Goal: Task Accomplishment & Management: Complete application form

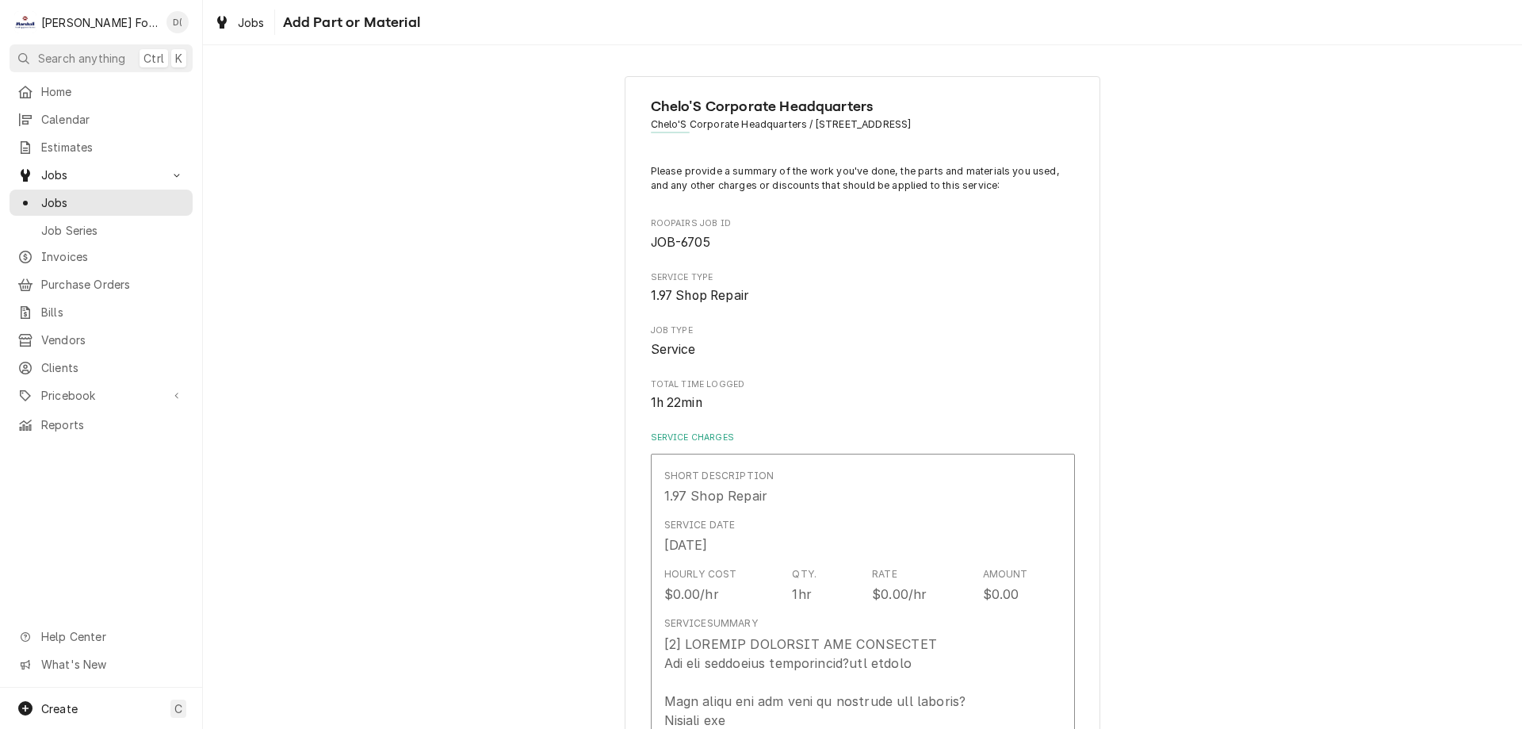
scroll to position [951, 0]
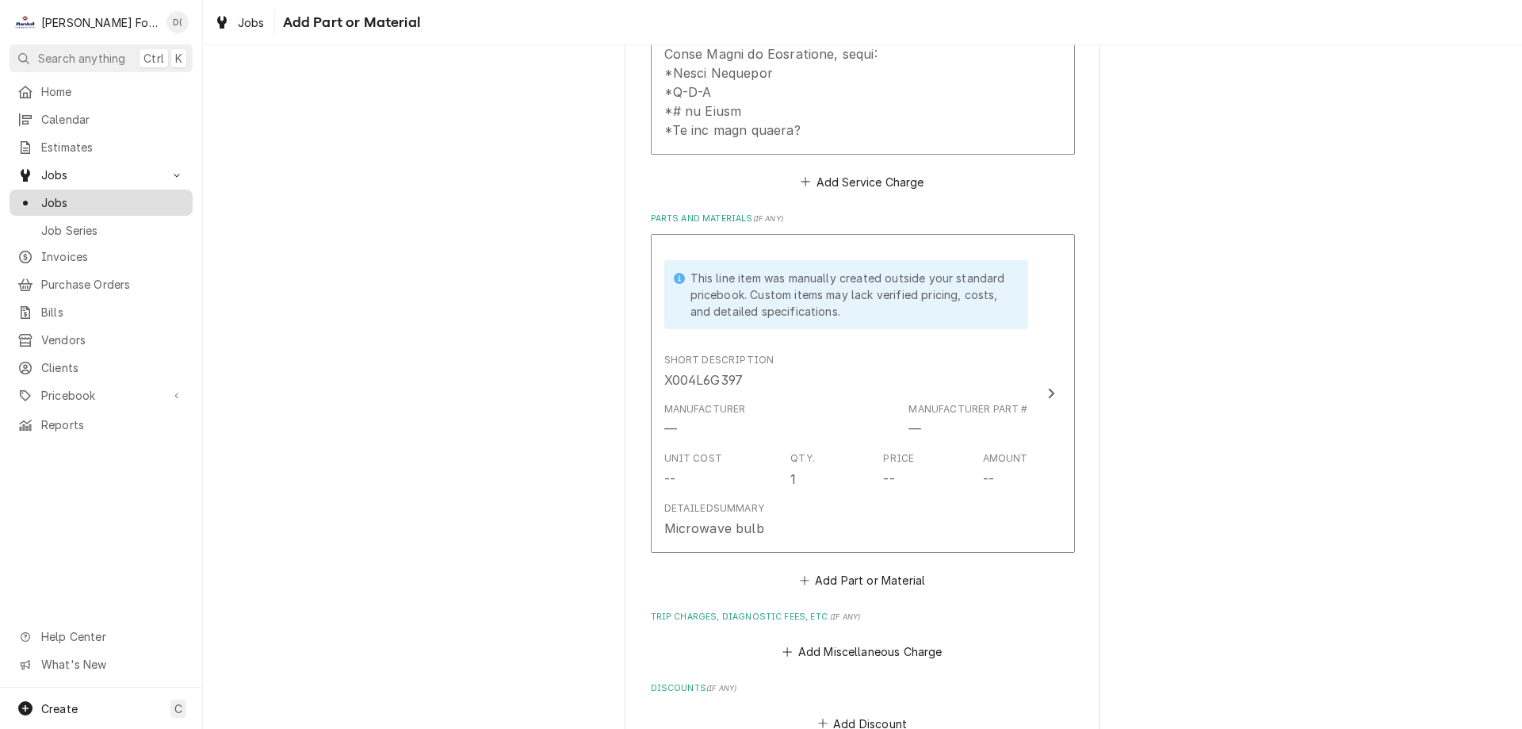
click at [101, 199] on span "Jobs" at bounding box center [112, 202] width 143 height 17
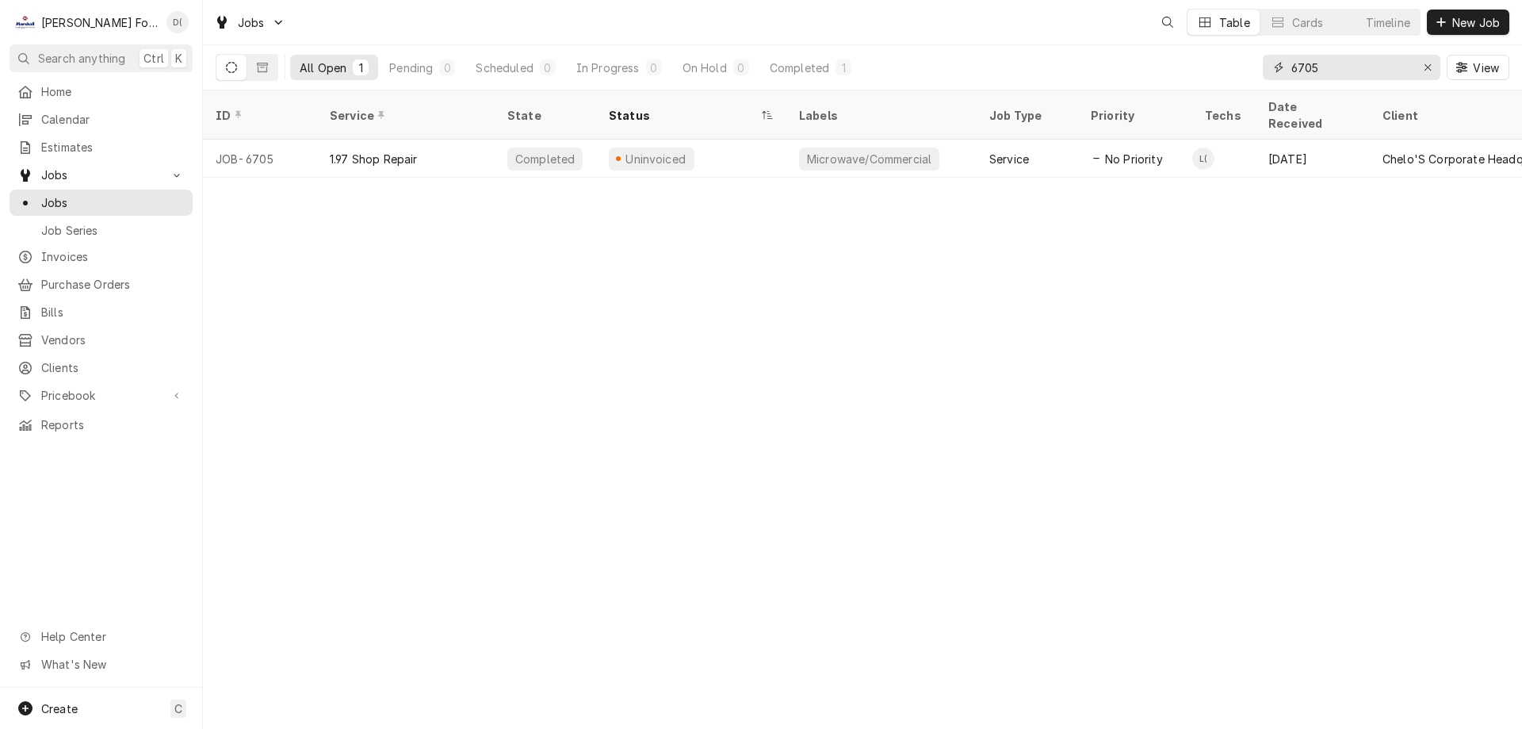
click at [1343, 60] on input "6705" at bounding box center [1350, 67] width 119 height 25
type input "6"
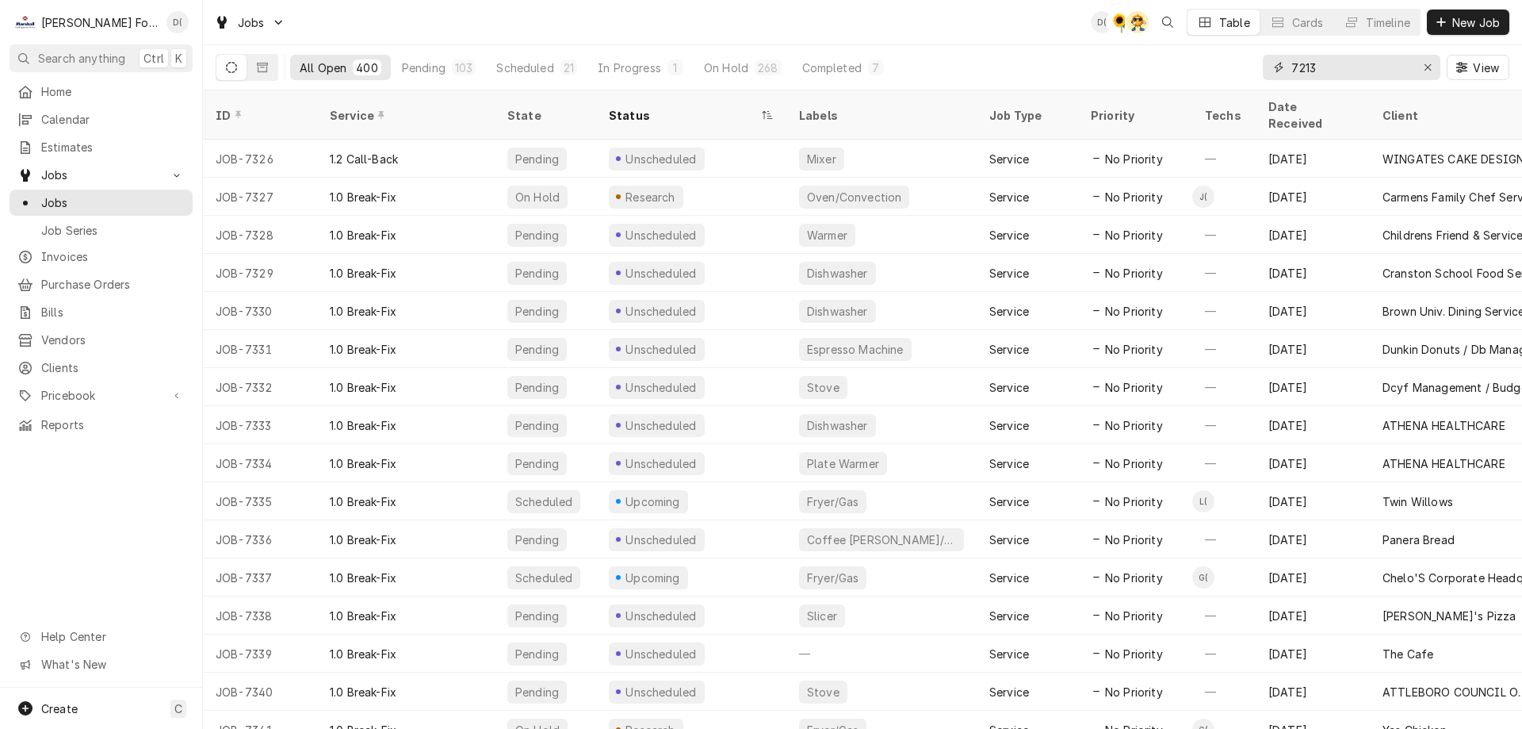
type input "7213"
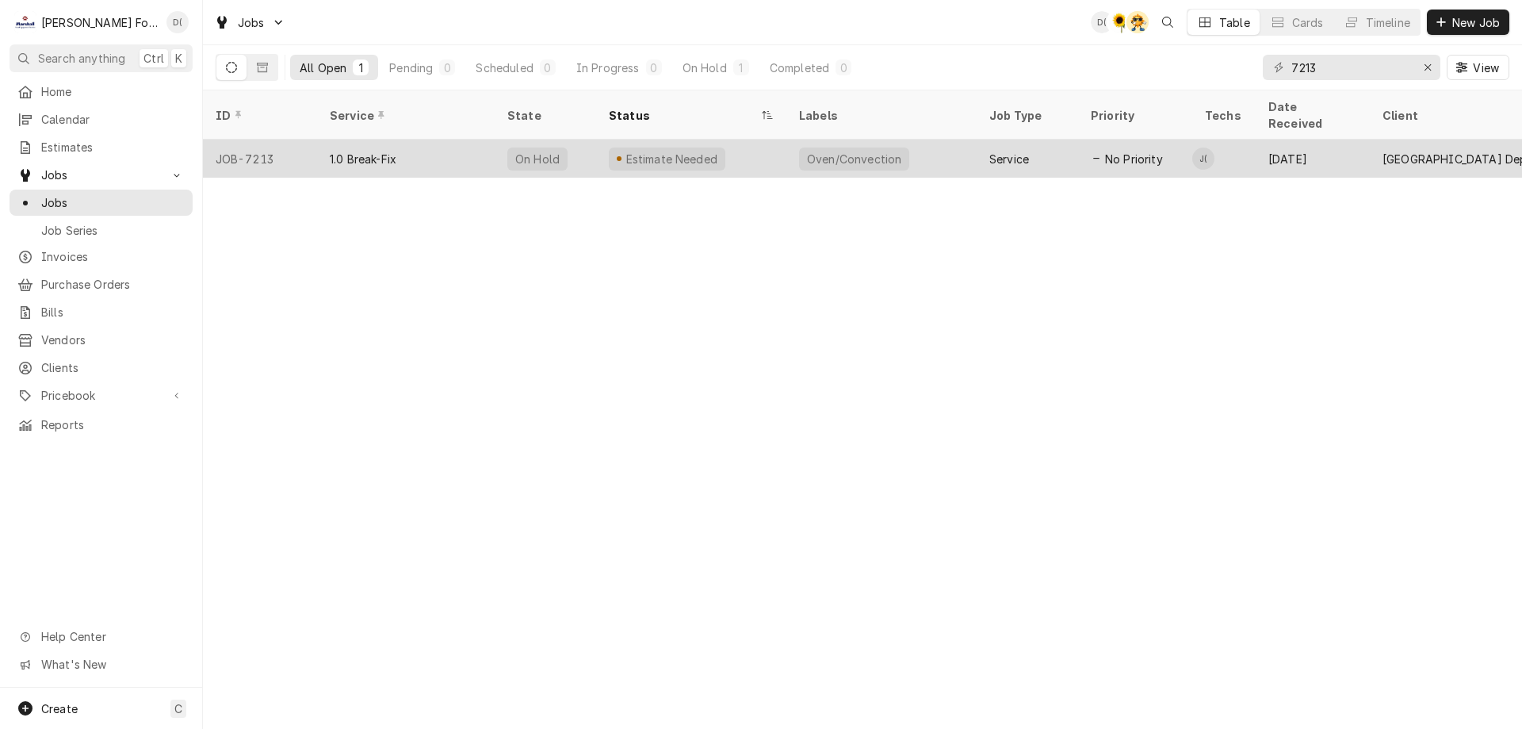
click at [740, 140] on div "Estimate Needed" at bounding box center [691, 159] width 190 height 38
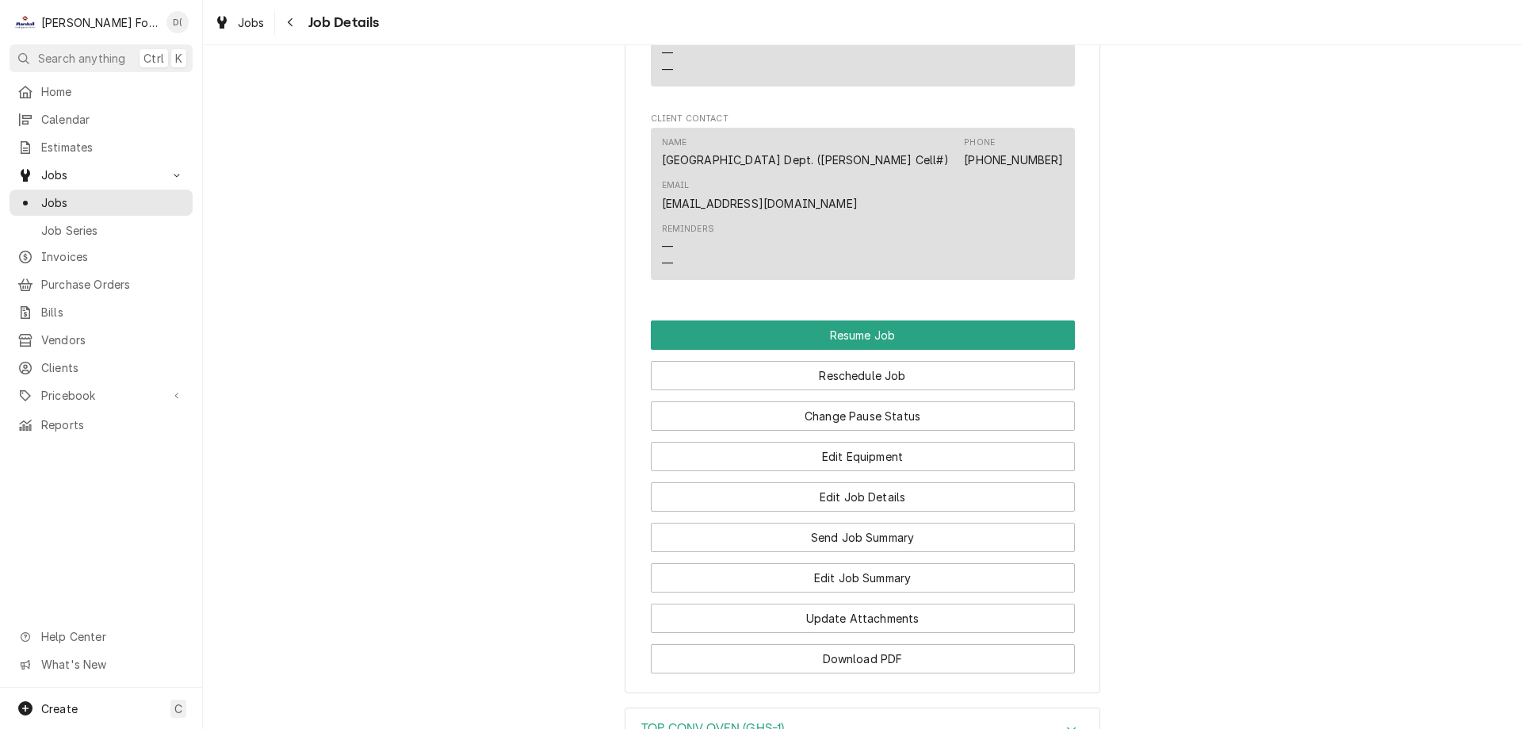
scroll to position [1665, 0]
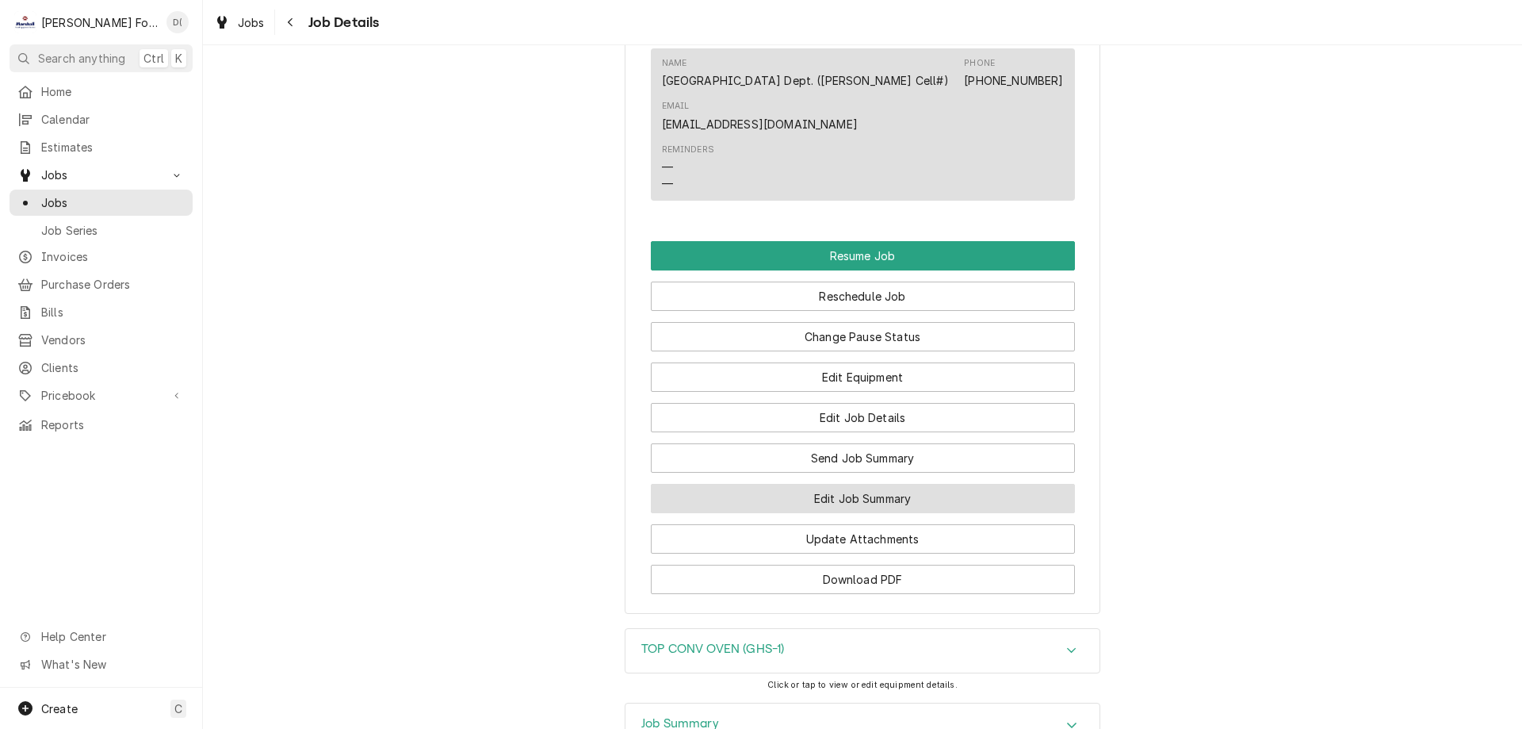
click at [801, 513] on button "Edit Job Summary" at bounding box center [863, 498] width 424 height 29
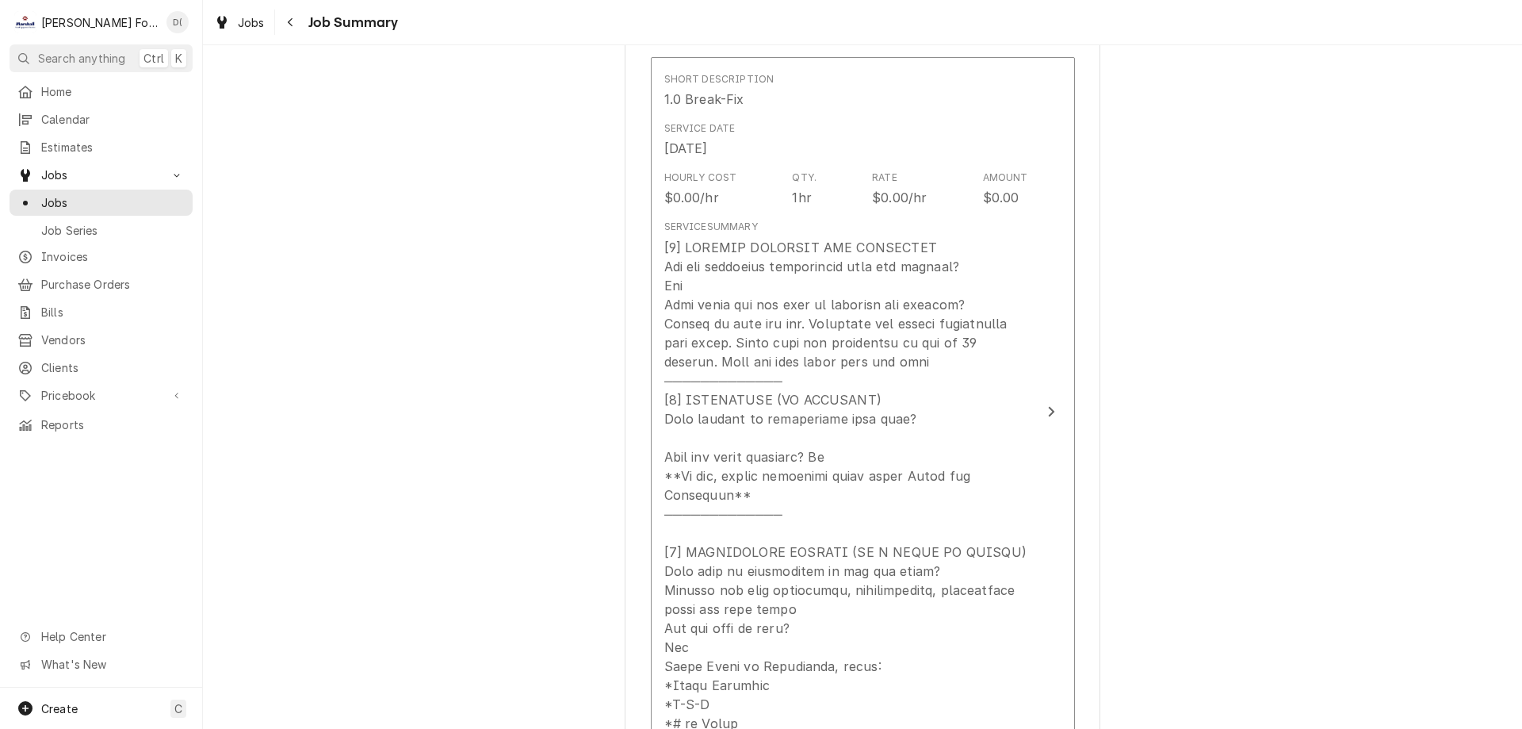
scroll to position [555, 0]
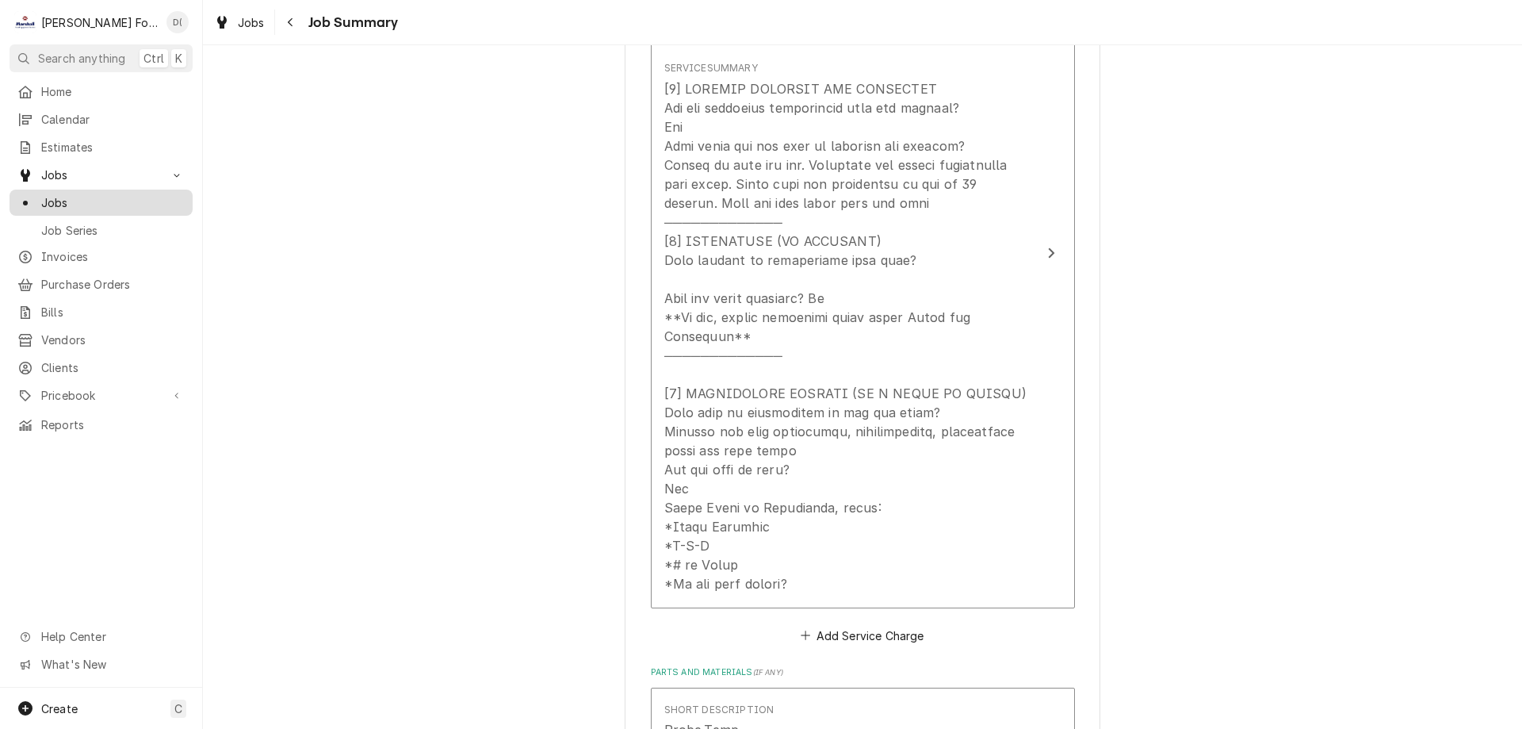
click at [140, 200] on span "Jobs" at bounding box center [112, 202] width 143 height 17
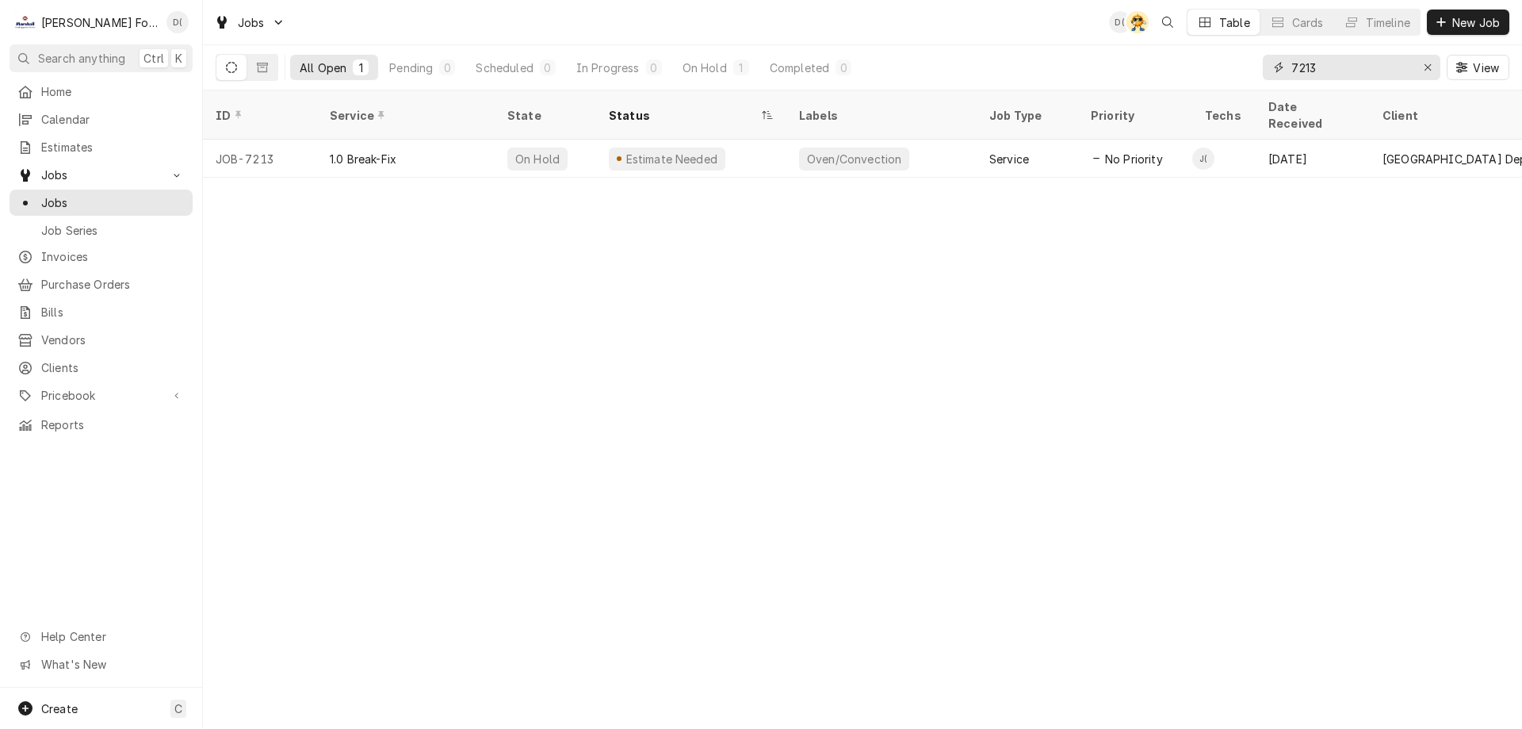
click at [1354, 66] on input "7213" at bounding box center [1350, 67] width 119 height 25
type input "7"
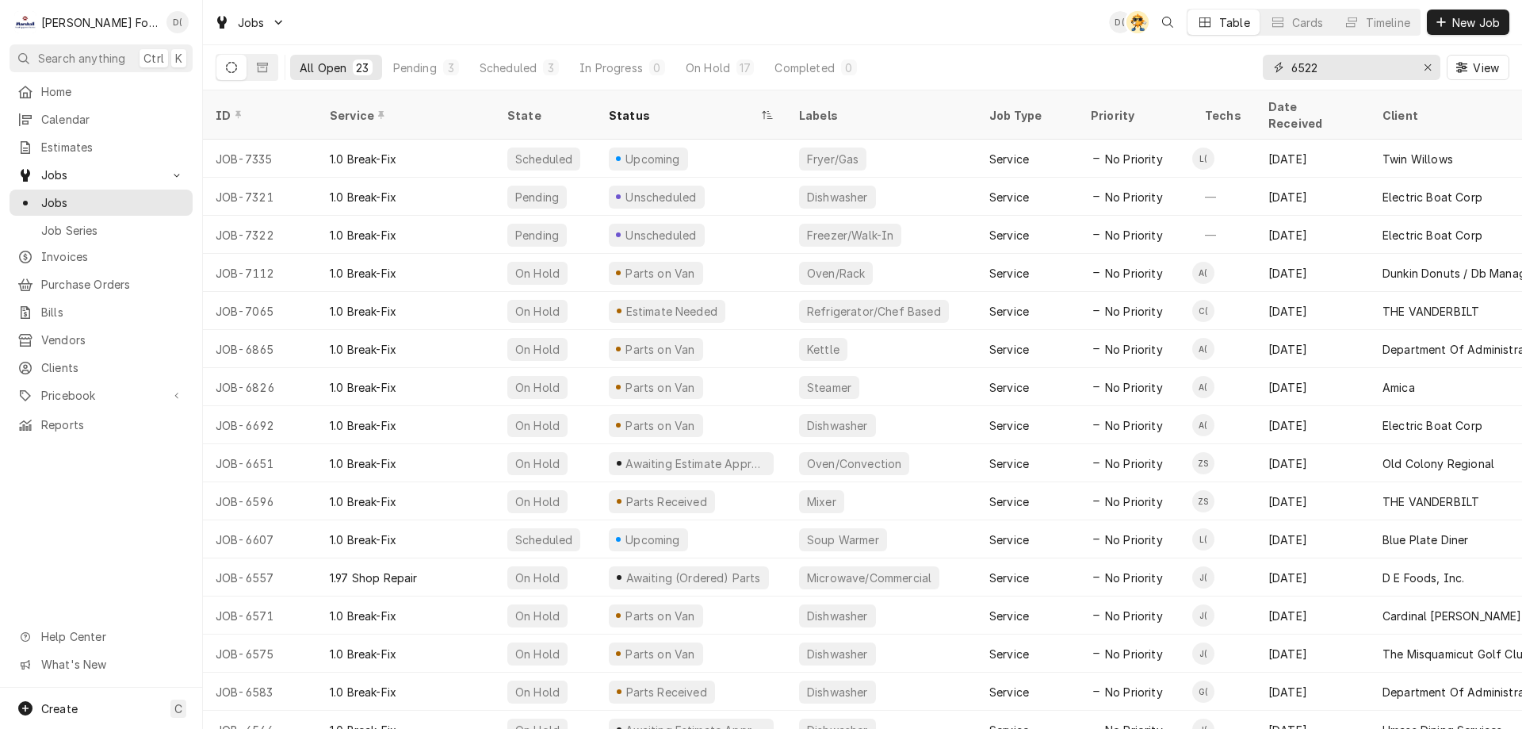
type input "6522"
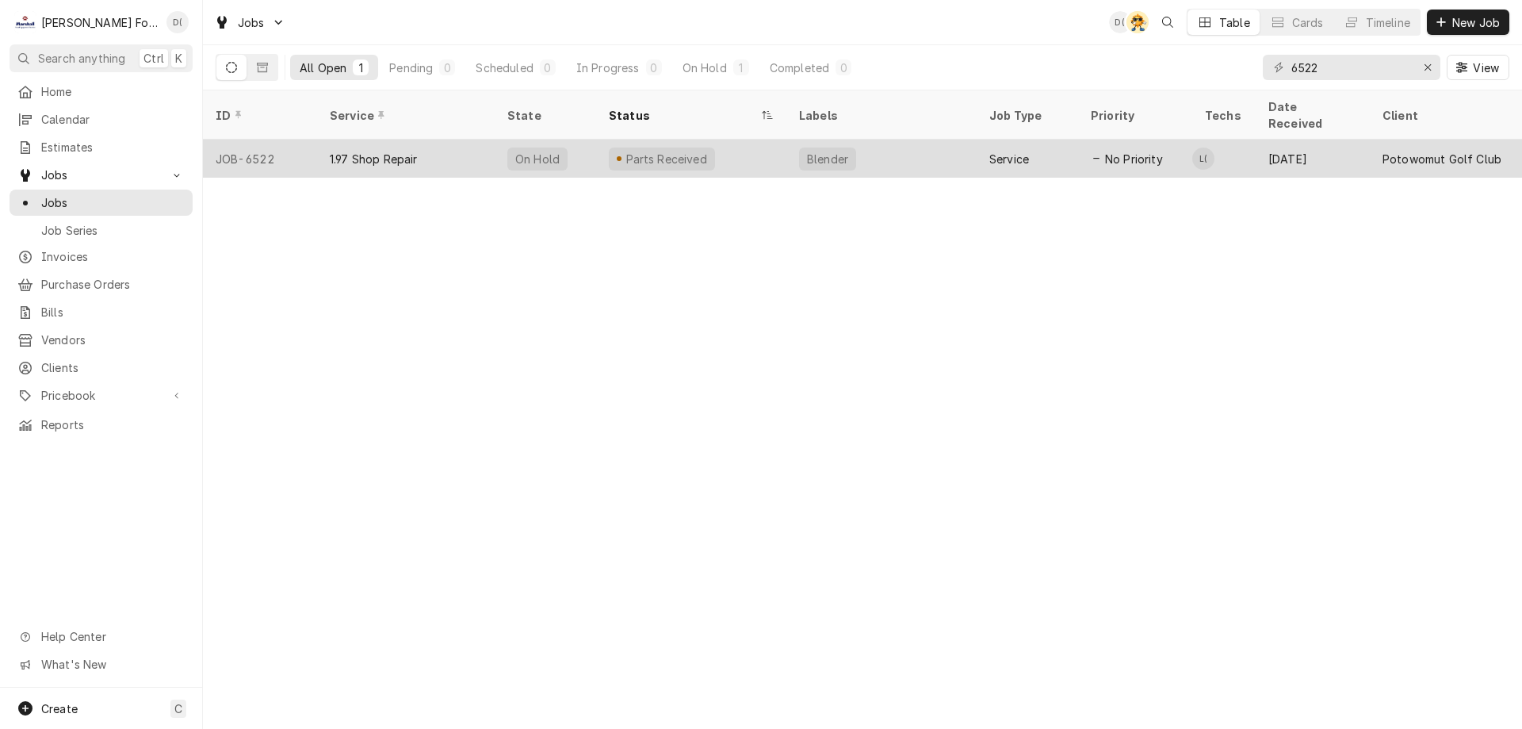
click at [692, 151] on div "Parts Received" at bounding box center [666, 159] width 85 height 17
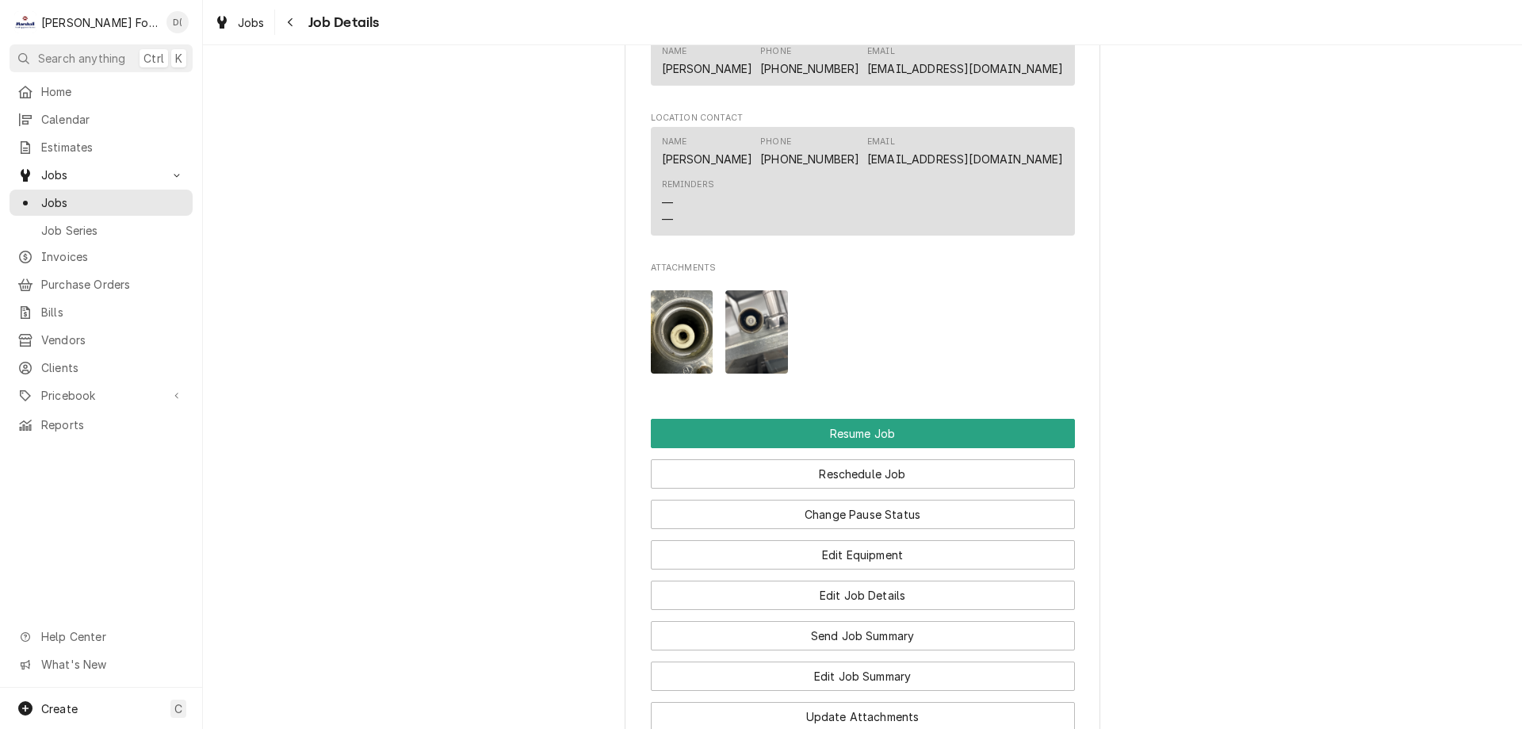
scroll to position [1586, 0]
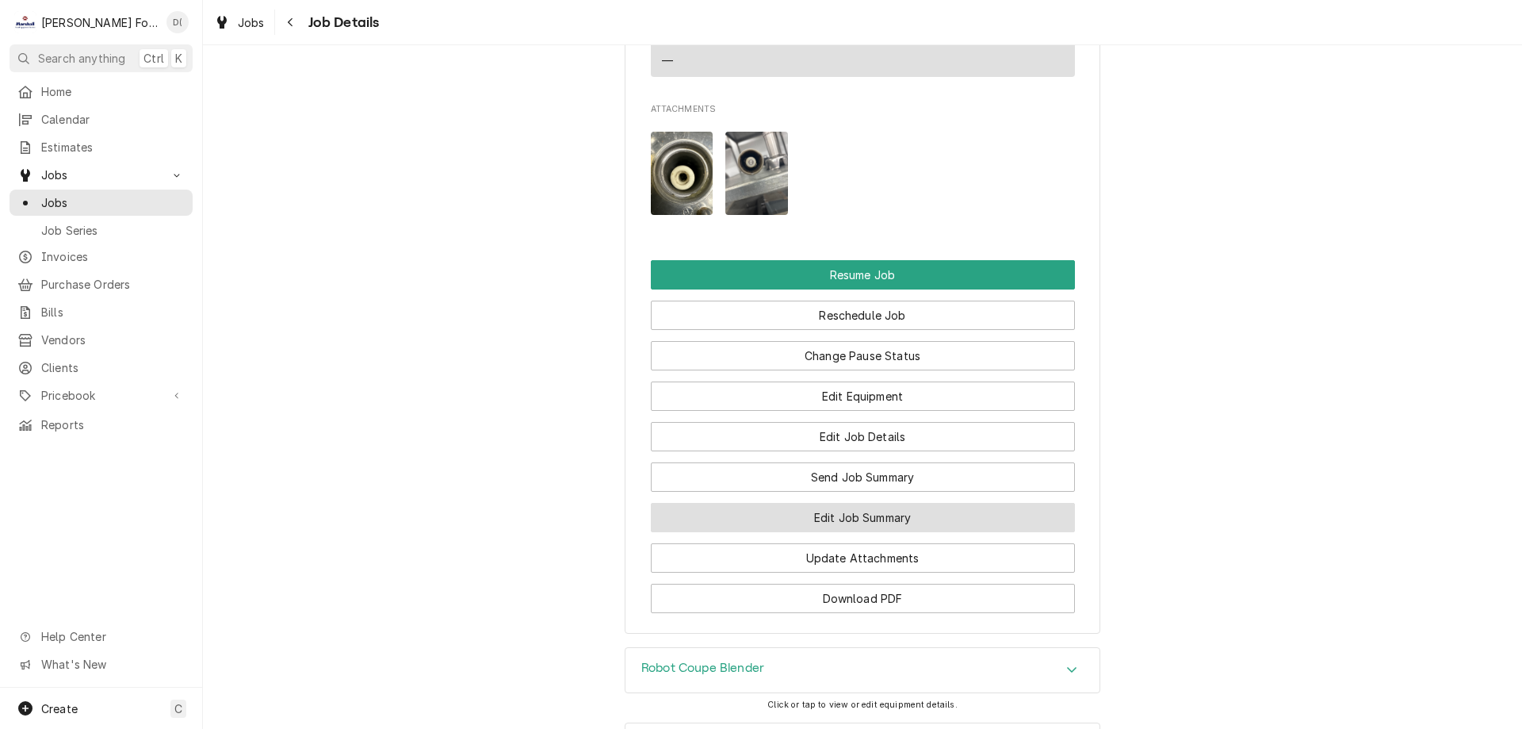
click at [865, 532] on button "Edit Job Summary" at bounding box center [863, 517] width 424 height 29
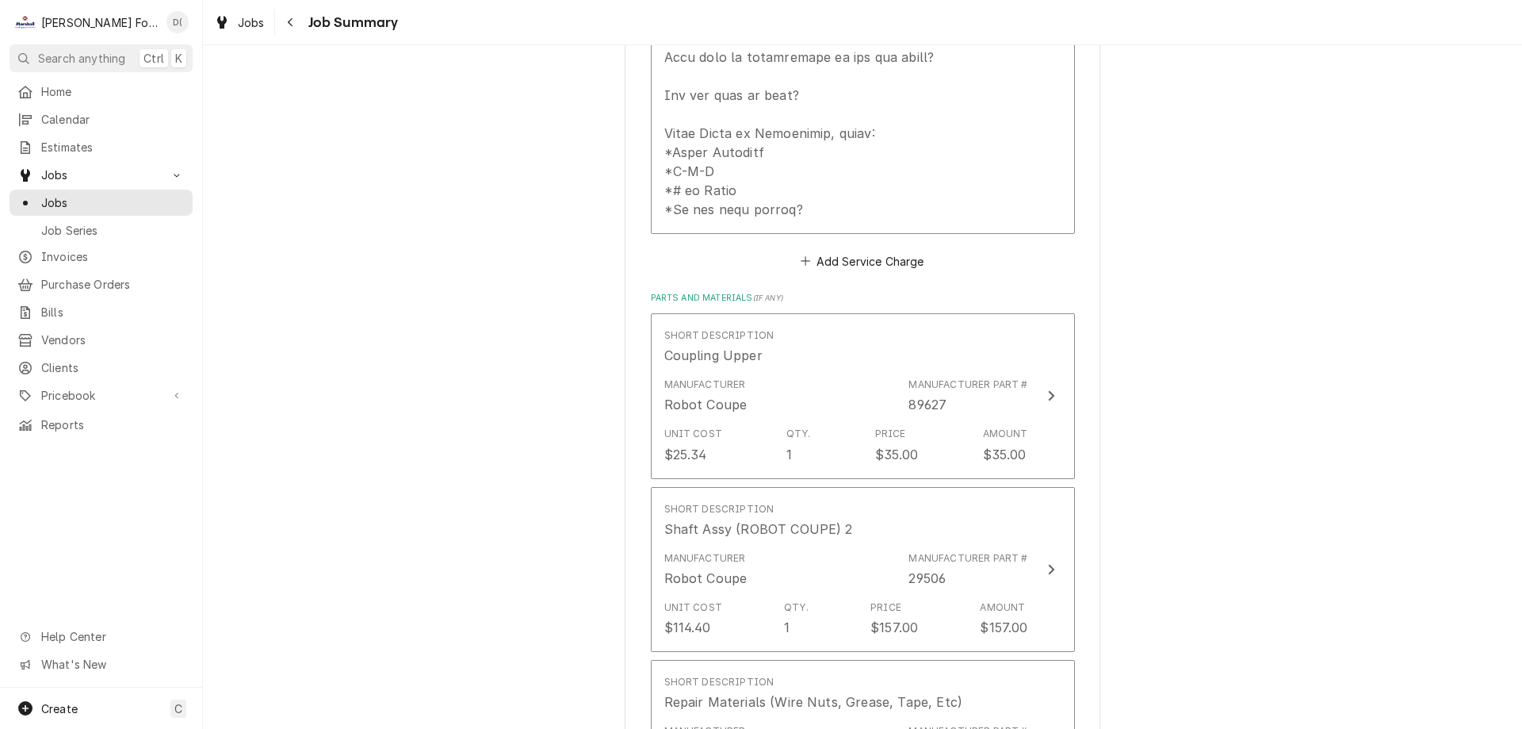
scroll to position [1189, 0]
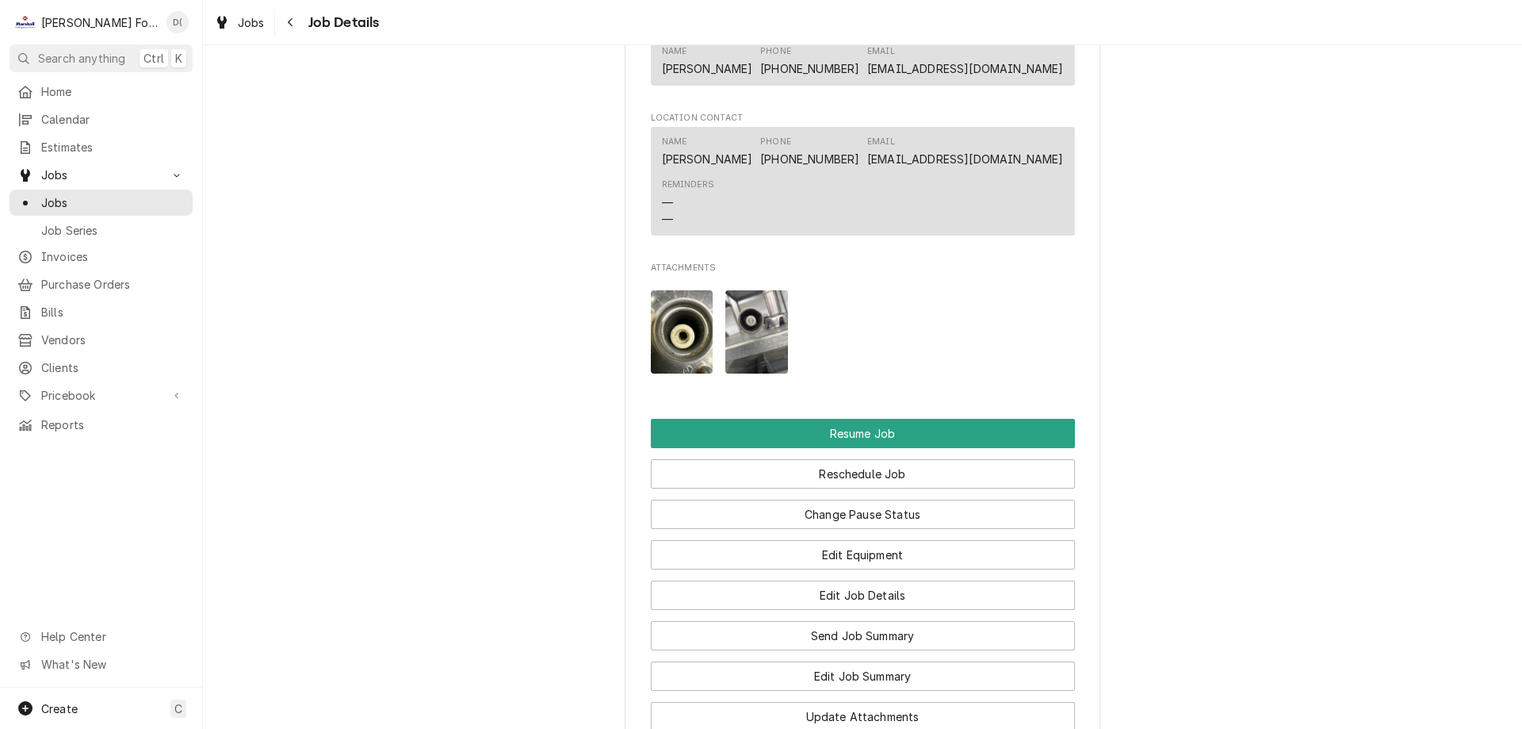
scroll to position [1665, 0]
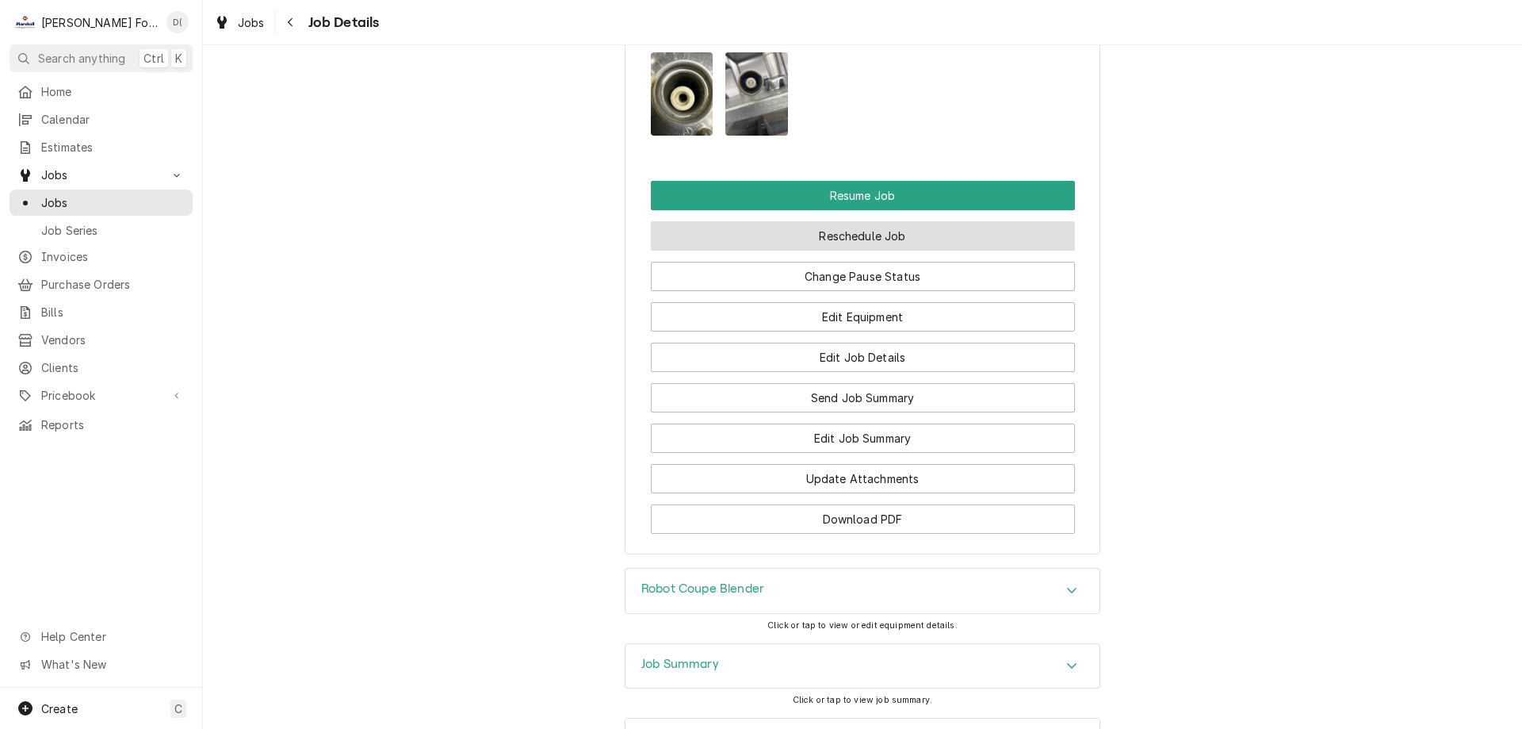
click at [845, 251] on button "Reschedule Job" at bounding box center [863, 235] width 424 height 29
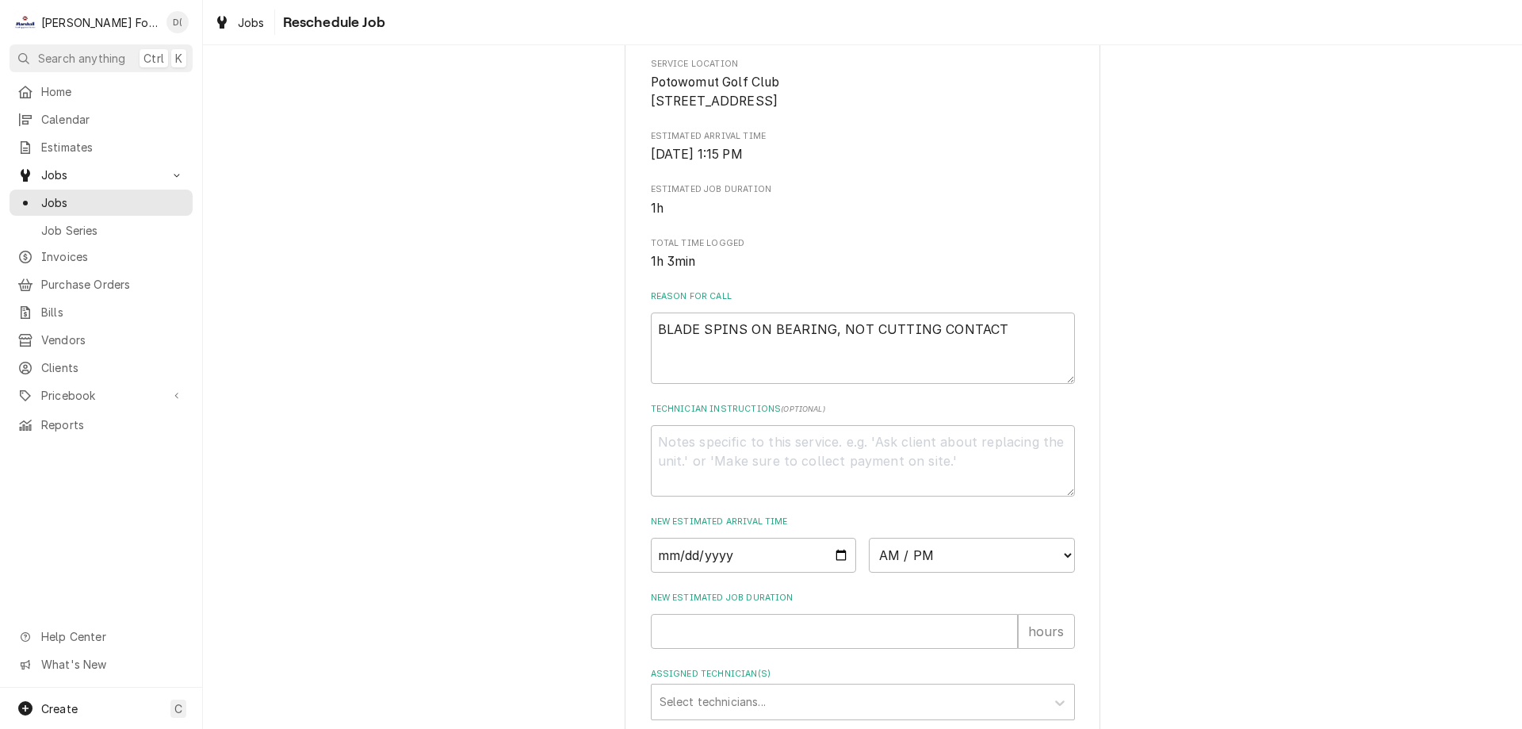
scroll to position [396, 0]
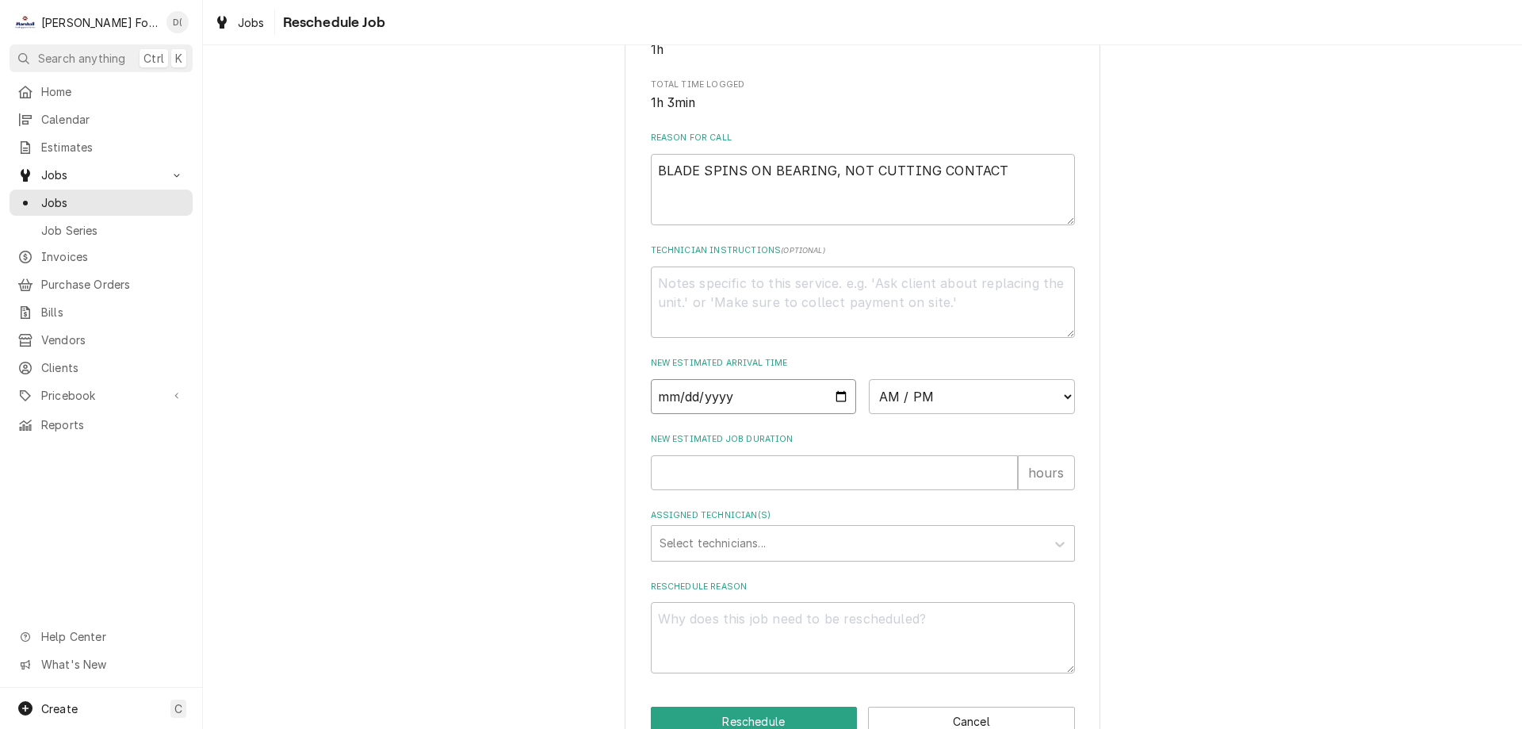
click at [836, 414] on input "Date" at bounding box center [754, 396] width 206 height 35
type input "[DATE]"
type textarea "x"
click at [962, 406] on select "AM / PM 6:00 AM 6:15 AM 6:30 AM 6:45 AM 7:00 AM 7:15 AM 7:30 AM 7:45 AM 8:00 AM…" at bounding box center [972, 396] width 206 height 35
select select "09:00:00"
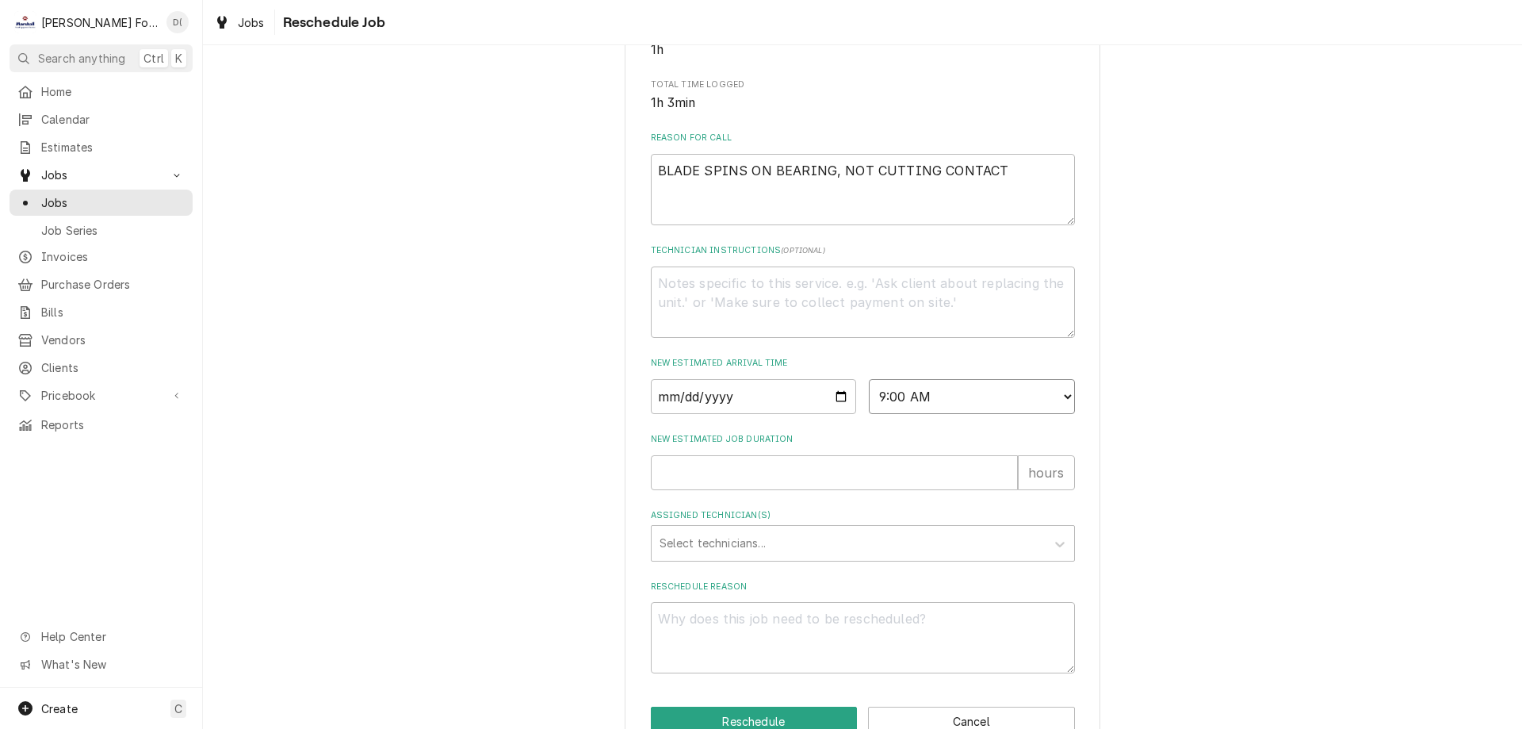
click at [869, 397] on select "AM / PM 6:00 AM 6:15 AM 6:30 AM 6:45 AM 7:00 AM 7:15 AM 7:30 AM 7:45 AM 8:00 AM…" at bounding box center [972, 396] width 206 height 35
type textarea "x"
click at [1058, 413] on select "AM / PM 6:00 AM 6:15 AM 6:30 AM 6:45 AM 7:00 AM 7:15 AM 7:30 AM 7:45 AM 8:00 AM…" at bounding box center [972, 396] width 206 height 35
select select "08:00:00"
click at [869, 397] on select "AM / PM 6:00 AM 6:15 AM 6:30 AM 6:45 AM 7:00 AM 7:15 AM 7:30 AM 7:45 AM 8:00 AM…" at bounding box center [972, 396] width 206 height 35
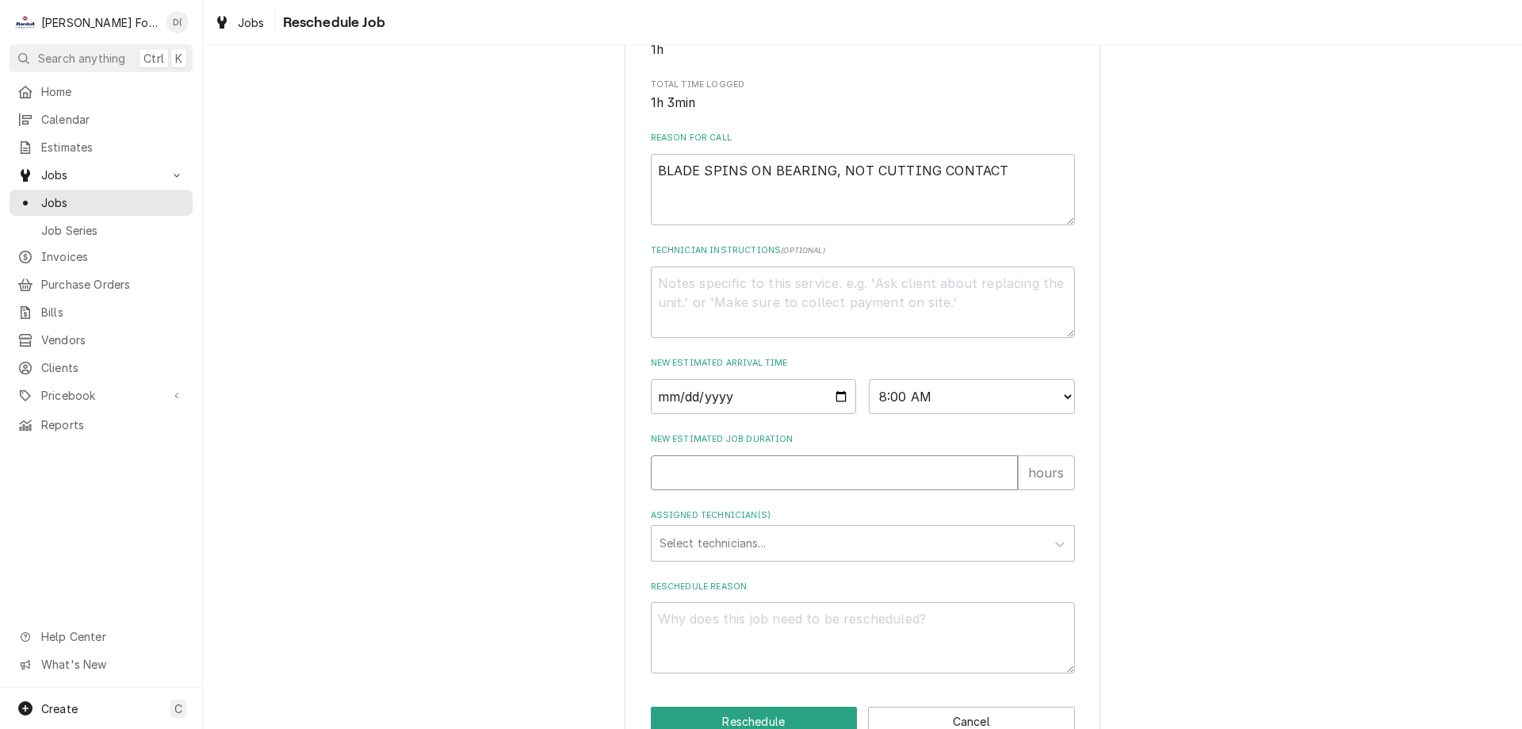
click at [694, 490] on input "New Estimated Job Duration" at bounding box center [834, 472] width 367 height 35
type textarea "x"
type input "1"
click at [691, 555] on div "Assigned Technician(s)" at bounding box center [849, 543] width 378 height 29
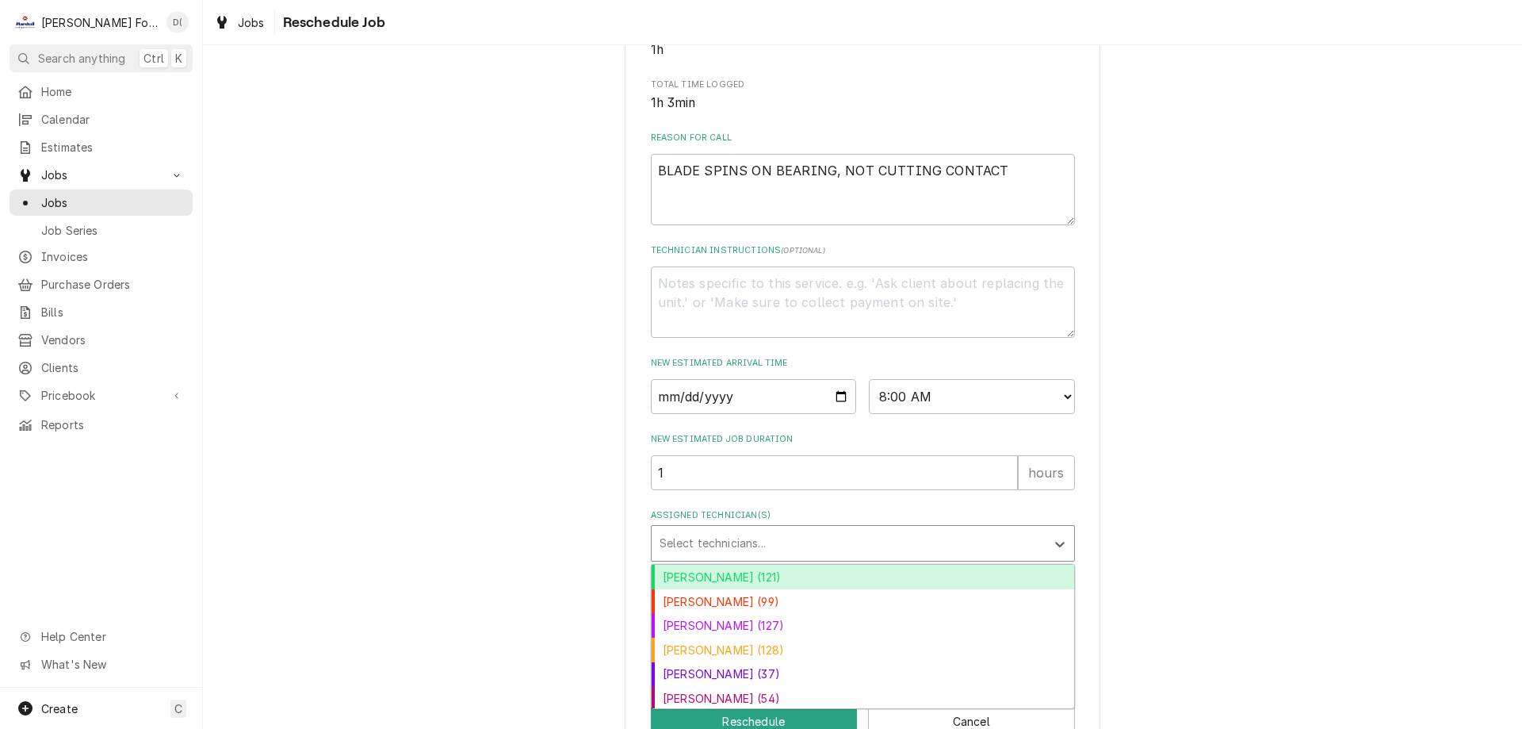
scroll to position [457, 0]
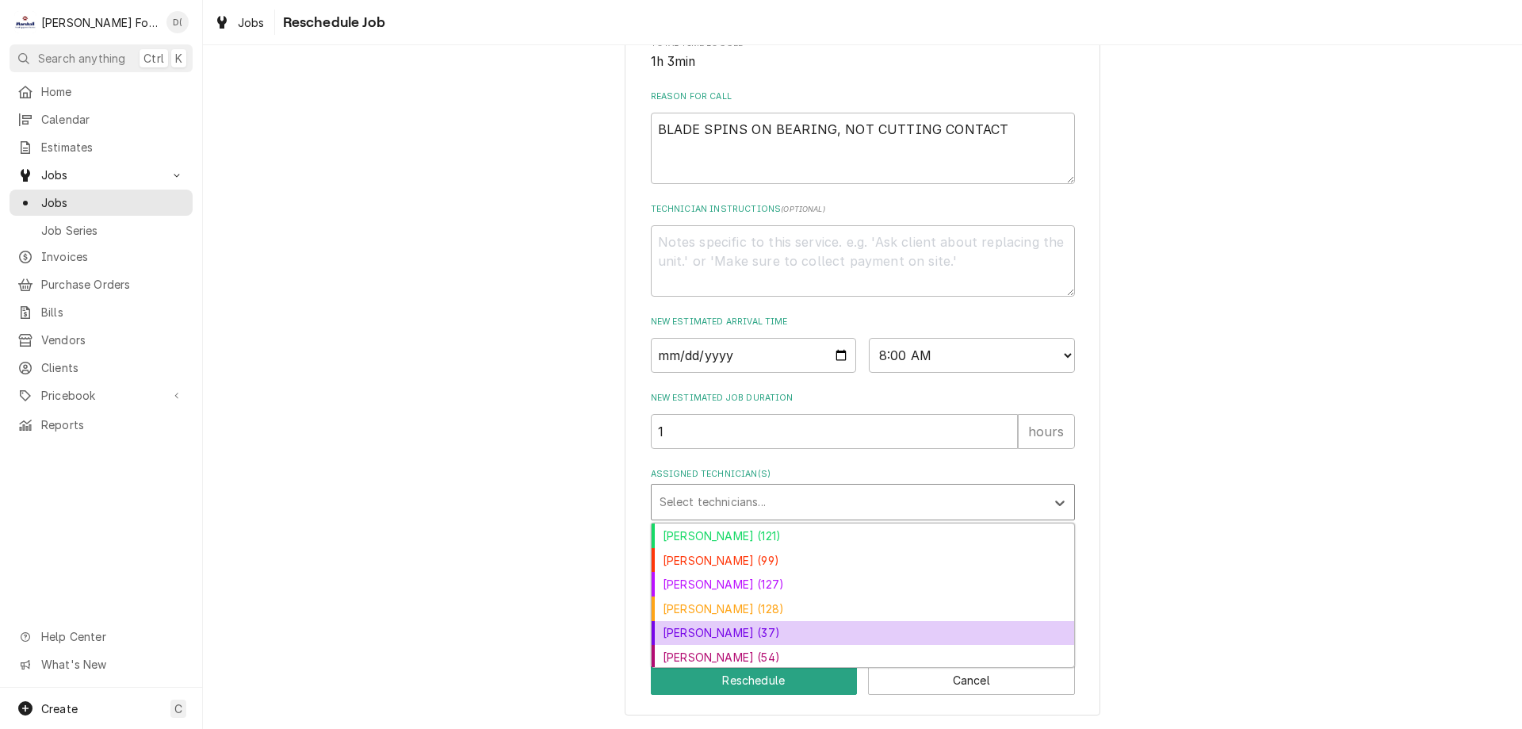
click at [702, 630] on div "[PERSON_NAME] (37)" at bounding box center [863, 633] width 423 height 25
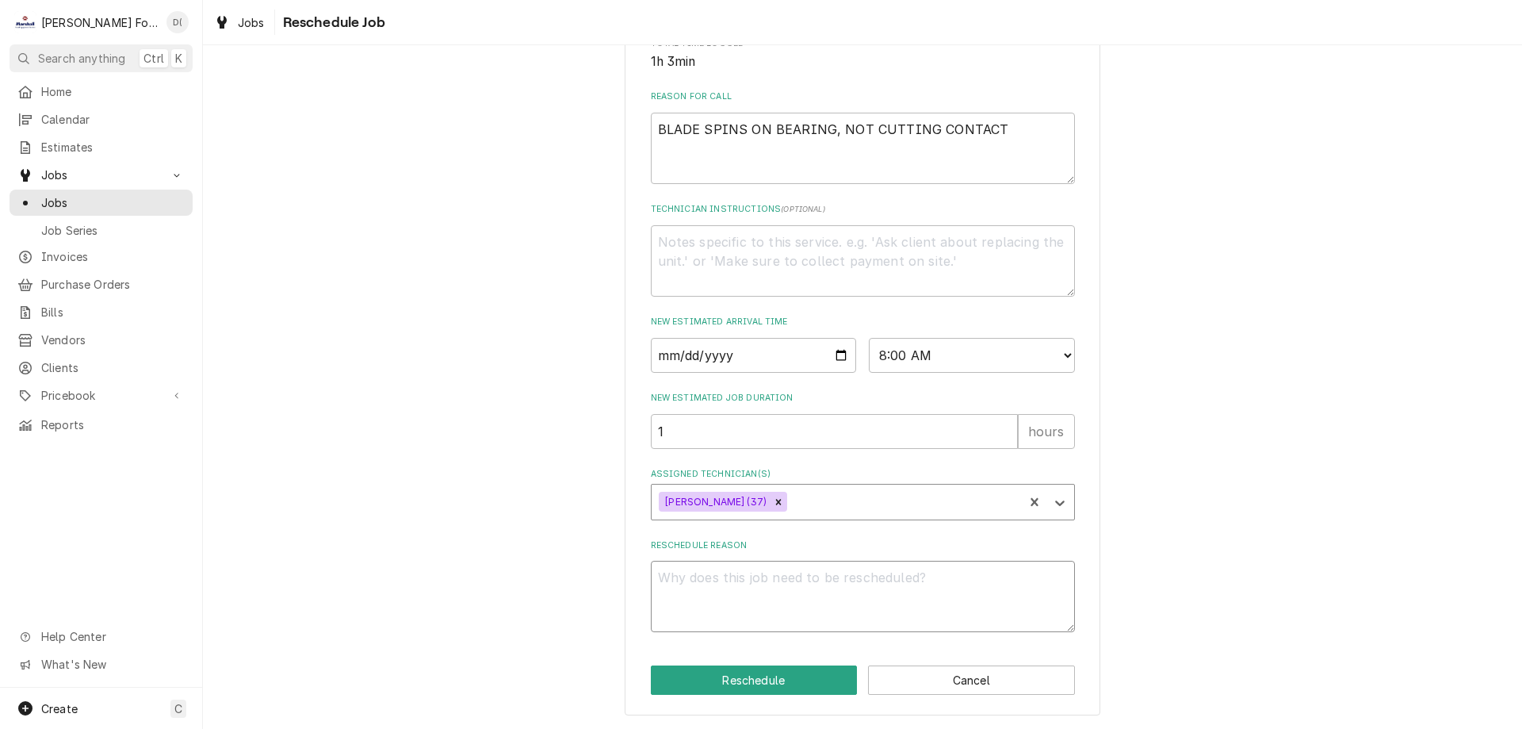
click at [725, 604] on textarea "Reschedule Reason" at bounding box center [863, 596] width 424 height 71
type textarea "x"
type textarea "p"
type textarea "x"
type textarea "pa"
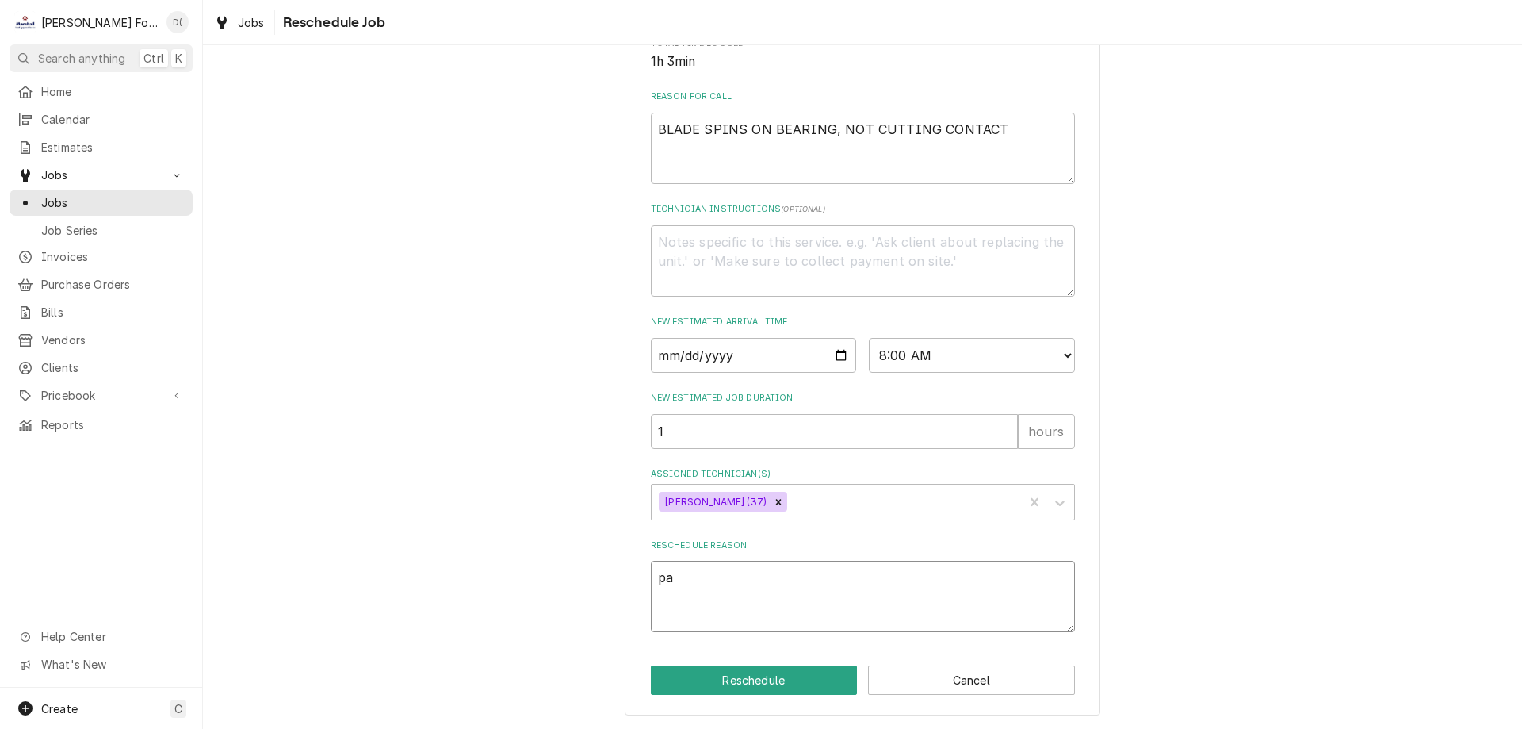
type textarea "x"
type textarea "par"
type textarea "x"
type textarea "part"
type textarea "x"
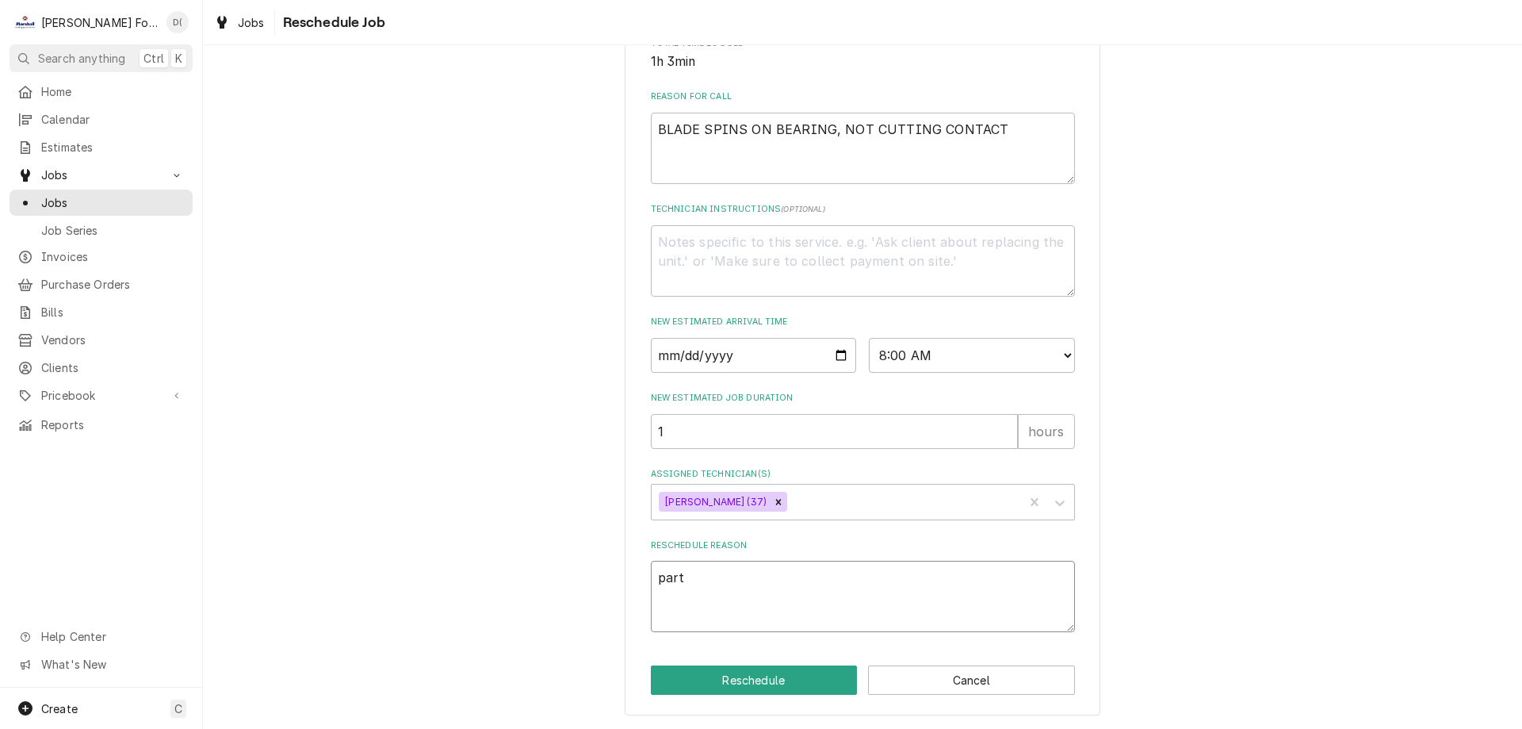
type textarea "parts"
type textarea "x"
type textarea "parts"
type textarea "x"
type textarea "parts i"
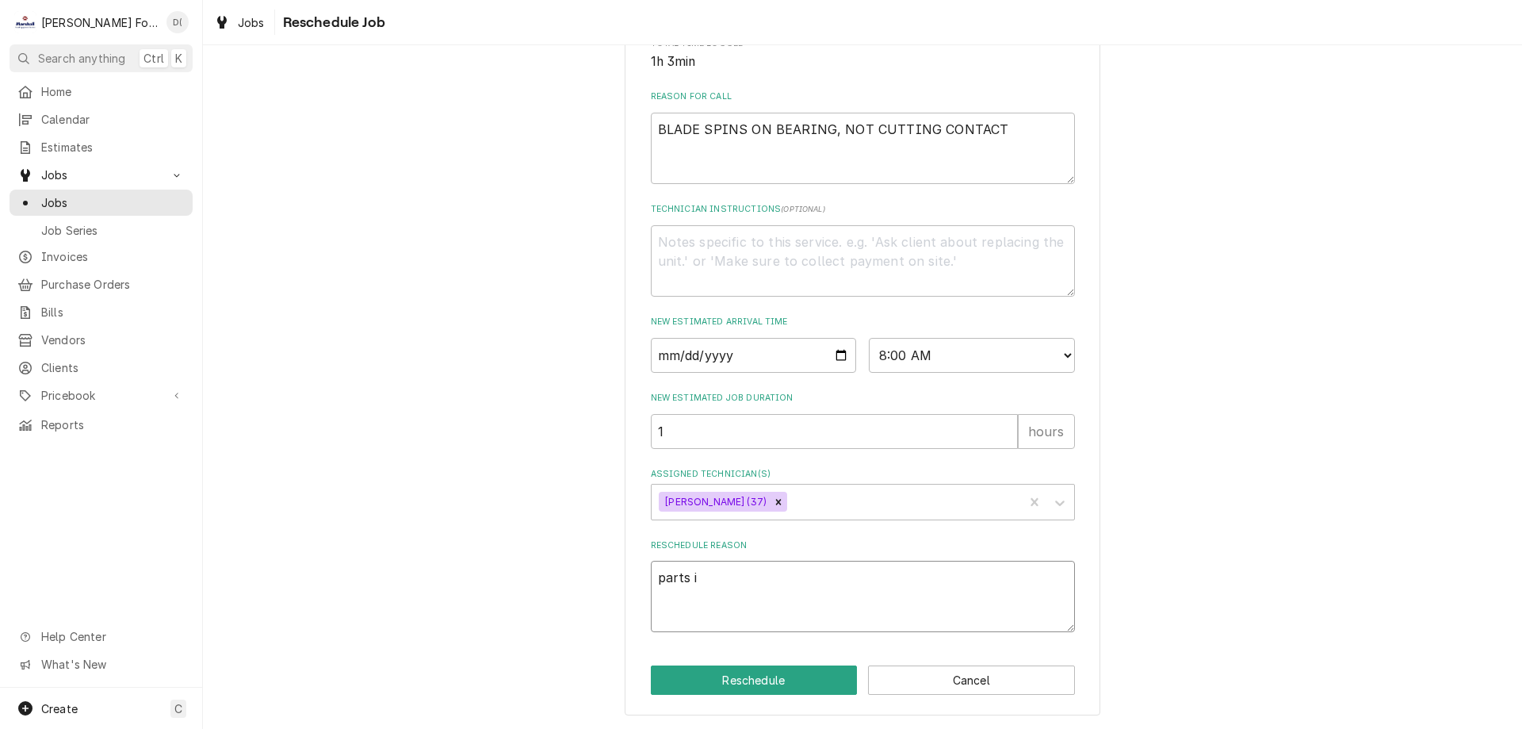
type textarea "x"
type textarea "parts in"
click at [747, 671] on button "Reschedule" at bounding box center [754, 679] width 207 height 29
type textarea "x"
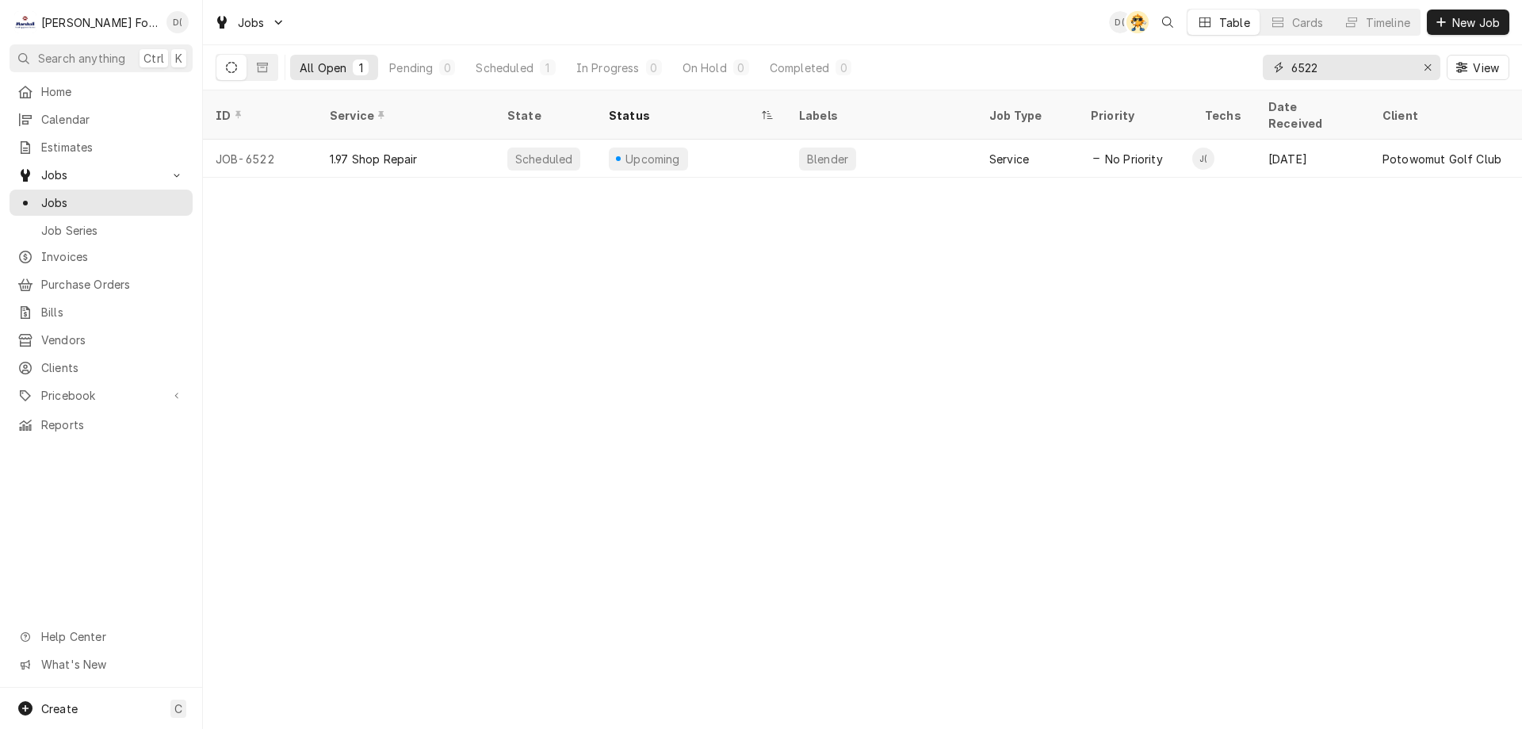
click at [1331, 74] on input "6522" at bounding box center [1350, 67] width 119 height 25
type input "6"
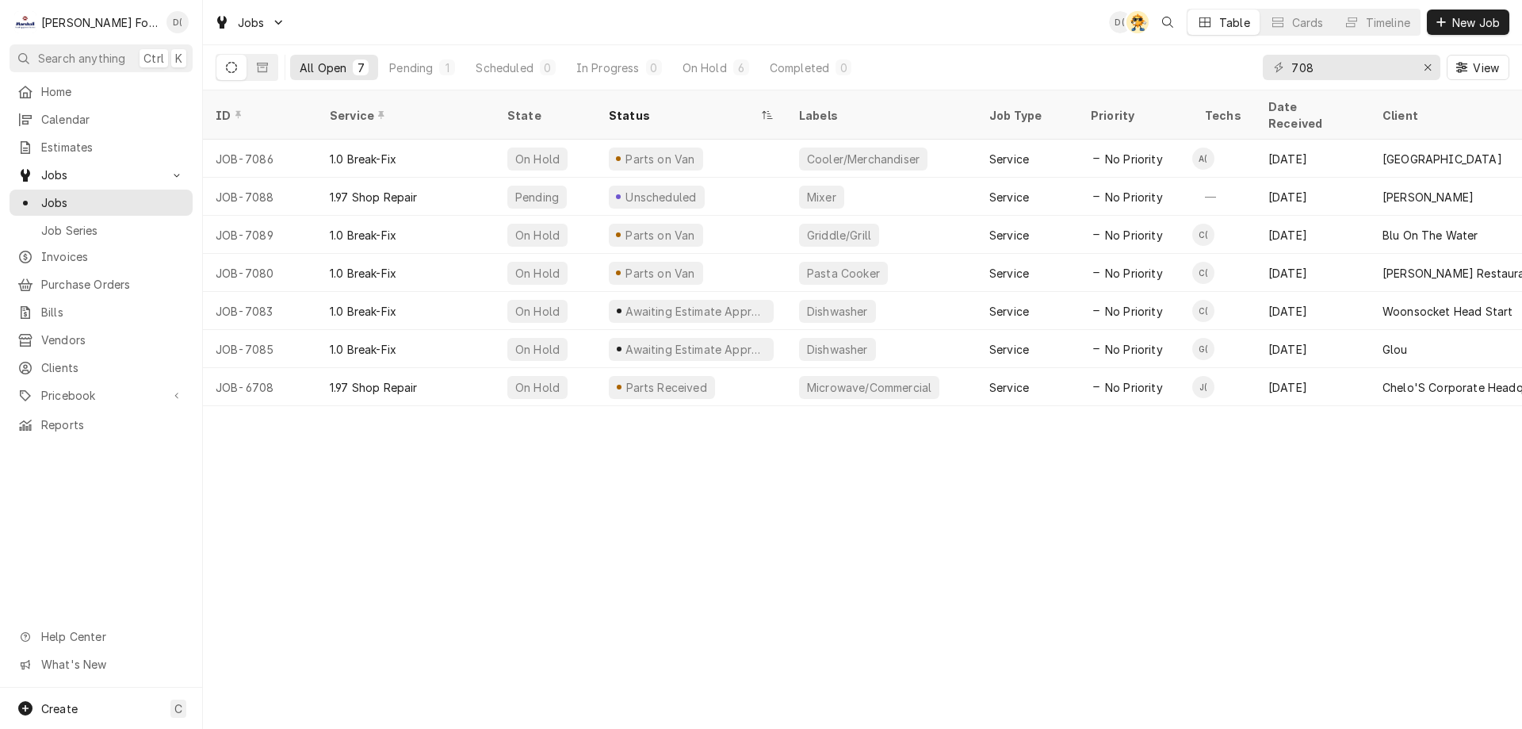
click at [1290, 68] on div "708" at bounding box center [1352, 67] width 178 height 25
click at [1291, 68] on div "708" at bounding box center [1352, 67] width 178 height 25
click at [1290, 71] on div "708" at bounding box center [1352, 67] width 178 height 25
click at [1293, 68] on input "708" at bounding box center [1350, 67] width 119 height 25
type input "6708"
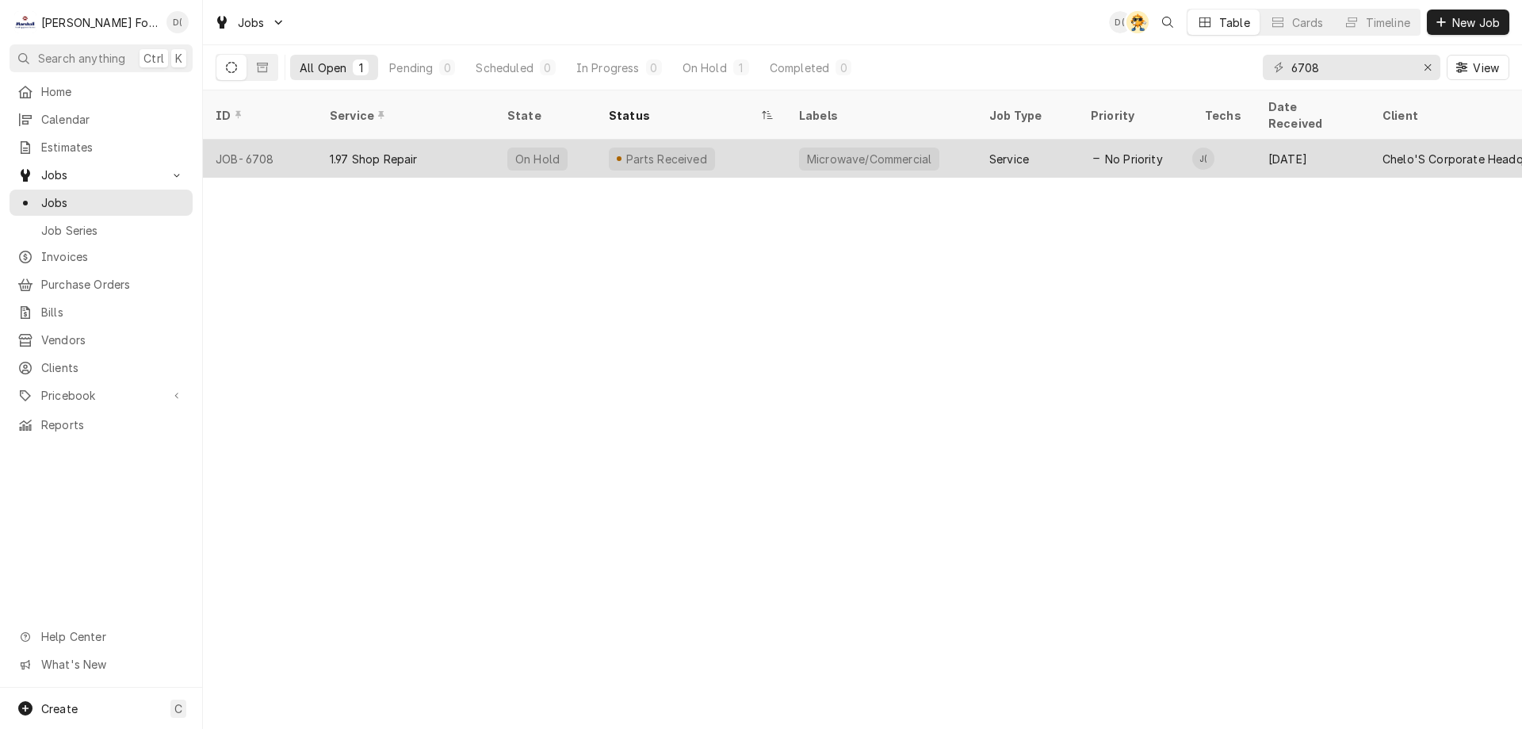
click at [771, 147] on div "Parts Received" at bounding box center [691, 159] width 190 height 38
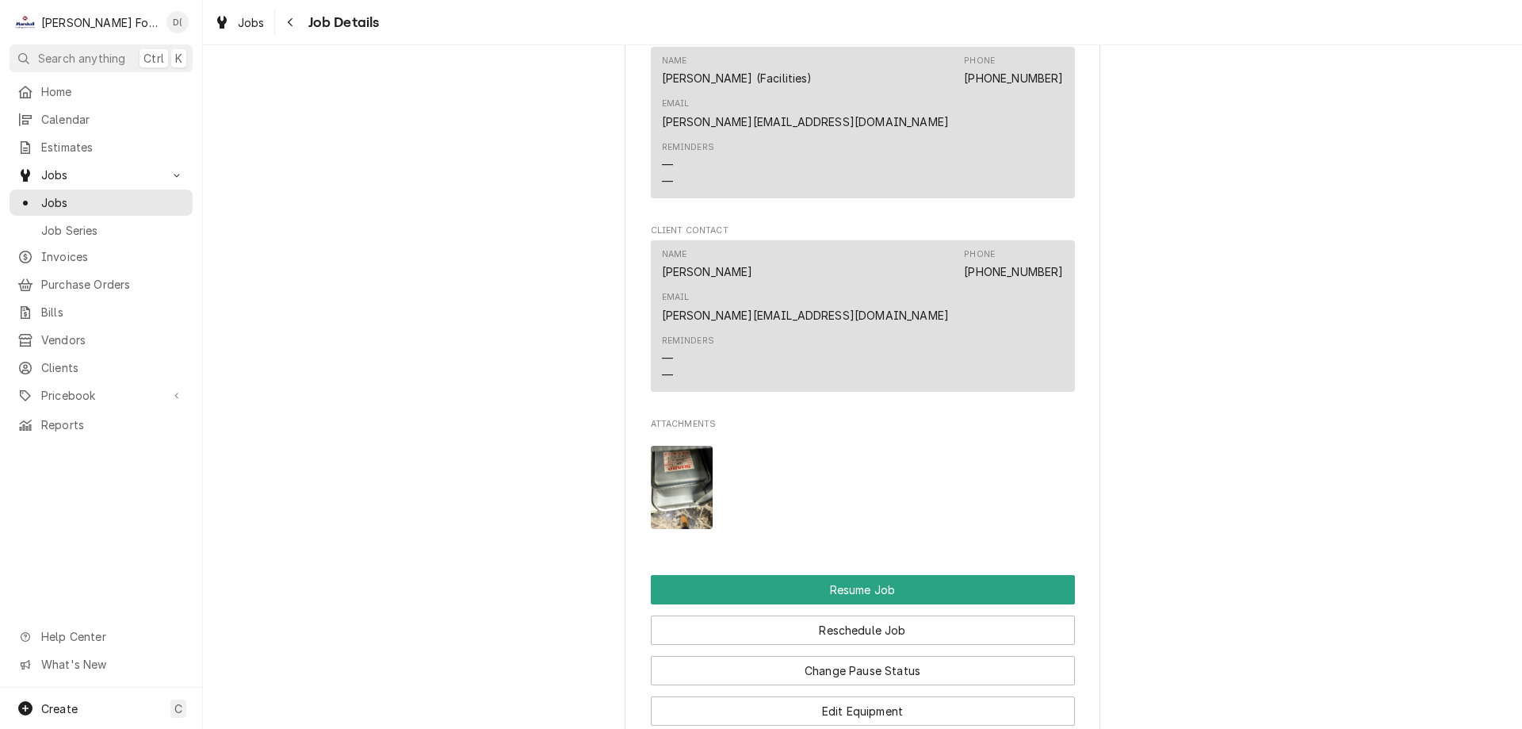
scroll to position [1427, 0]
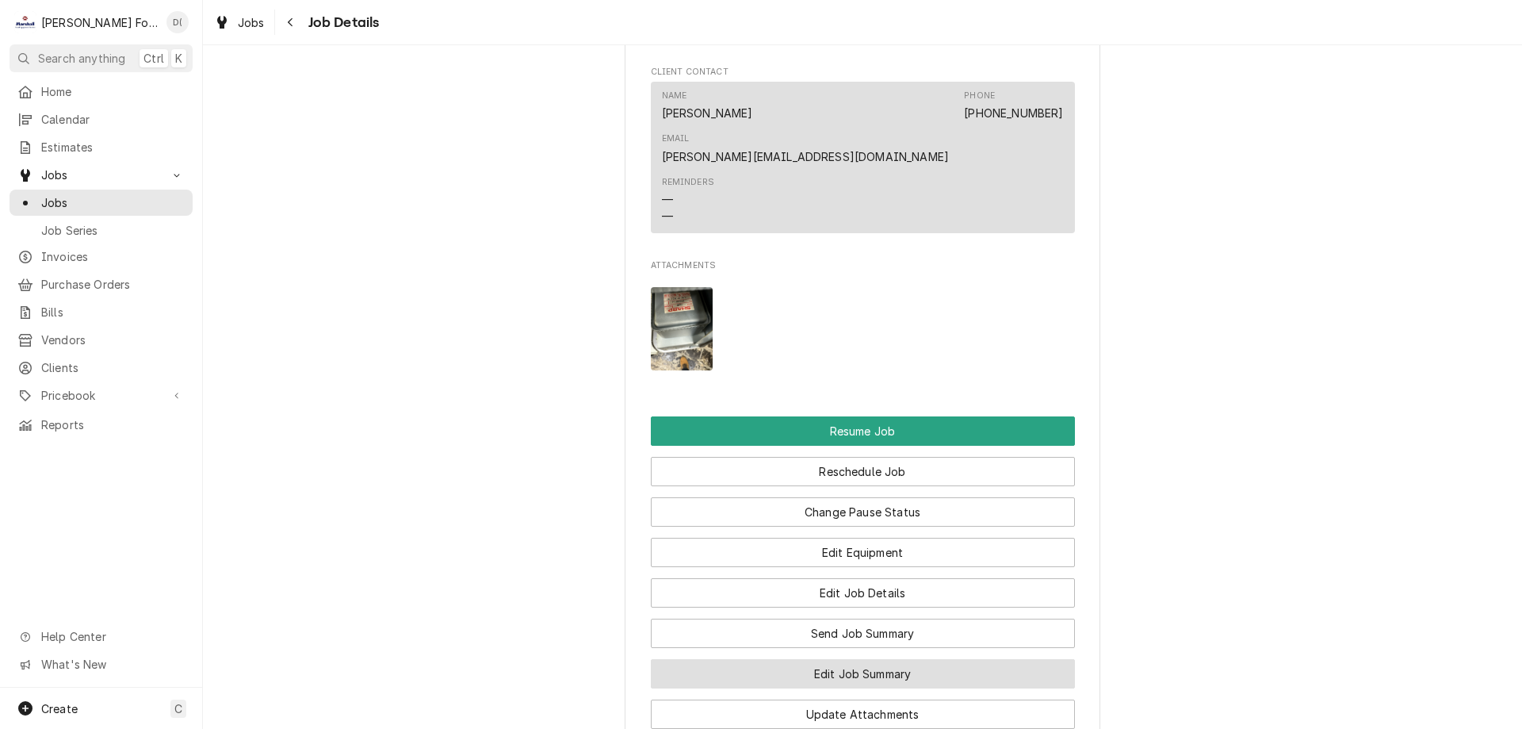
click at [843, 659] on button "Edit Job Summary" at bounding box center [863, 673] width 424 height 29
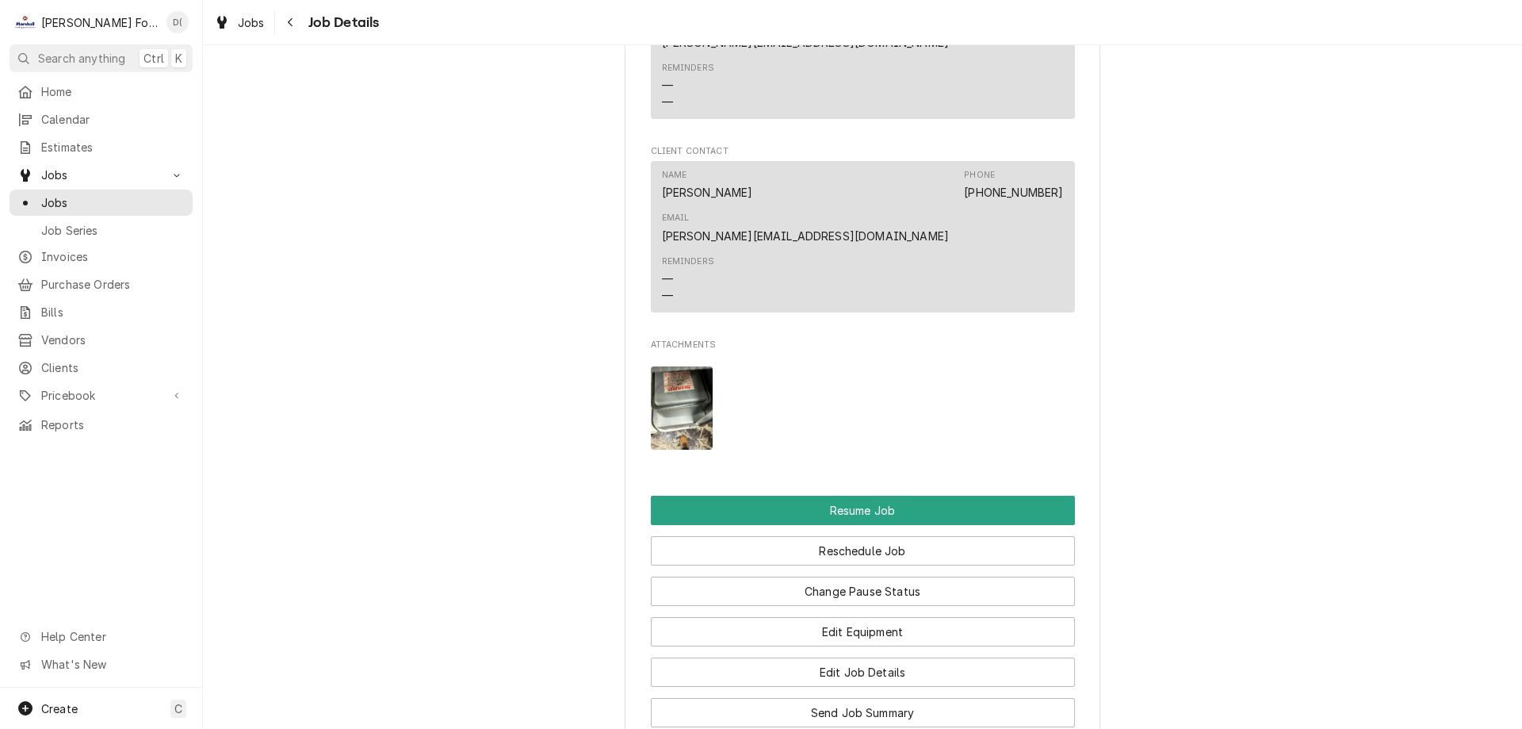
scroll to position [1427, 0]
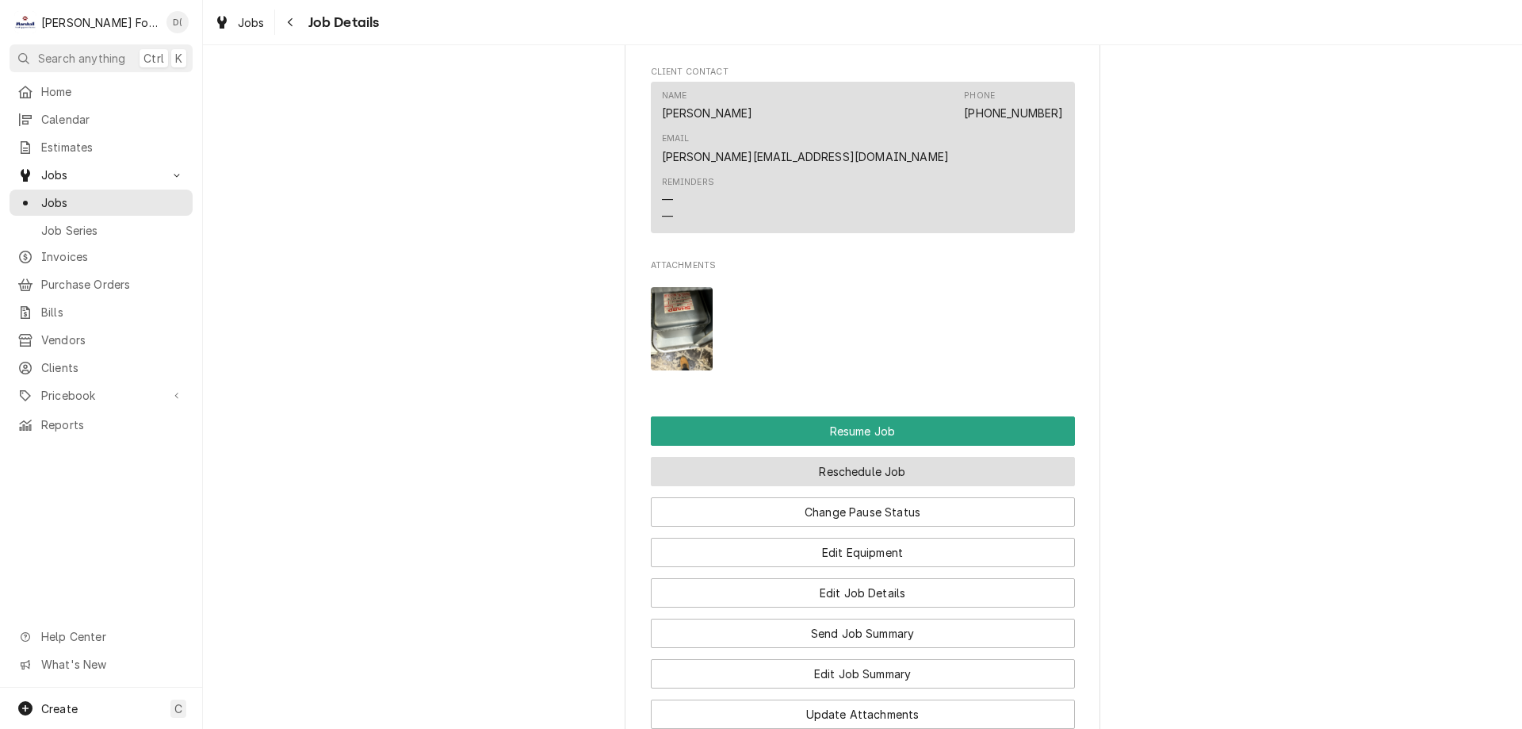
click at [795, 457] on button "Reschedule Job" at bounding box center [863, 471] width 424 height 29
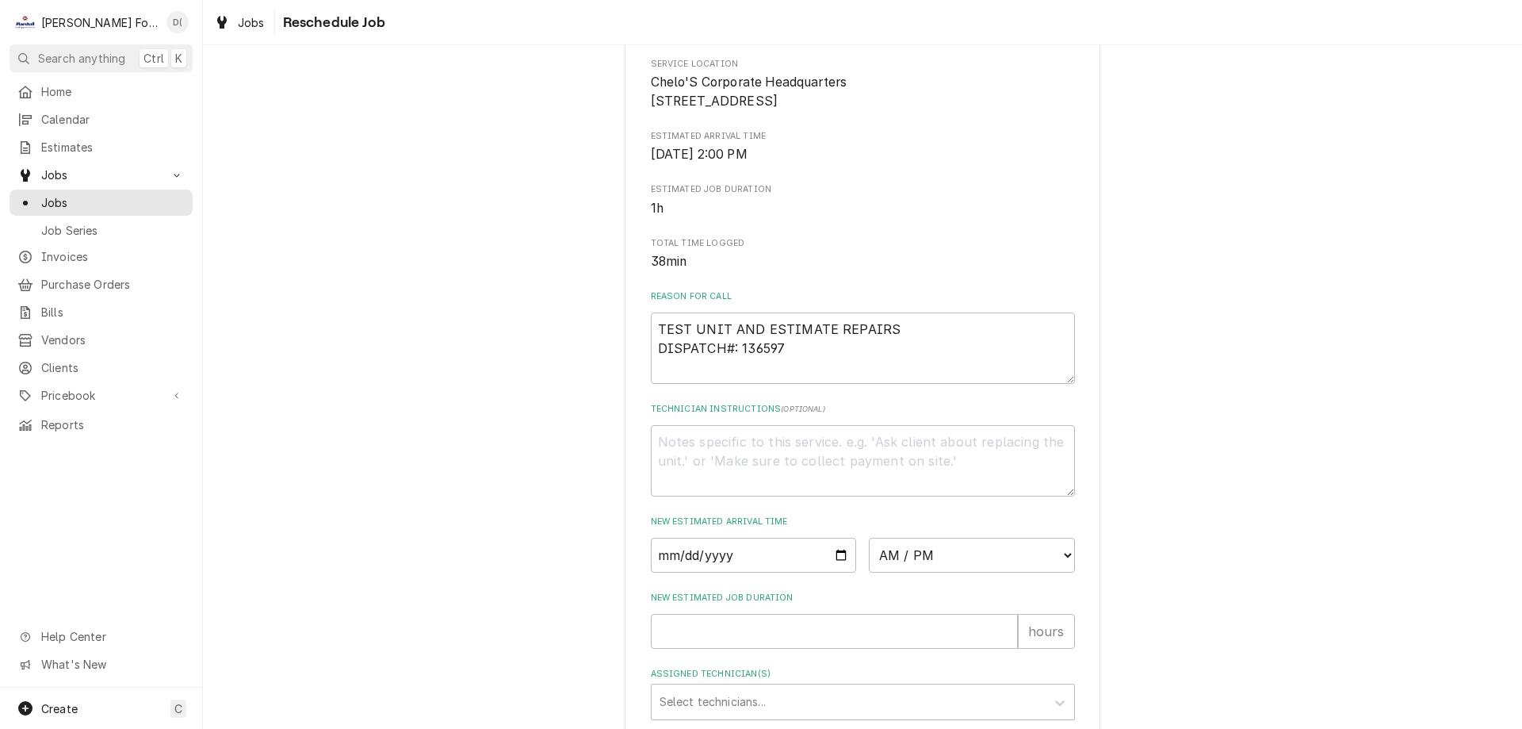
scroll to position [396, 0]
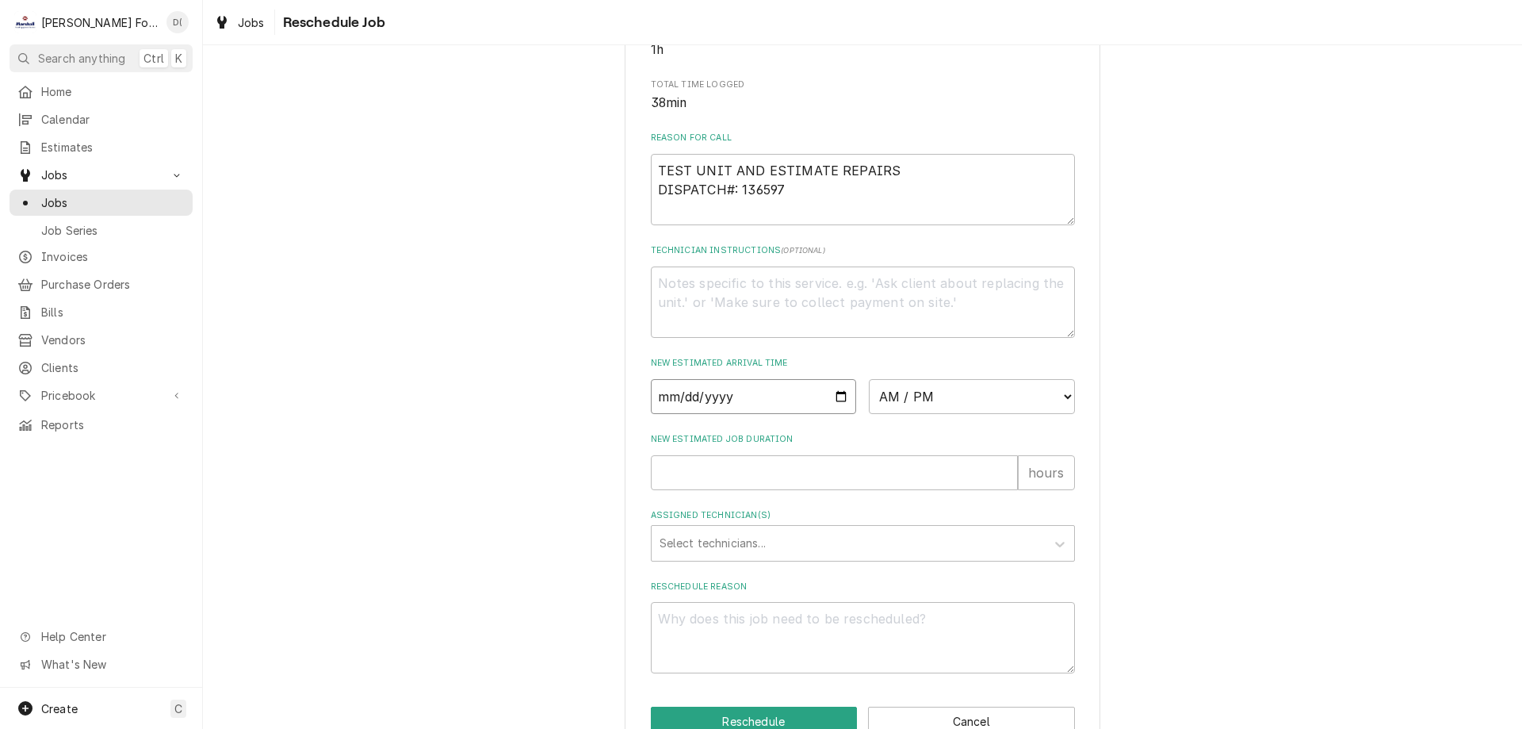
click at [834, 414] on input "Date" at bounding box center [754, 396] width 206 height 35
type textarea "x"
type input "[DATE]"
click at [922, 414] on select "AM / PM 6:00 AM 6:15 AM 6:30 AM 6:45 AM 7:00 AM 7:15 AM 7:30 AM 7:45 AM 8:00 AM…" at bounding box center [972, 396] width 206 height 35
select select "09:00:00"
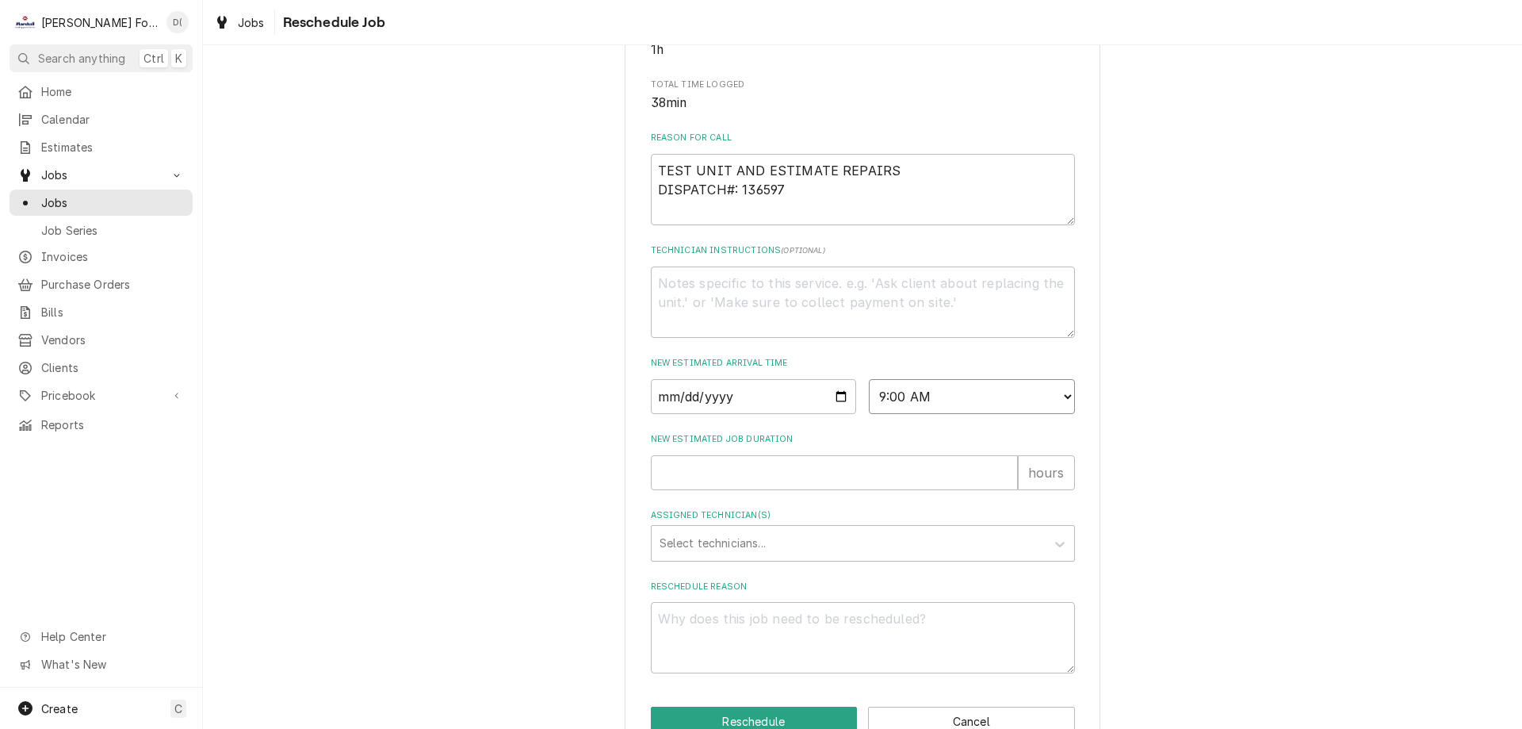
click at [869, 397] on select "AM / PM 6:00 AM 6:15 AM 6:30 AM 6:45 AM 7:00 AM 7:15 AM 7:30 AM 7:45 AM 8:00 AM…" at bounding box center [972, 396] width 206 height 35
click at [716, 490] on input "New Estimated Job Duration" at bounding box center [834, 472] width 367 height 35
type textarea "x"
type input "1"
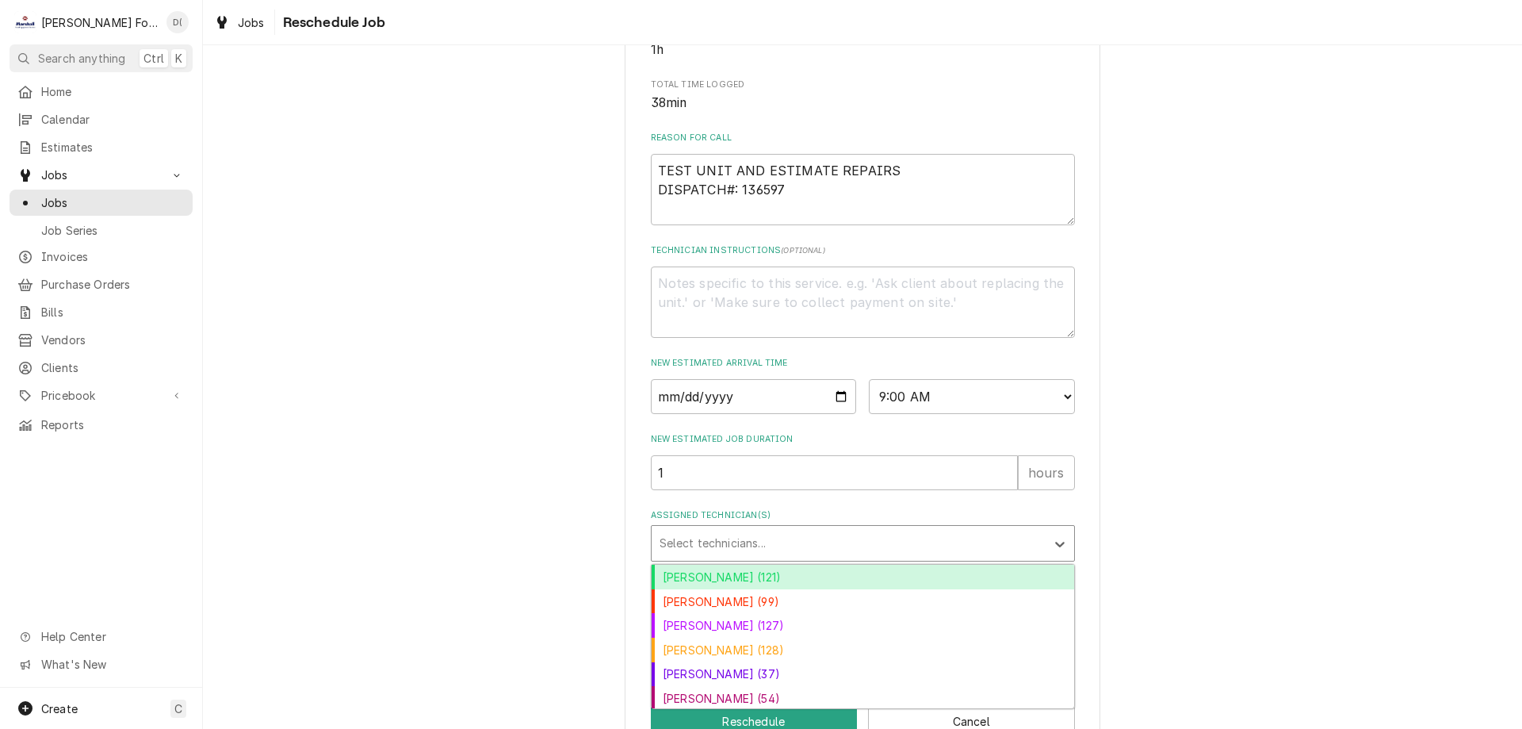
click at [895, 554] on div "Assigned Technician(s)" at bounding box center [849, 543] width 378 height 29
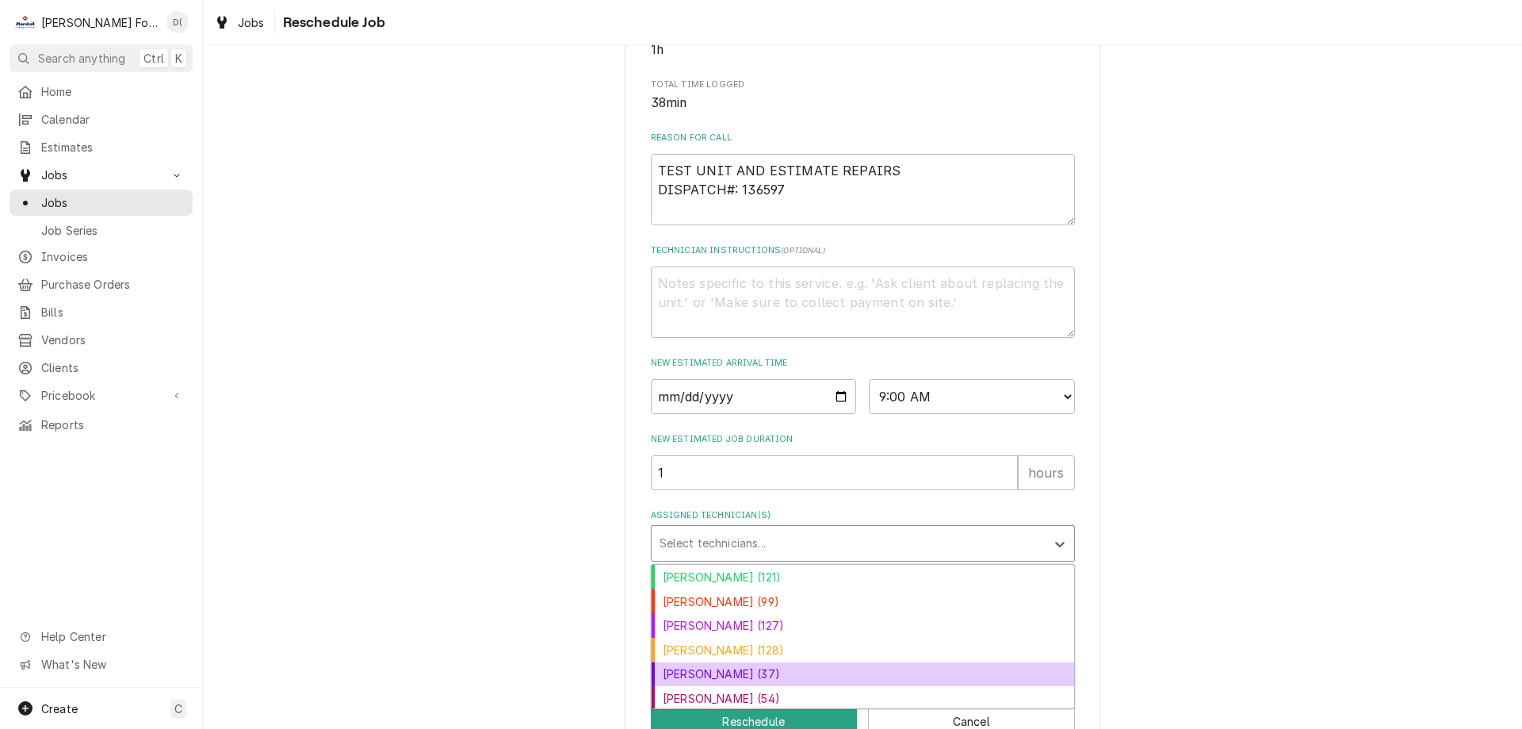
click at [825, 687] on div "Jose DeMelo (37)" at bounding box center [863, 674] width 423 height 25
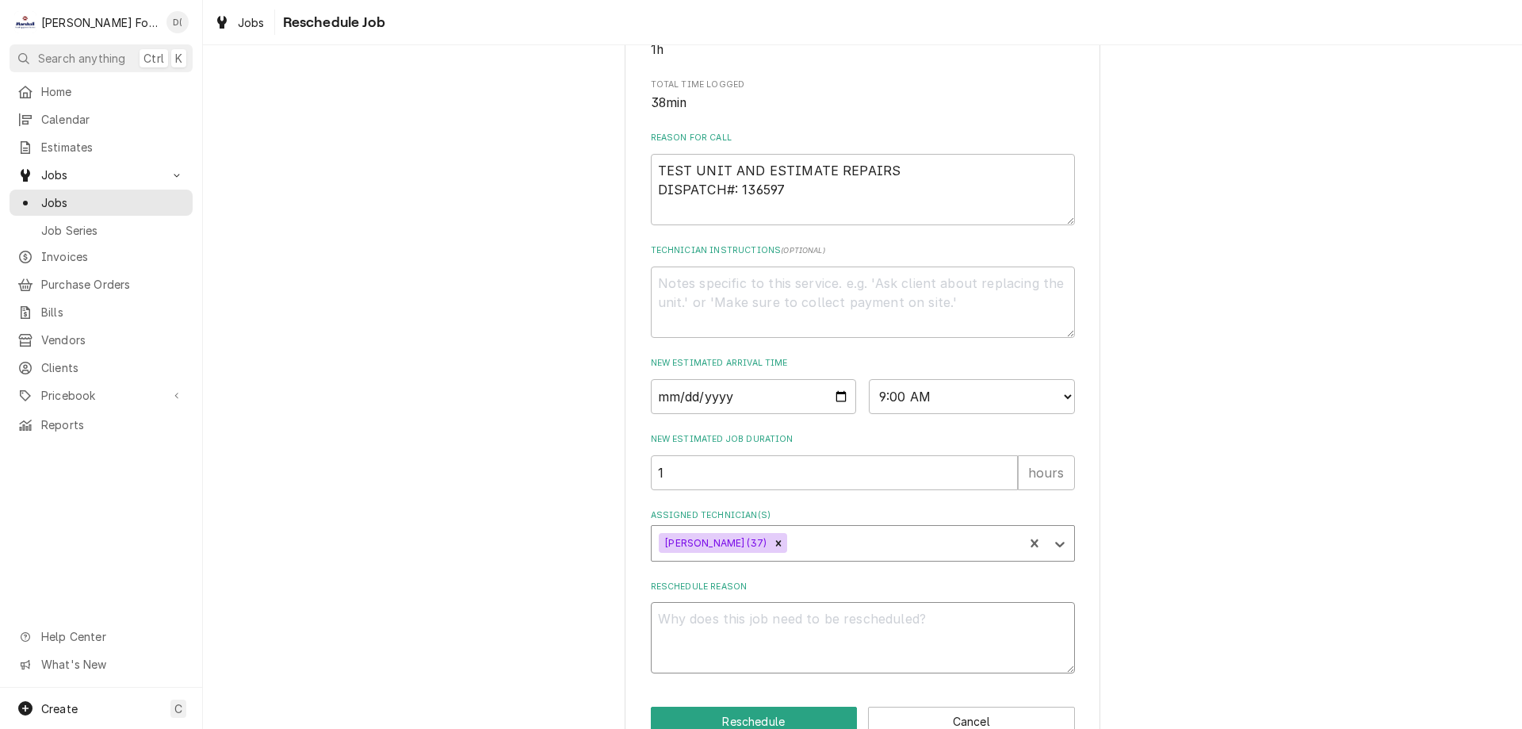
click at [789, 641] on textarea "Reschedule Reason" at bounding box center [863, 637] width 424 height 71
type textarea "x"
type textarea "p"
type textarea "x"
type textarea "pa"
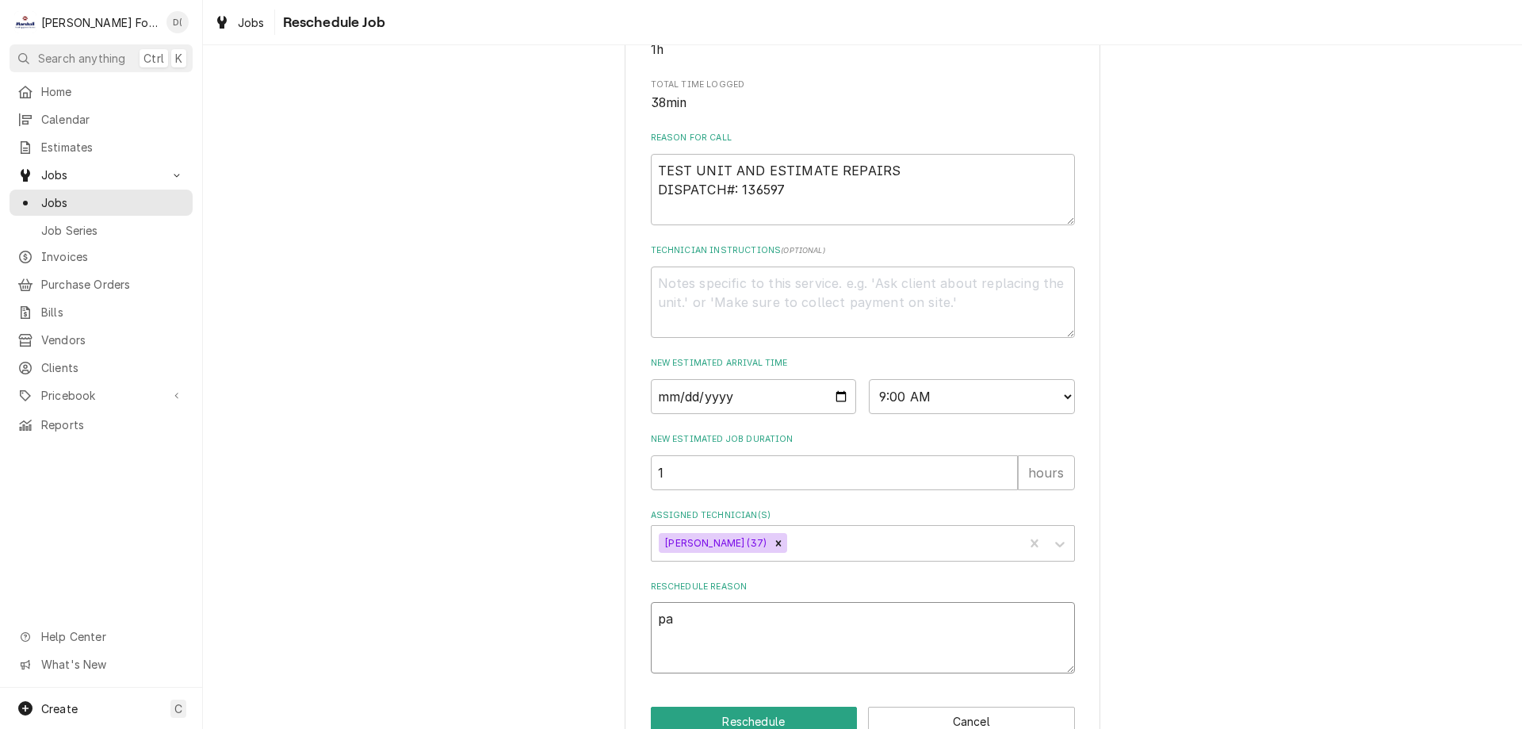
type textarea "x"
type textarea "par"
type textarea "x"
type textarea "part"
type textarea "x"
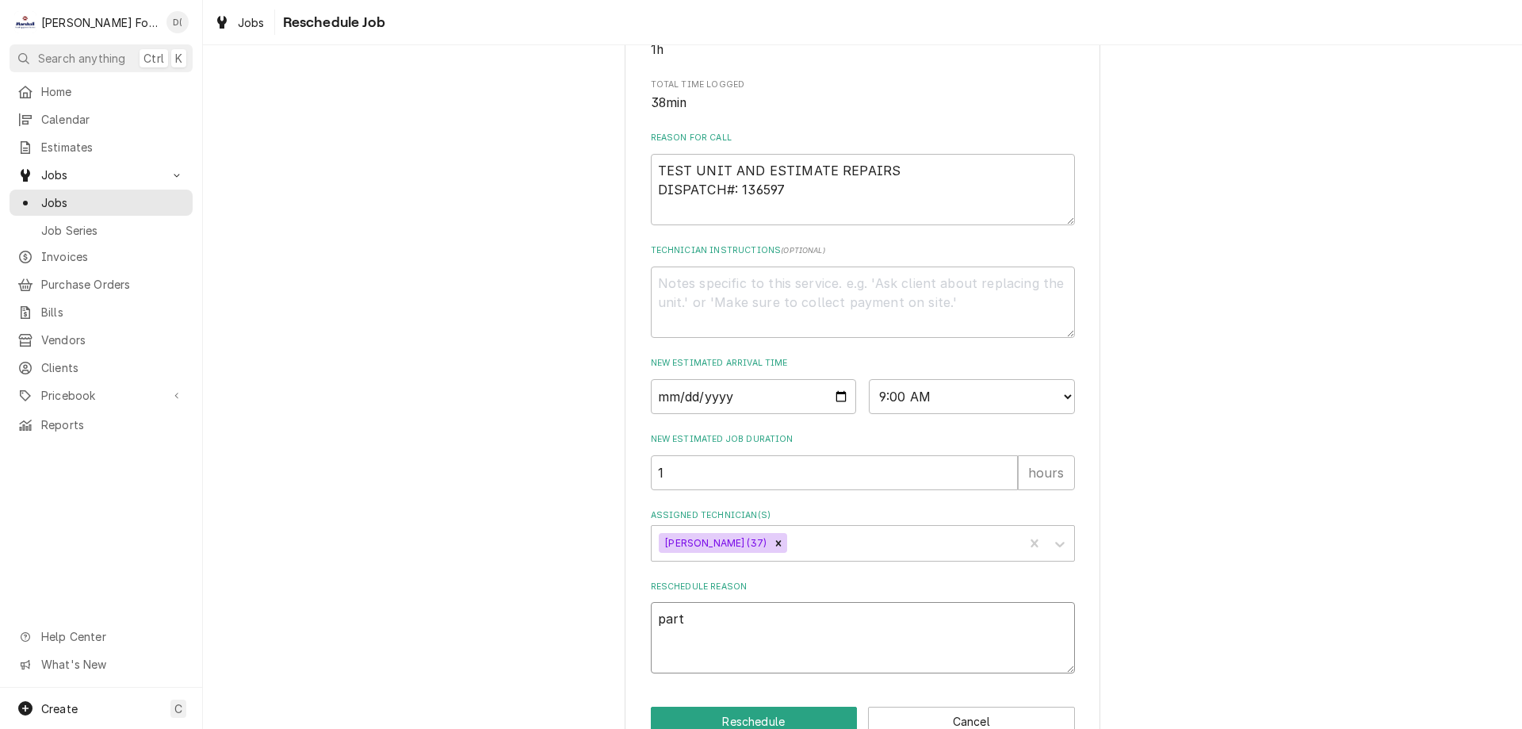
type textarea "parts"
type textarea "x"
type textarea "parts"
type textarea "x"
type textarea "parts i"
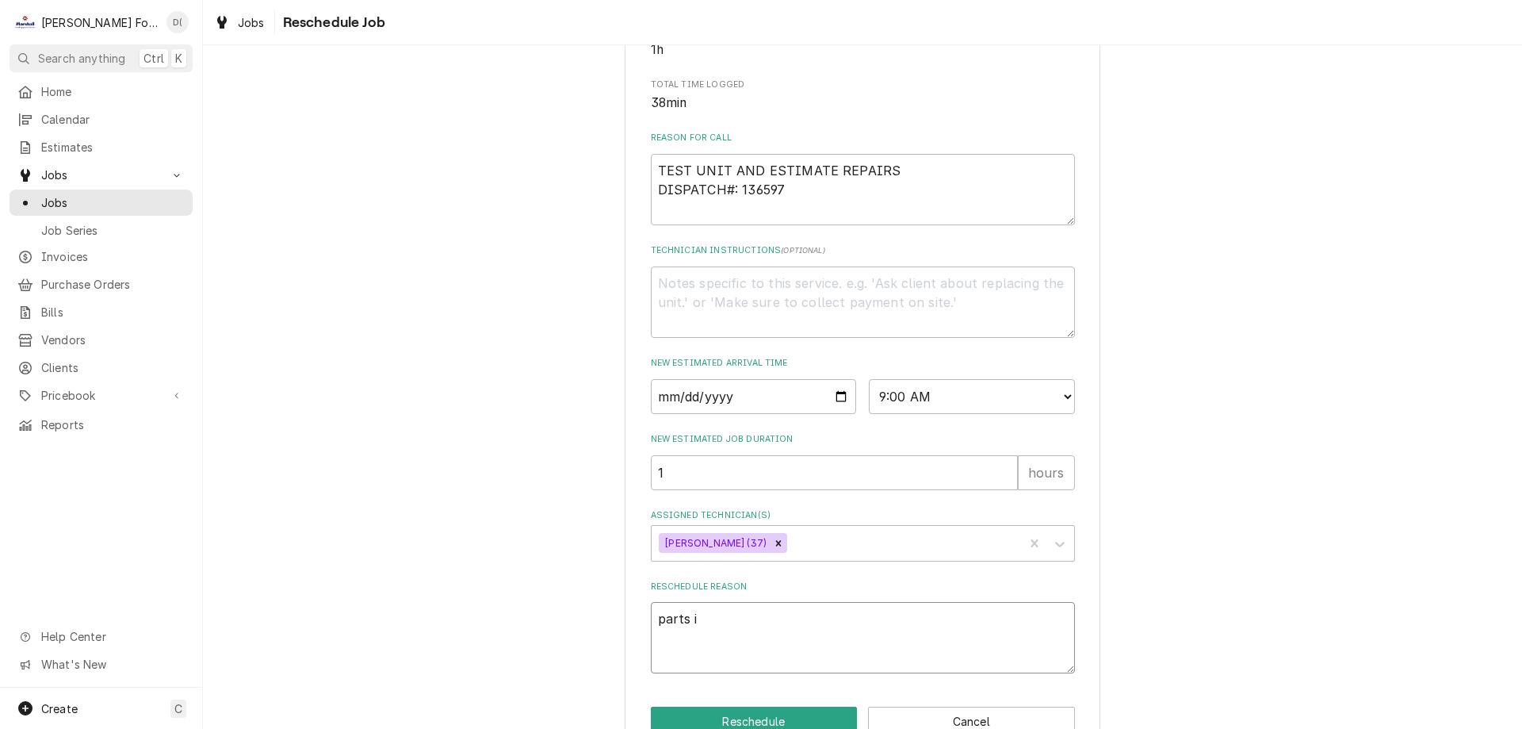
type textarea "x"
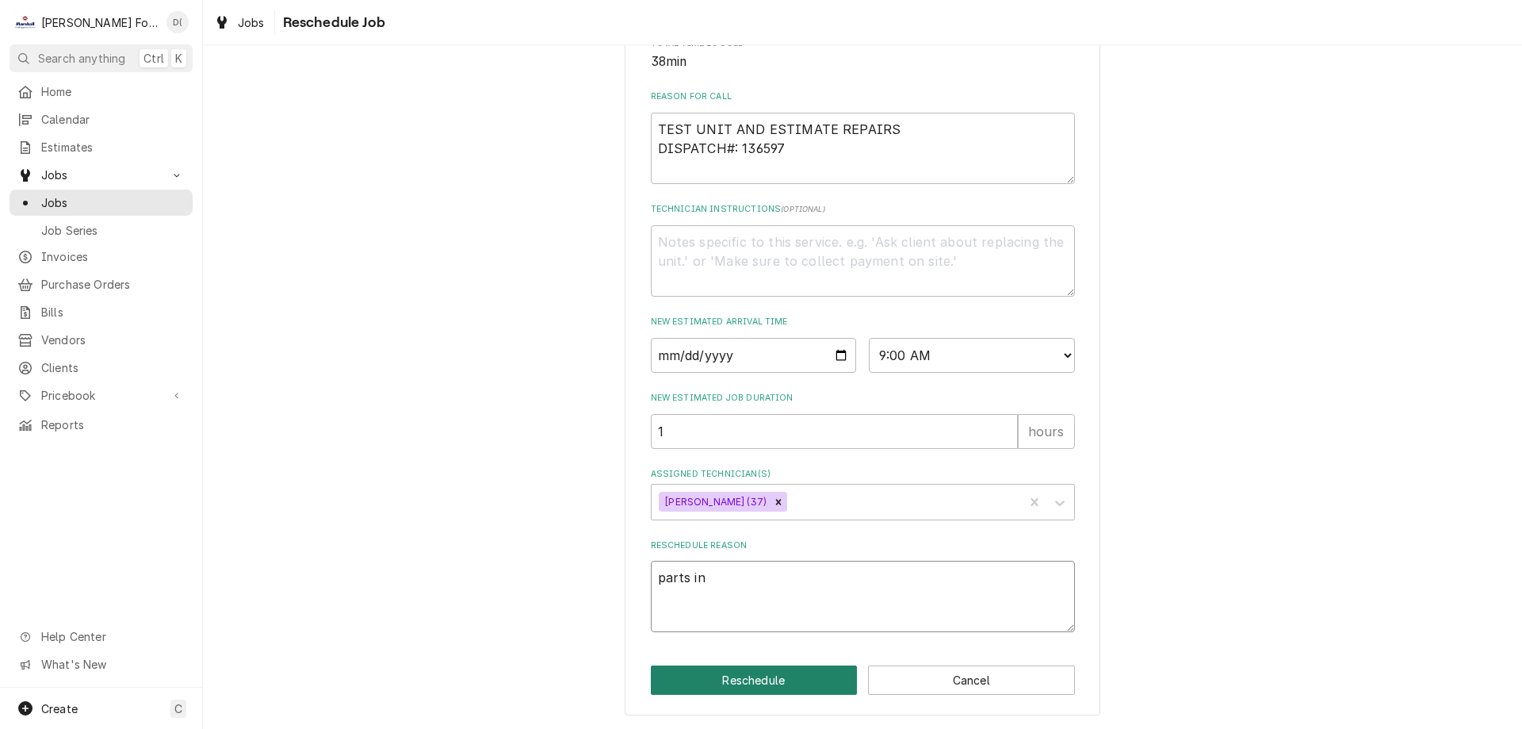
type textarea "parts in"
click at [712, 675] on button "Reschedule" at bounding box center [754, 679] width 207 height 29
type textarea "x"
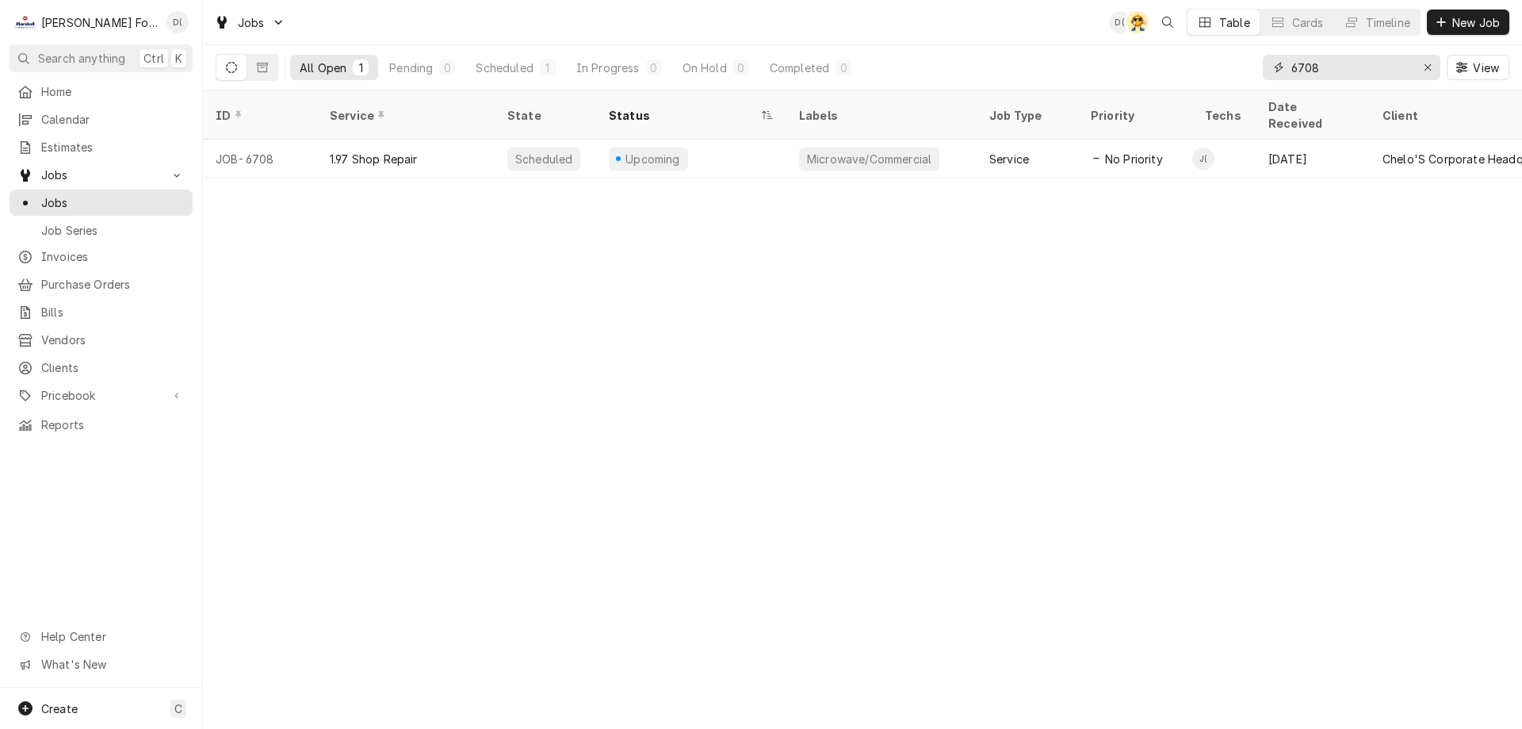
click at [1330, 75] on input "6708" at bounding box center [1350, 67] width 119 height 25
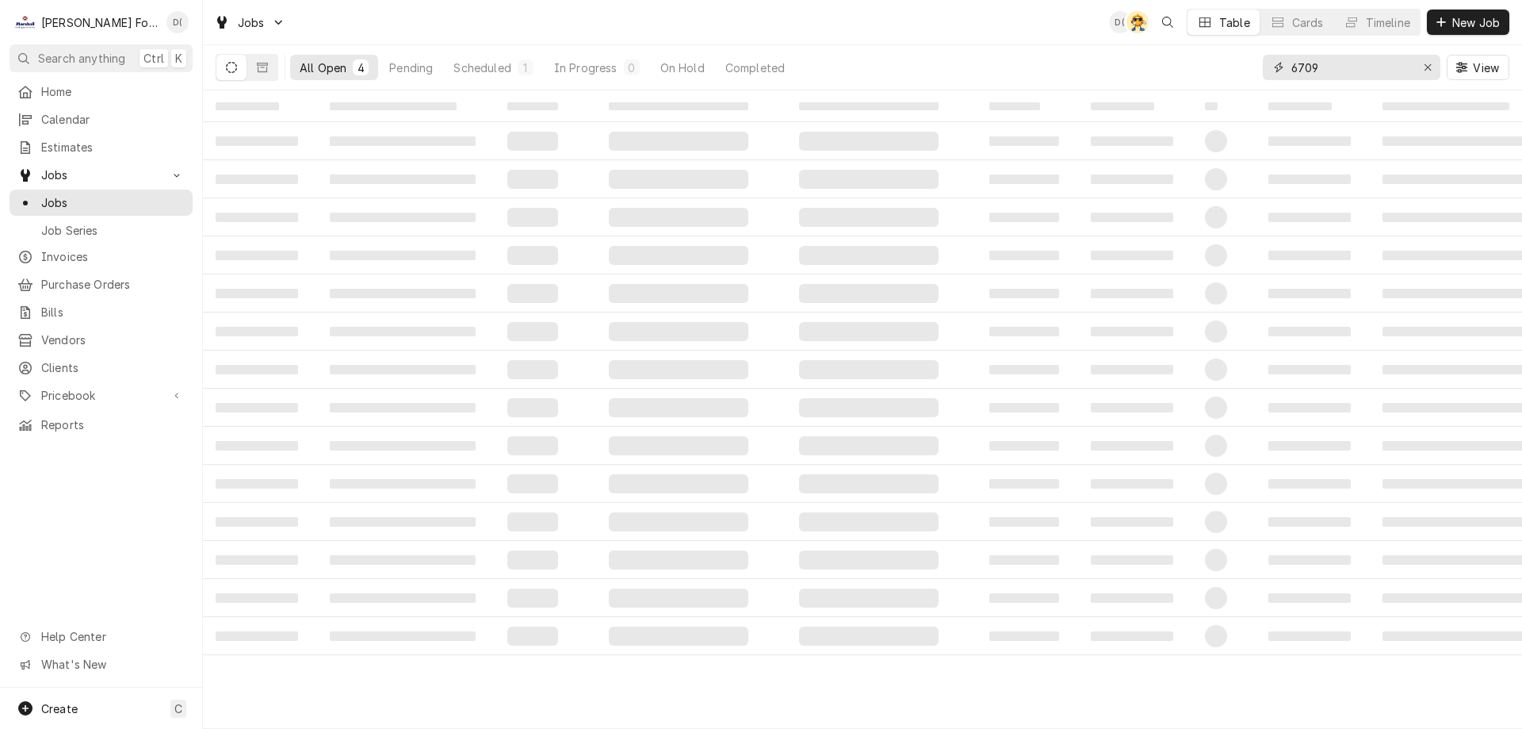
type input "6709"
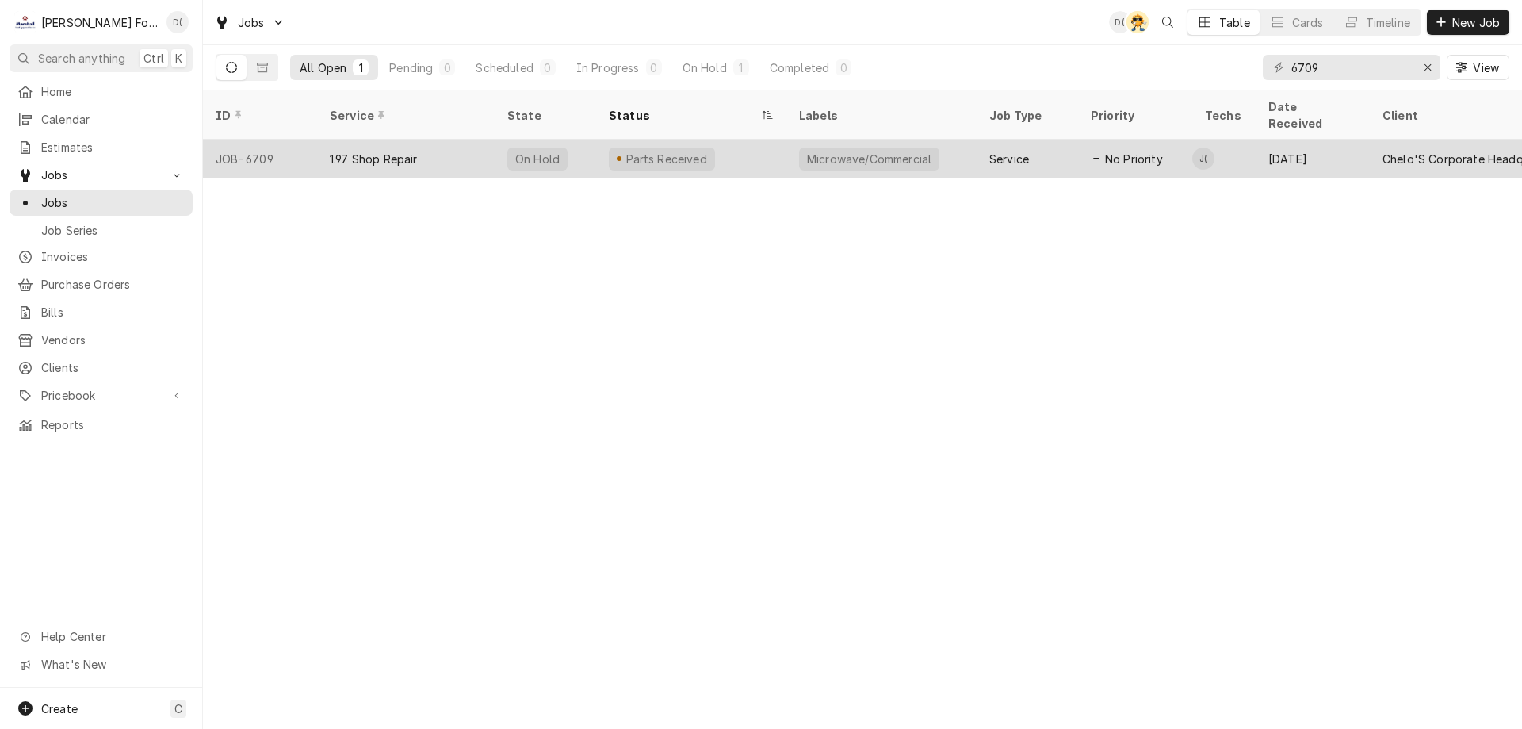
click at [447, 140] on div "1.97 Shop Repair" at bounding box center [406, 159] width 178 height 38
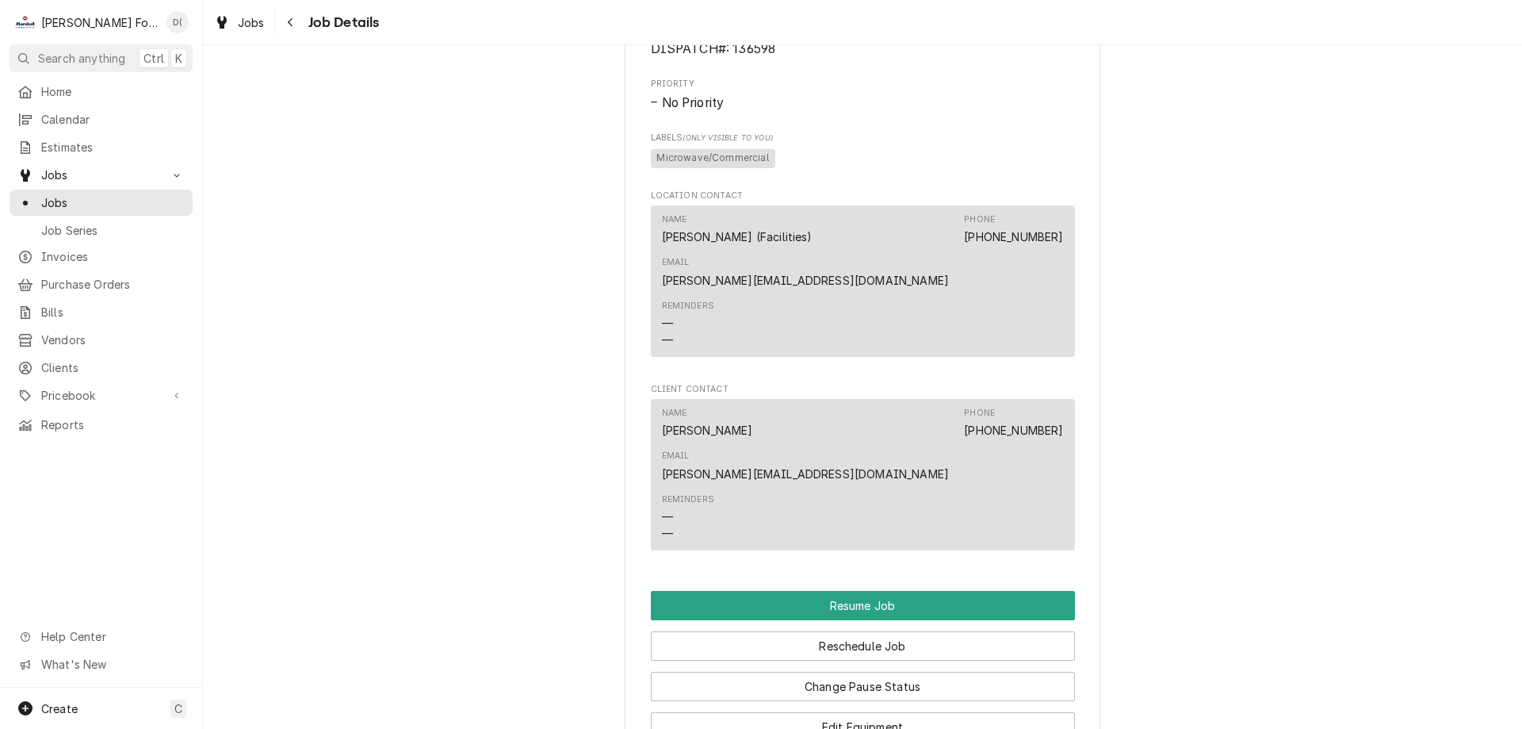
scroll to position [1427, 0]
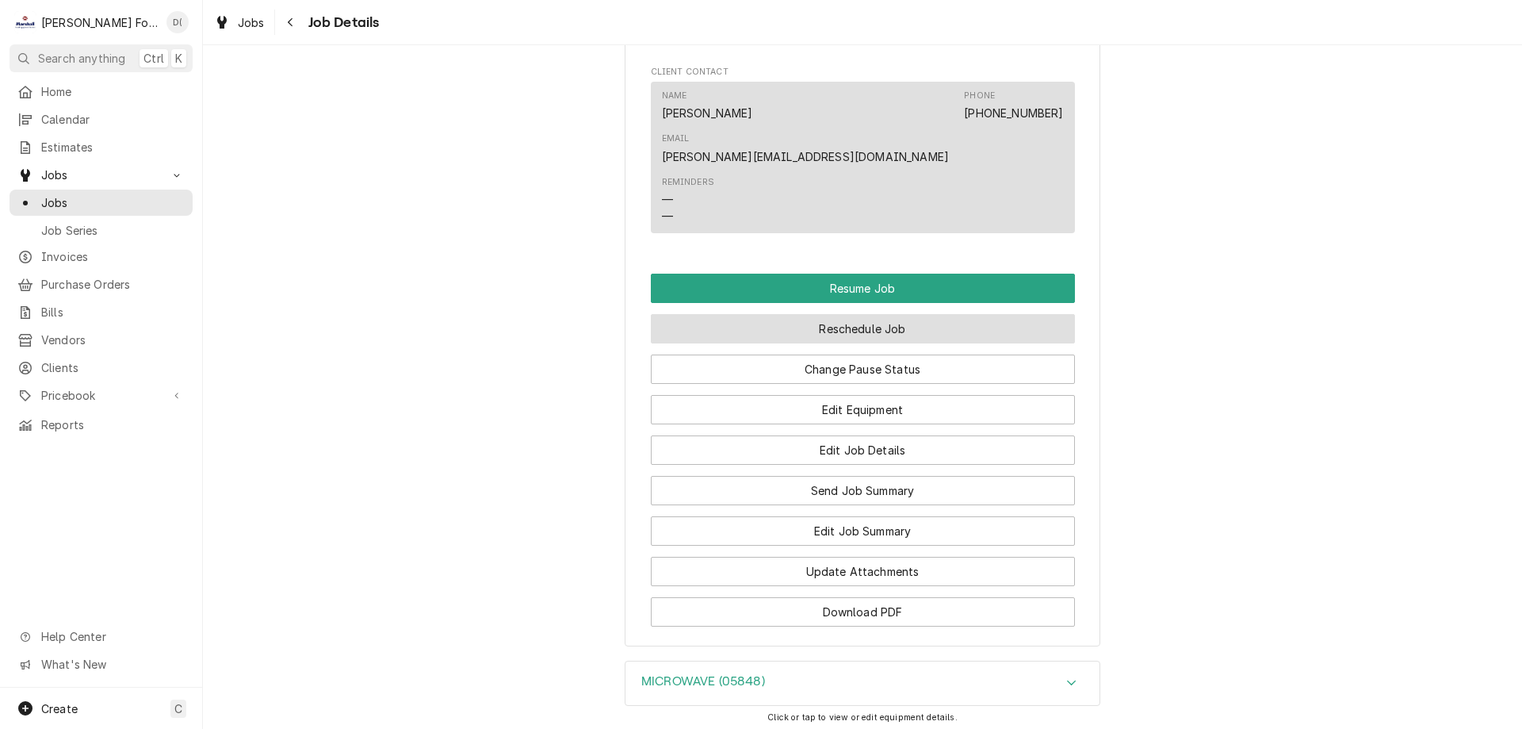
click at [864, 314] on button "Reschedule Job" at bounding box center [863, 328] width 424 height 29
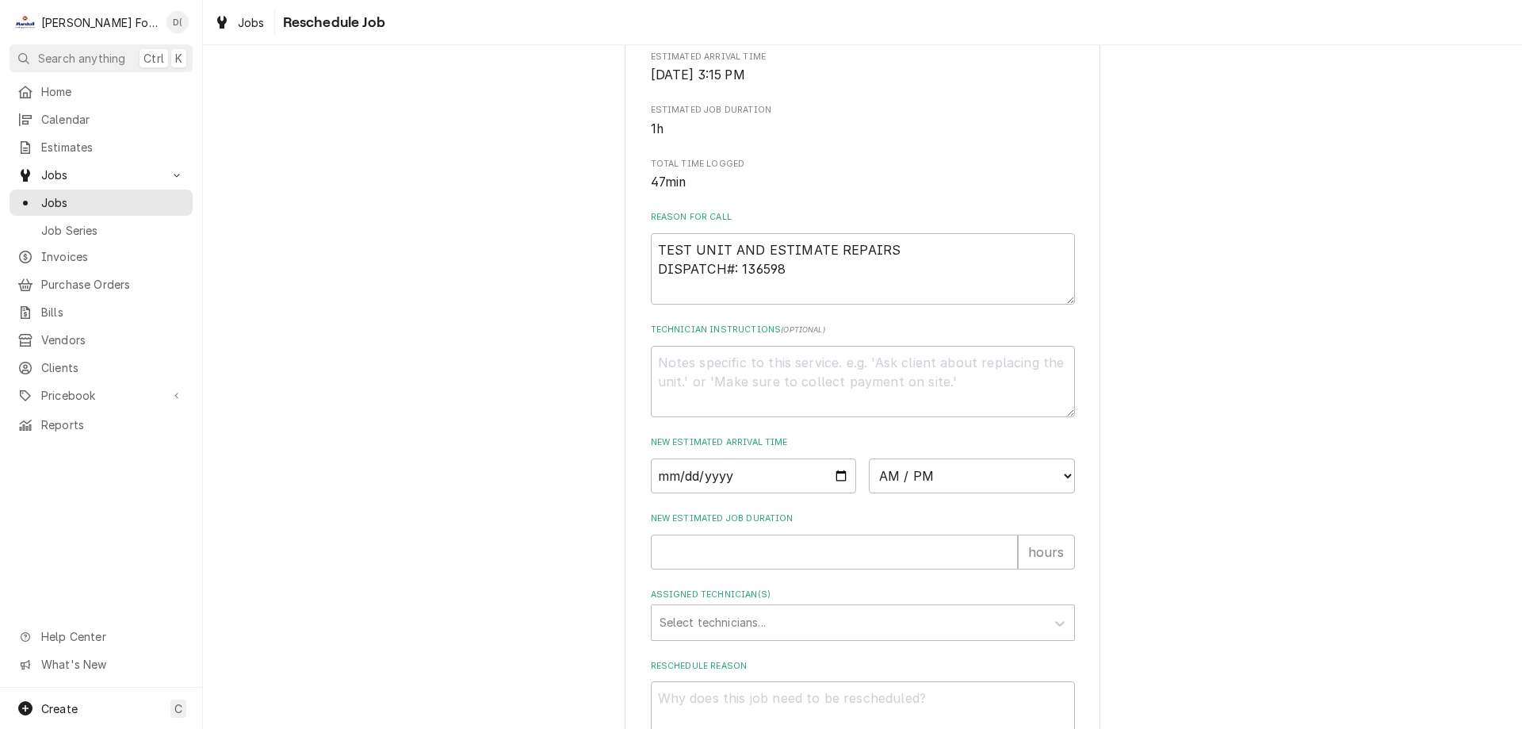
scroll to position [457, 0]
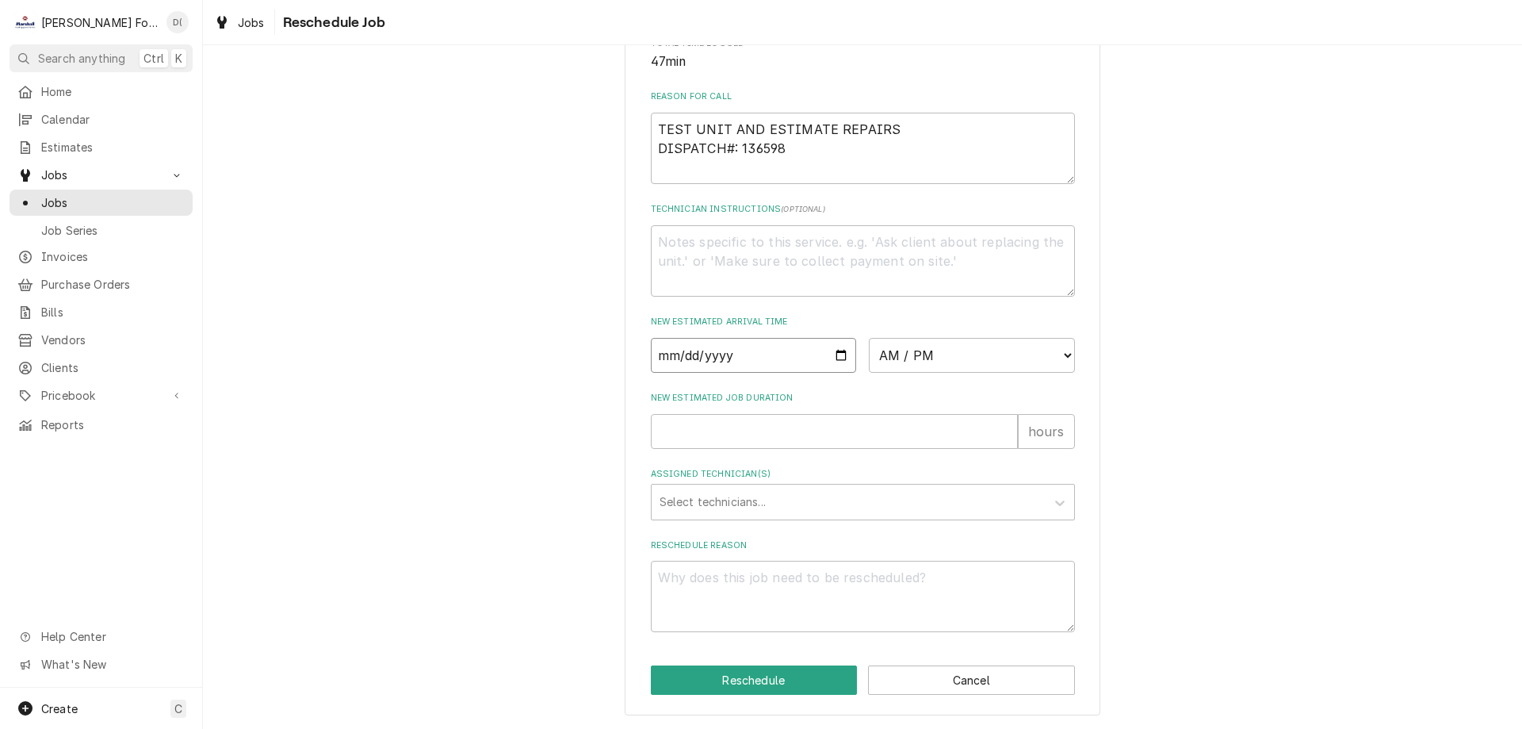
click at [831, 353] on input "Date" at bounding box center [754, 355] width 206 height 35
type textarea "x"
type input "[DATE]"
click at [934, 358] on select "AM / PM 6:00 AM 6:15 AM 6:30 AM 6:45 AM 7:00 AM 7:15 AM 7:30 AM 7:45 AM 8:00 AM…" at bounding box center [972, 355] width 206 height 35
select select "10:00:00"
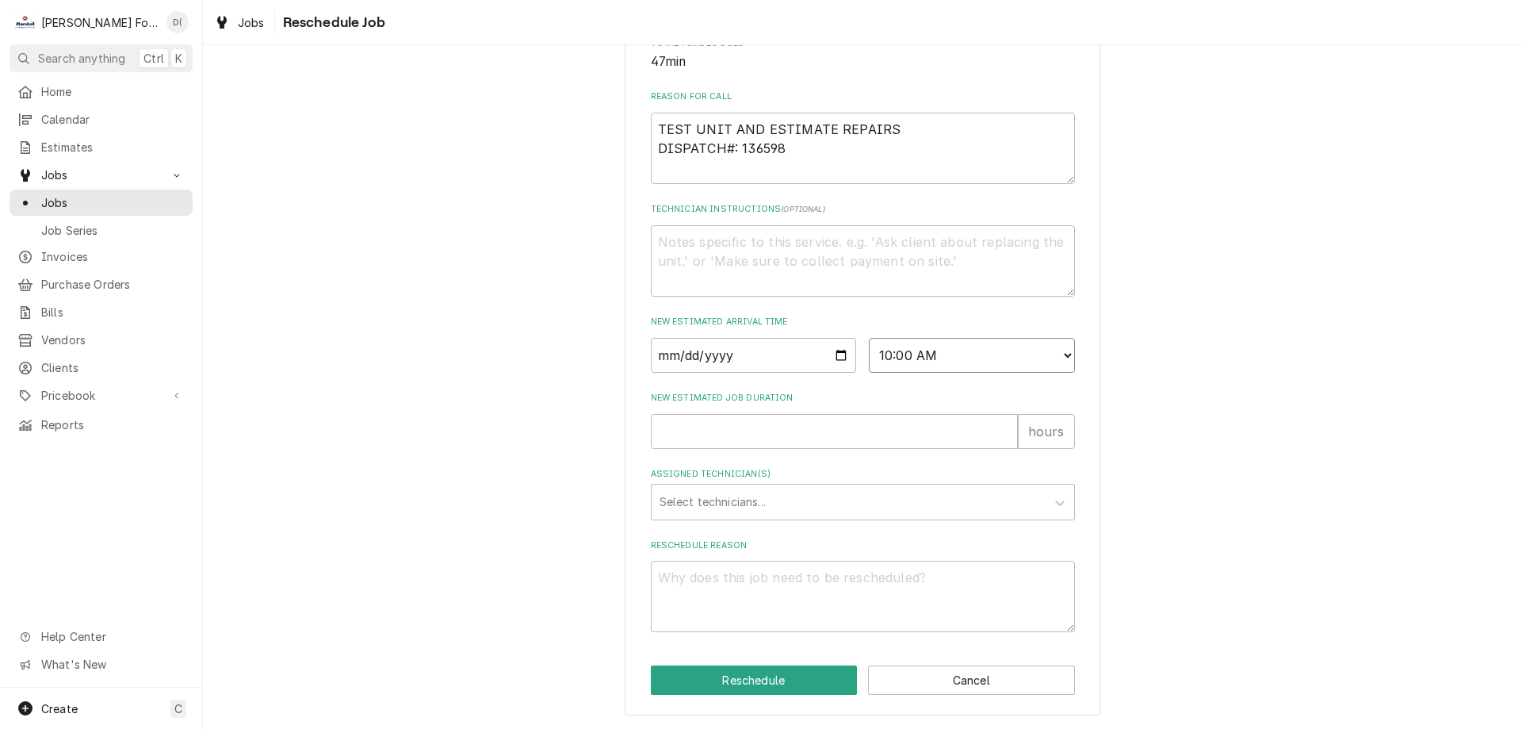
click at [869, 338] on select "AM / PM 6:00 AM 6:15 AM 6:30 AM 6:45 AM 7:00 AM 7:15 AM 7:30 AM 7:45 AM 8:00 AM…" at bounding box center [972, 355] width 206 height 35
click at [707, 437] on input "New Estimated Job Duration" at bounding box center [834, 431] width 367 height 35
type textarea "x"
type input "1"
click at [760, 500] on div "Assigned Technician(s)" at bounding box center [849, 502] width 378 height 29
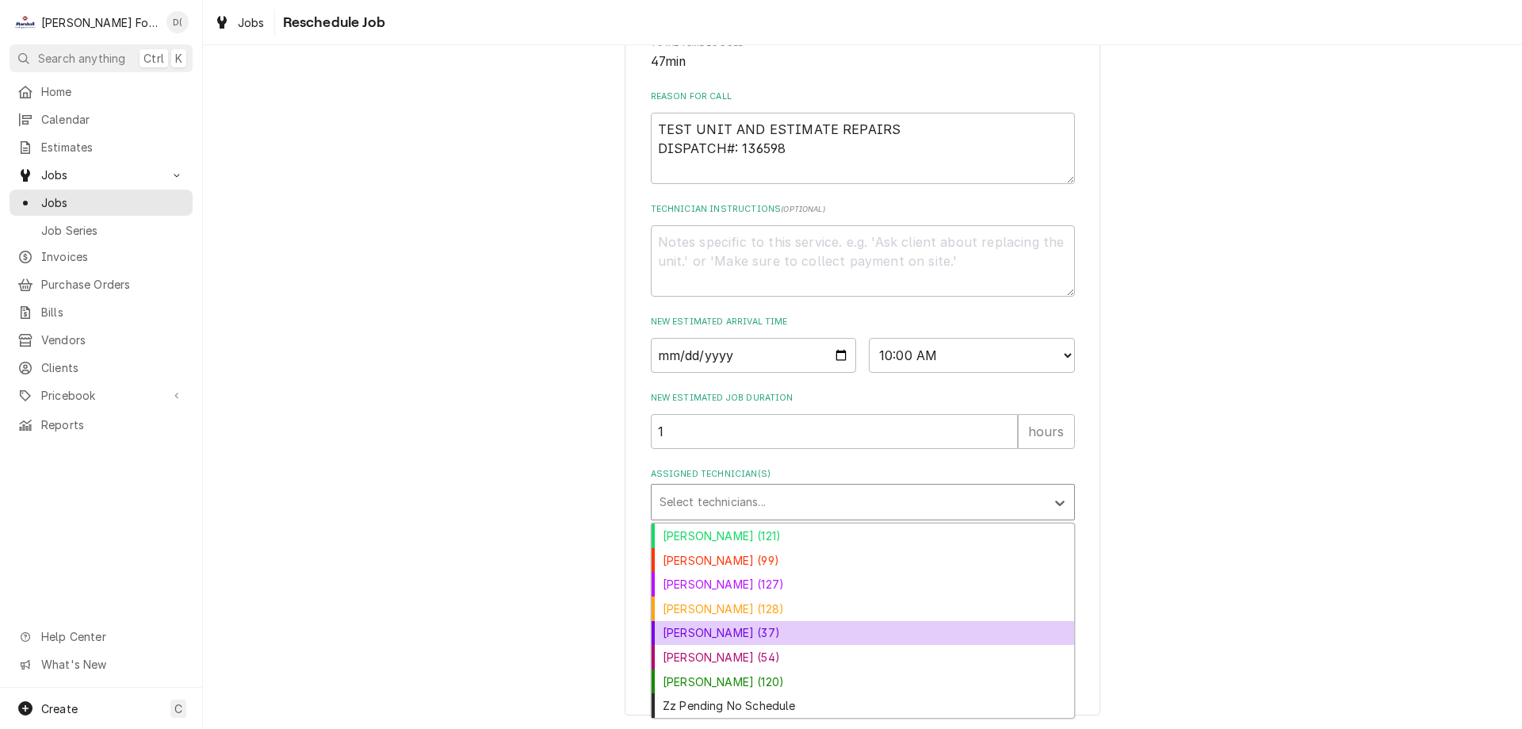
click at [718, 628] on div "Jose DeMelo (37)" at bounding box center [863, 633] width 423 height 25
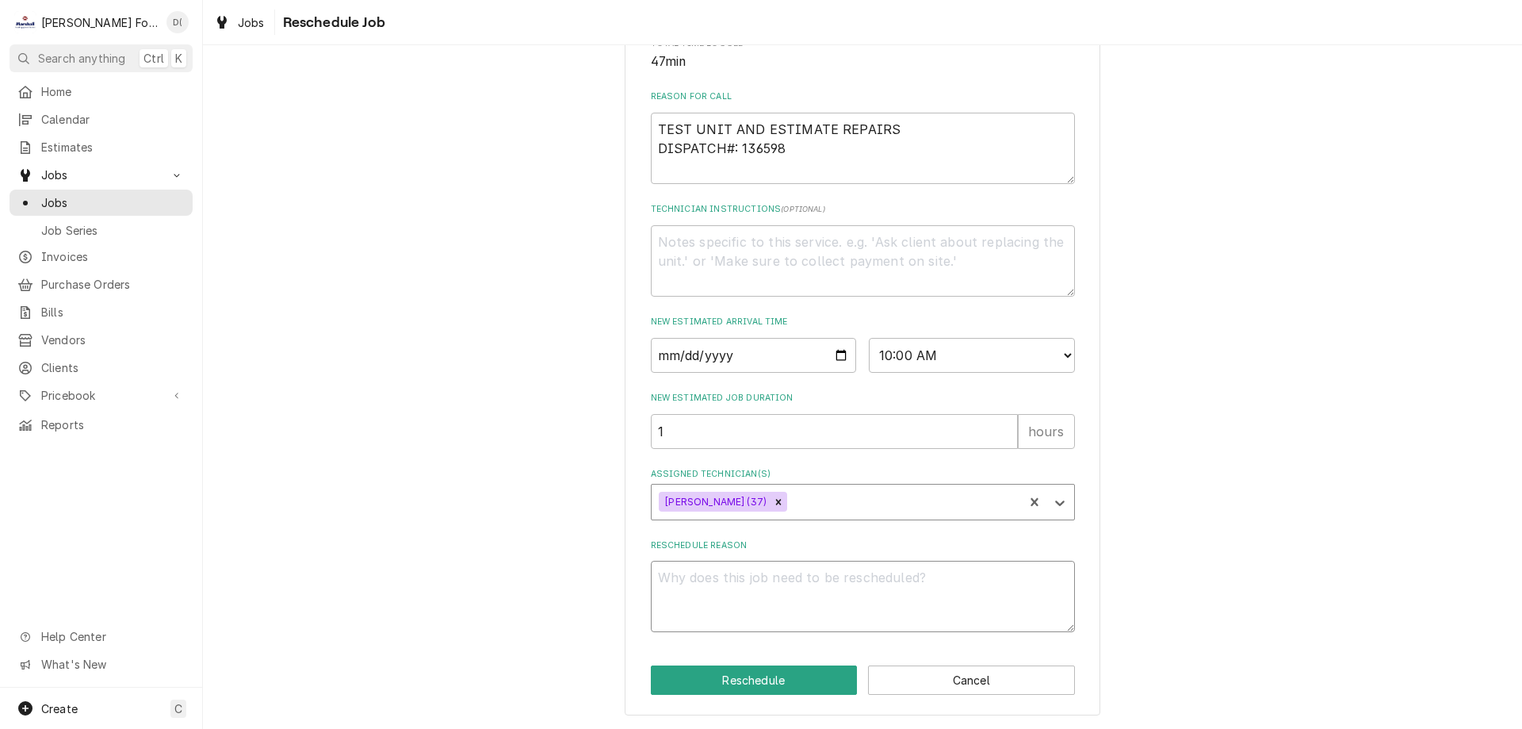
click at [728, 589] on textarea "Reschedule Reason" at bounding box center [863, 596] width 424 height 71
type textarea "x"
type textarea "p"
type textarea "x"
type textarea "pa"
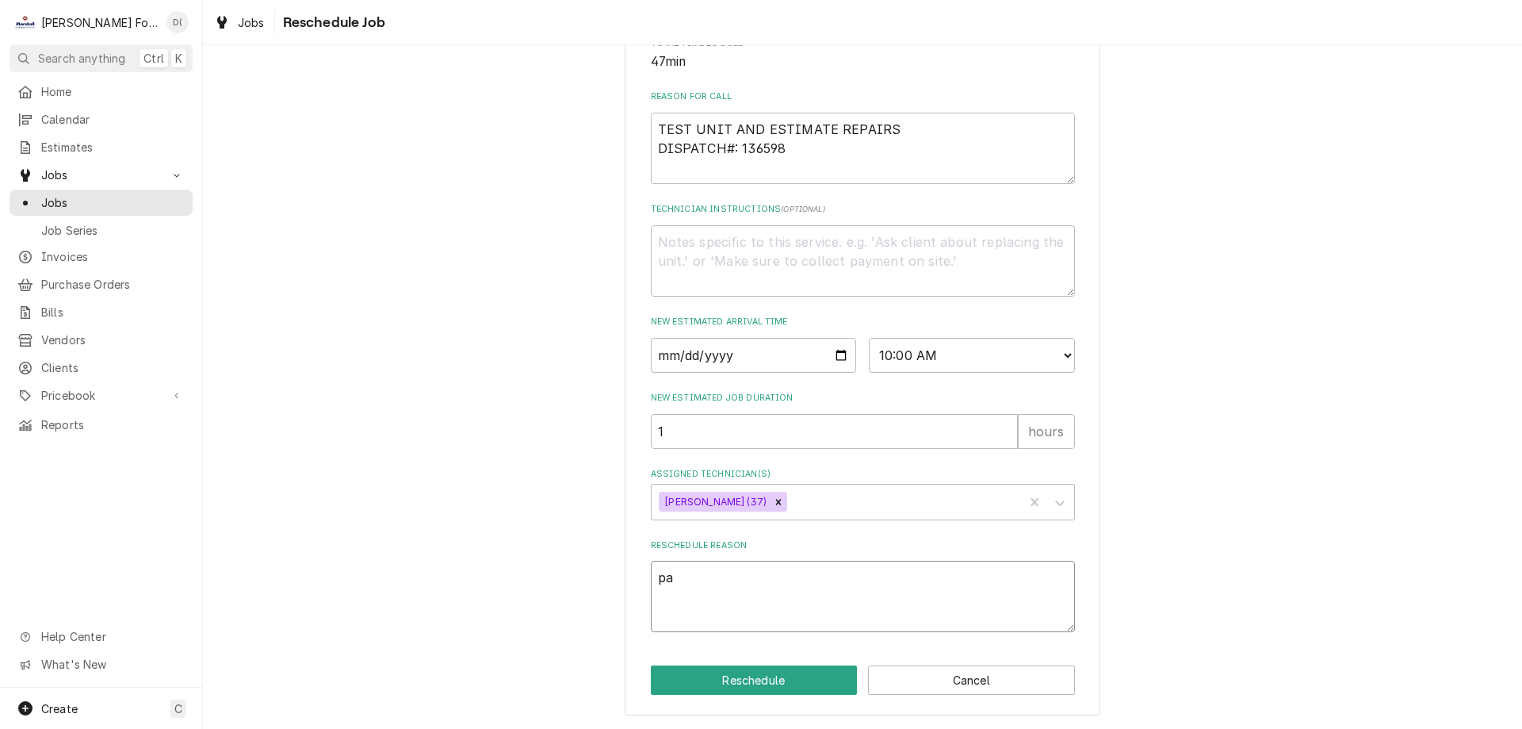
type textarea "x"
type textarea "par"
type textarea "x"
type textarea "part"
type textarea "x"
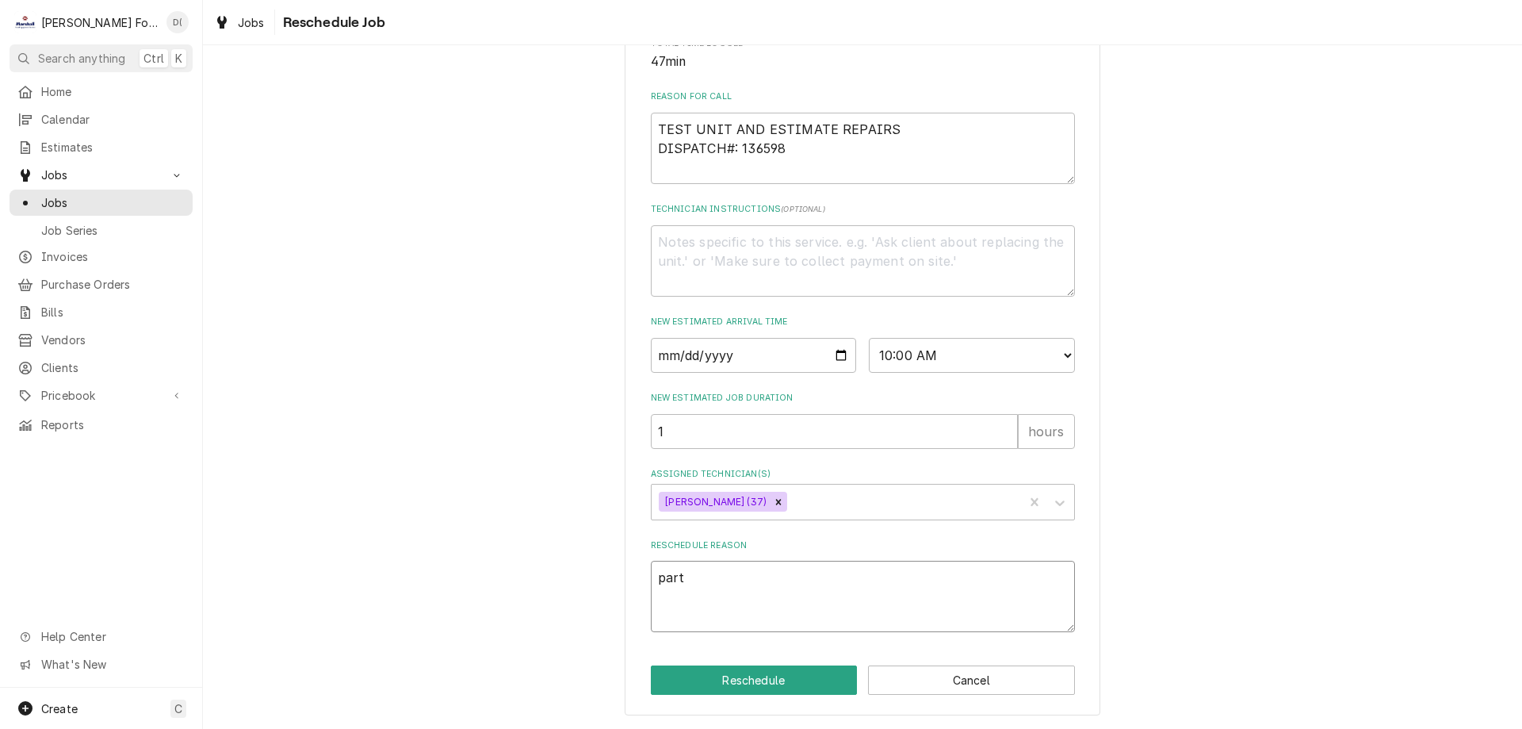
type textarea "parts"
type textarea "x"
type textarea "parts"
type textarea "x"
type textarea "parts i"
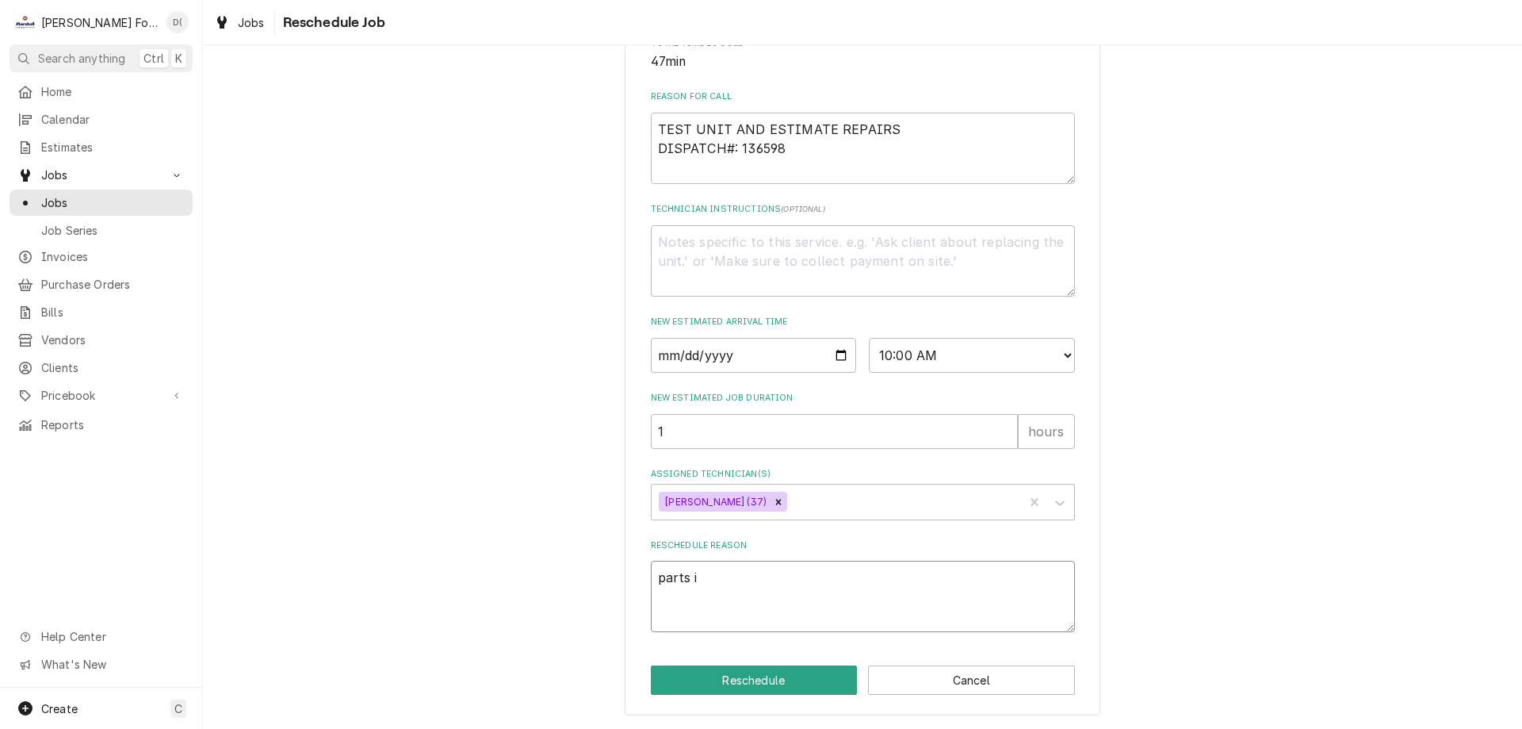
type textarea "x"
type textarea "parts in"
click at [752, 675] on button "Reschedule" at bounding box center [754, 679] width 207 height 29
type textarea "x"
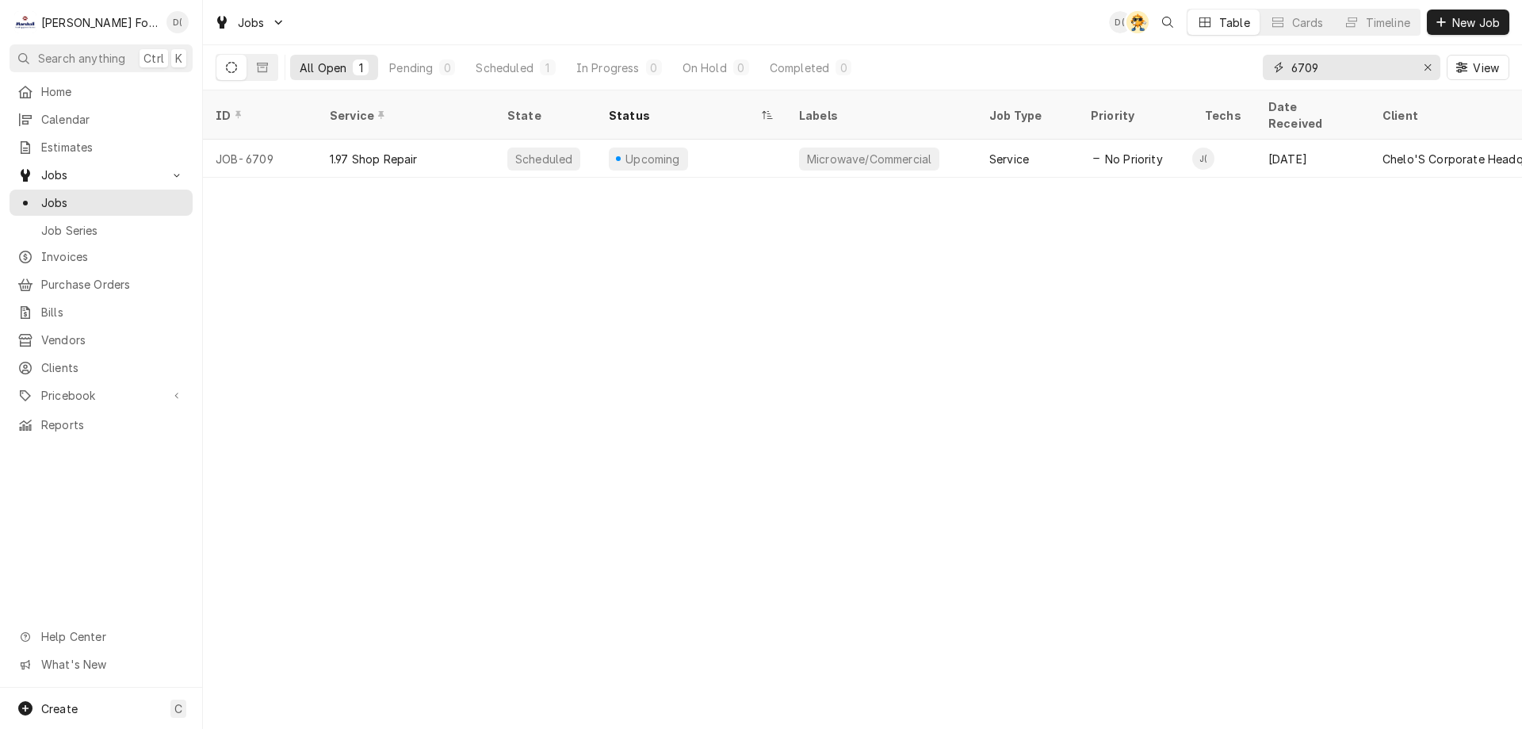
click at [1338, 66] on input "6709" at bounding box center [1350, 67] width 119 height 25
type input "6"
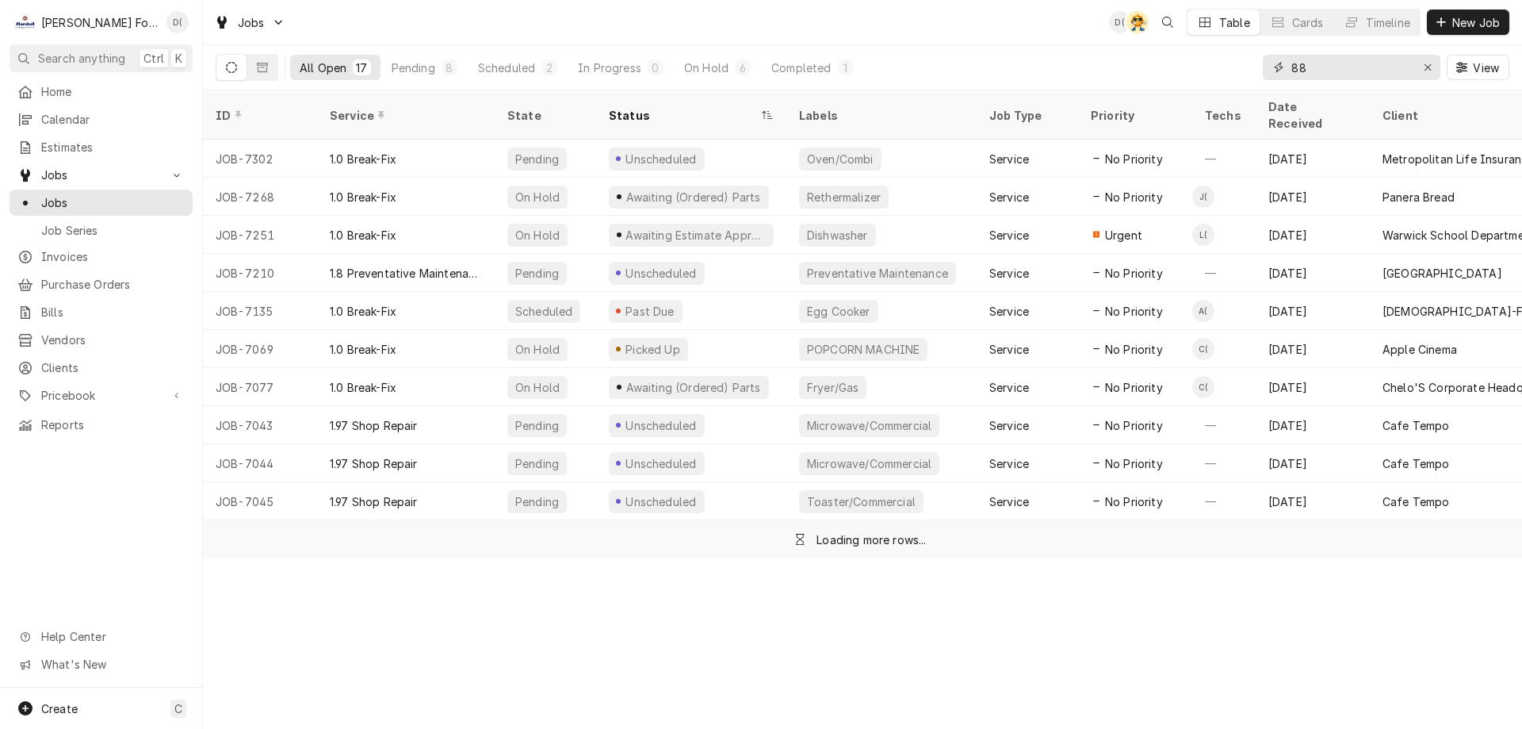
type input "8"
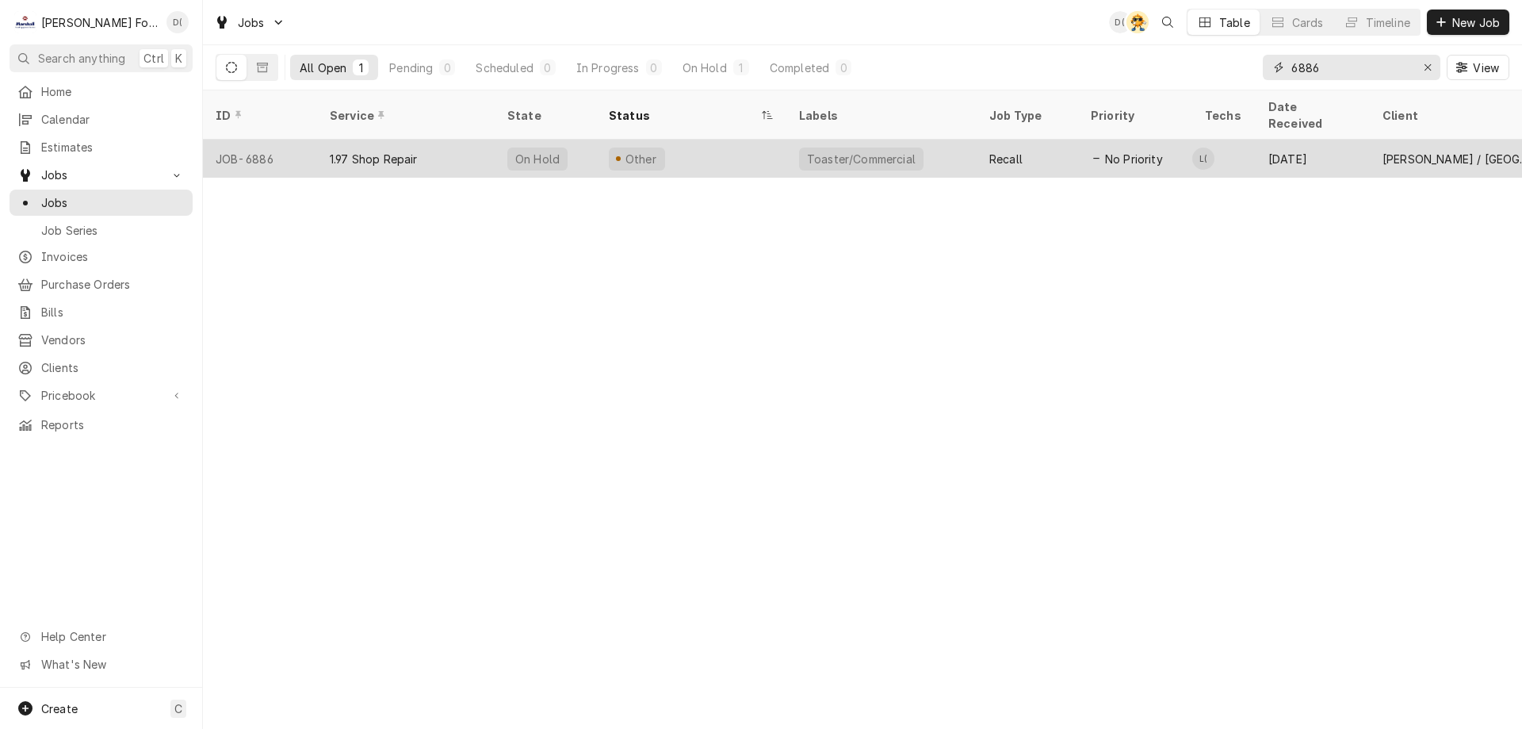
type input "6886"
click at [717, 140] on div "Other" at bounding box center [691, 159] width 190 height 38
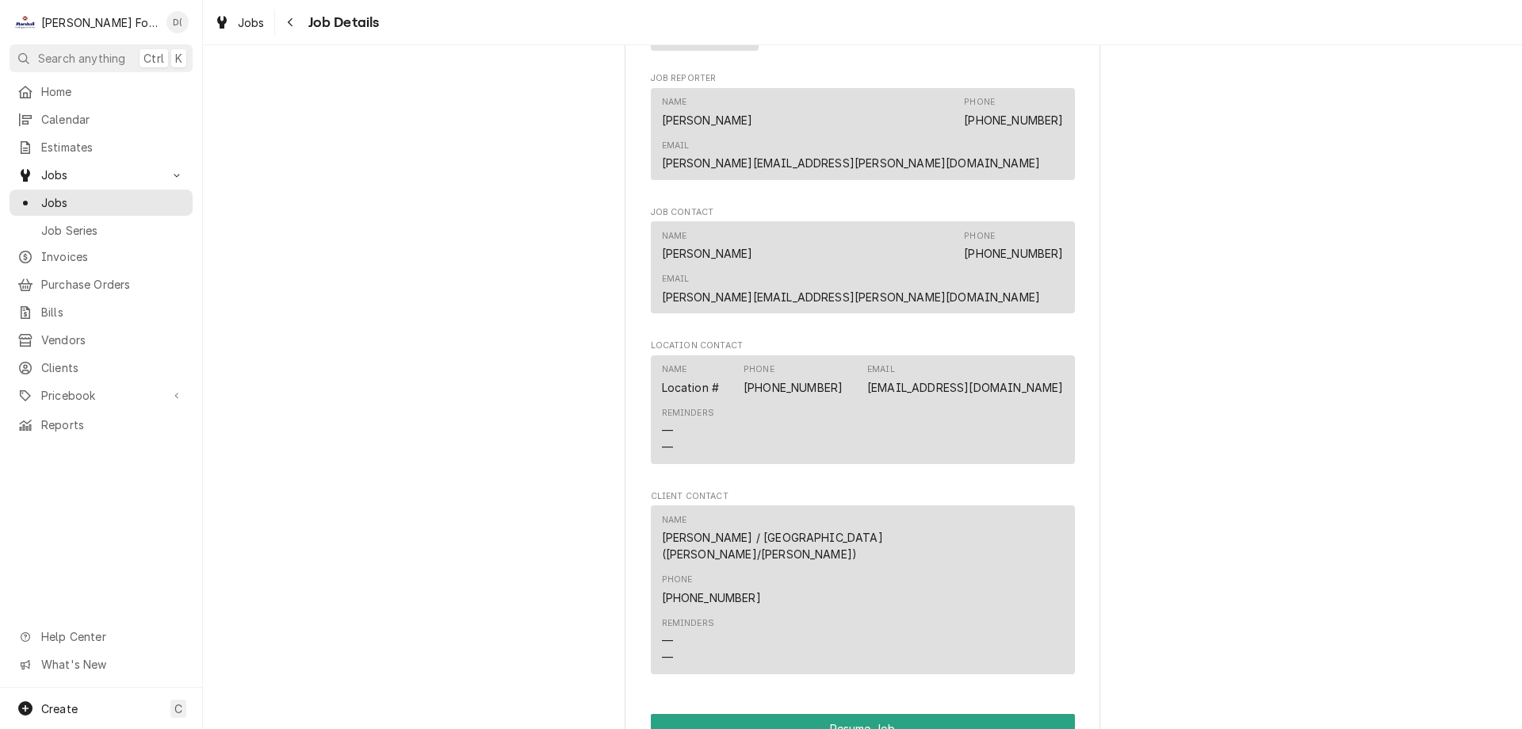
scroll to position [1665, 0]
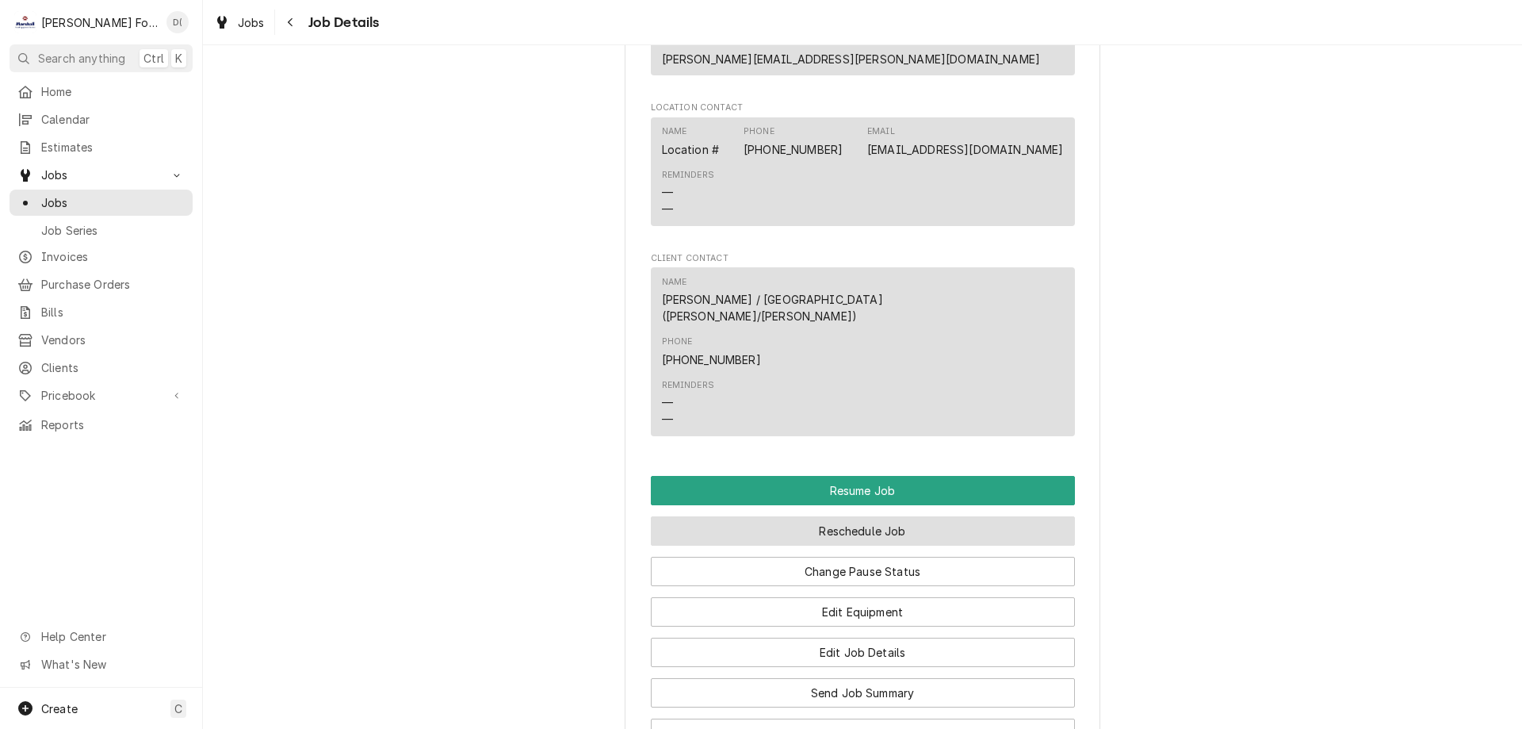
click at [827, 516] on button "Reschedule Job" at bounding box center [863, 530] width 424 height 29
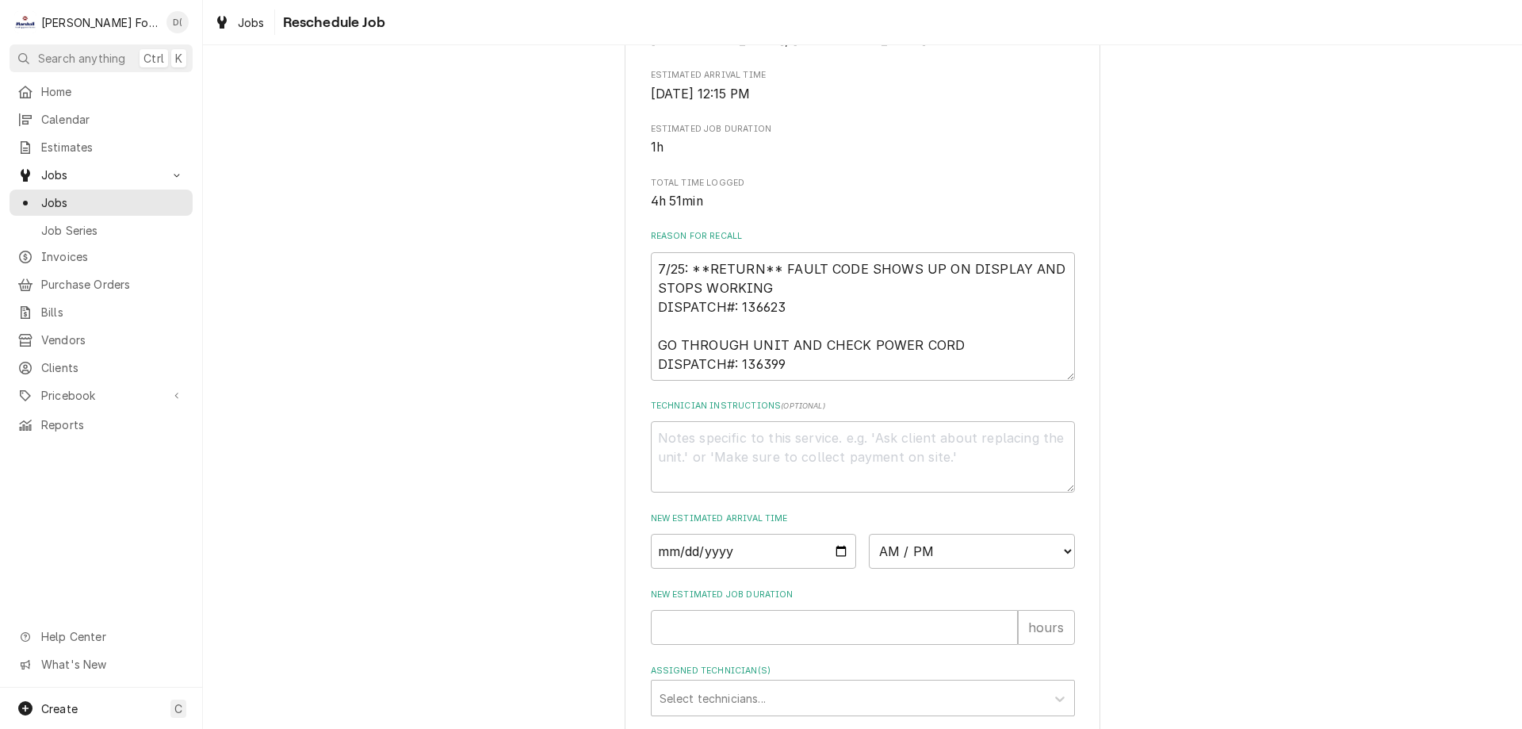
scroll to position [514, 0]
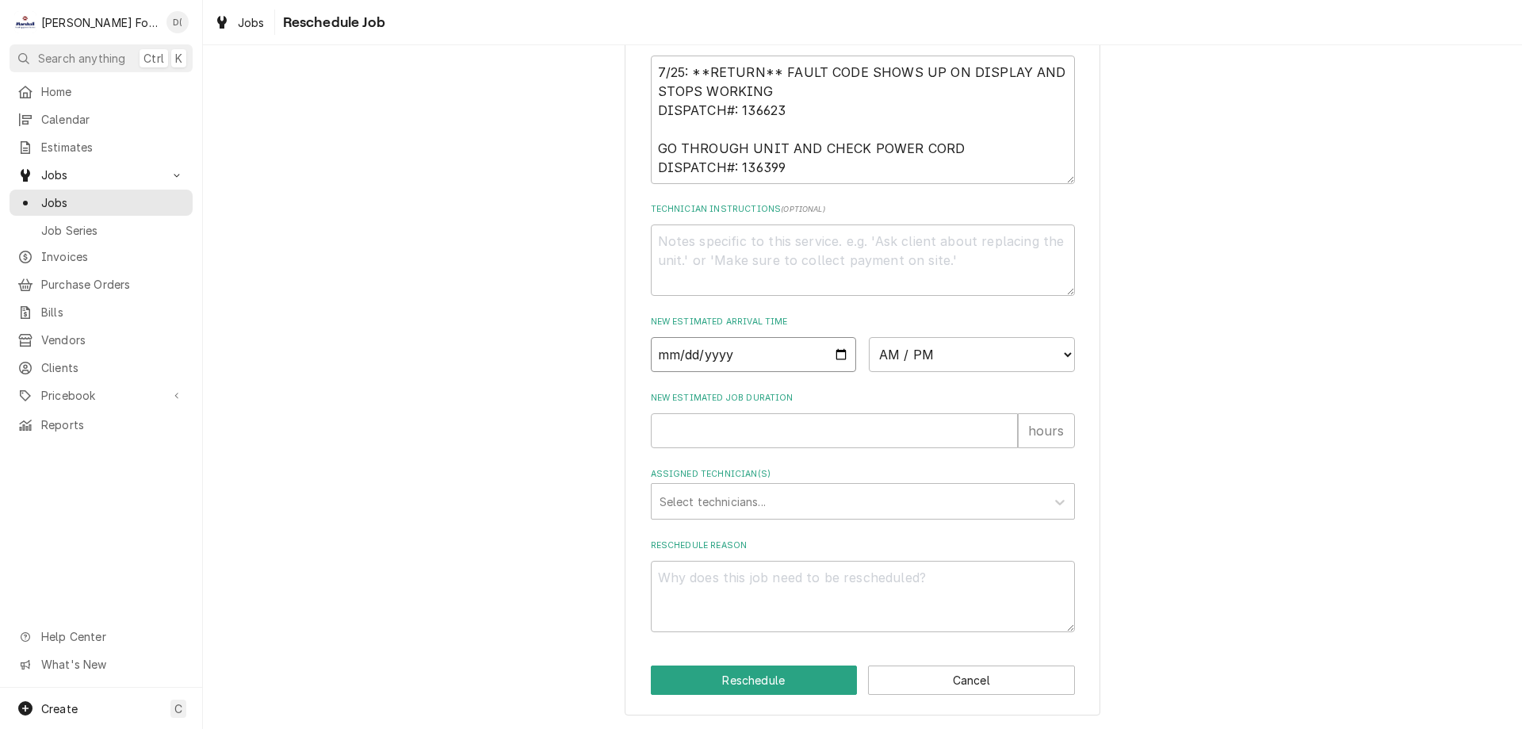
click at [836, 355] on input "Date" at bounding box center [754, 354] width 206 height 35
type textarea "x"
type input "[DATE]"
click at [962, 349] on select "AM / PM 6:00 AM 6:15 AM 6:30 AM 6:45 AM 7:00 AM 7:15 AM 7:30 AM 7:45 AM 8:00 AM…" at bounding box center [972, 354] width 206 height 35
select select "11:00:00"
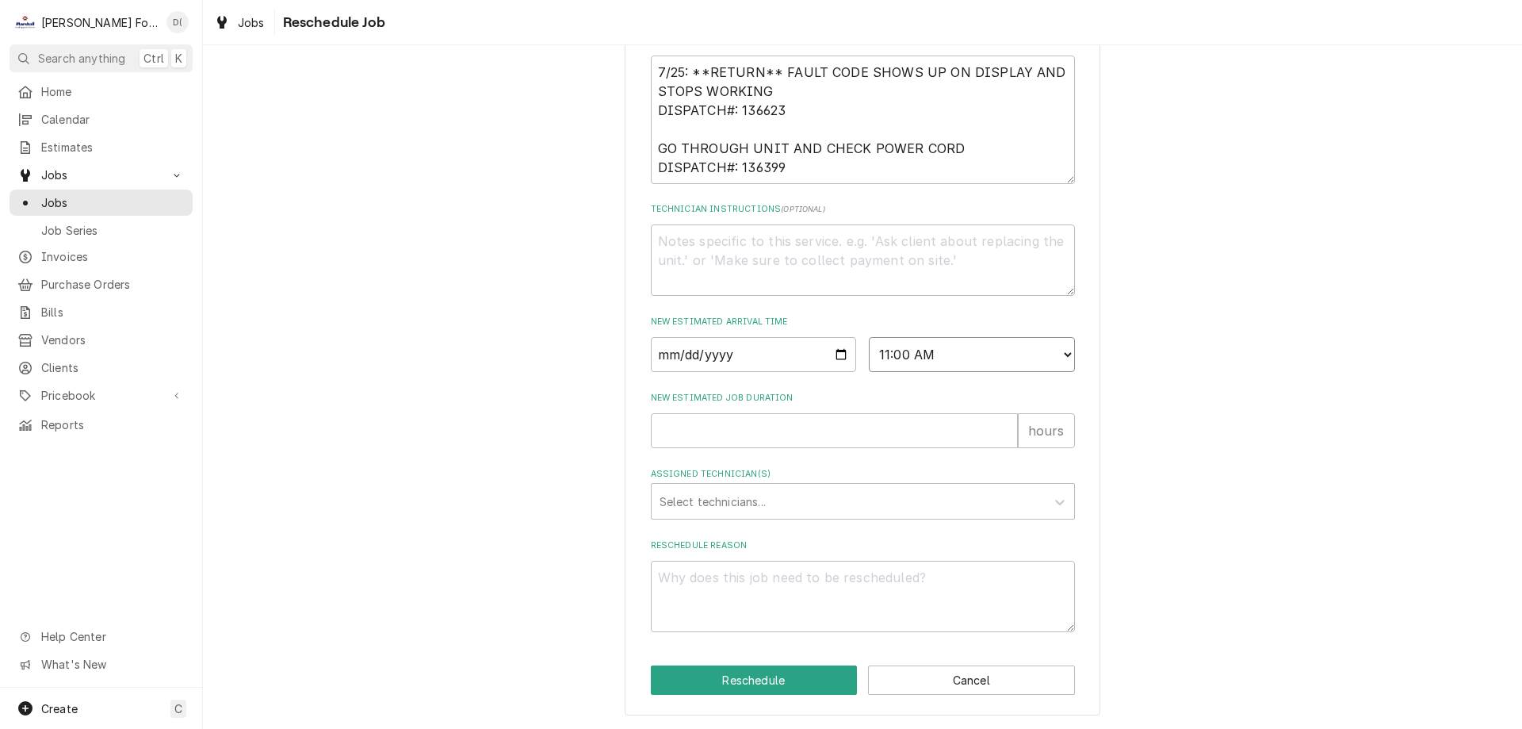
click at [869, 337] on select "AM / PM 6:00 AM 6:15 AM 6:30 AM 6:45 AM 7:00 AM 7:15 AM 7:30 AM 7:45 AM 8:00 AM…" at bounding box center [972, 354] width 206 height 35
click at [821, 427] on input "New Estimated Job Duration" at bounding box center [834, 430] width 367 height 35
type textarea "x"
type input "1"
click at [737, 499] on div "Assigned Technician(s)" at bounding box center [849, 501] width 378 height 29
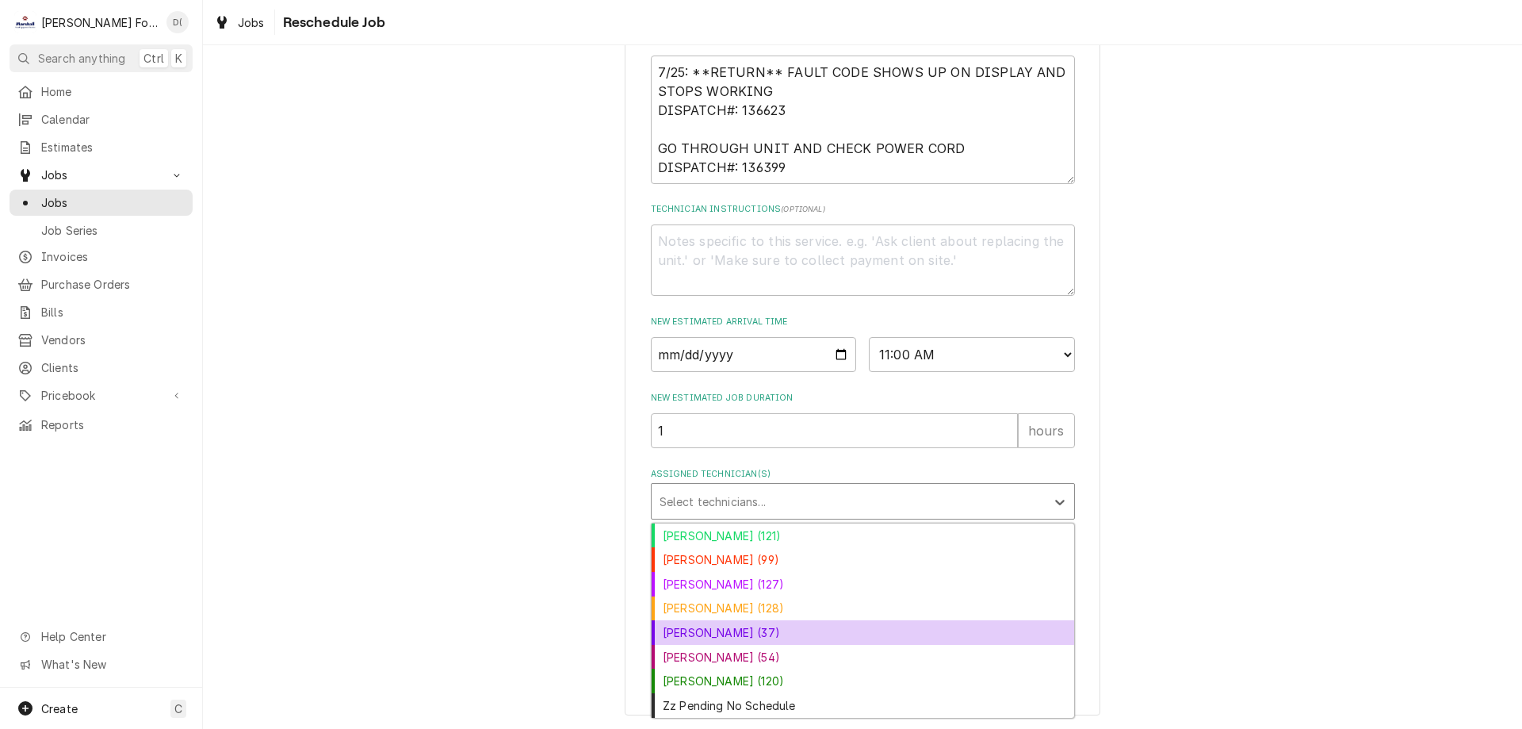
click at [724, 631] on div "[PERSON_NAME] (37)" at bounding box center [863, 632] width 423 height 25
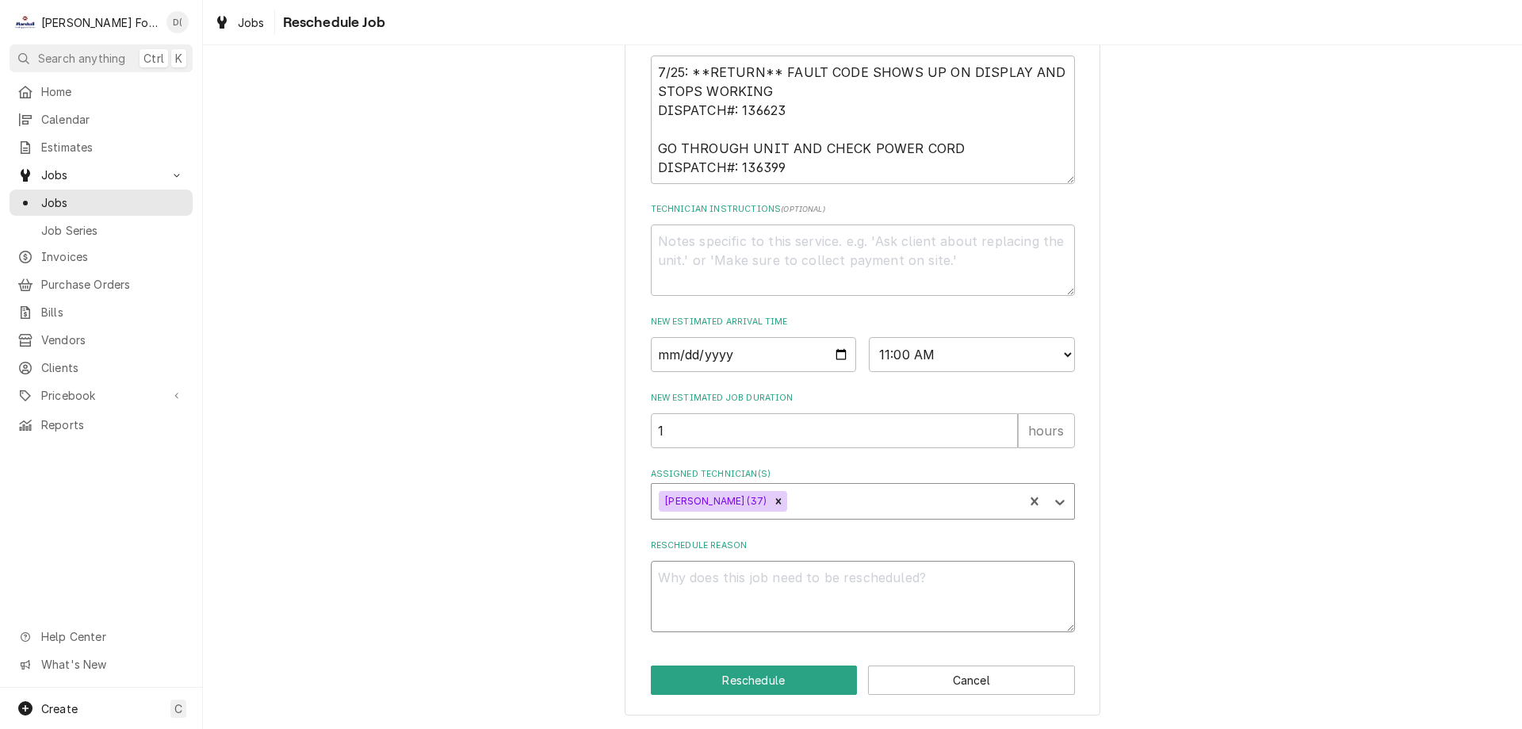
click at [725, 605] on textarea "Reschedule Reason" at bounding box center [863, 596] width 424 height 71
type textarea "x"
type textarea "p"
type textarea "x"
type textarea "pa"
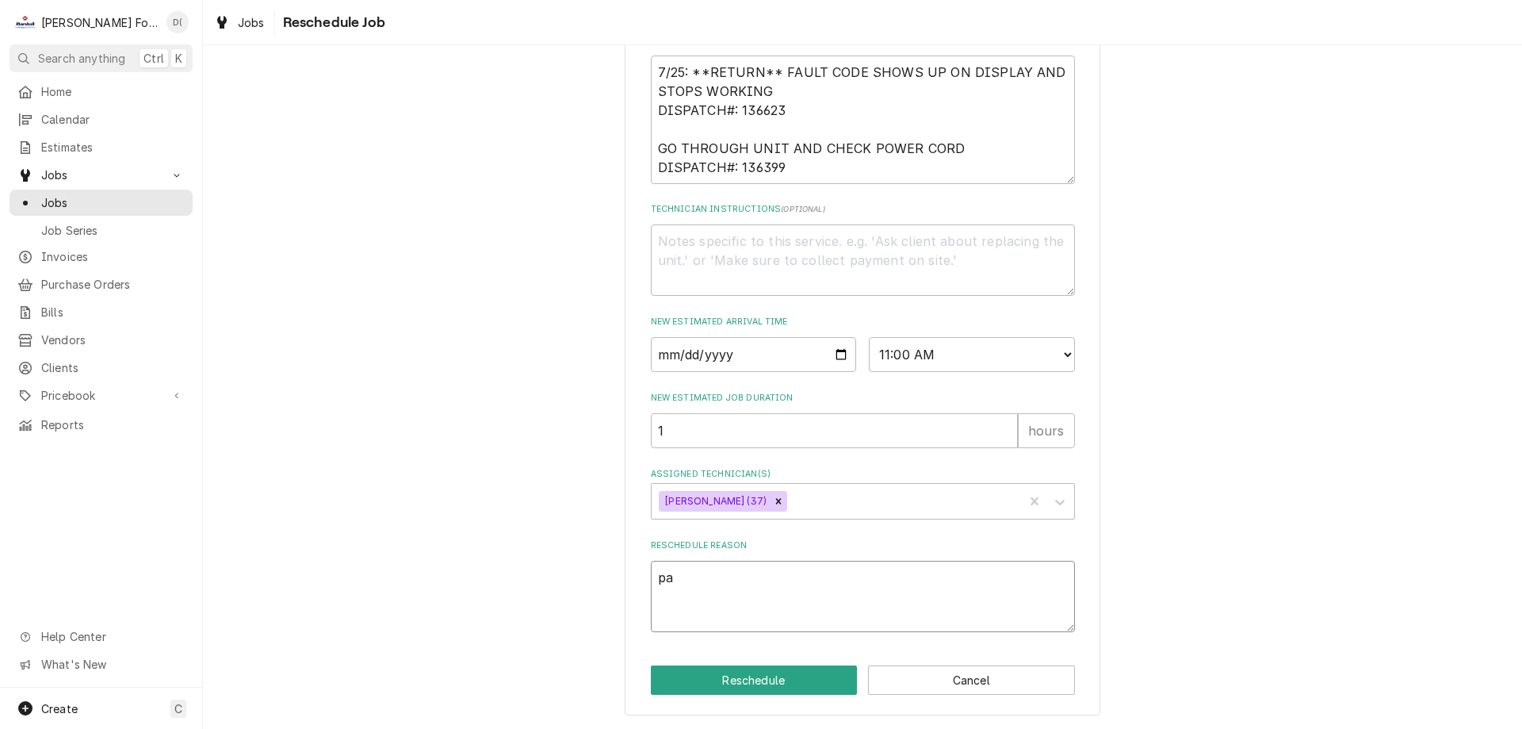
type textarea "x"
type textarea "par"
type textarea "x"
type textarea "part"
type textarea "x"
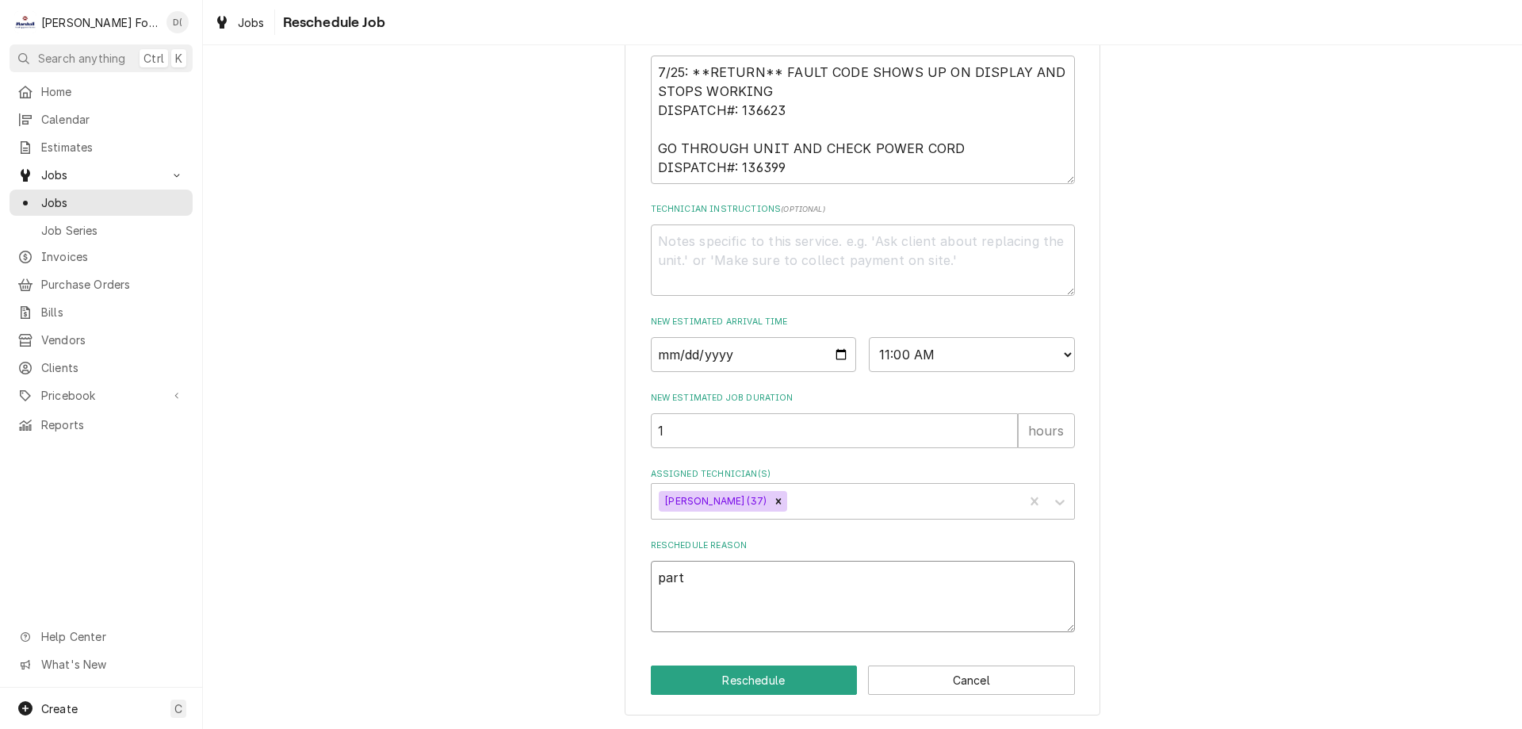
type textarea "parts"
type textarea "x"
type textarea "parts"
type textarea "x"
type textarea "parts i"
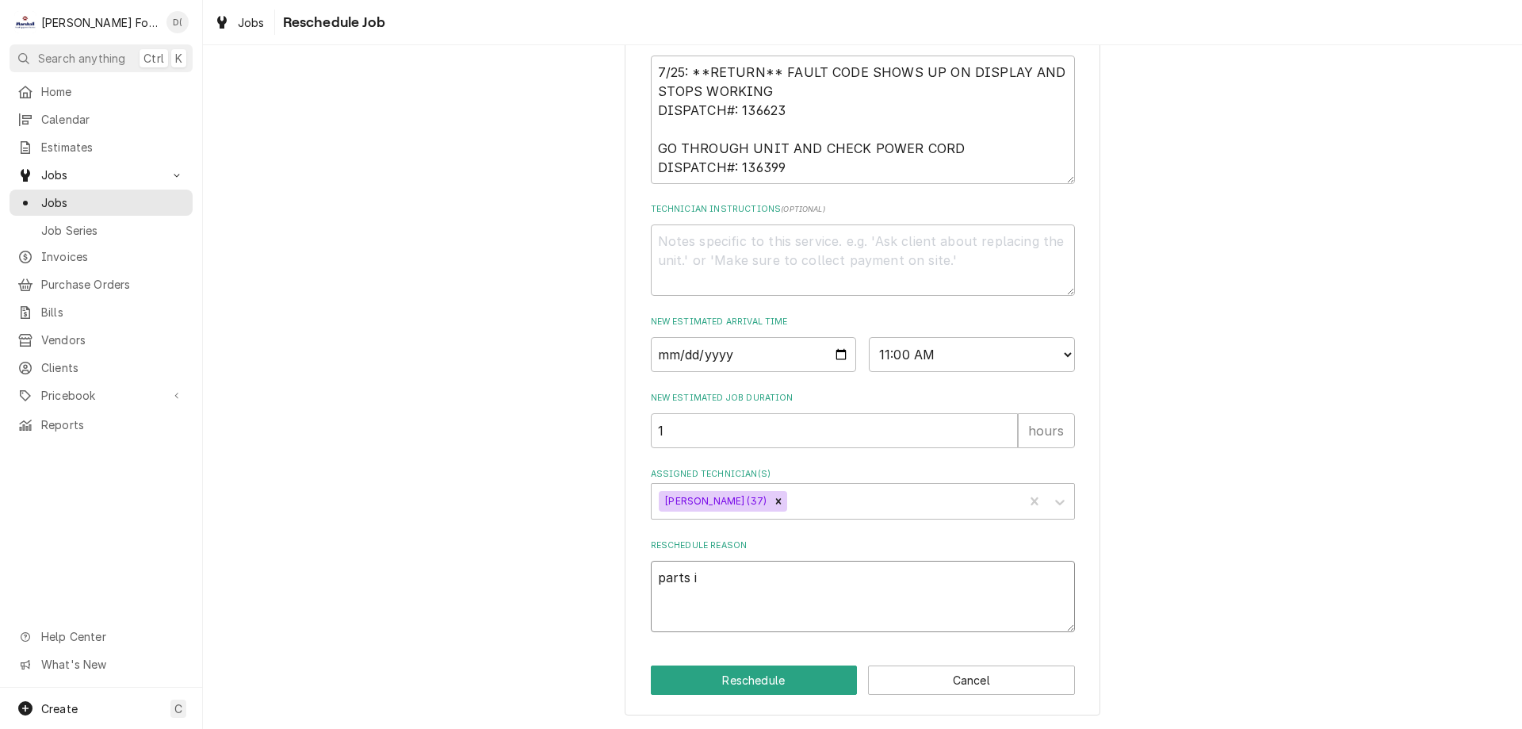
type textarea "x"
type textarea "parts in"
click at [716, 675] on button "Reschedule" at bounding box center [754, 679] width 207 height 29
type textarea "x"
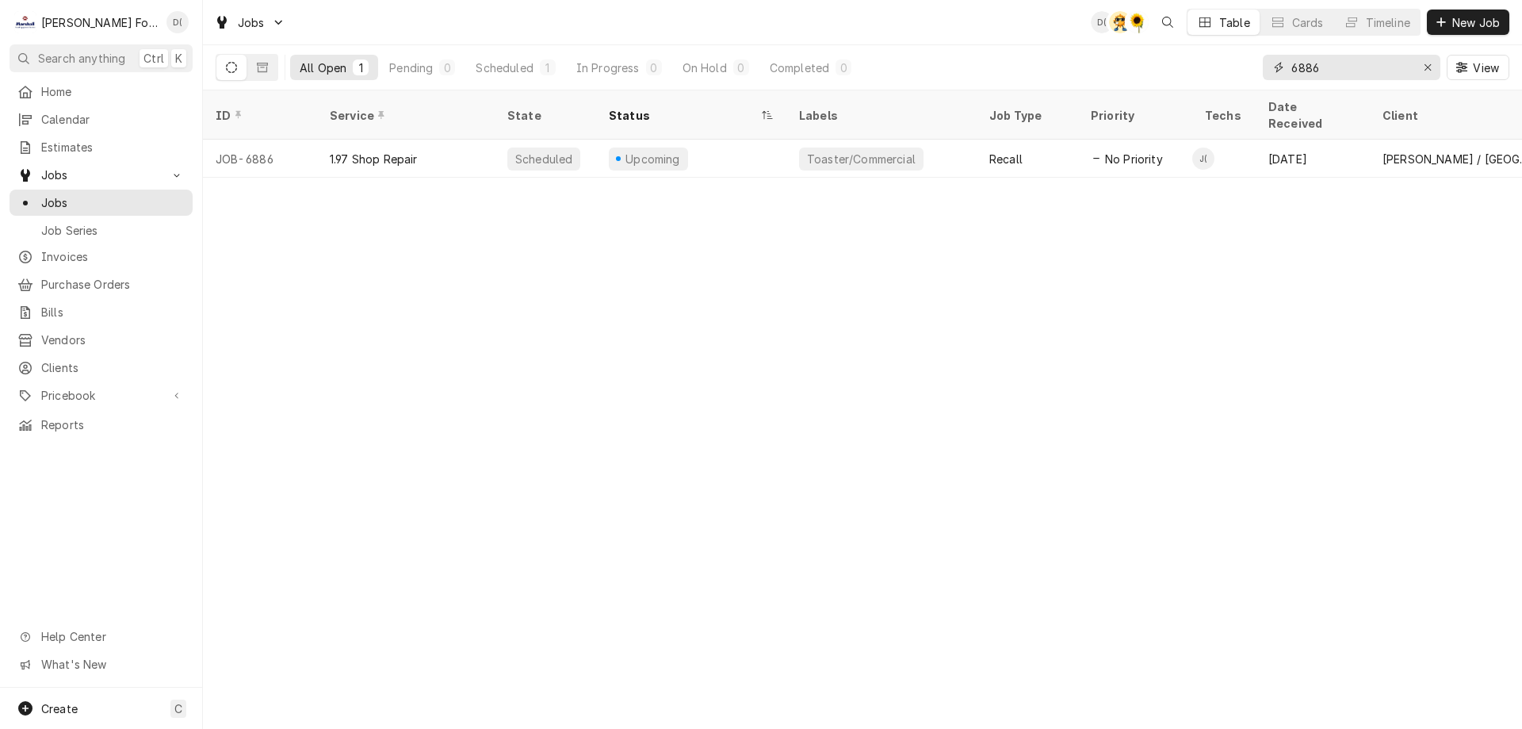
drag, startPoint x: 1345, startPoint y: 63, endPoint x: 1288, endPoint y: 68, distance: 58.1
click at [1288, 68] on div "6886" at bounding box center [1352, 67] width 178 height 25
type input "7"
type input "2"
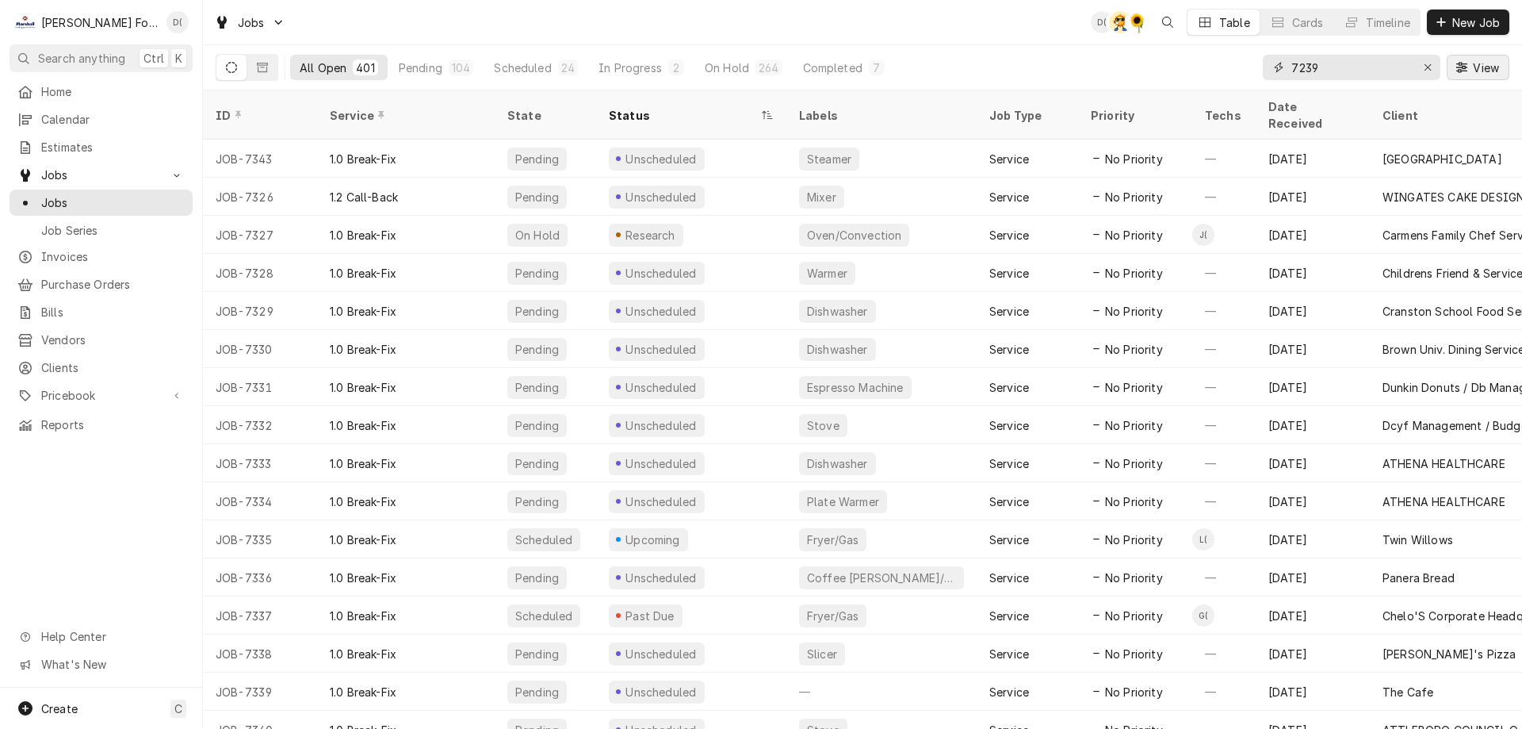
type input "7239"
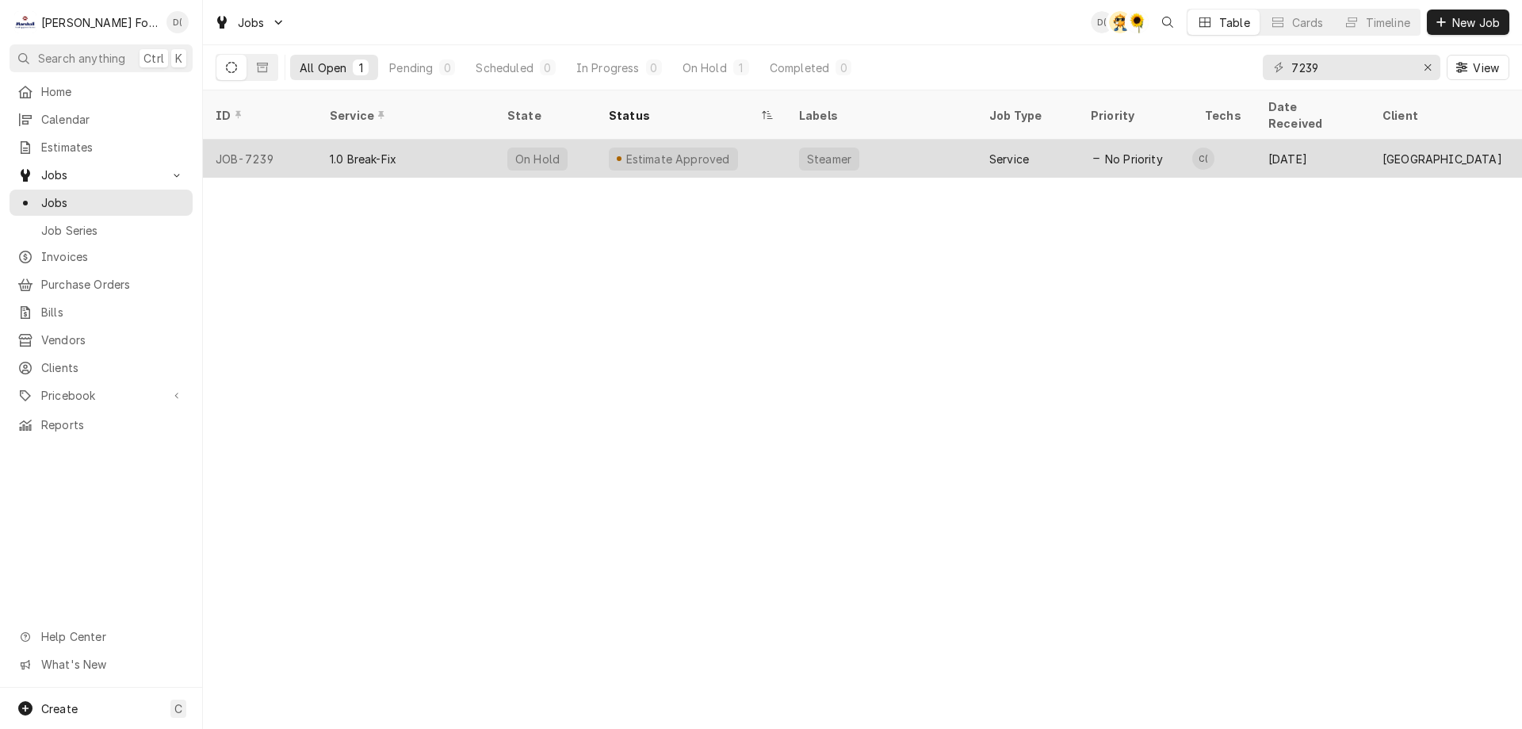
click at [918, 140] on div "Steamer" at bounding box center [881, 159] width 190 height 38
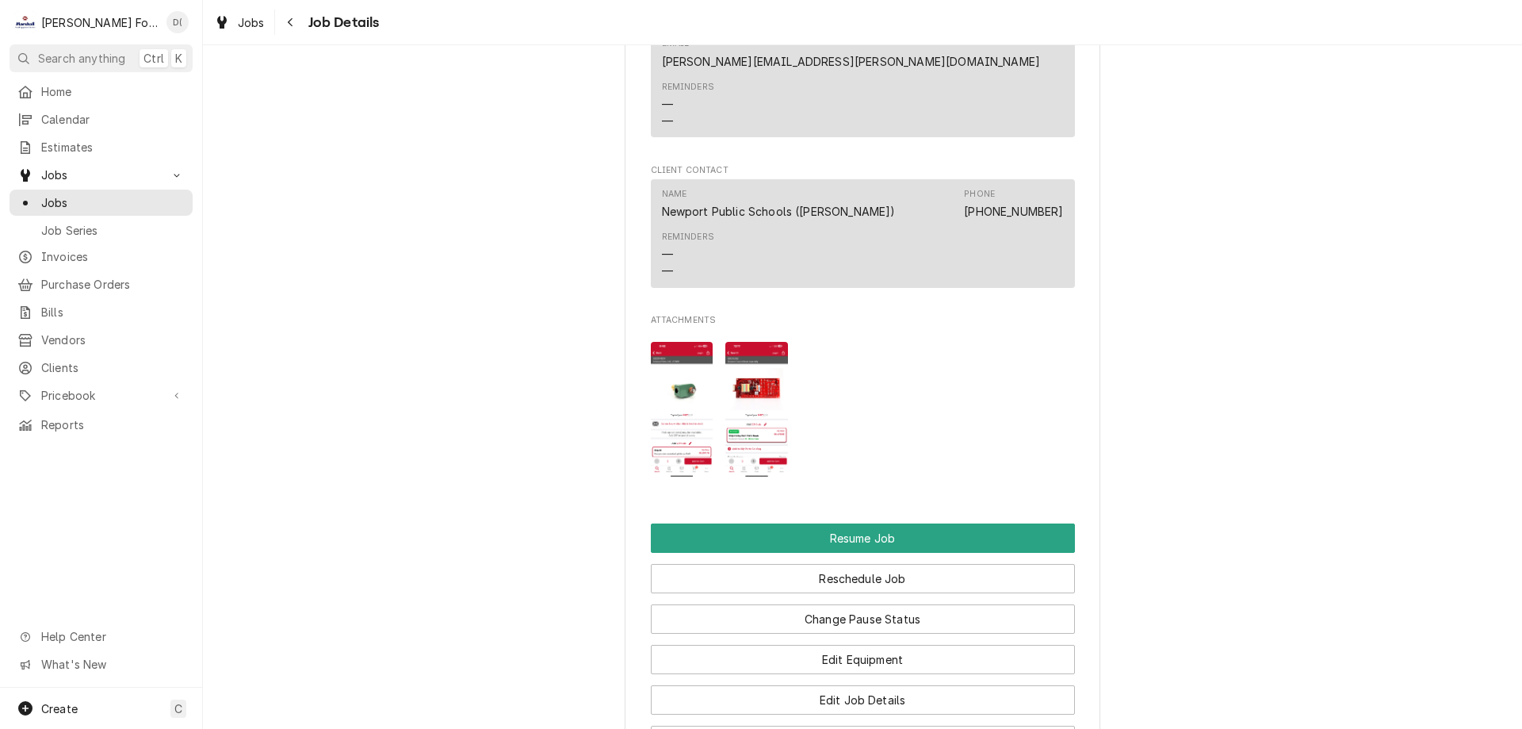
scroll to position [1665, 0]
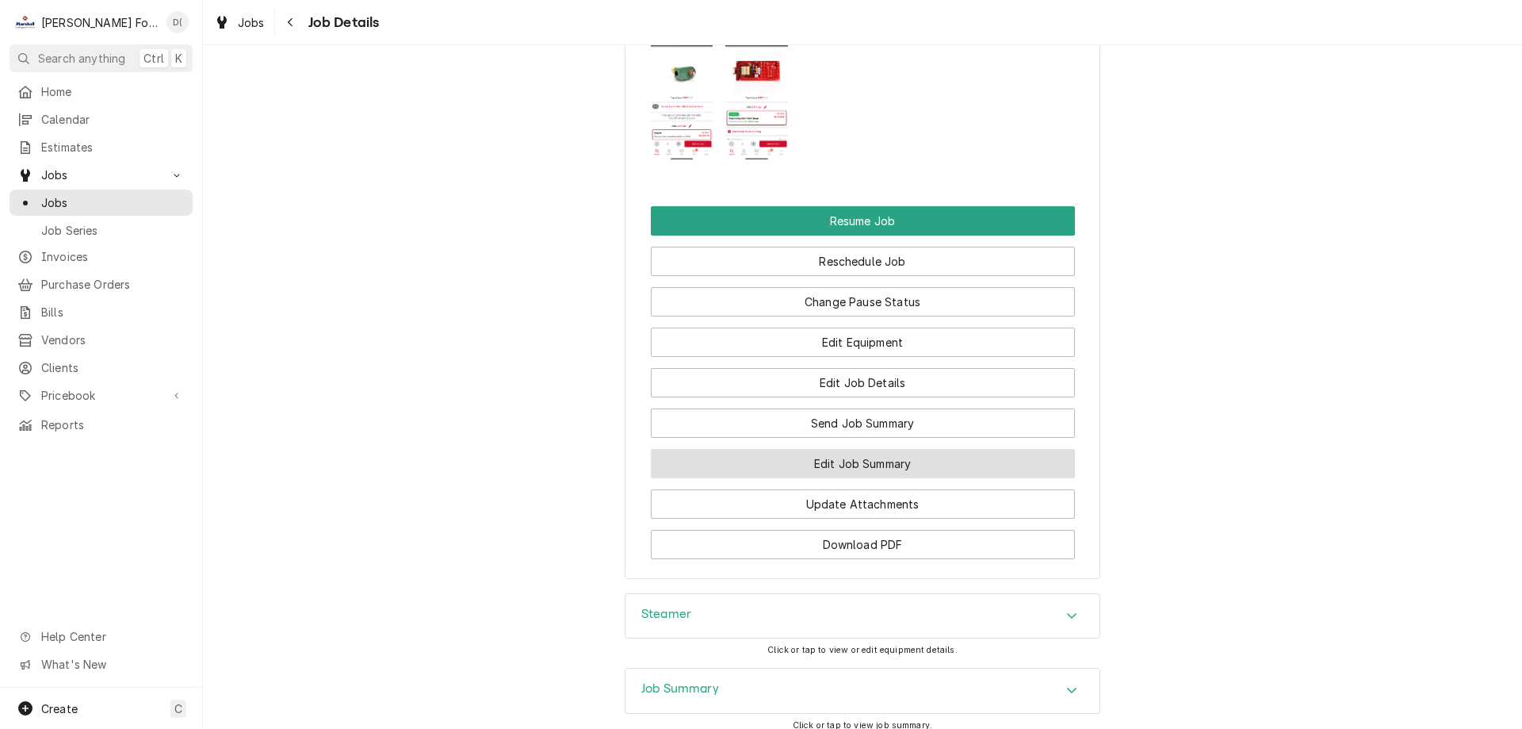
click at [858, 449] on button "Edit Job Summary" at bounding box center [863, 463] width 424 height 29
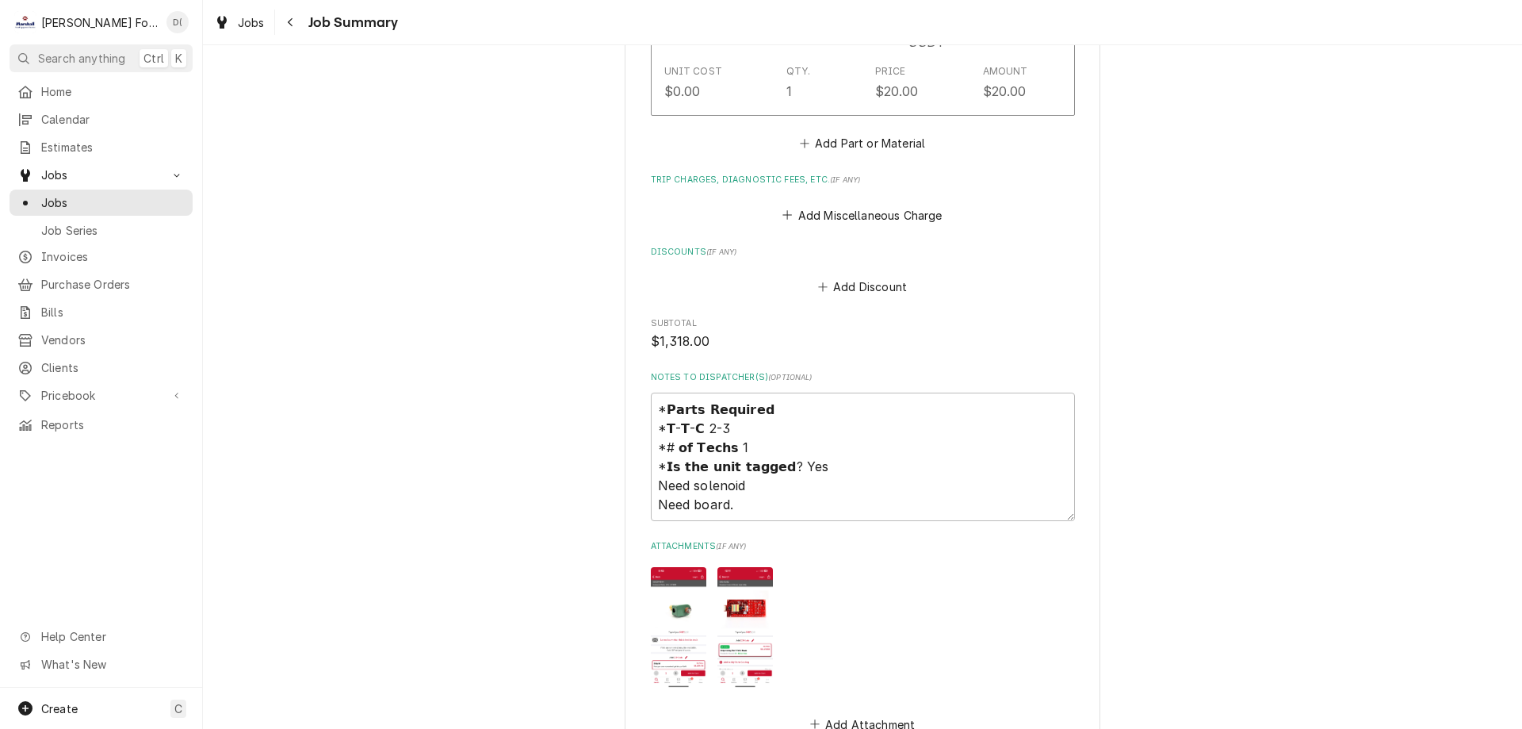
scroll to position [1661, 0]
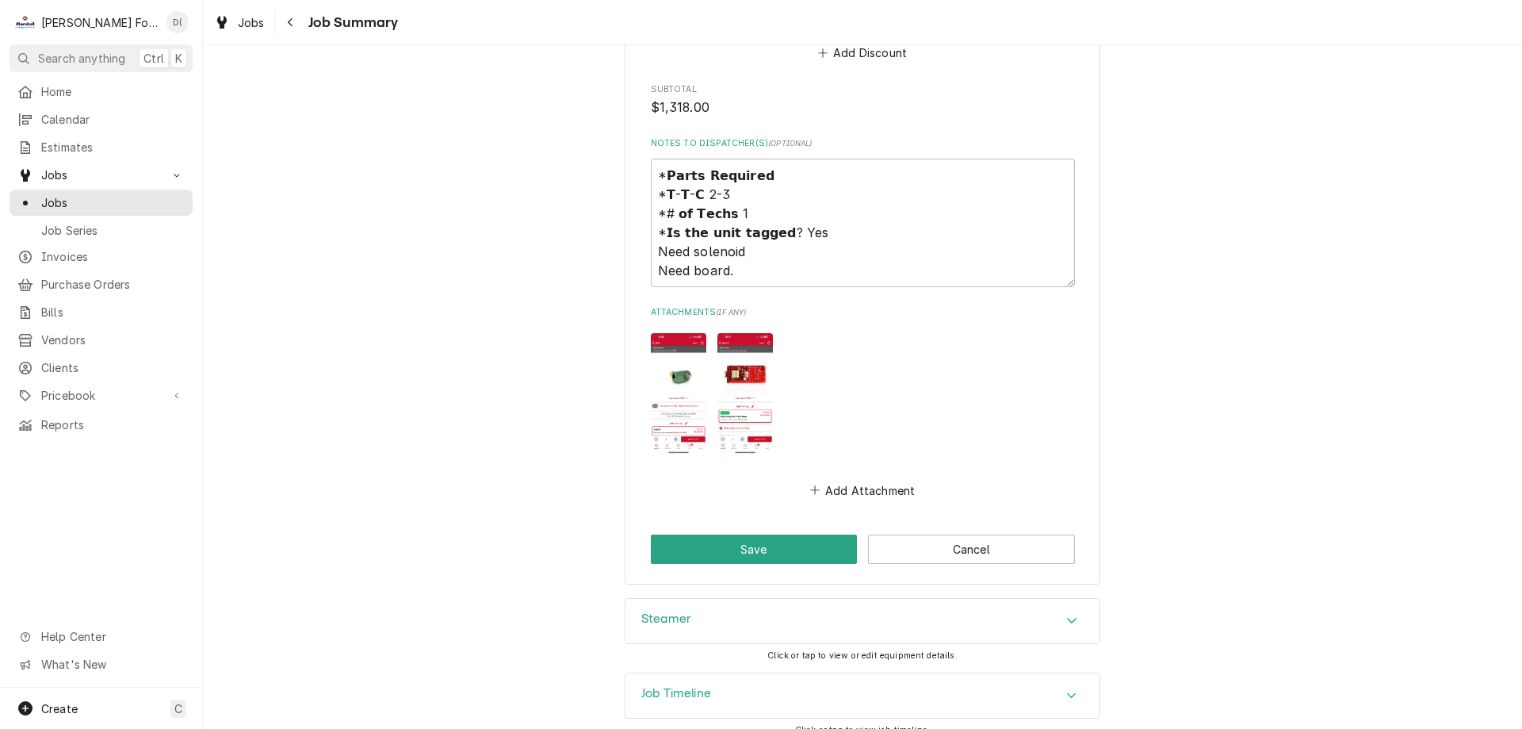
click at [717, 678] on div "Job Timeline" at bounding box center [863, 695] width 474 height 44
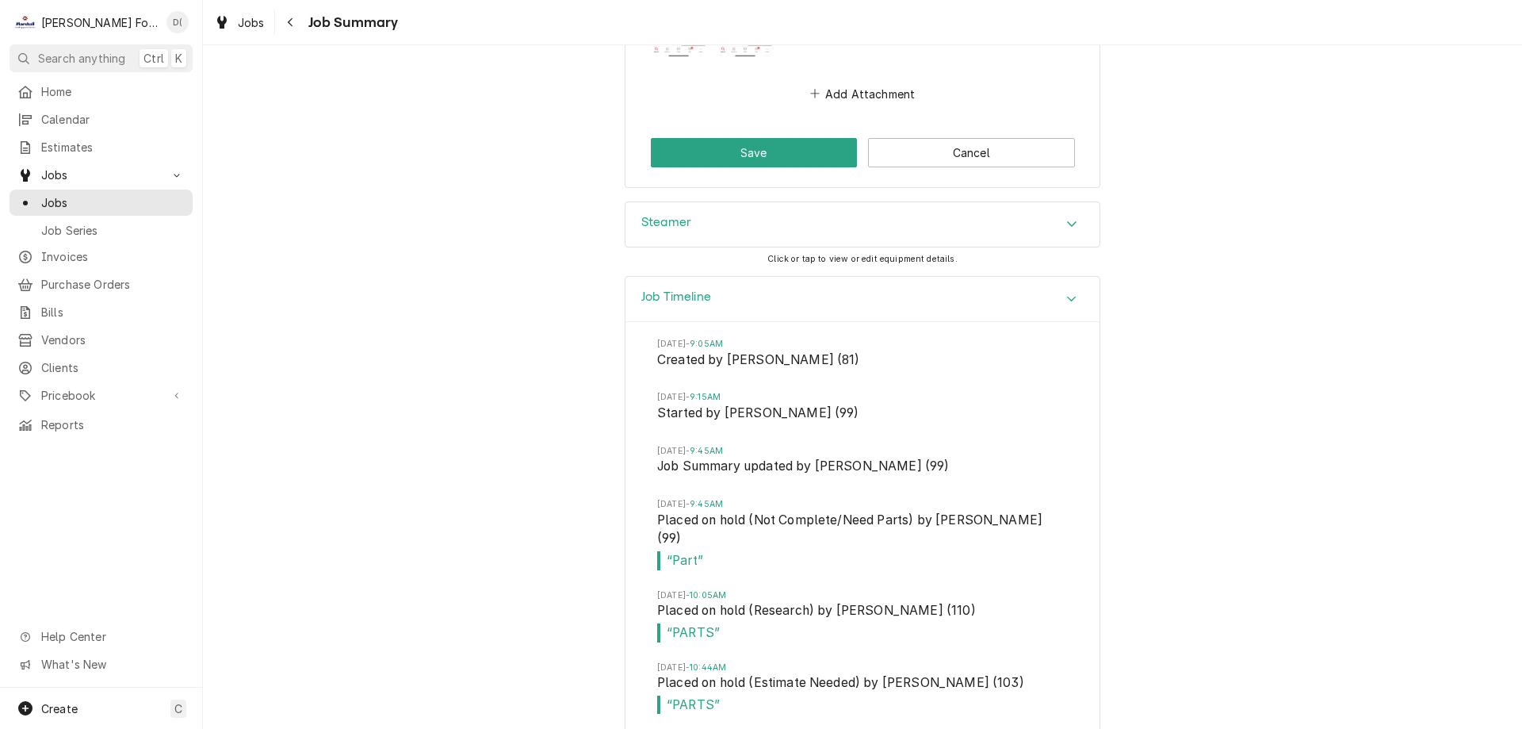
scroll to position [1819, 0]
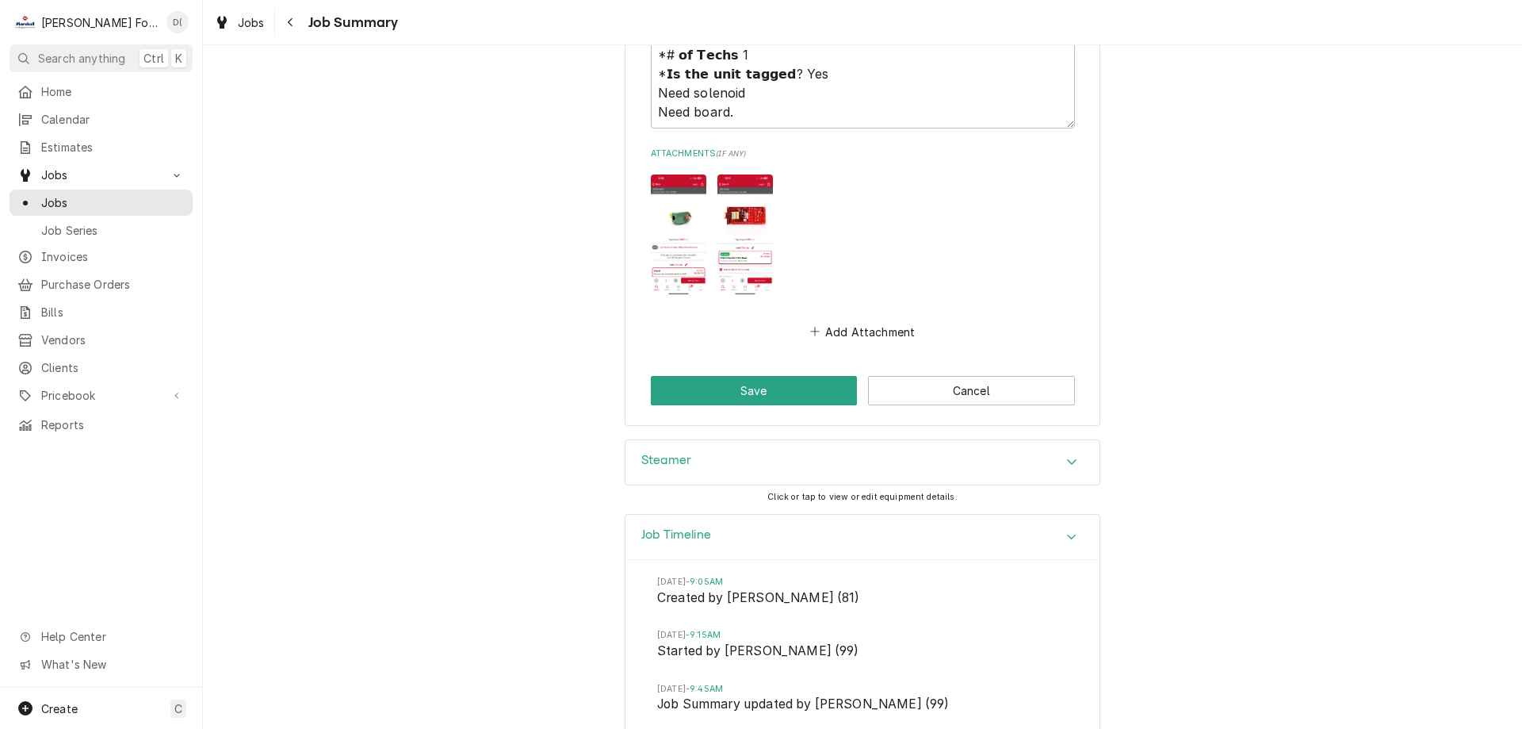
click at [679, 228] on img "Attachments" at bounding box center [678, 234] width 55 height 121
type textarea "x"
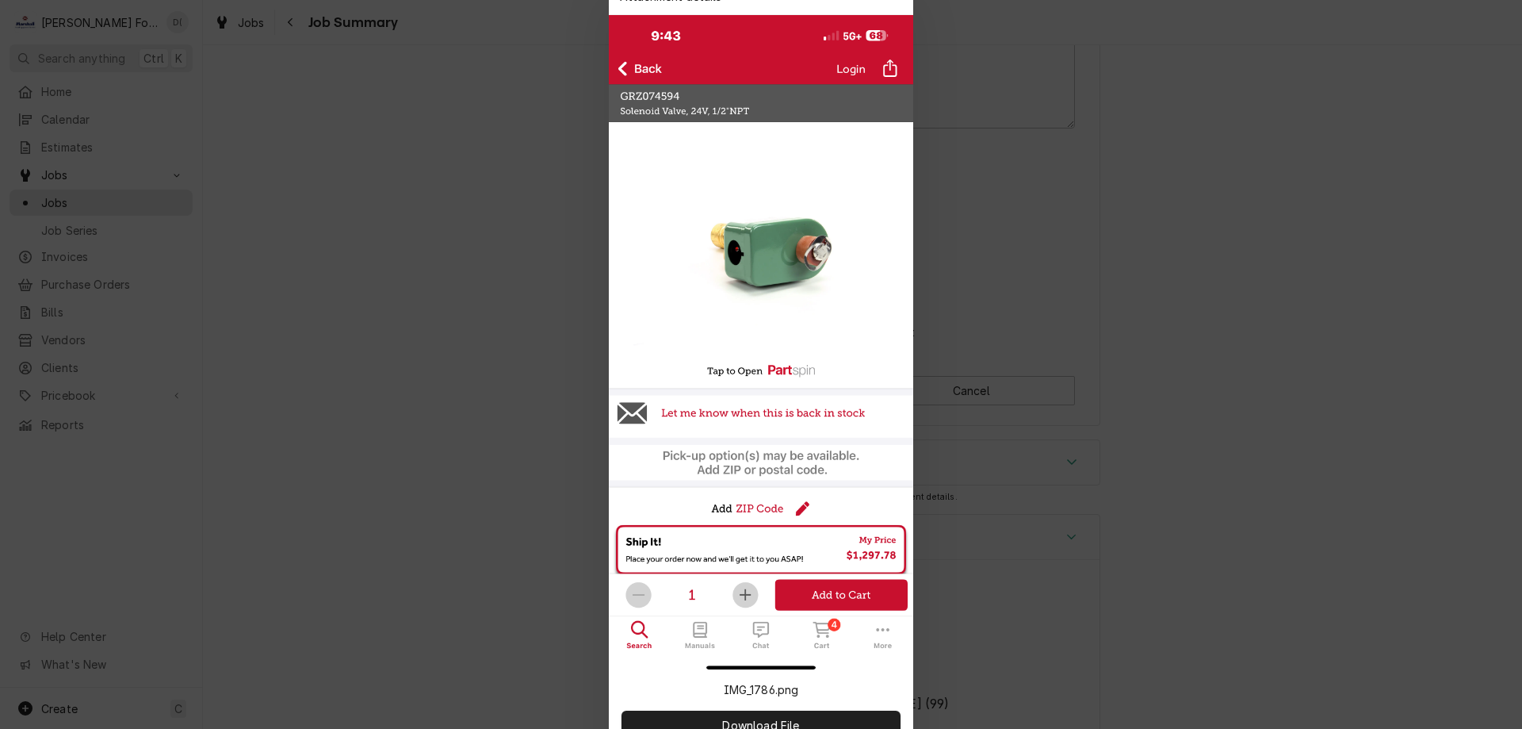
click at [1065, 100] on div at bounding box center [761, 364] width 1522 height 729
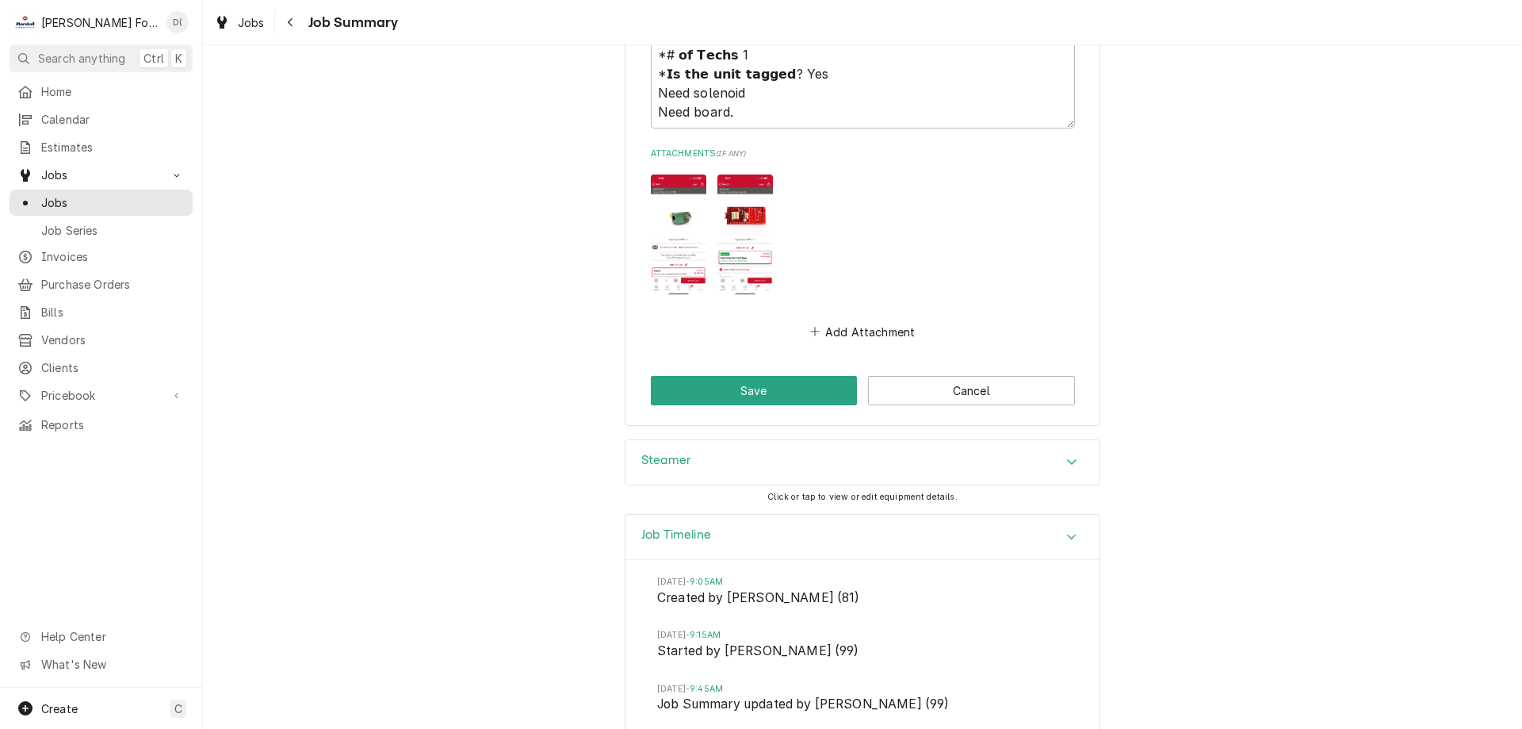
click at [746, 208] on img "Attachments" at bounding box center [744, 234] width 55 height 121
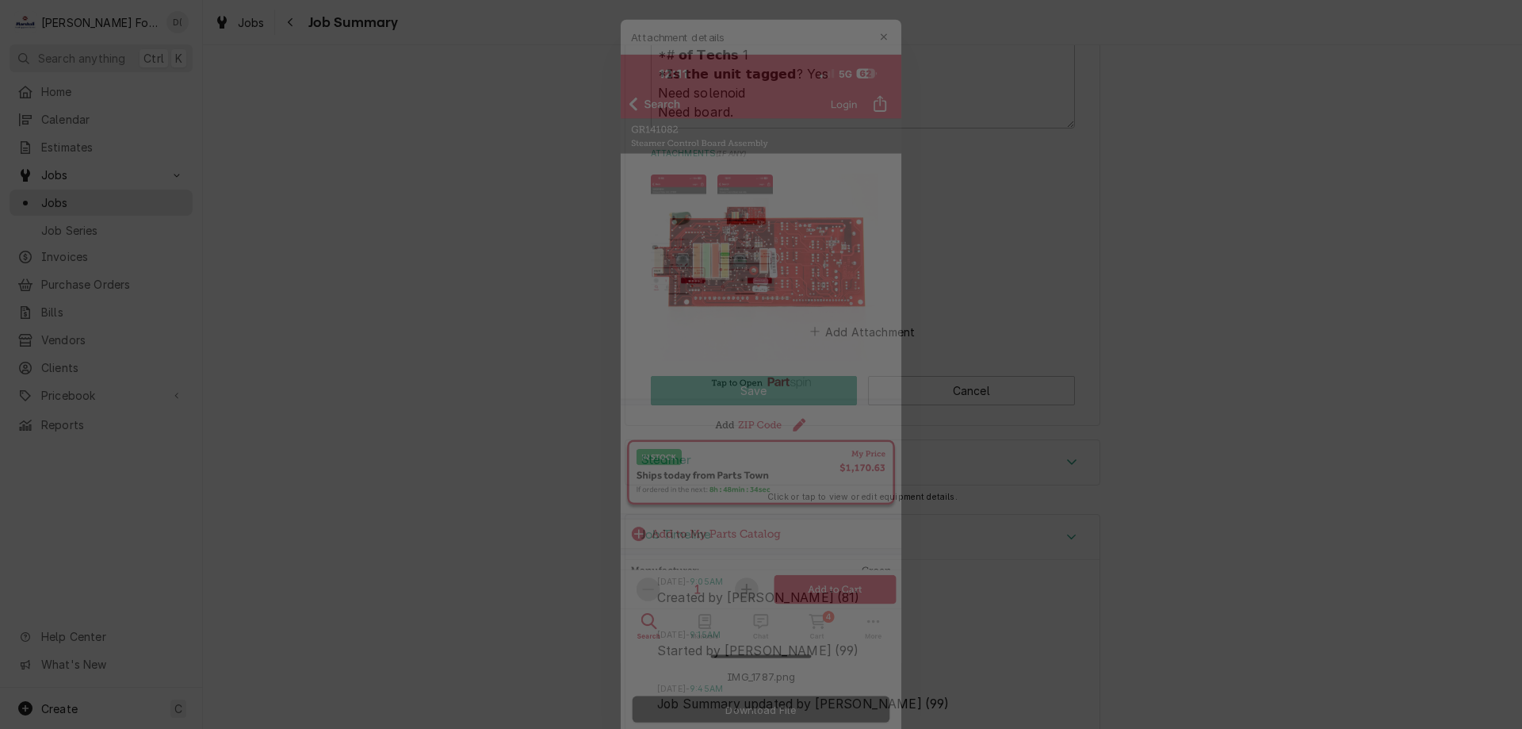
click at [534, 222] on div at bounding box center [761, 364] width 1522 height 729
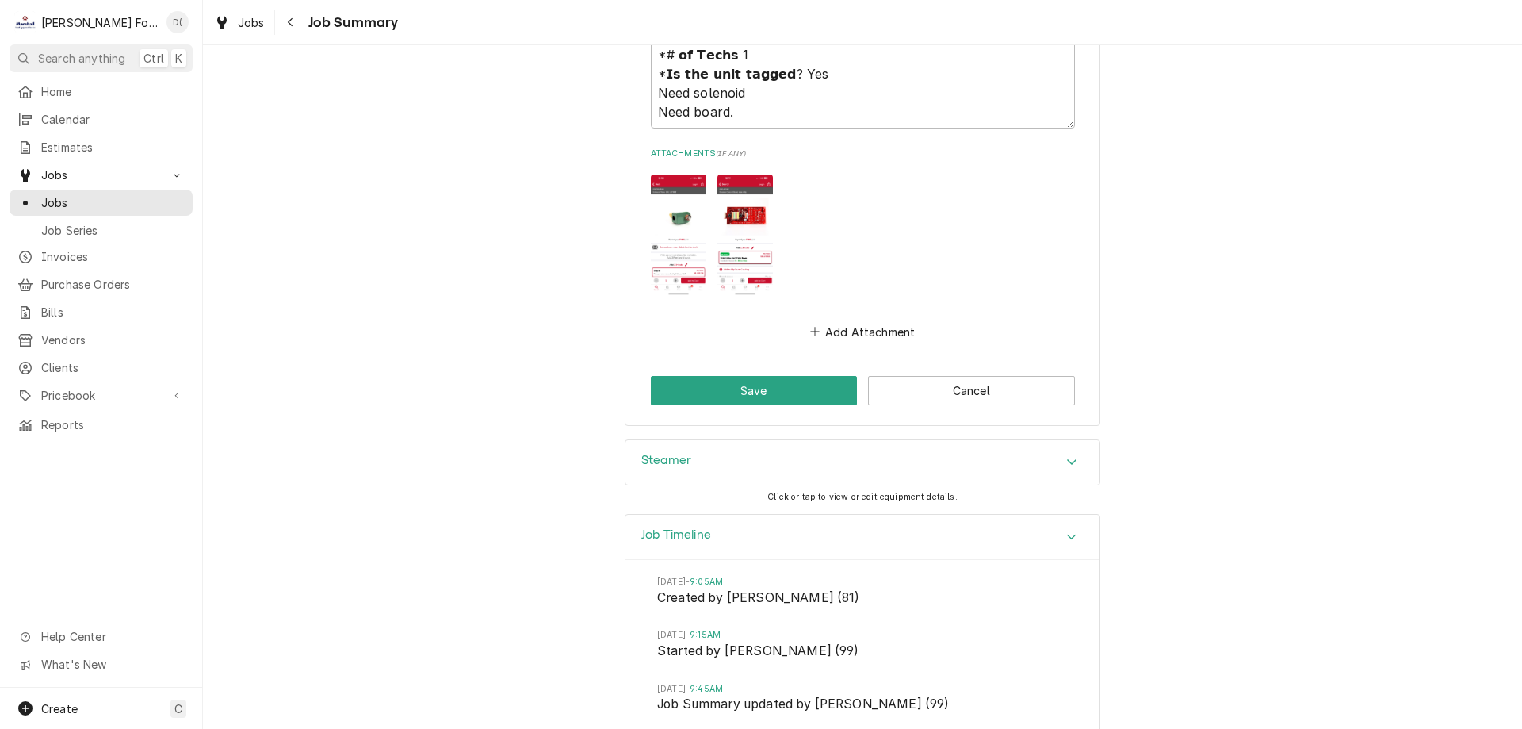
click at [727, 200] on img "Attachments" at bounding box center [744, 234] width 55 height 121
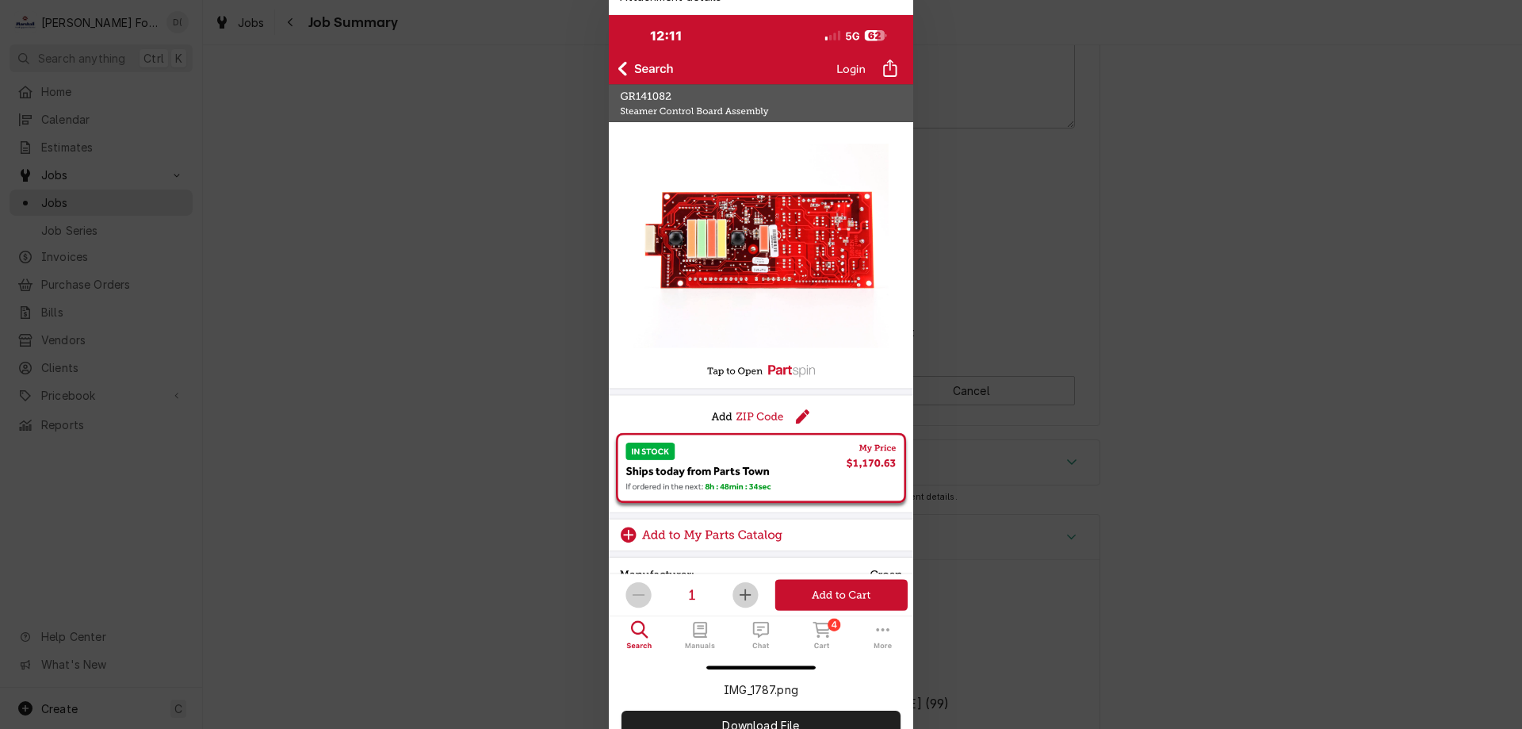
click at [1119, 213] on div at bounding box center [761, 364] width 1522 height 729
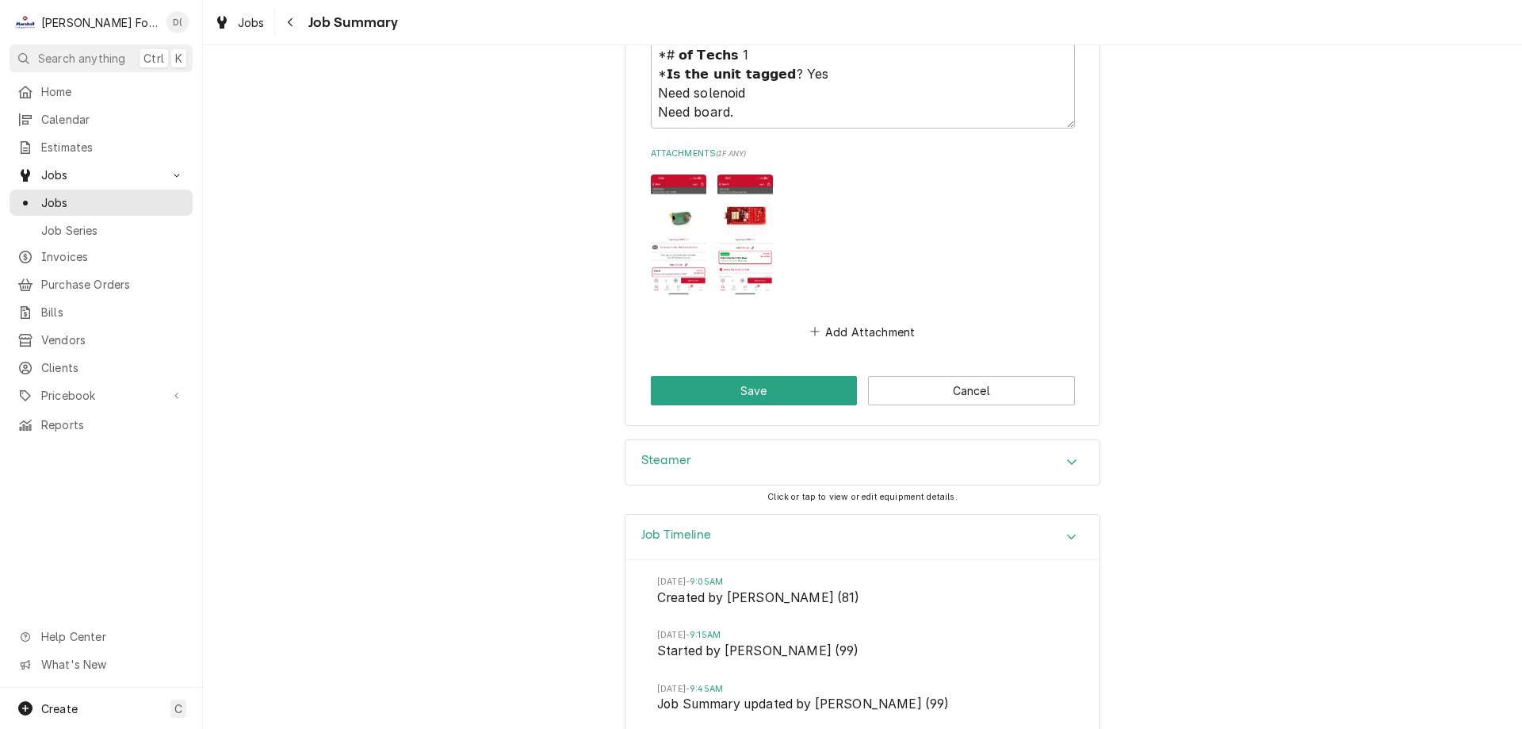
click at [749, 196] on img "Attachments" at bounding box center [744, 234] width 55 height 121
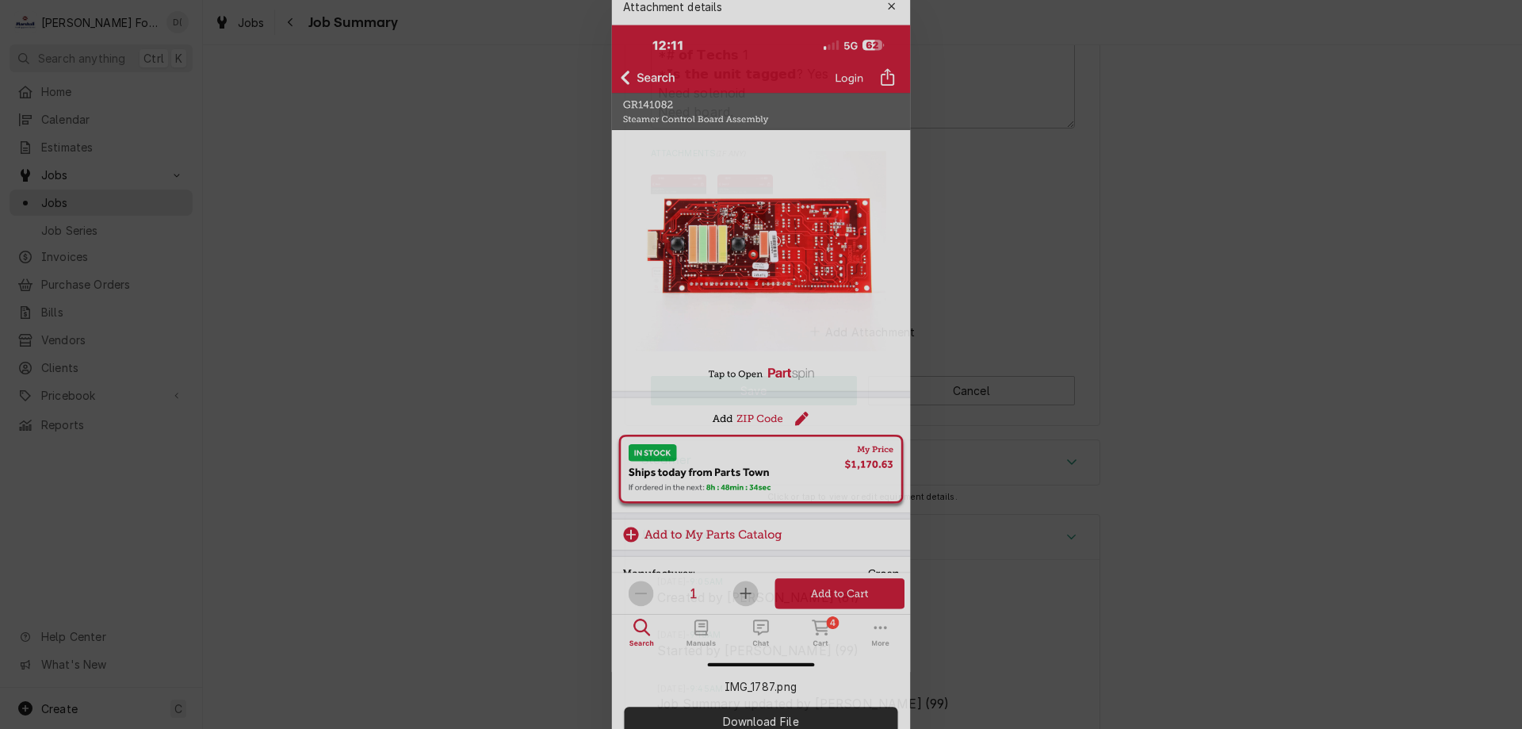
click at [381, 254] on div at bounding box center [761, 364] width 1522 height 729
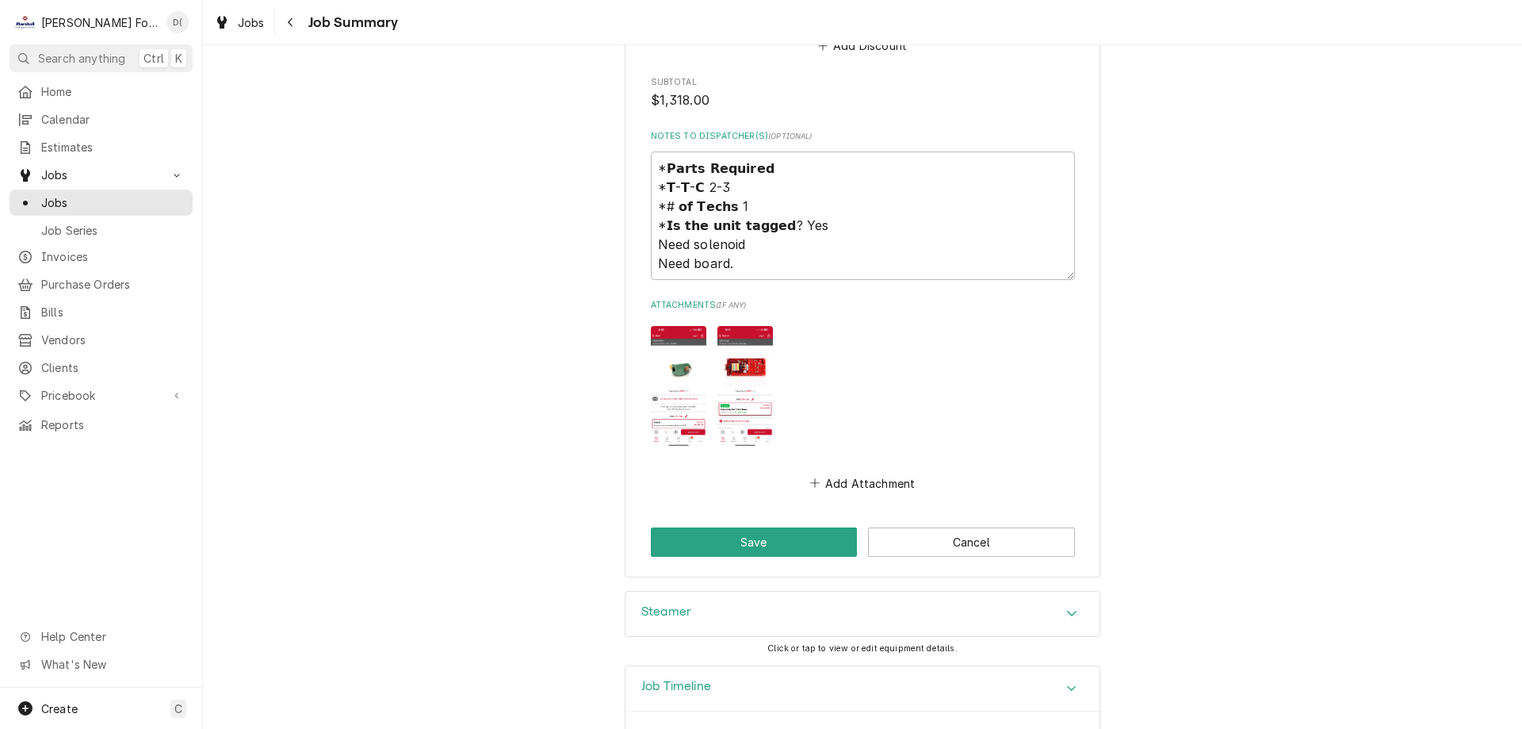
scroll to position [1827, 0]
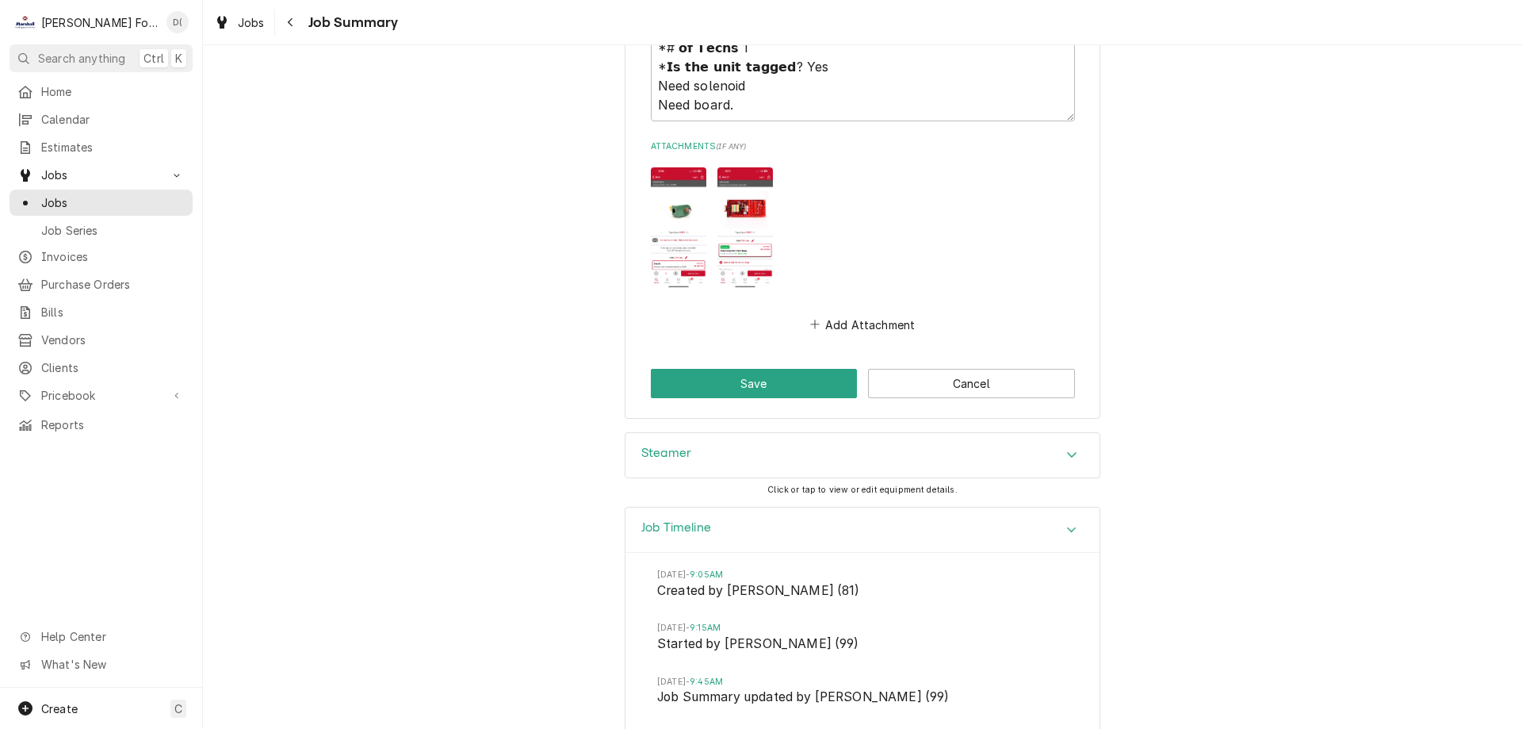
click at [1068, 523] on icon "Accordion Header" at bounding box center [1071, 529] width 11 height 13
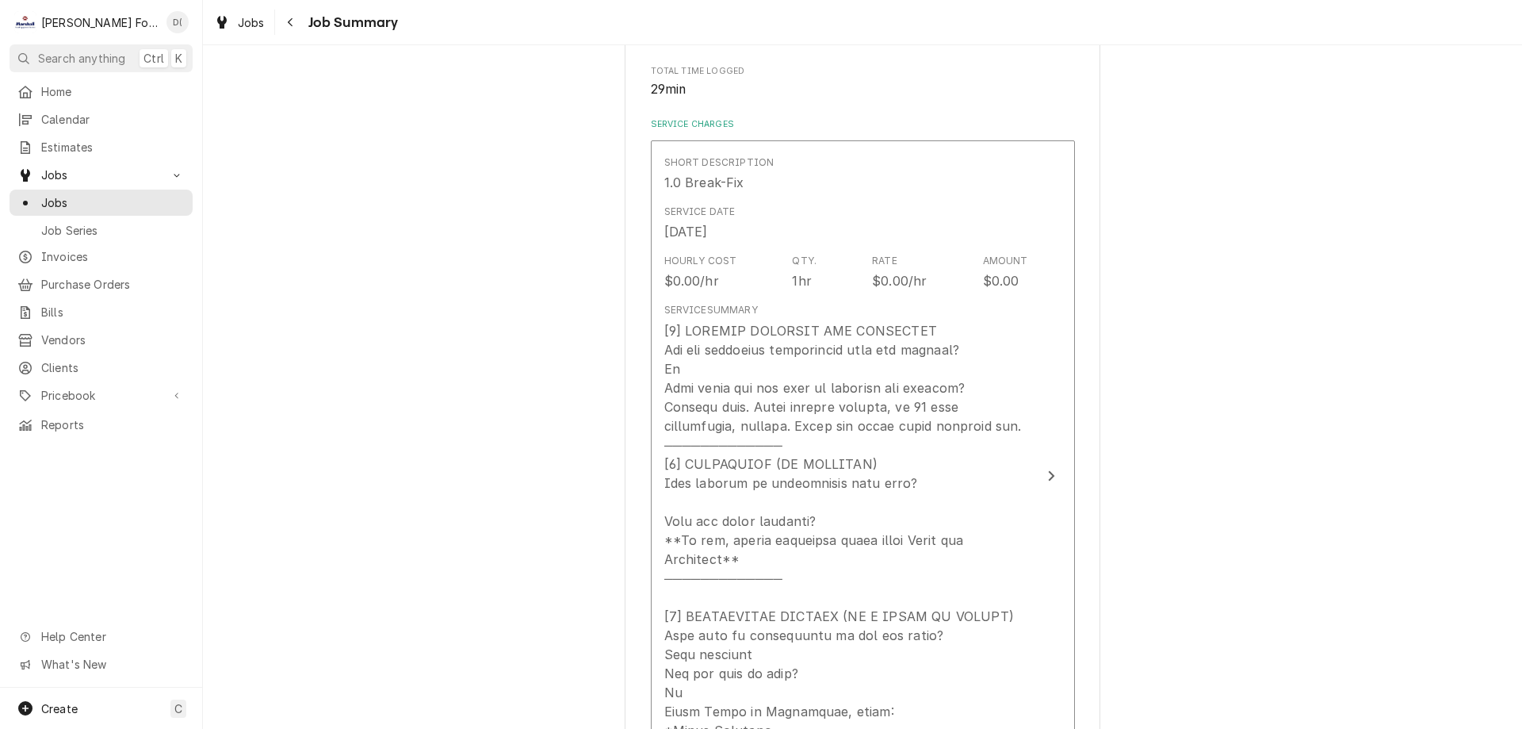
scroll to position [0, 0]
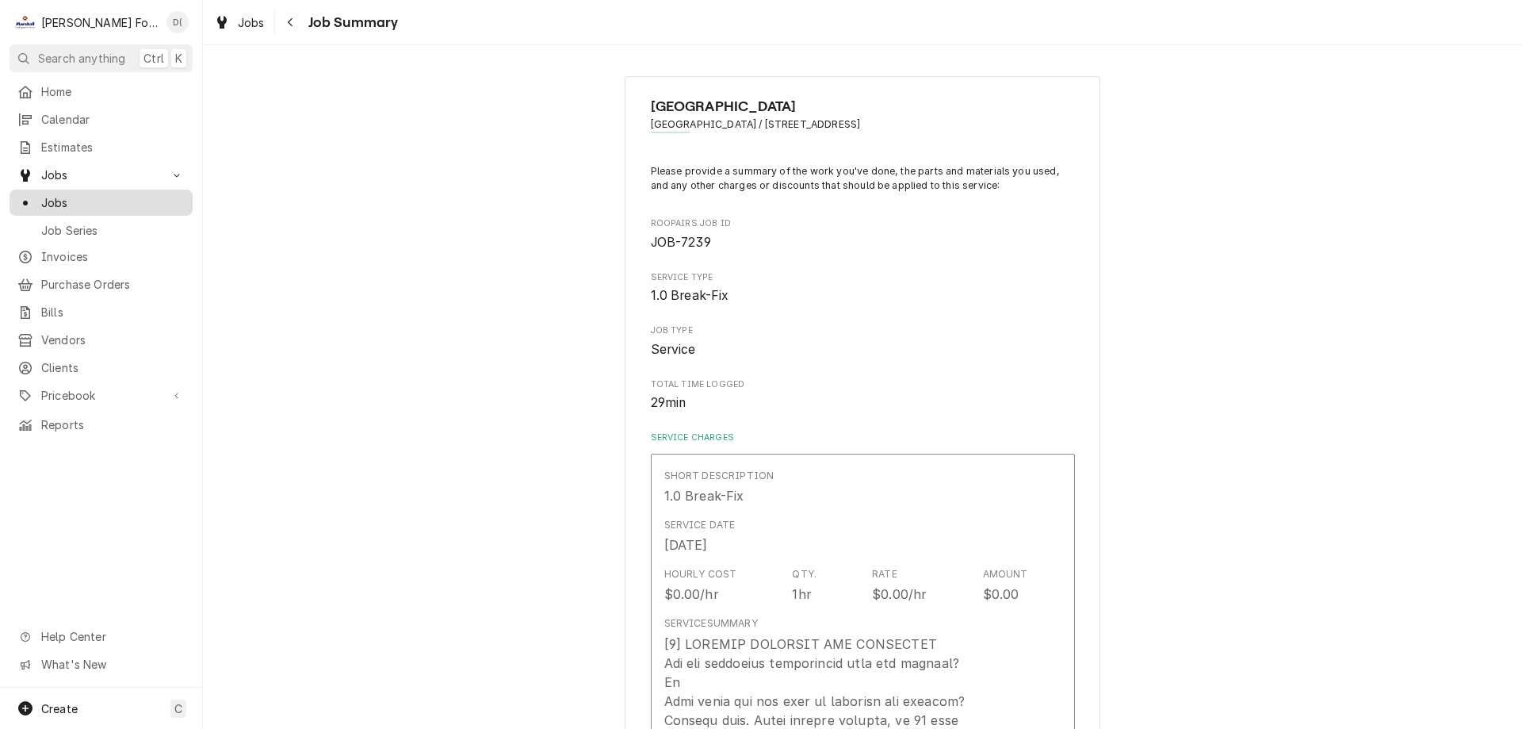
click at [126, 197] on span "Jobs" at bounding box center [112, 202] width 143 height 17
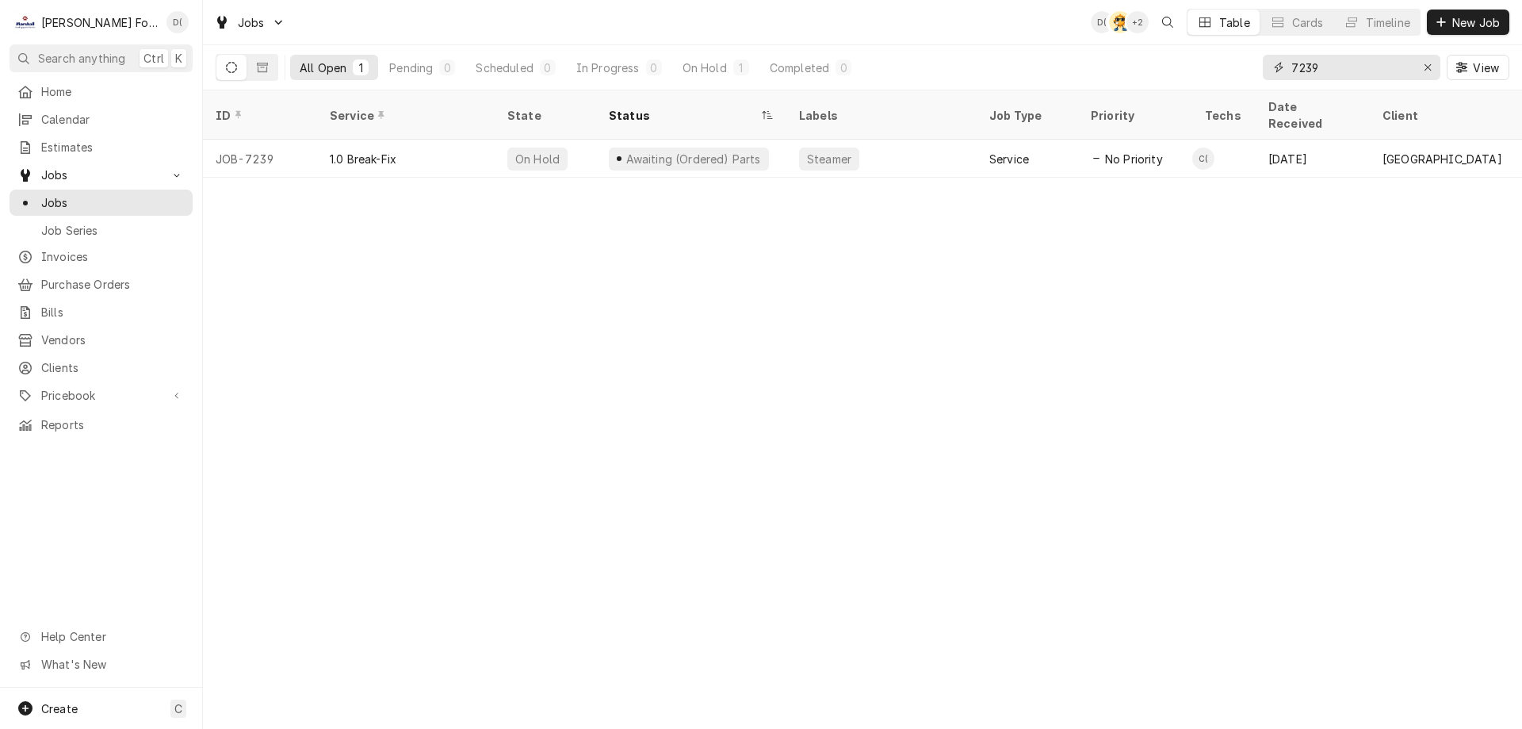
click at [1314, 72] on input "7239" at bounding box center [1350, 67] width 119 height 25
click at [1320, 71] on input "7239" at bounding box center [1350, 67] width 119 height 25
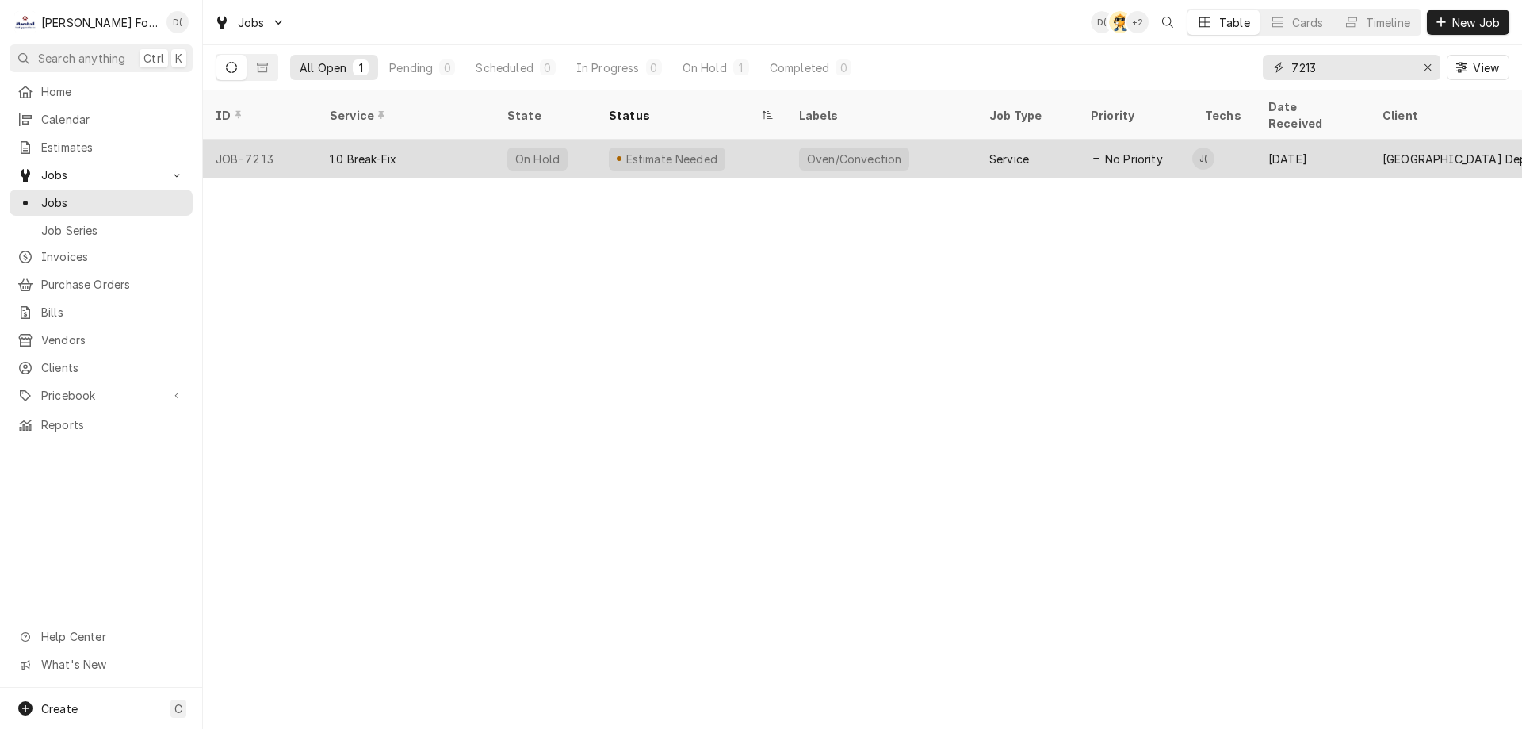
type input "7213"
click at [769, 143] on div "Estimate Needed" at bounding box center [691, 159] width 190 height 38
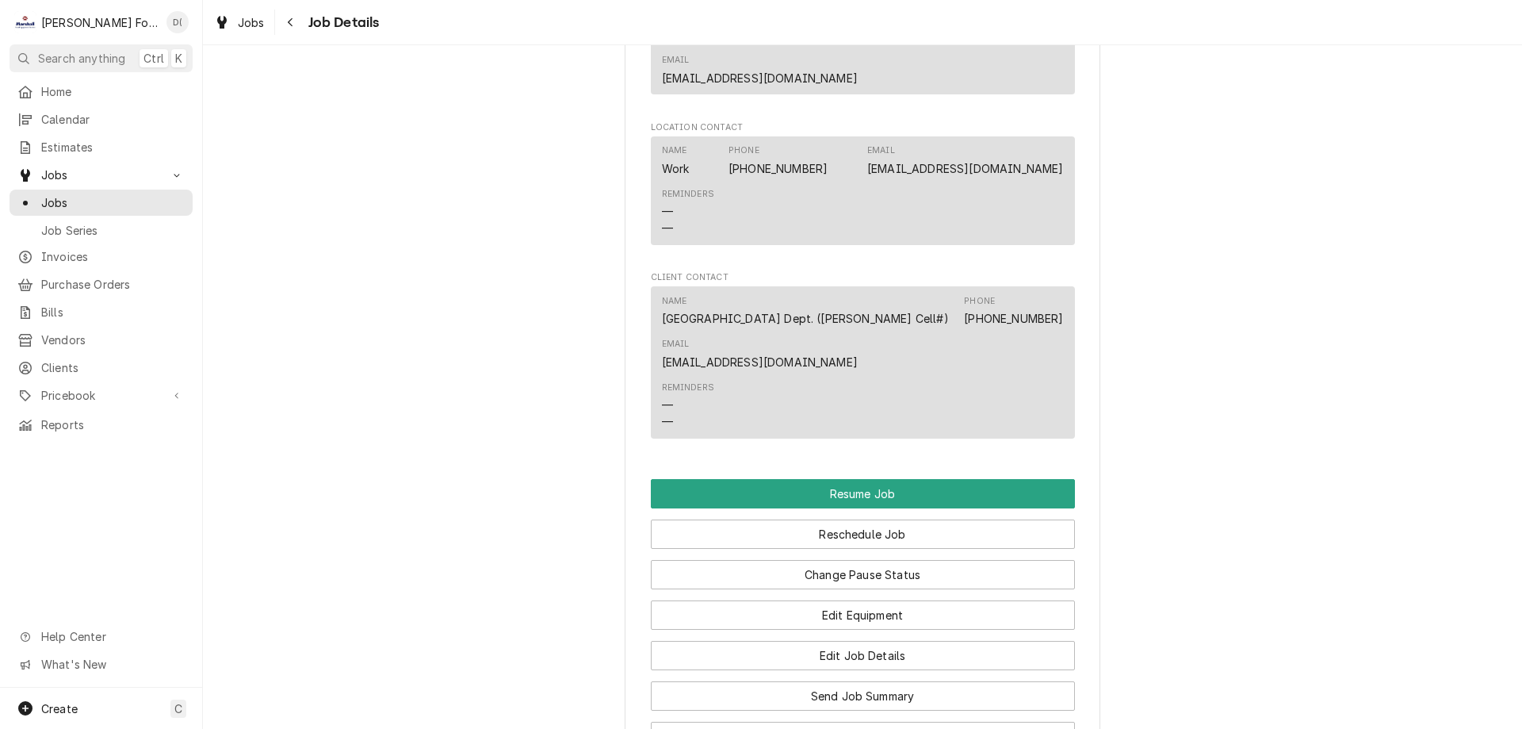
scroll to position [1586, 0]
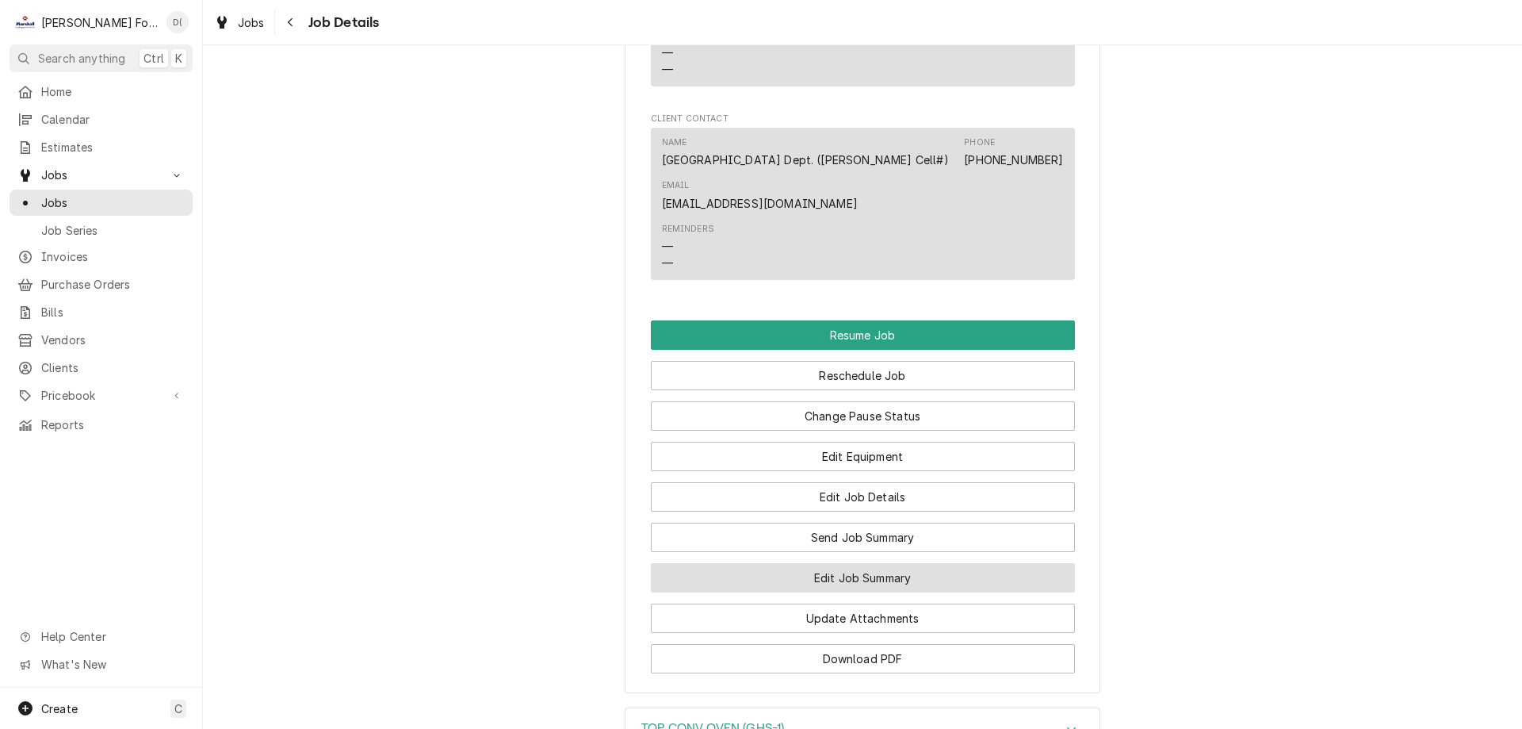
click at [853, 591] on button "Edit Job Summary" at bounding box center [863, 577] width 424 height 29
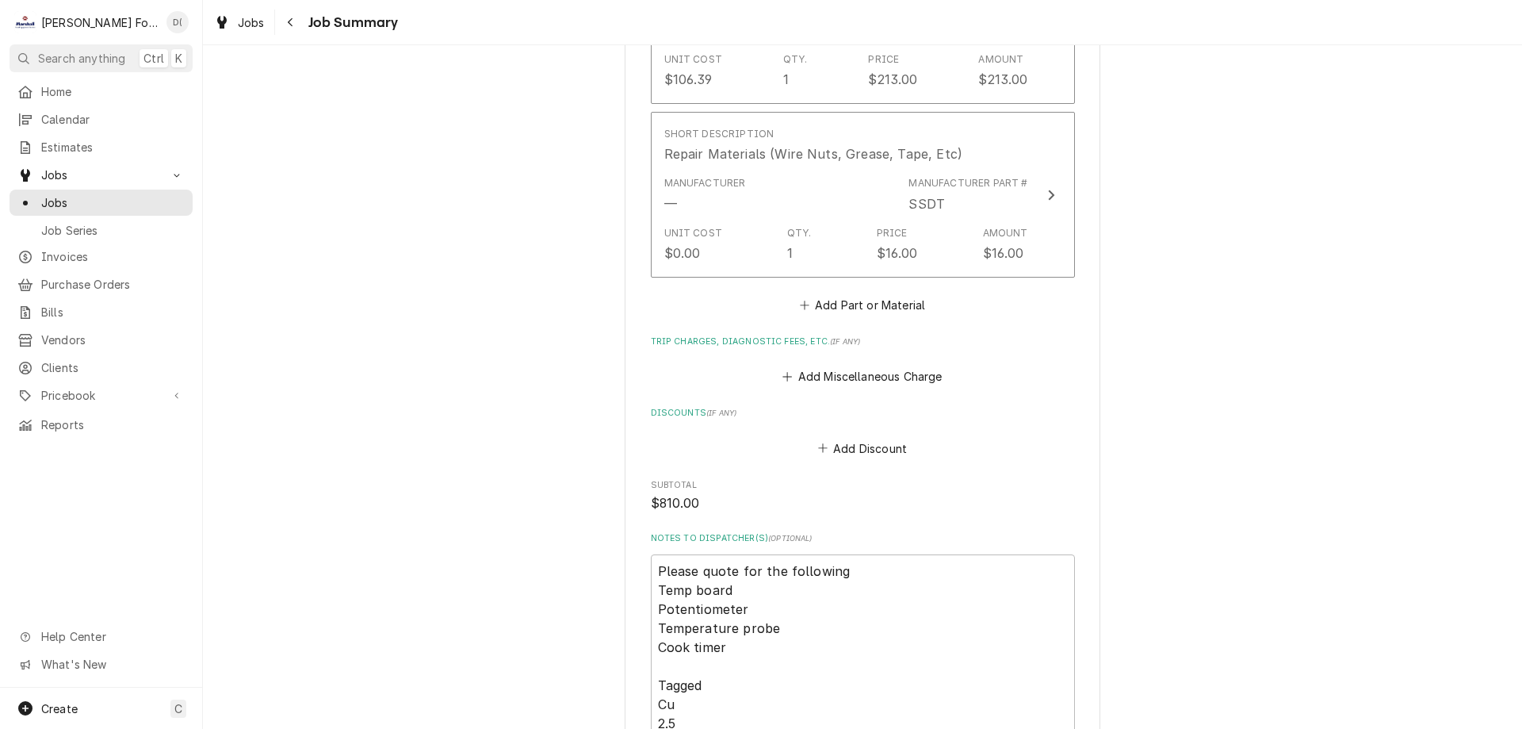
scroll to position [1982, 0]
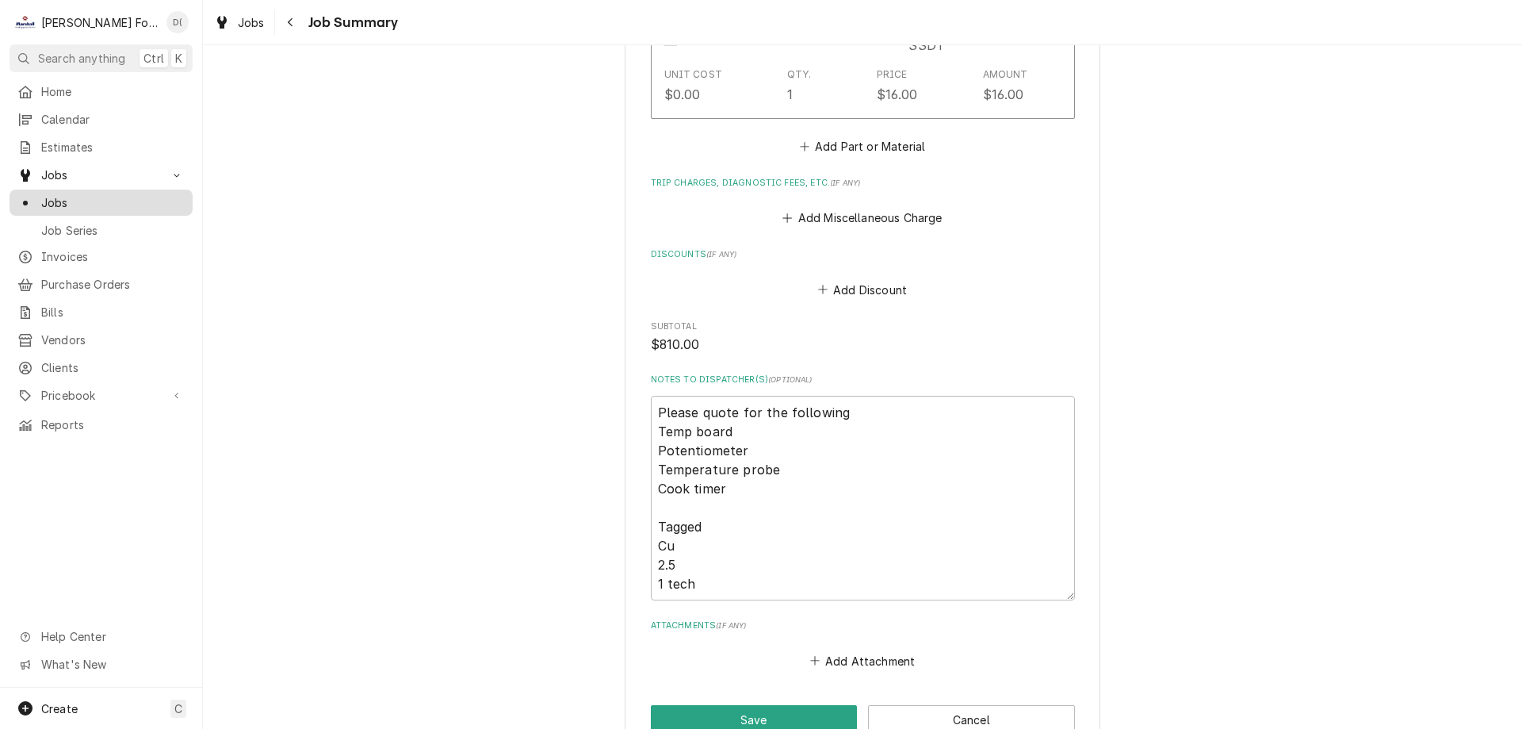
click at [124, 194] on span "Jobs" at bounding box center [112, 202] width 143 height 17
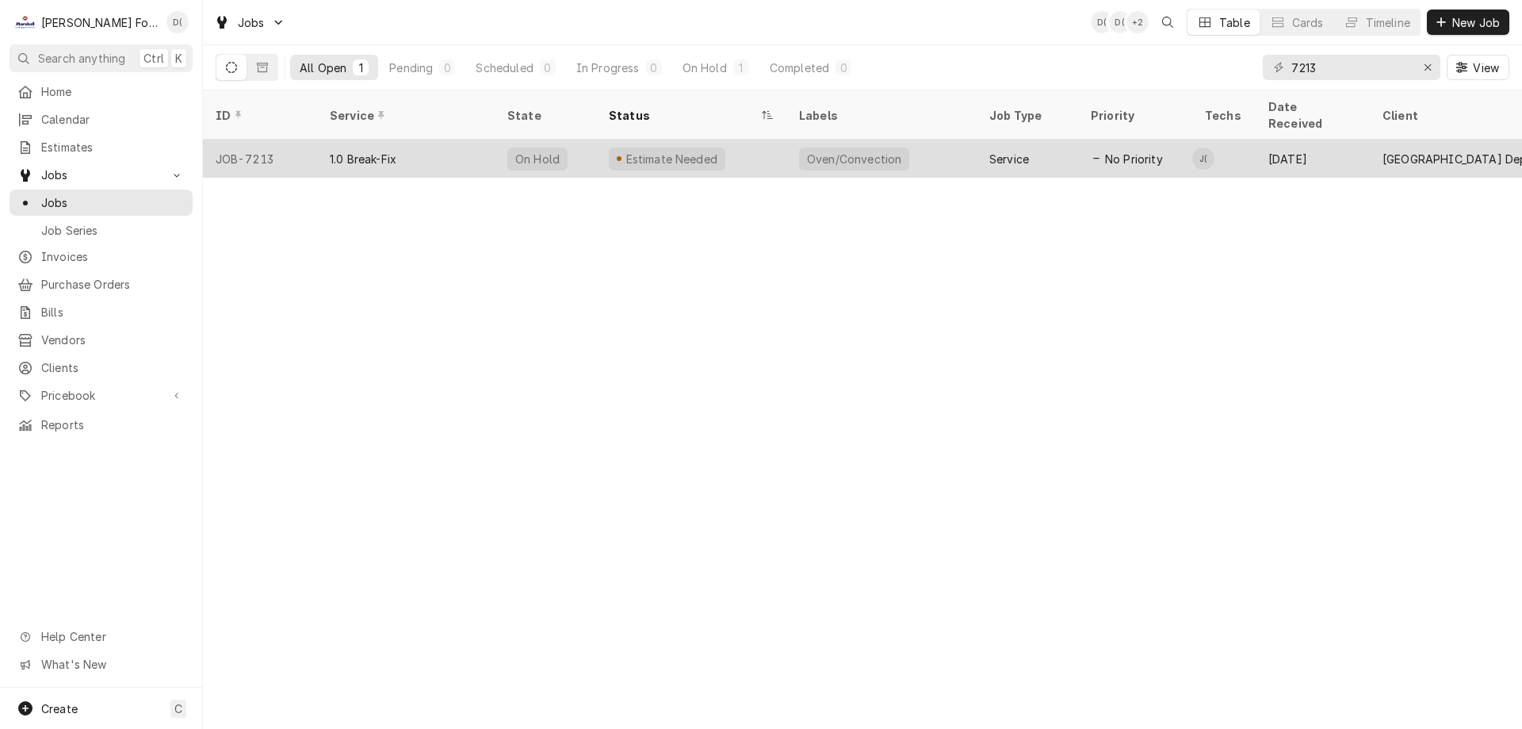
click at [916, 149] on div "Oven/Convection" at bounding box center [881, 159] width 190 height 38
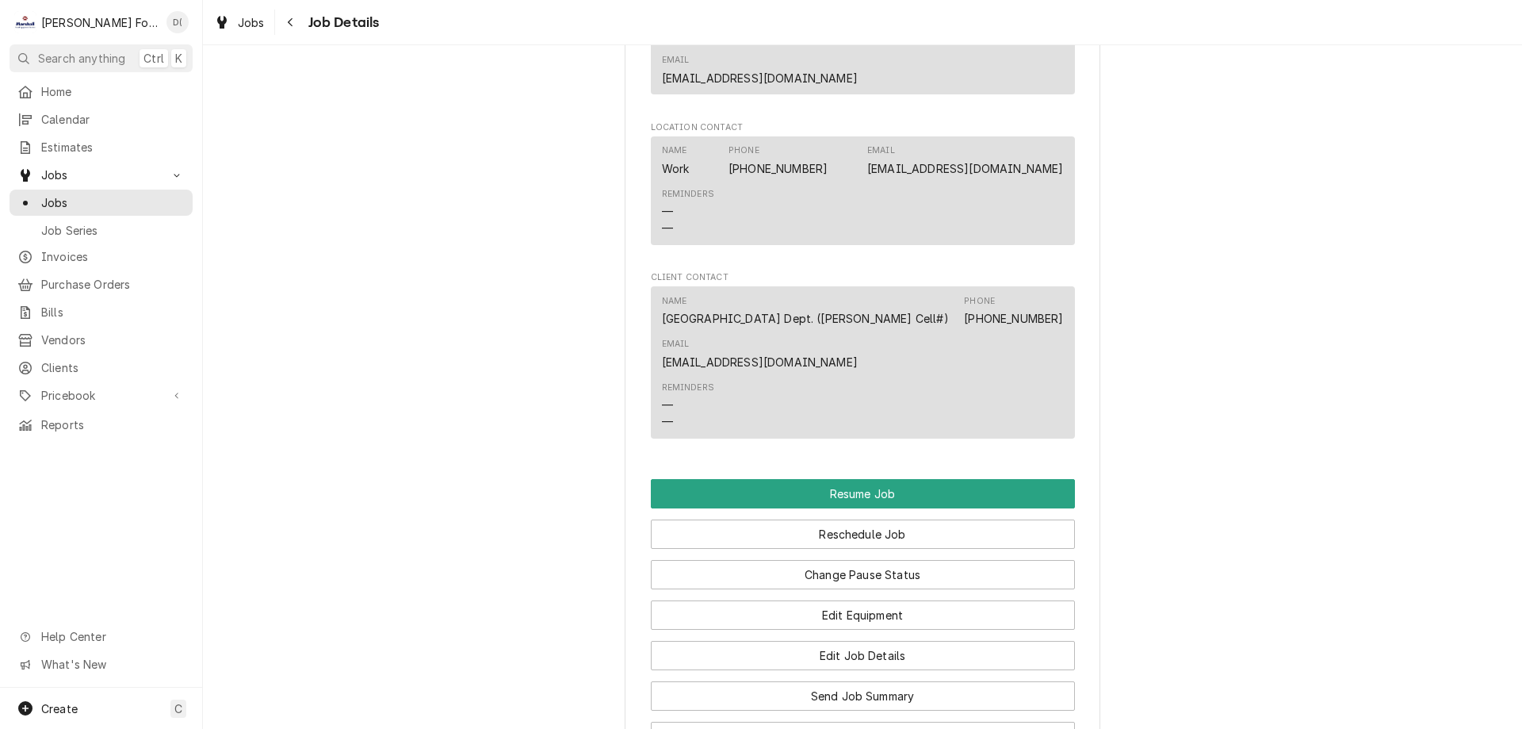
scroll to position [1665, 0]
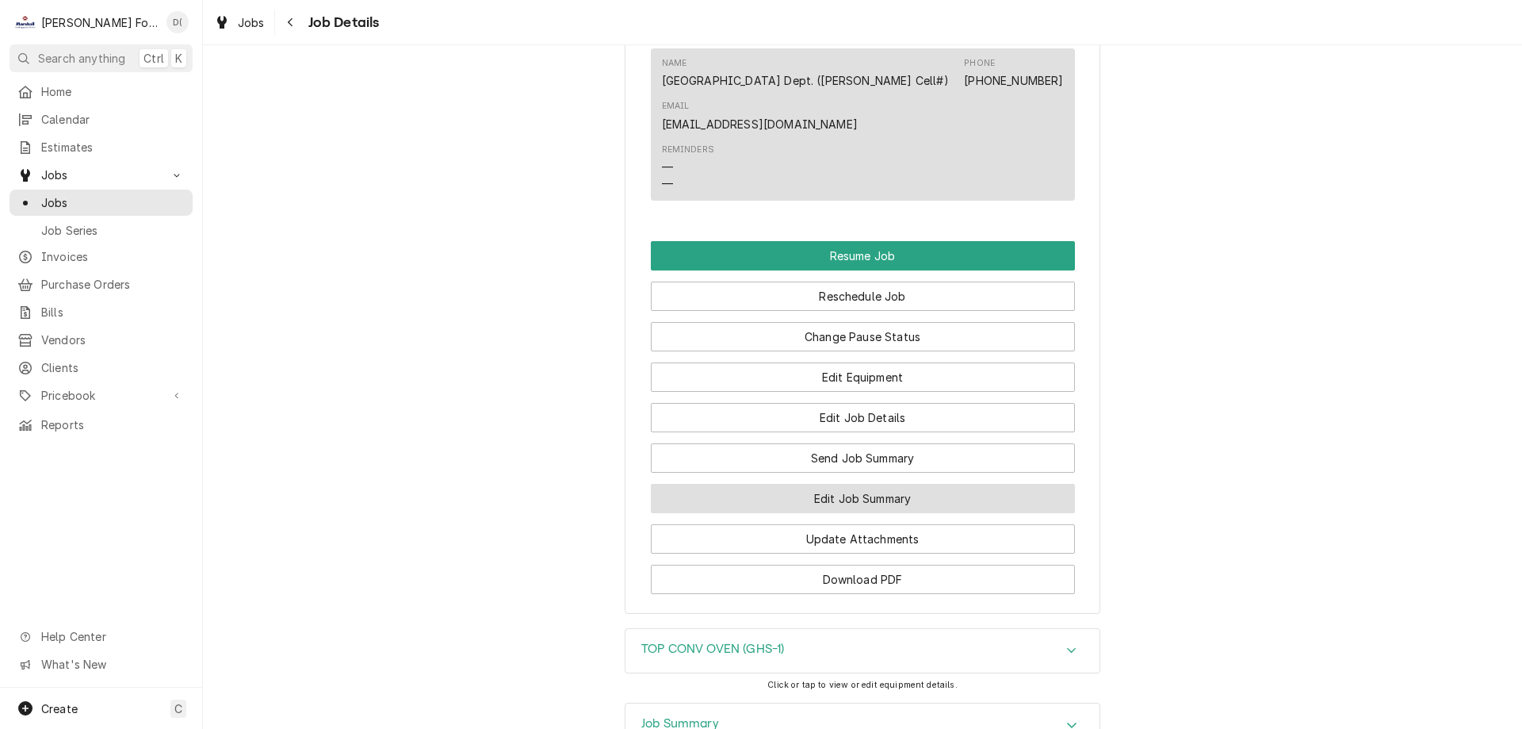
click at [856, 513] on button "Edit Job Summary" at bounding box center [863, 498] width 424 height 29
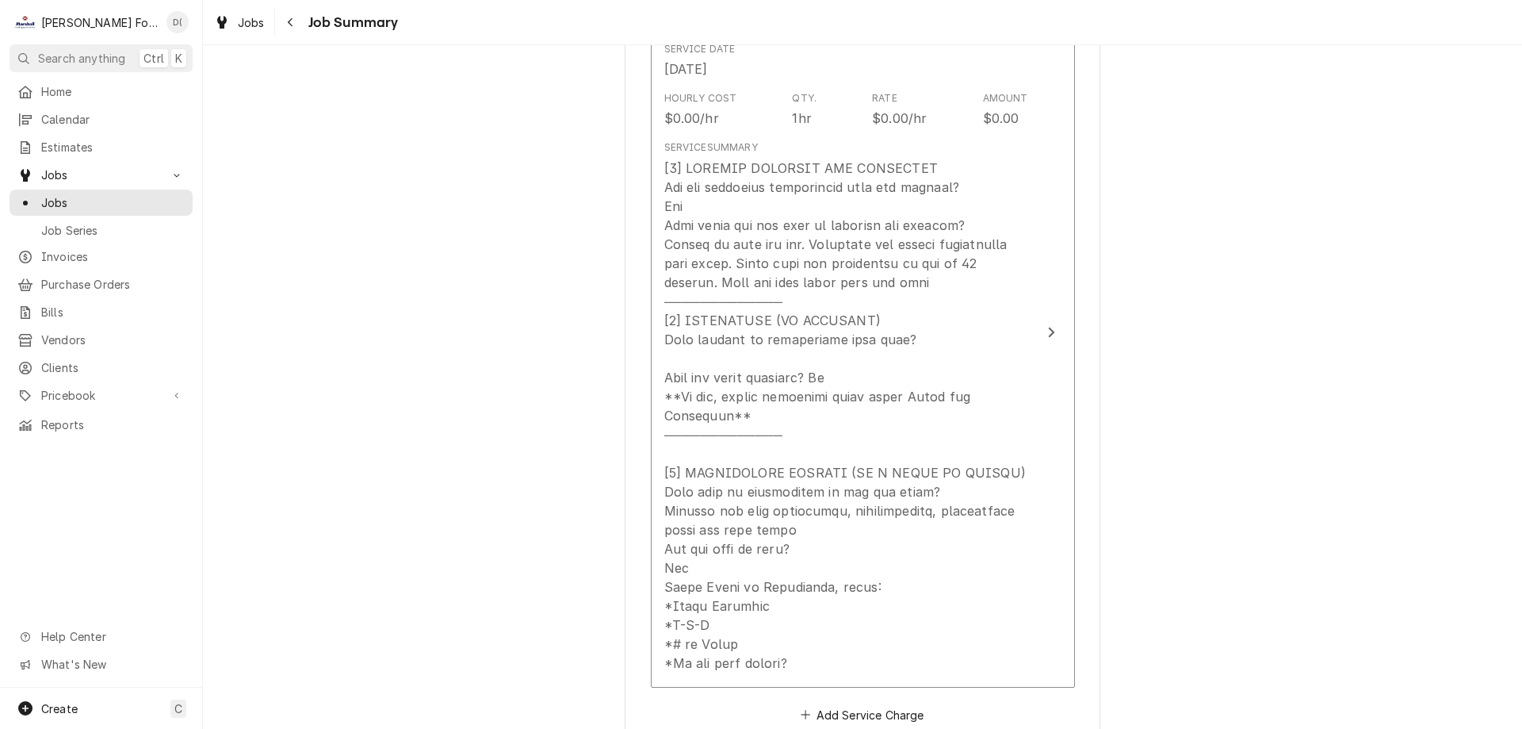
scroll to position [238, 0]
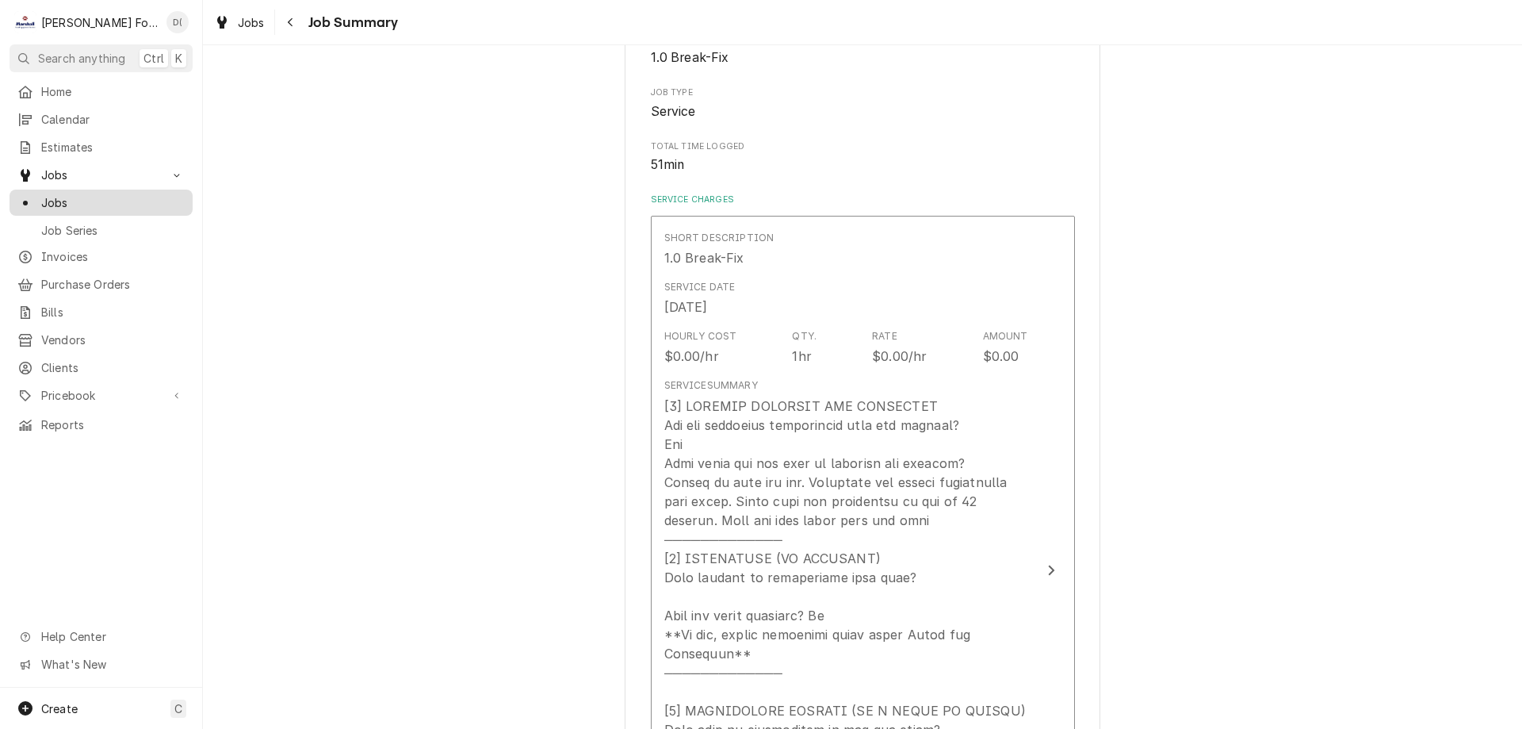
click at [117, 195] on span "Jobs" at bounding box center [112, 202] width 143 height 17
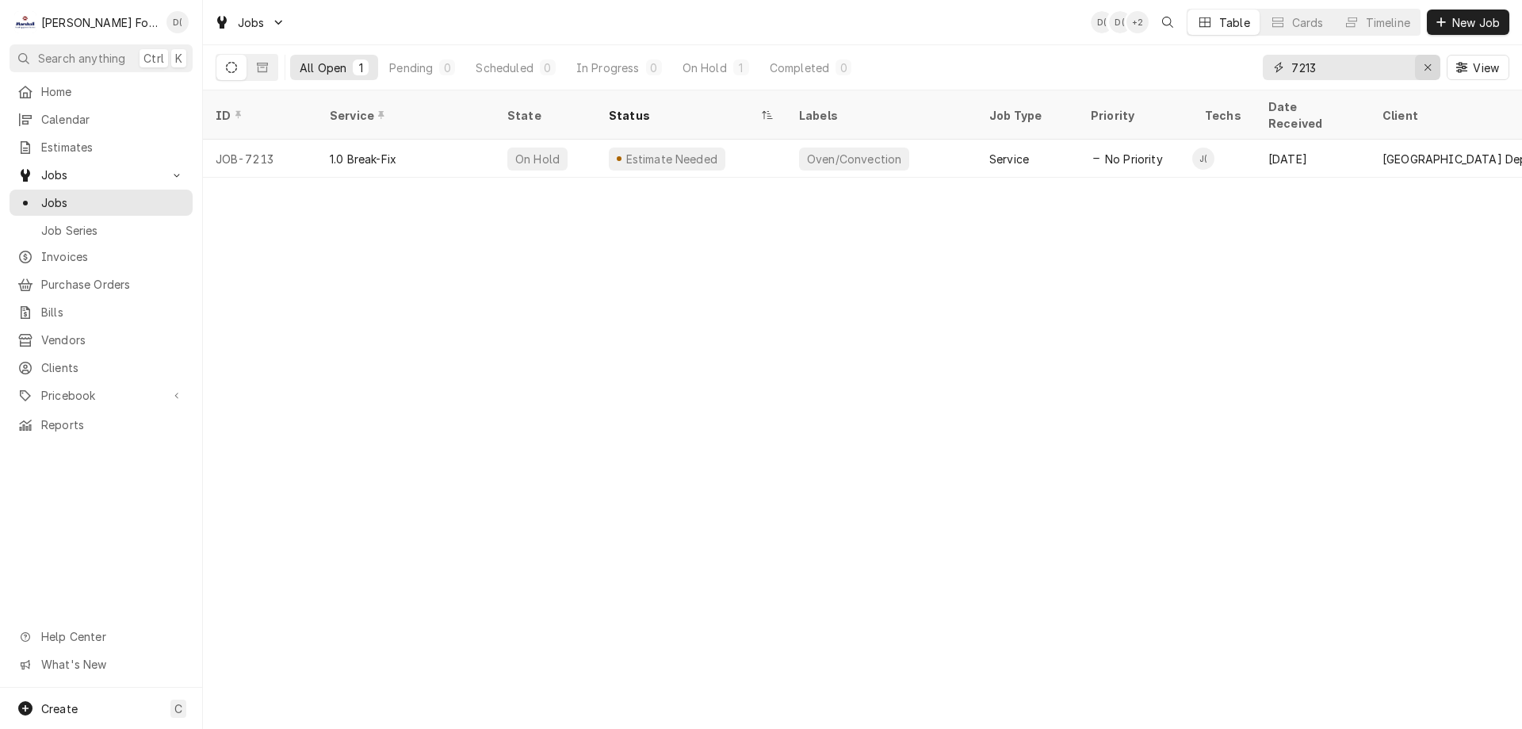
click at [1425, 67] on icon "Erase input" at bounding box center [1428, 67] width 9 height 11
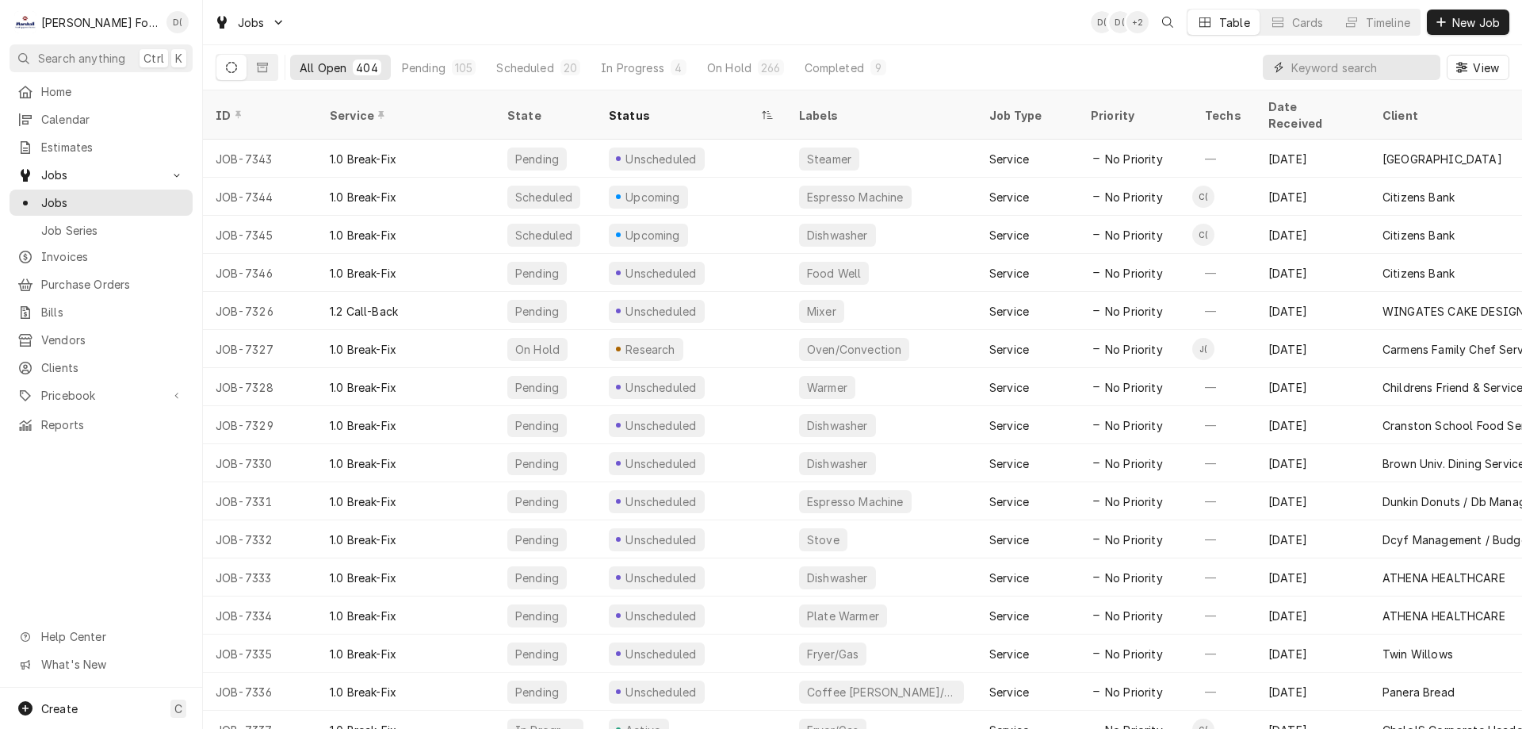
click at [1369, 65] on input "Dynamic Content Wrapper" at bounding box center [1361, 67] width 141 height 25
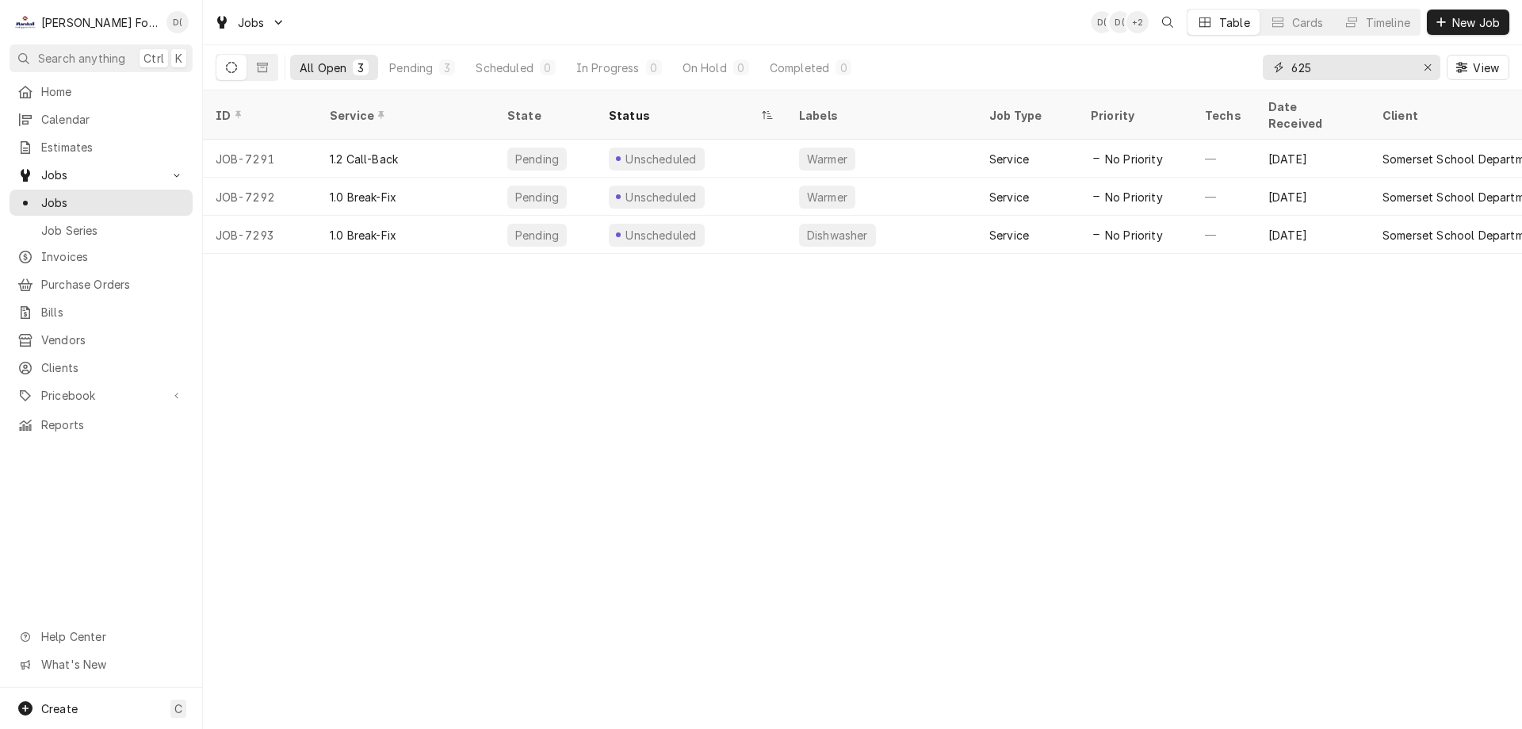
drag, startPoint x: 1336, startPoint y: 73, endPoint x: 1291, endPoint y: 78, distance: 45.4
click at [1291, 78] on input "625" at bounding box center [1350, 67] width 119 height 25
type input "7"
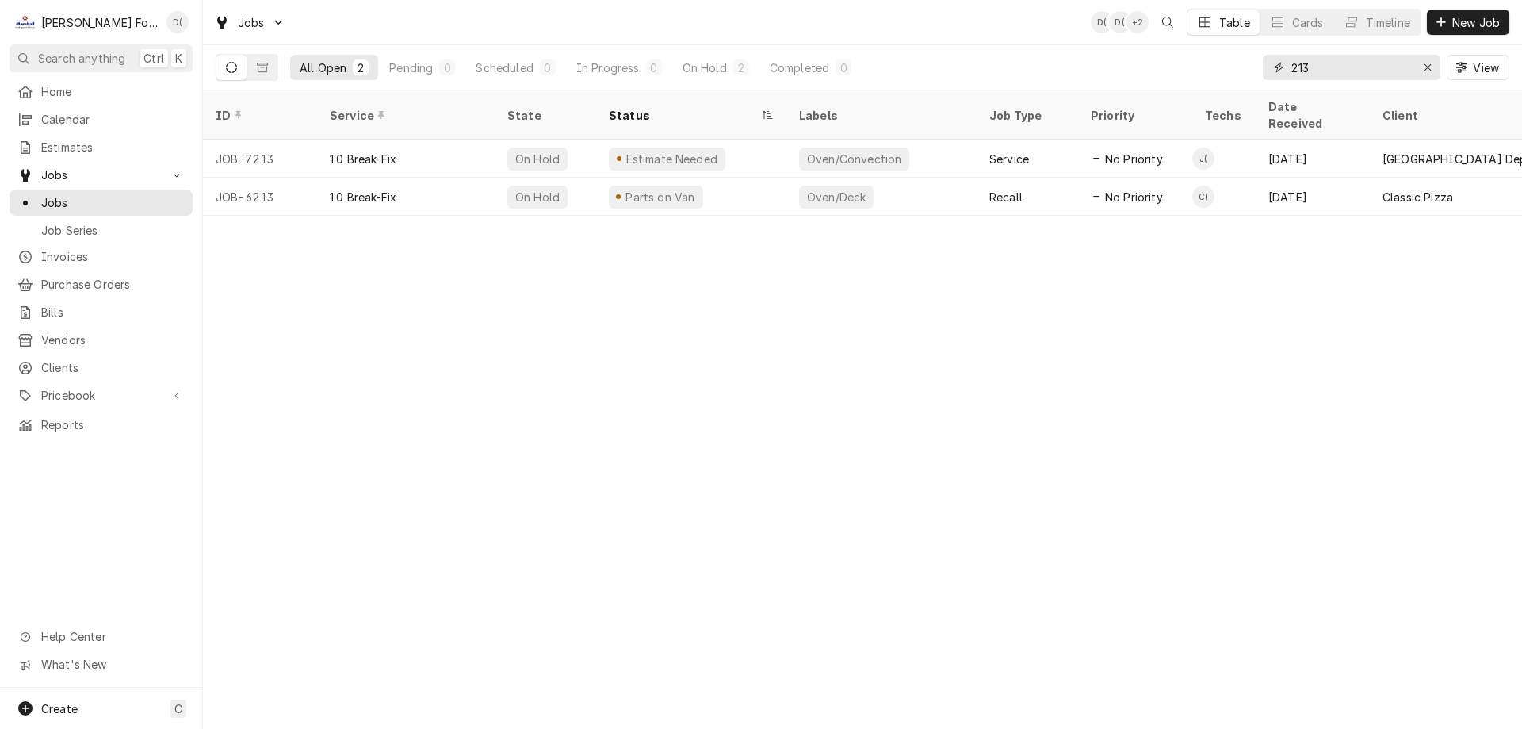
drag, startPoint x: 1294, startPoint y: 67, endPoint x: 1282, endPoint y: 78, distance: 16.3
click at [1293, 68] on input "213" at bounding box center [1350, 67] width 119 height 25
type input "7213"
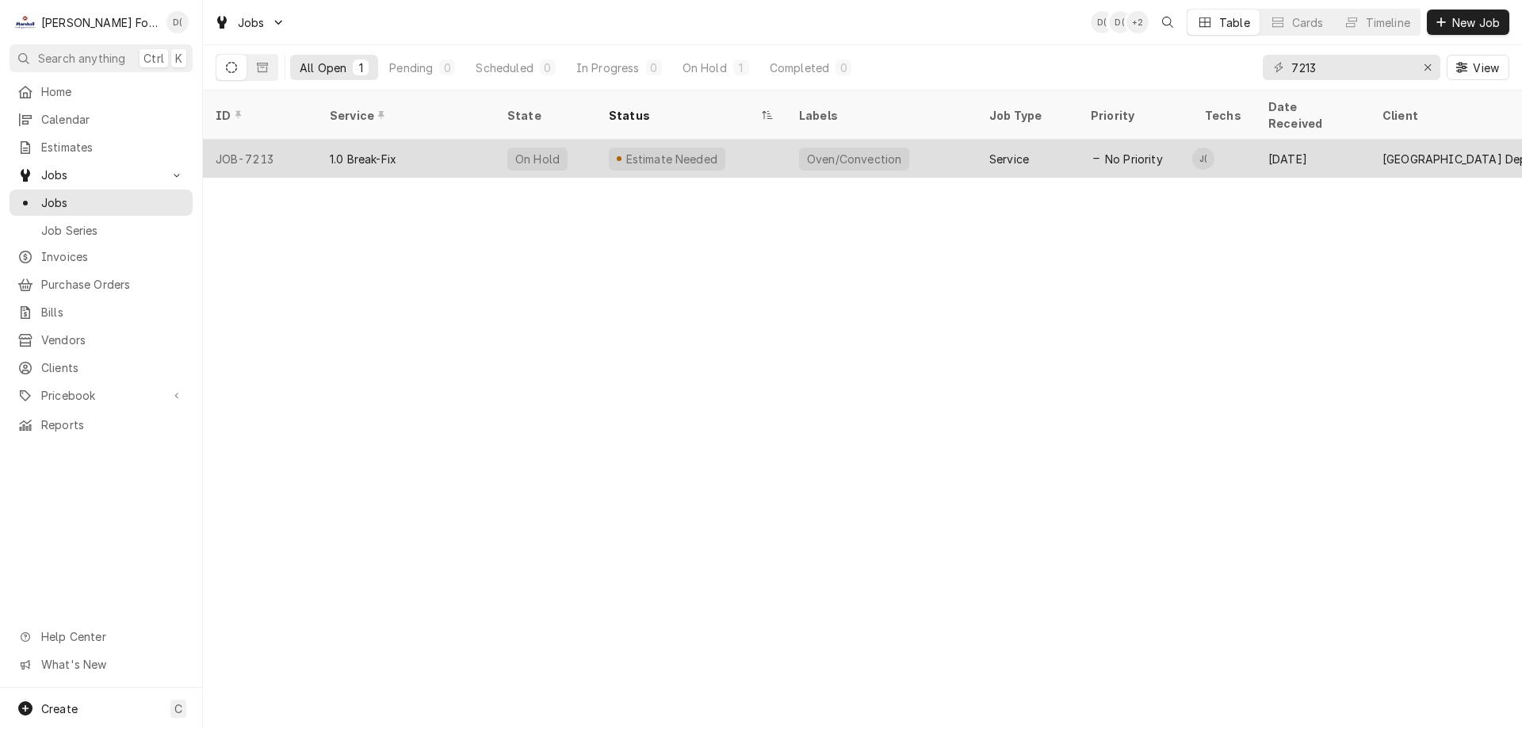
click at [951, 150] on div "Oven/Convection" at bounding box center [881, 159] width 190 height 38
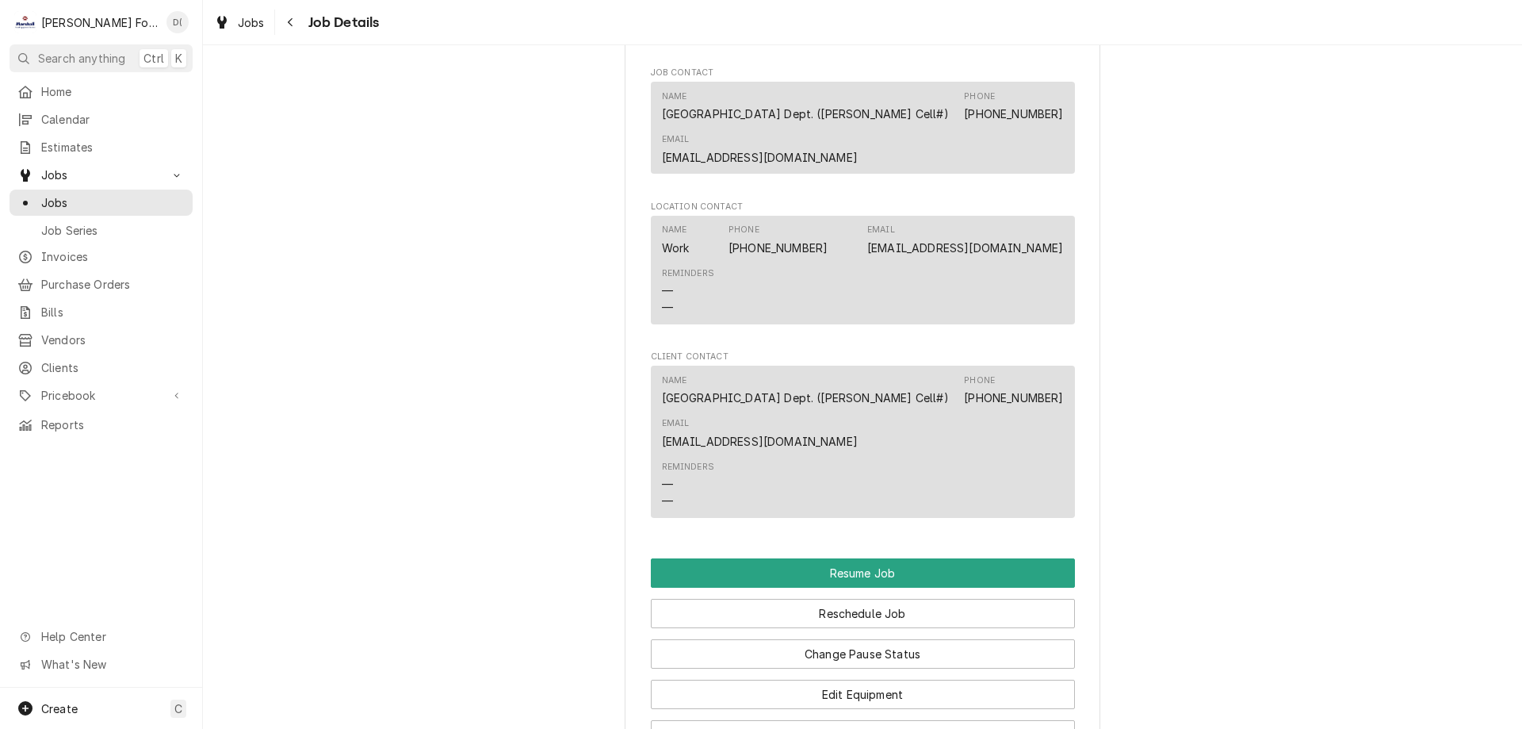
scroll to position [1665, 0]
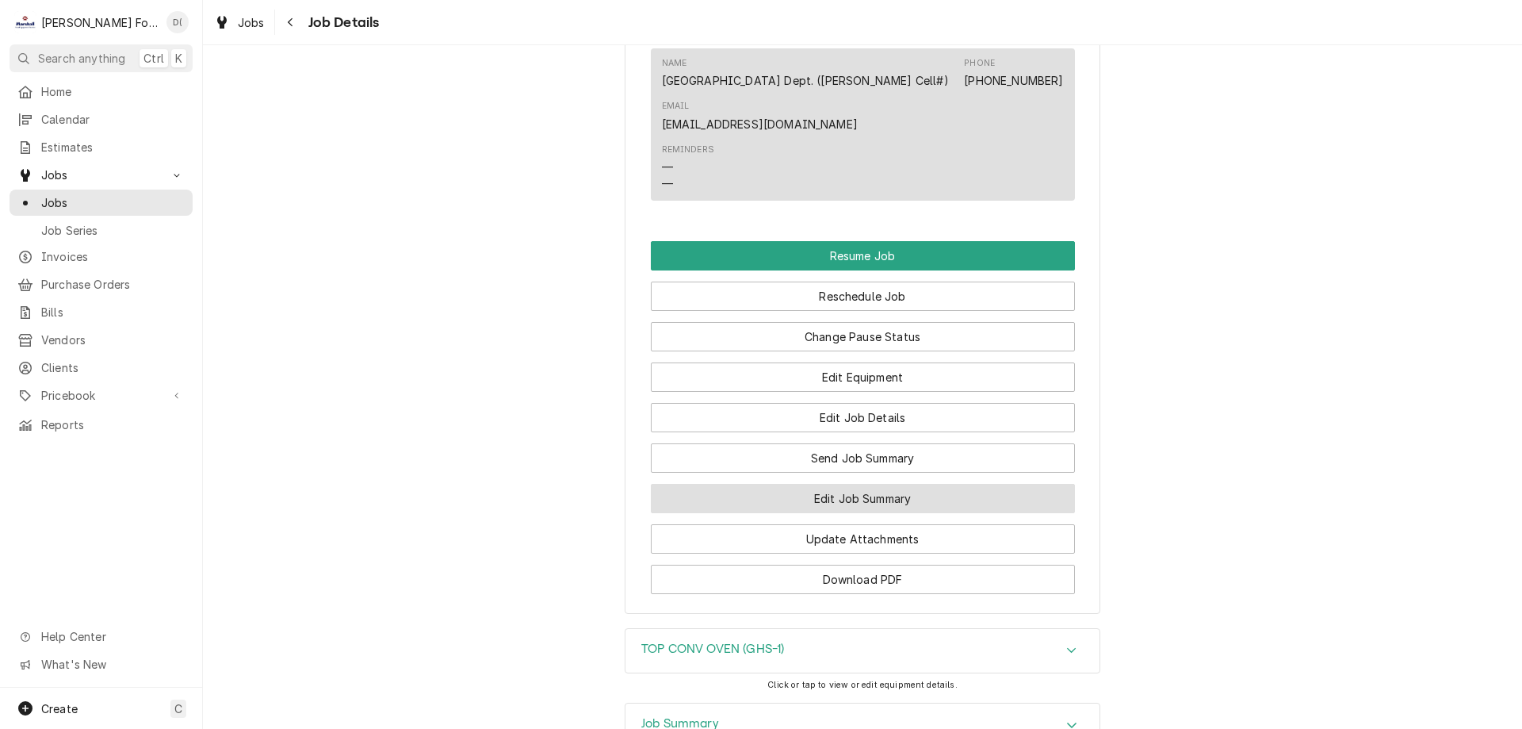
click at [782, 513] on button "Edit Job Summary" at bounding box center [863, 498] width 424 height 29
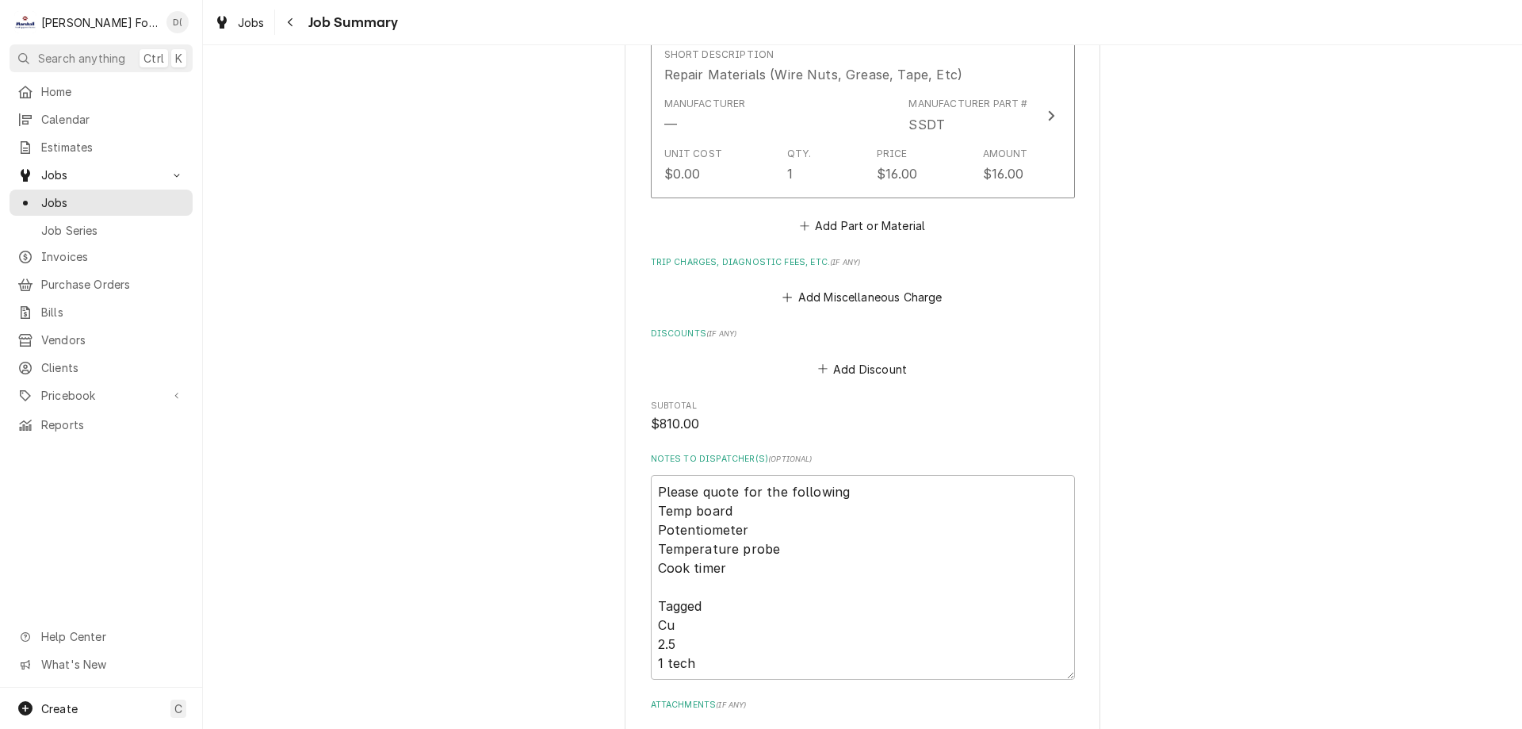
scroll to position [1982, 0]
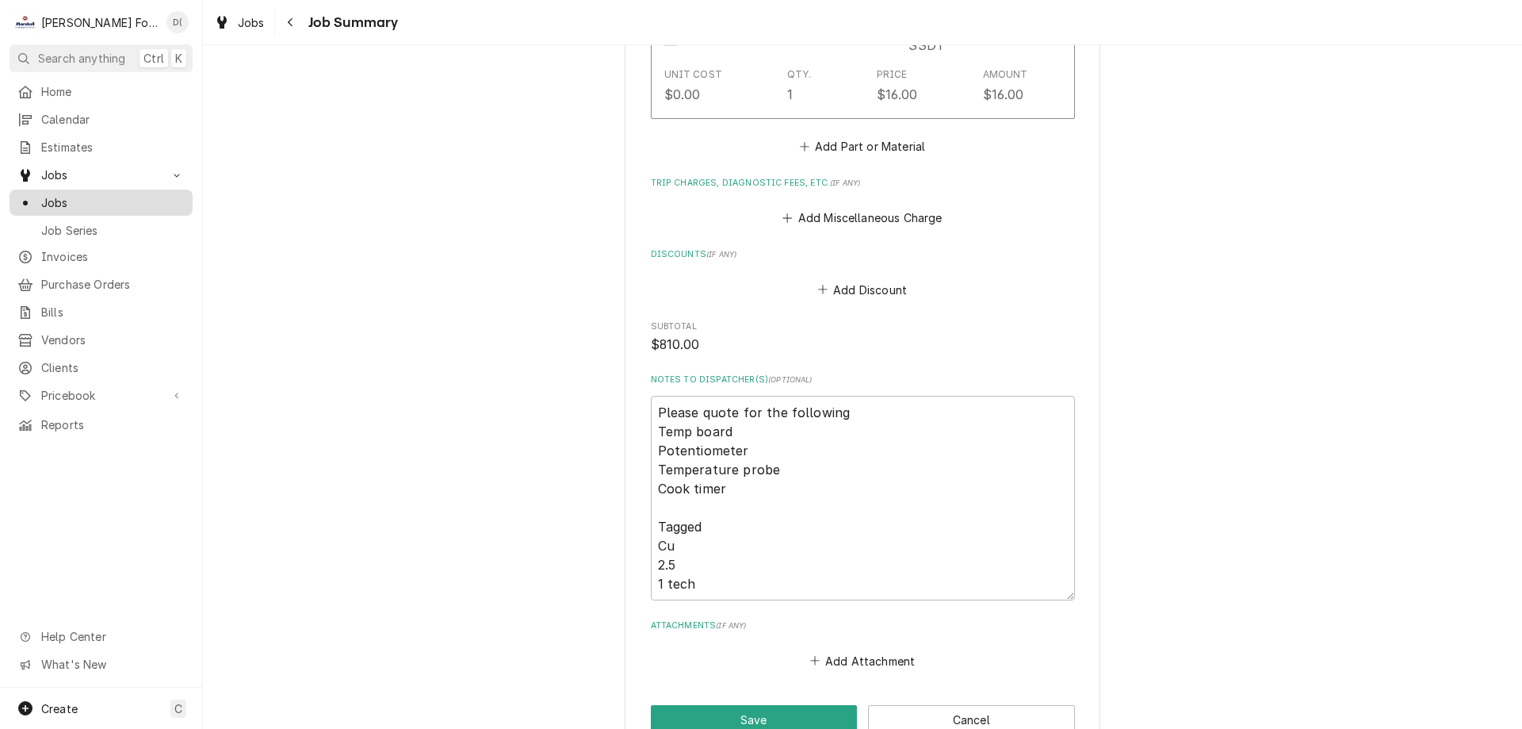
click at [71, 199] on span "Jobs" at bounding box center [112, 202] width 143 height 17
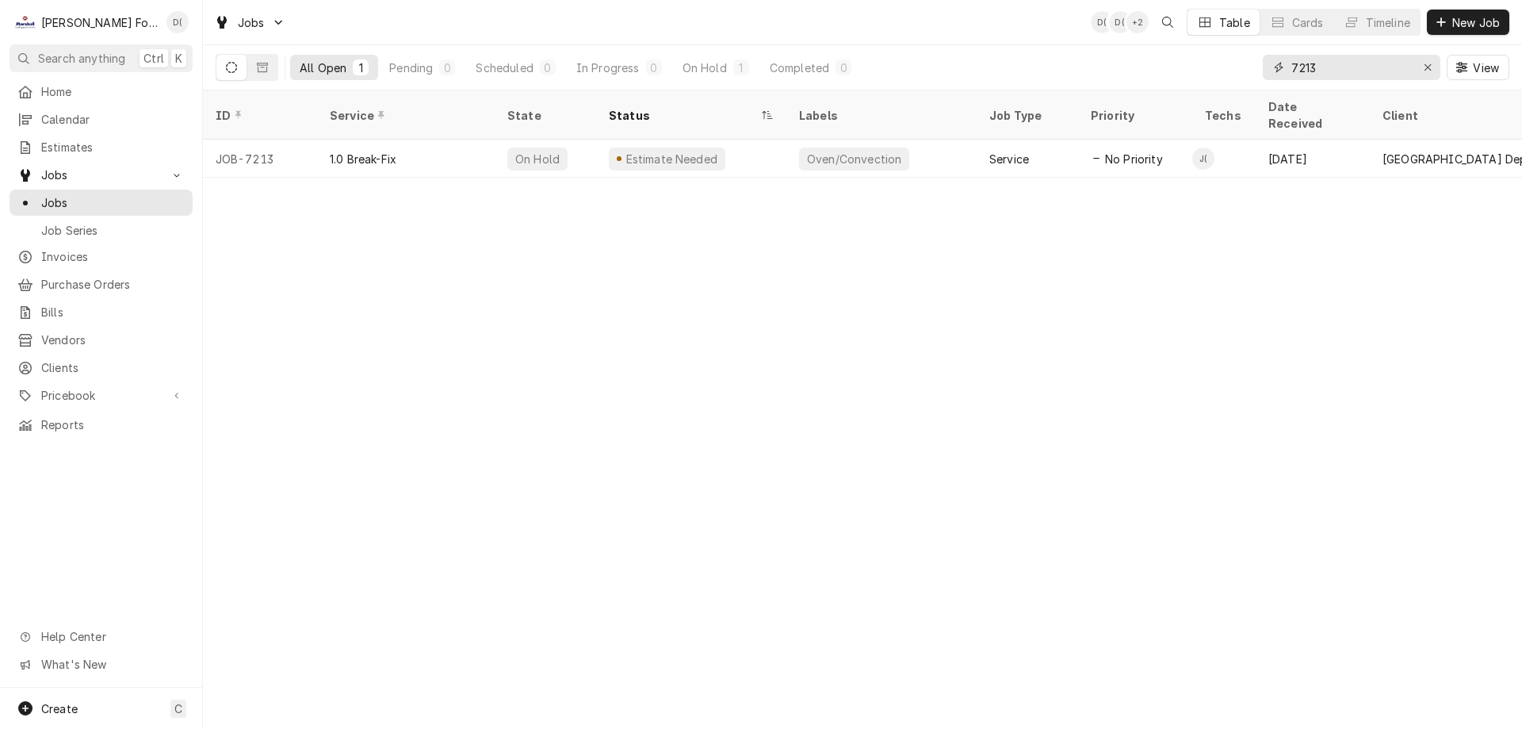
click at [1328, 67] on input "7213" at bounding box center [1350, 67] width 119 height 25
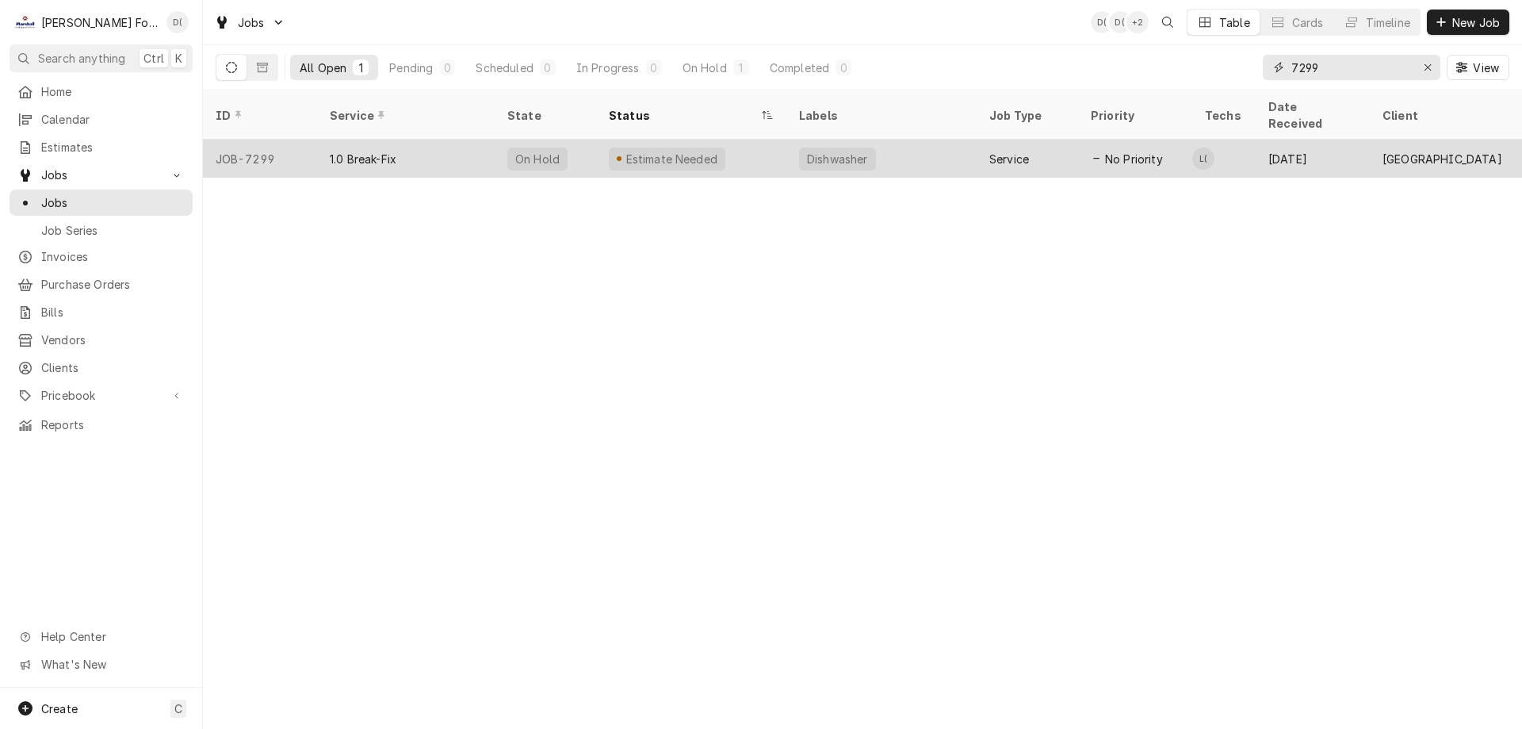
type input "7299"
click at [744, 146] on div "Estimate Needed" at bounding box center [691, 159] width 190 height 38
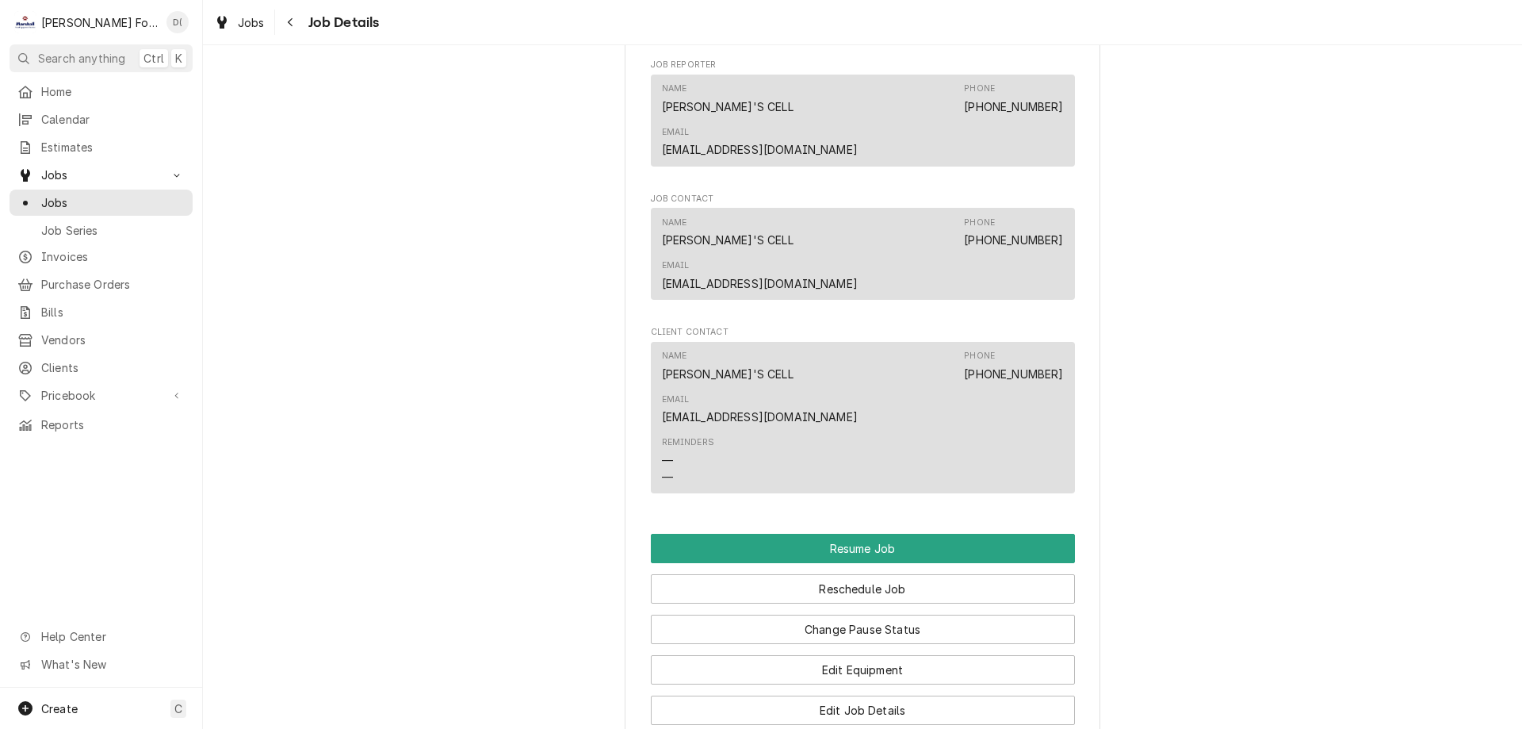
scroll to position [1982, 0]
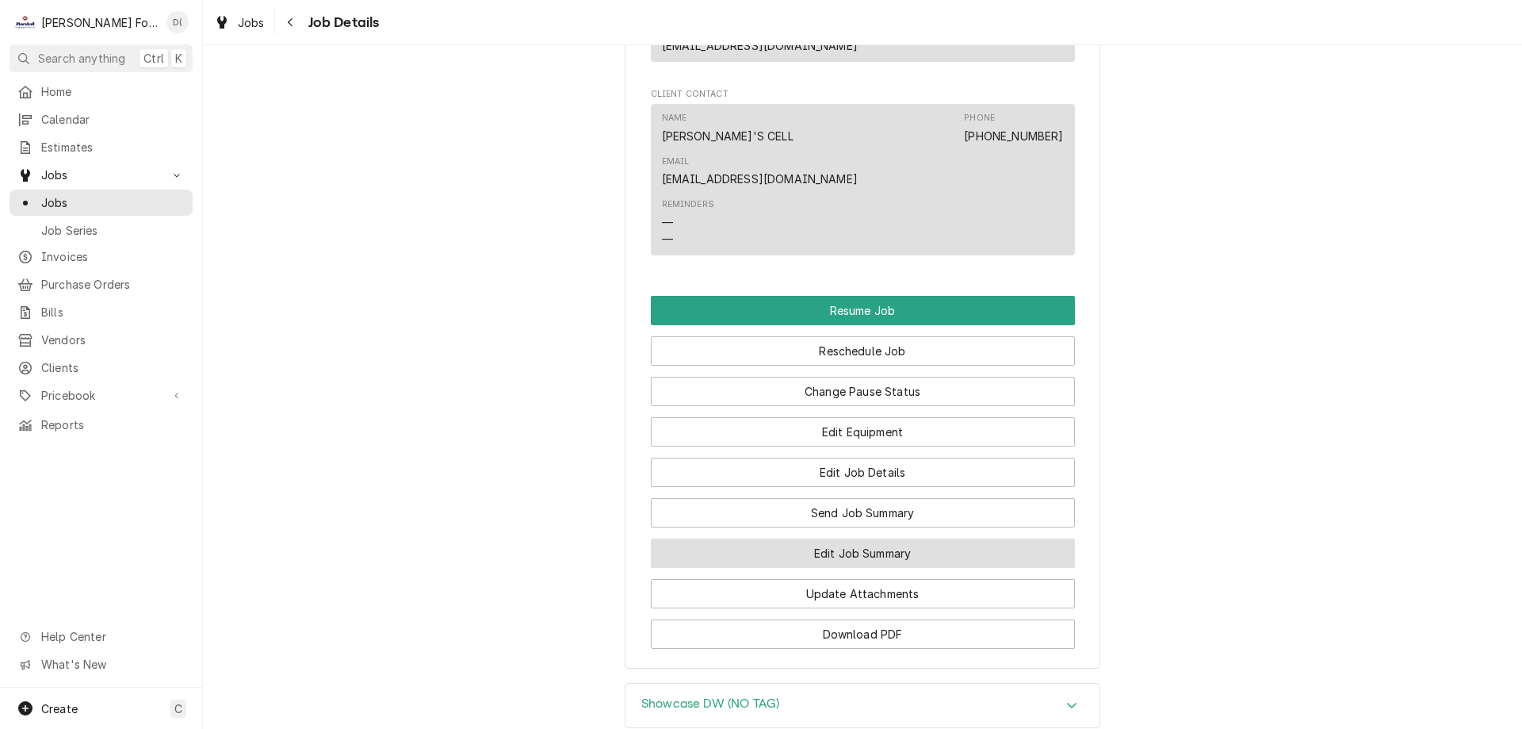
click at [813, 538] on button "Edit Job Summary" at bounding box center [863, 552] width 424 height 29
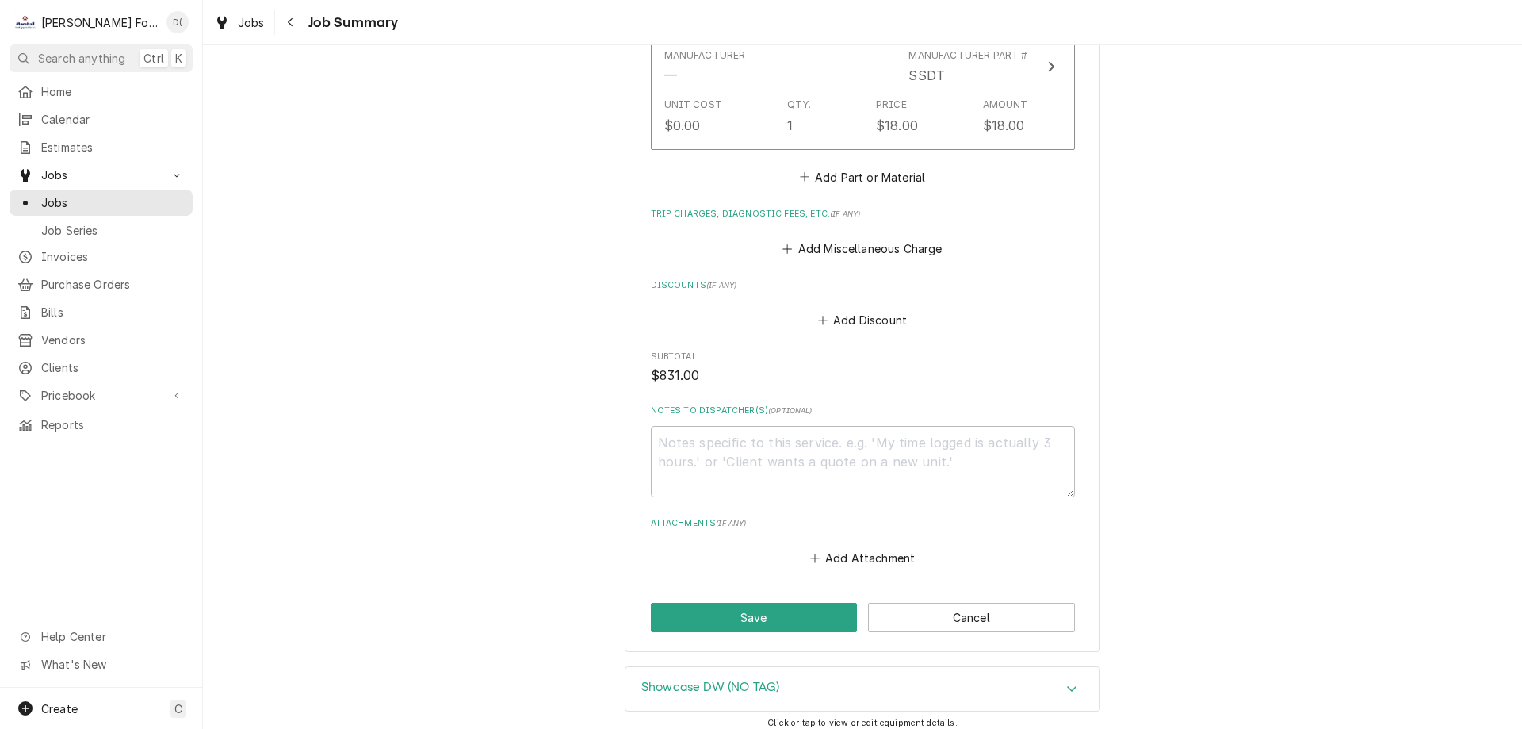
scroll to position [1110, 0]
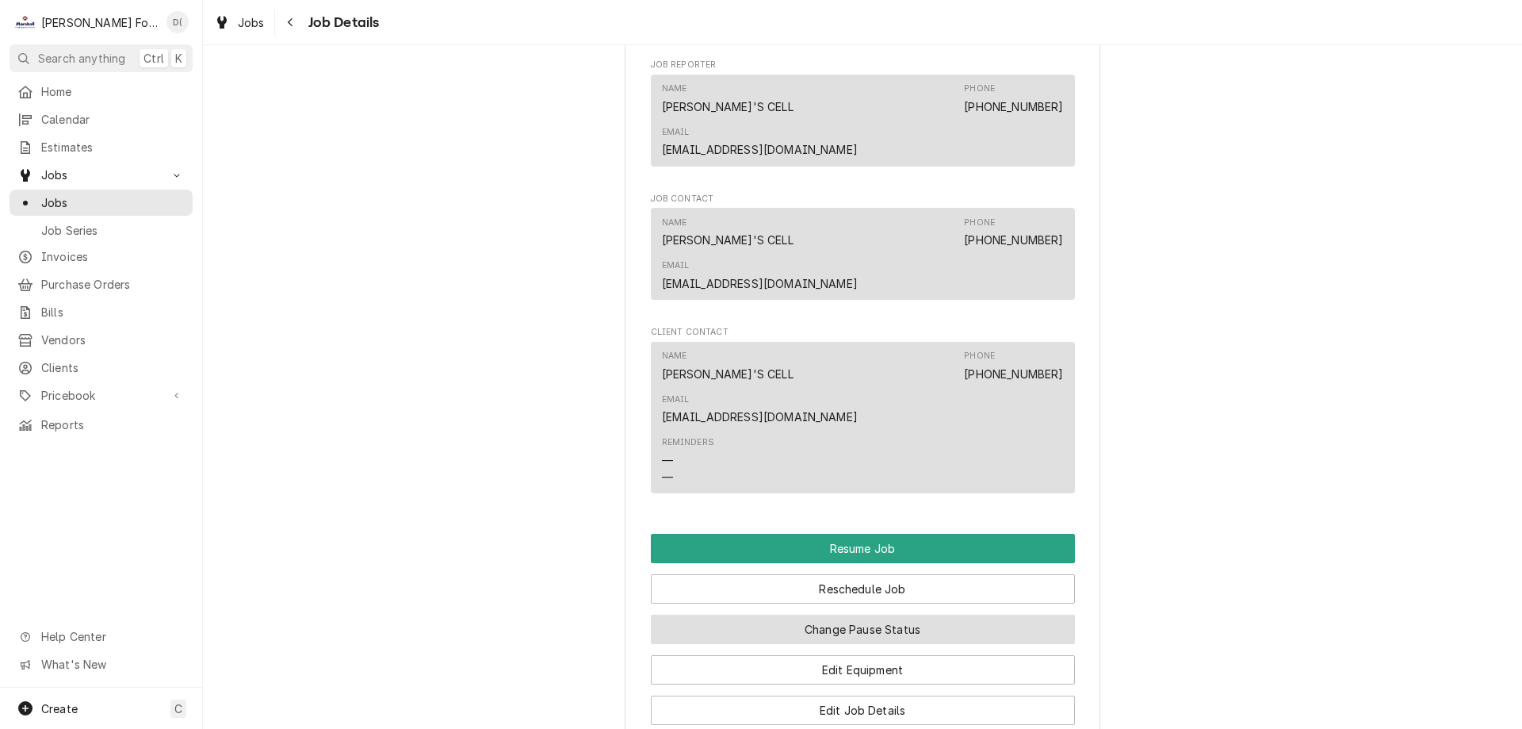
scroll to position [1903, 0]
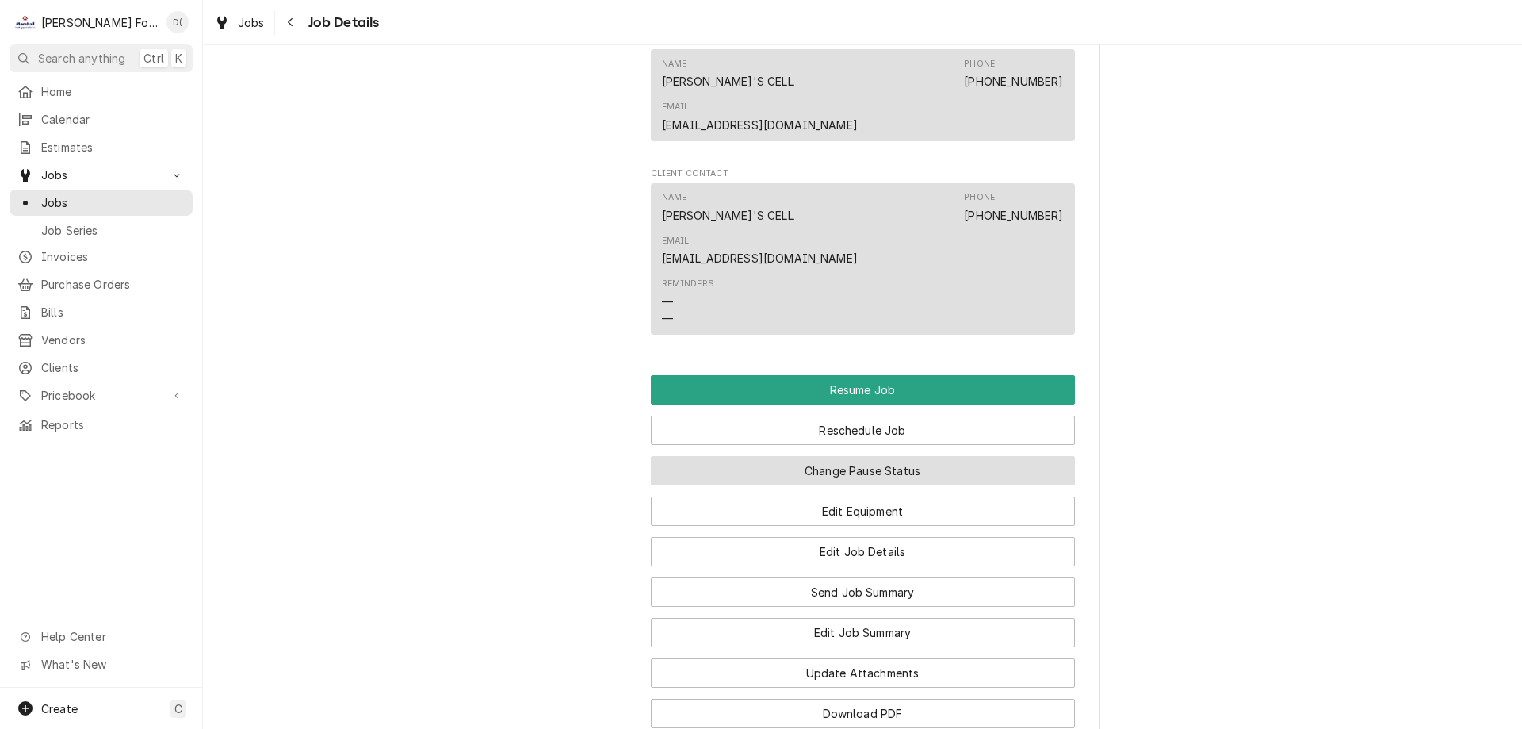
click at [919, 456] on button "Change Pause Status" at bounding box center [863, 470] width 424 height 29
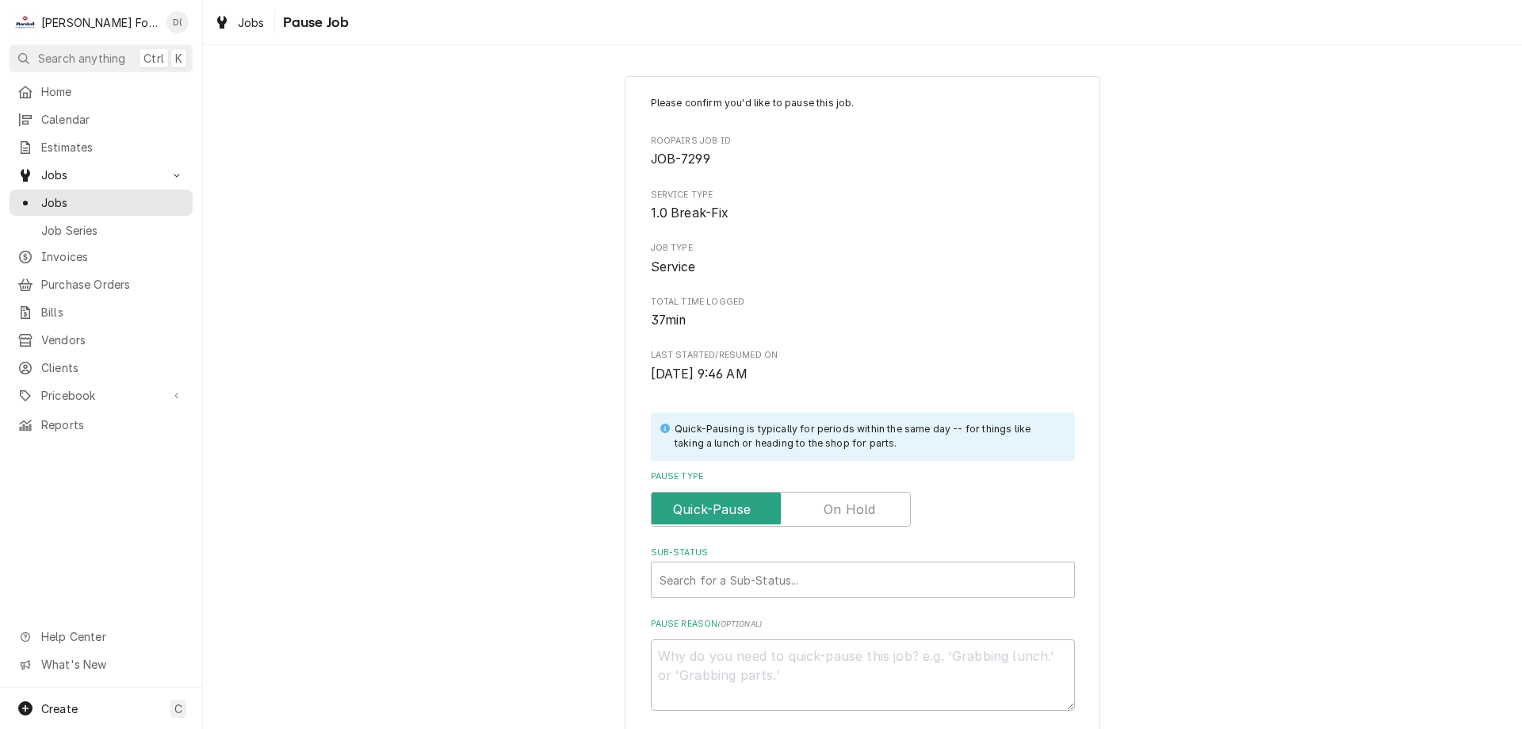
click at [863, 514] on label "Pause Type" at bounding box center [781, 509] width 260 height 35
click at [863, 514] on input "Pause Type" at bounding box center [781, 509] width 246 height 35
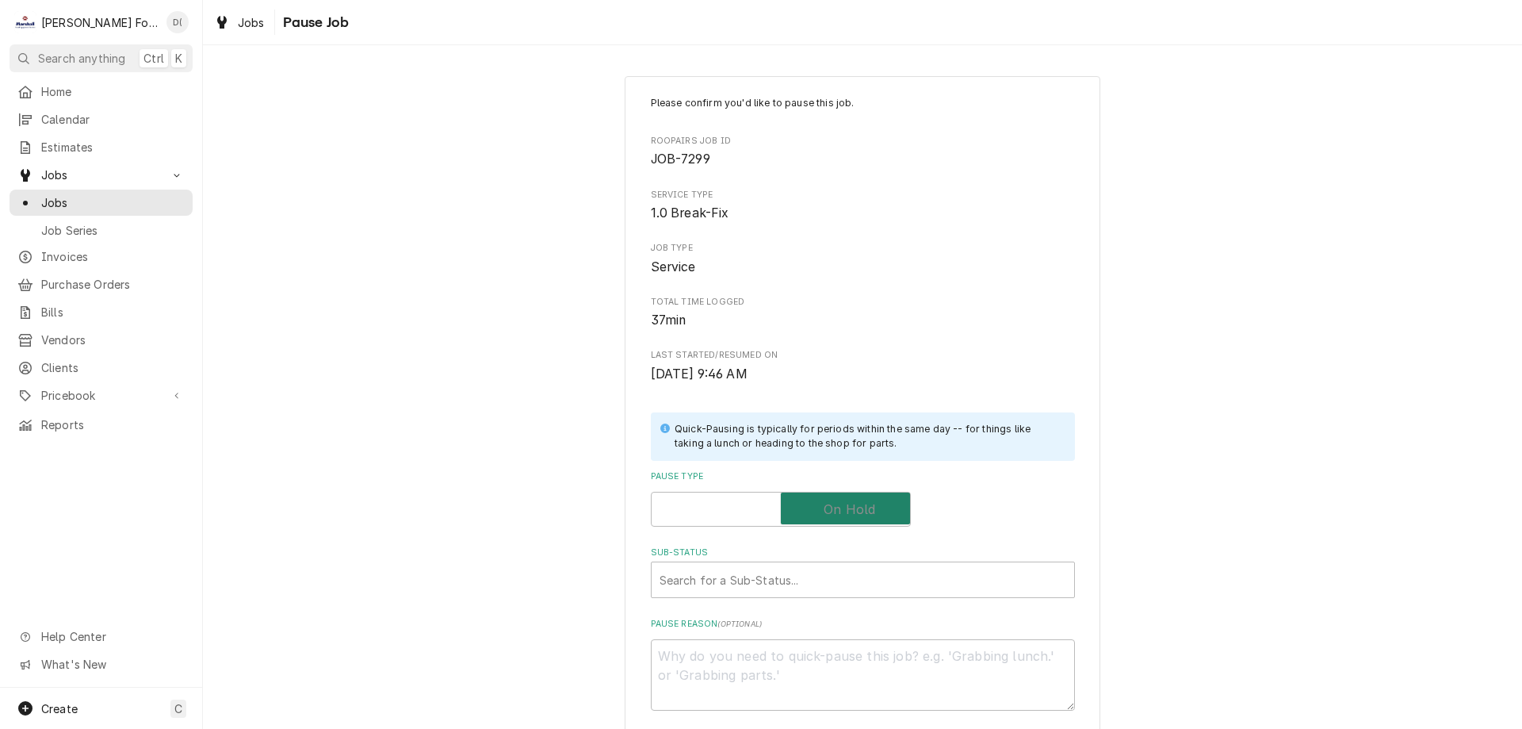
checkbox input "true"
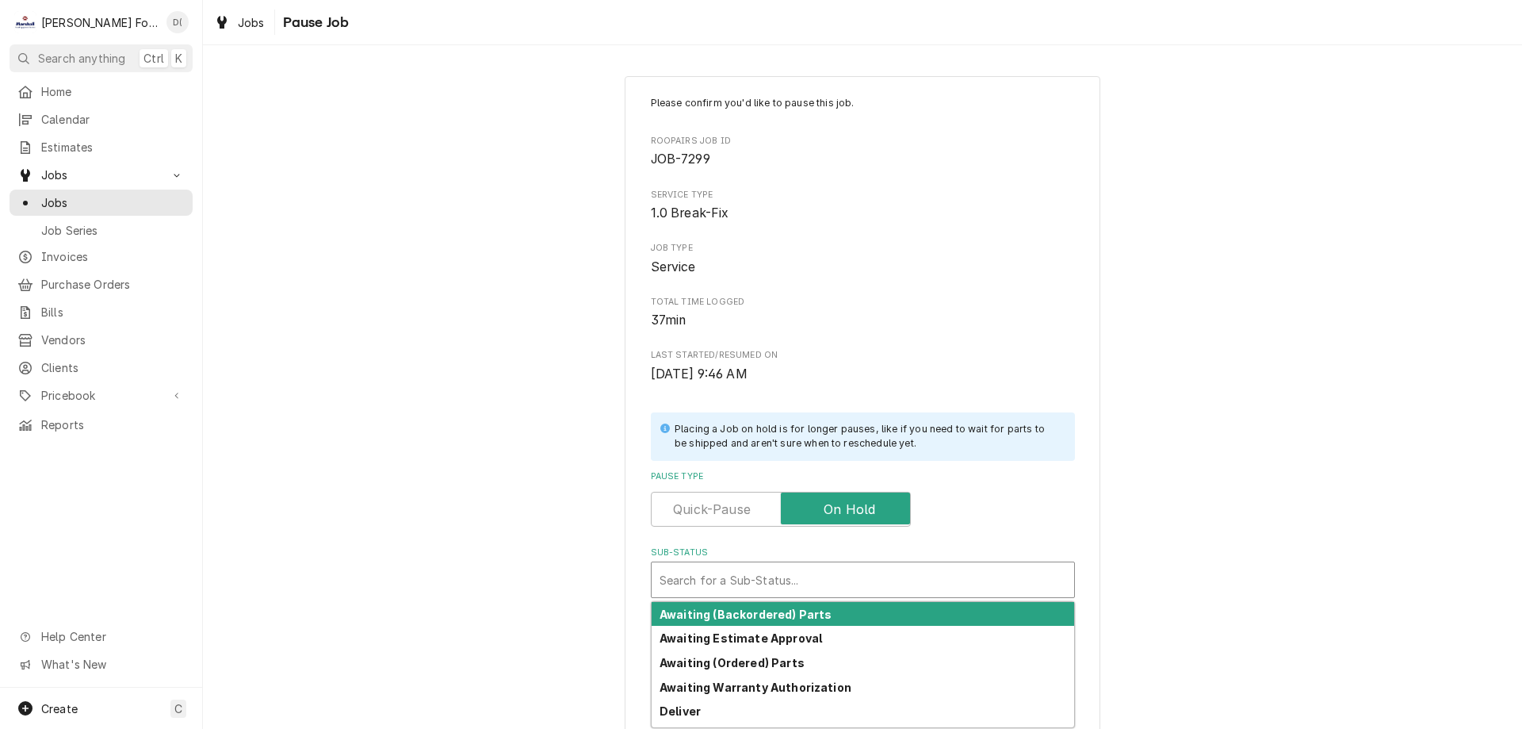
click at [813, 565] on div "Sub-Status" at bounding box center [863, 579] width 407 height 29
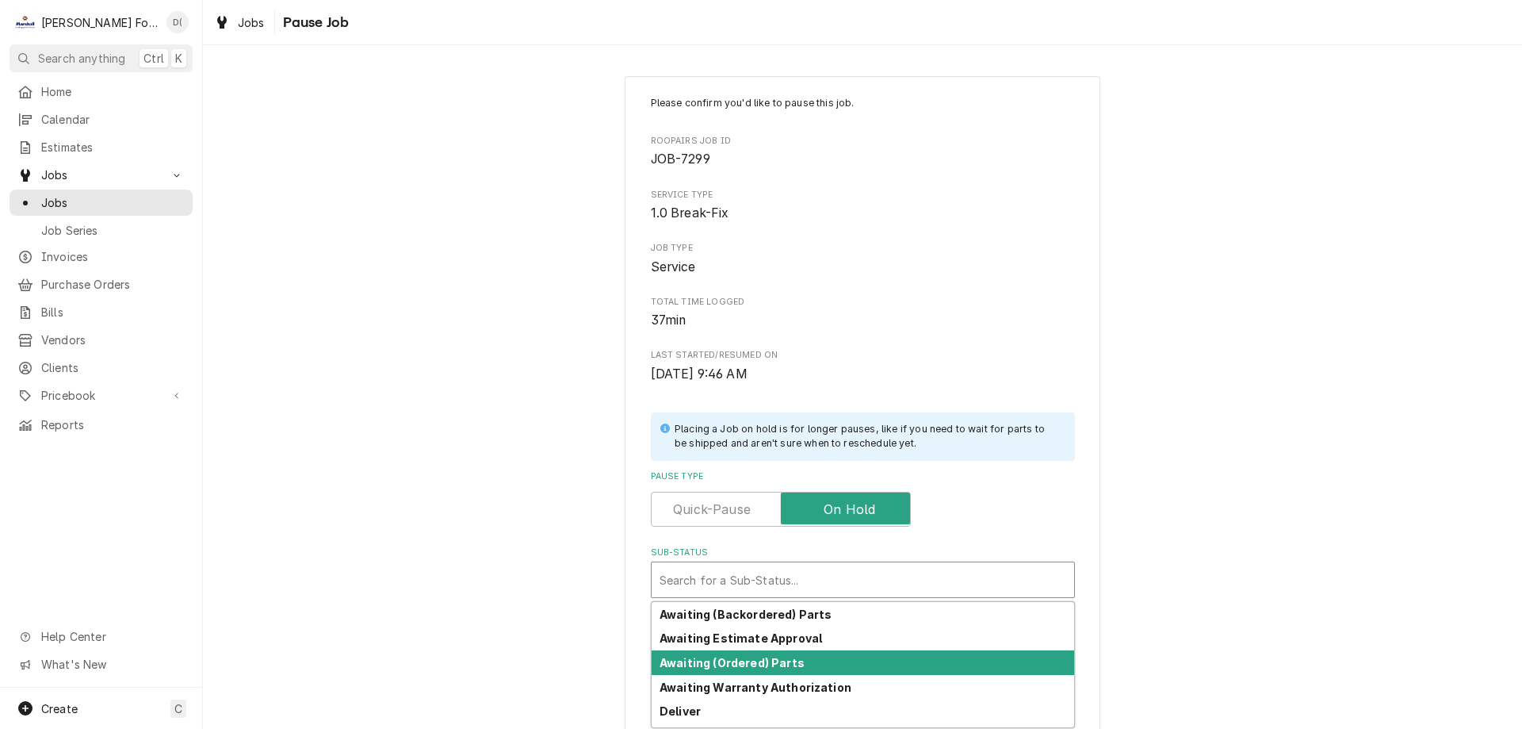
click at [775, 667] on strong "Awaiting (Ordered) Parts" at bounding box center [732, 662] width 145 height 13
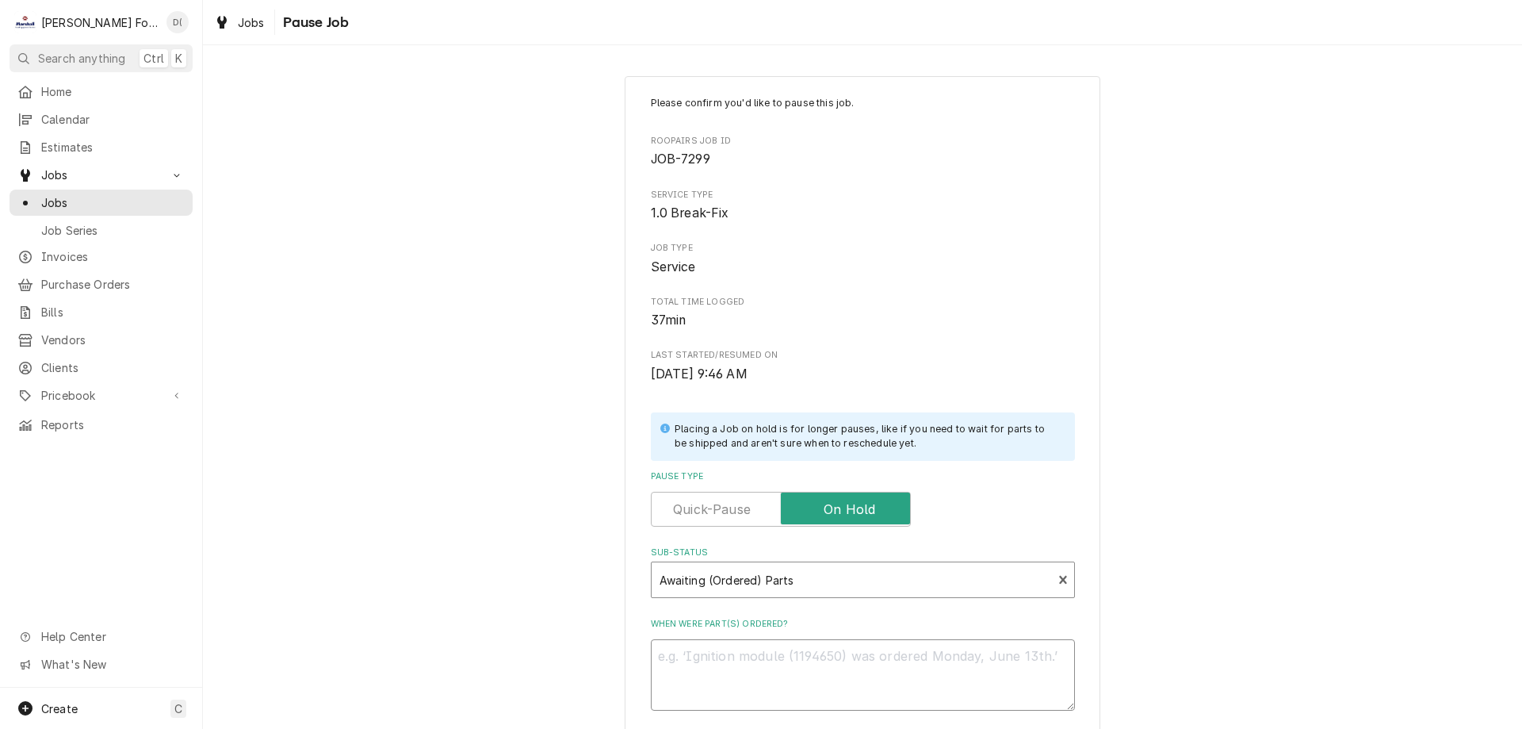
click at [764, 657] on textarea "When were part(s) ordered?" at bounding box center [863, 674] width 424 height 71
type textarea "x"
type textarea "p"
type textarea "x"
type textarea "pa"
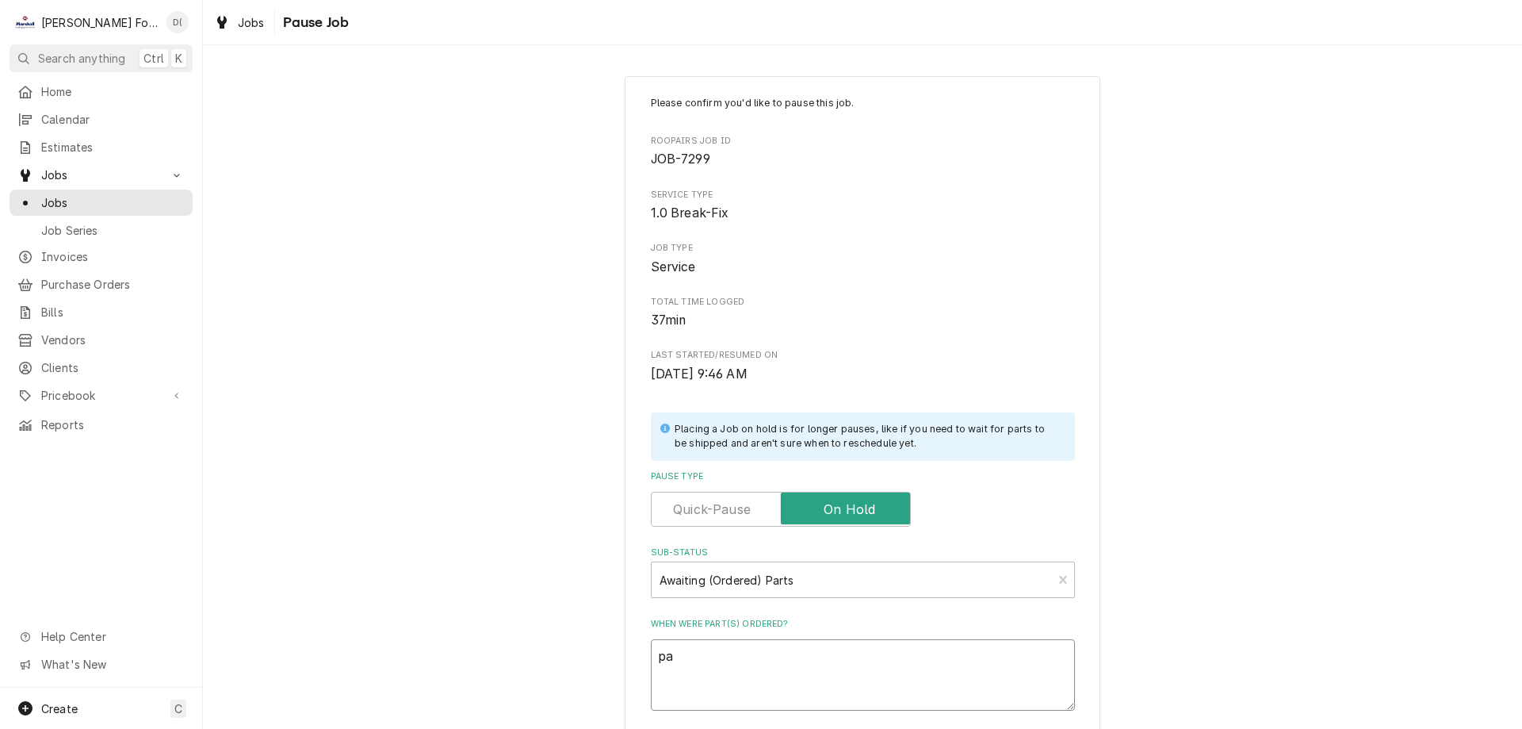
type textarea "x"
type textarea "p"
type textarea "x"
type textarea "9"
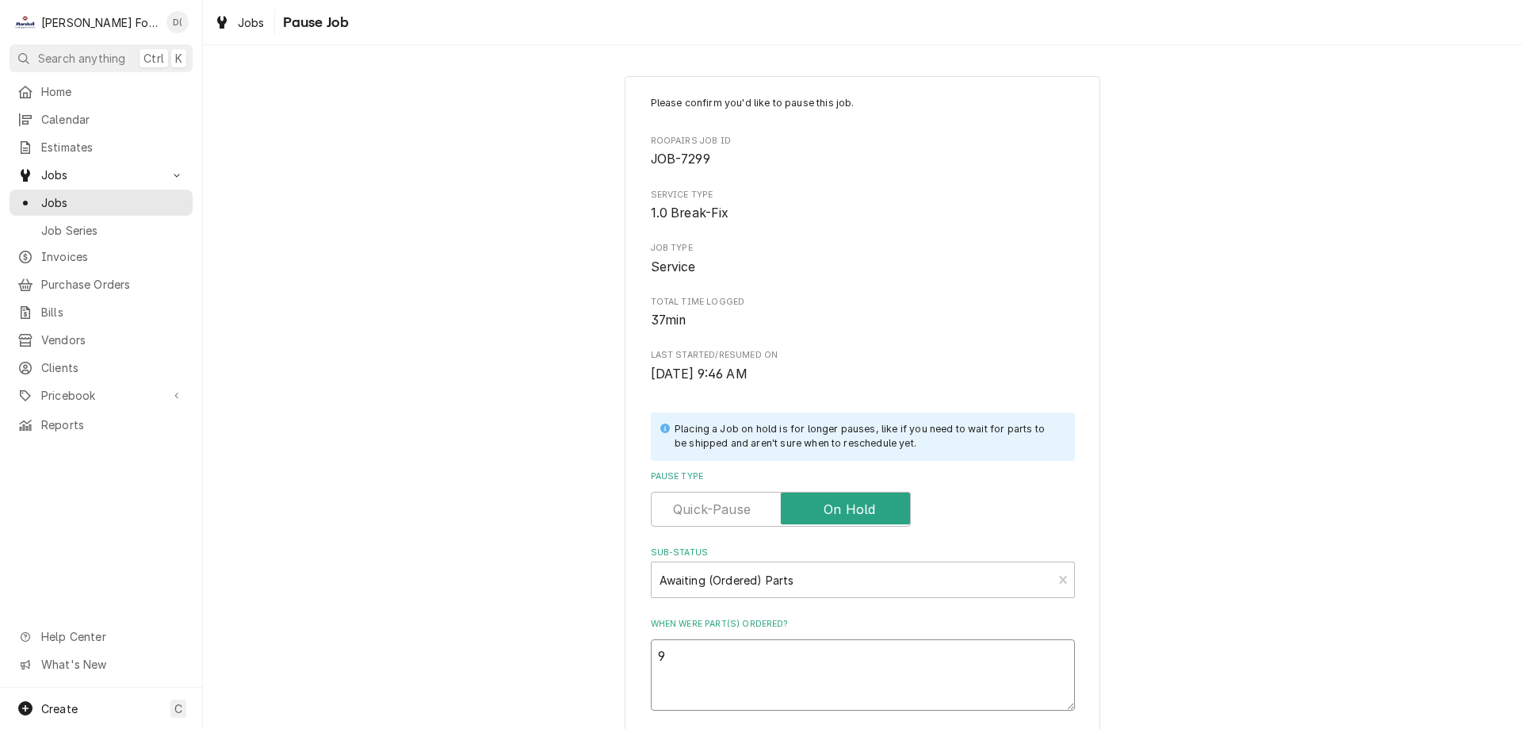
type textarea "x"
type textarea "9/"
type textarea "x"
type textarea "9/1"
type textarea "x"
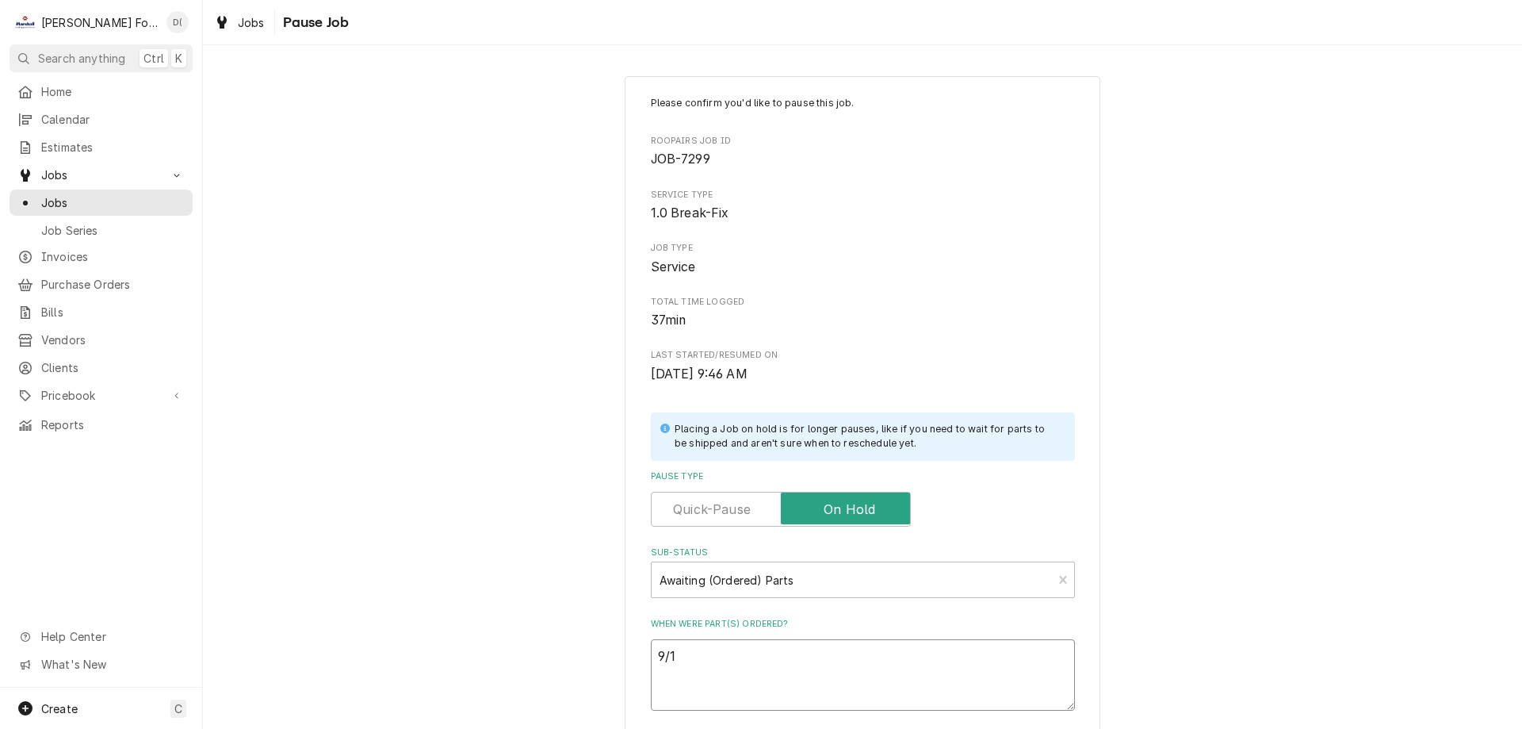
type textarea "9/11"
type textarea "x"
type textarea "9/11/"
type textarea "x"
type textarea "9/11/2"
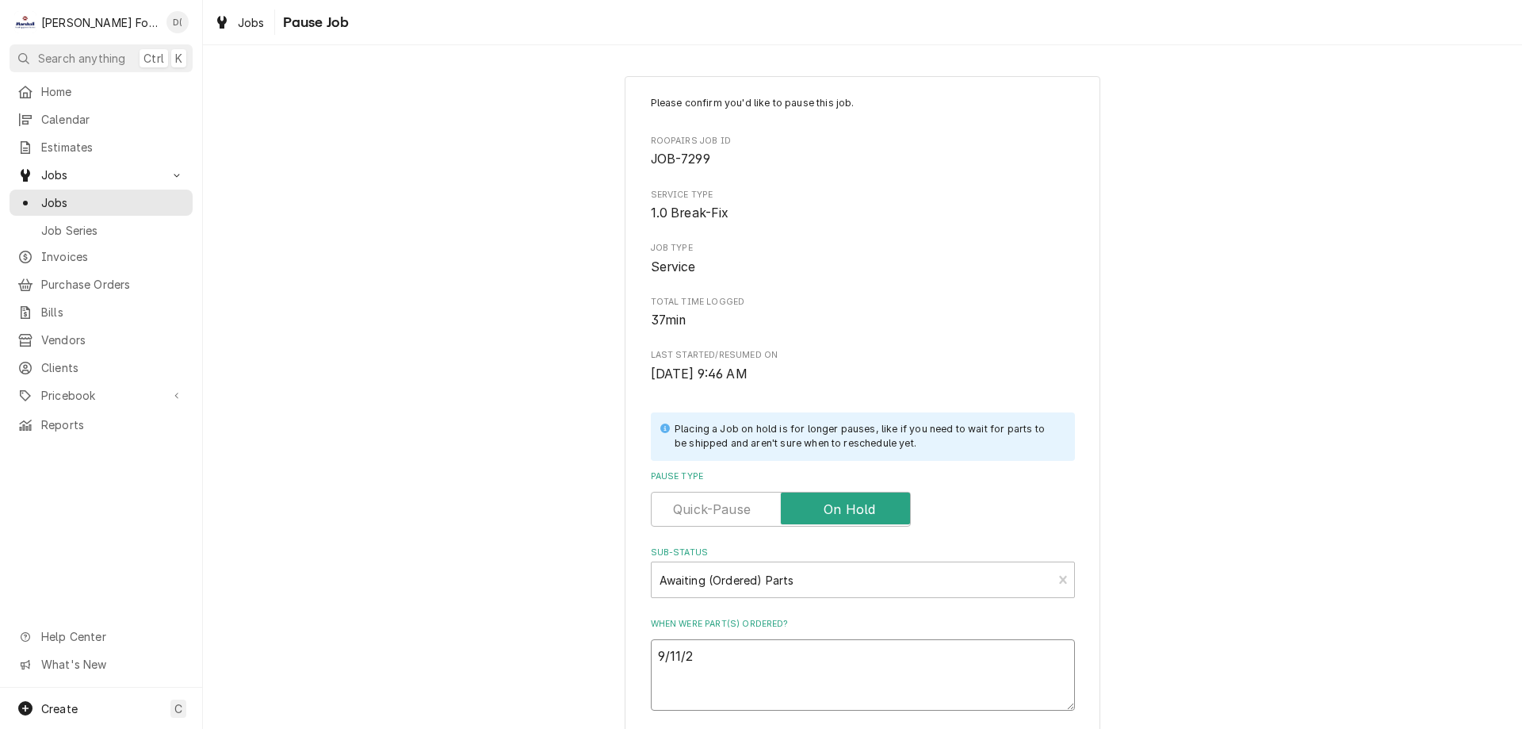
type textarea "x"
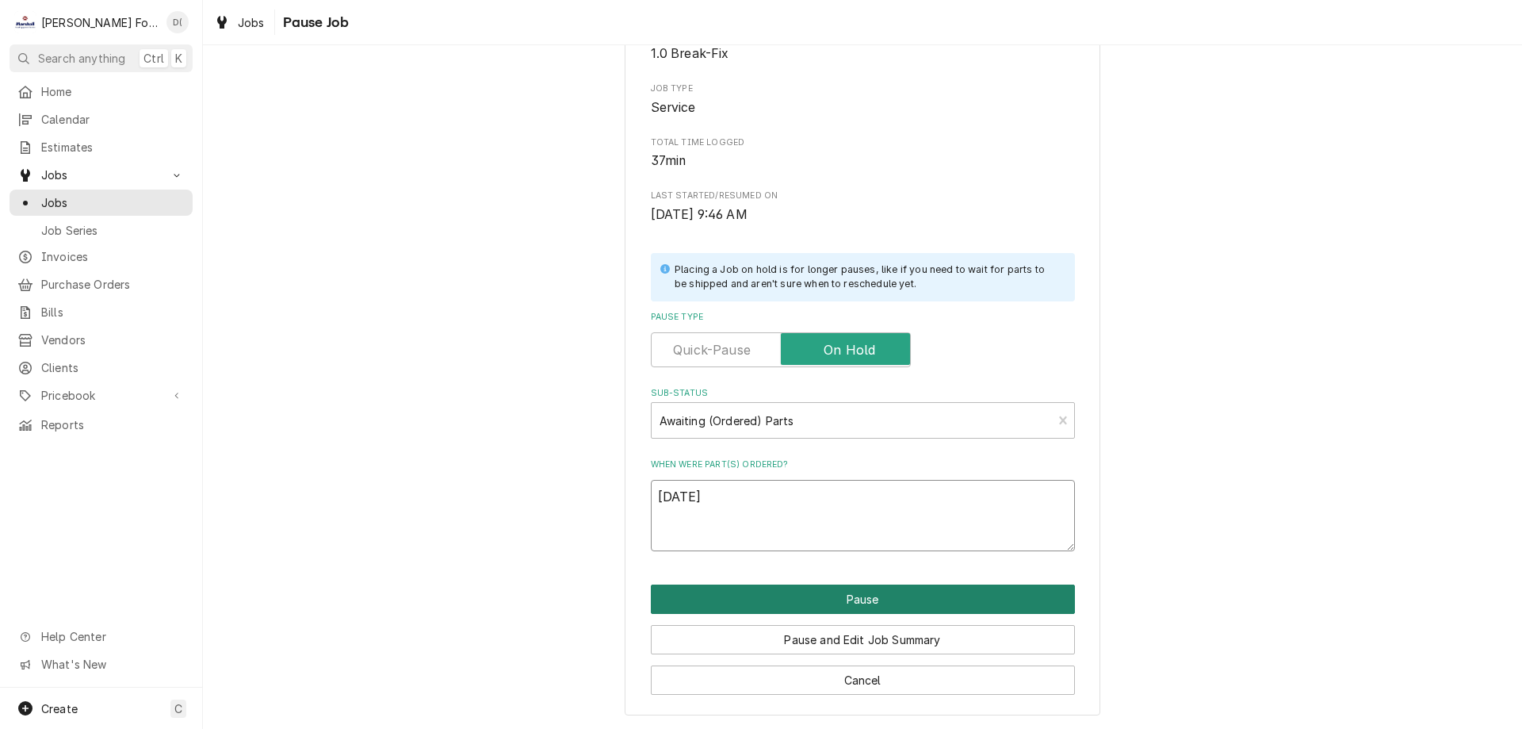
type textarea "9/11/25"
click at [861, 598] on button "Pause" at bounding box center [863, 598] width 424 height 29
type textarea "x"
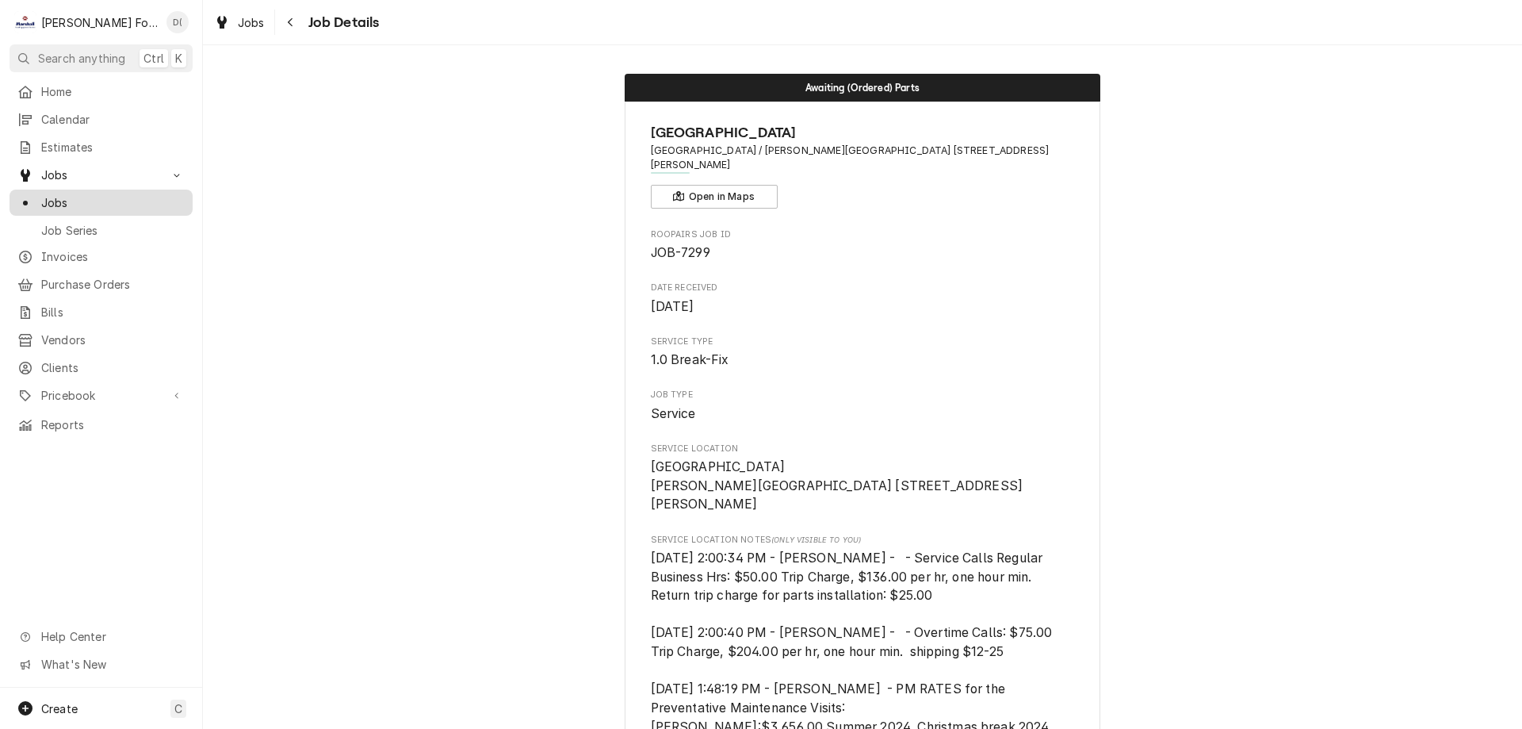
click at [85, 194] on span "Jobs" at bounding box center [112, 202] width 143 height 17
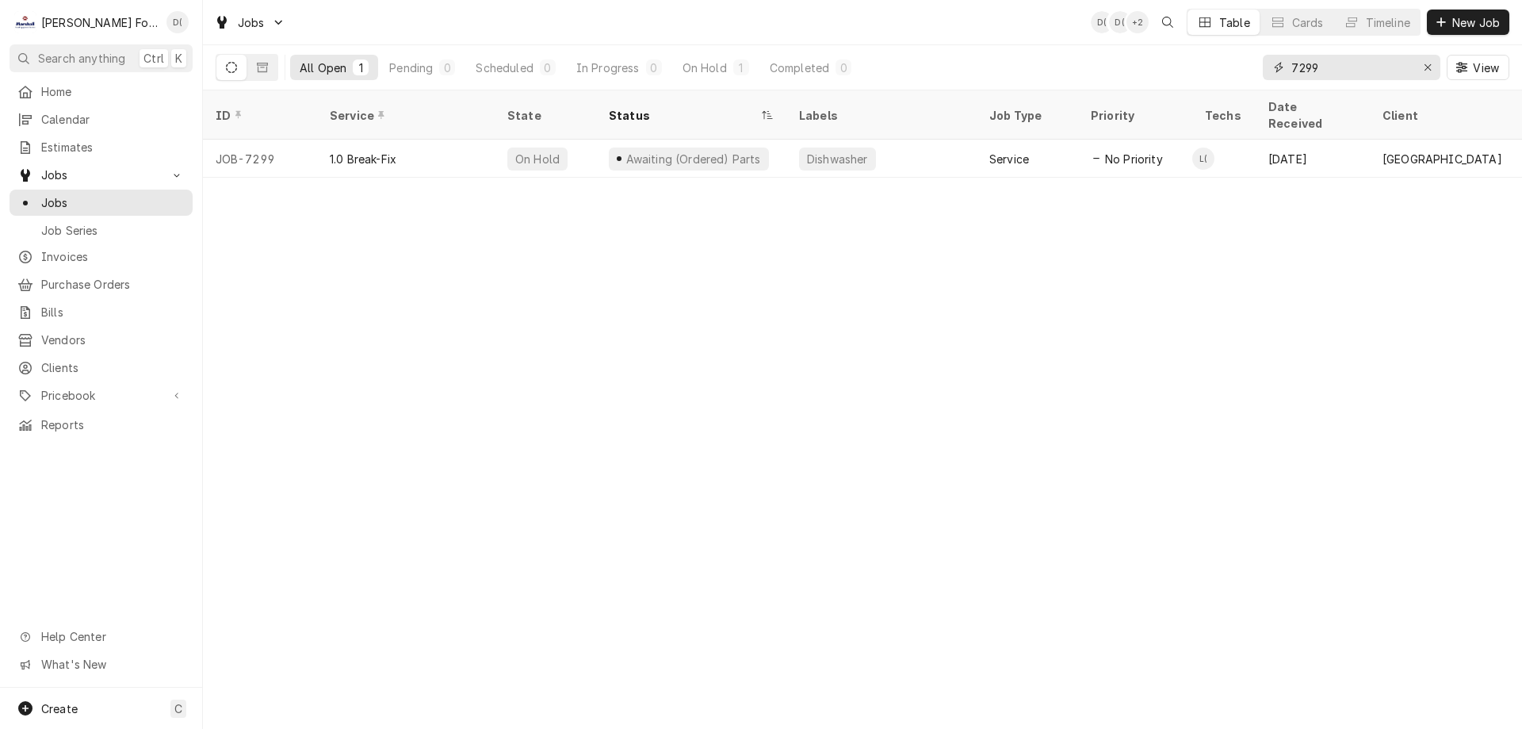
click at [1337, 75] on input "7299" at bounding box center [1350, 67] width 119 height 25
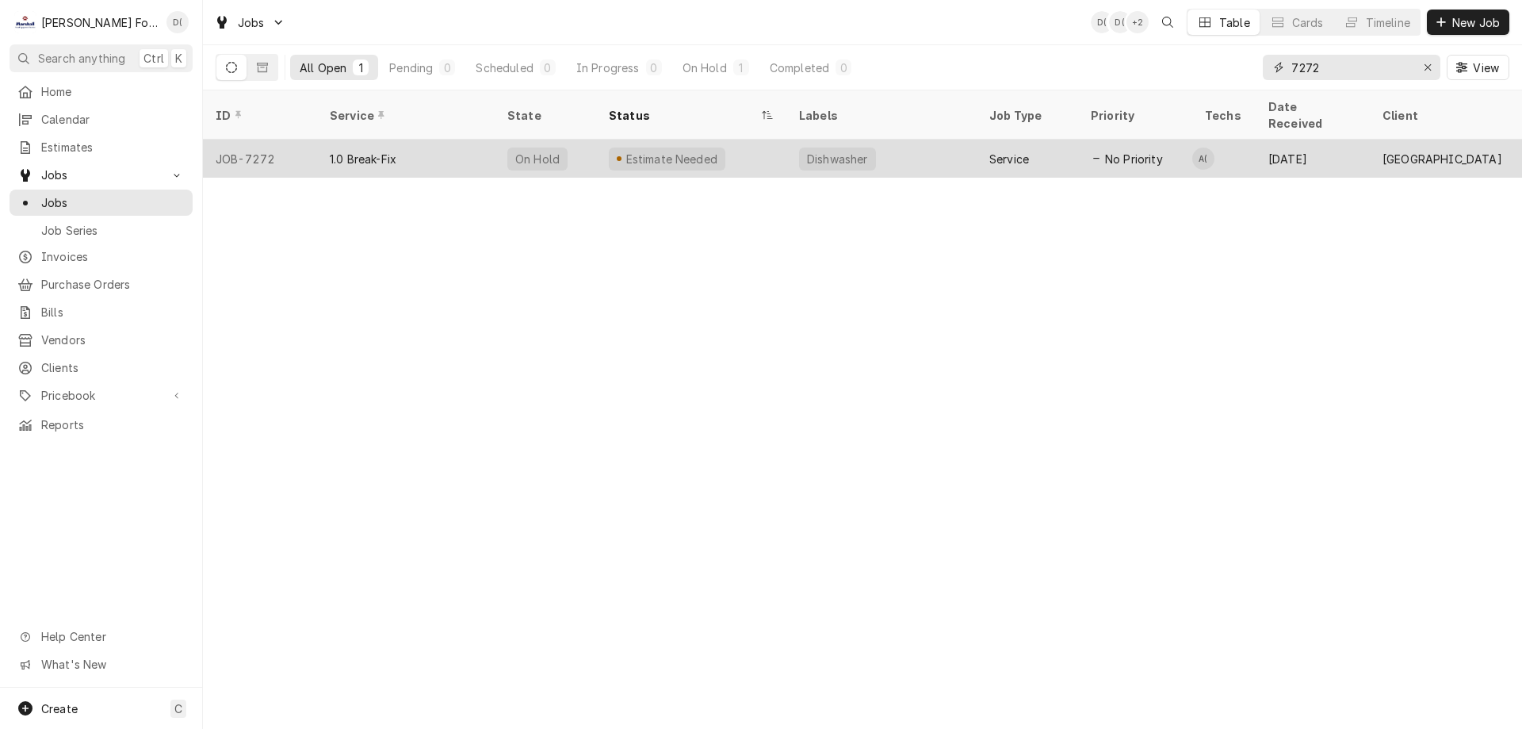
type input "7272"
click at [956, 150] on div "Dishwasher" at bounding box center [881, 159] width 190 height 38
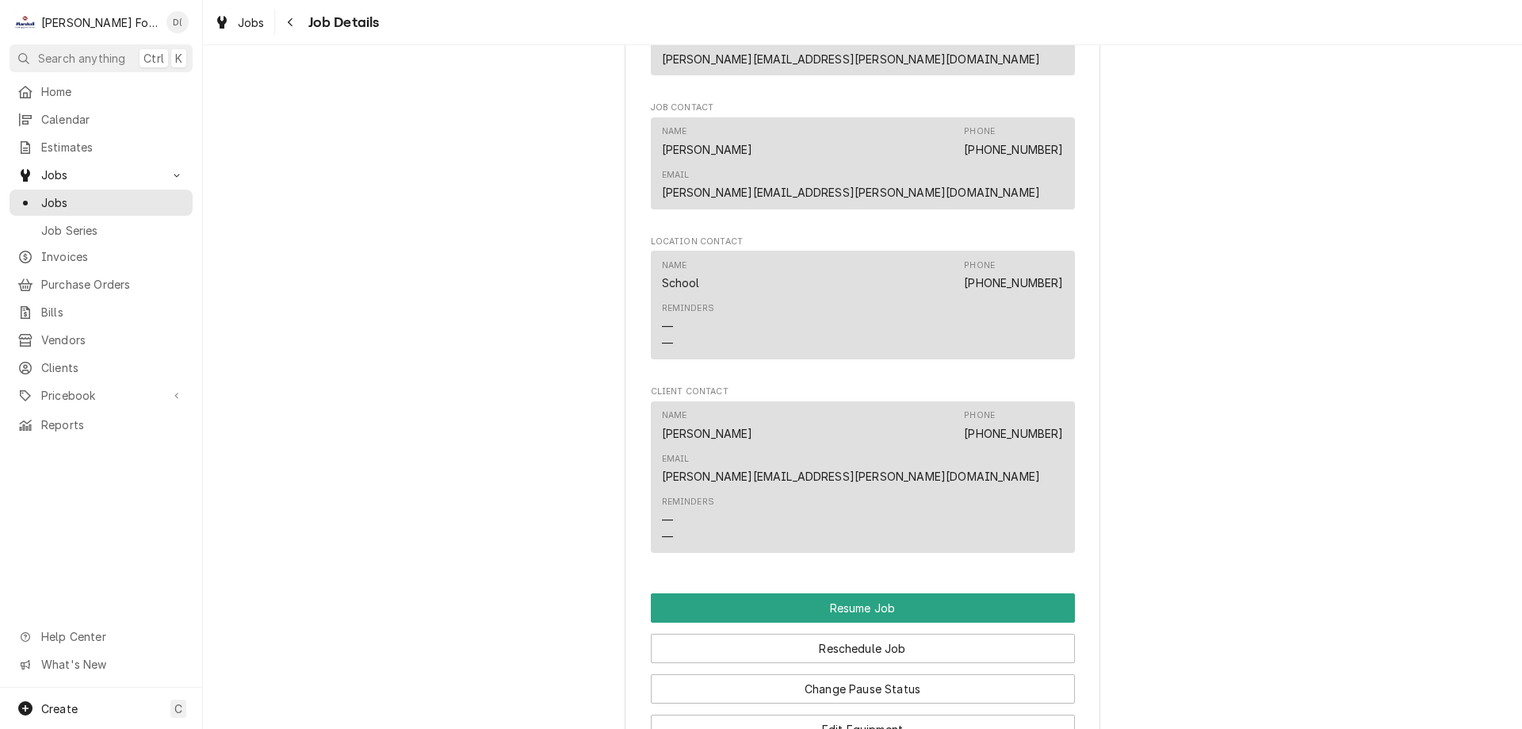
scroll to position [1586, 0]
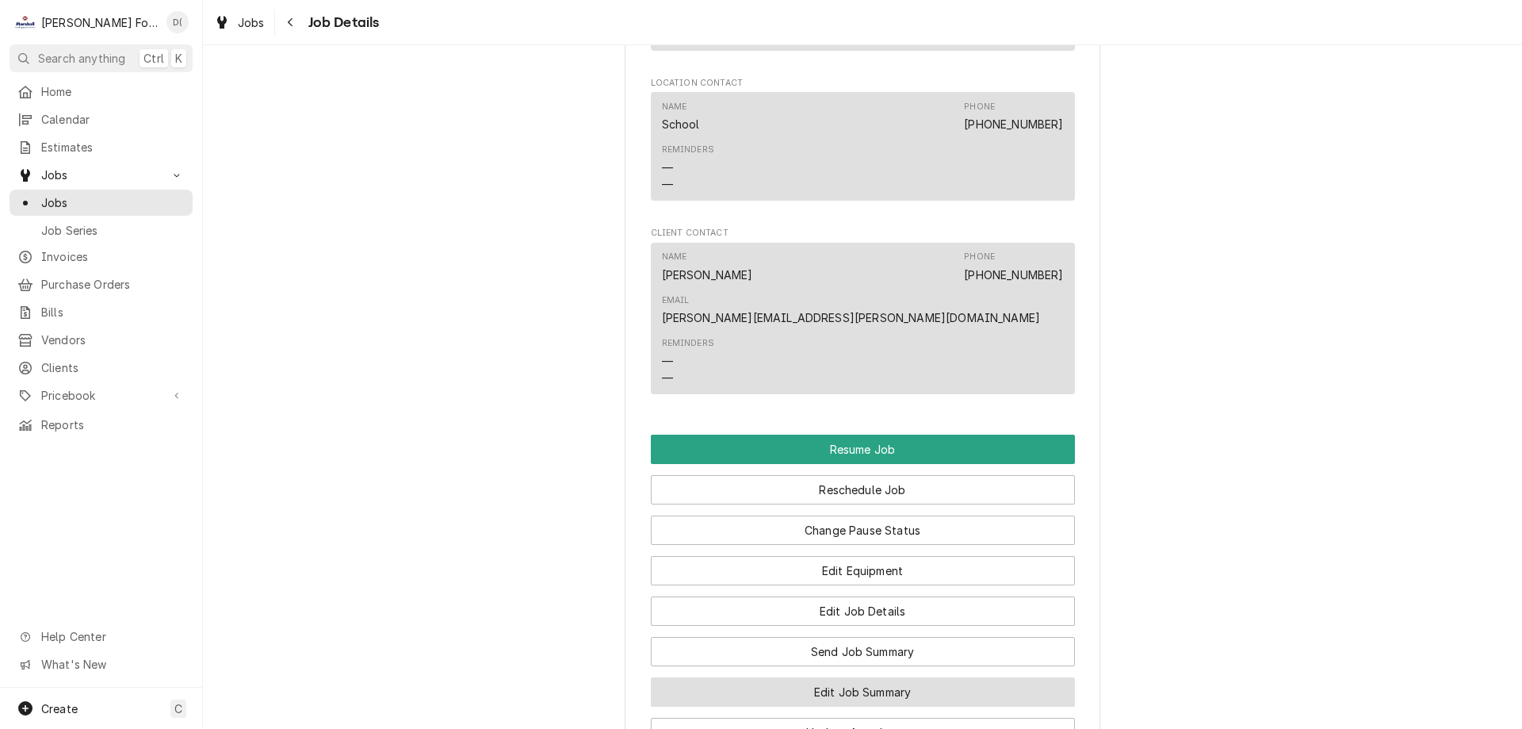
click at [847, 677] on button "Edit Job Summary" at bounding box center [863, 691] width 424 height 29
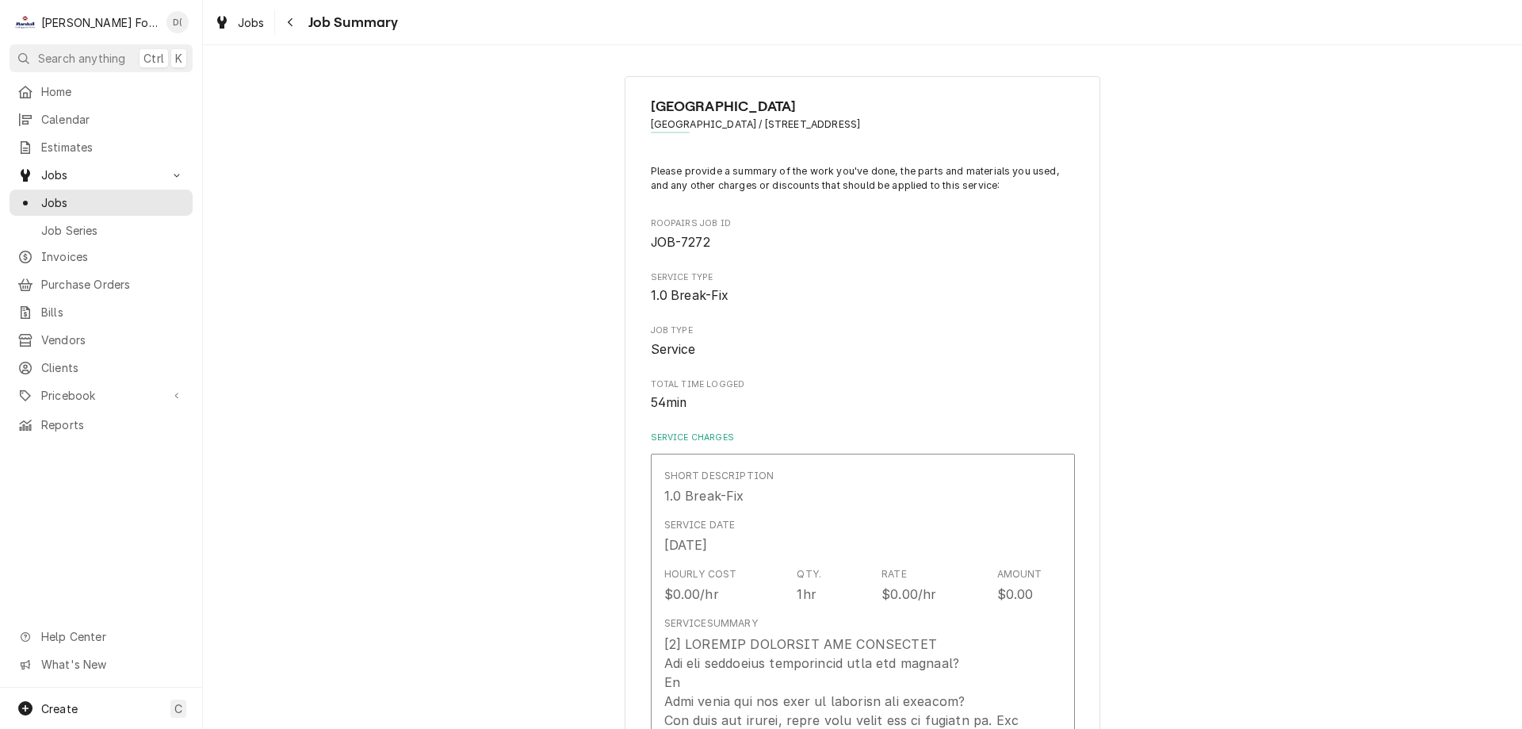
type textarea "x"
click at [86, 198] on span "Jobs" at bounding box center [112, 202] width 143 height 17
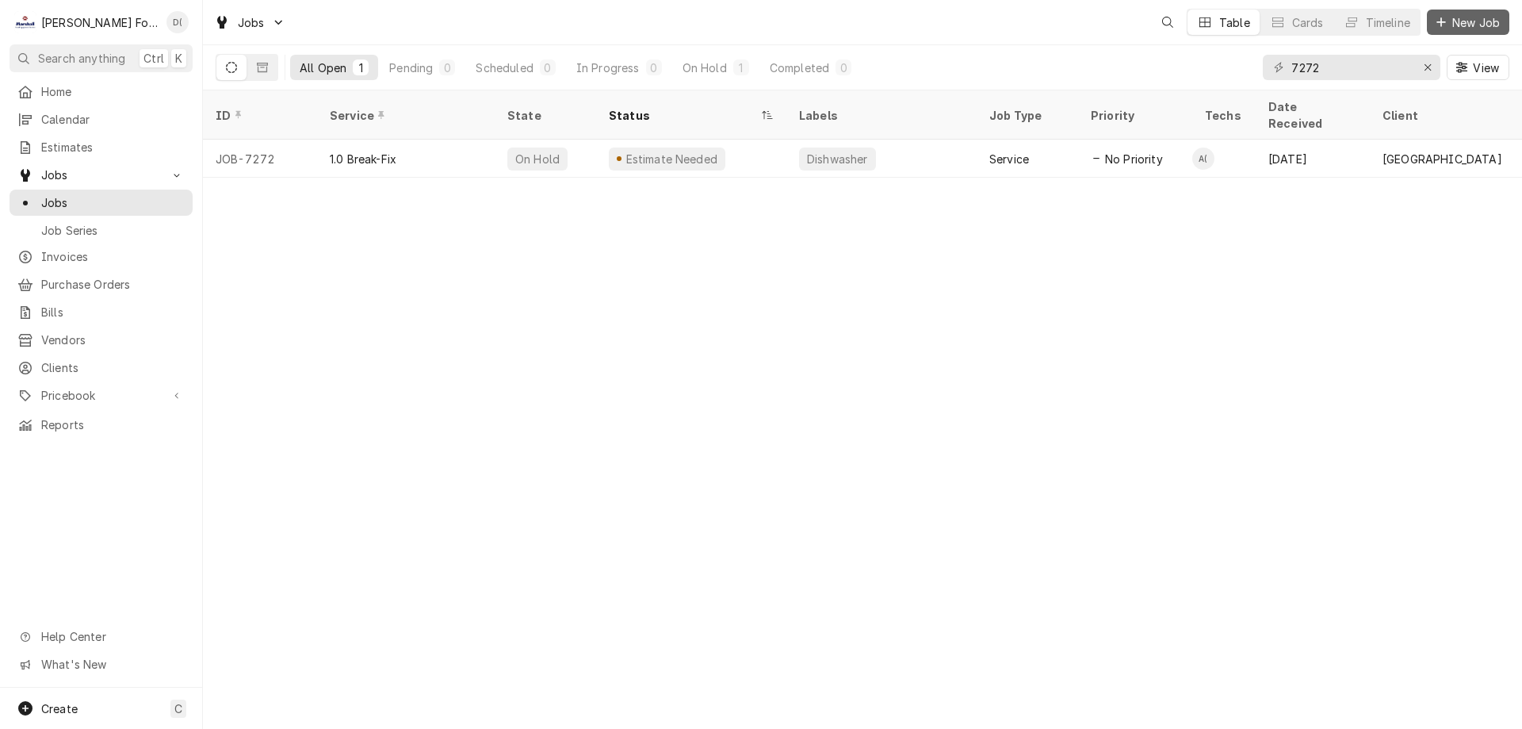
click at [1490, 17] on span "New Job" at bounding box center [1476, 22] width 54 height 17
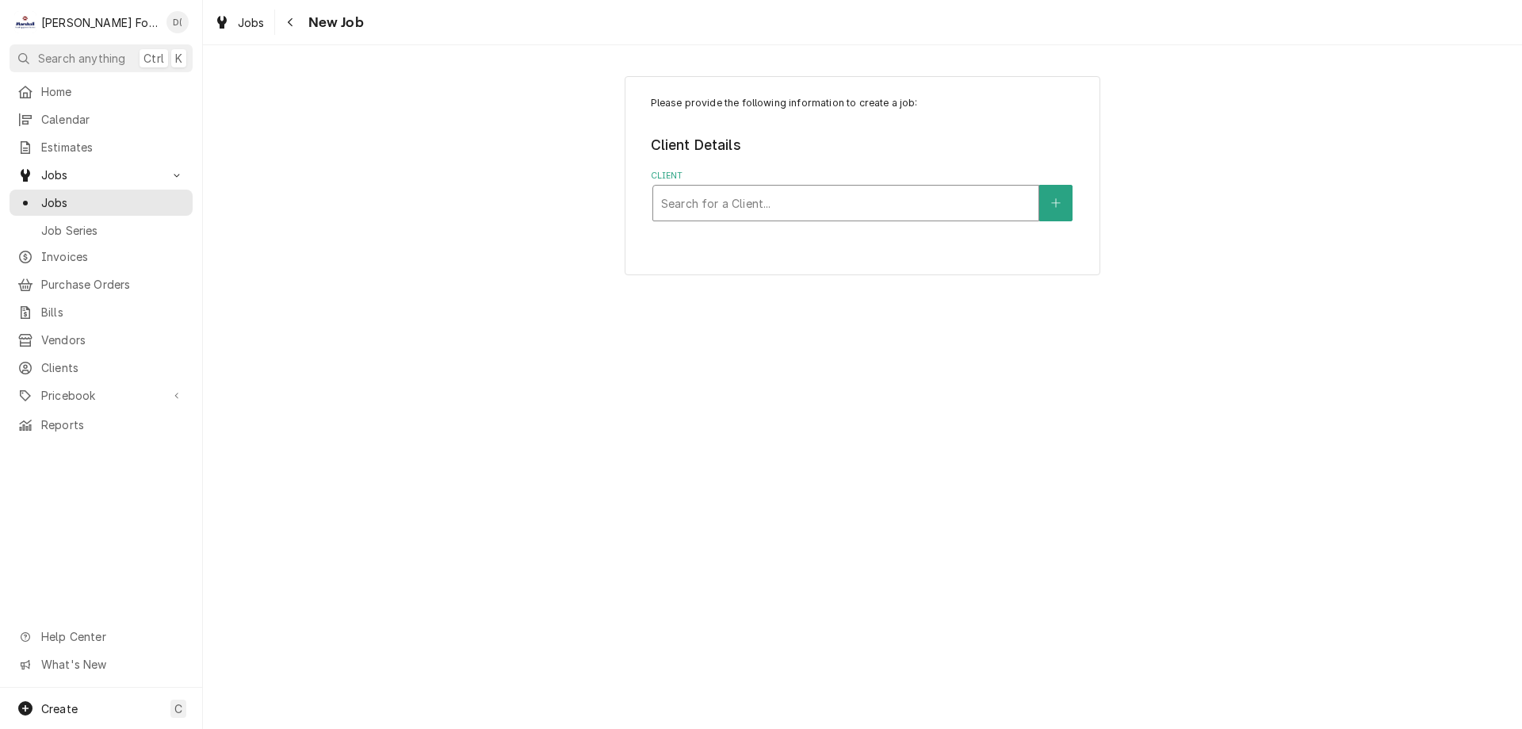
click at [748, 209] on div "Client" at bounding box center [845, 203] width 369 height 29
type input "san mig"
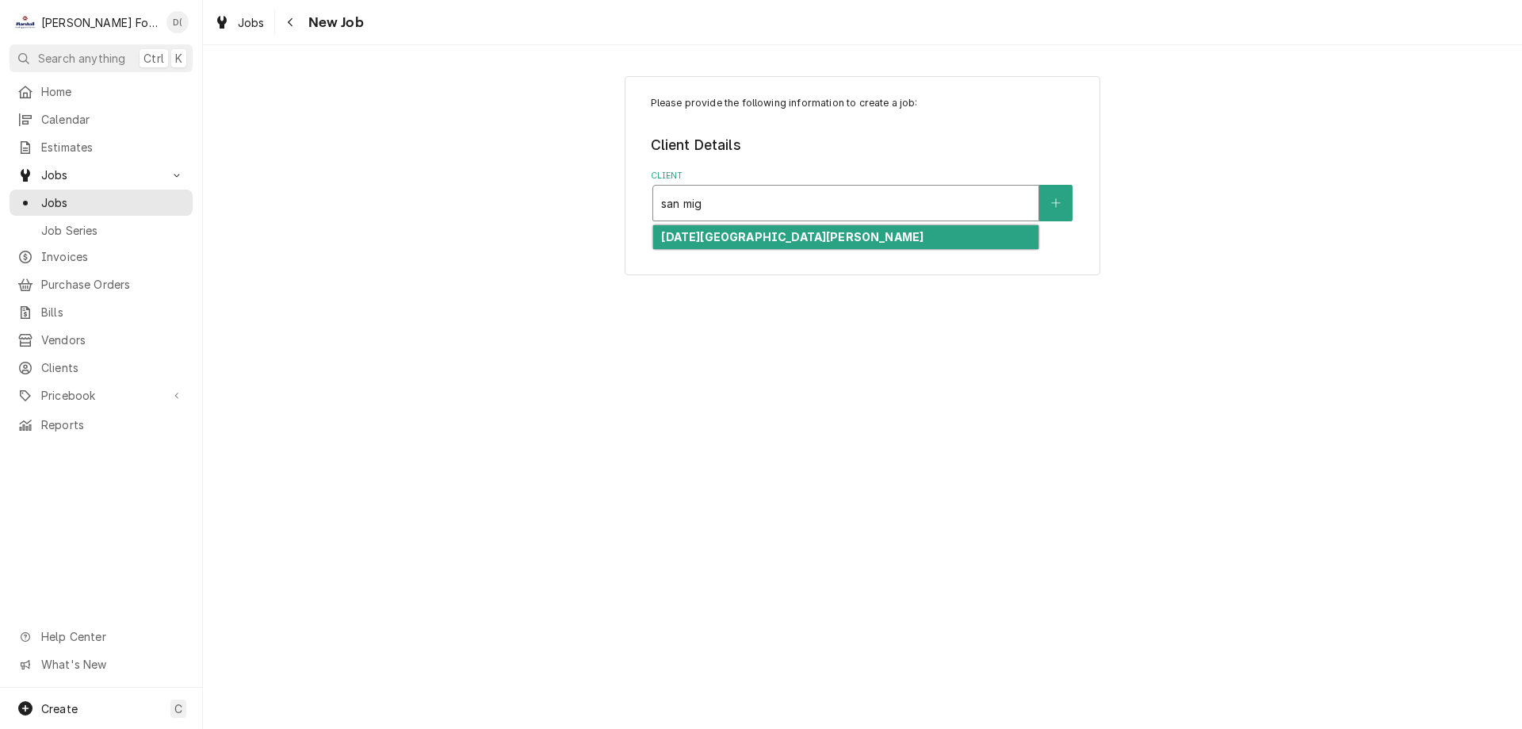
click at [734, 239] on strong "[DATE][GEOGRAPHIC_DATA][PERSON_NAME]" at bounding box center [792, 236] width 262 height 13
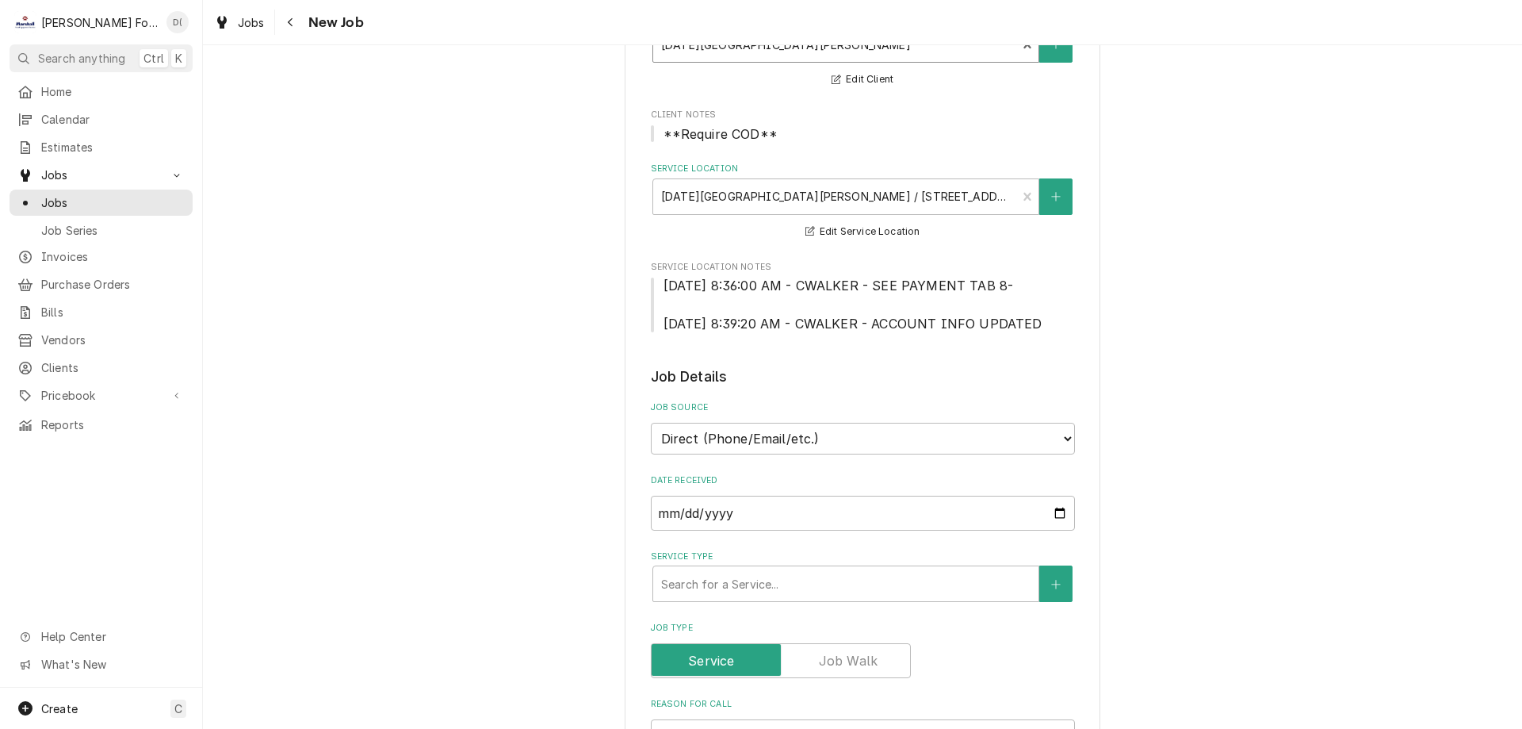
scroll to position [238, 0]
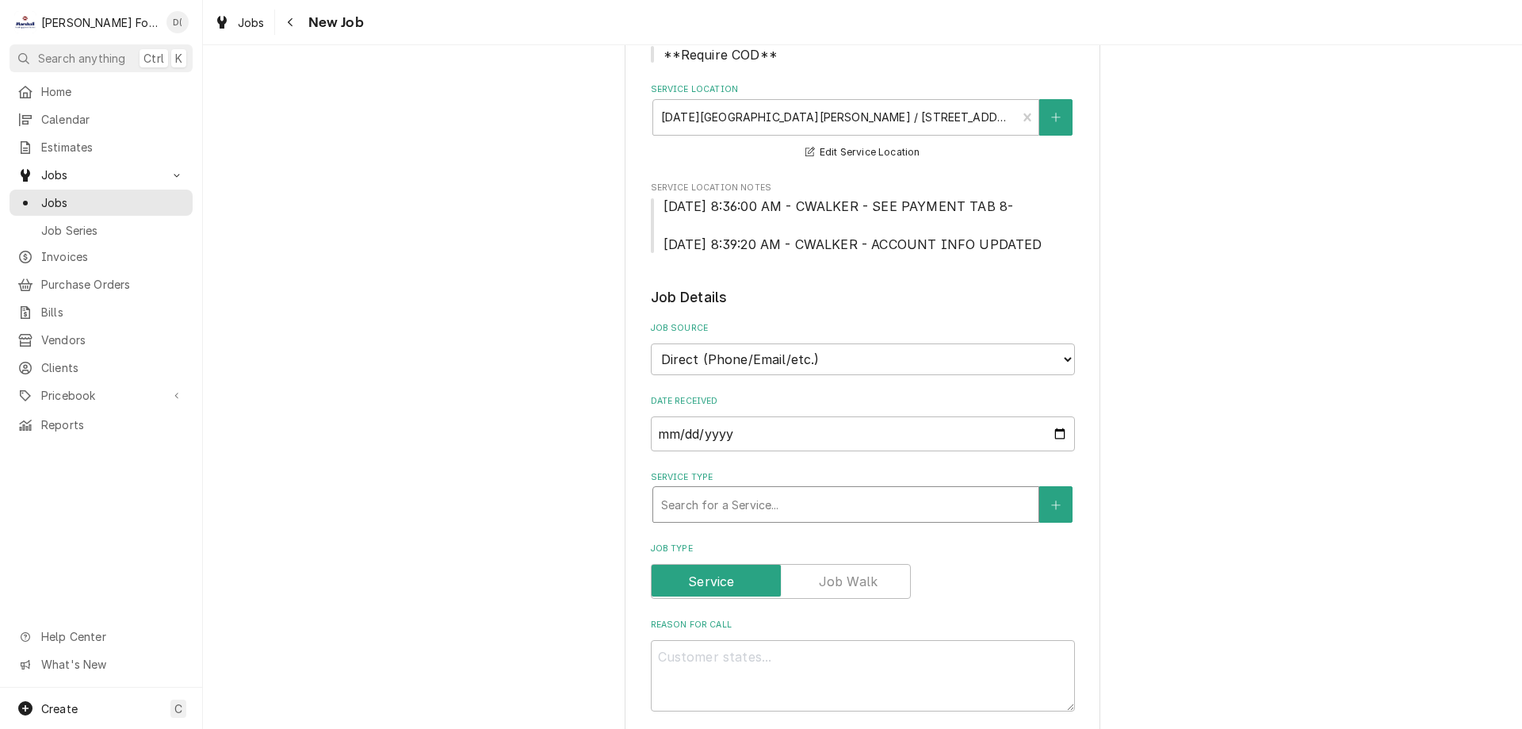
click at [709, 510] on div "Service Type" at bounding box center [845, 504] width 369 height 29
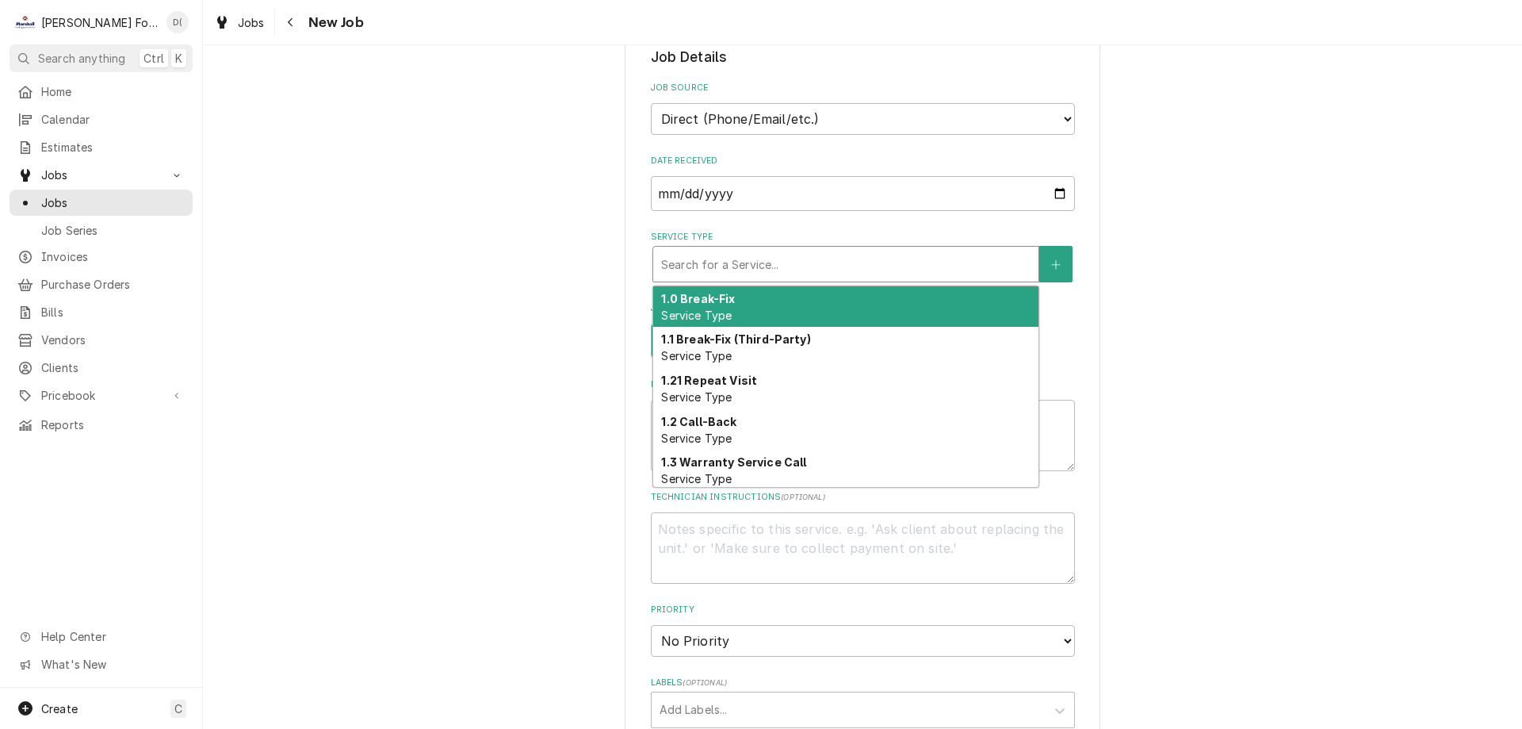
scroll to position [637, 0]
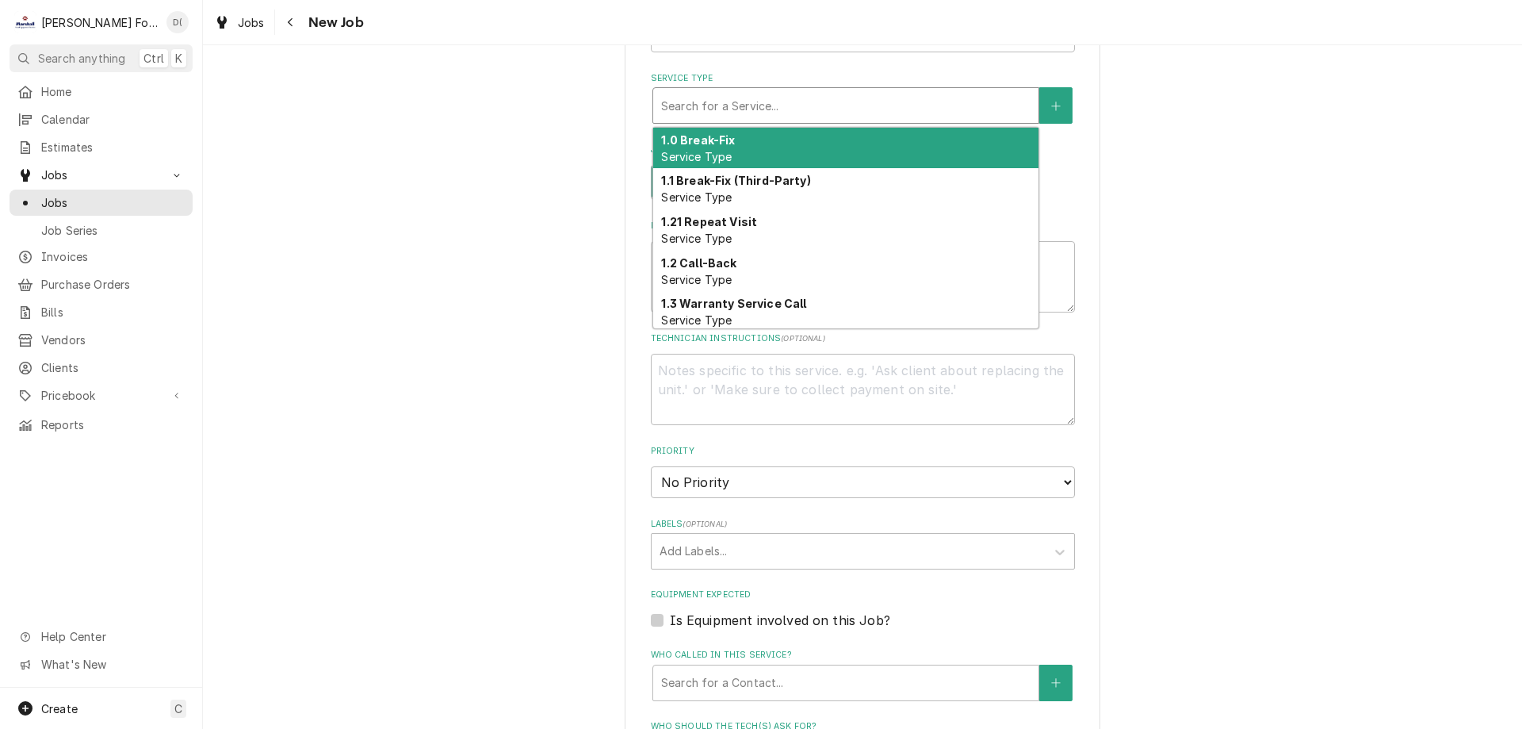
click at [737, 147] on div "1.0 Break-Fix Service Type" at bounding box center [845, 148] width 385 height 41
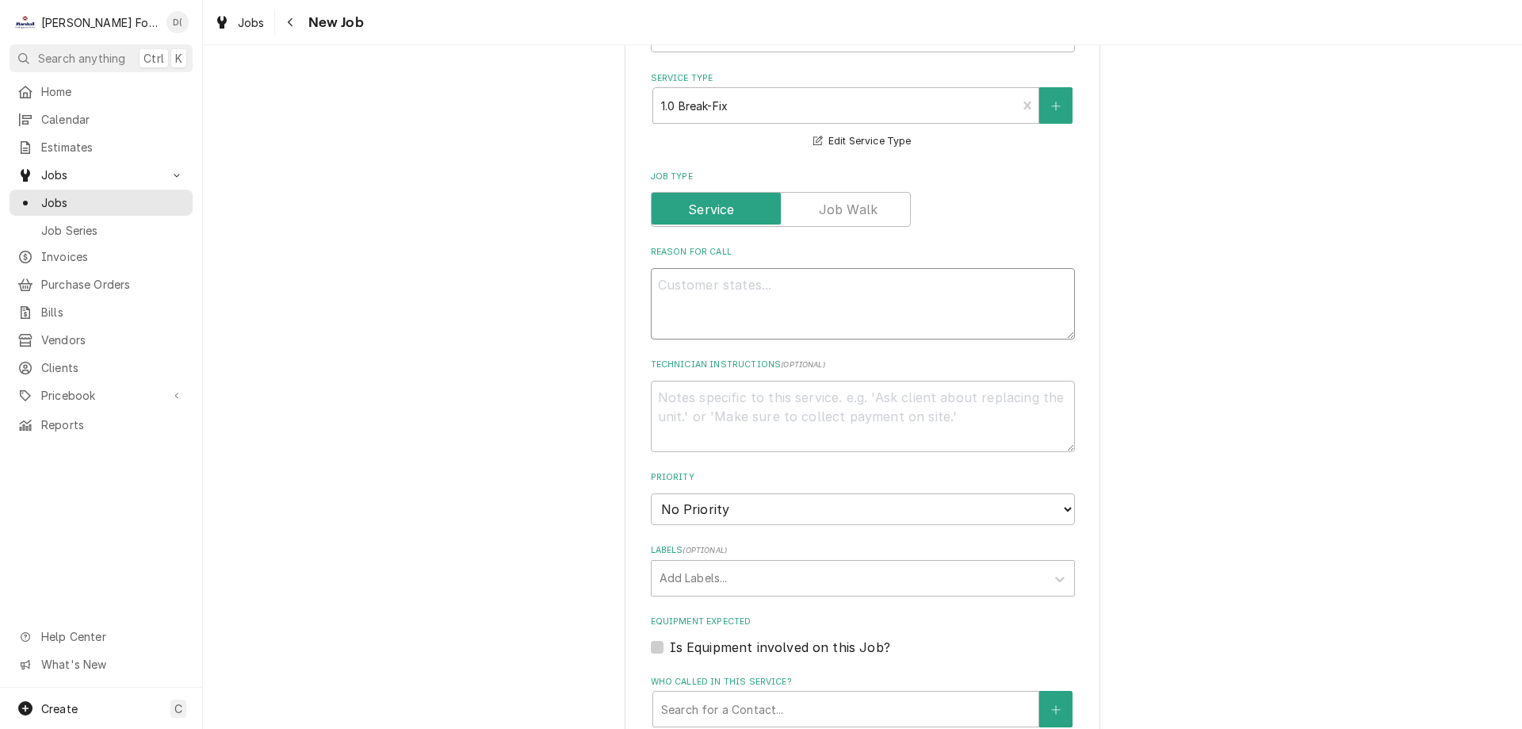
click at [687, 305] on textarea "Reason For Call" at bounding box center [863, 303] width 424 height 71
type textarea "x"
type textarea "f"
type textarea "x"
type textarea "fo"
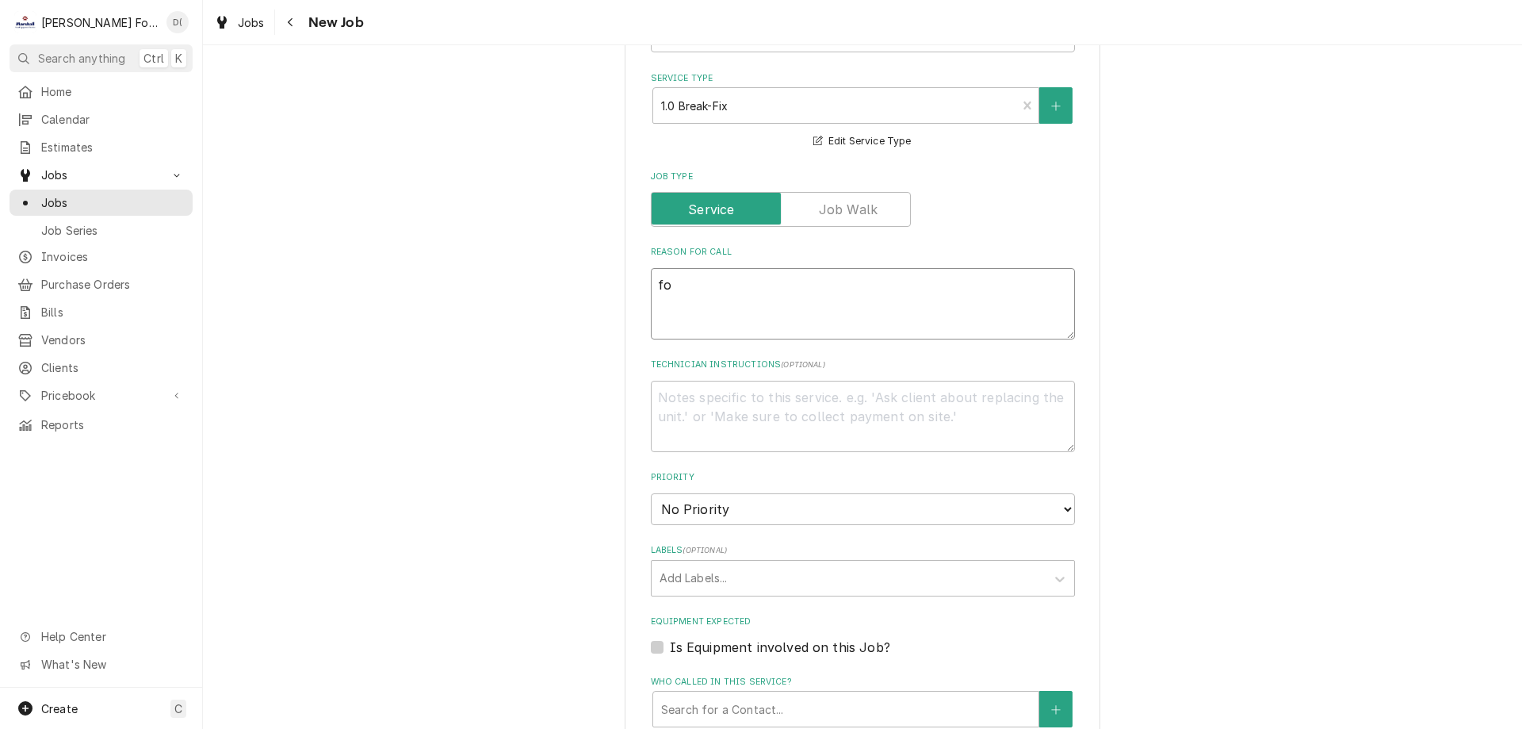
type textarea "x"
type textarea "foo"
type textarea "x"
type textarea "food"
type textarea "x"
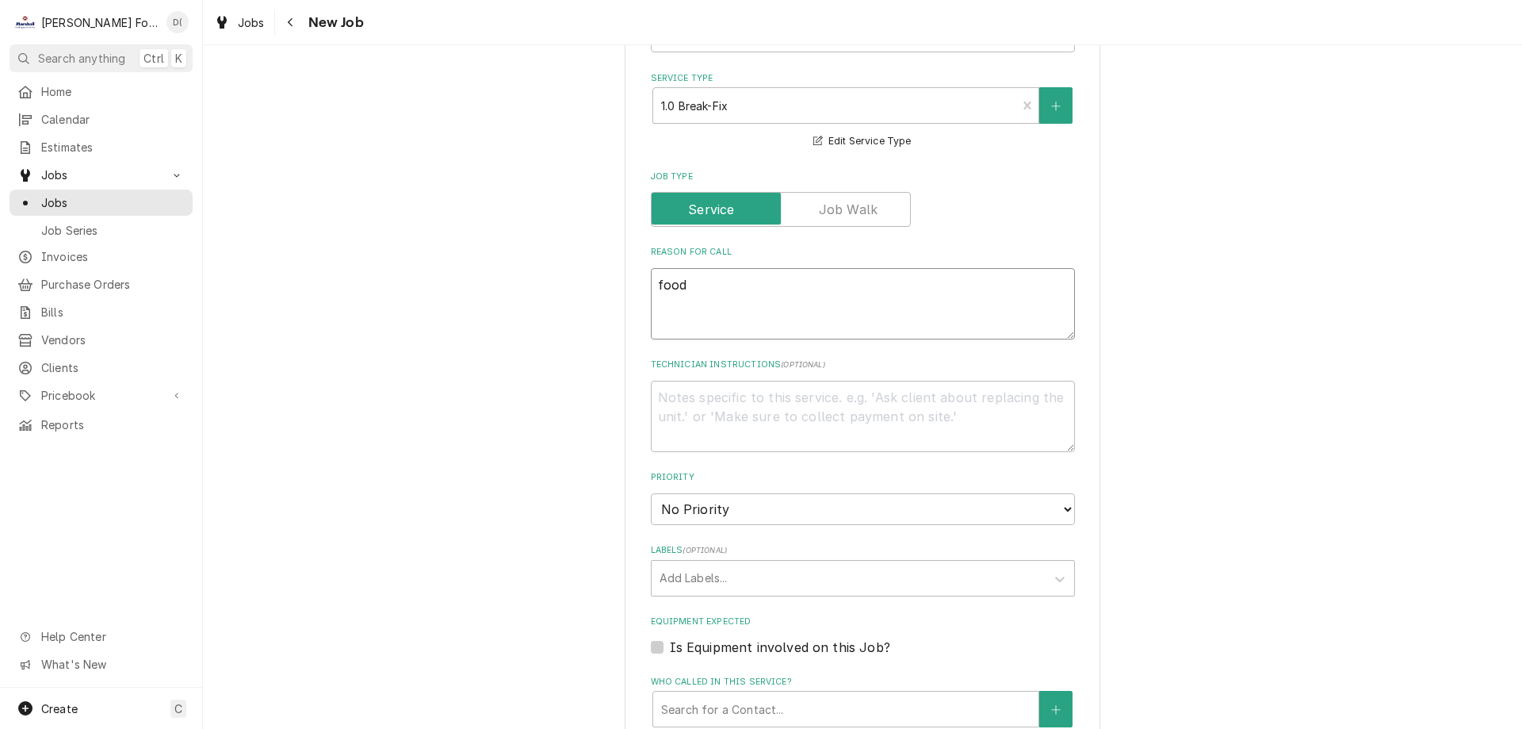
type textarea "food"
type textarea "x"
type textarea "food w"
type textarea "x"
type textarea "food wa"
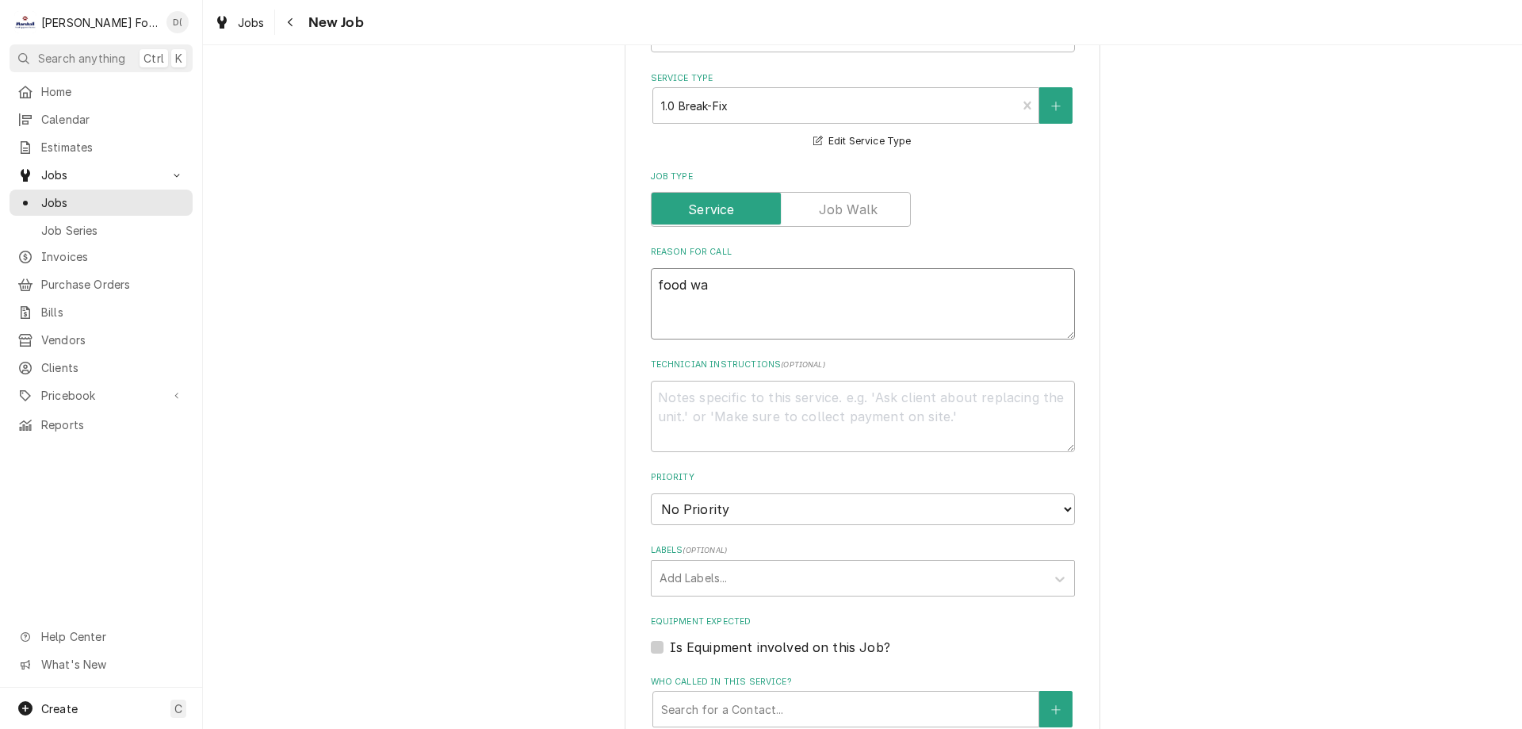
type textarea "x"
type textarea "food war"
type textarea "x"
type textarea "food warm"
type textarea "x"
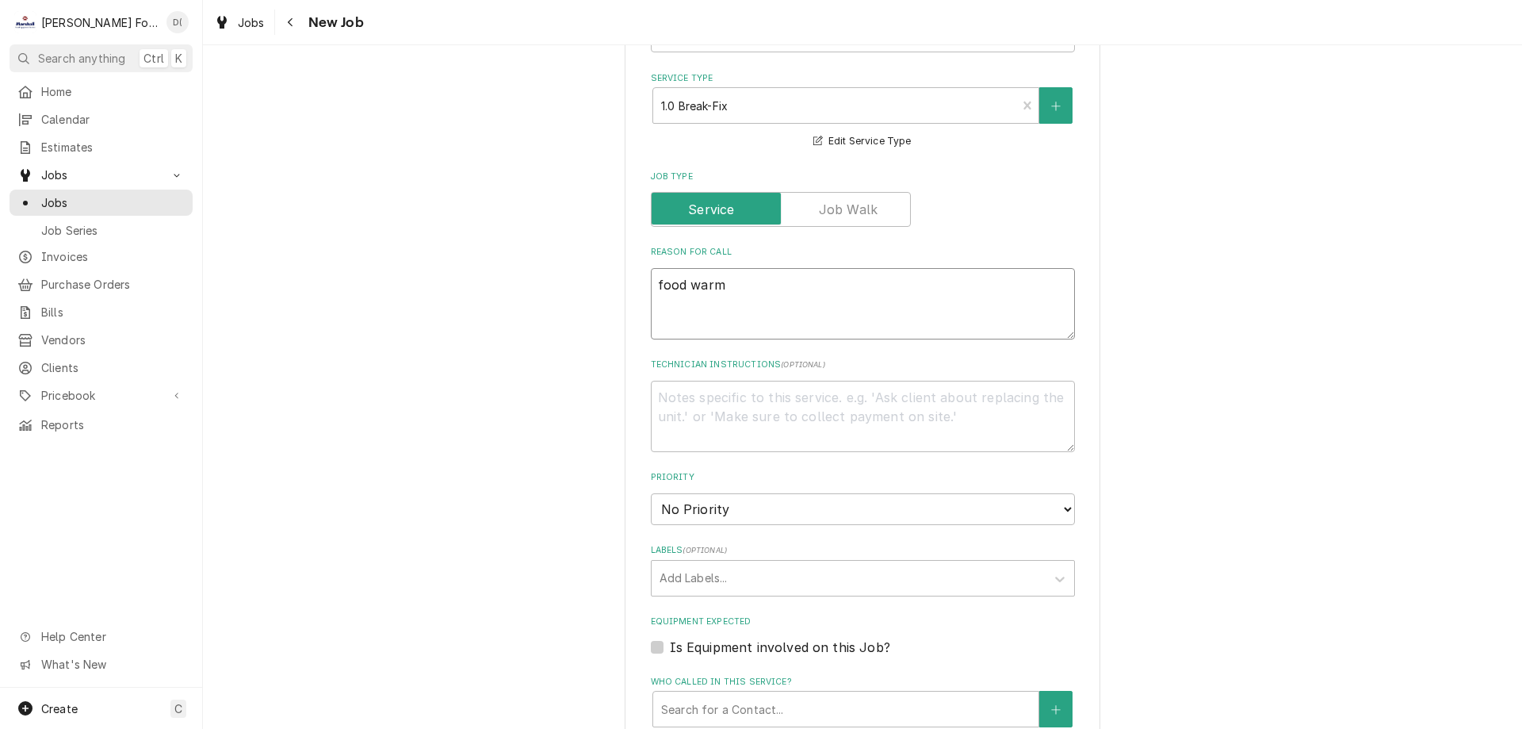
type textarea "food warme"
type textarea "x"
type textarea "food warmer"
type textarea "x"
type textarea "food warmer"
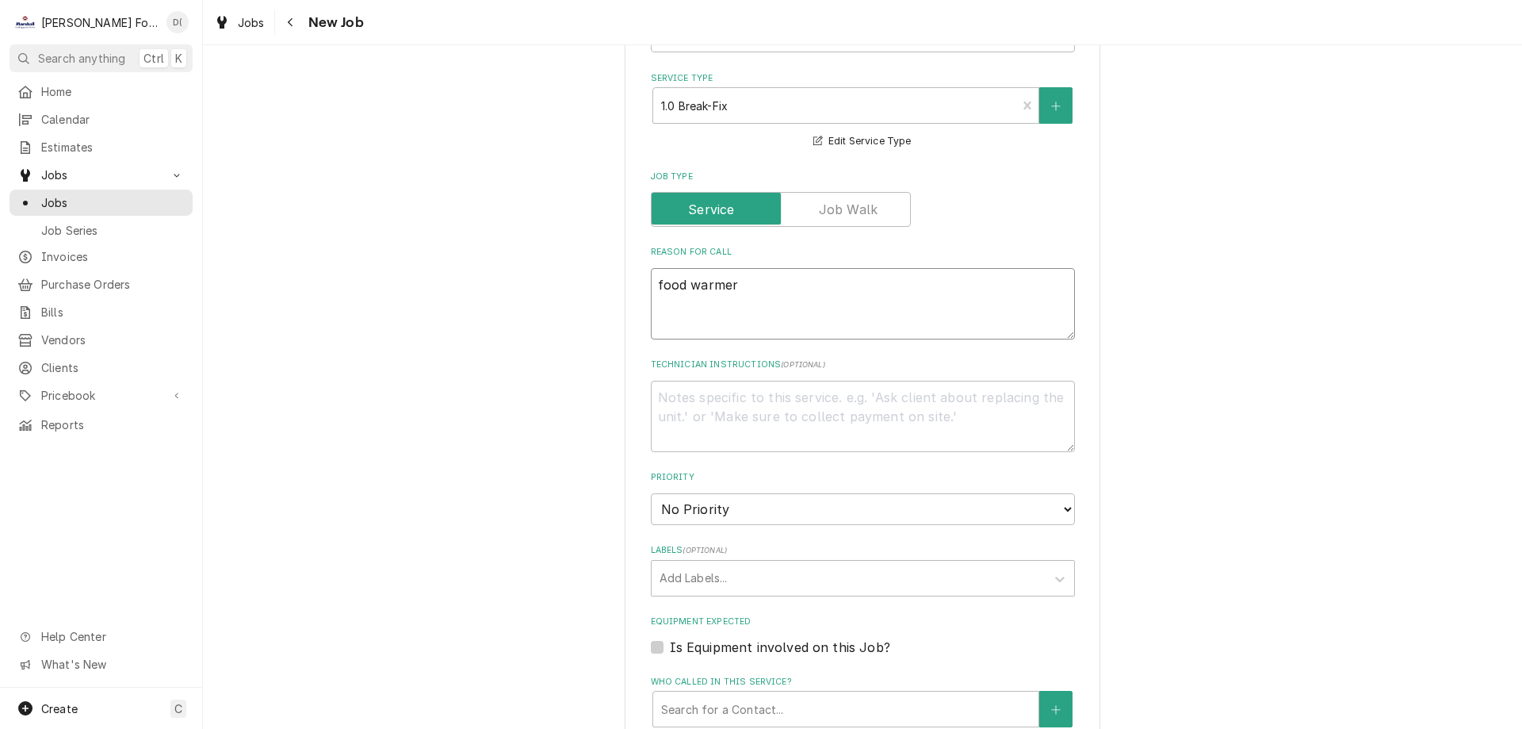
type textarea "x"
type textarea "food warmer n"
type textarea "x"
type textarea "food warmer no"
type textarea "x"
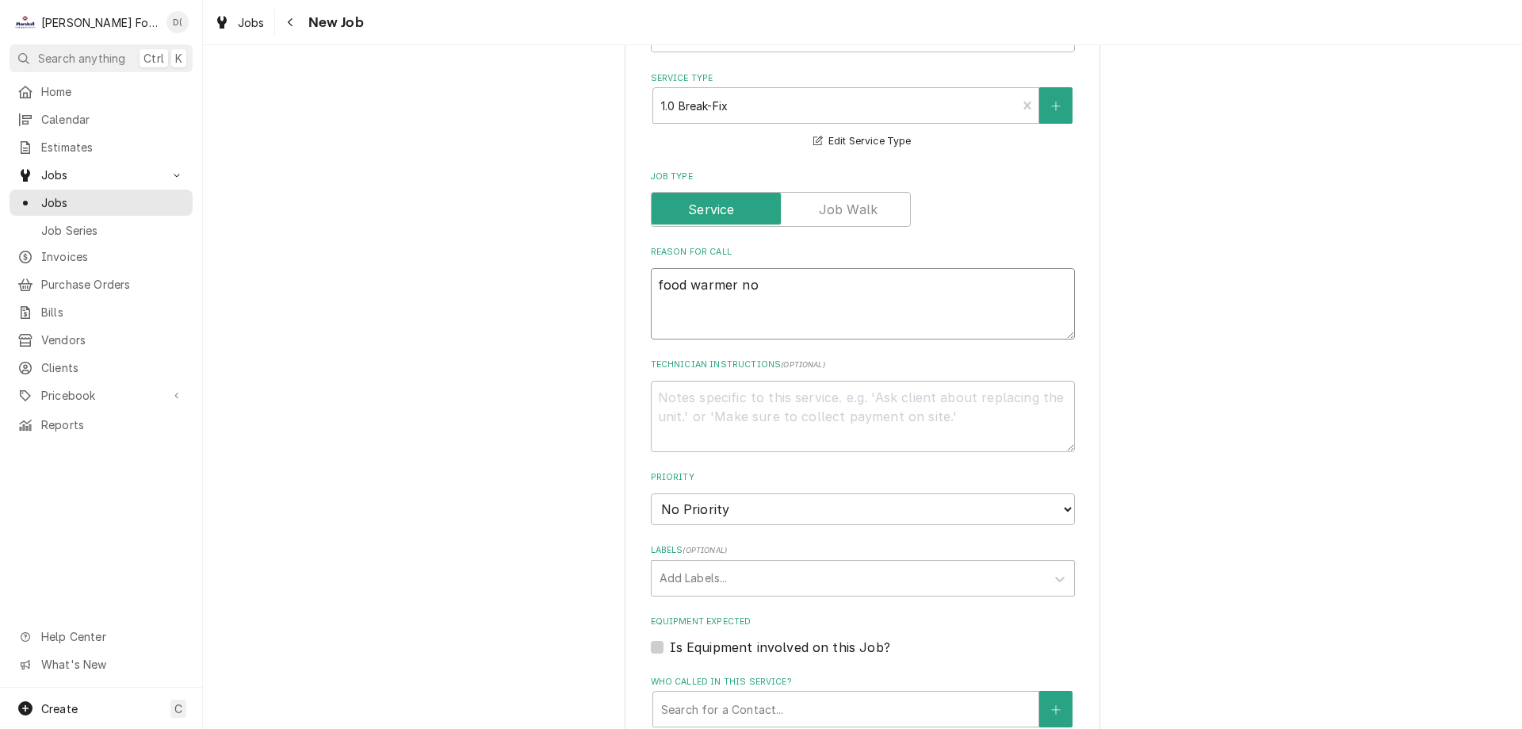
type textarea "food warmer not"
type textarea "x"
type textarea "food warmer not"
type textarea "x"
type textarea "food warmer not h"
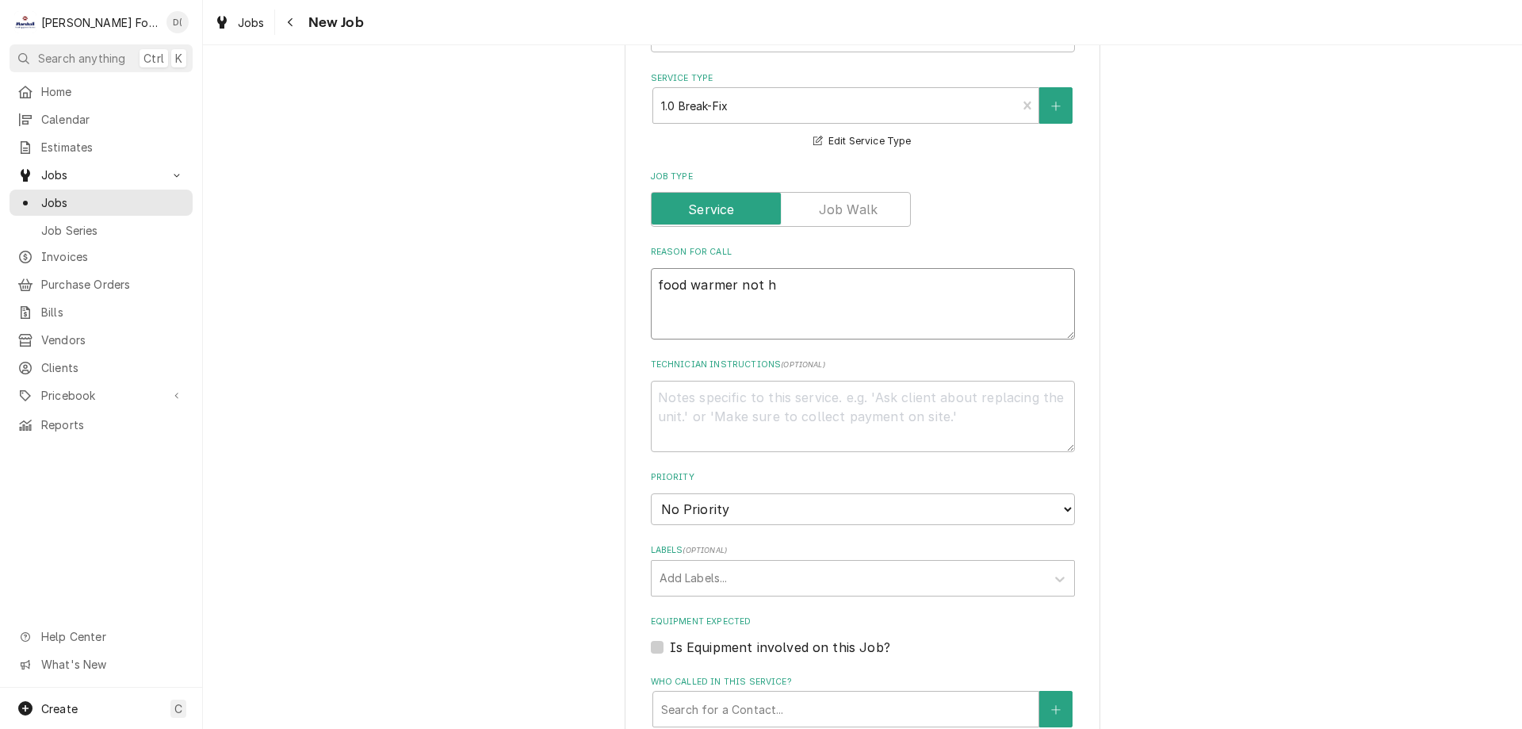
type textarea "x"
type textarea "food warmer not ho"
type textarea "x"
type textarea "food warmer not hot"
type textarea "x"
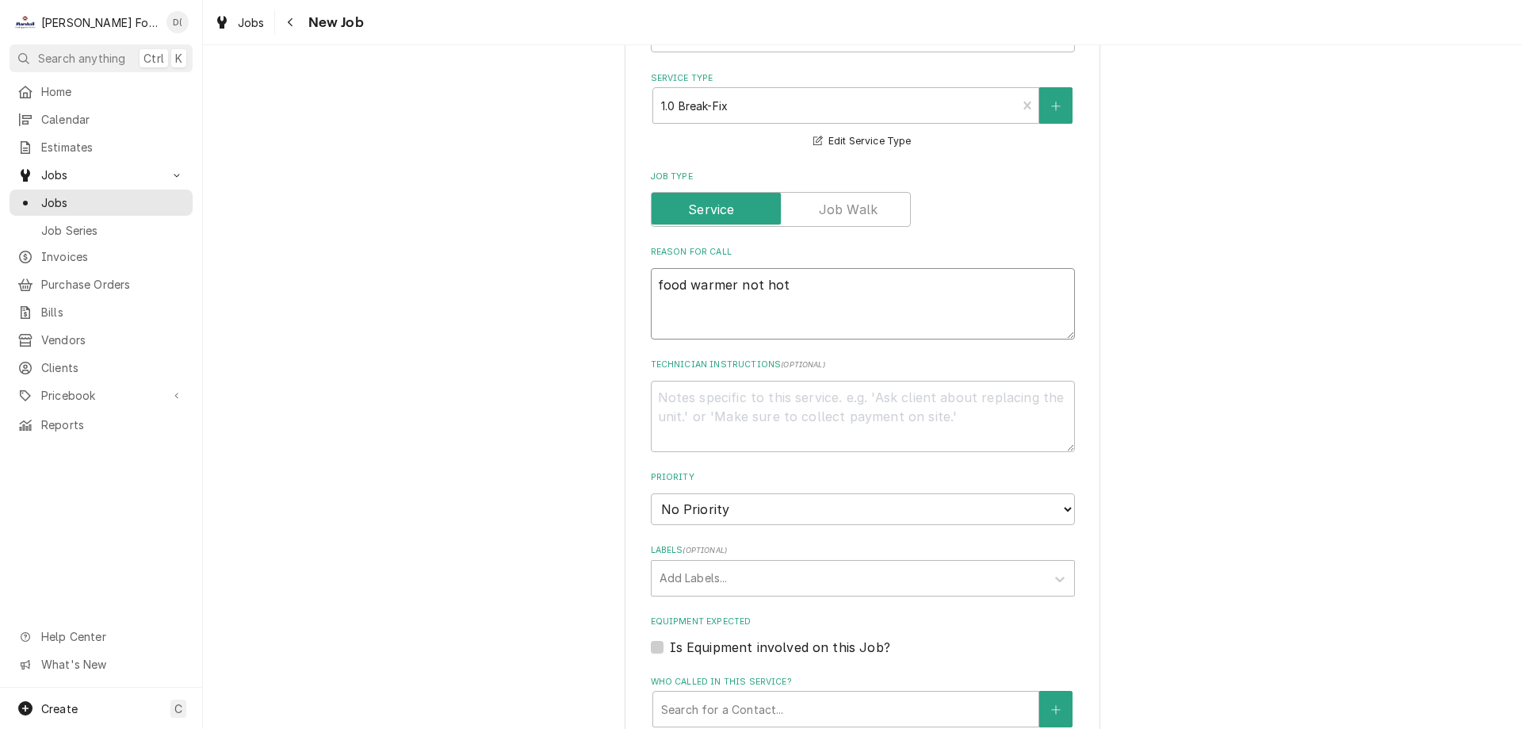
type textarea "food warmer not hot"
type textarea "x"
type textarea "food warmer not hot e"
type textarea "x"
type textarea "food warmer not hot en"
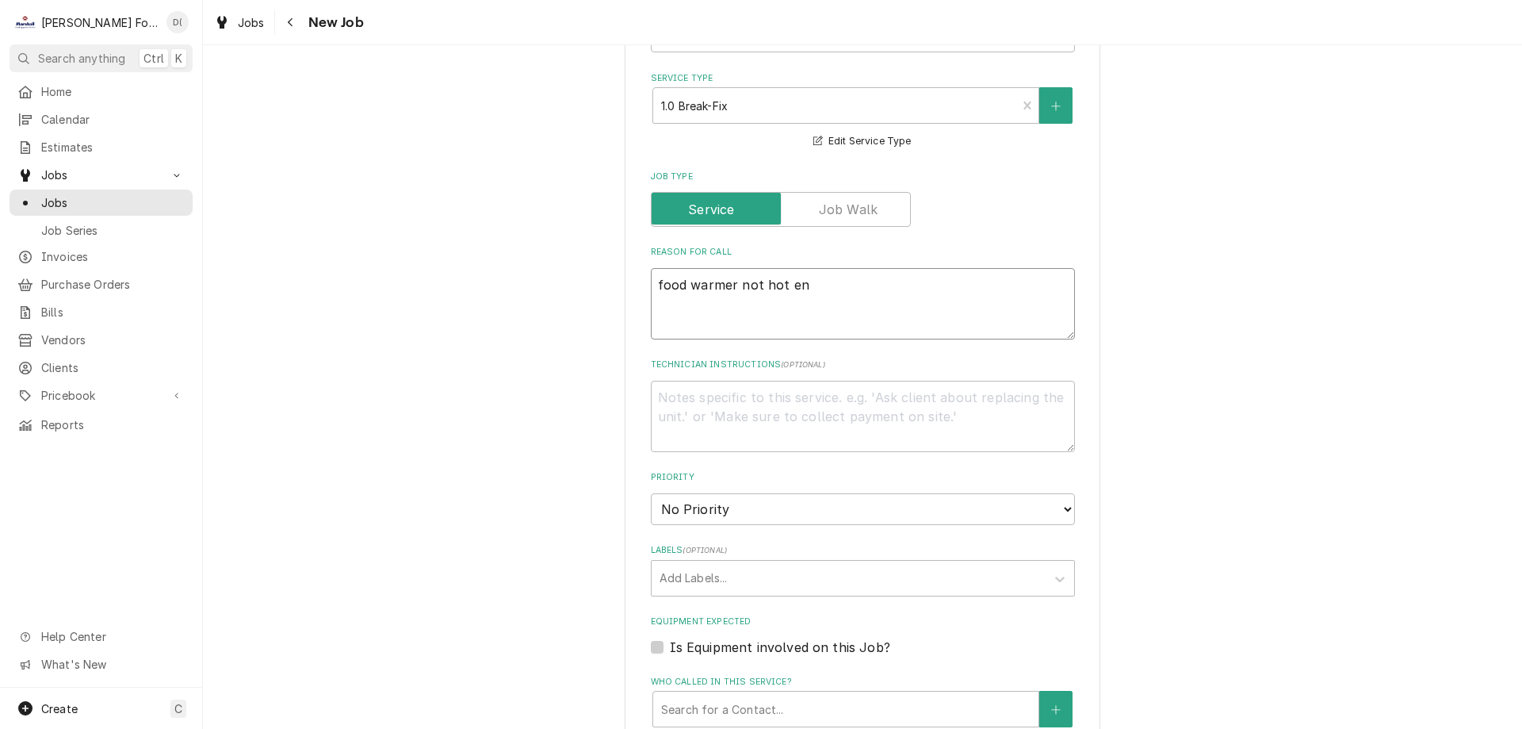
type textarea "x"
type textarea "food warmer not hot eno"
type textarea "x"
type textarea "food warmer not hot enou"
type textarea "x"
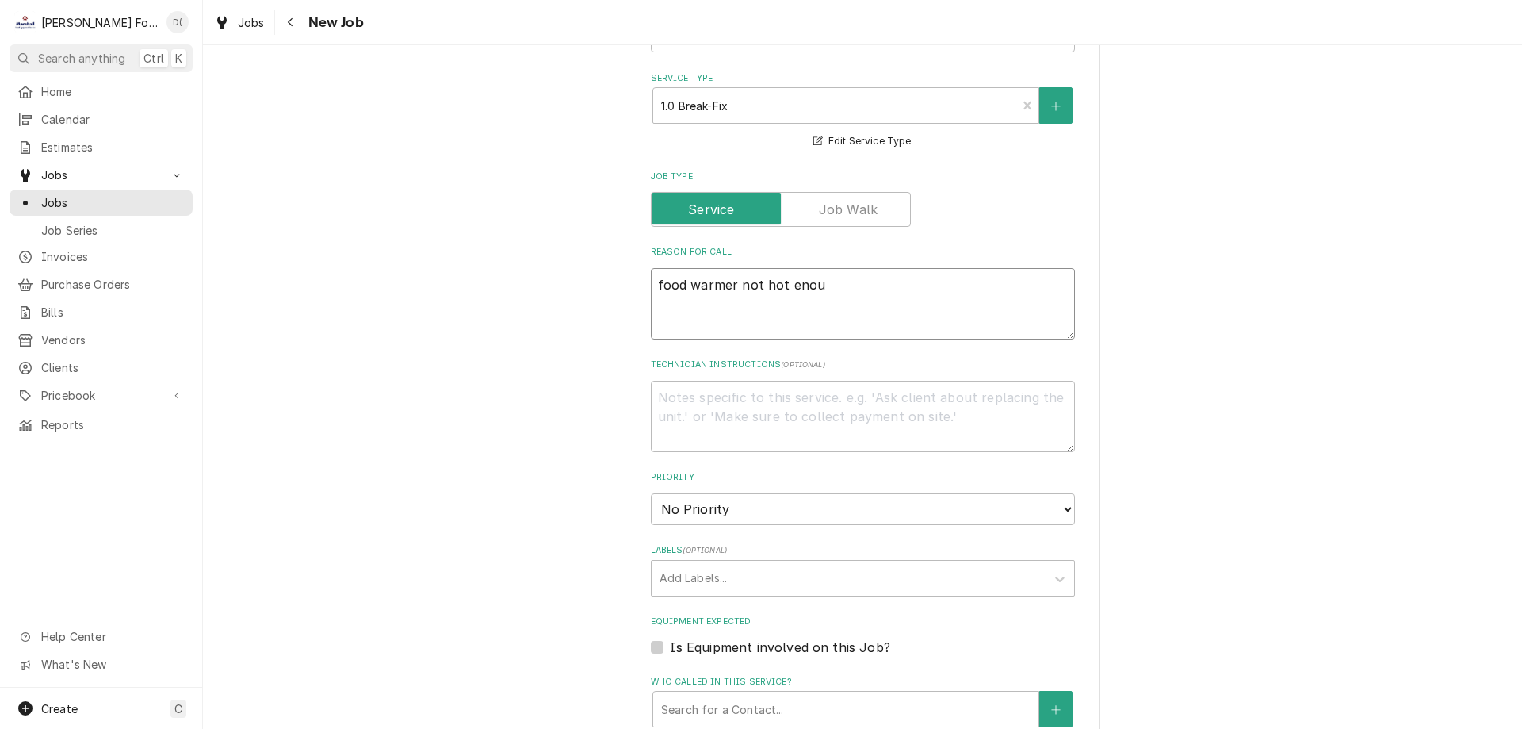
type textarea "food warmer not hot enoug"
type textarea "x"
type textarea "food warmer not hot enough"
type textarea "x"
type textarea "food warmer not hot enough"
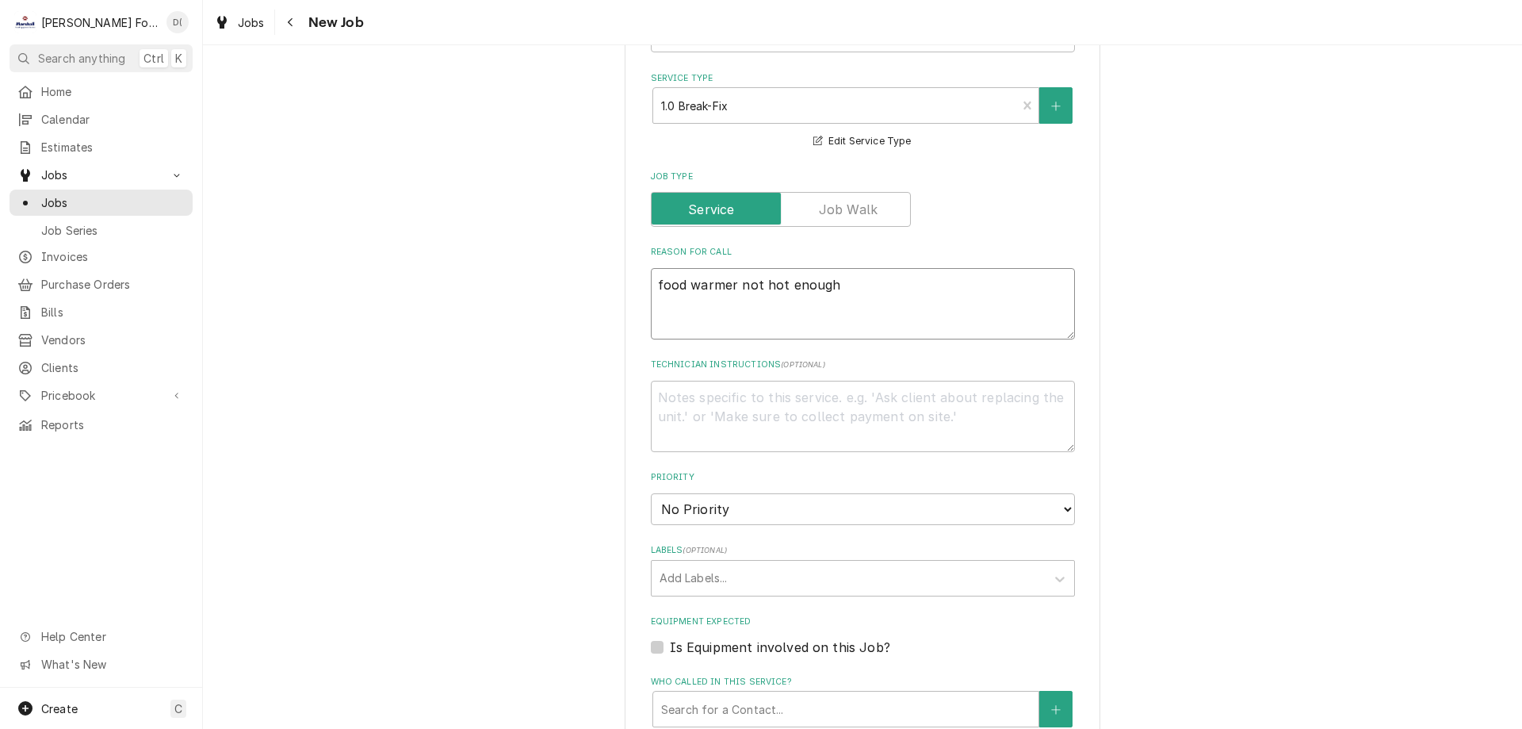
type textarea "x"
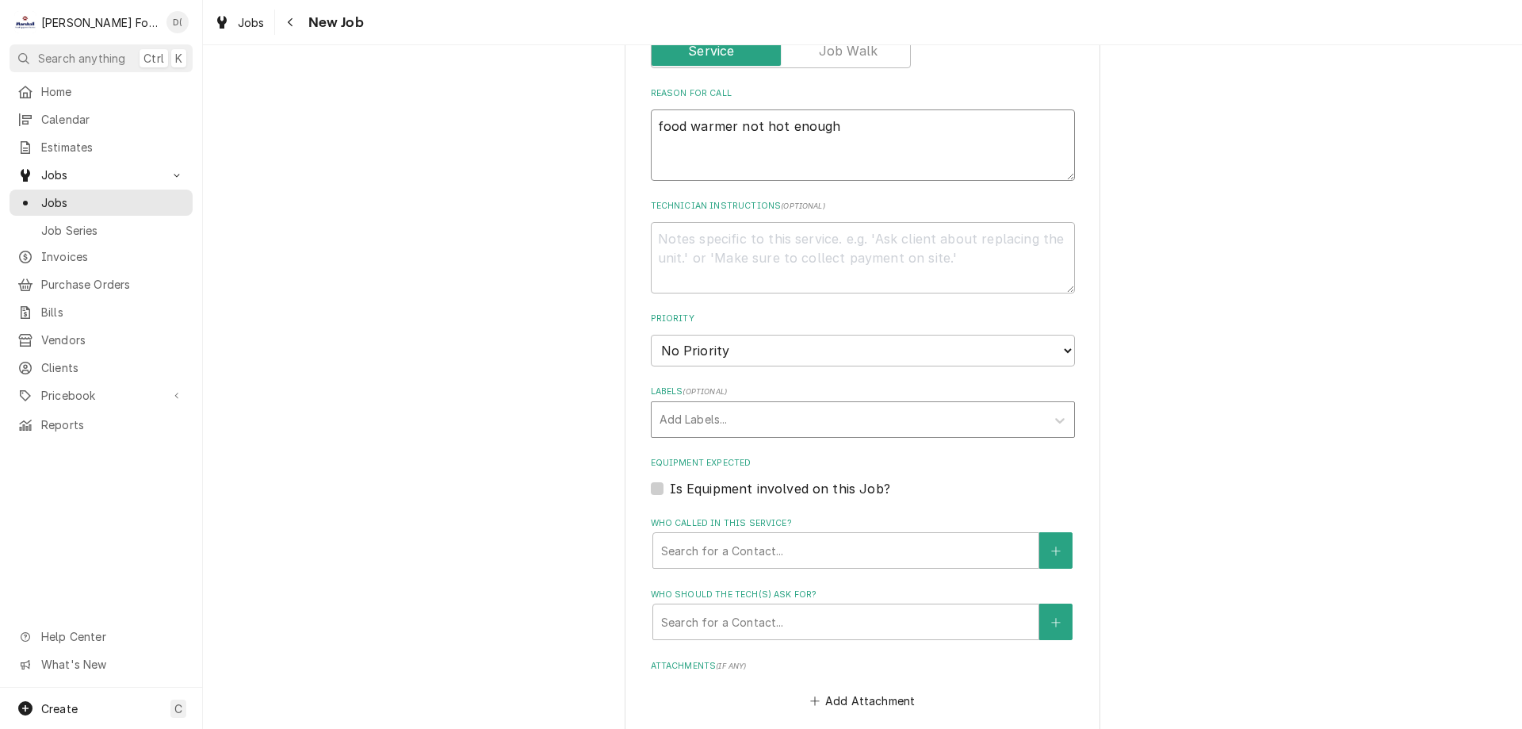
type textarea "food warmer not hot enough"
click at [737, 423] on div "Labels" at bounding box center [849, 419] width 378 height 29
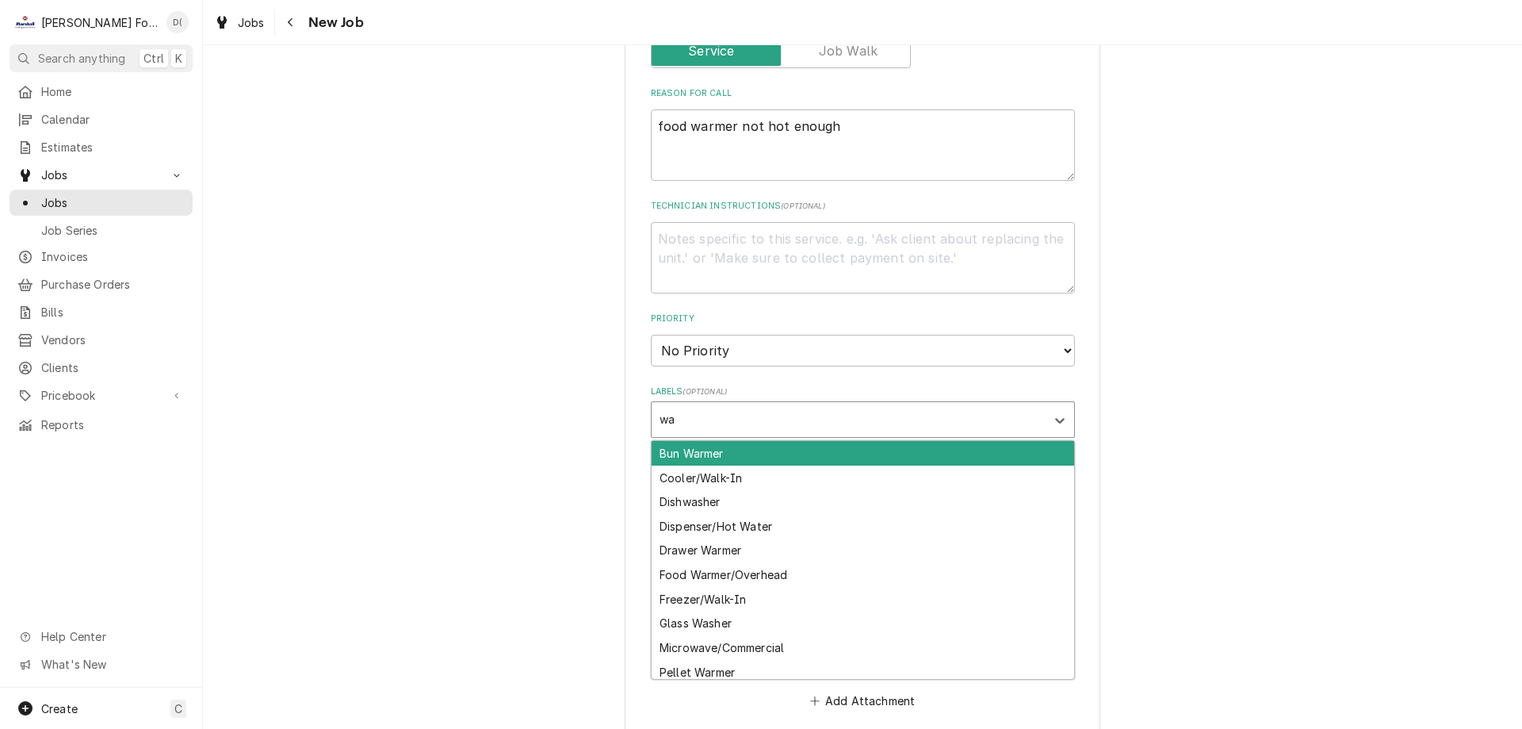
type input "war"
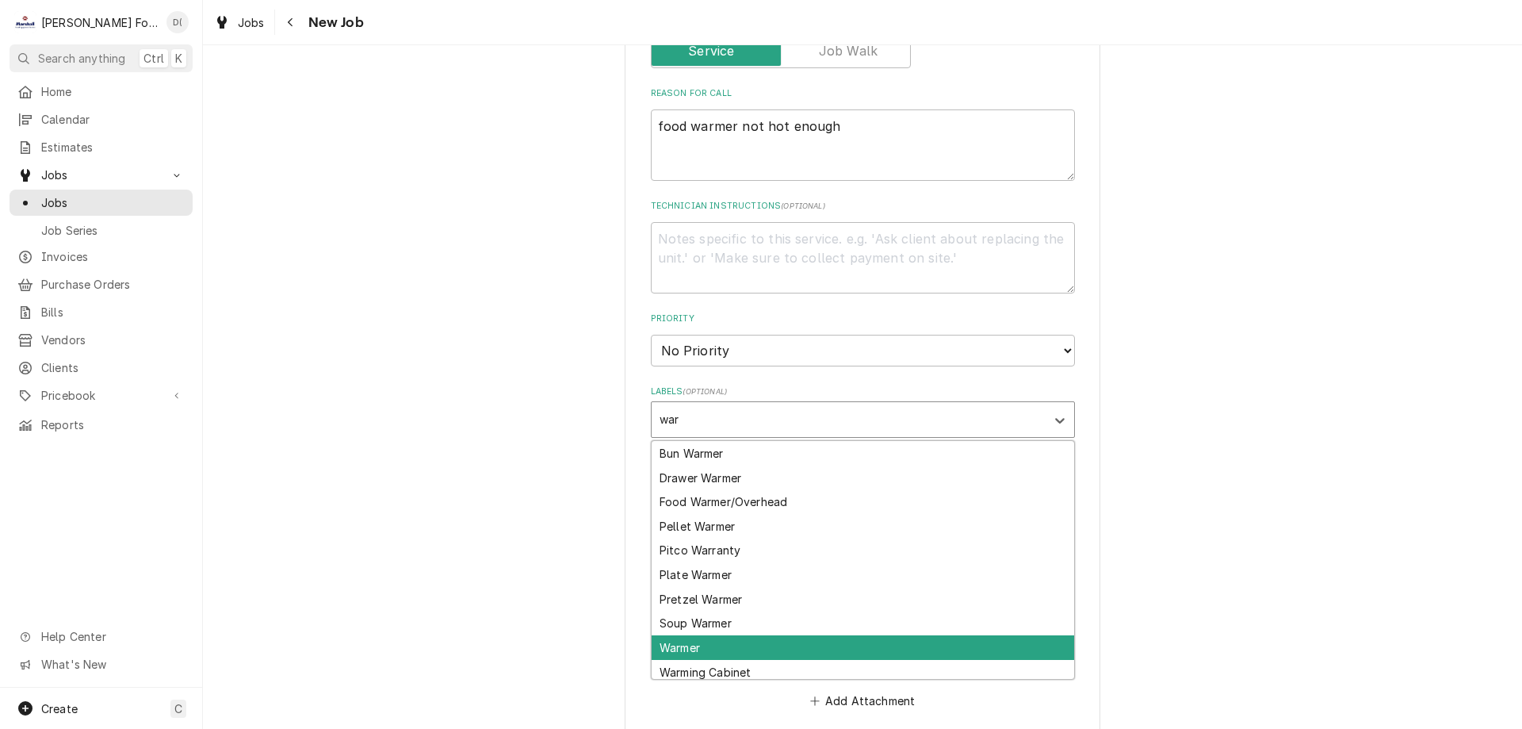
click at [713, 641] on div "Warmer" at bounding box center [863, 647] width 423 height 25
type textarea "x"
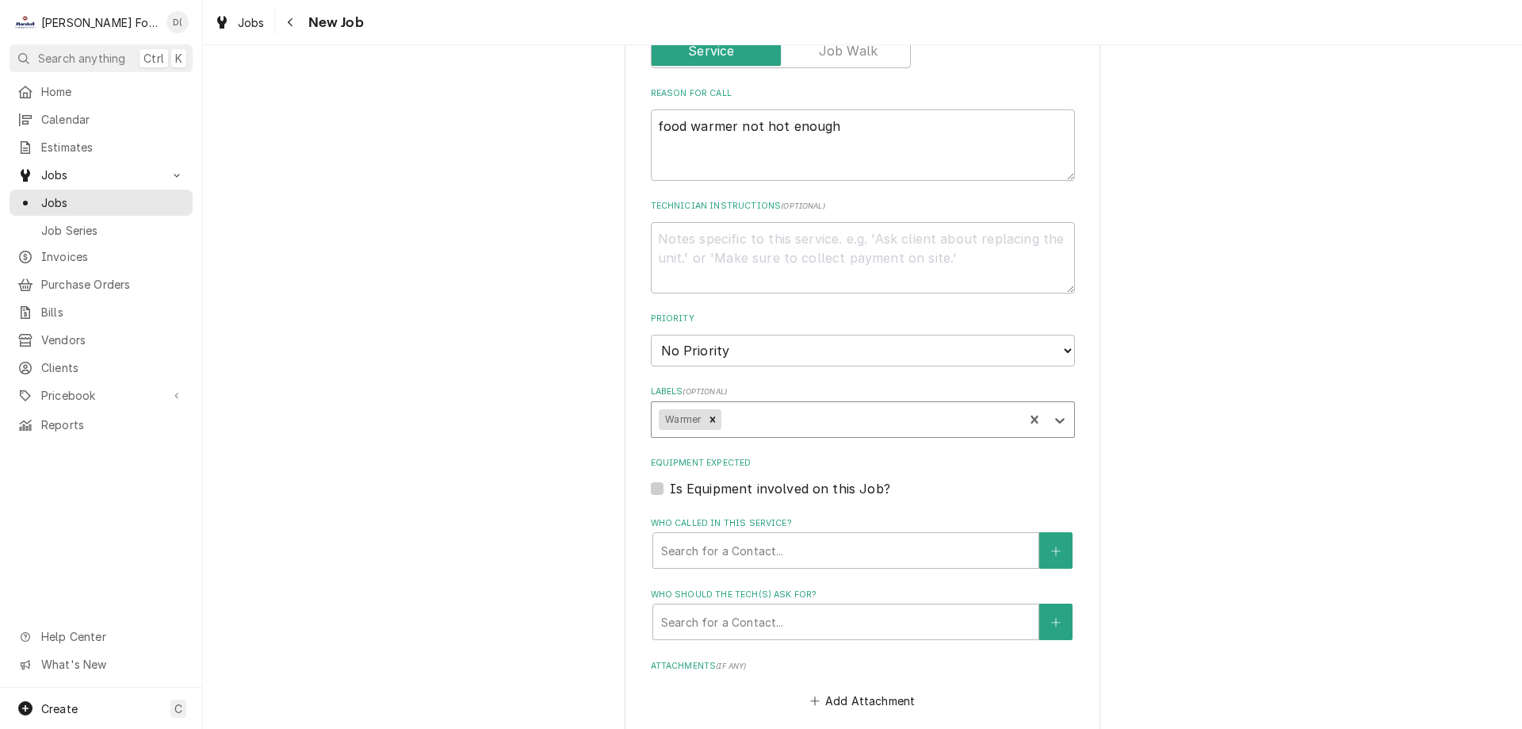
scroll to position [954, 0]
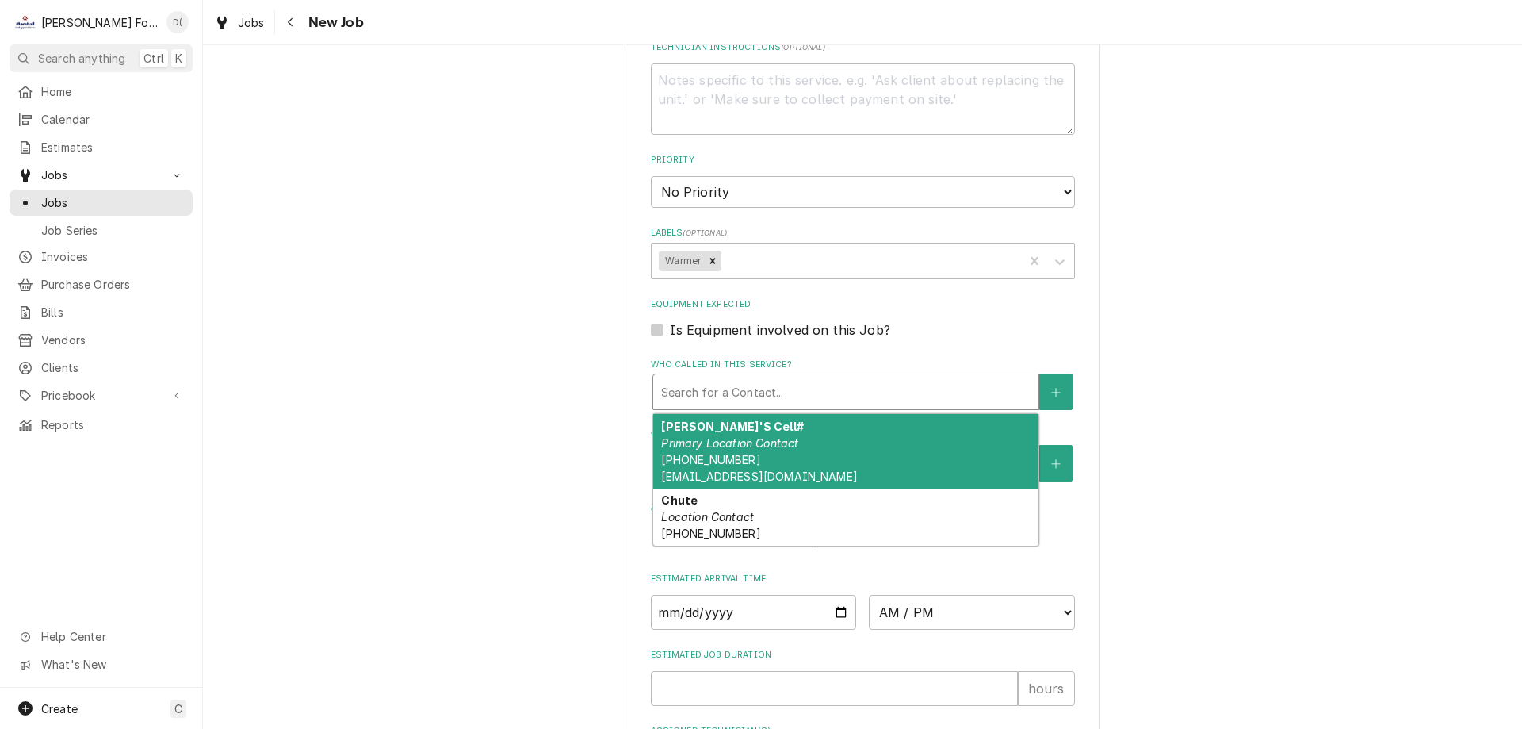
click at [742, 397] on div "Who called in this service?" at bounding box center [845, 391] width 369 height 29
click at [810, 443] on div "[PERSON_NAME]'S Cell# Primary Location Contact [PHONE_NUMBER] [EMAIL_ADDRESS][D…" at bounding box center [845, 451] width 385 height 75
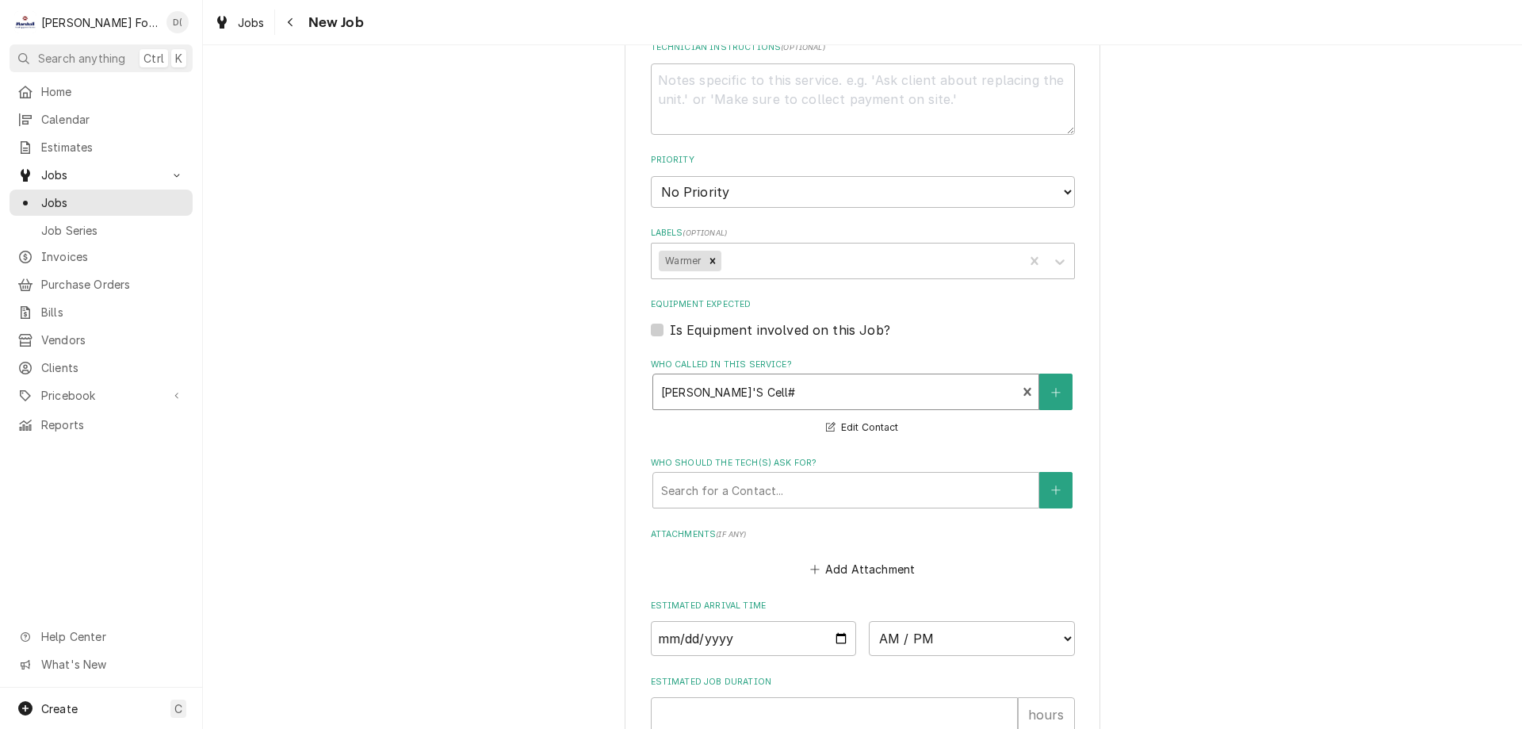
scroll to position [1165, 0]
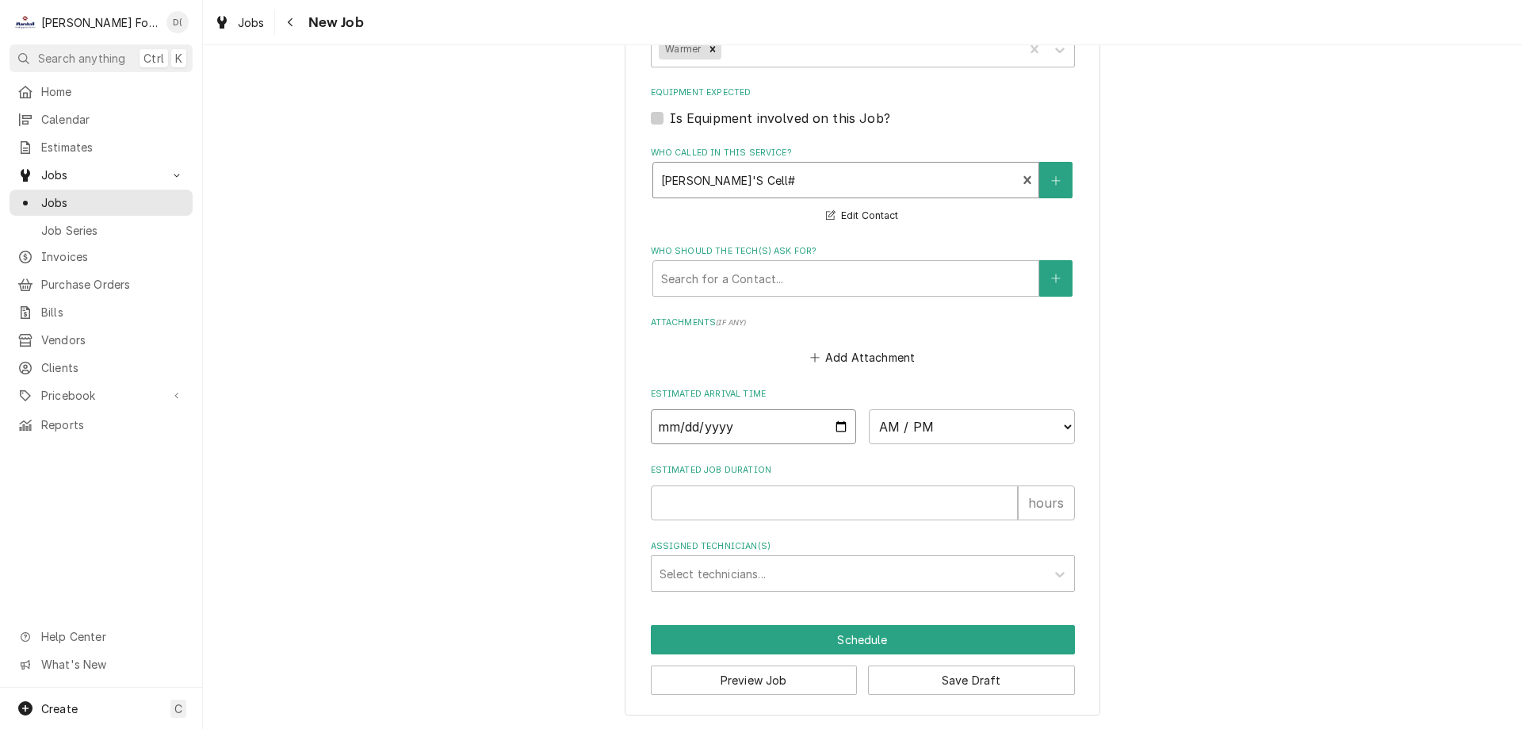
click at [831, 430] on input "Date" at bounding box center [754, 426] width 206 height 35
type textarea "x"
type input "[DATE]"
type textarea "x"
click at [987, 427] on select "AM / PM 6:00 AM 6:15 AM 6:30 AM 6:45 AM 7:00 AM 7:15 AM 7:30 AM 7:45 AM 8:00 AM…" at bounding box center [972, 426] width 206 height 35
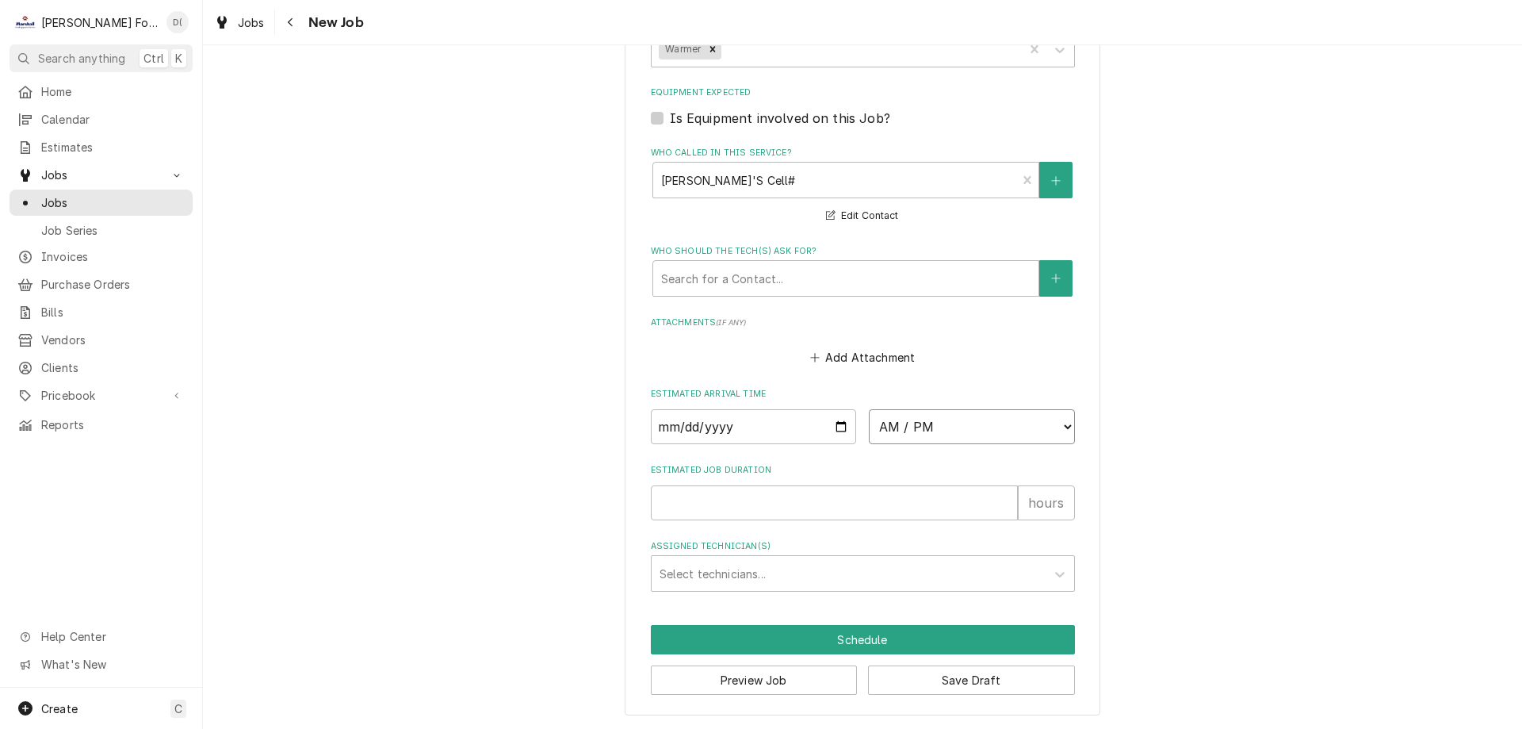
select select "10:15:00"
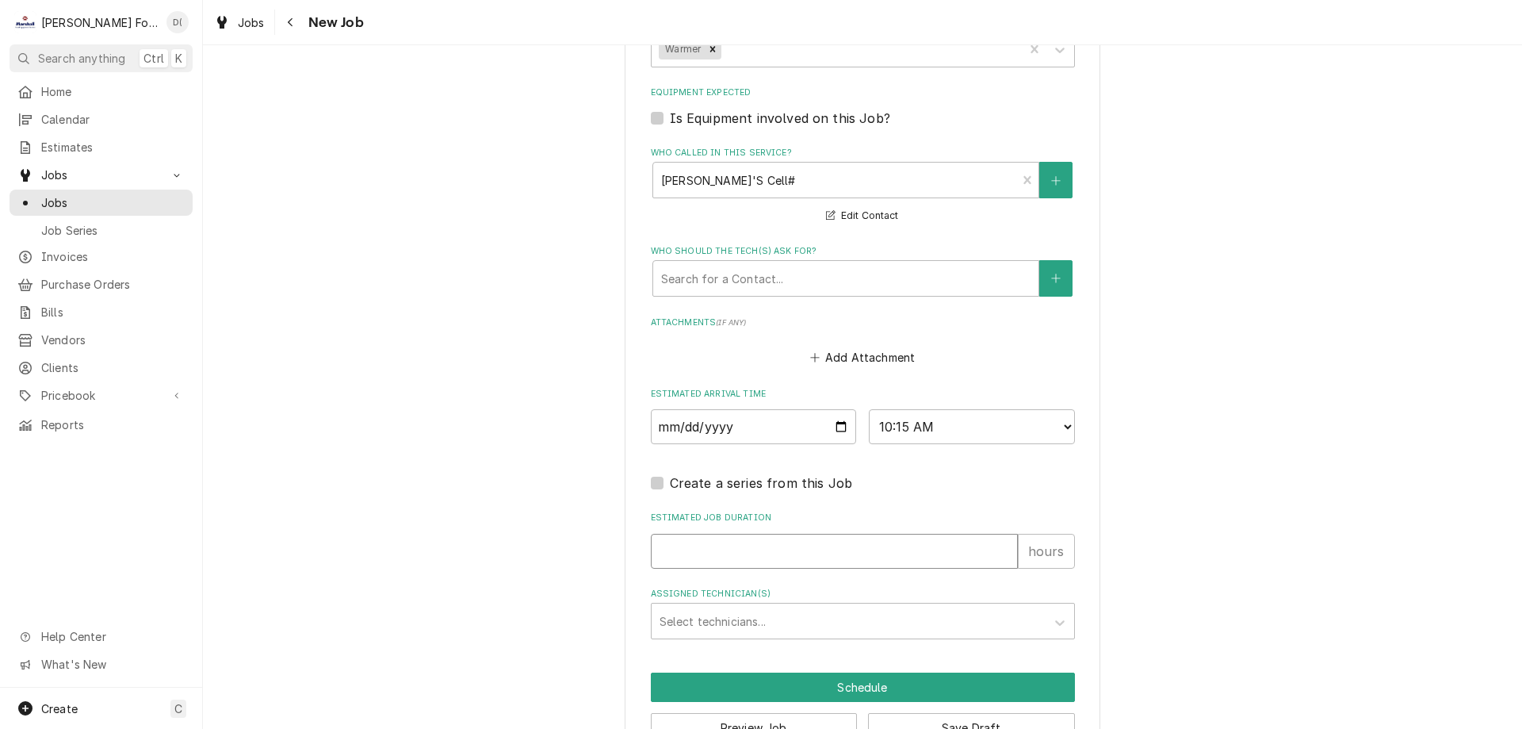
click at [668, 557] on input "Estimated Job Duration" at bounding box center [834, 551] width 367 height 35
type textarea "x"
type input "1"
type textarea "x"
type input "1"
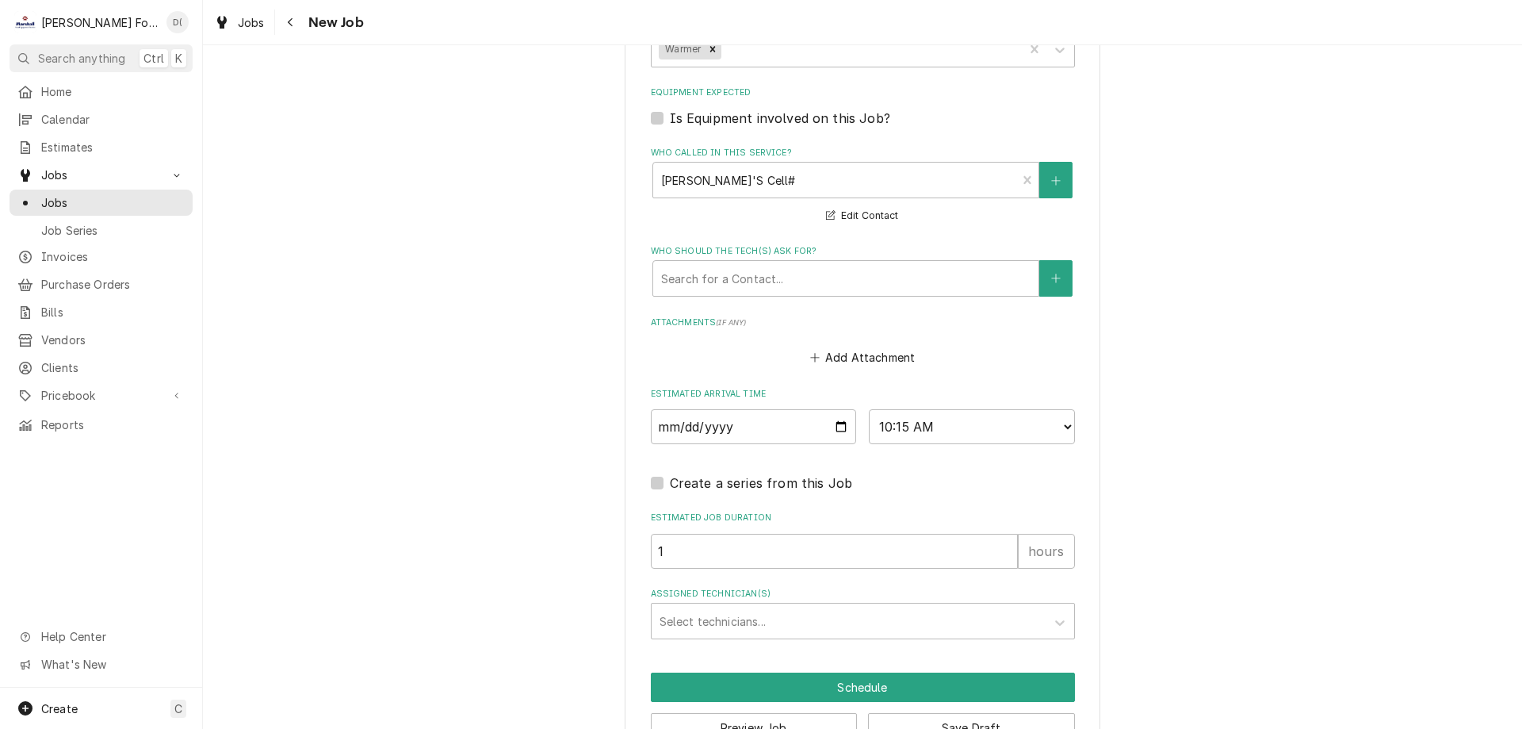
scroll to position [1213, 0]
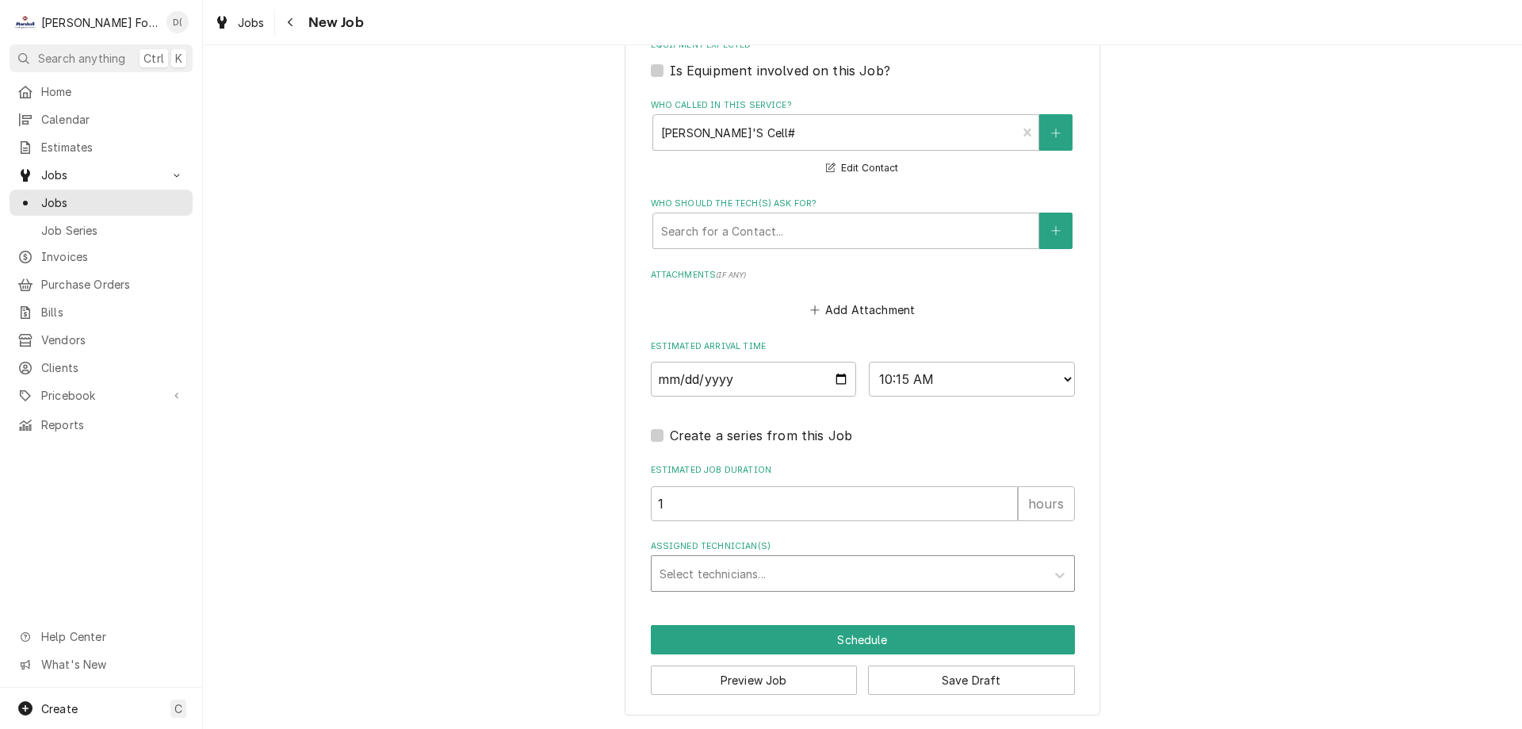
click at [729, 581] on div "Assigned Technician(s)" at bounding box center [849, 573] width 378 height 29
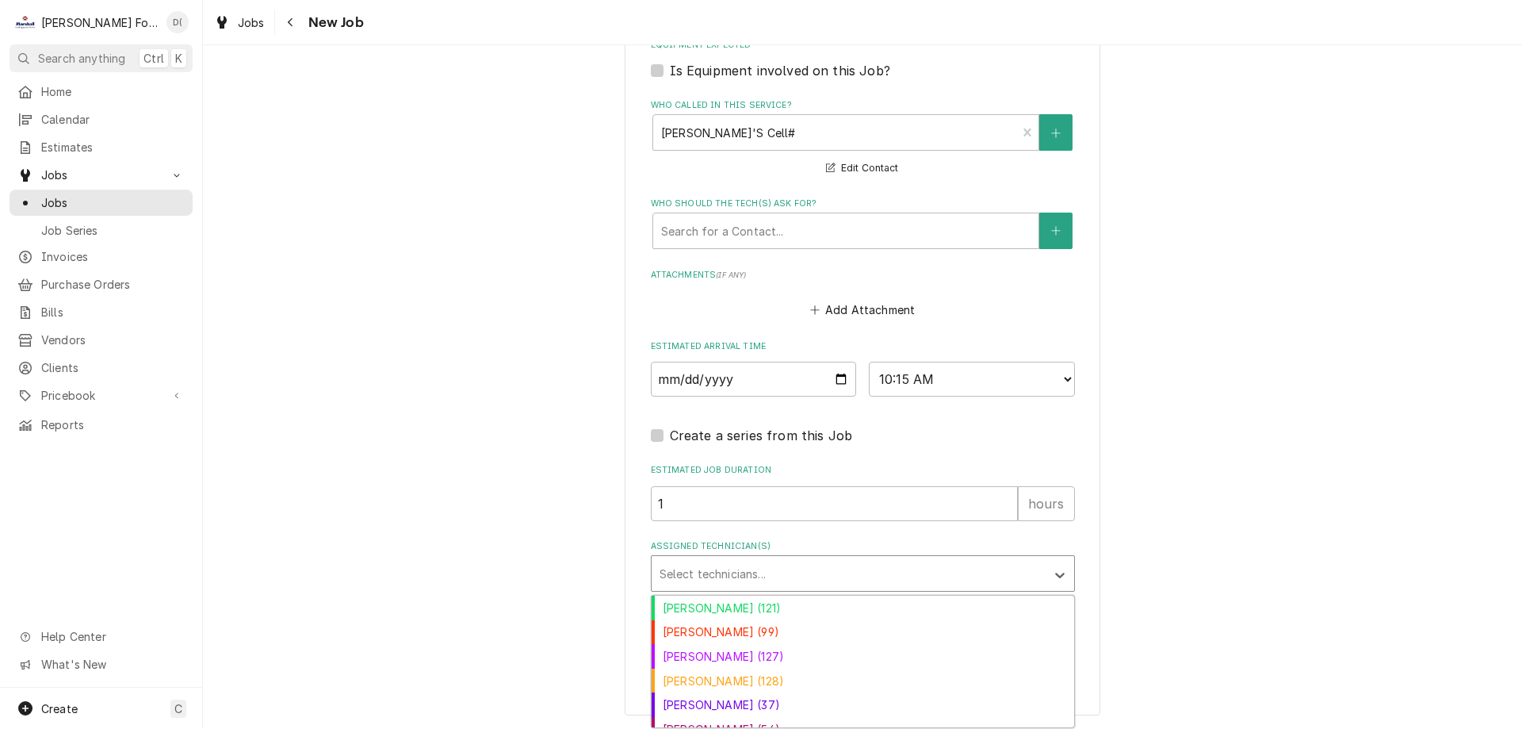
scroll to position [63, 0]
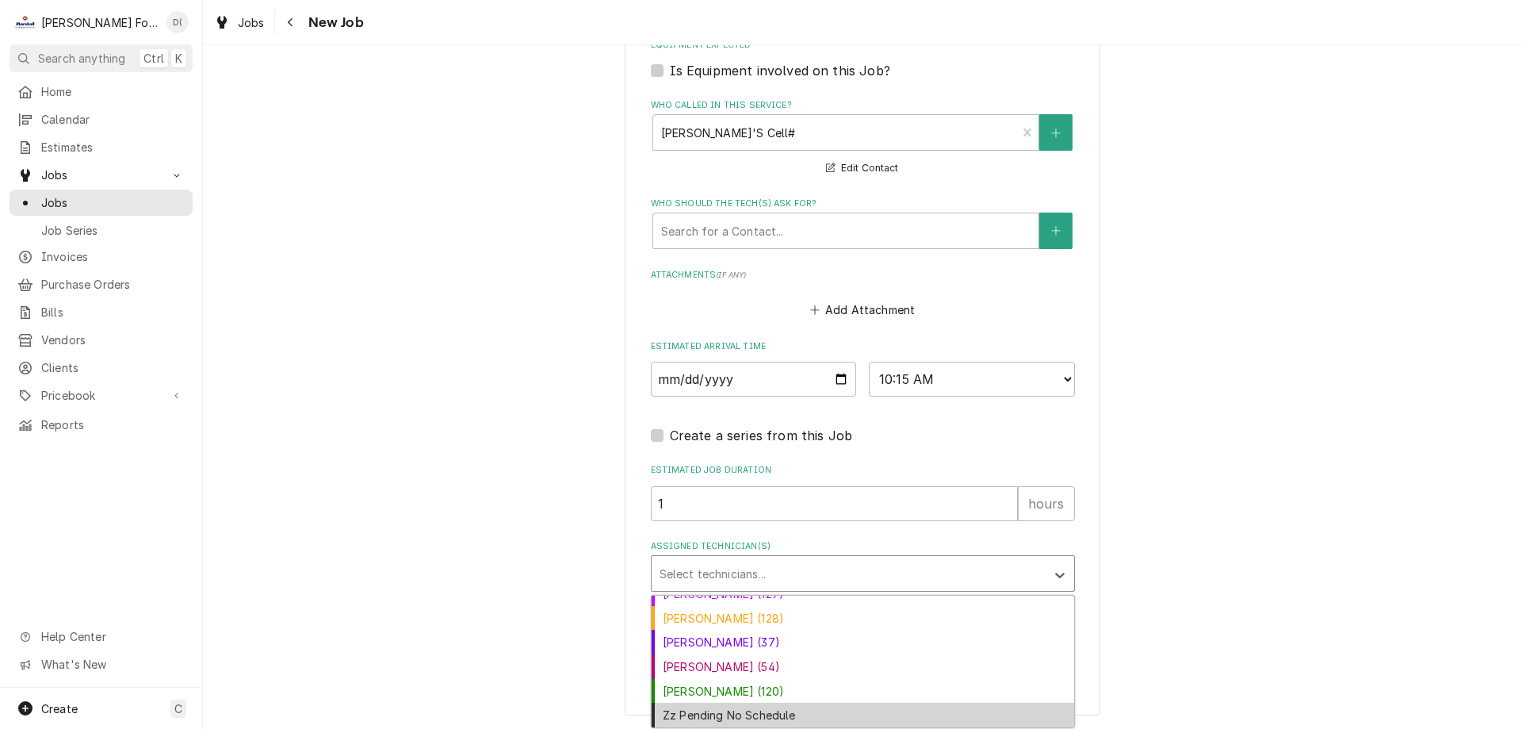
click at [794, 716] on div "Zz Pending No Schedule" at bounding box center [863, 714] width 423 height 25
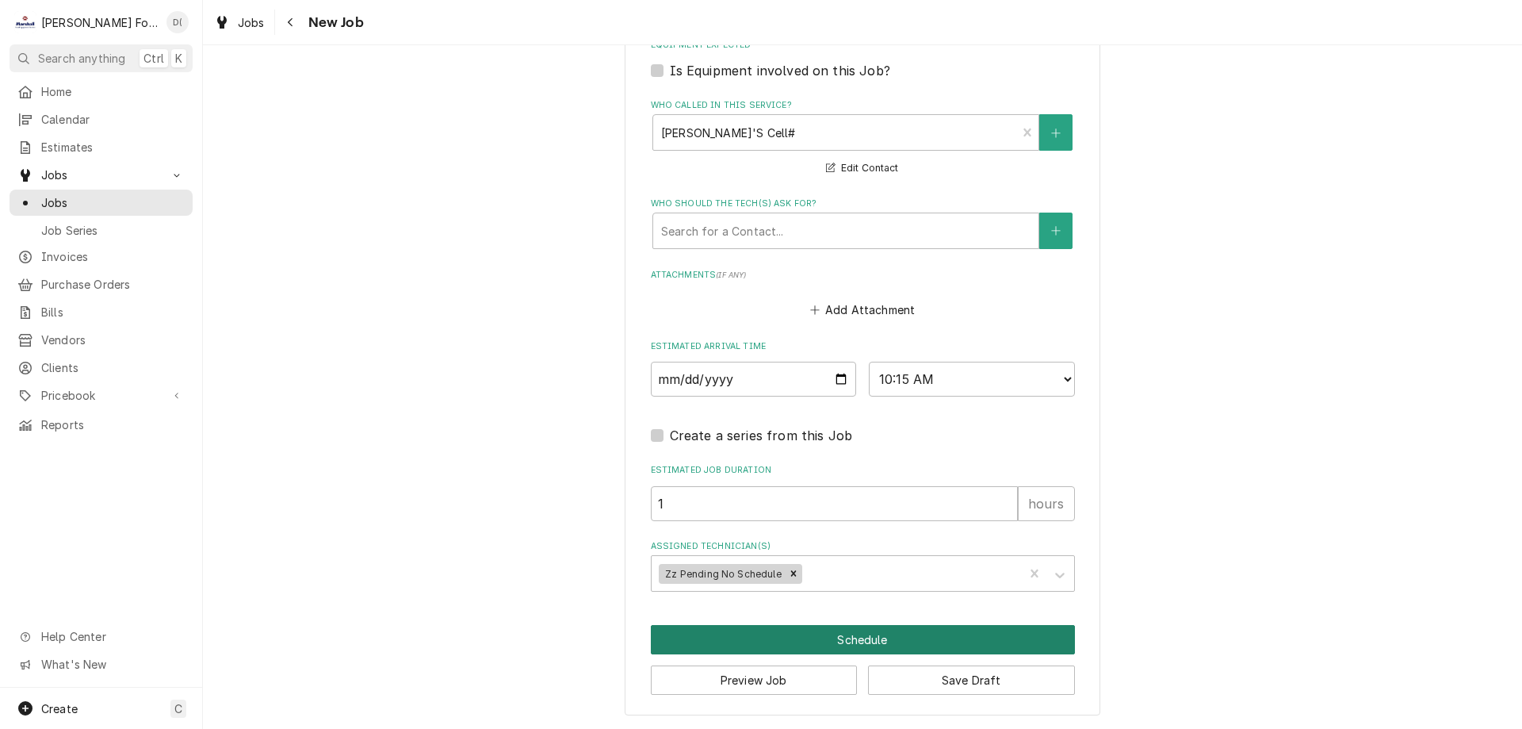
click at [844, 641] on button "Schedule" at bounding box center [863, 639] width 424 height 29
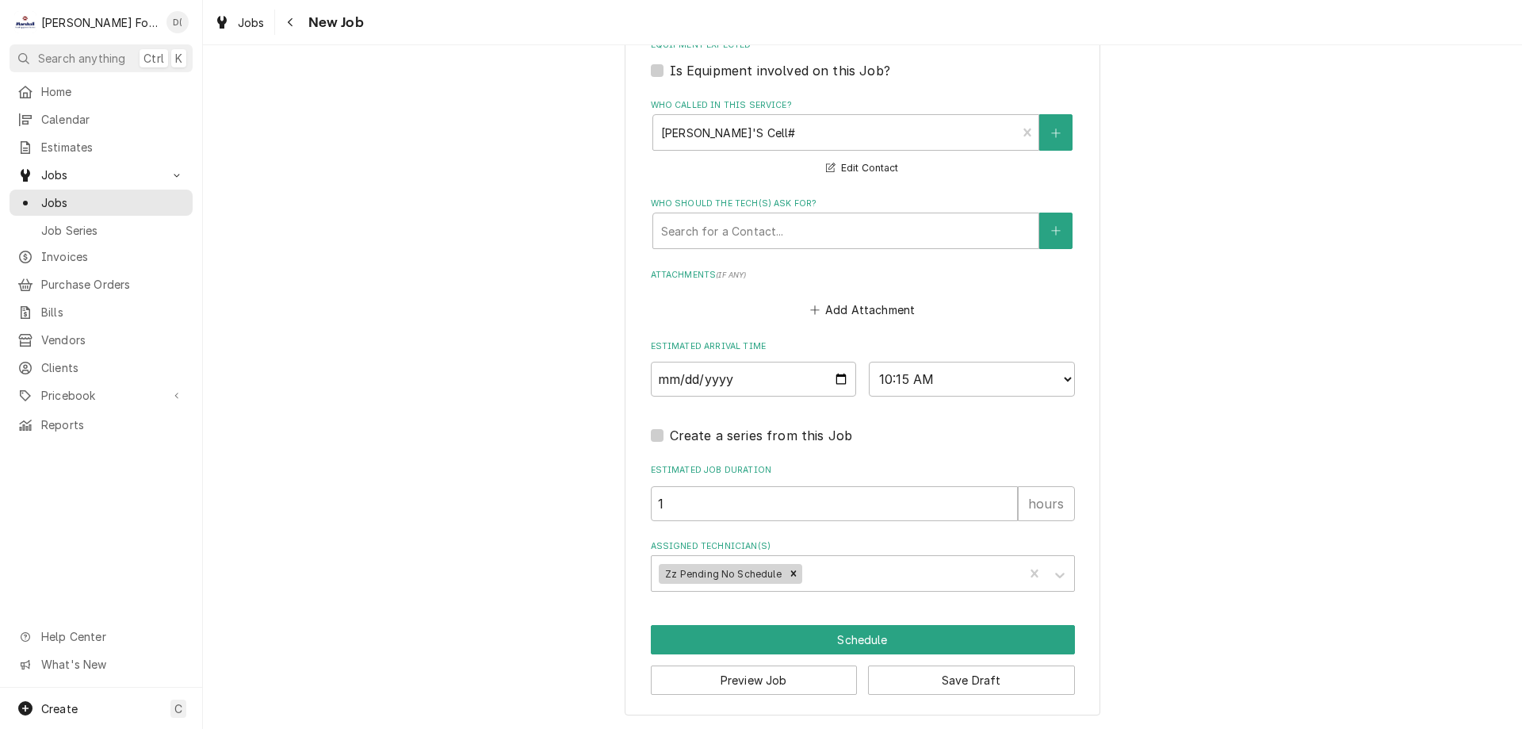
scroll to position [1199, 0]
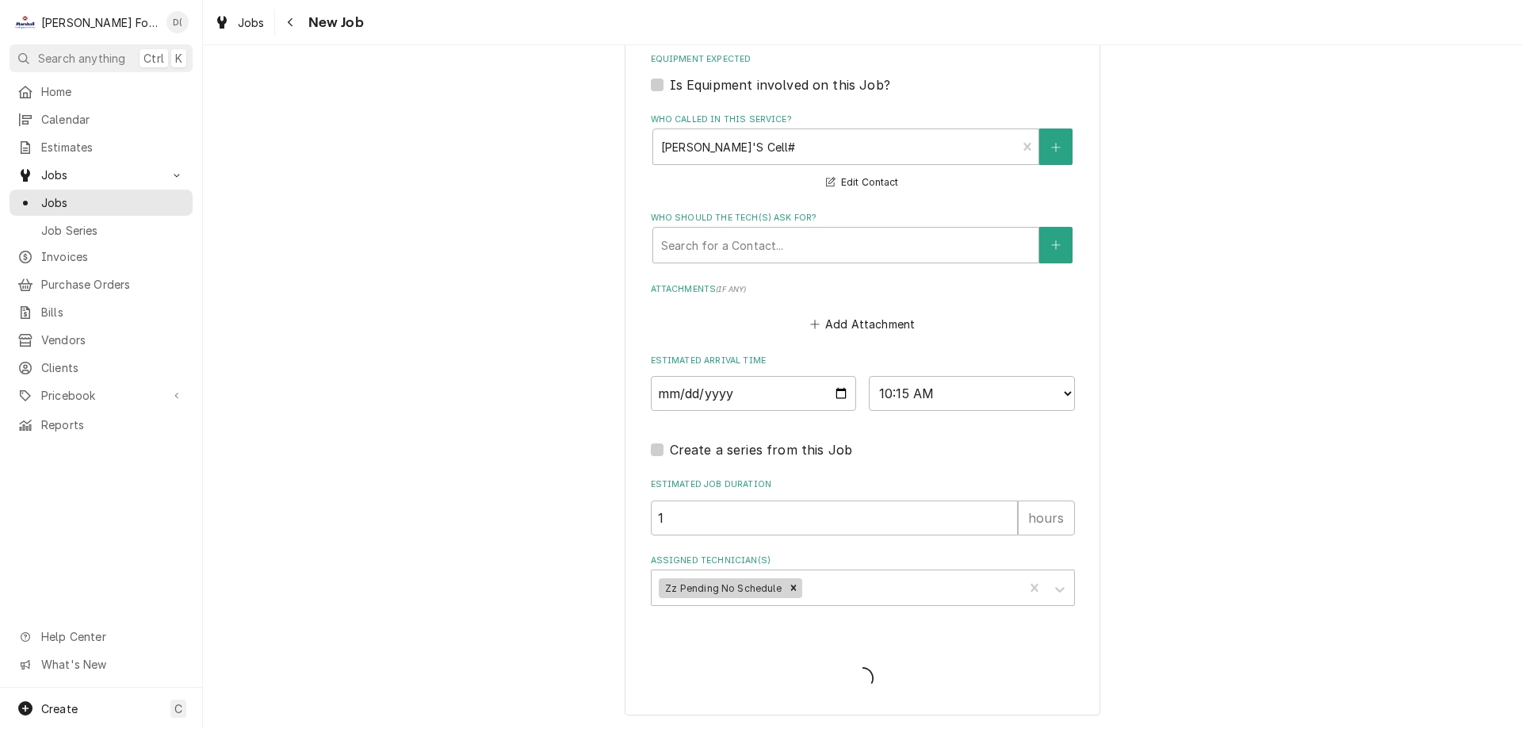
type textarea "x"
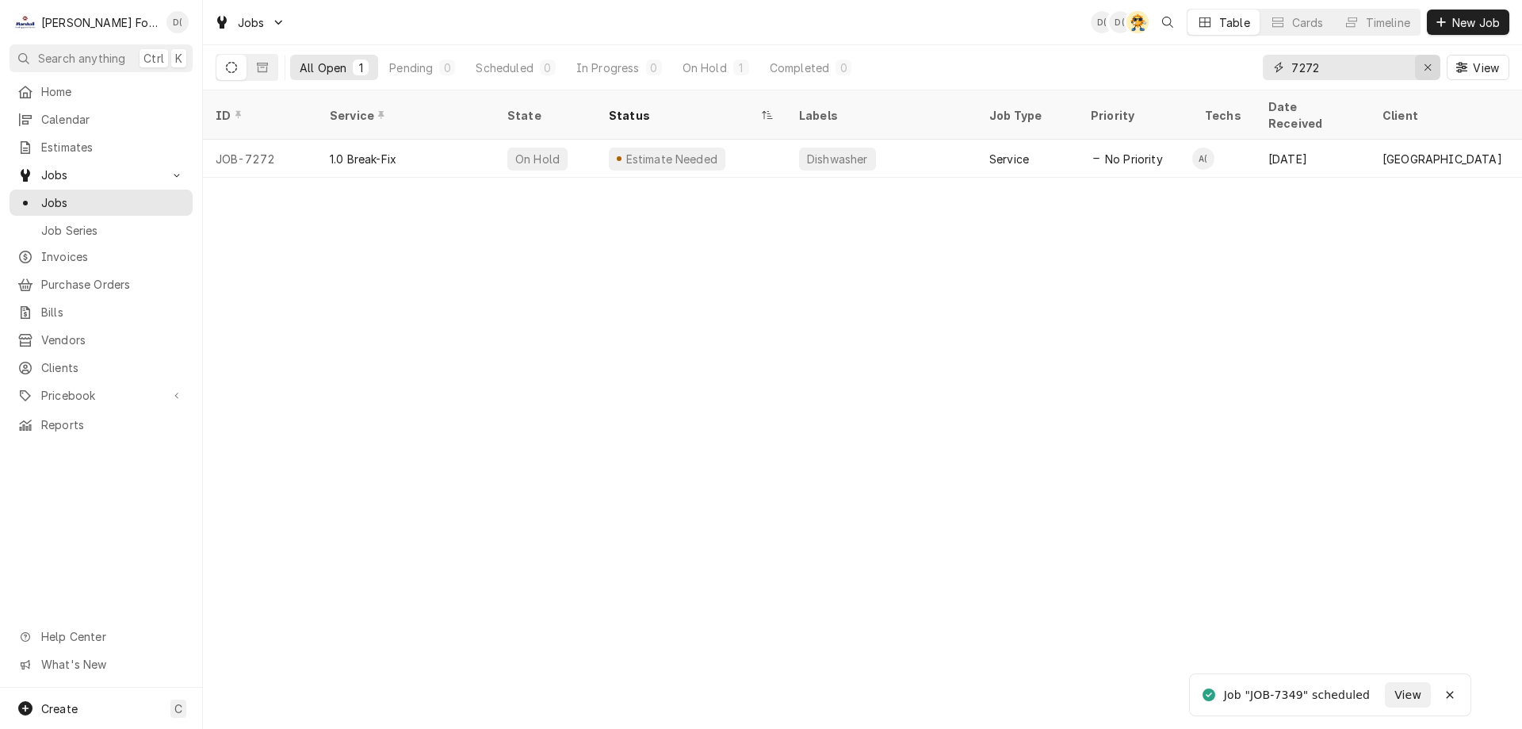
click at [1421, 67] on div "Erase input" at bounding box center [1428, 67] width 16 height 16
click at [1396, 71] on input "Dynamic Content Wrapper" at bounding box center [1365, 67] width 149 height 25
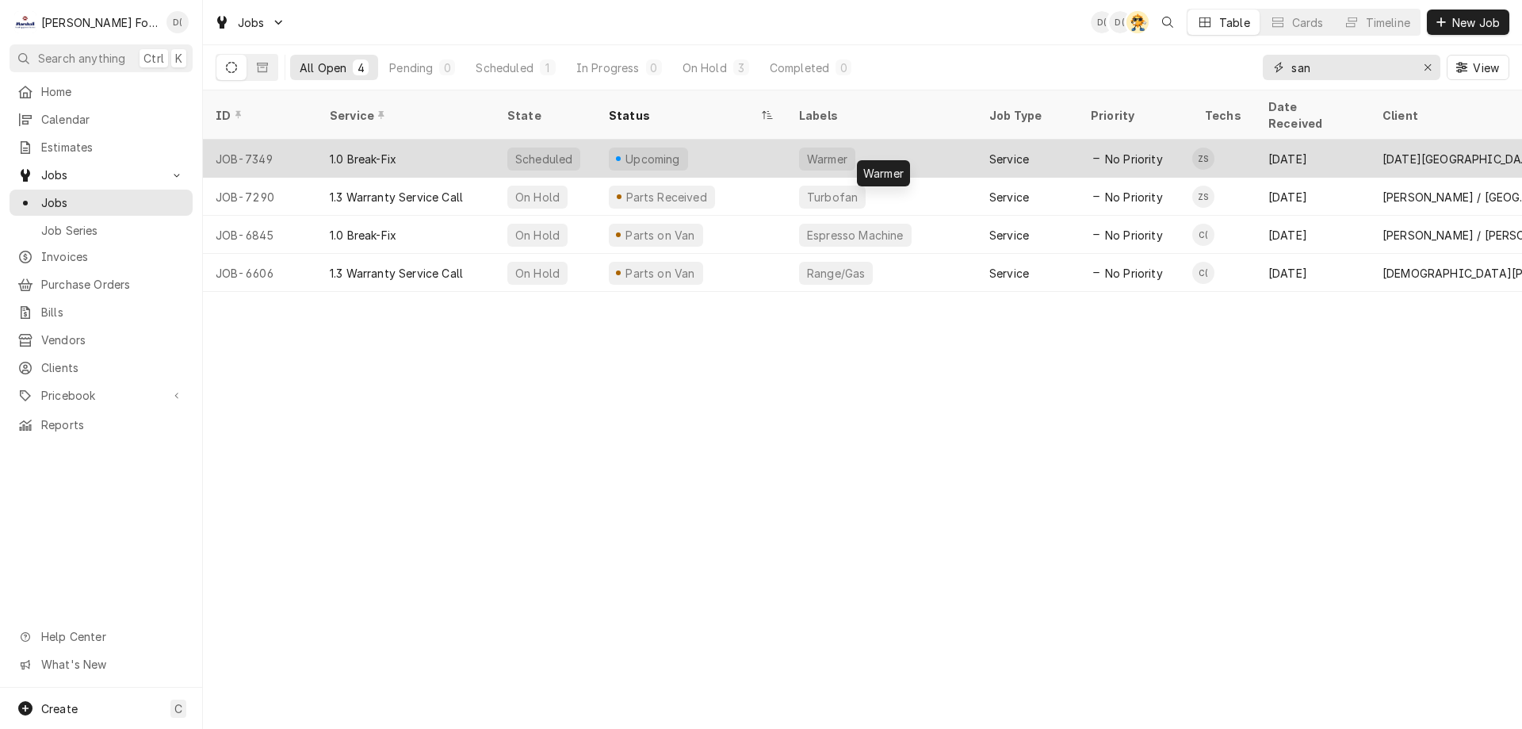
type input "san"
click at [917, 143] on div "Warmer" at bounding box center [881, 159] width 190 height 38
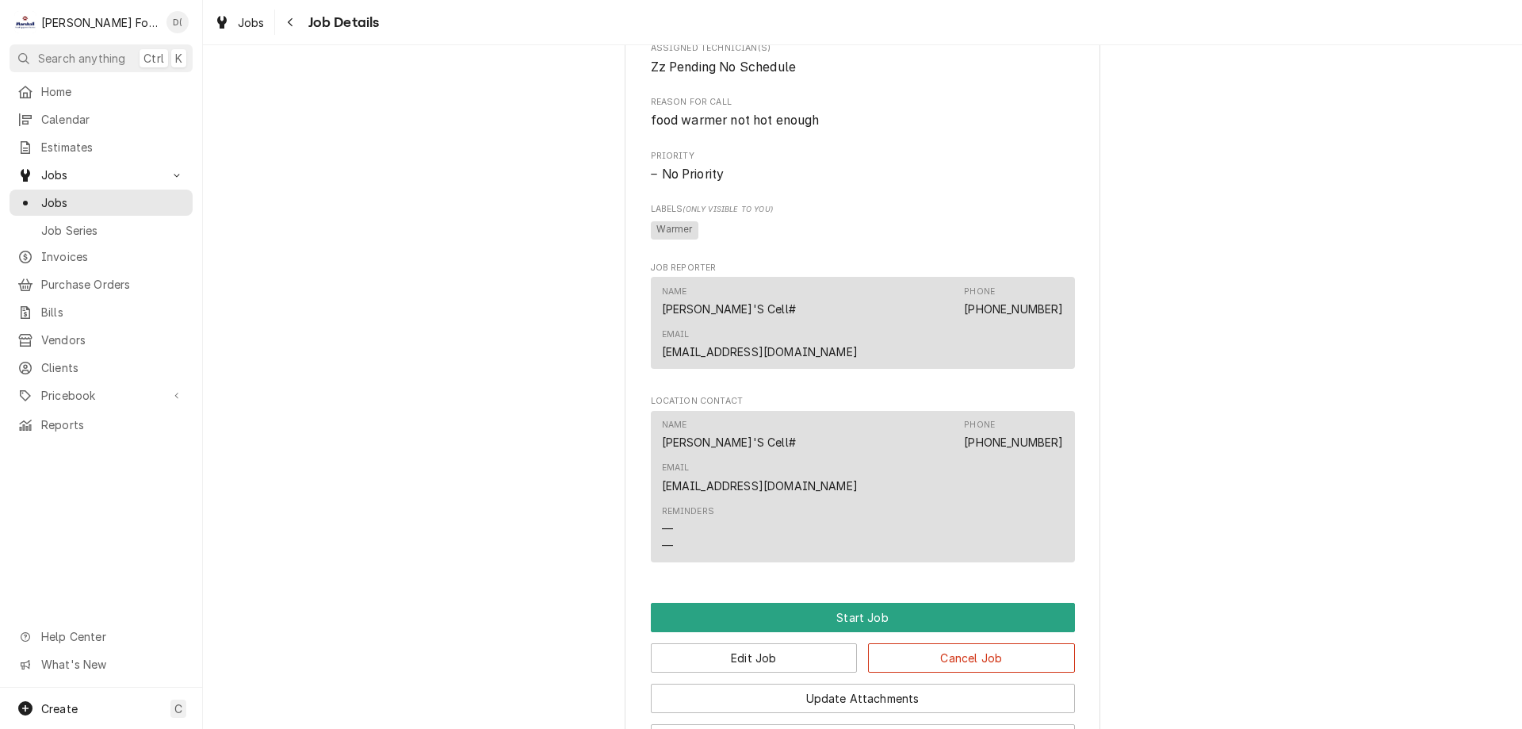
scroll to position [974, 0]
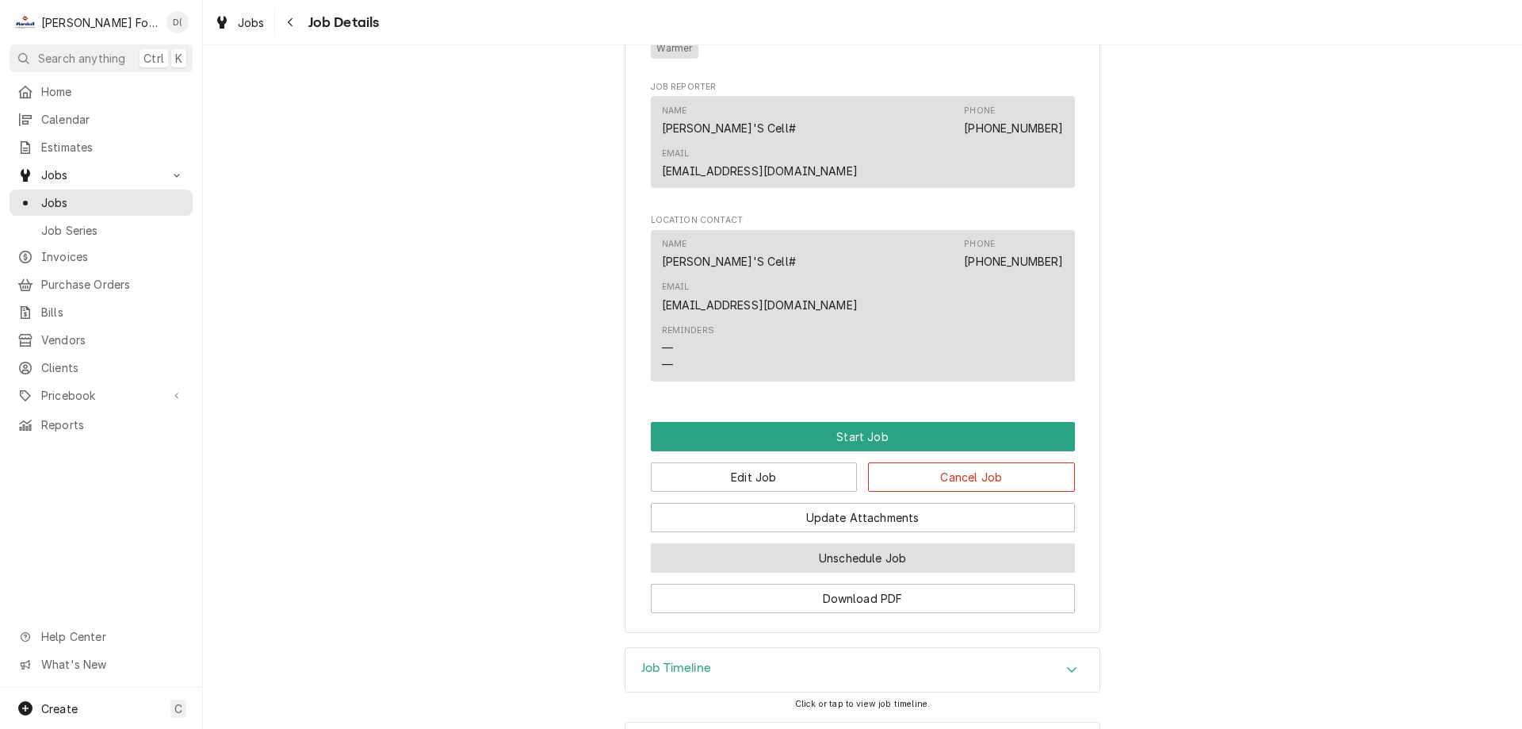
click at [826, 543] on button "Unschedule Job" at bounding box center [863, 557] width 424 height 29
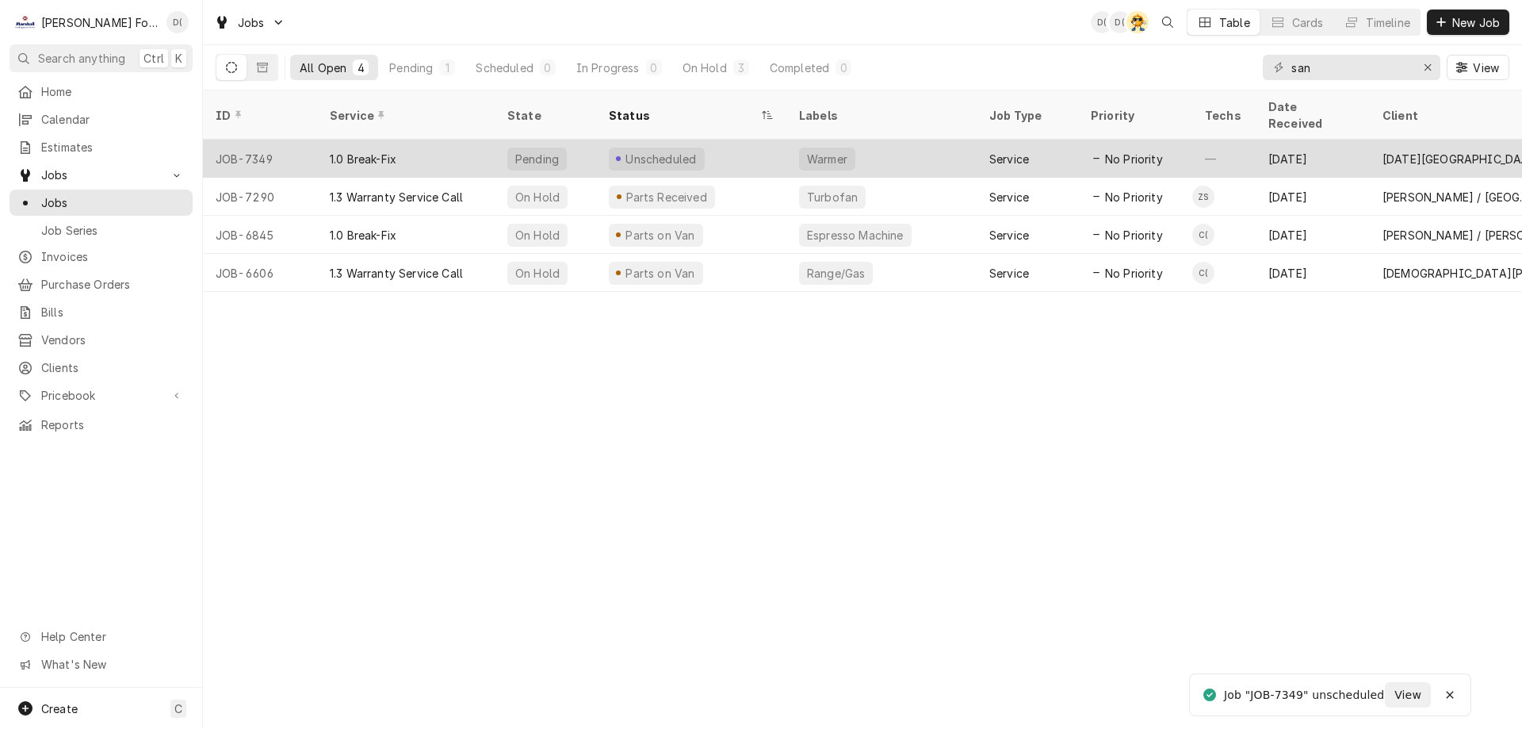
click at [774, 141] on div "Unscheduled" at bounding box center [691, 159] width 190 height 38
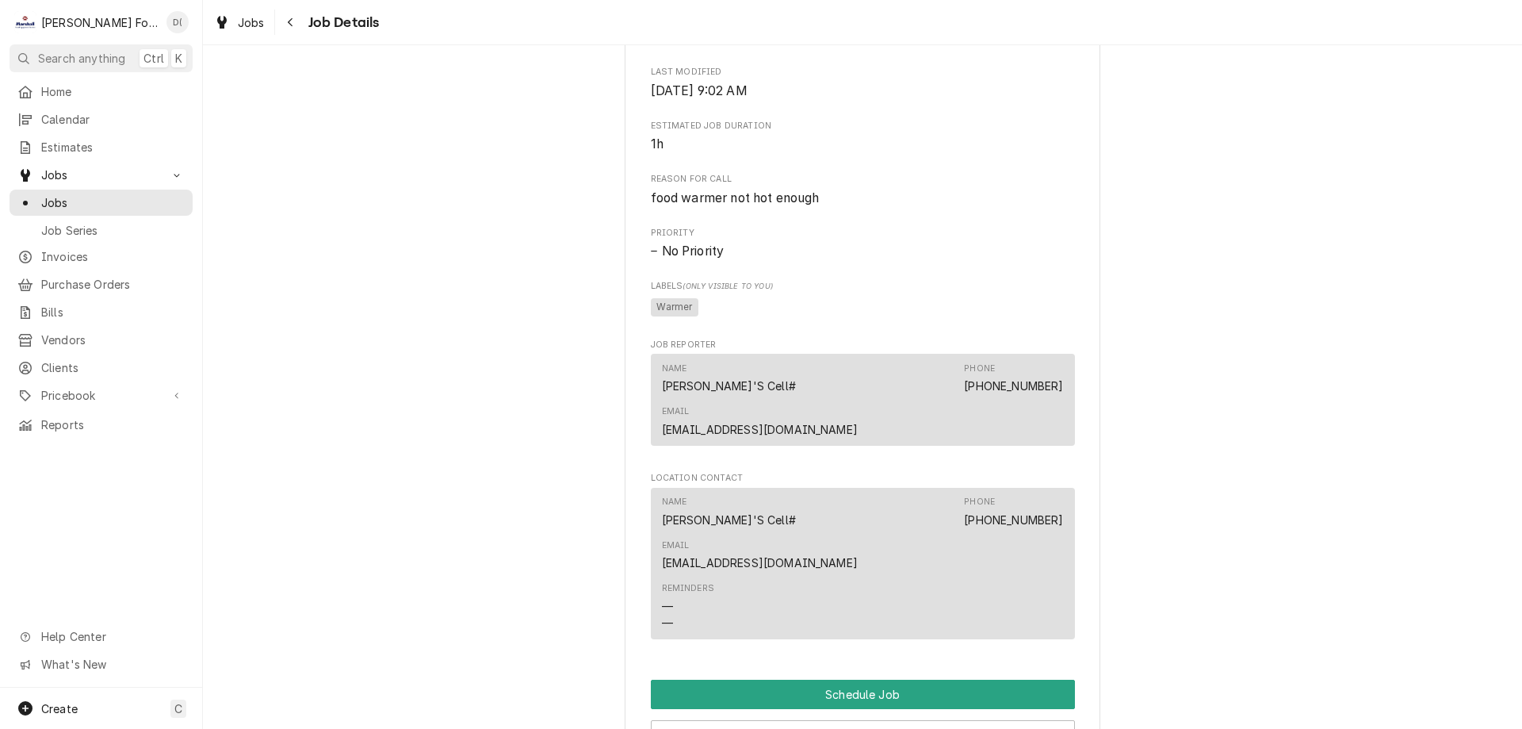
scroll to position [732, 0]
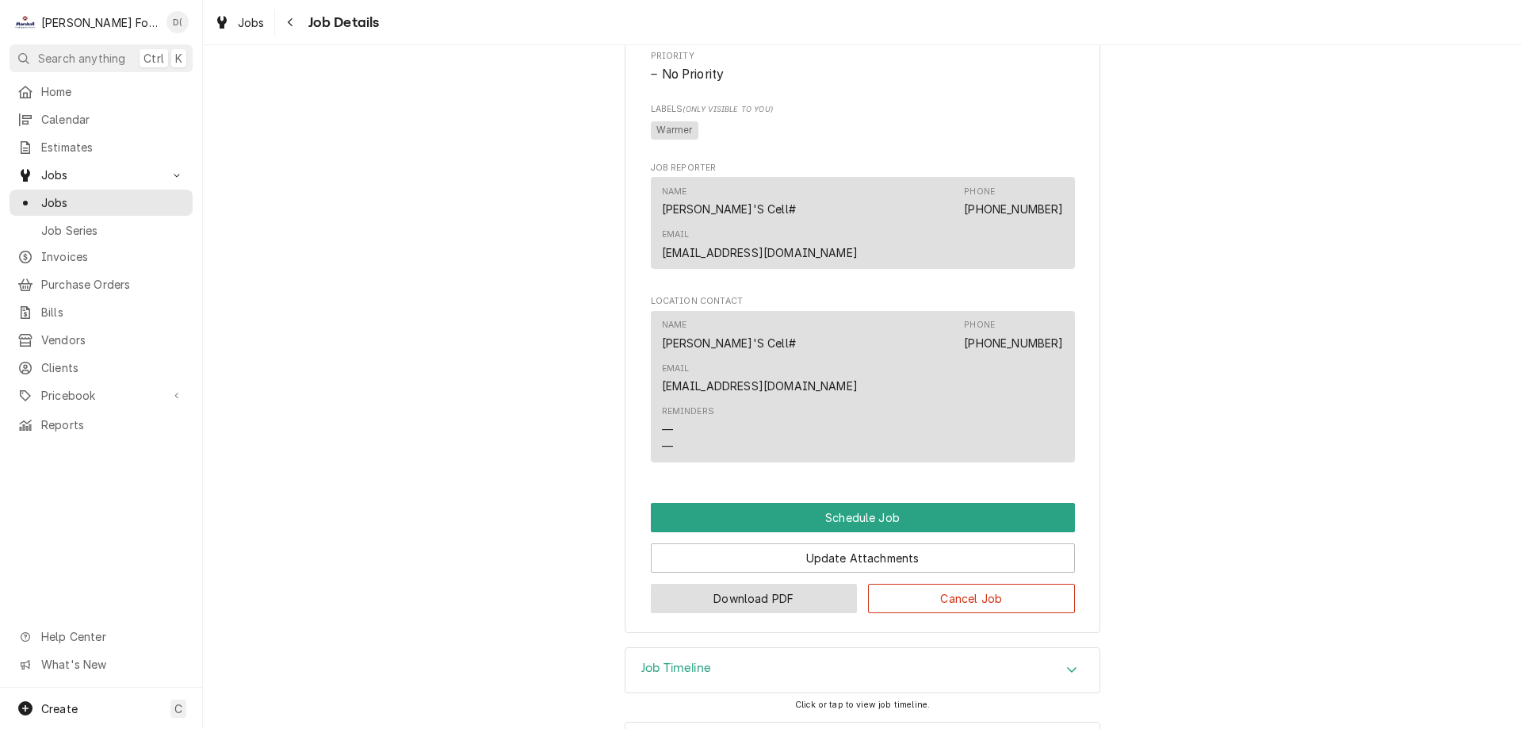
click at [769, 583] on button "Download PDF" at bounding box center [754, 597] width 207 height 29
click at [147, 201] on span "Jobs" at bounding box center [112, 202] width 143 height 17
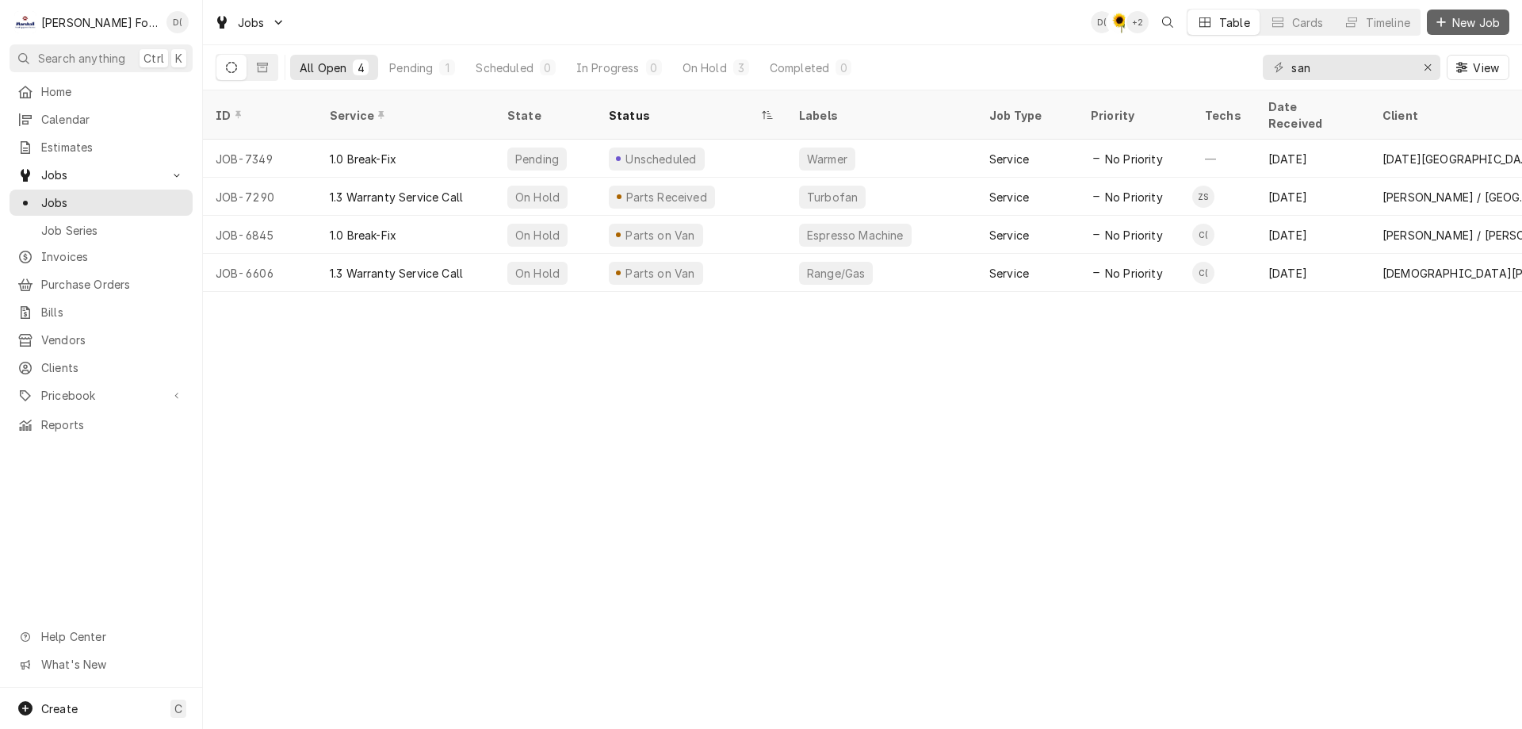
click at [1460, 22] on span "New Job" at bounding box center [1476, 22] width 54 height 17
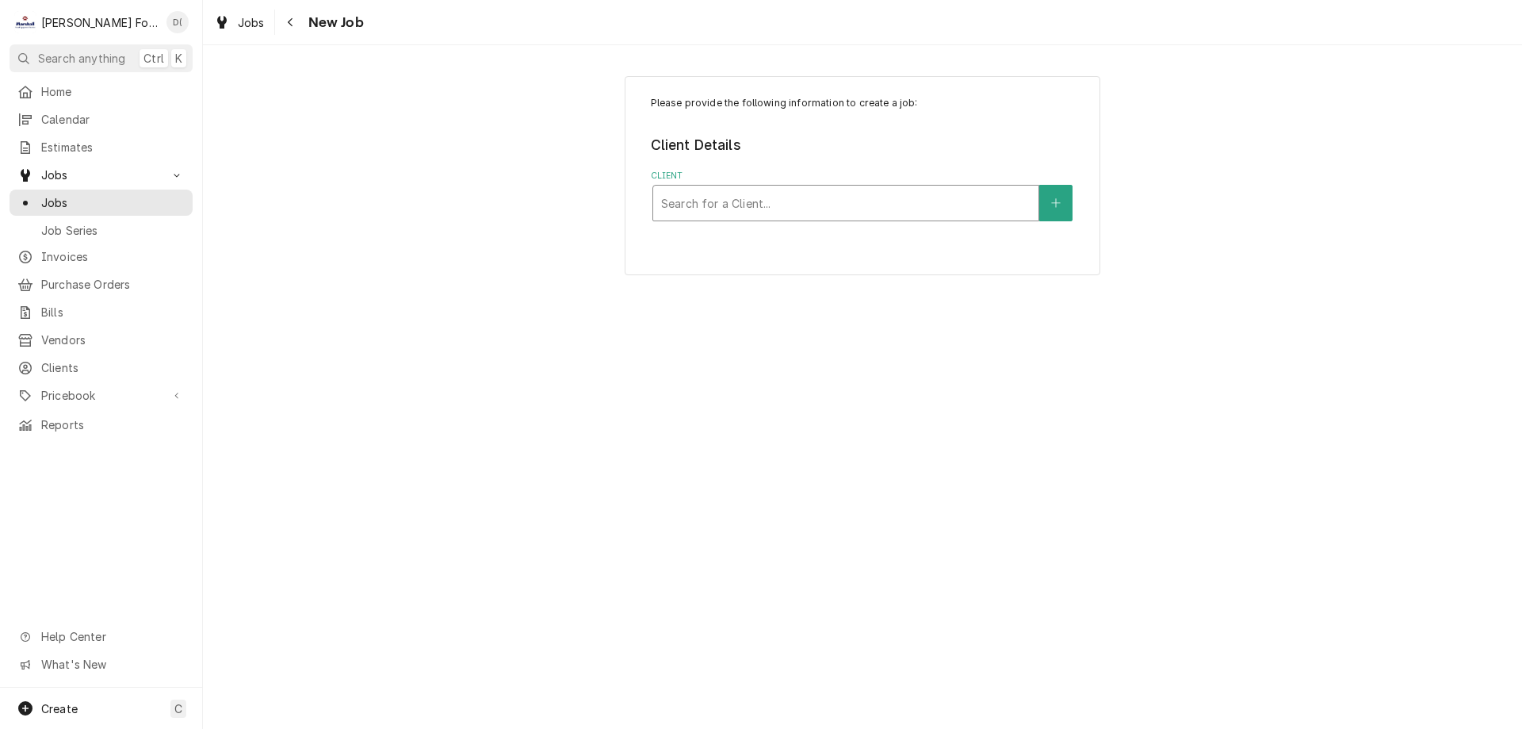
click at [804, 208] on div "Client" at bounding box center [845, 203] width 369 height 29
type input "san mi"
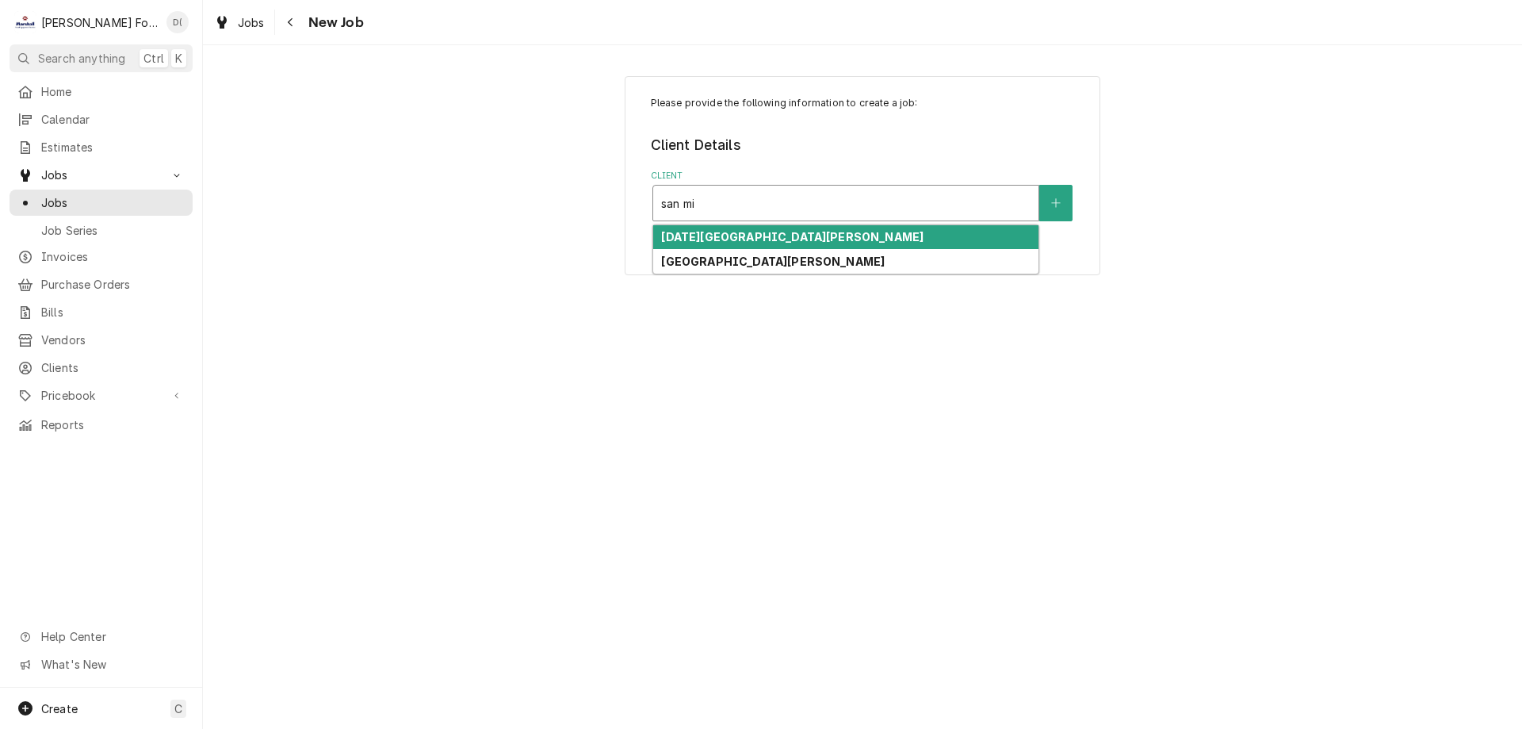
click at [791, 229] on div "[DATE][GEOGRAPHIC_DATA][PERSON_NAME]" at bounding box center [845, 237] width 385 height 25
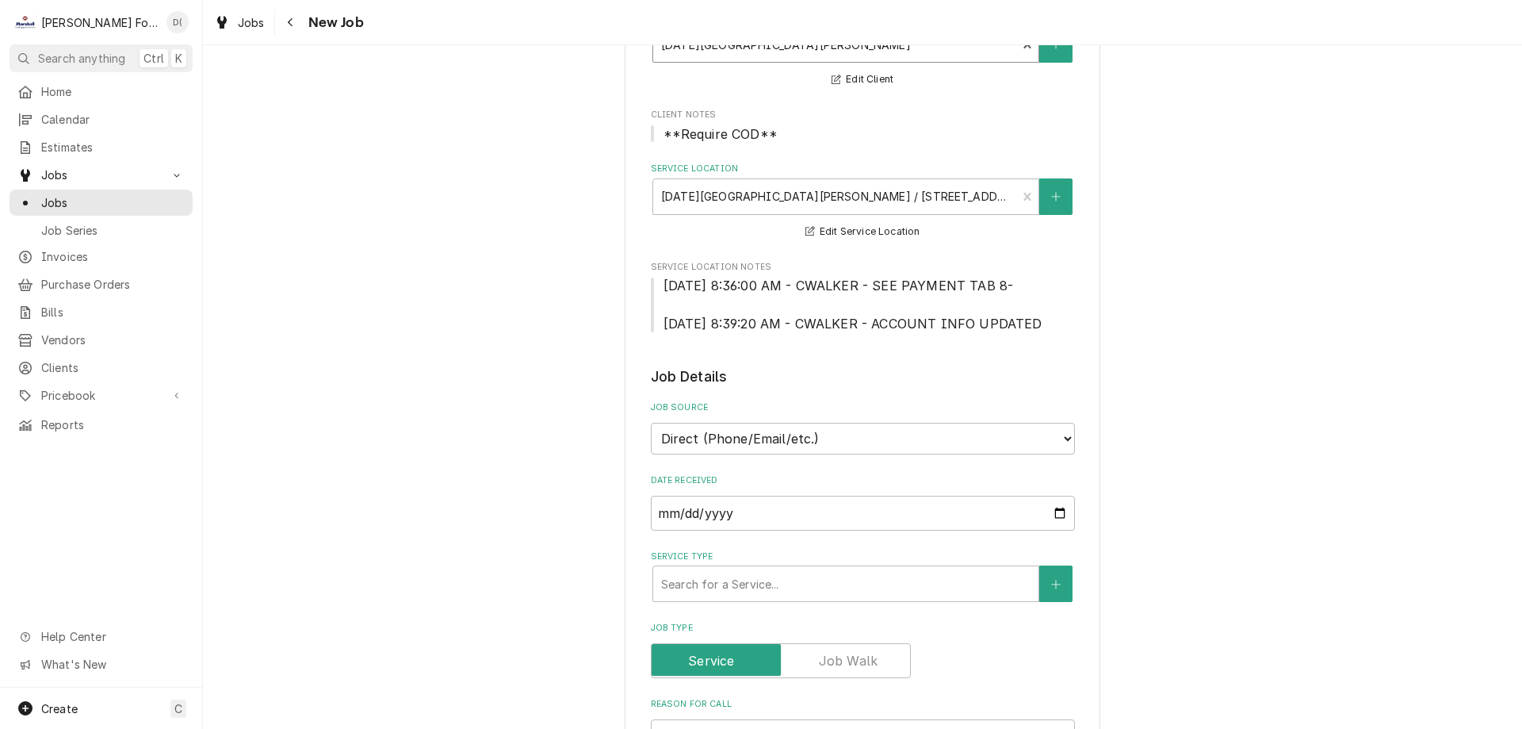
scroll to position [317, 0]
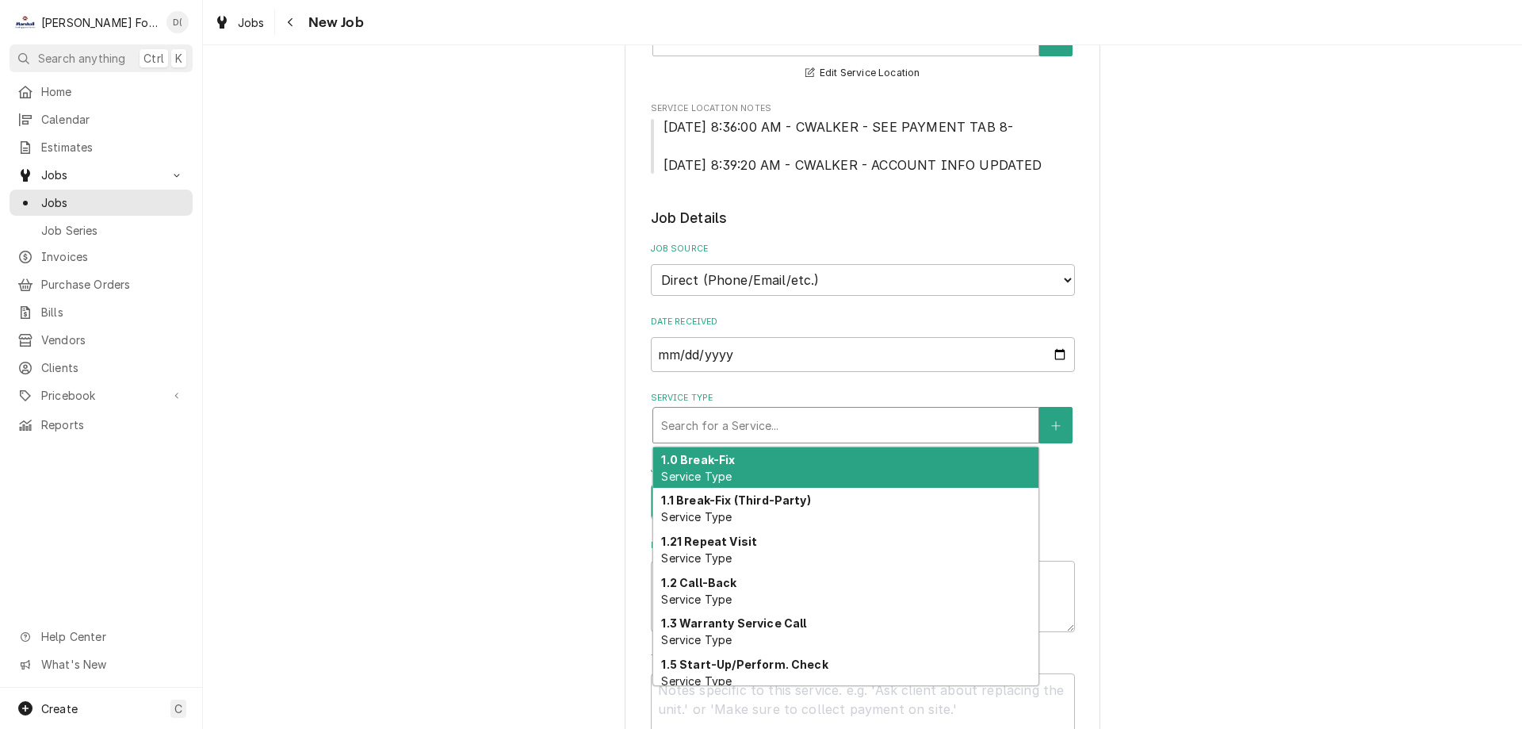
click at [713, 421] on div "Service Type" at bounding box center [845, 425] width 369 height 29
drag, startPoint x: 719, startPoint y: 457, endPoint x: 637, endPoint y: 438, distance: 84.6
click at [720, 457] on strong "1.0 Break-Fix" at bounding box center [698, 459] width 74 height 13
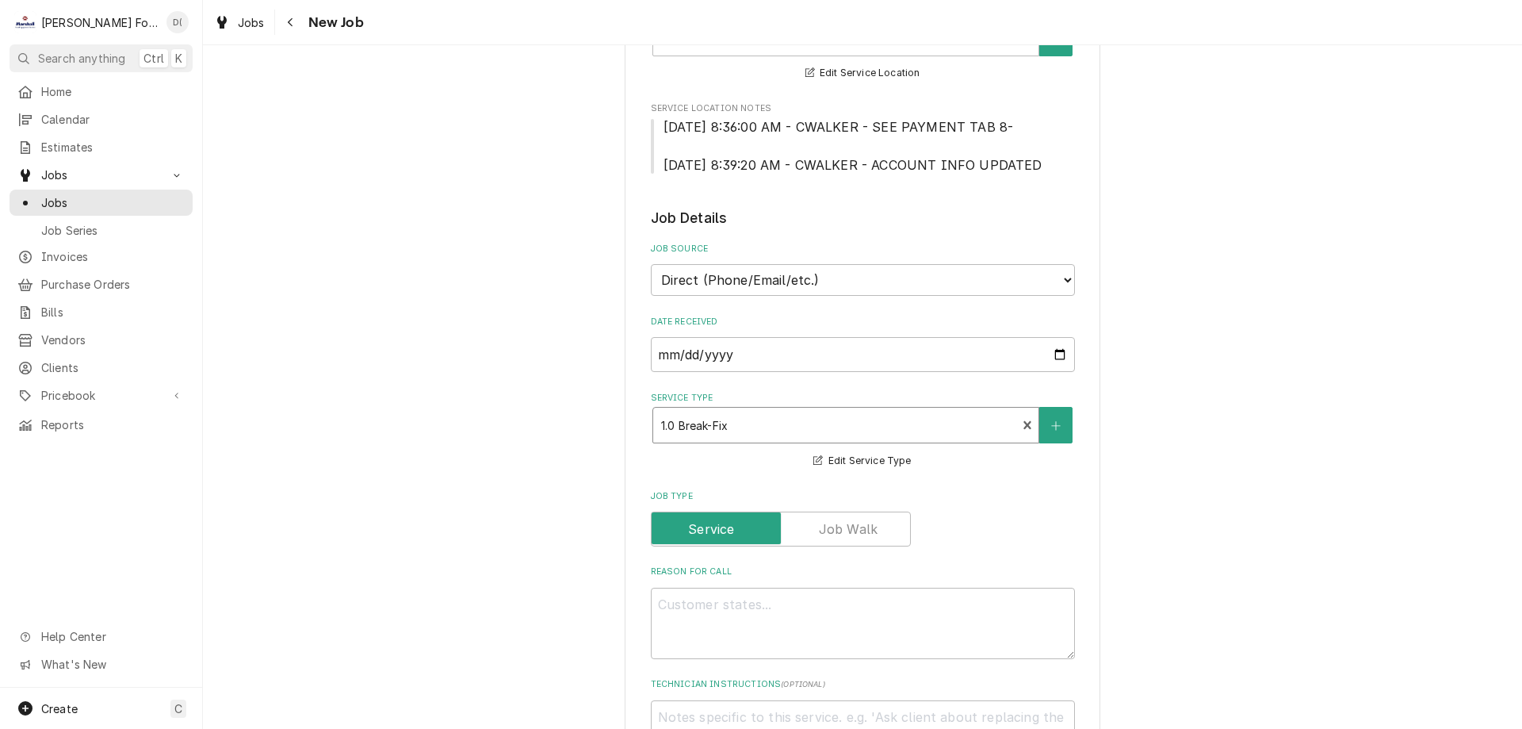
scroll to position [476, 0]
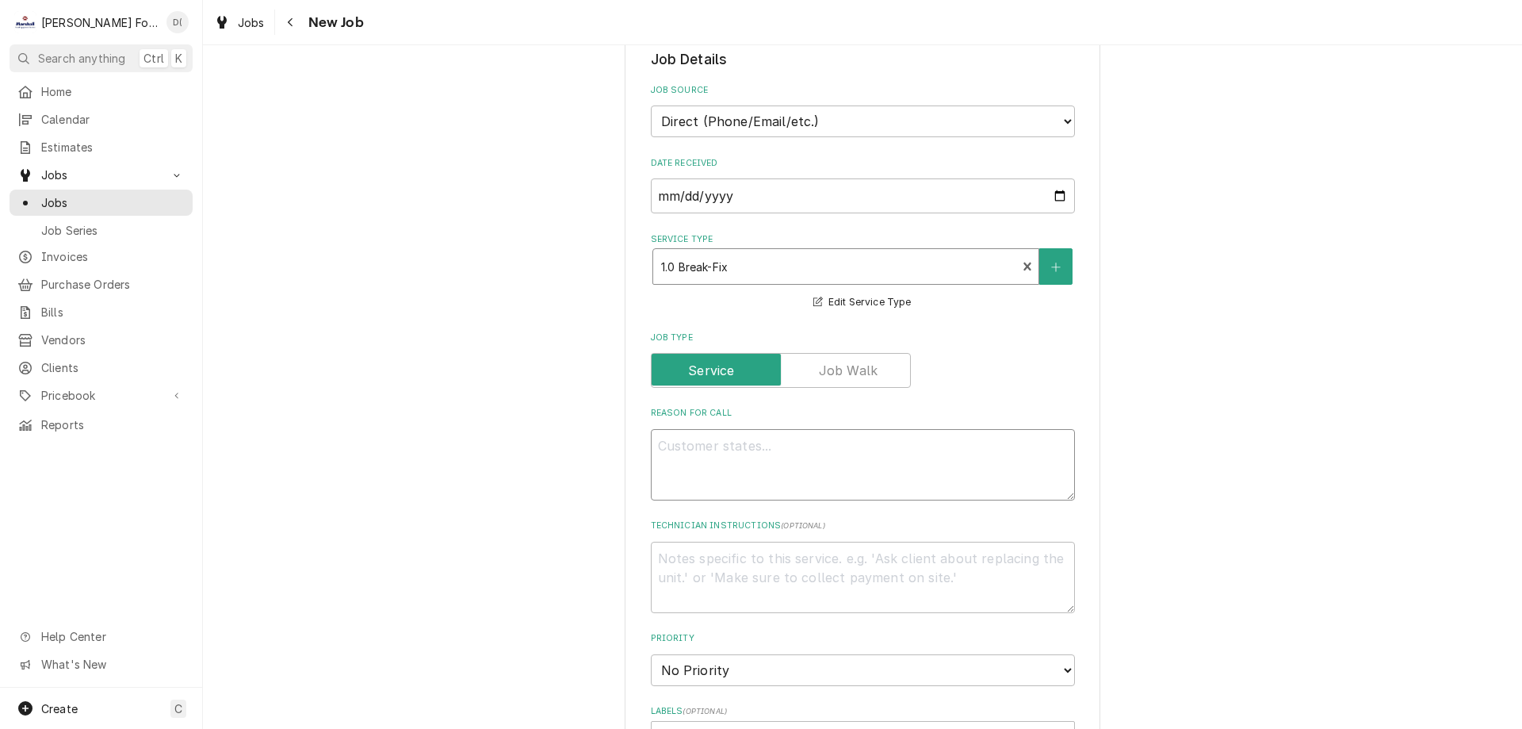
click at [719, 452] on textarea "Reason For Call" at bounding box center [863, 464] width 424 height 71
type textarea "x"
type textarea "3"
type textarea "x"
type textarea "3"
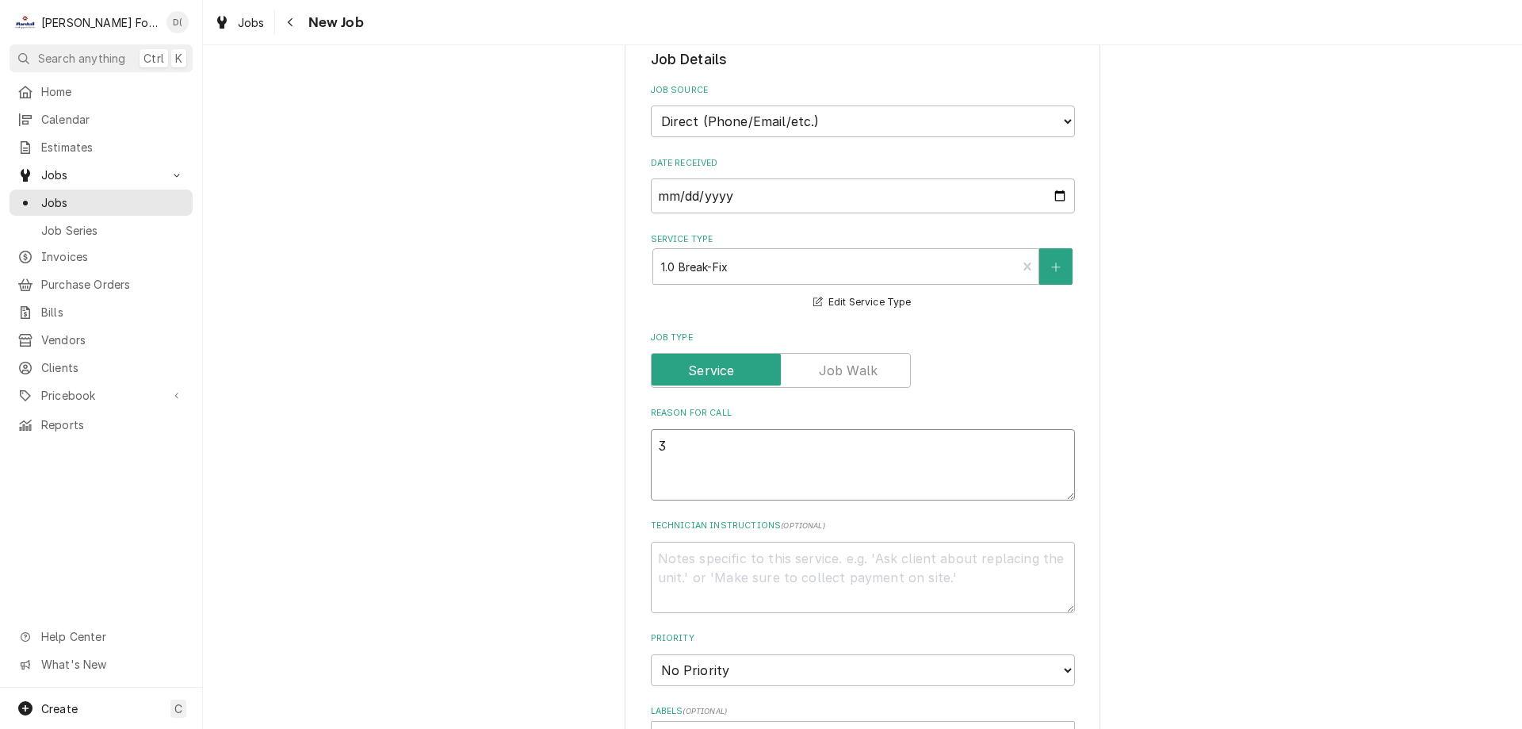
type textarea "x"
type textarea "3 b"
type textarea "x"
type textarea "3 ba"
type textarea "x"
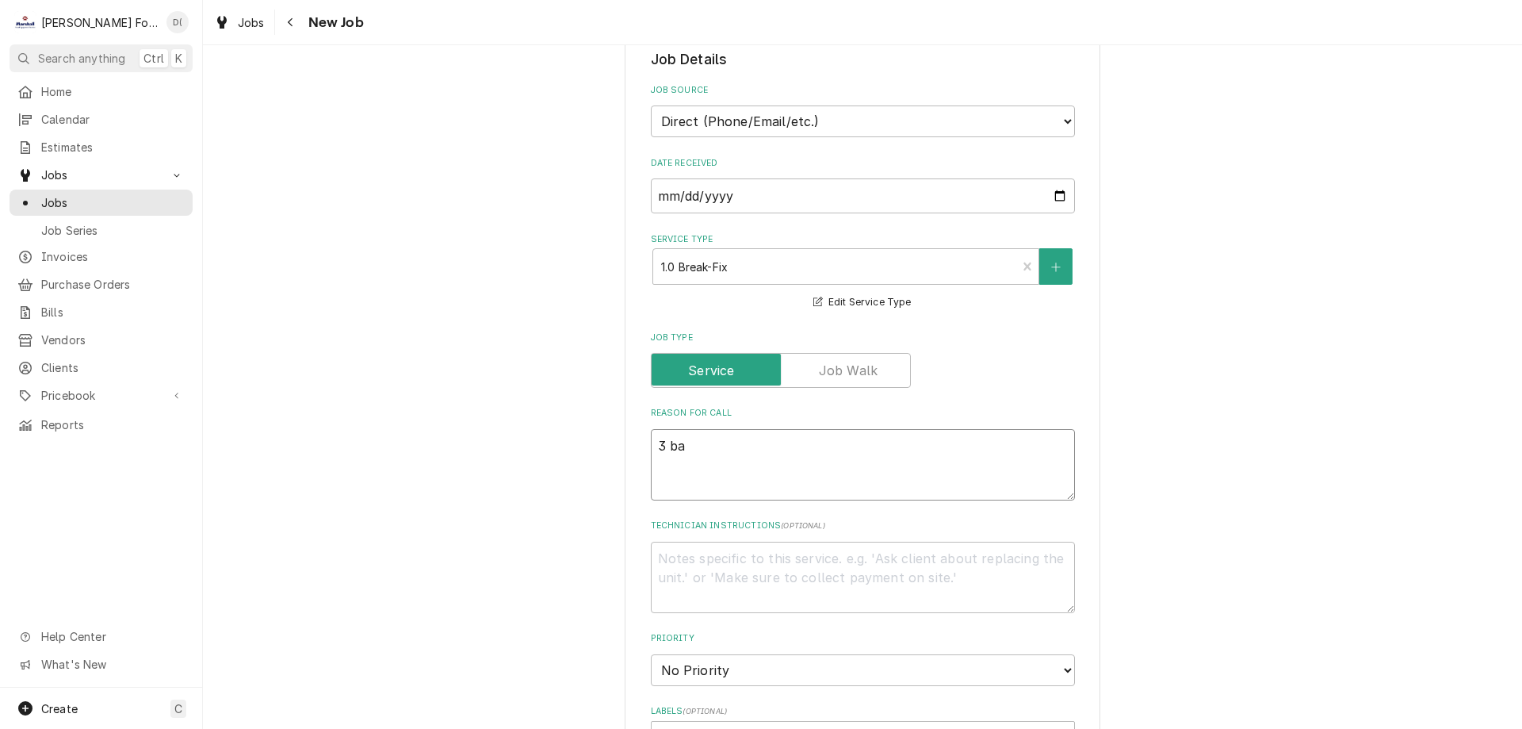
type textarea "3 bay"
type textarea "x"
type textarea "3 bay"
type textarea "x"
type textarea "3 bay s"
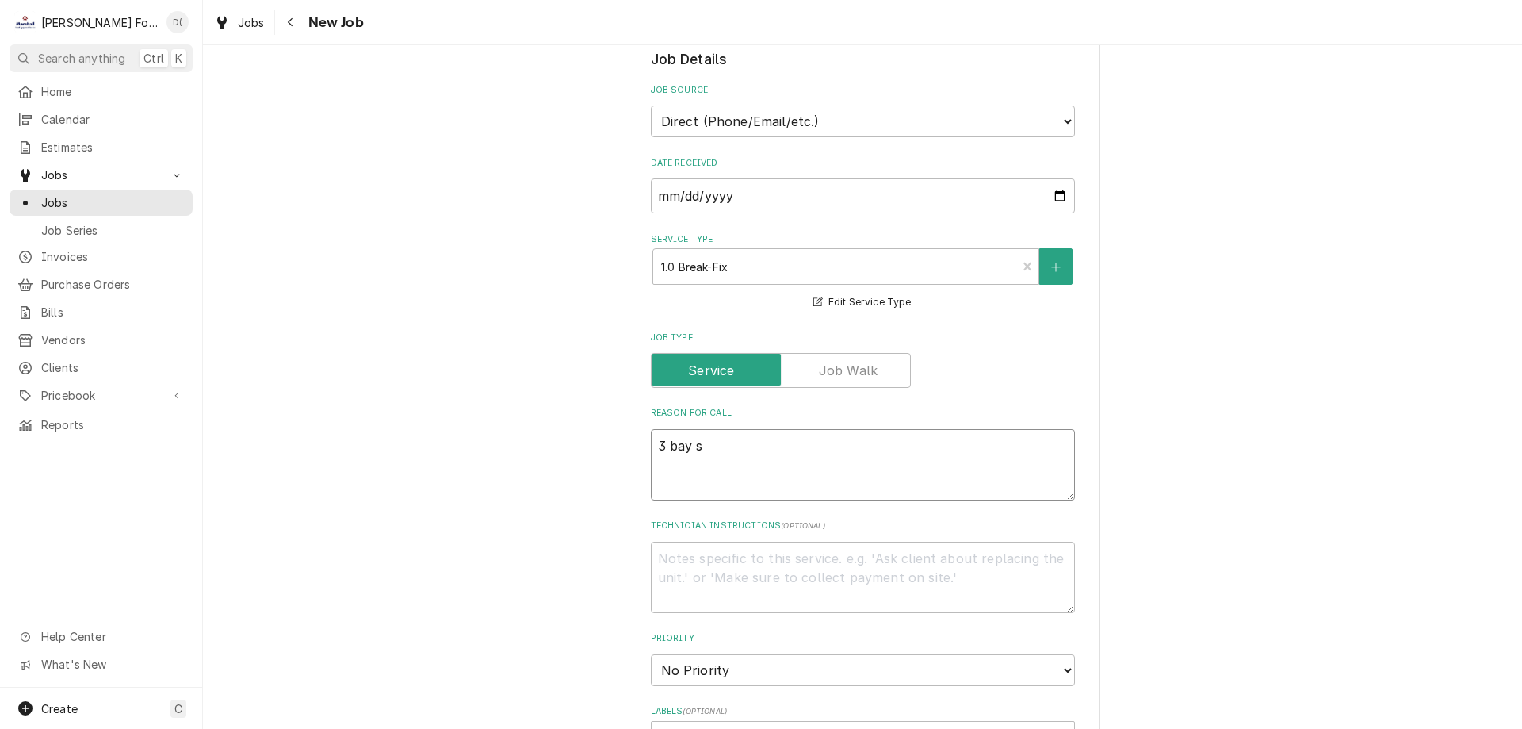
type textarea "x"
type textarea "[STREET_ADDRESS]"
type textarea "x"
type textarea "3 bay ste"
type textarea "x"
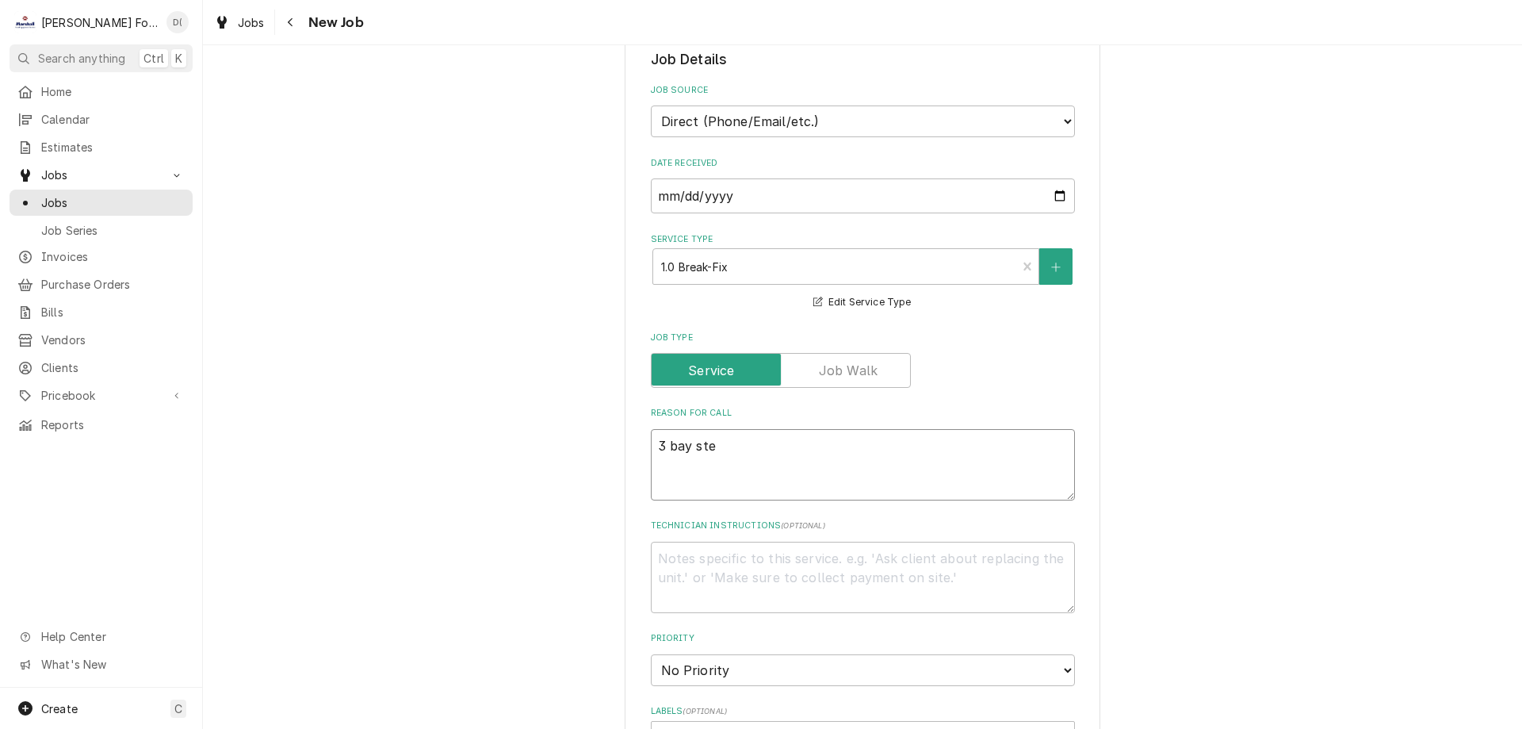
type textarea "3 bay stea"
type textarea "x"
type textarea "3 bay steam"
type textarea "x"
type textarea "3 bay steam"
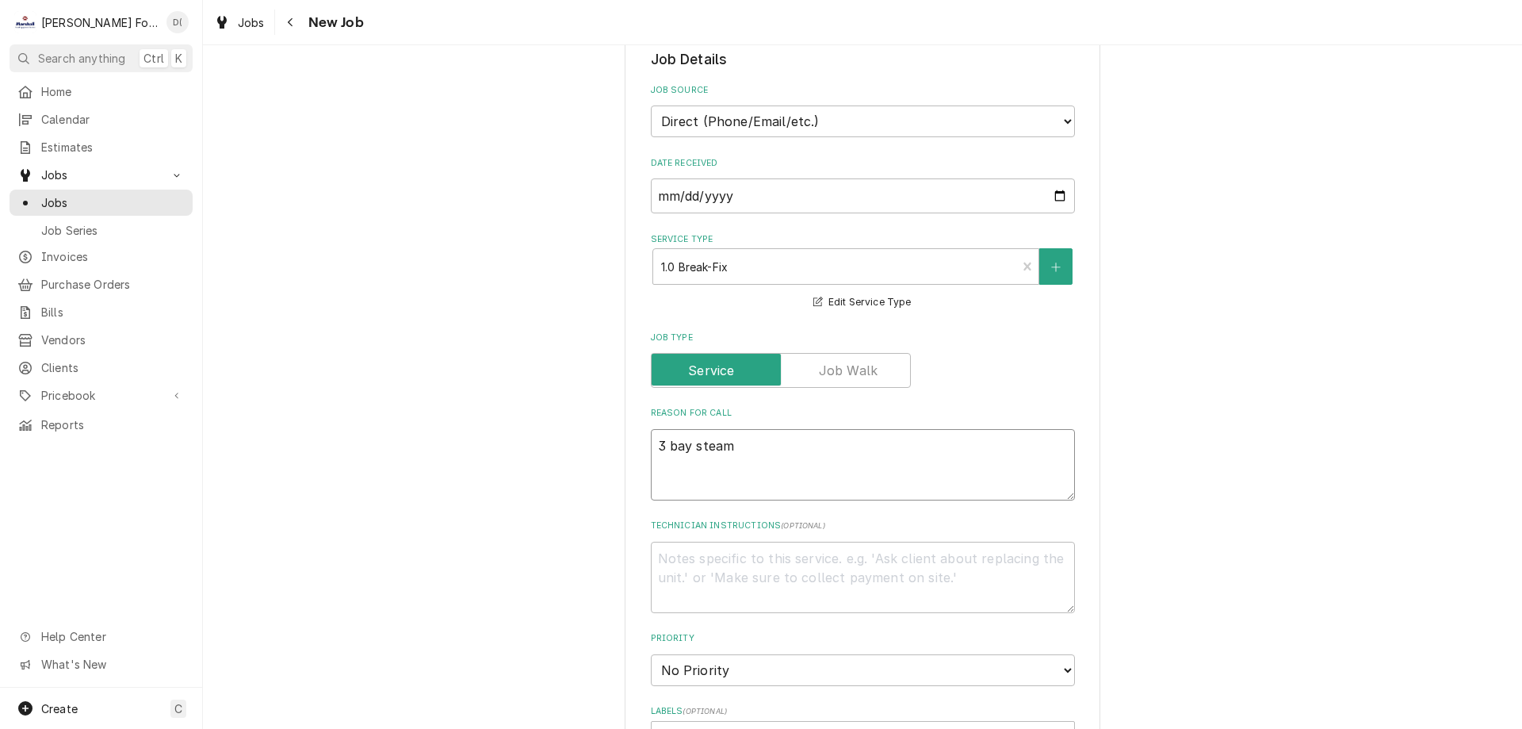
type textarea "x"
type textarea "3 bay steam t"
type textarea "x"
type textarea "3 bay steam ta"
type textarea "x"
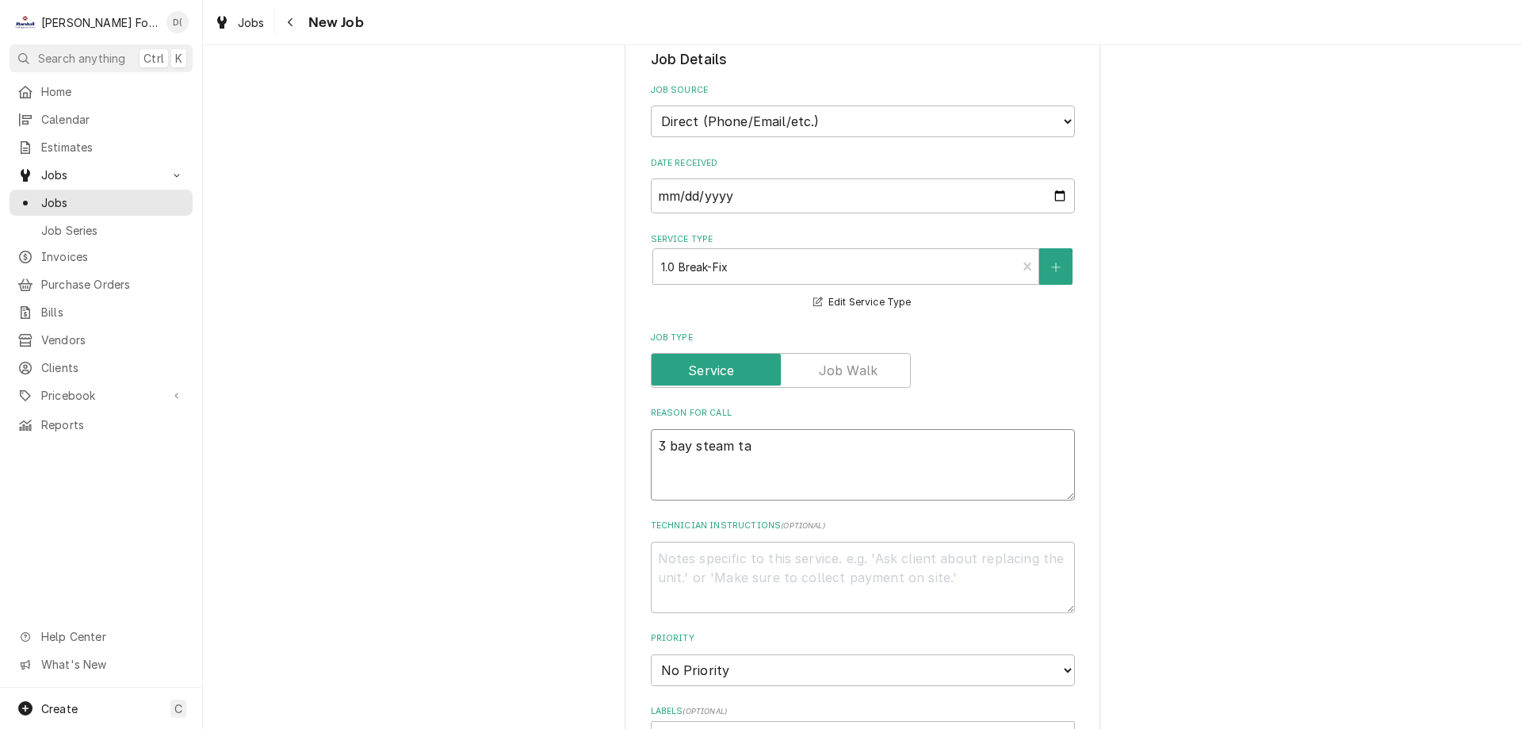
type textarea "3 bay steam tab"
type textarea "x"
type textarea "3 bay steam tabl"
type textarea "x"
type textarea "3 bay steam table"
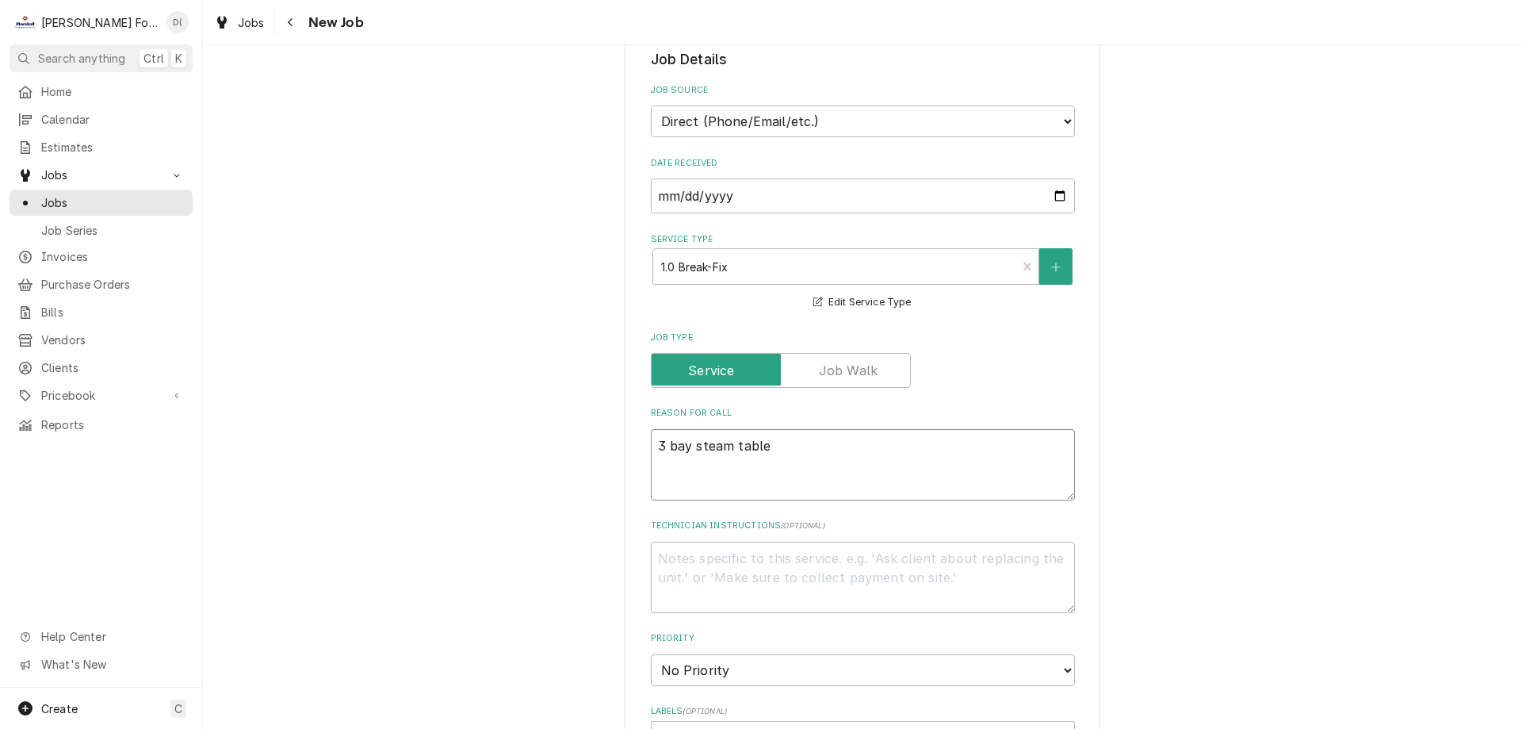
type textarea "x"
type textarea "3 bay steam table"
type textarea "x"
type textarea "3 bay steam table d"
type textarea "x"
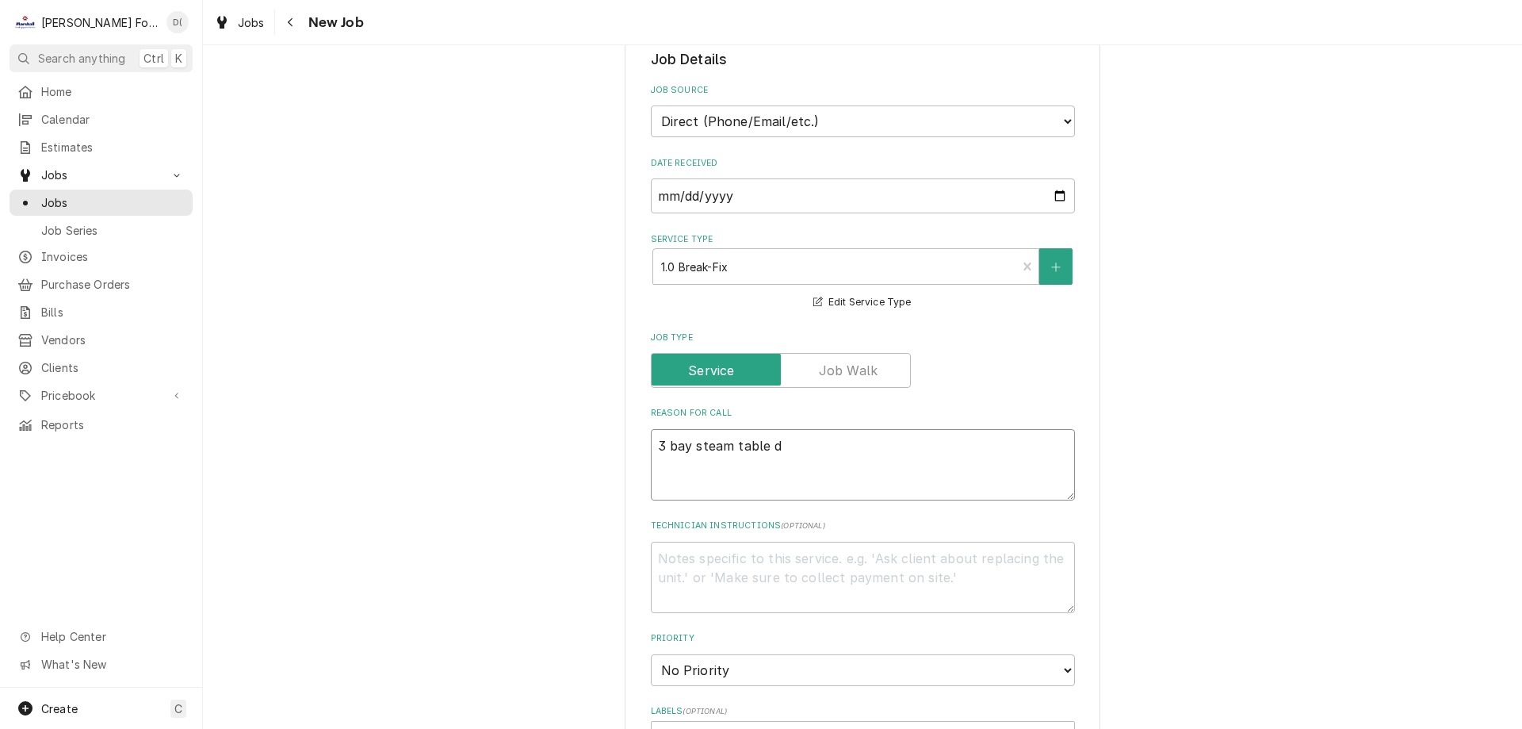
type textarea "3 bay steam table do"
type textarea "x"
type textarea "3 bay steam table doe"
type textarea "x"
type textarea "3 bay steam table does"
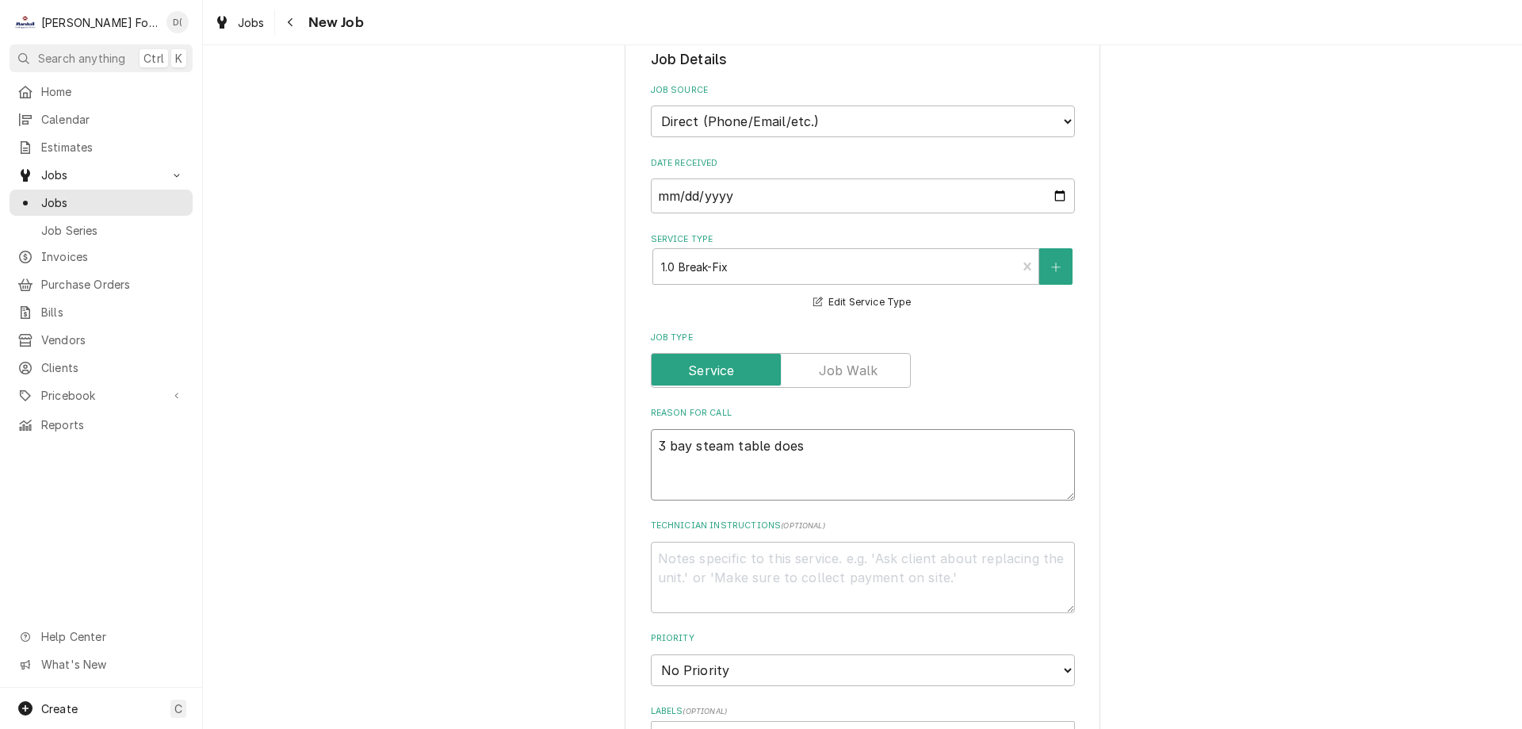
type textarea "x"
type textarea "3 bay steam table doesn"
type textarea "x"
type textarea "3 bay steam table doesnt"
type textarea "x"
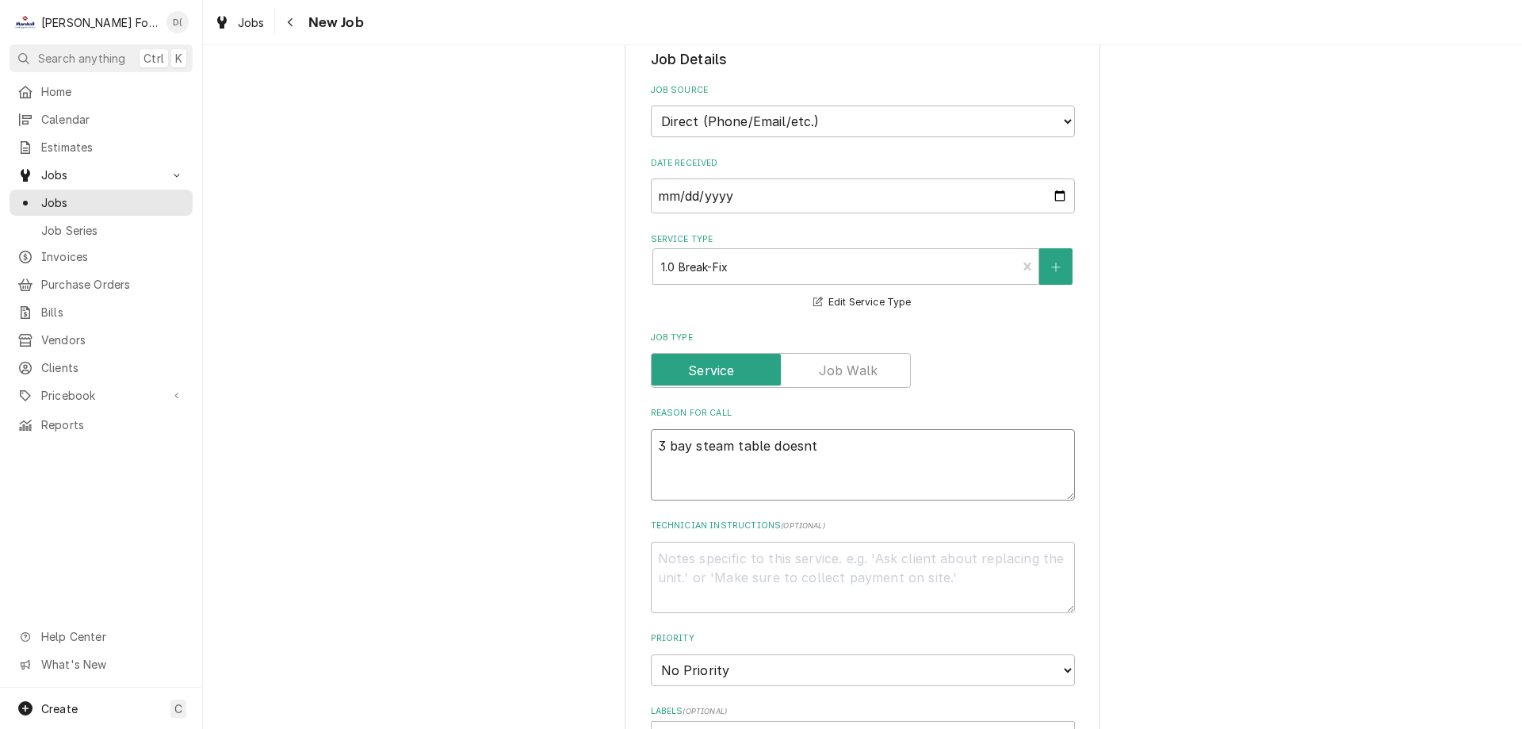
type textarea "3 bay steam table doesnt"
type textarea "x"
type textarea "3 bay steam table doesnt g"
type textarea "x"
type textarea "3 bay steam table doesnt ge"
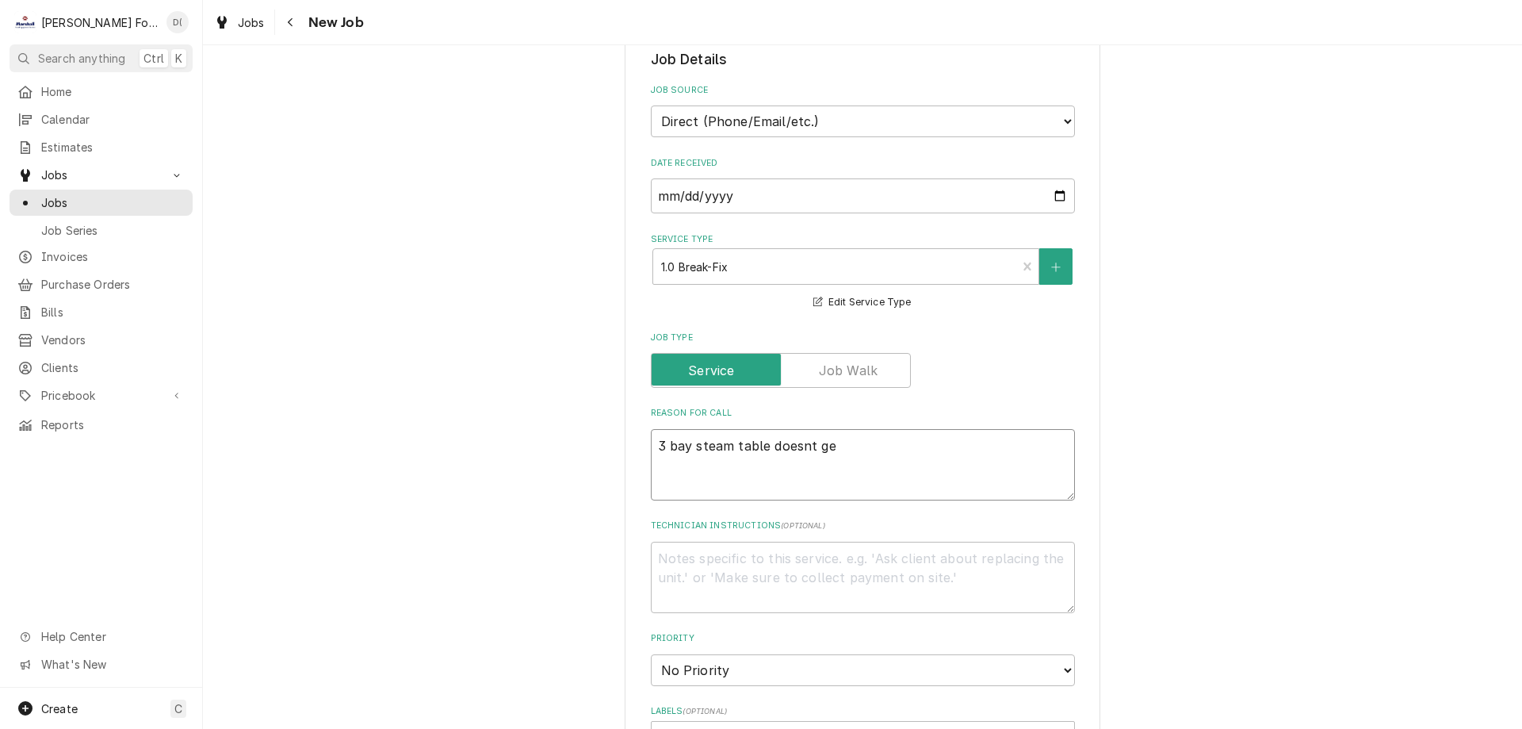
type textarea "x"
type textarea "3 bay steam table doesnt get"
type textarea "x"
type textarea "3 bay steam table doesnt get"
type textarea "x"
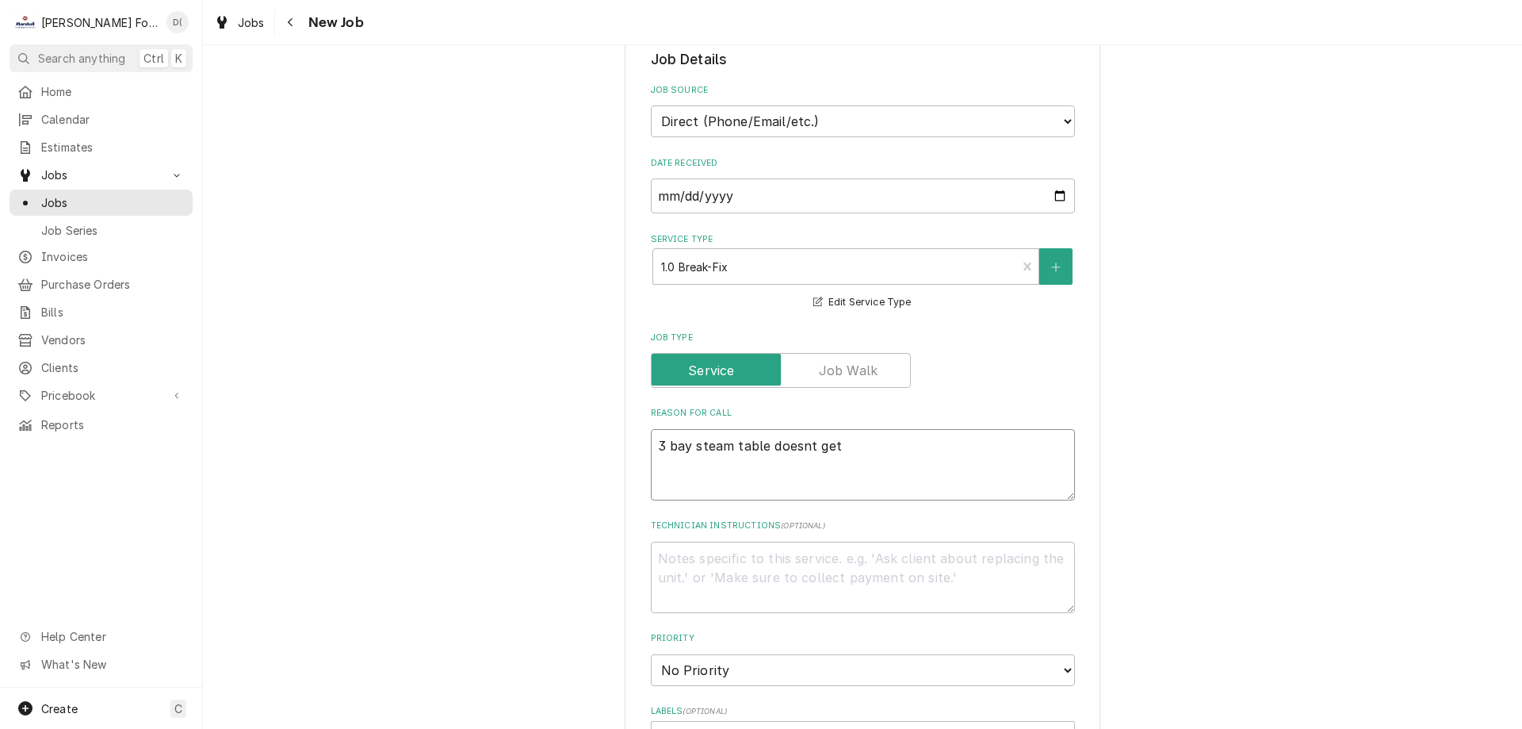
type textarea "3 bay steam table doesnt get h"
type textarea "x"
type textarea "3 bay steam table doesnt get ho"
type textarea "x"
type textarea "3 bay steam table doesnt get hot"
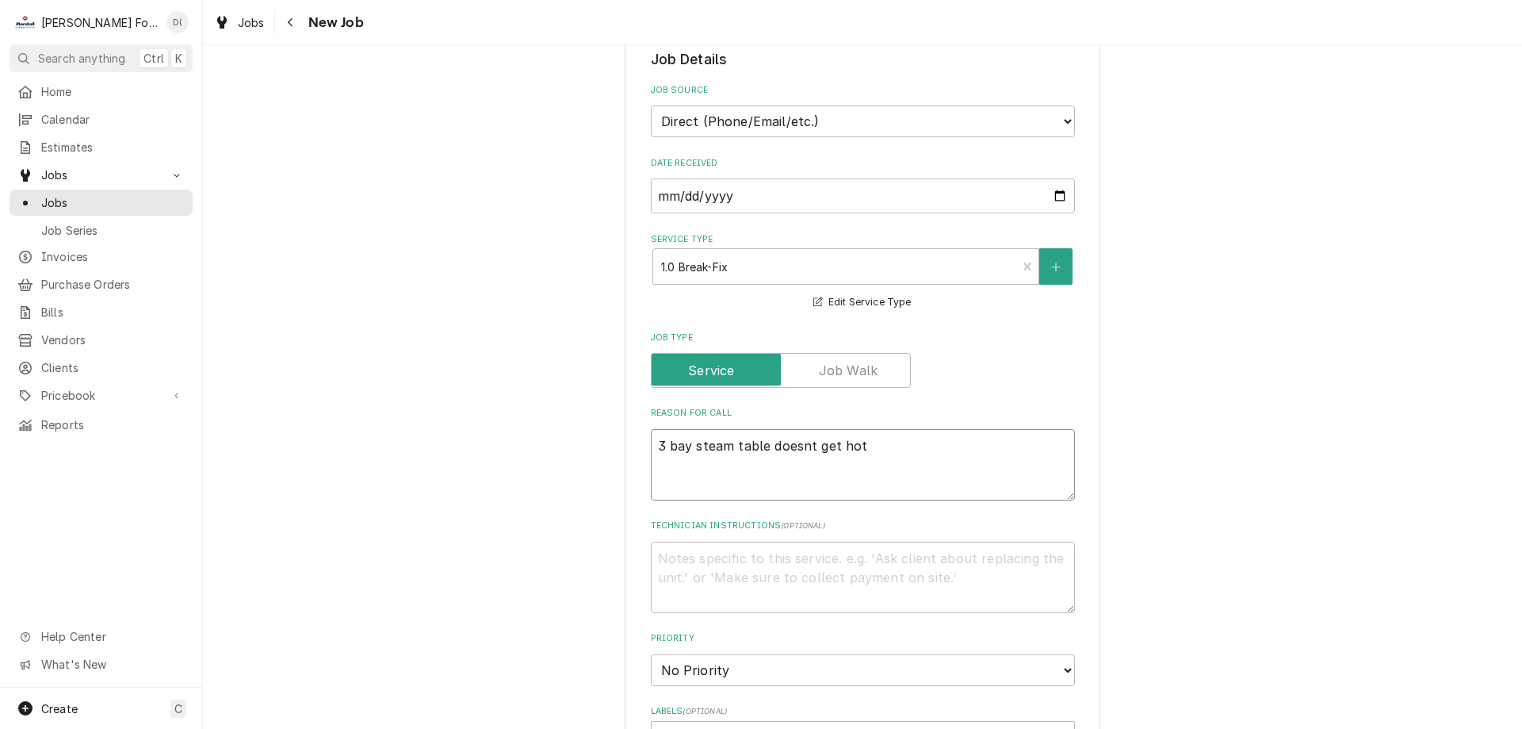
type textarea "x"
type textarea "3 bay steam table doesnt get hot"
type textarea "x"
type textarea "3 bay steam table doesnt get hot e"
type textarea "x"
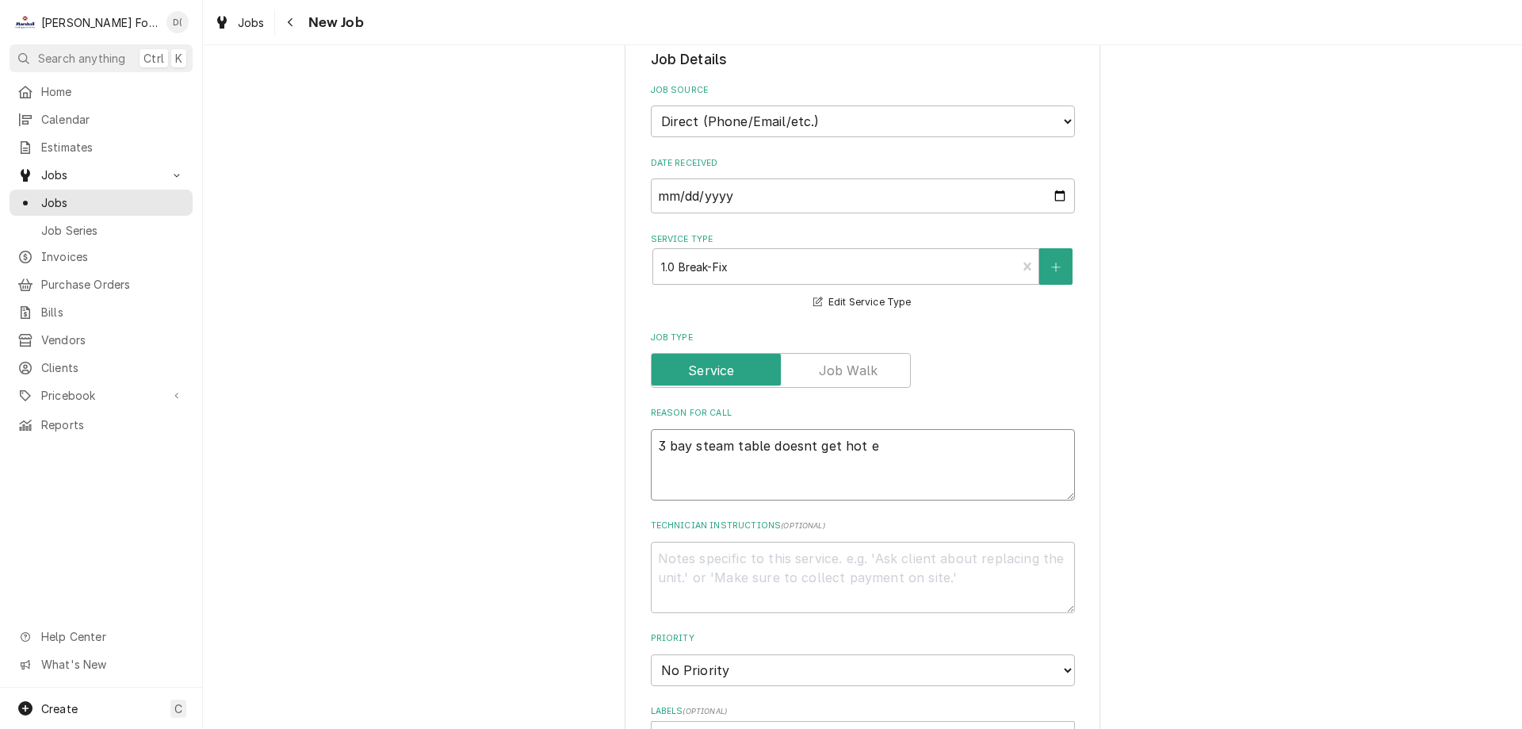
type textarea "3 bay steam table doesnt get hot en"
type textarea "x"
type textarea "3 bay steam table doesnt get hot eno"
type textarea "x"
type textarea "3 bay steam table doesnt get hot enou"
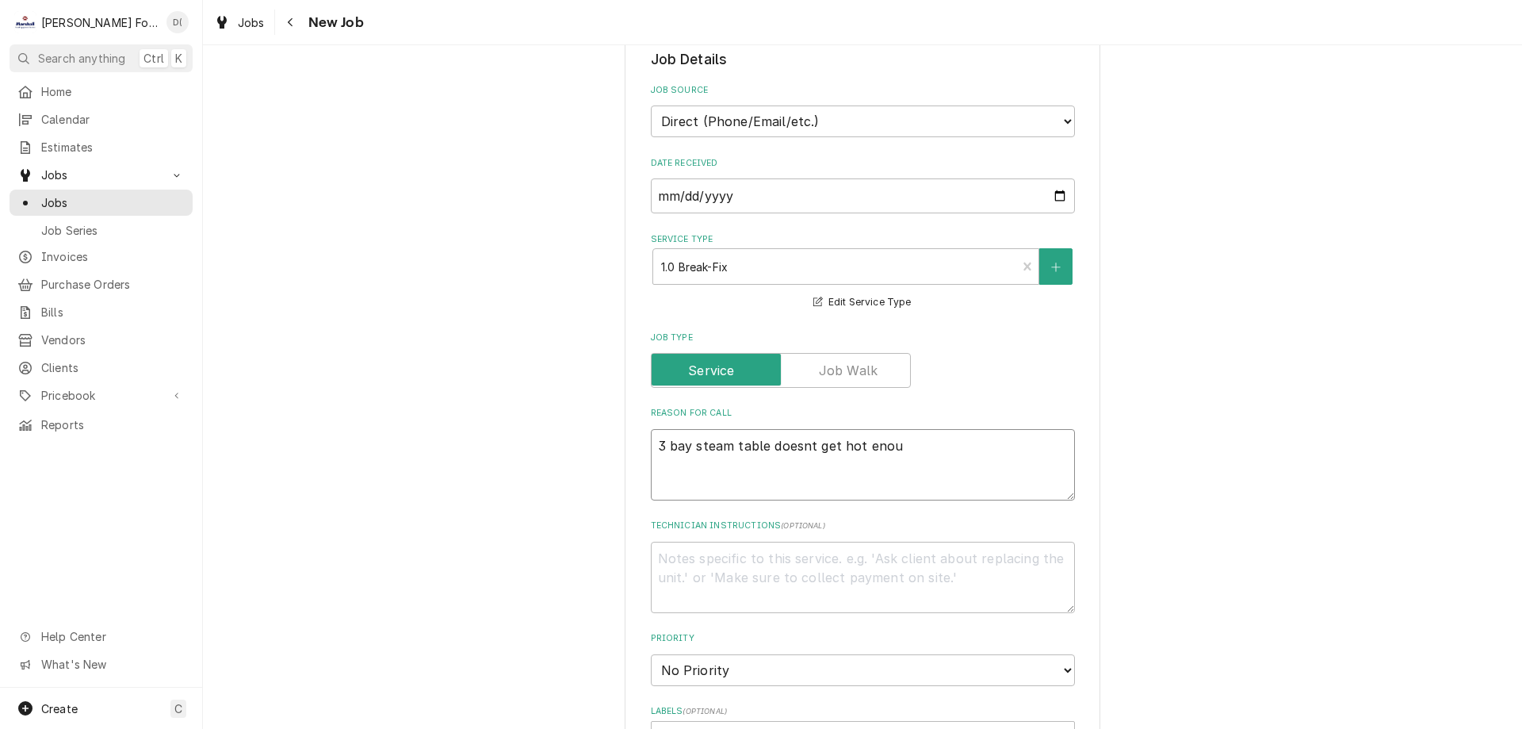
type textarea "x"
type textarea "3 bay steam table doesnt get hot enoug"
type textarea "x"
type textarea "3 bay steam table doesnt get hot enough"
type textarea "x"
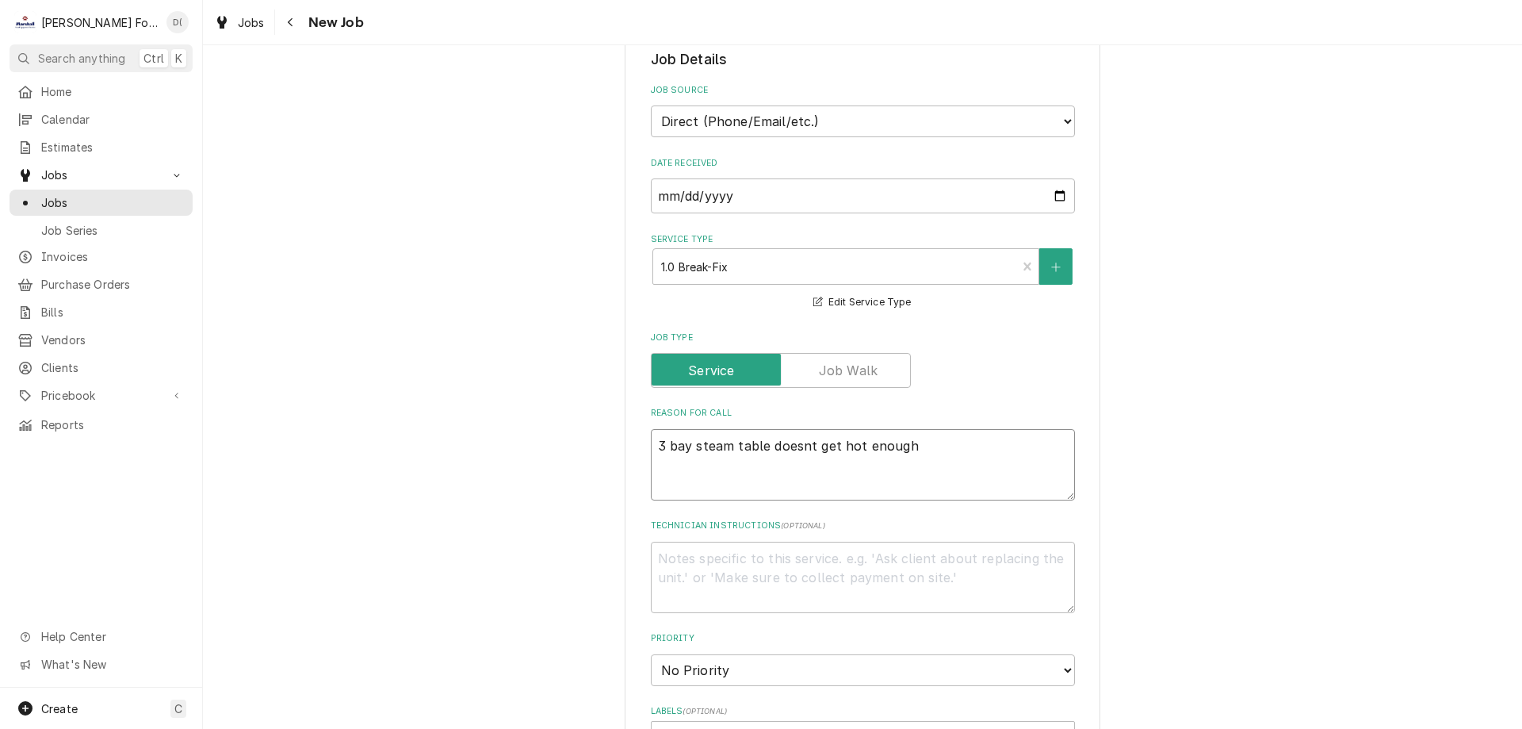
type textarea "3 bay steam table doesnt get hot enough"
click at [800, 446] on textarea "3 bay steam table doesnt get hot enough" at bounding box center [863, 464] width 424 height 71
click at [779, 452] on textarea "3 bay steam table doesnt get hot enough" at bounding box center [863, 464] width 424 height 71
click at [781, 450] on textarea "3 bay steam table doesnt get hot enough" at bounding box center [863, 464] width 424 height 71
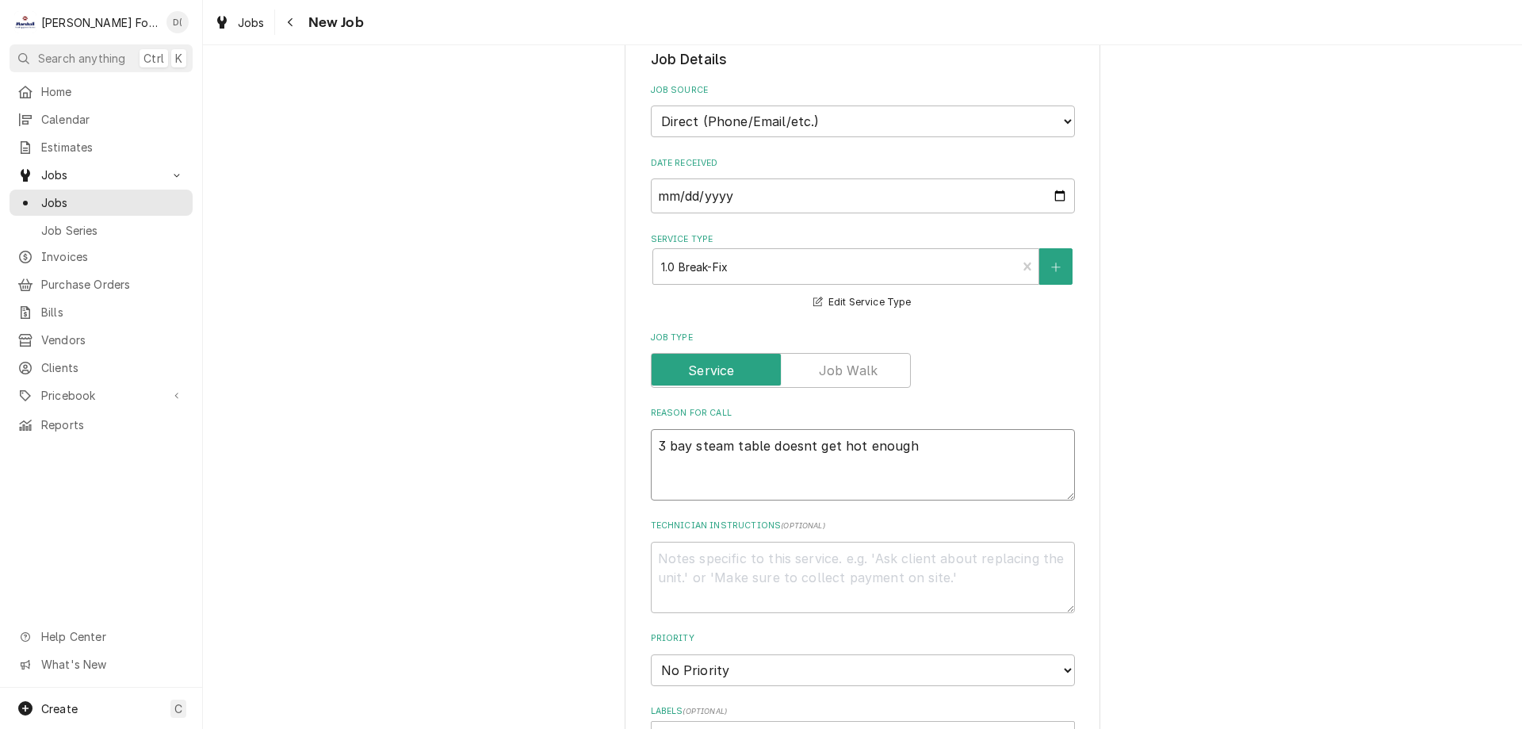
click at [783, 450] on textarea "3 bay steam table doesnt get hot enough" at bounding box center [863, 464] width 424 height 71
click at [854, 489] on textarea "3 bay steam table doesnt get hot enough" at bounding box center [863, 464] width 424 height 71
drag, startPoint x: 807, startPoint y: 450, endPoint x: 763, endPoint y: 449, distance: 44.4
click at [763, 449] on textarea "3 bay steam table doesnt get hot enough" at bounding box center [863, 464] width 424 height 71
type textarea "x"
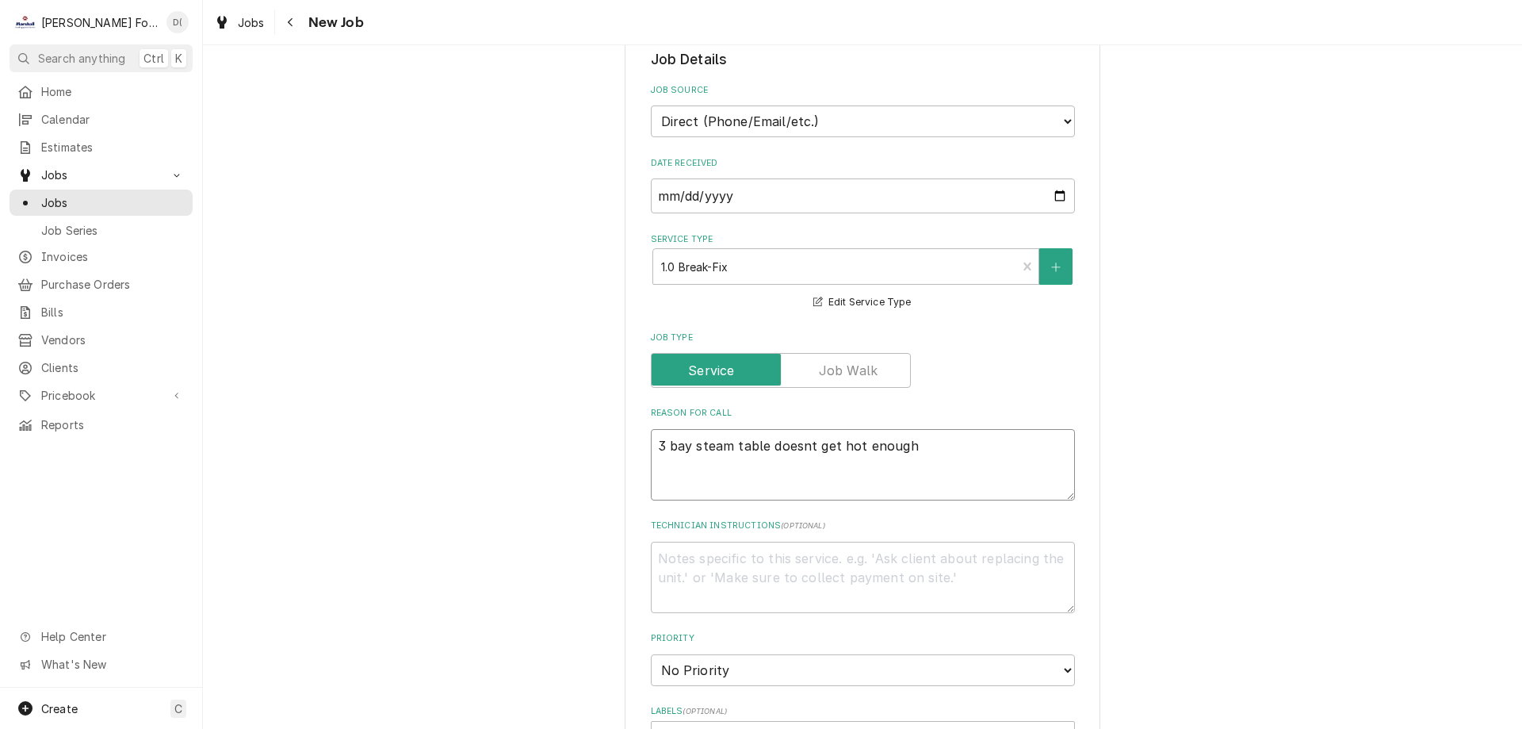
type textarea "3 bay steam table d get hot enough"
type textarea "x"
type textarea "3 bay steam table do get hot enough"
type textarea "x"
type textarea "3 bay steam table doe get hot enough"
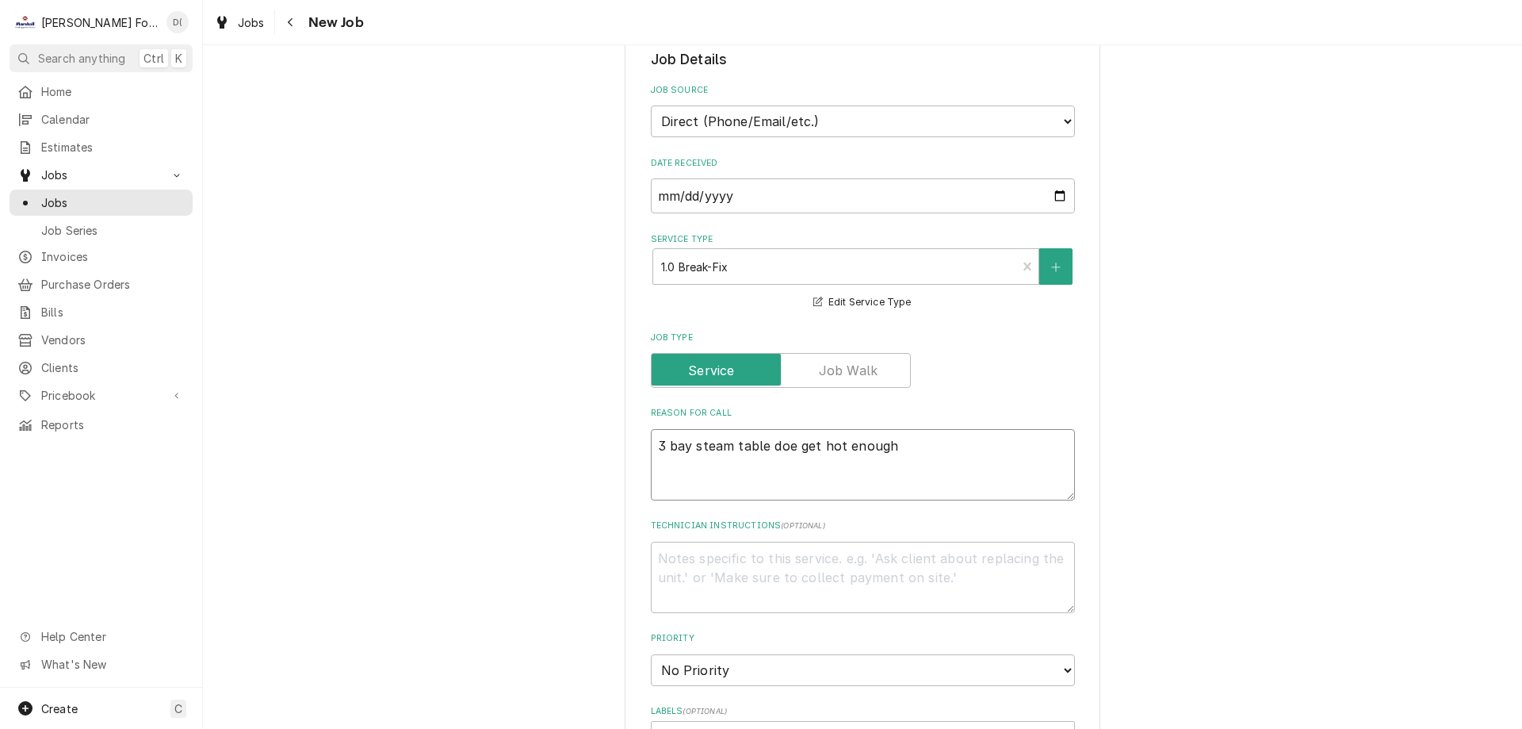
type textarea "x"
type textarea "3 bay steam table does get hot enough"
type textarea "x"
type textarea "3 bay steam table doesn get hot enough"
type textarea "x"
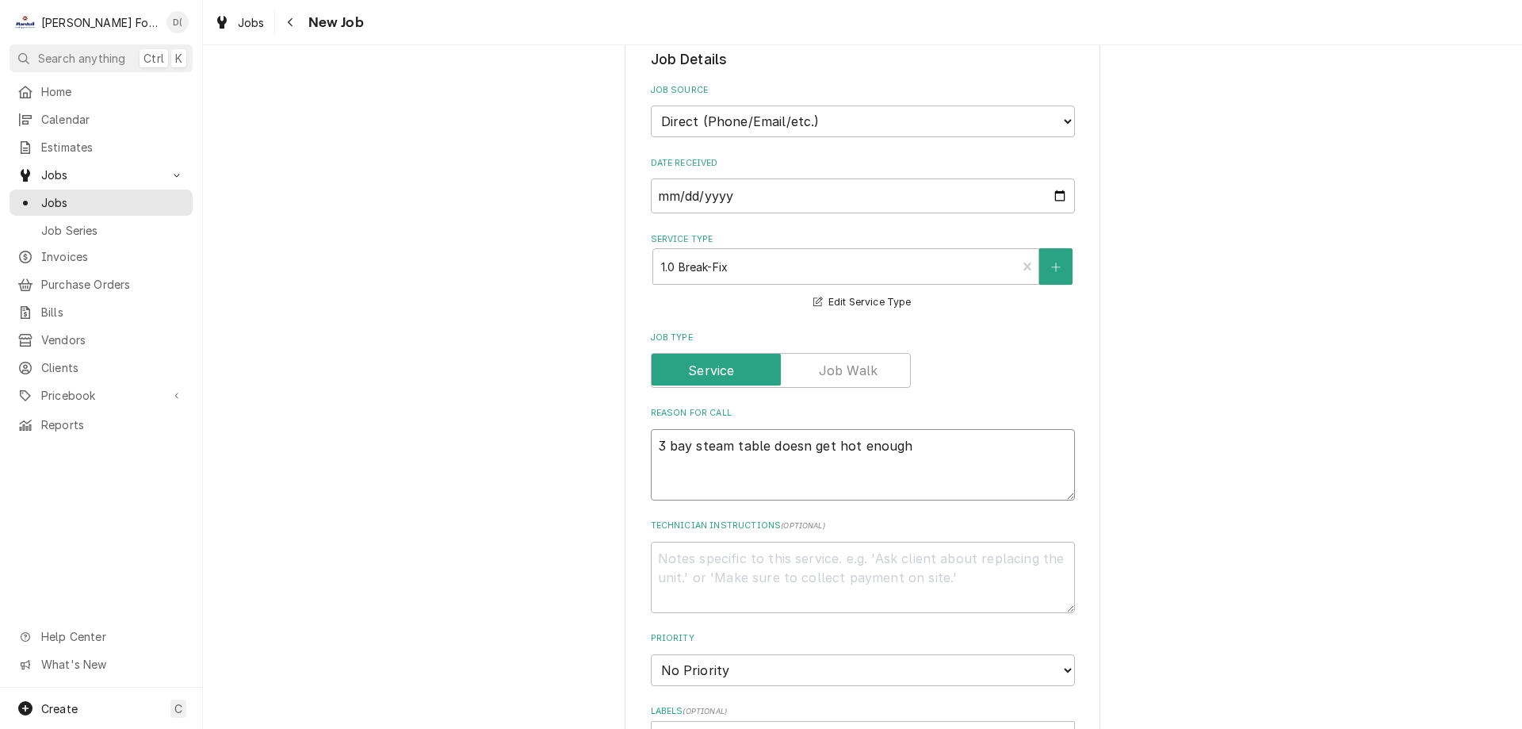
type textarea "3 bay steam table doesnt get hot enough"
type textarea "x"
type textarea "3 bay steam table doesn get hot enough"
type textarea "x"
type textarea "3 bay steam table does get hot enough"
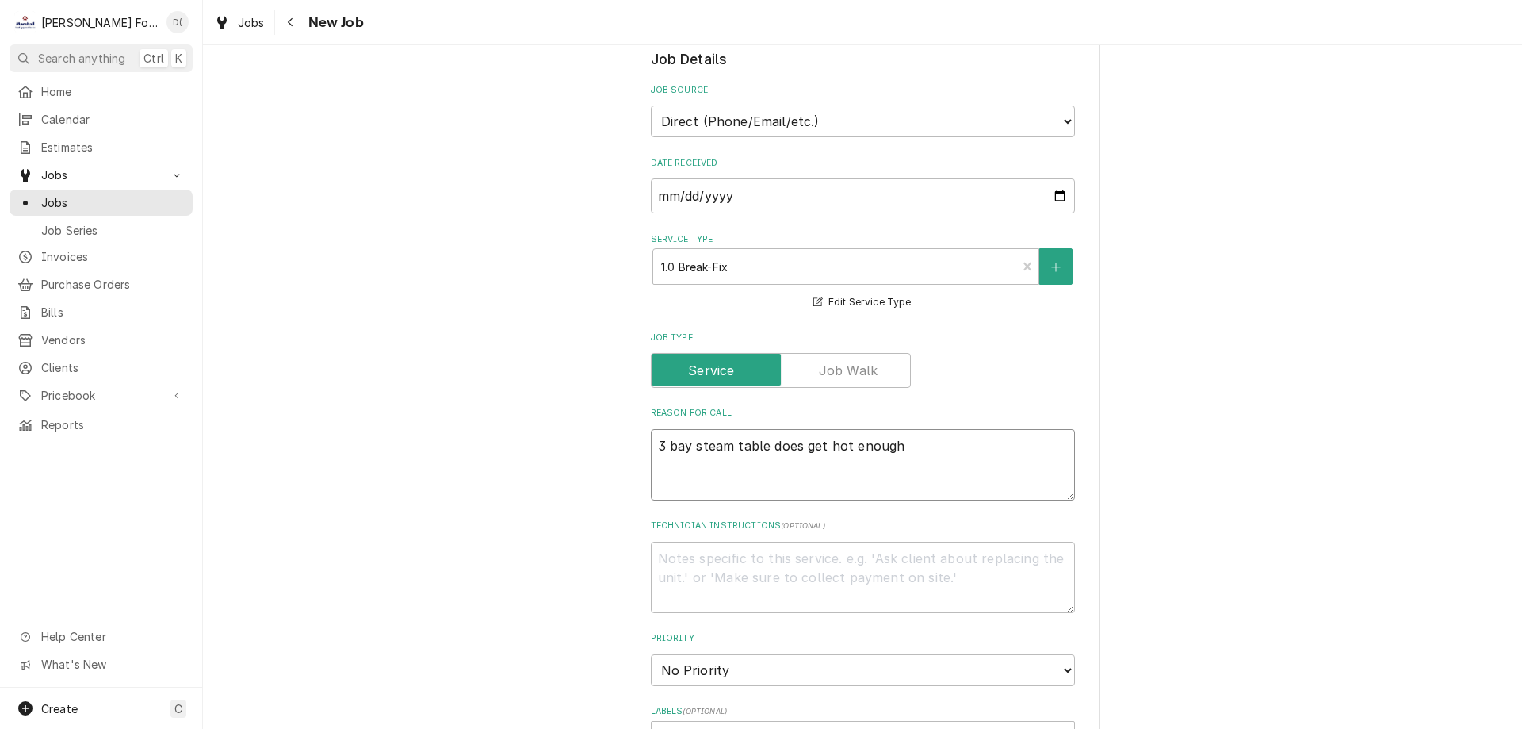
type textarea "x"
type textarea "3 bay steam table doe get hot enough"
type textarea "x"
type textarea "3 bay steam table do get hot enough"
type textarea "x"
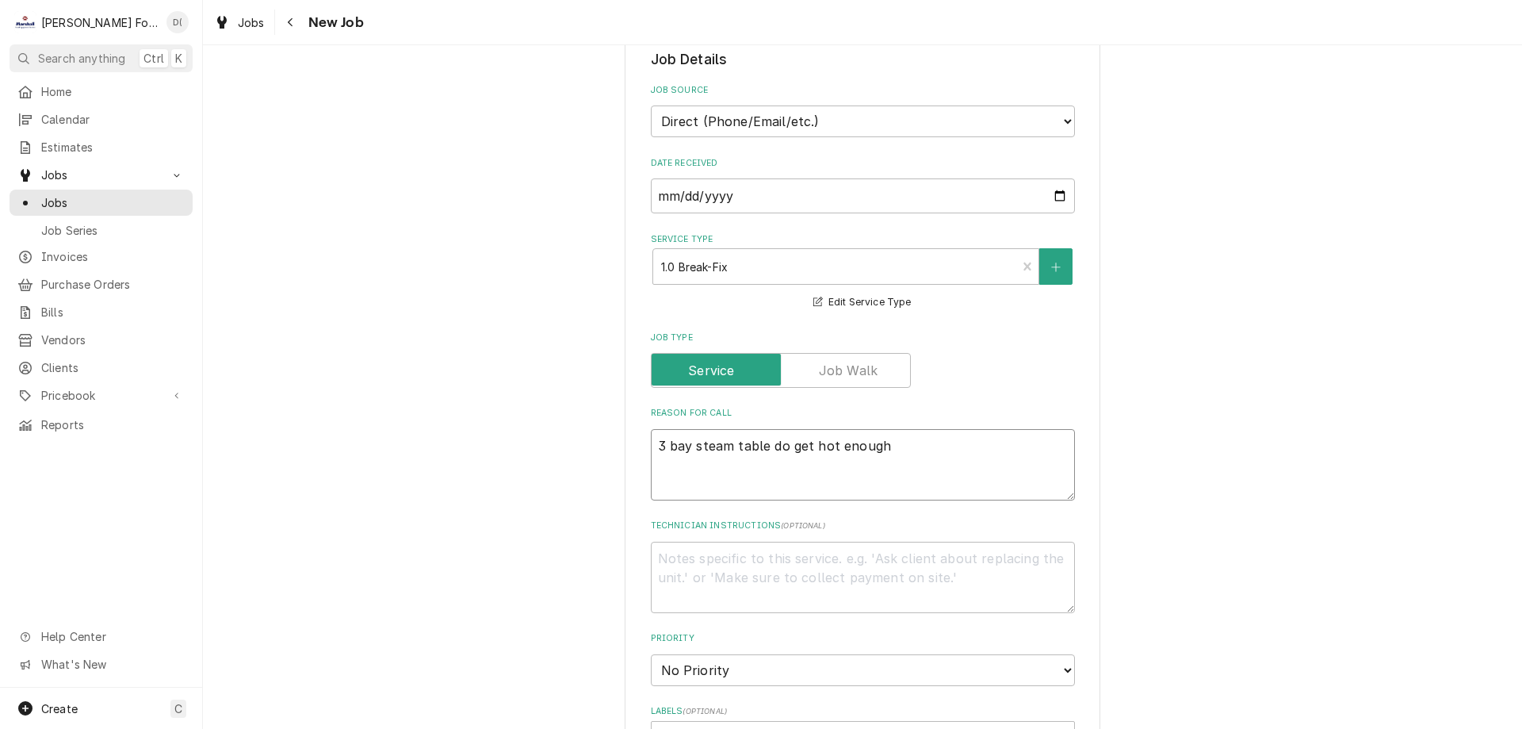
type textarea "3 bay steam table d get hot enough"
type textarea "x"
type textarea "3 bay steam table get hot enough"
type textarea "x"
type textarea "3 bay steam table n get hot enough"
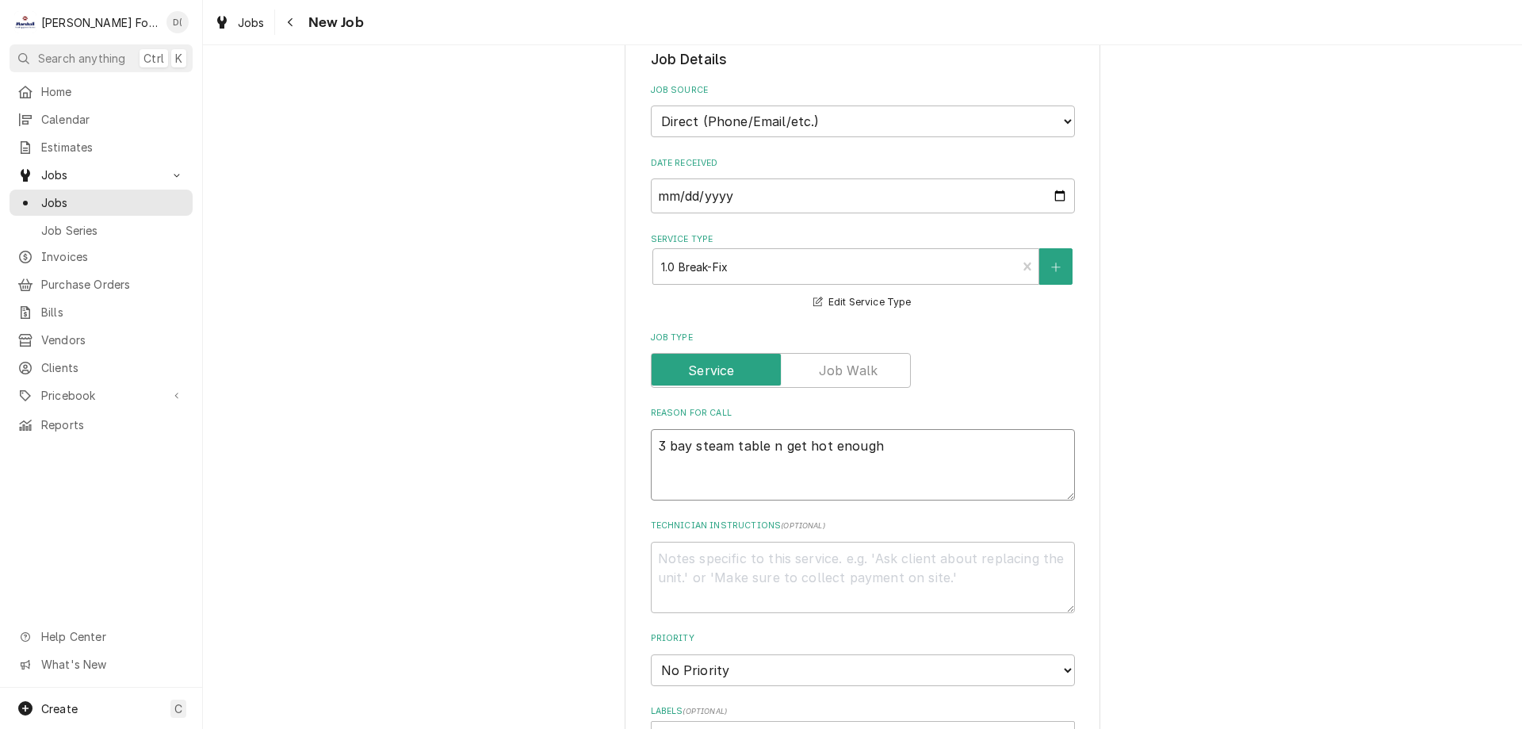
type textarea "x"
type textarea "3 bay steam table no get hot enough"
type textarea "x"
type textarea "3 bay steam table not get hot enough"
drag, startPoint x: 810, startPoint y: 445, endPoint x: 791, endPoint y: 442, distance: 19.3
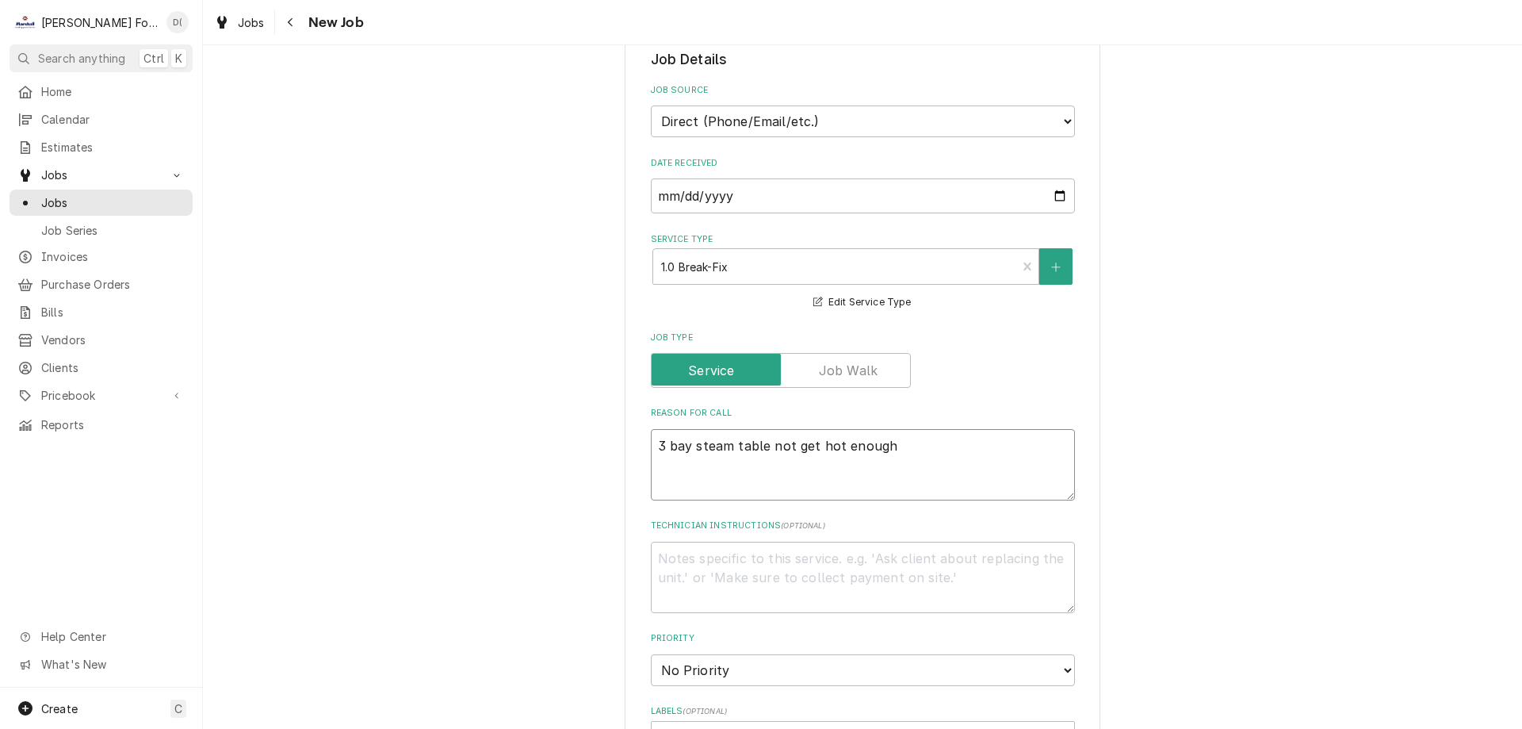
click at [791, 443] on textarea "3 bay steam table not get hot enough" at bounding box center [863, 464] width 424 height 71
type textarea "x"
type textarea "3 bay steam table not hot enough"
click at [881, 439] on textarea "3 bay steam table not hot enough" at bounding box center [863, 464] width 424 height 71
type textarea "x"
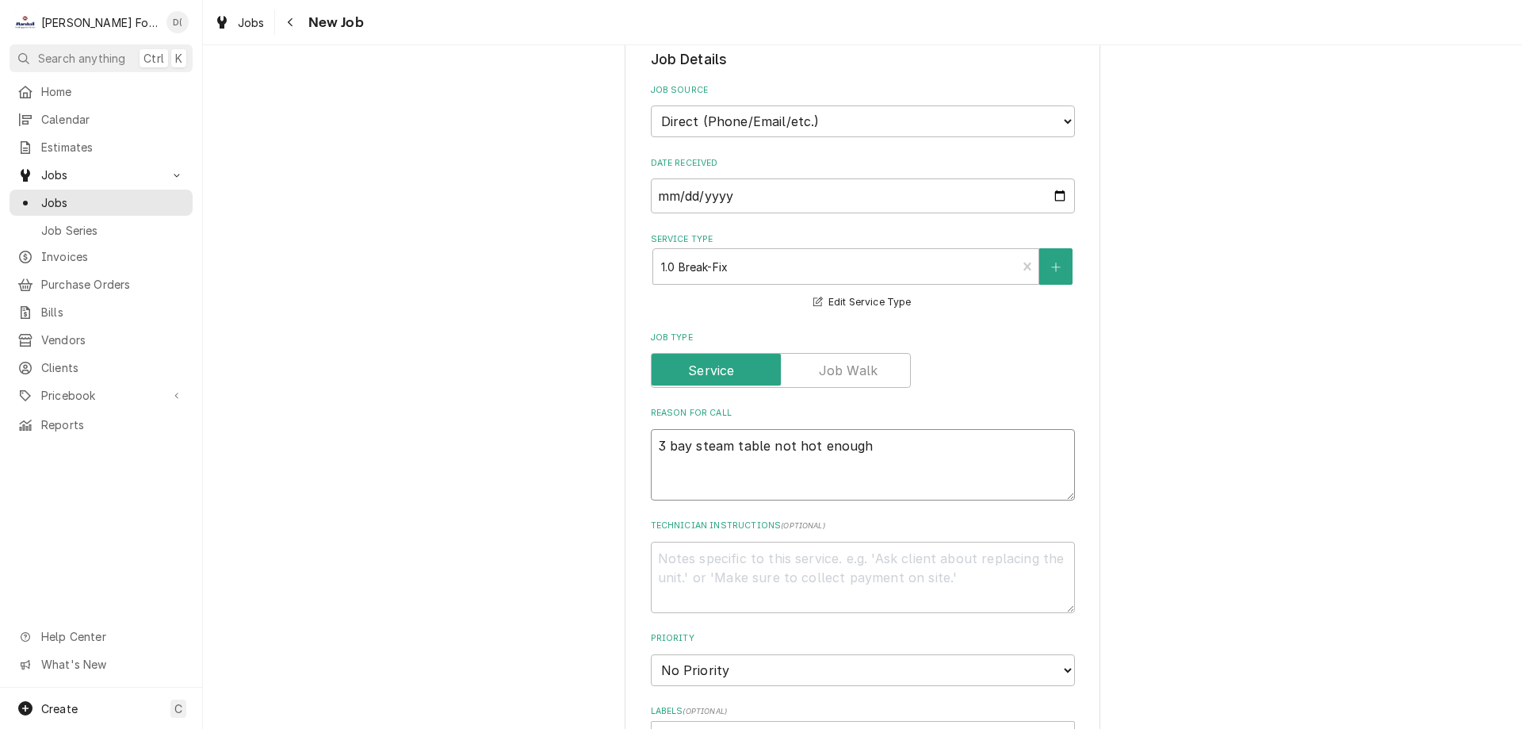
type textarea "3 bay steam table not hot enough u"
type textarea "x"
type textarea "3 bay steam table not hot enough un"
type textarea "x"
type textarea "3 bay steam table not hot enough unl"
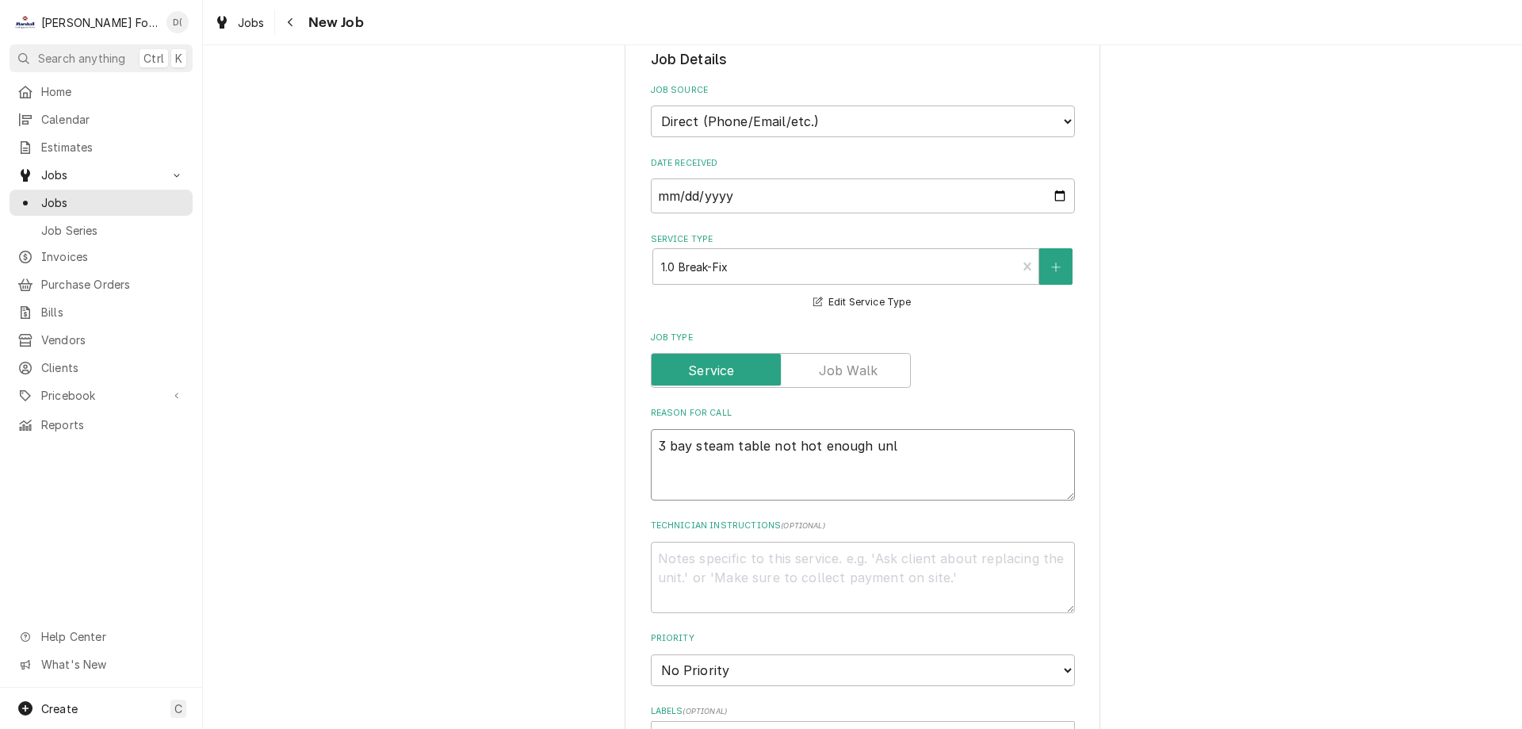
type textarea "x"
type textarea "3 bay steam table not hot enough unle"
type textarea "x"
type textarea "3 bay steam table not hot enough unles"
type textarea "x"
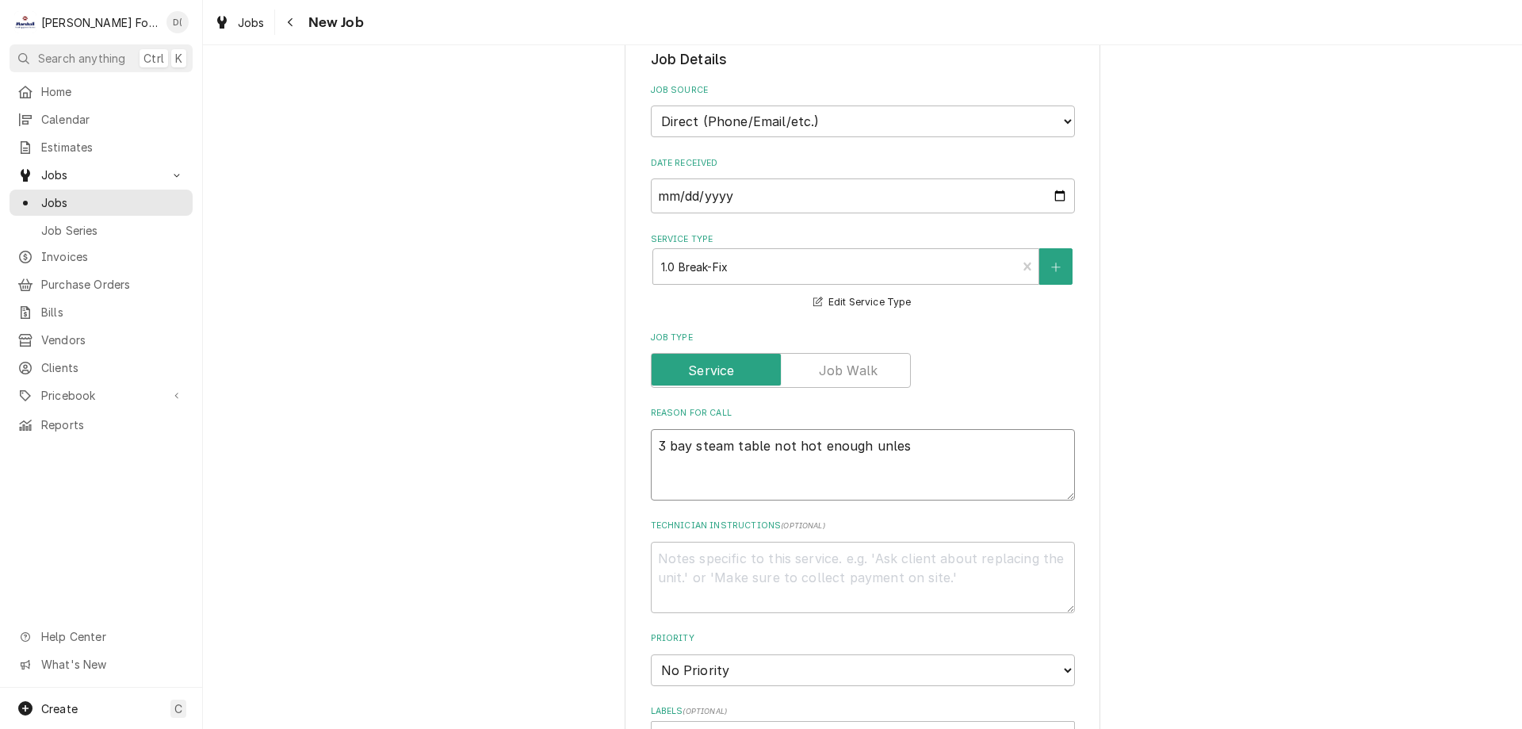
type textarea "3 bay steam table not hot enough unless"
type textarea "x"
type textarea "3 bay steam table not hot enough unless"
type textarea "x"
type textarea "3 bay steam table not hot enough unless y"
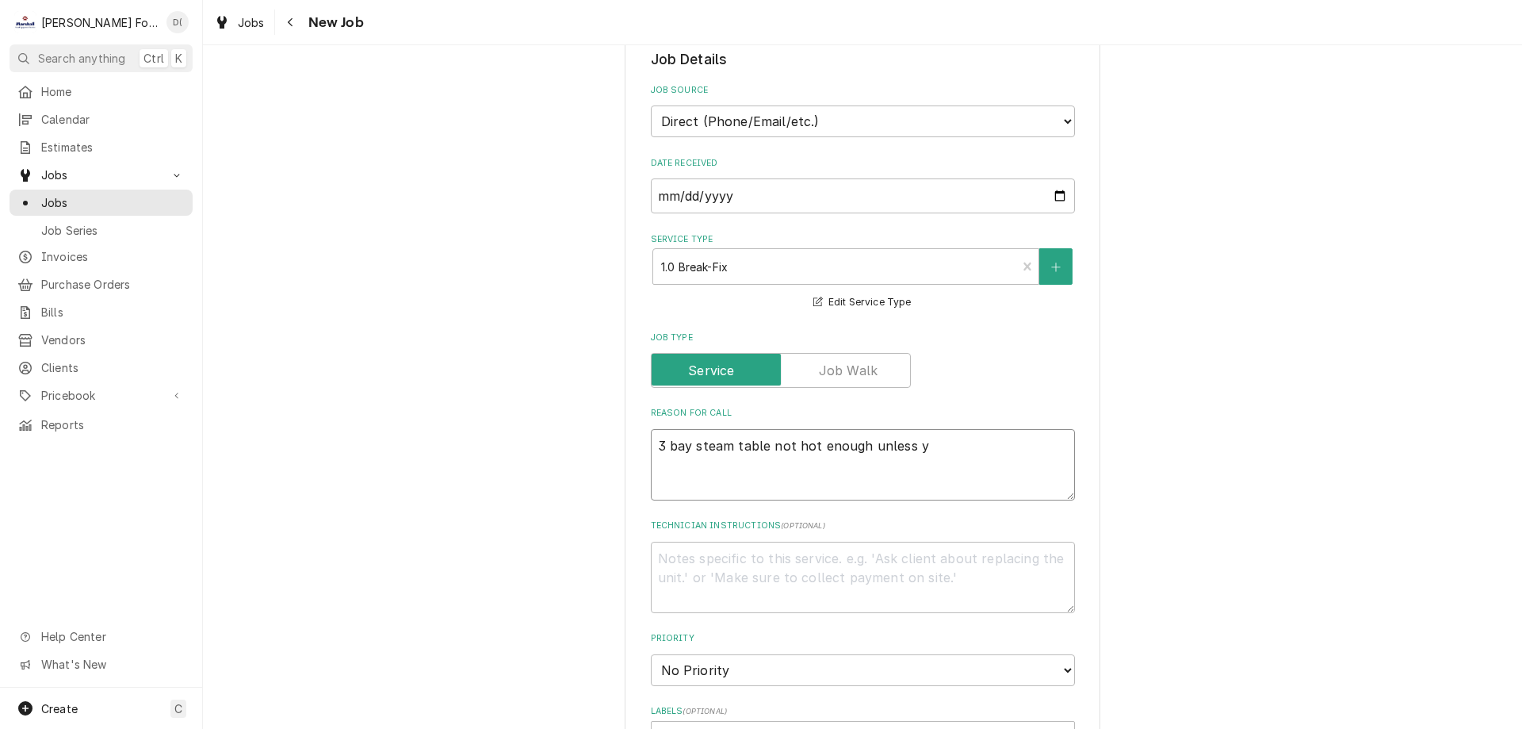
type textarea "x"
type textarea "3 bay steam table not hot enough unless yo"
type textarea "x"
type textarea "3 bay steam table not hot enough unless you"
type textarea "x"
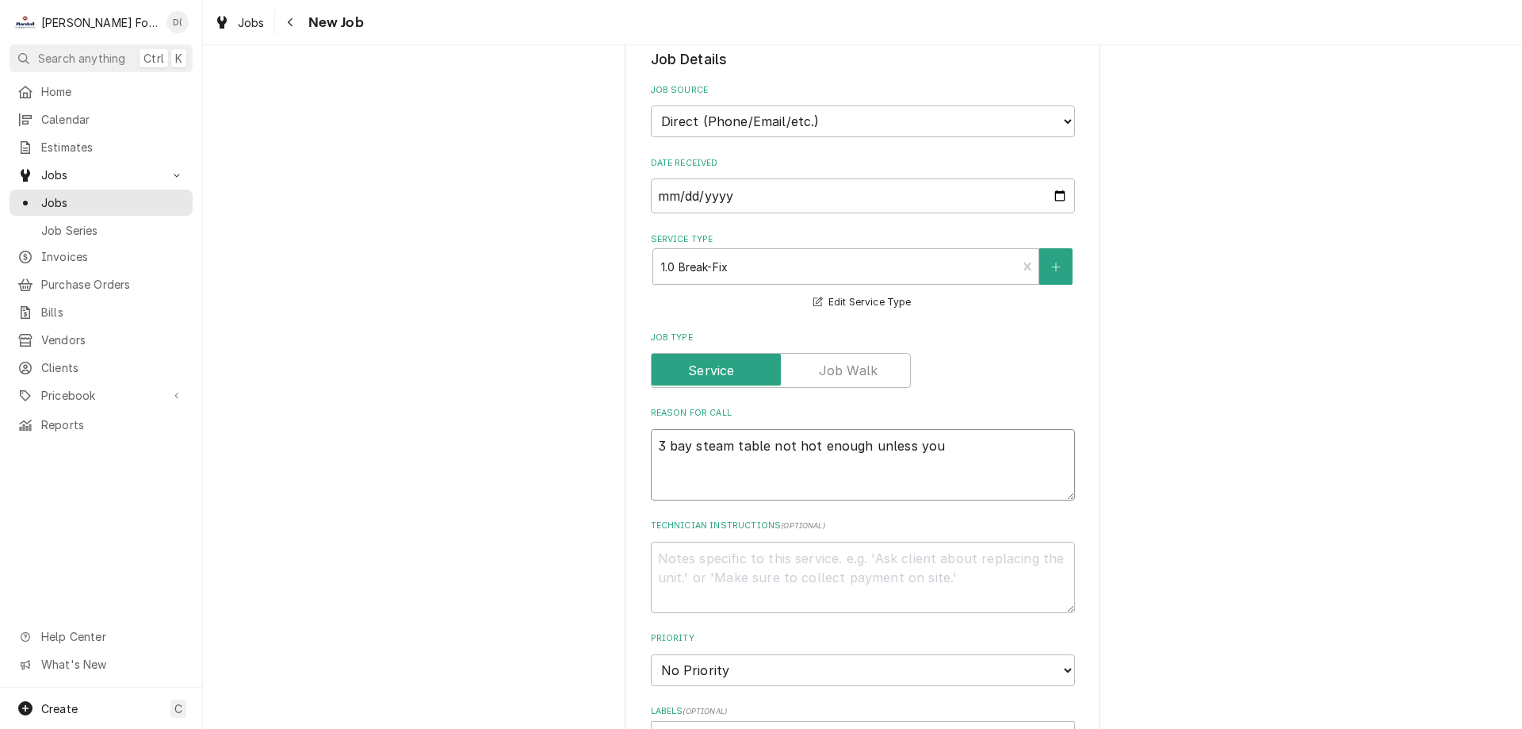
type textarea "3 bay steam table not hot enough unless you"
type textarea "x"
type textarea "3 bay steam table not hot enough unless you p"
type textarea "x"
type textarea "3 bay steam table not hot enough unless you pl"
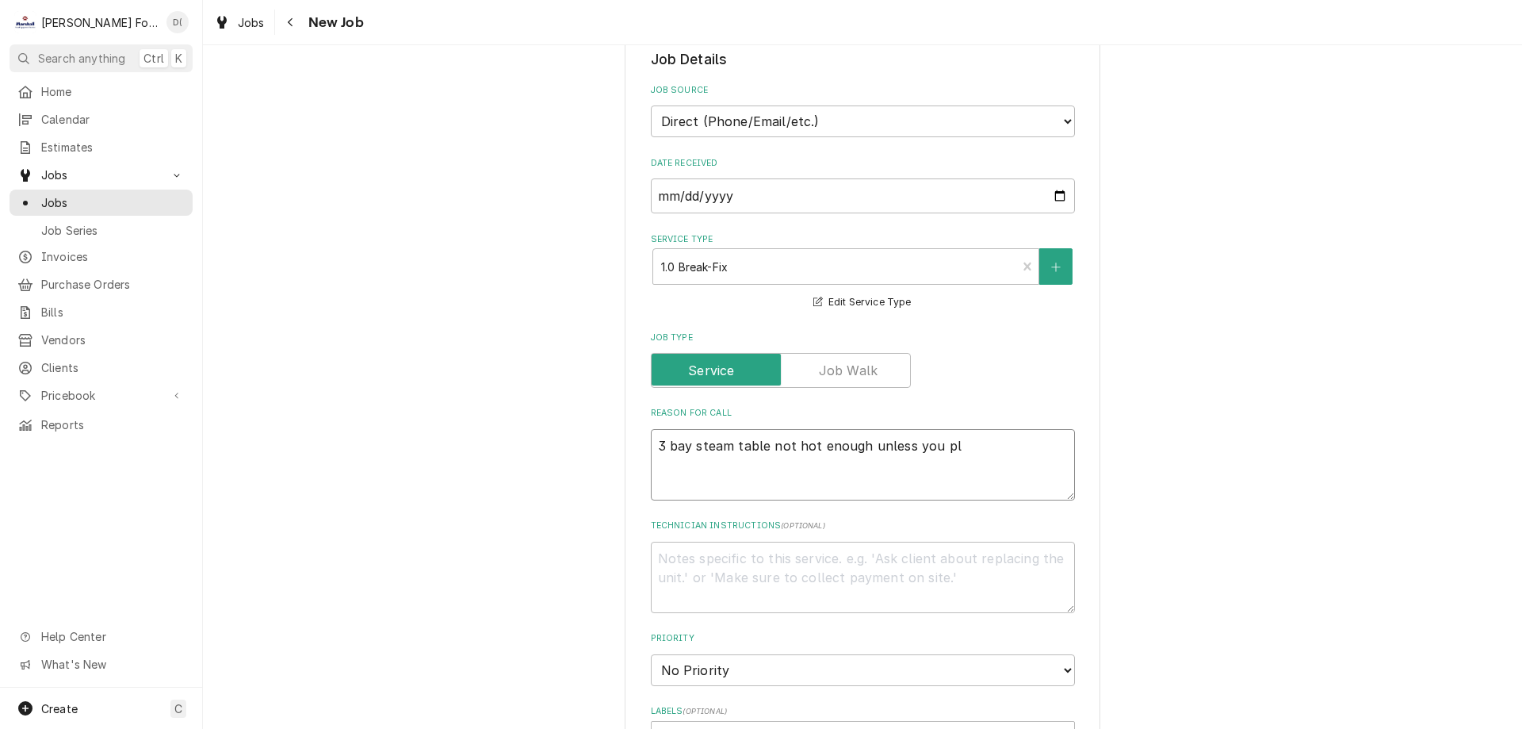
type textarea "x"
type textarea "3 bay steam table not hot enough unless you plu"
type textarea "x"
type textarea "3 bay steam table not hot enough unless you pluh"
type textarea "x"
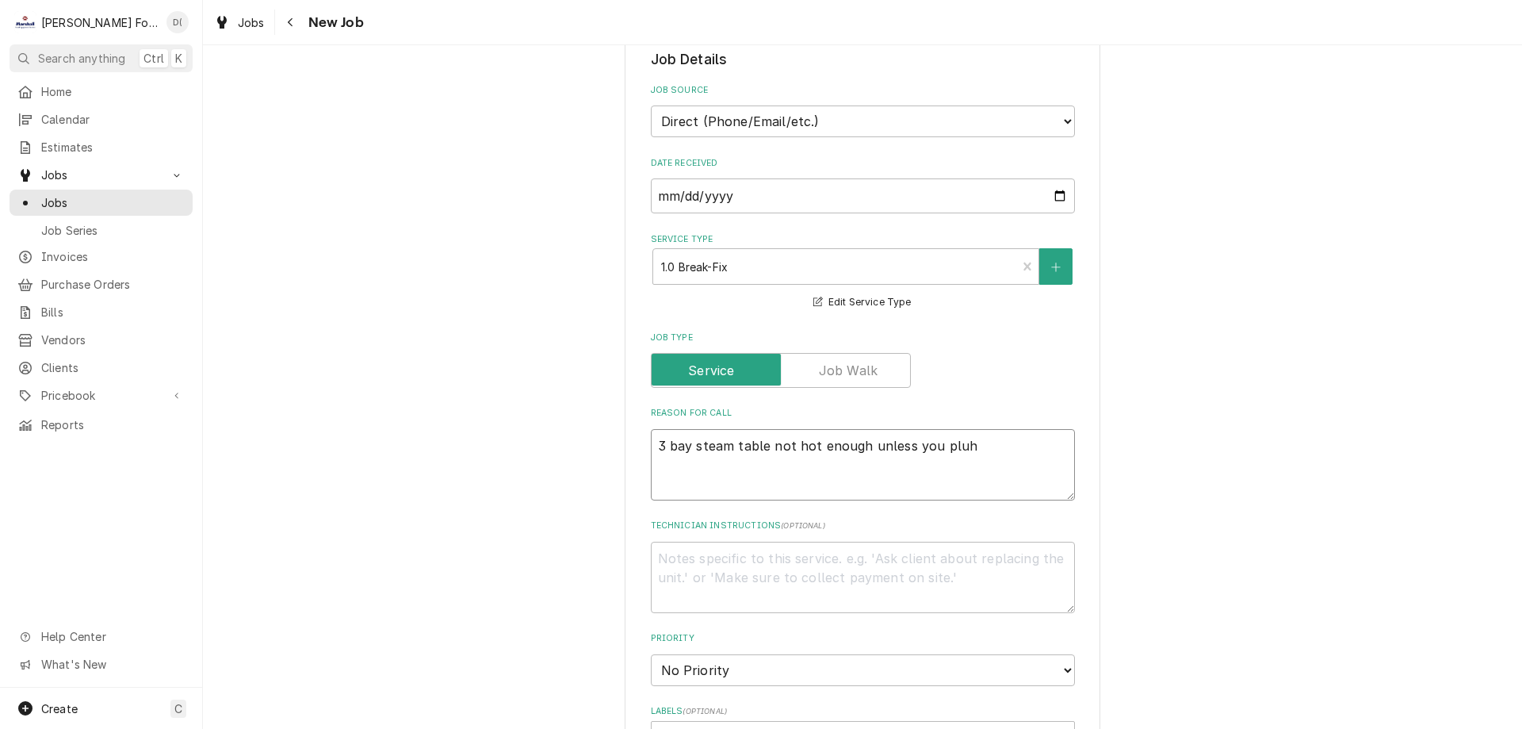
type textarea "3 bay steam table not hot enough unless you plu"
type textarea "x"
type textarea "3 bay steam table not hot enough unless you plug"
type textarea "x"
type textarea "3 bay steam table not hot enough unless you plug"
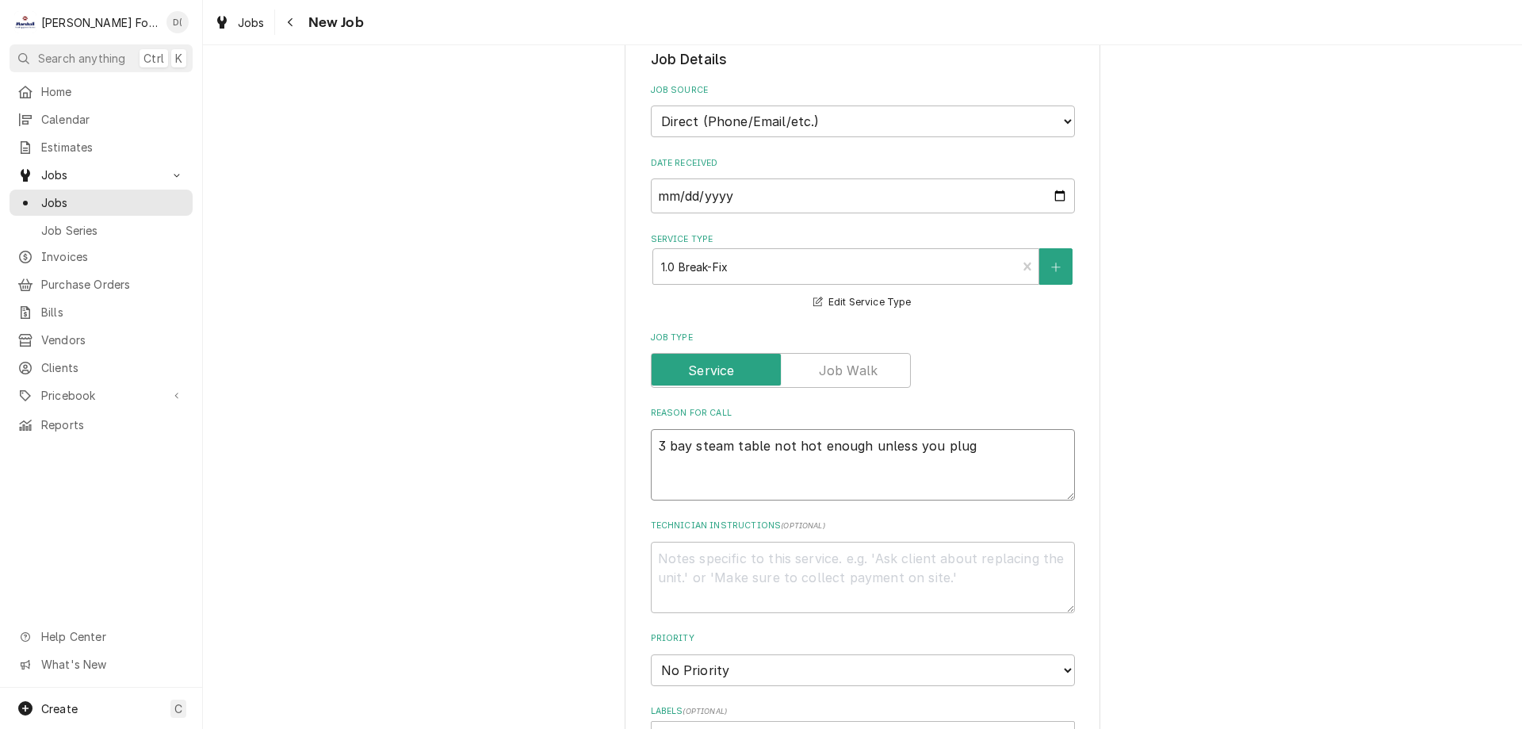
type textarea "x"
type textarea "3 bay steam table not hot enough unless you plug i"
type textarea "x"
type textarea "3 bay steam table not hot enough unless you plug in"
type textarea "x"
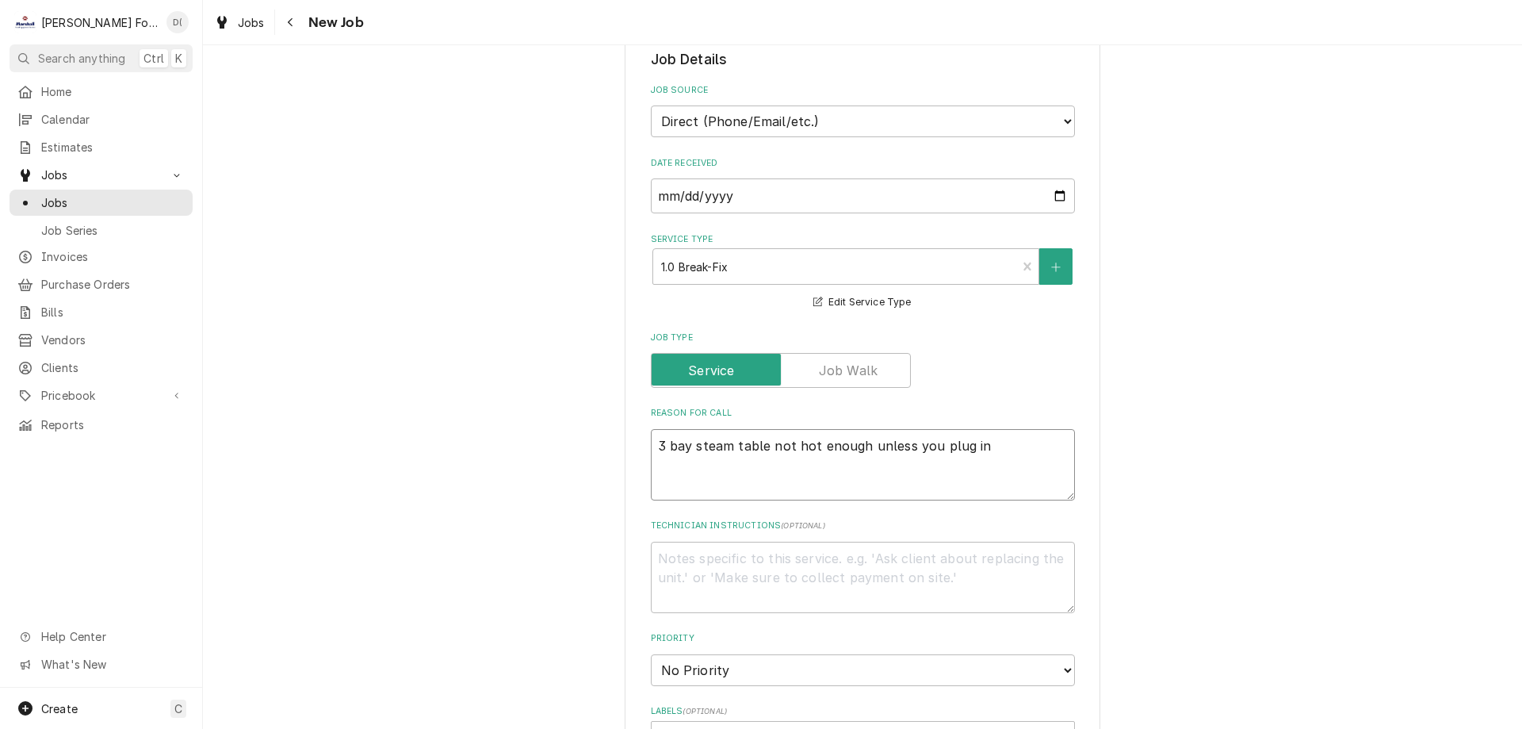
type textarea "3 bay steam table not hot enough unless you plug in"
type textarea "x"
type textarea "3 bay steam table not hot enough unless you plug in a"
type textarea "x"
type textarea "3 bay steam table not hot enough unless you plug in a"
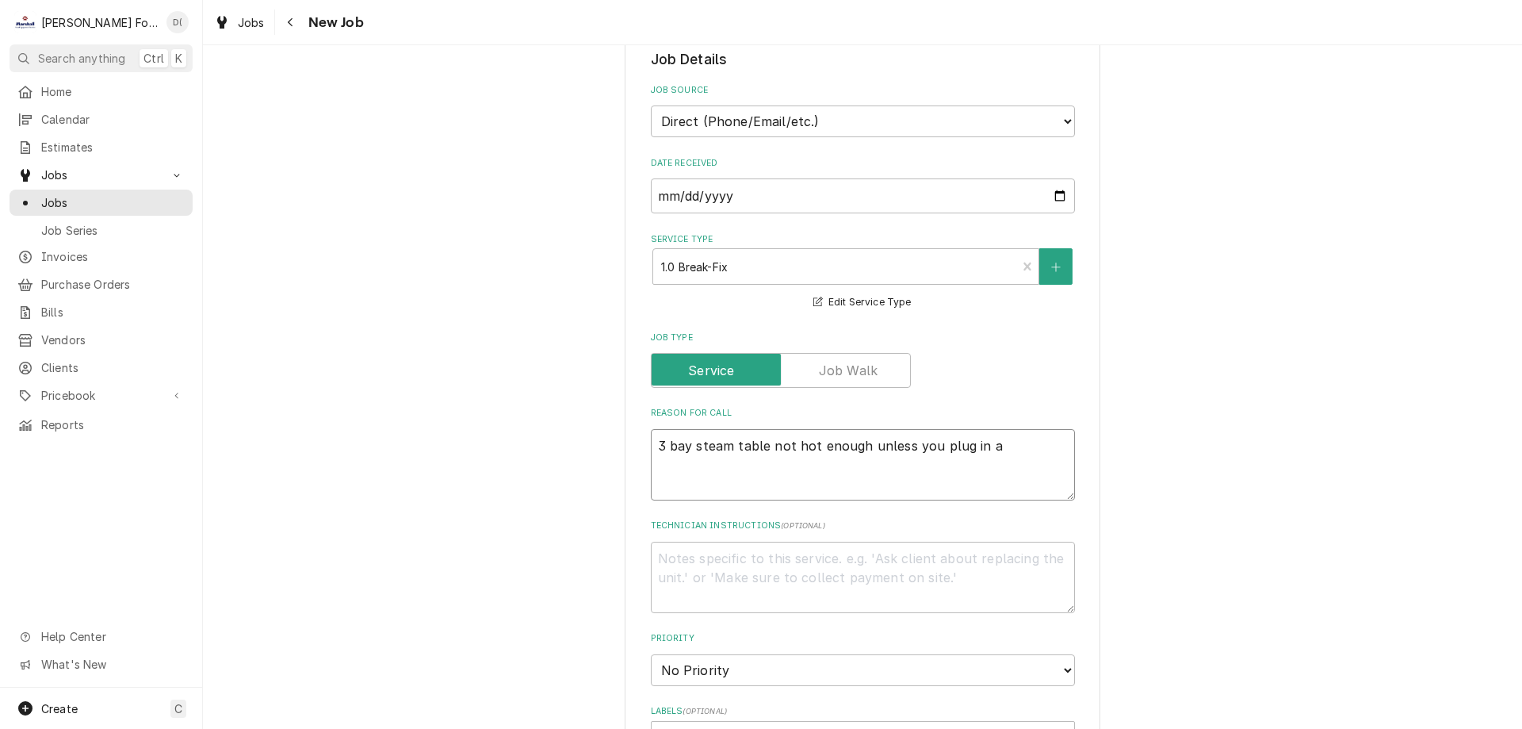
type textarea "x"
type textarea "3 bay steam table not hot enough unless you plug in a d"
type textarea "x"
type textarea "3 bay steam table not hot enough unless you plug in a di"
type textarea "x"
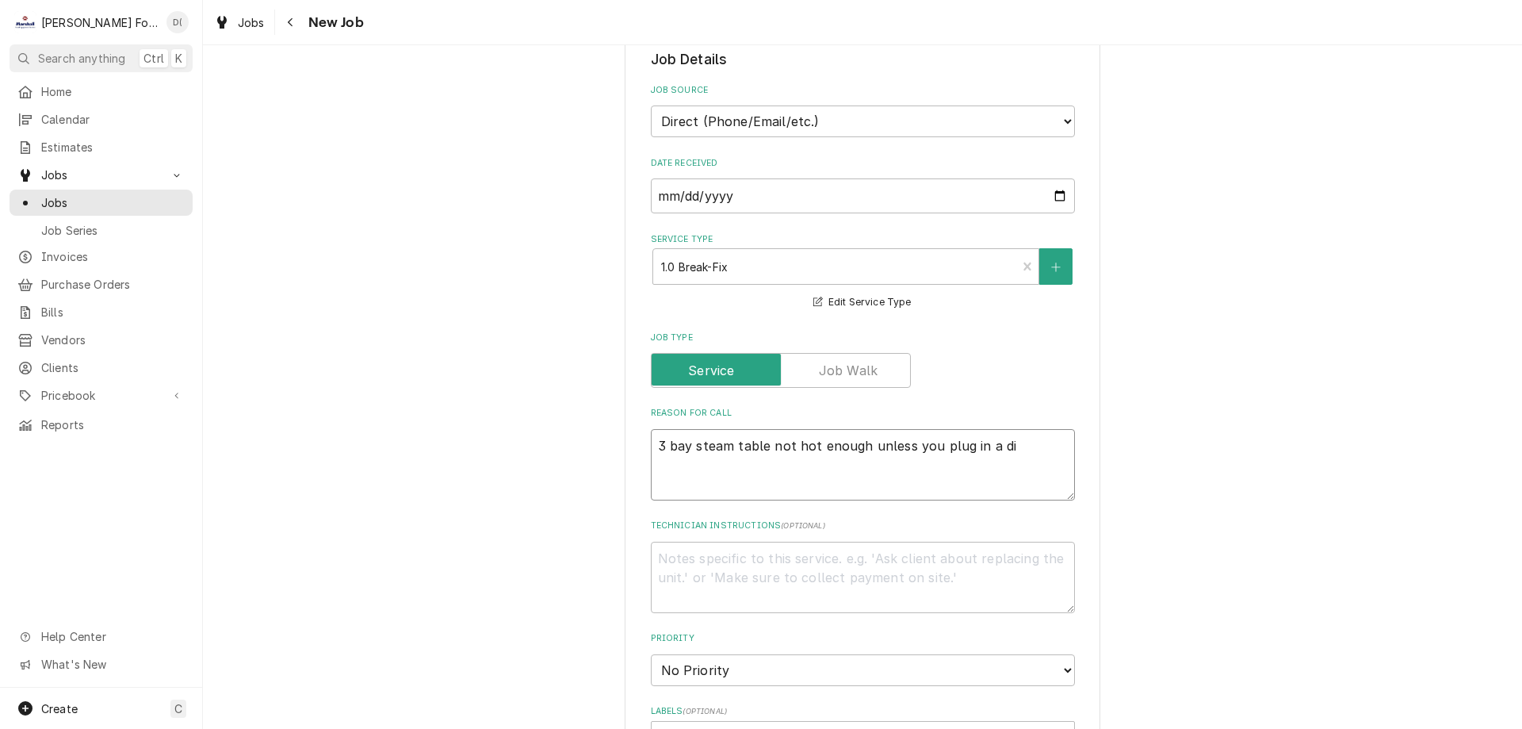
type textarea "3 bay steam table not hot enough unless you plug in a dif"
type textarea "x"
type textarea "3 bay steam table not hot enough unless you plug in a diff"
type textarea "x"
type textarea "3 bay steam table not hot enough unless you plug in a diffe"
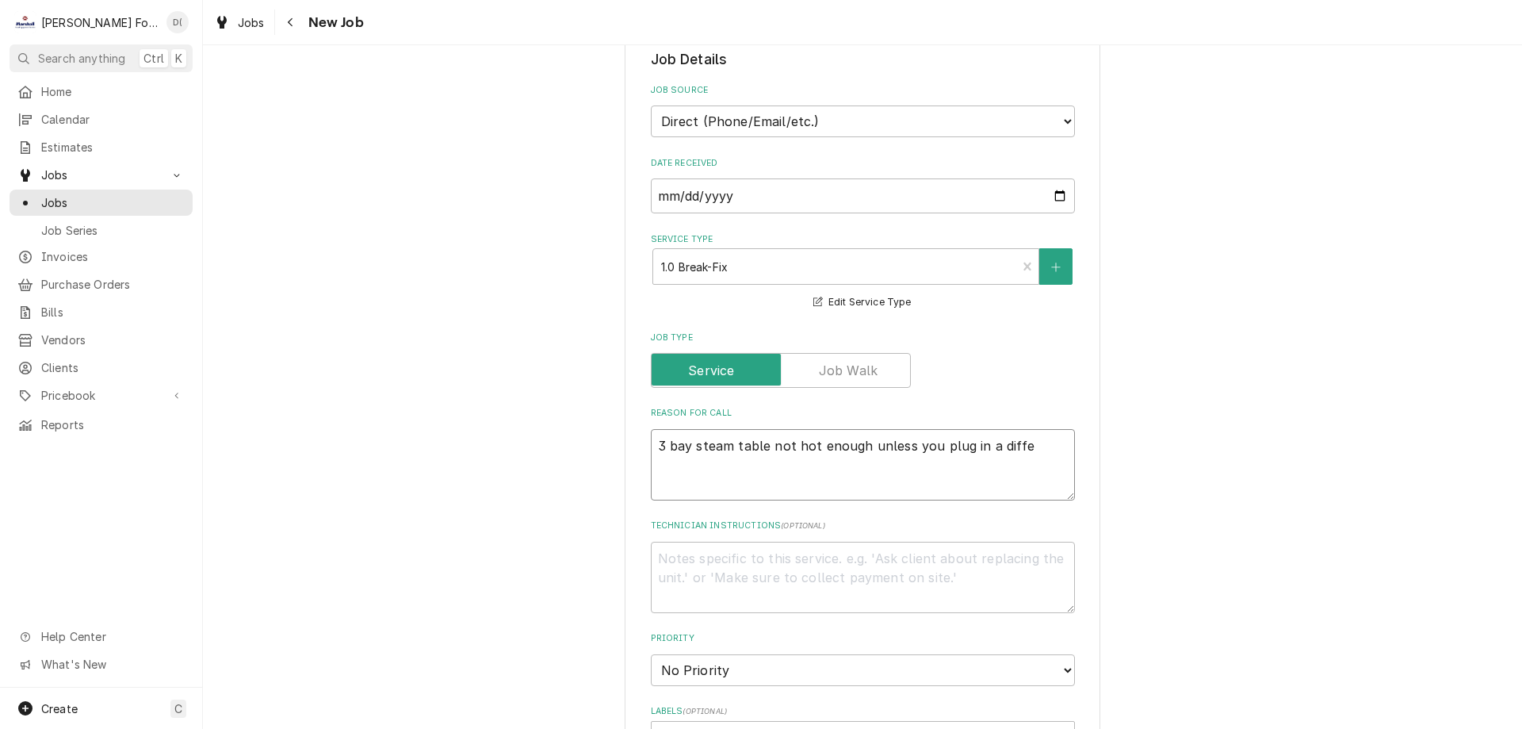
type textarea "x"
type textarea "3 bay steam table not hot enough unless you plug in a differ"
type textarea "x"
type textarea "3 bay steam table not hot enough unless you plug in a differe"
type textarea "x"
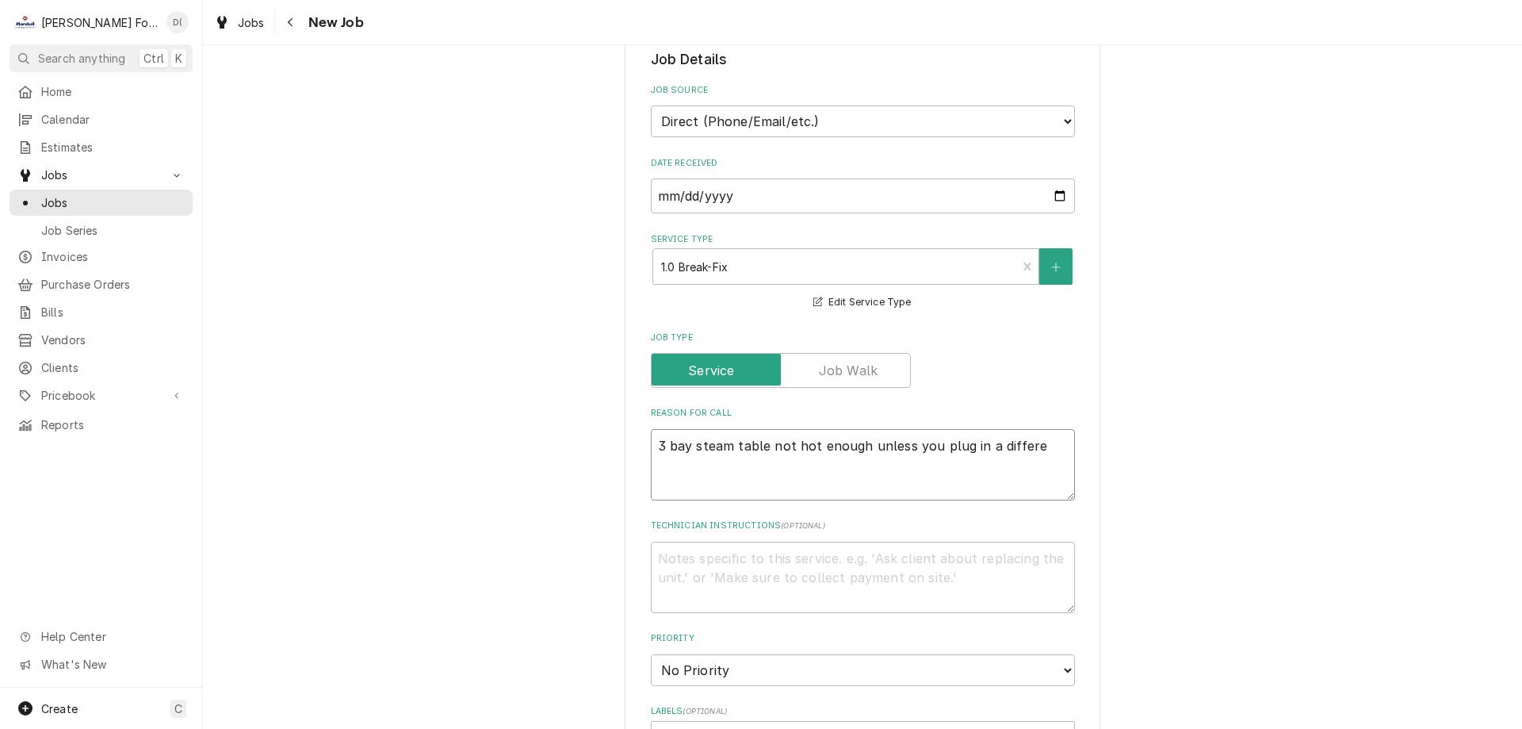
type textarea "3 bay steam table not hot enough unless you plug in a differen"
type textarea "x"
type textarea "3 bay steam table not hot enough unless you plug in a different"
type textarea "x"
type textarea "3 bay steam table not hot enough unless you plug in a different"
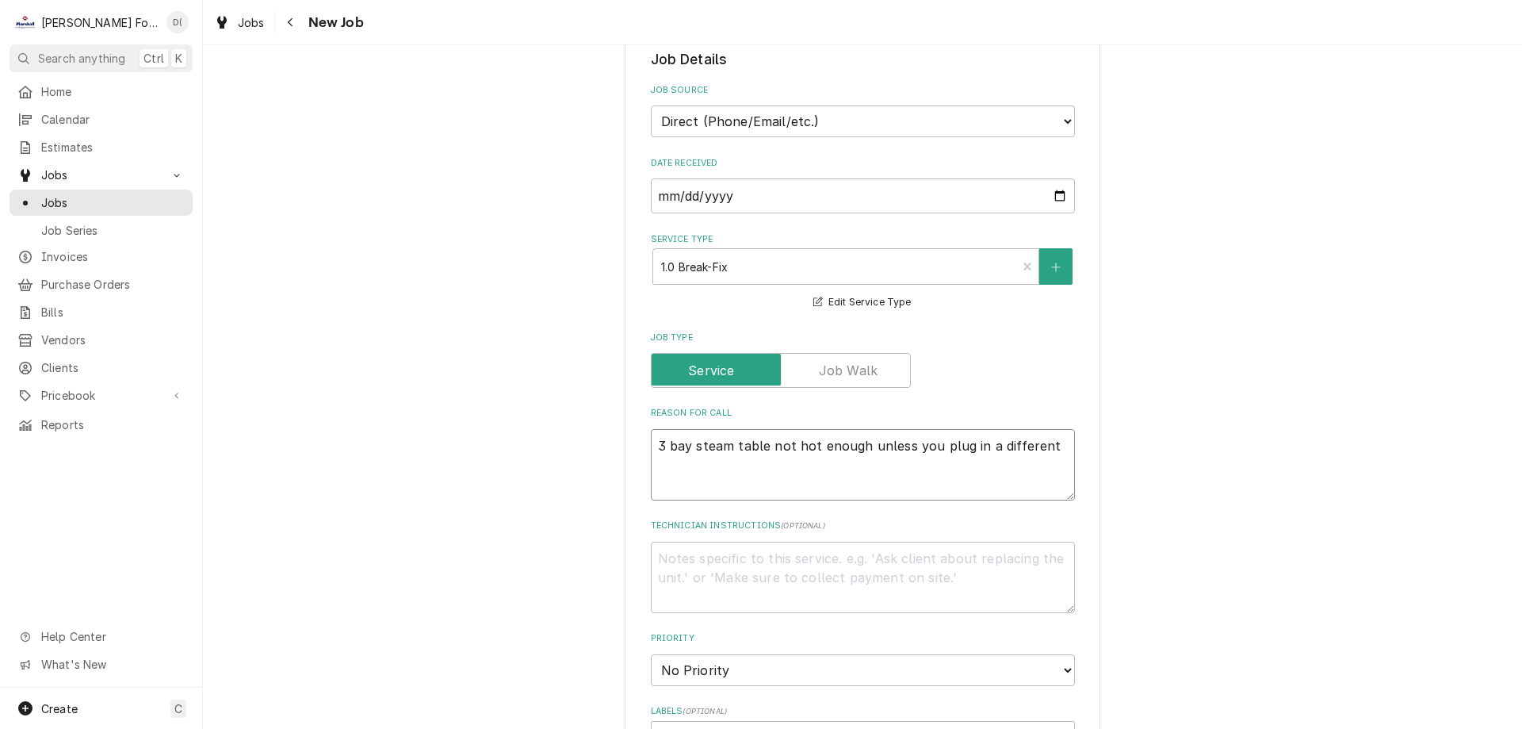
type textarea "x"
type textarea "3 bay steam table not hot enough unless you plug in a different o"
type textarea "x"
type textarea "3 bay steam table not hot enough unless you plug in a different ou"
type textarea "x"
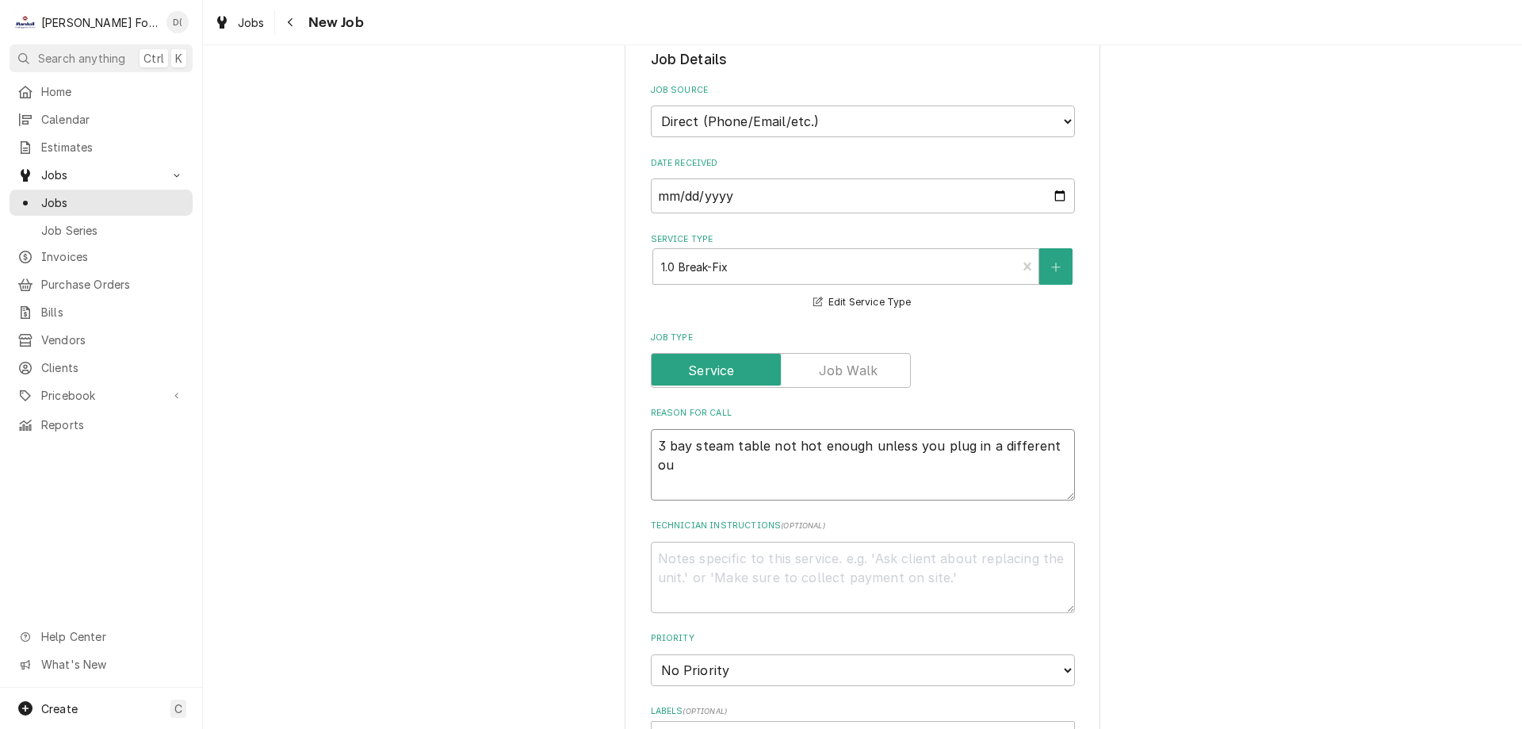
type textarea "3 bay steam table not hot enough unless you plug in a different out"
type textarea "x"
type textarea "3 bay steam table not hot enough unless you plug in a different outl"
type textarea "x"
type textarea "3 bay steam table not hot enough unless you plug in a different outle"
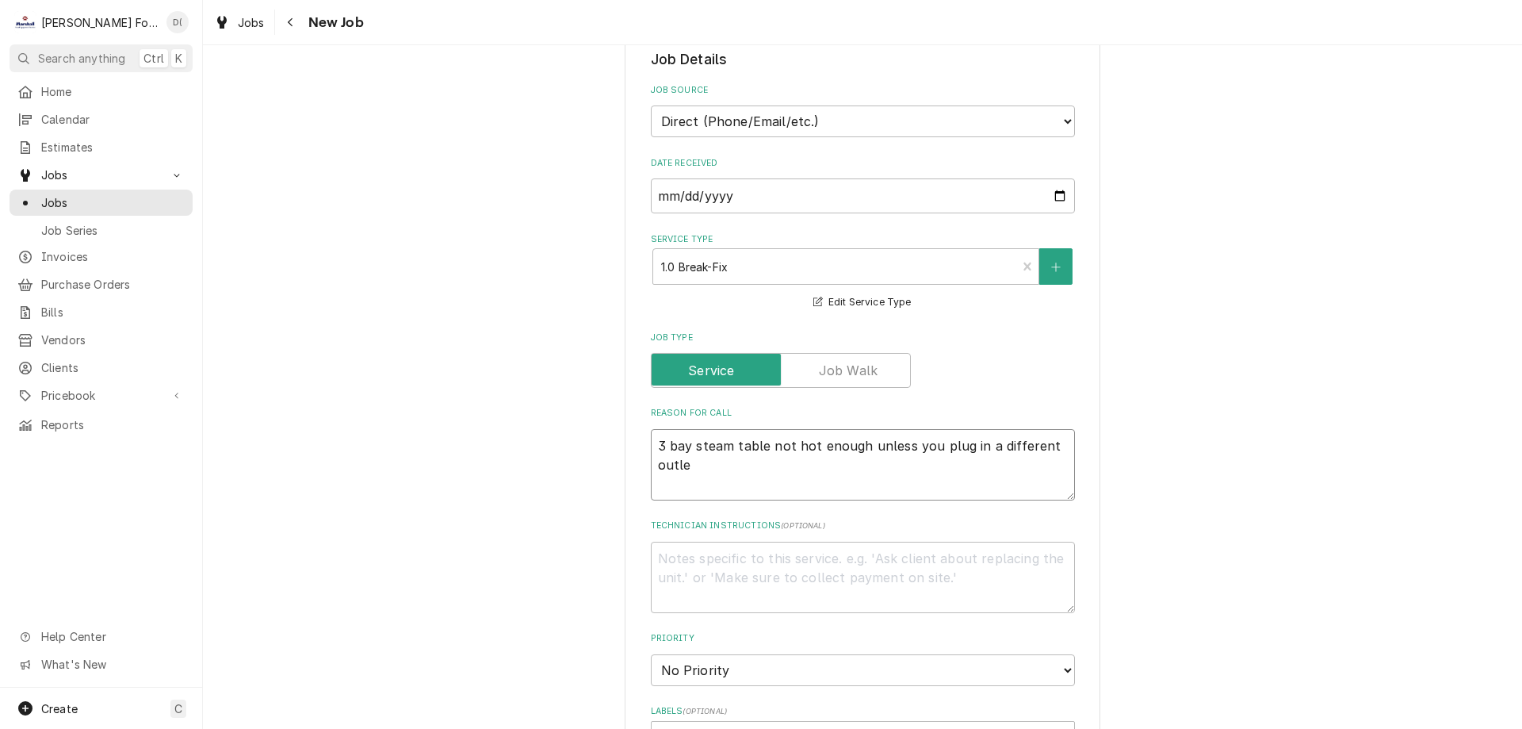
type textarea "x"
type textarea "3 bay steam table not hot enough unless you plug in a different outlet"
type textarea "x"
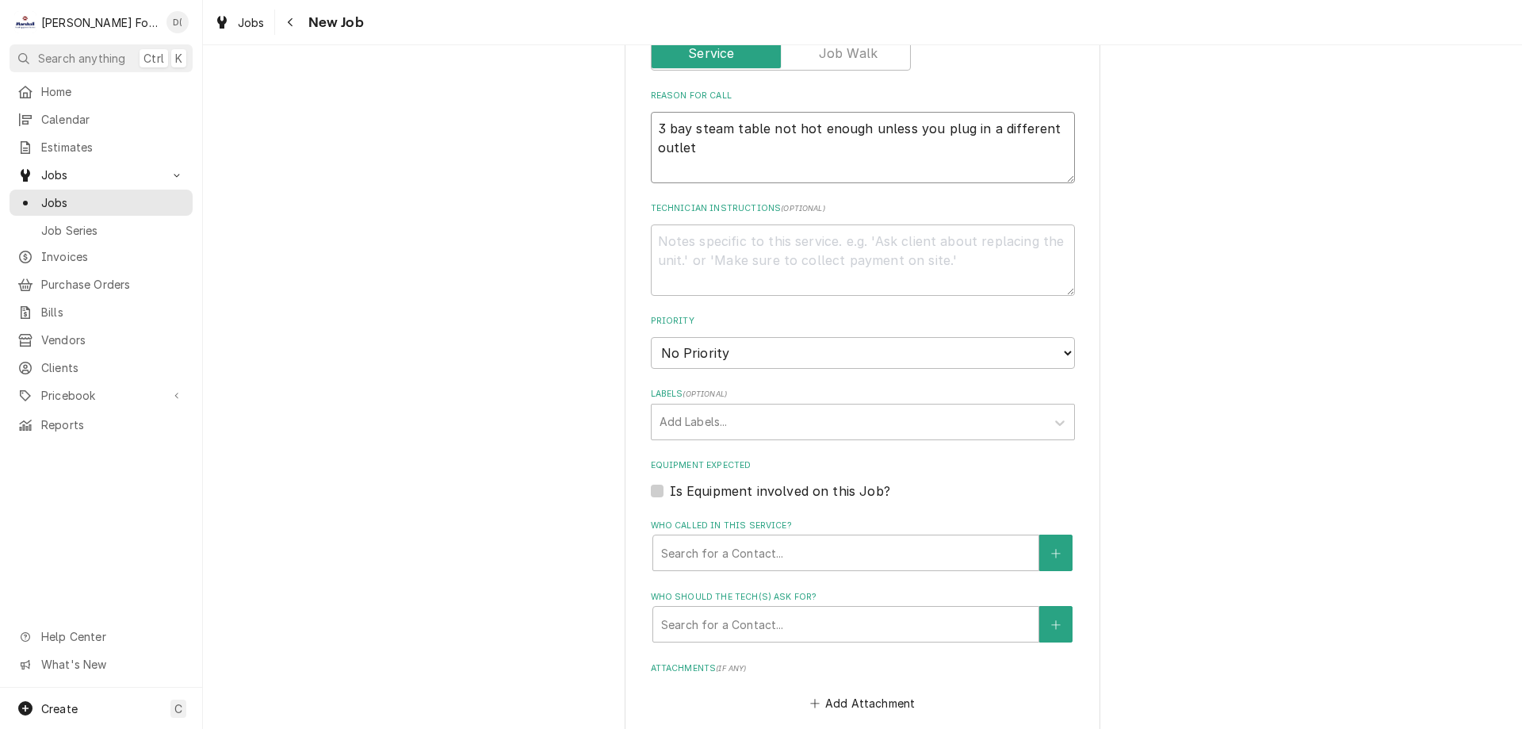
scroll to position [872, 0]
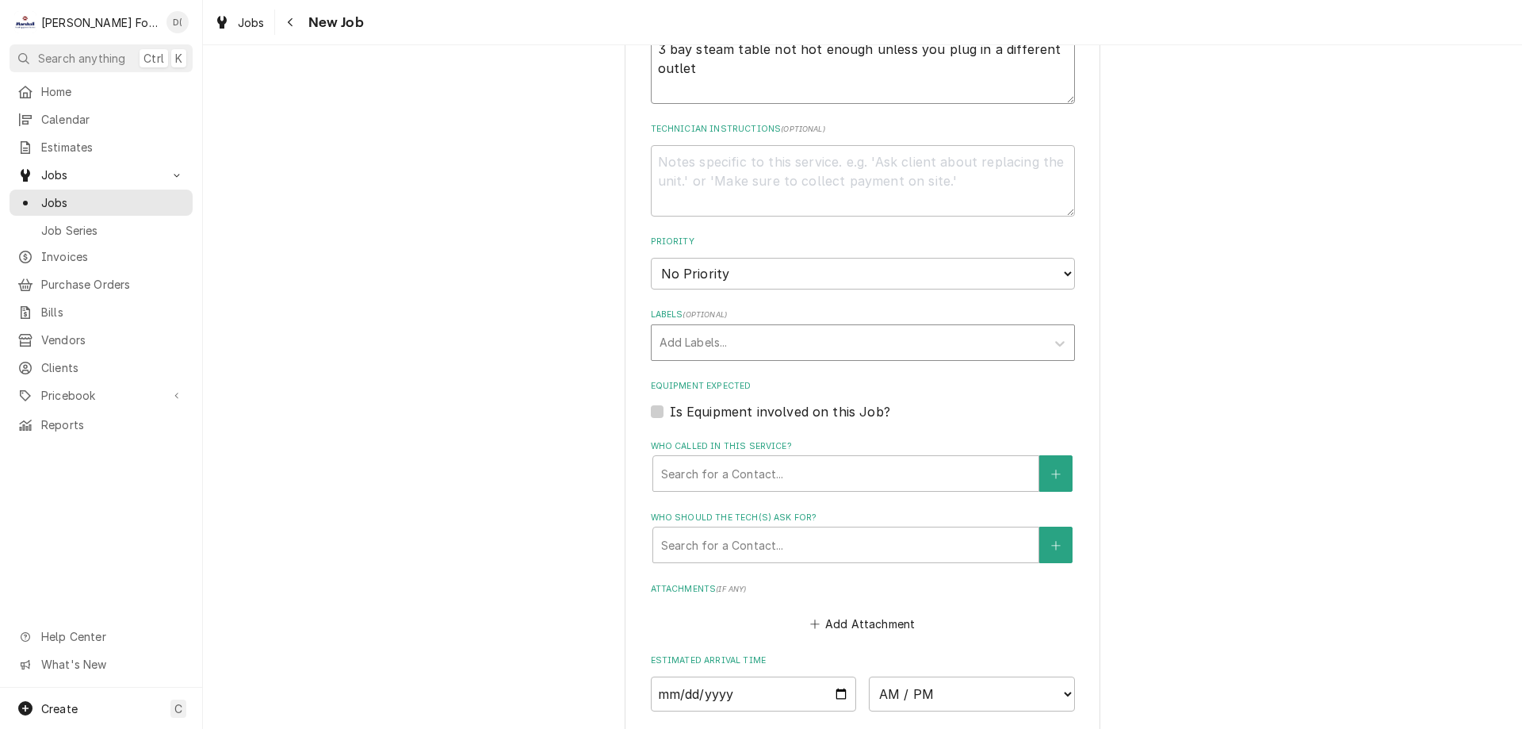
type textarea "3 bay steam table not hot enough unless you plug in a different outlet"
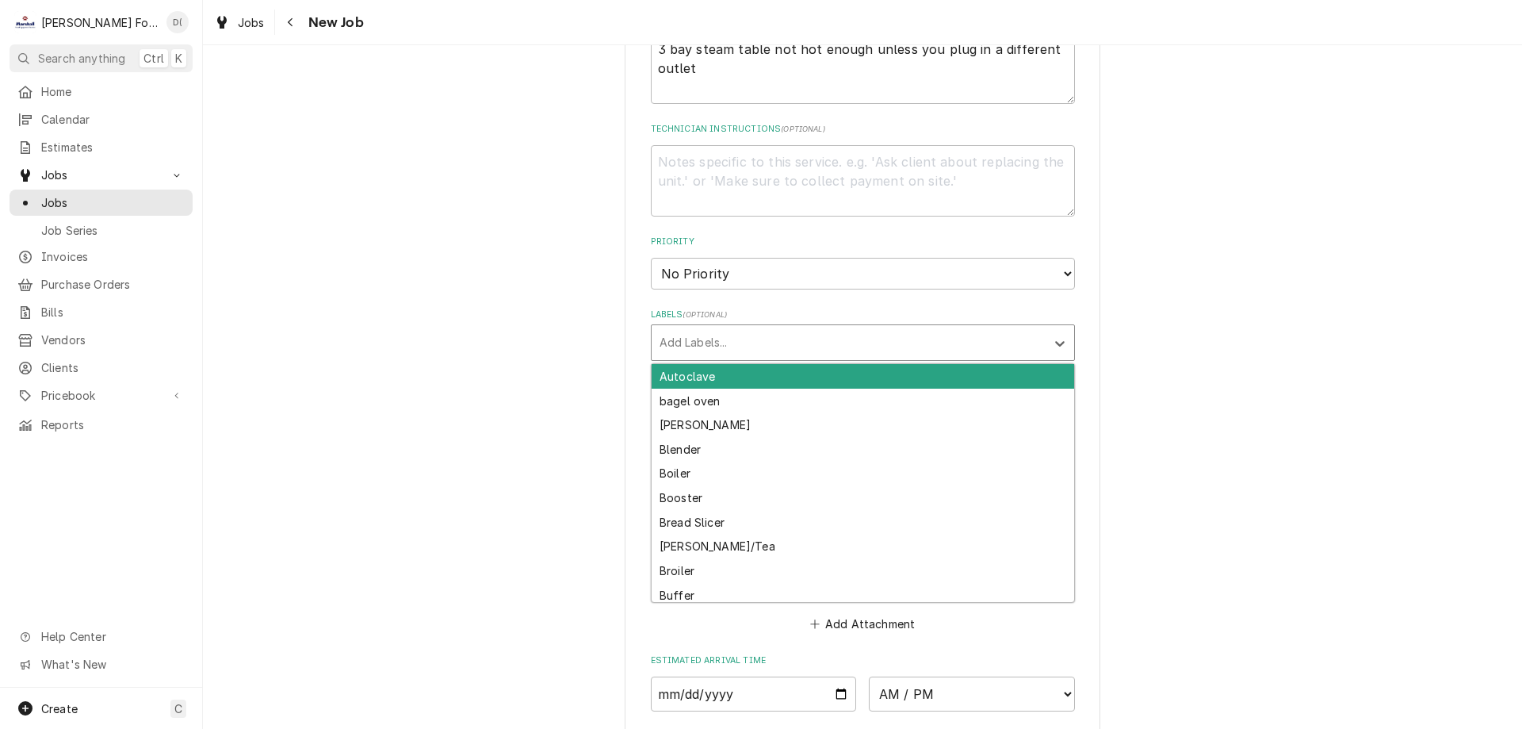
click at [750, 337] on div "Labels" at bounding box center [849, 342] width 378 height 29
type input "w"
type input "steam"
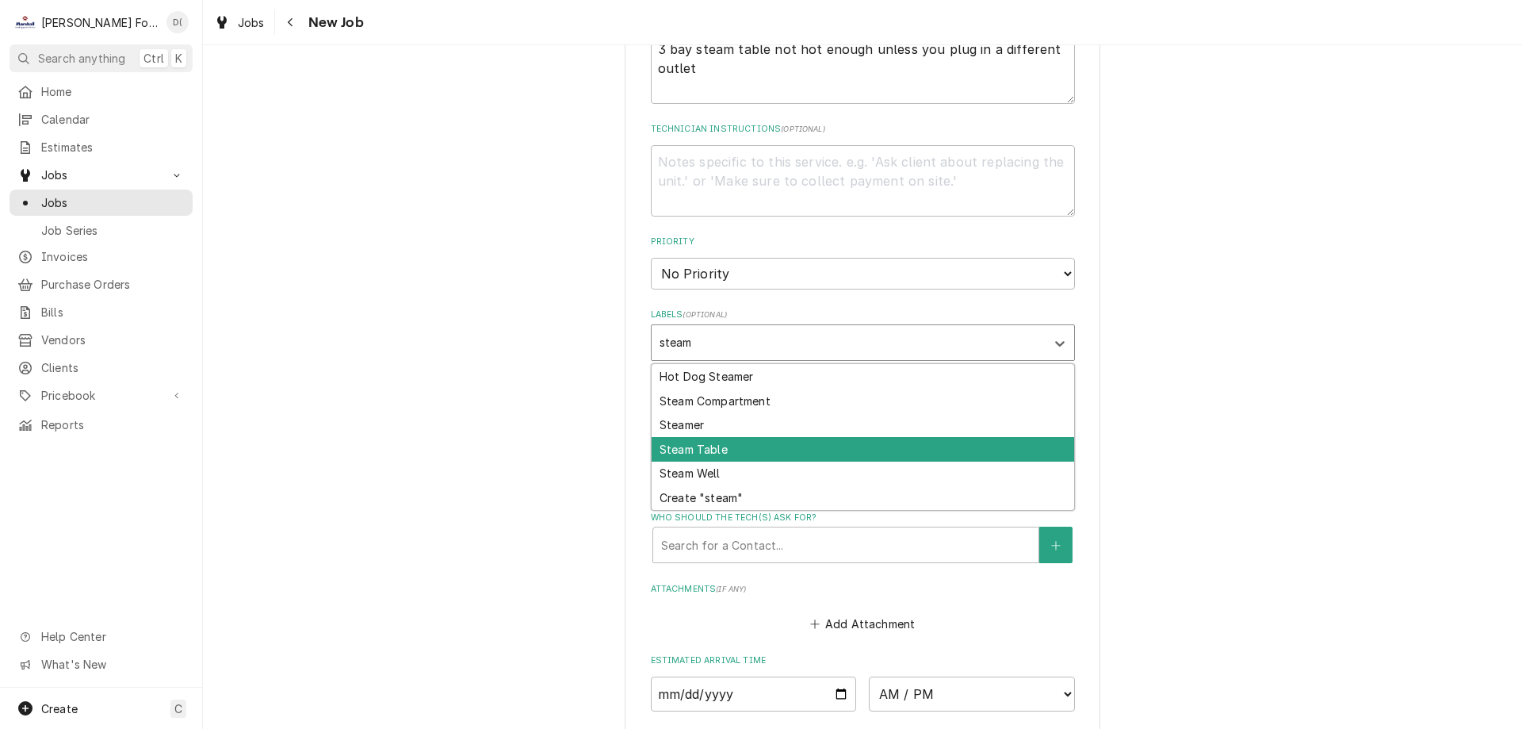
click at [705, 445] on div "Steam Table" at bounding box center [863, 449] width 423 height 25
type textarea "x"
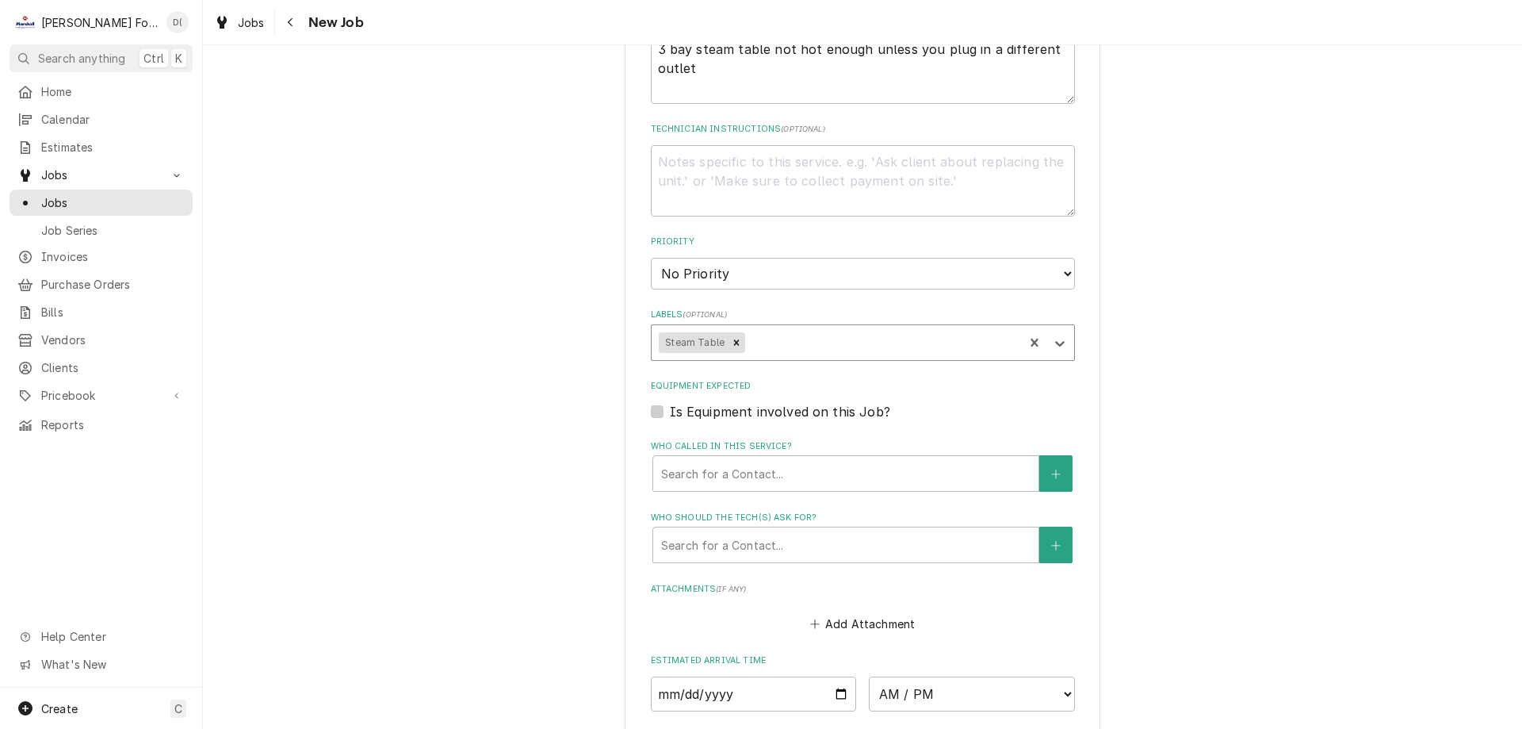
scroll to position [1031, 0]
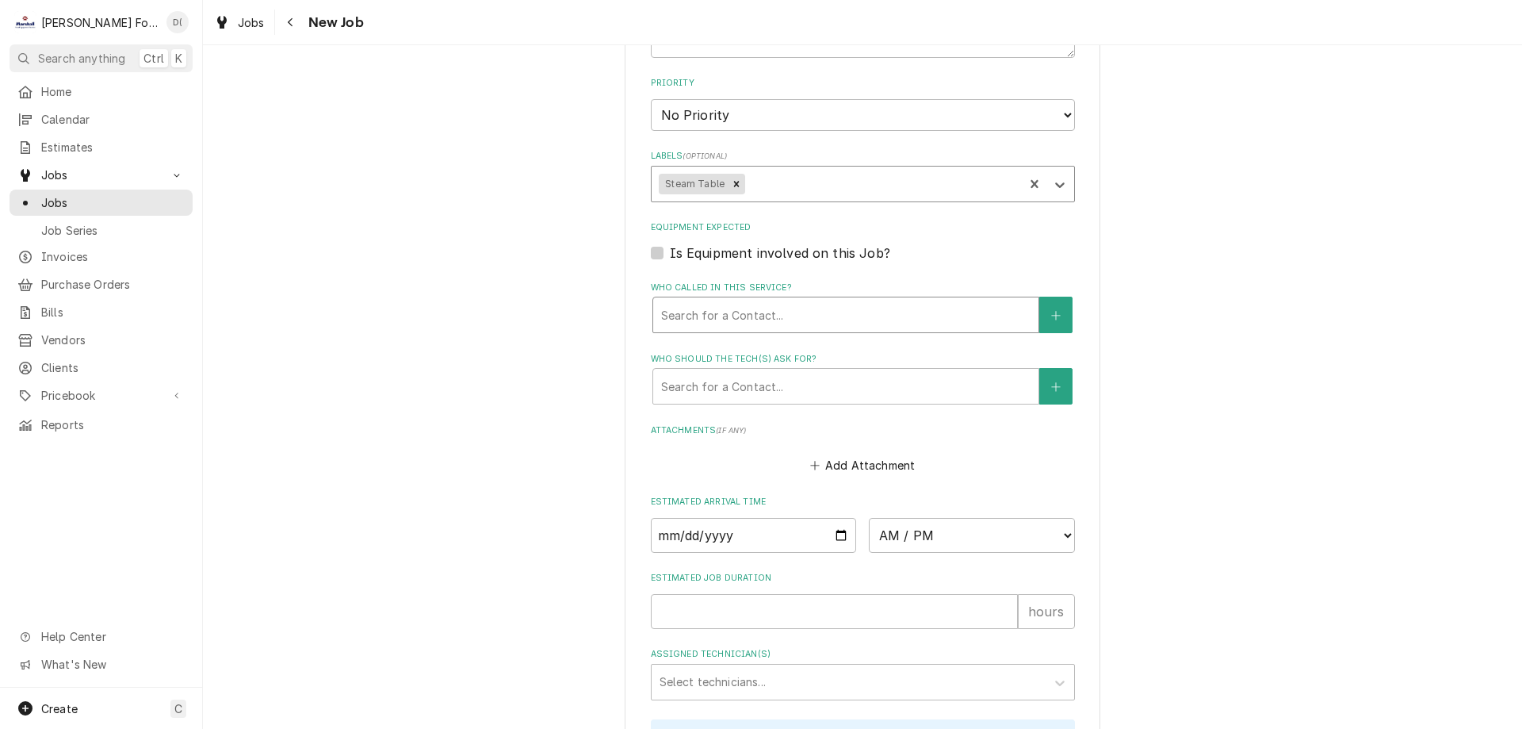
click at [798, 323] on div "Who called in this service?" at bounding box center [845, 314] width 369 height 29
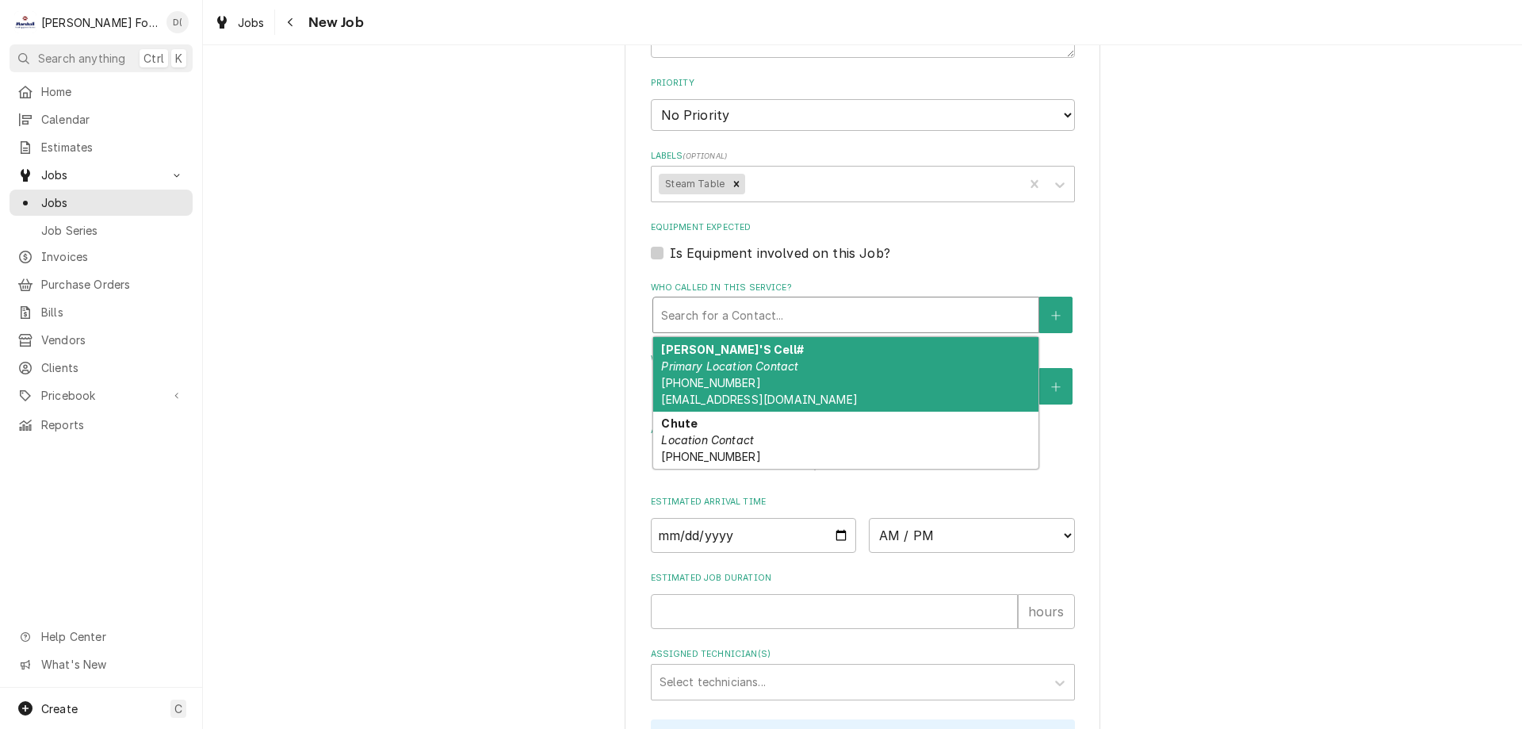
click at [775, 351] on div "[PERSON_NAME]'S Cell# Primary Location Contact [PHONE_NUMBER] [EMAIL_ADDRESS][D…" at bounding box center [845, 374] width 385 height 75
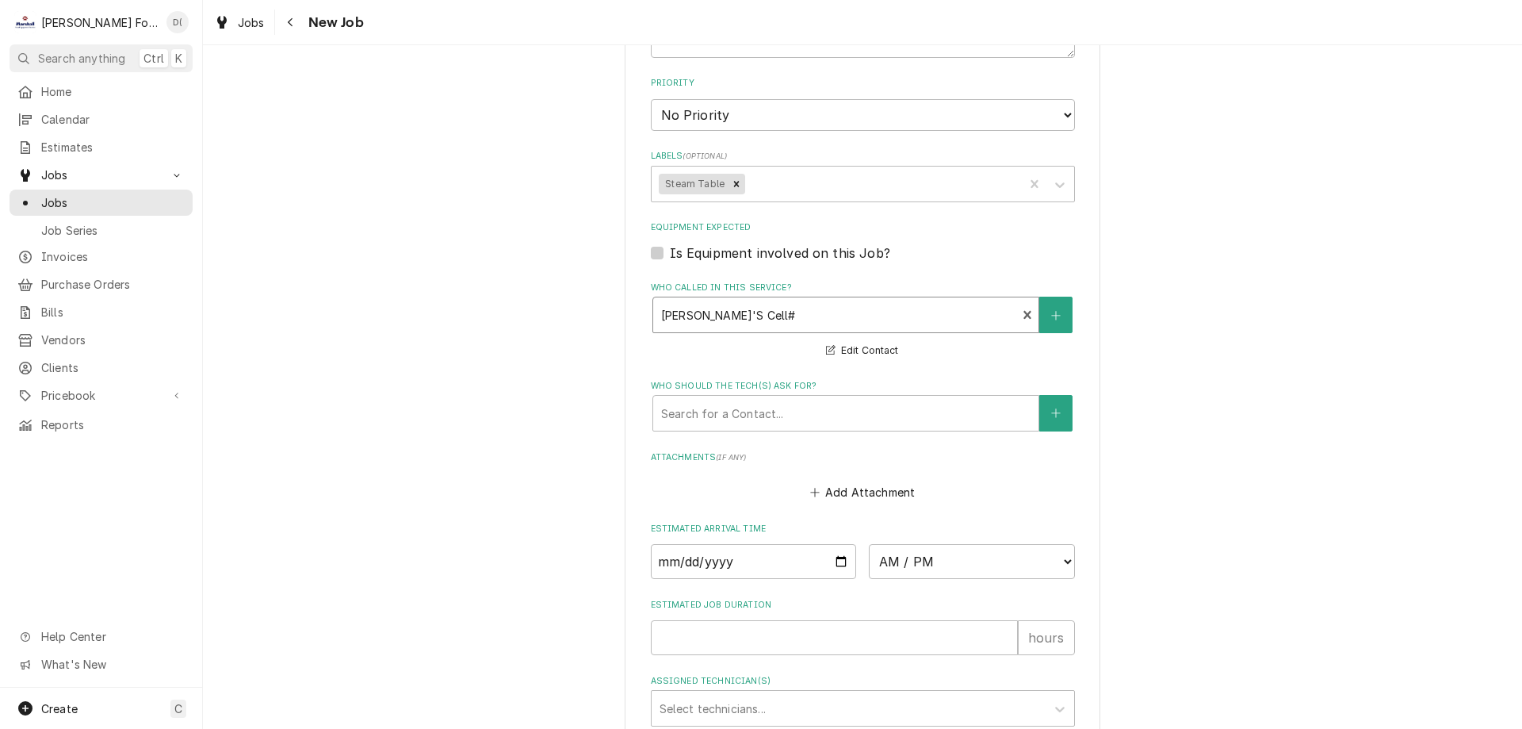
scroll to position [1268, 0]
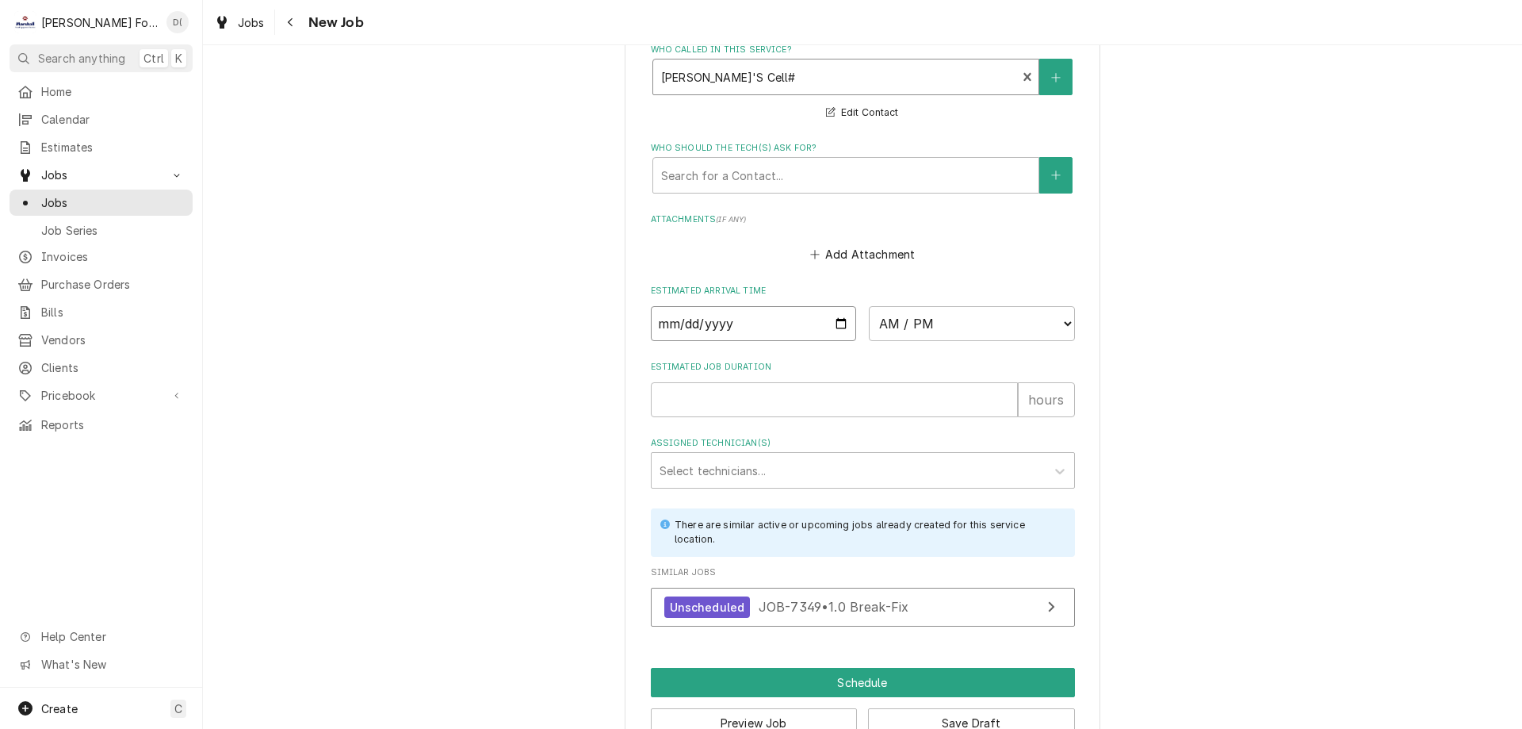
click at [832, 327] on input "Date" at bounding box center [754, 323] width 206 height 35
type textarea "x"
type input "[DATE]"
click at [954, 325] on select "AM / PM 6:00 AM 6:15 AM 6:30 AM 6:45 AM 7:00 AM 7:15 AM 7:30 AM 7:45 AM 8:00 AM…" at bounding box center [972, 323] width 206 height 35
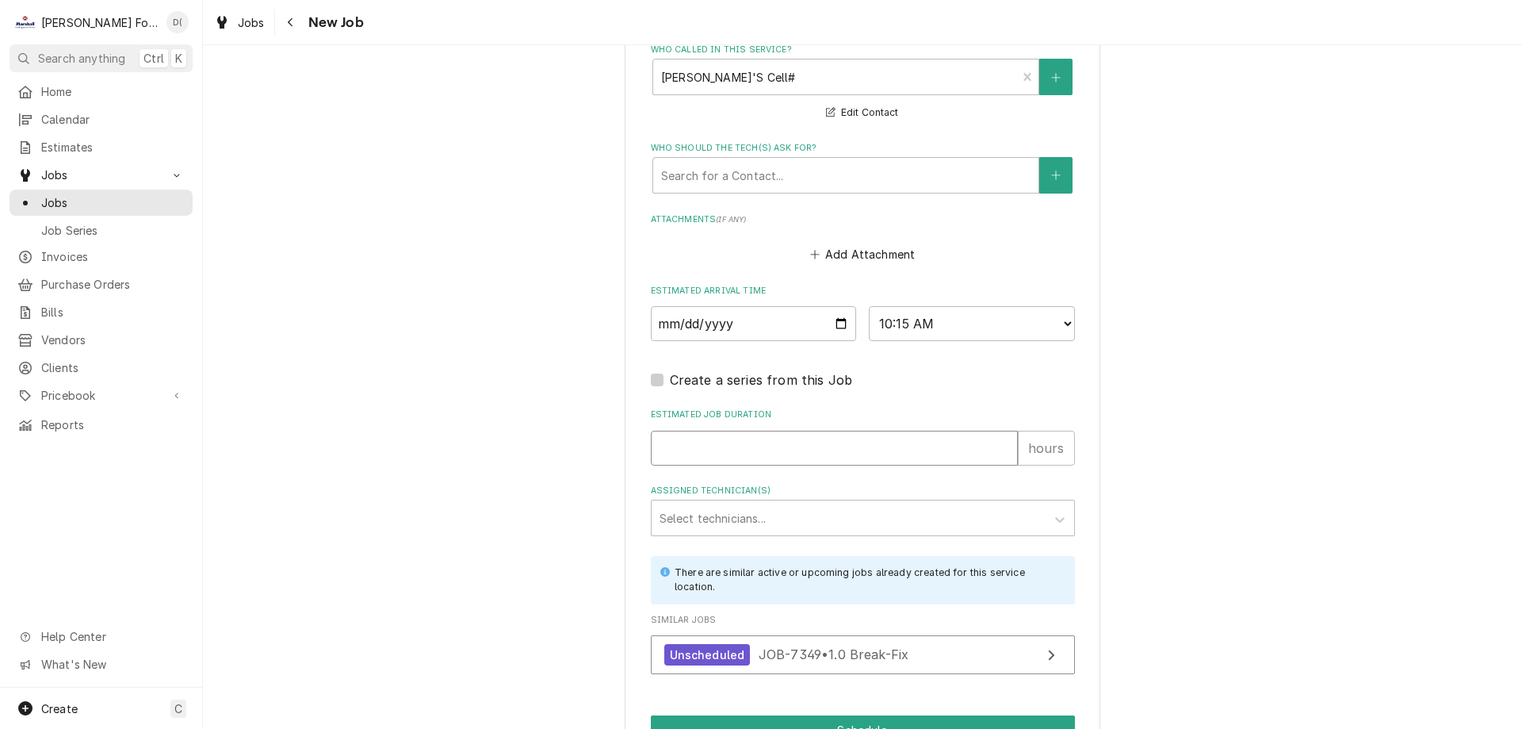
click at [704, 442] on input "Estimated Job Duration" at bounding box center [834, 447] width 367 height 35
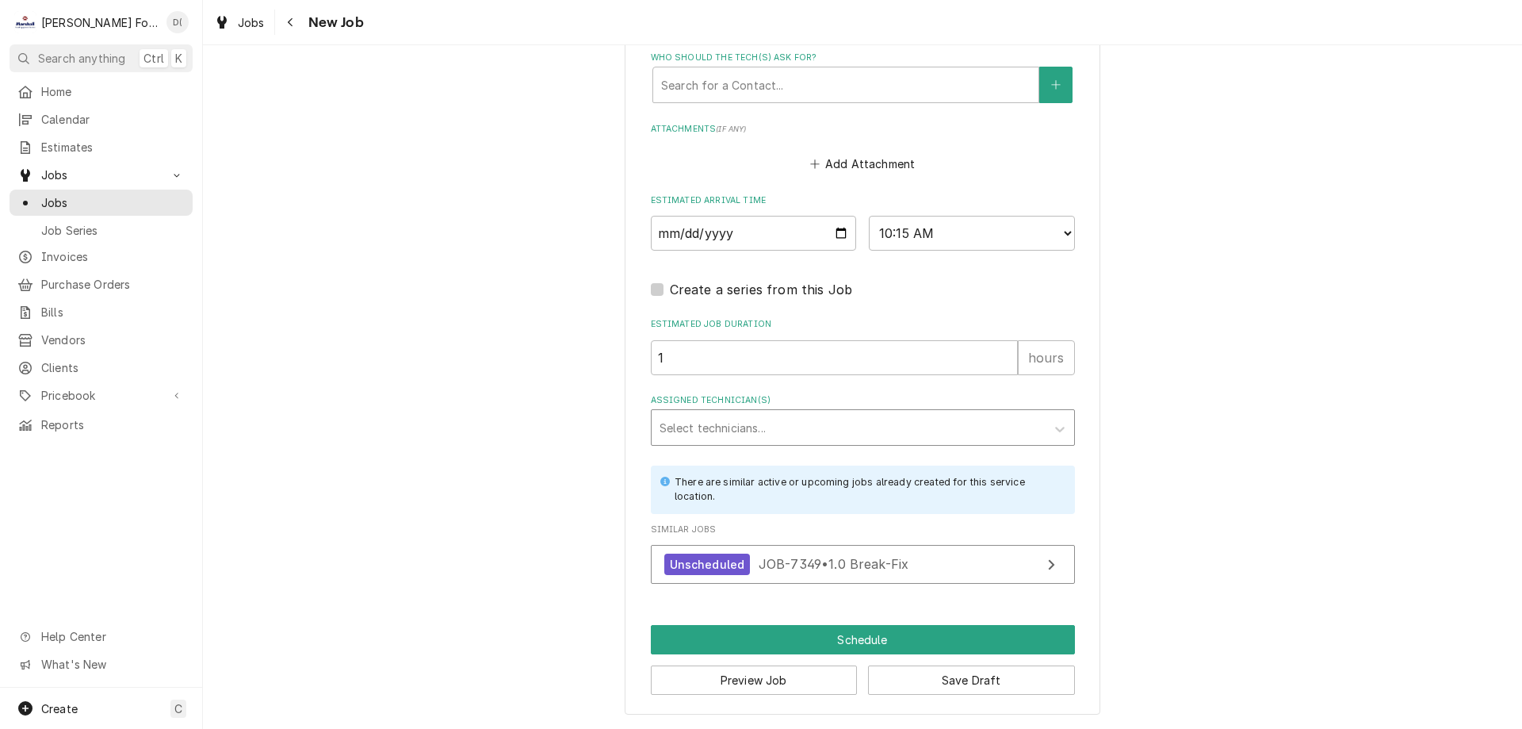
click at [722, 425] on div "Assigned Technician(s)" at bounding box center [849, 427] width 378 height 29
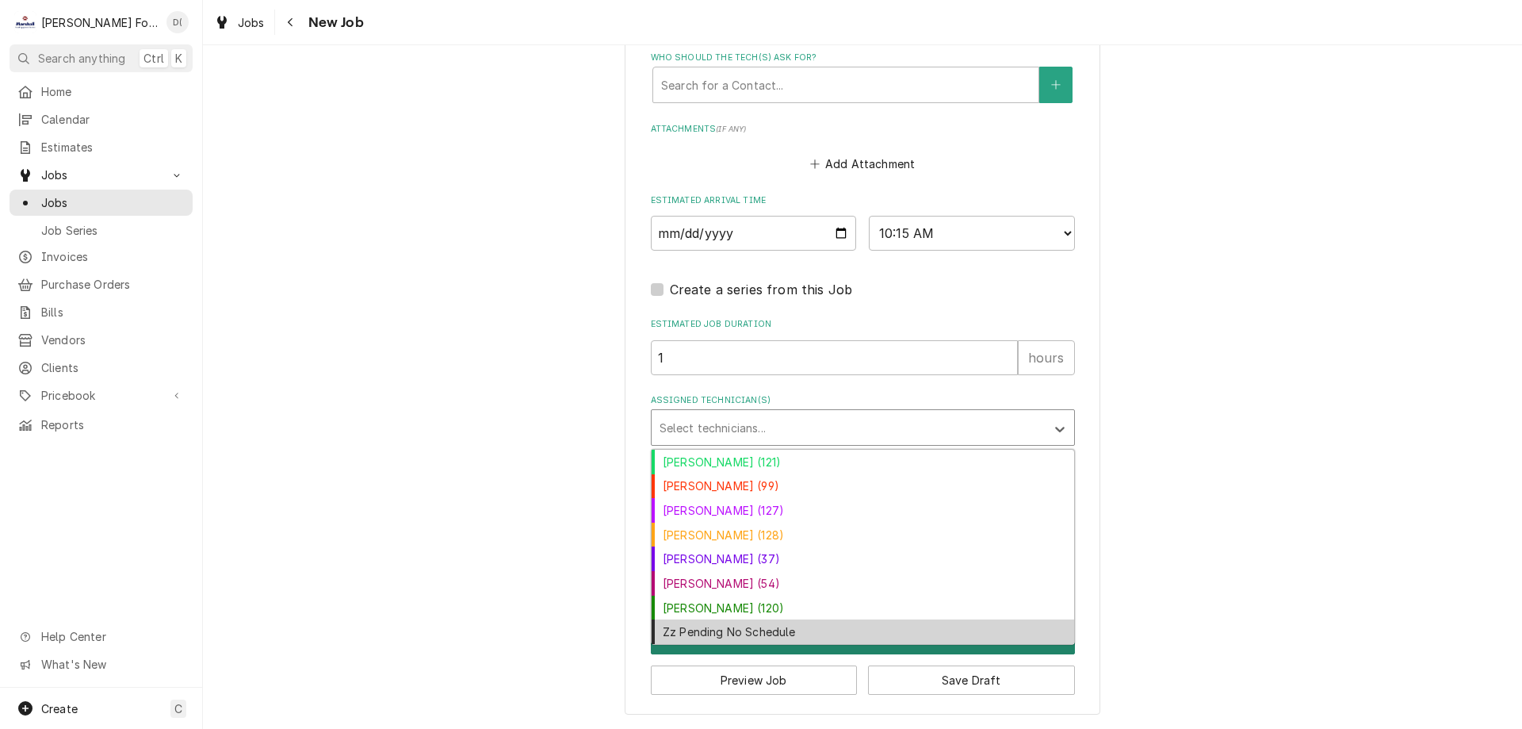
click at [733, 627] on div "Zz Pending No Schedule" at bounding box center [863, 631] width 423 height 25
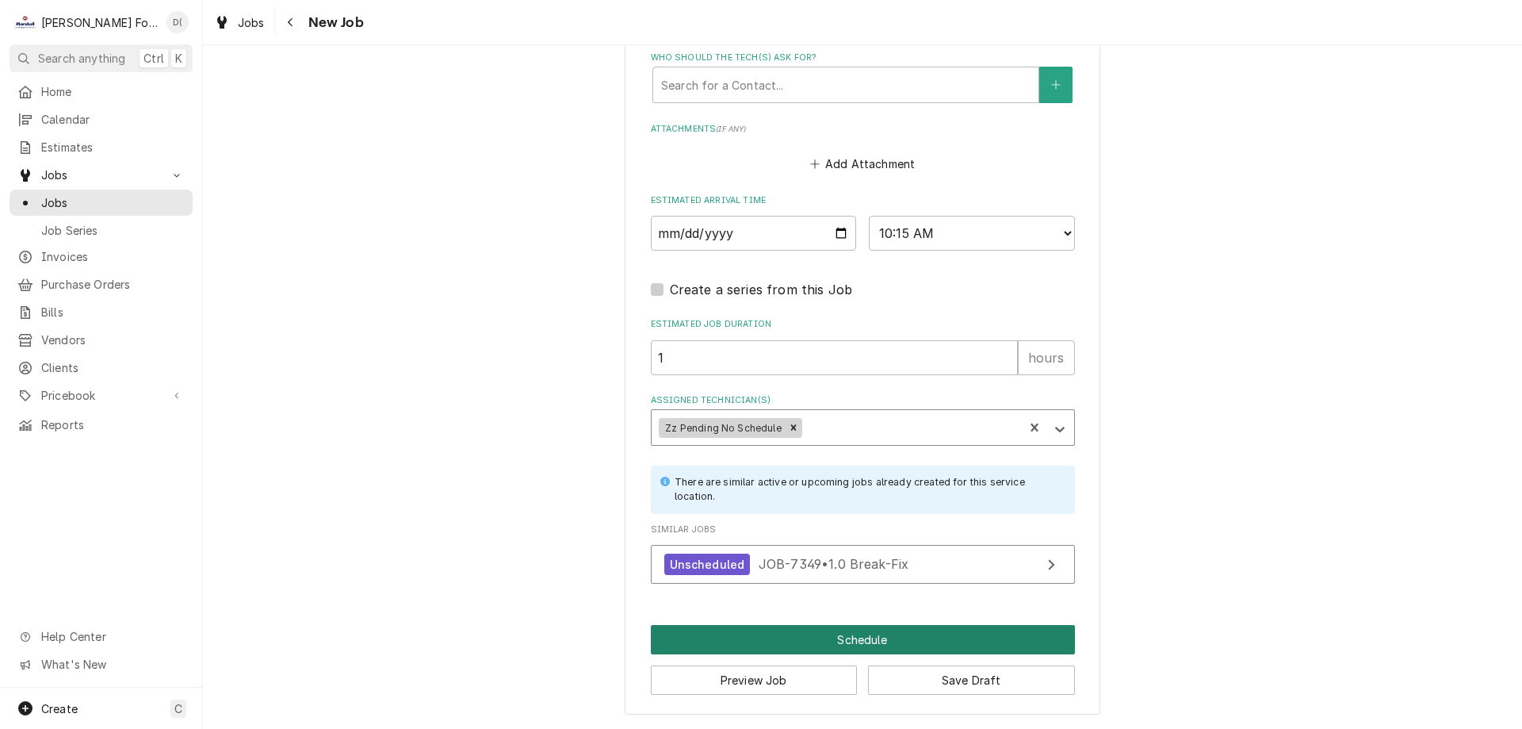
click at [796, 638] on button "Schedule" at bounding box center [863, 639] width 424 height 29
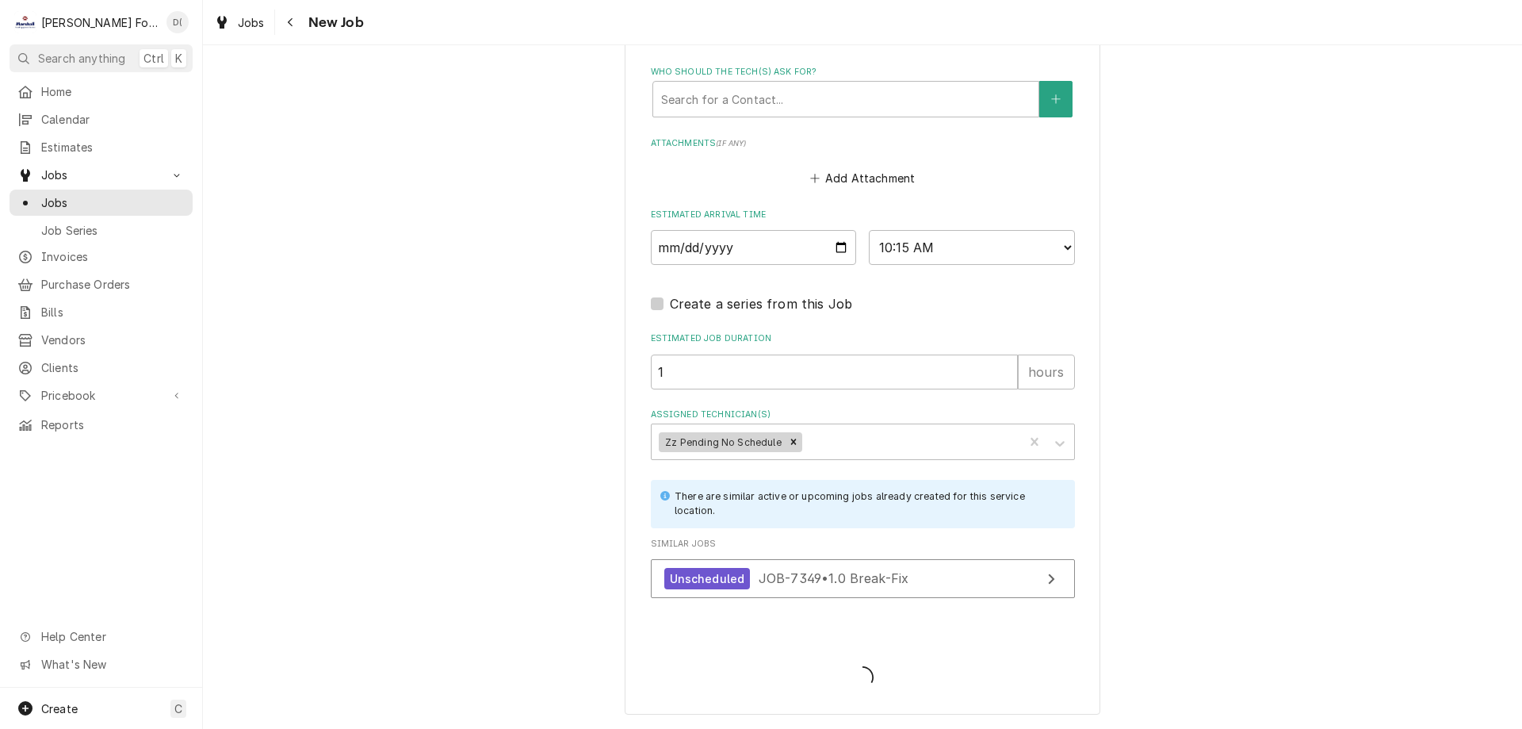
scroll to position [1345, 0]
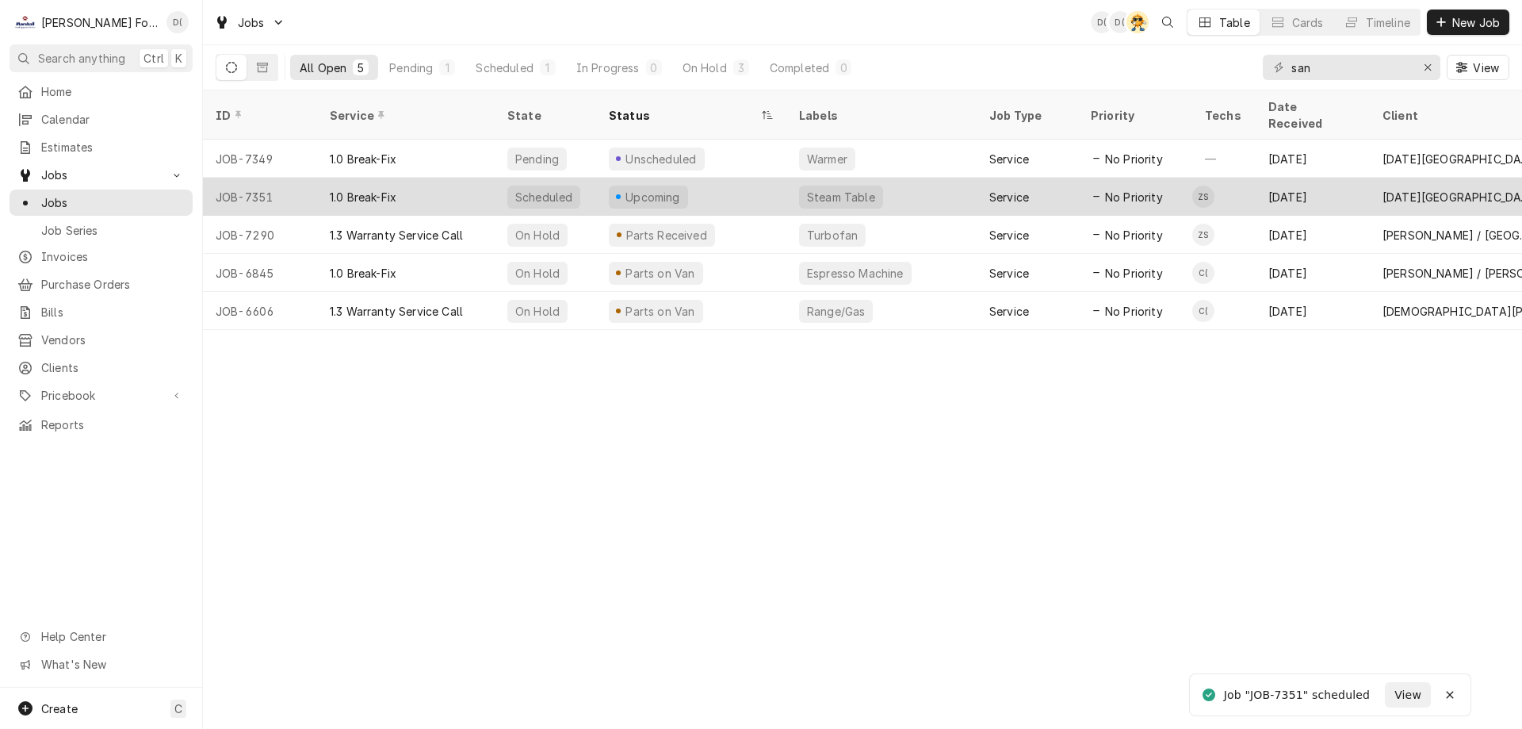
click at [755, 178] on div "Upcoming" at bounding box center [691, 197] width 190 height 38
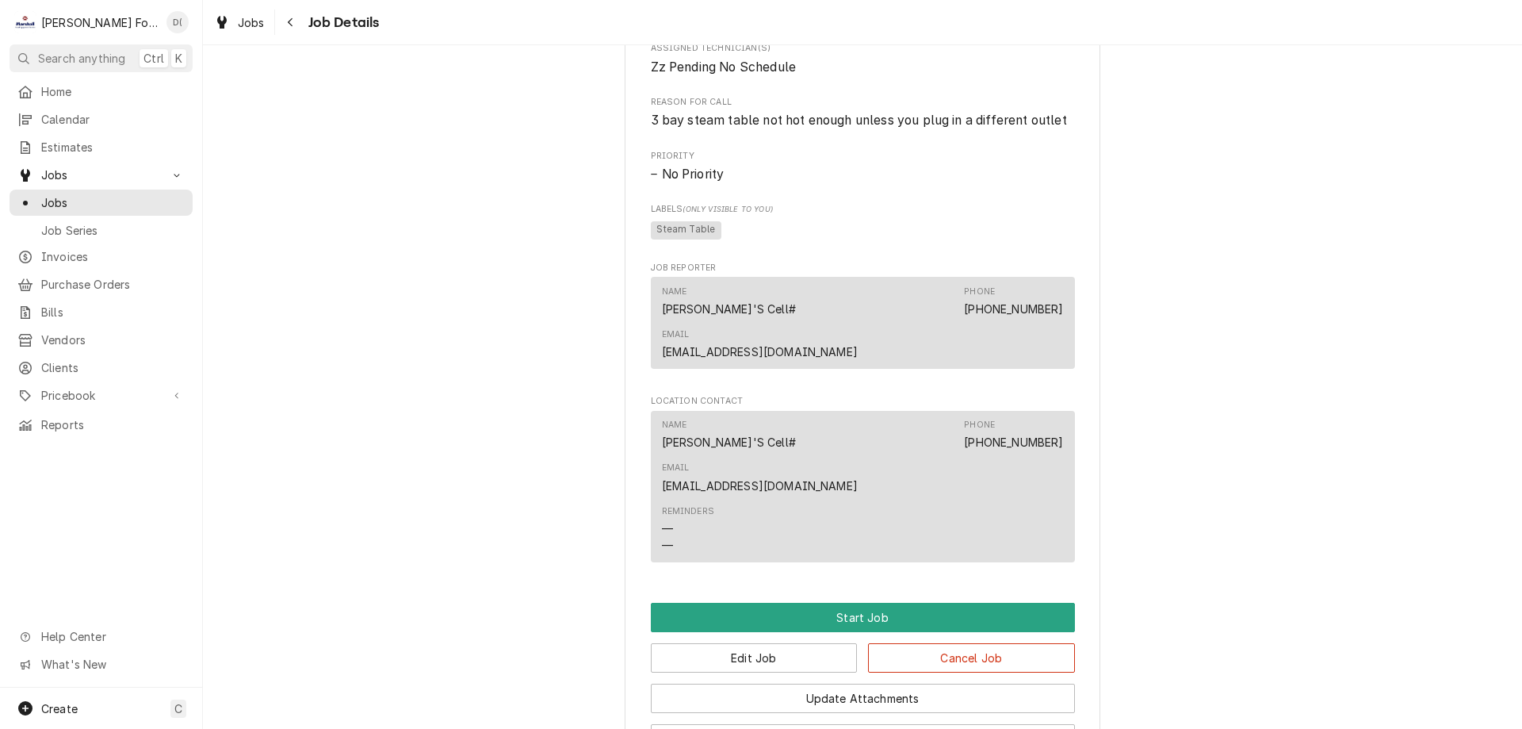
scroll to position [974, 0]
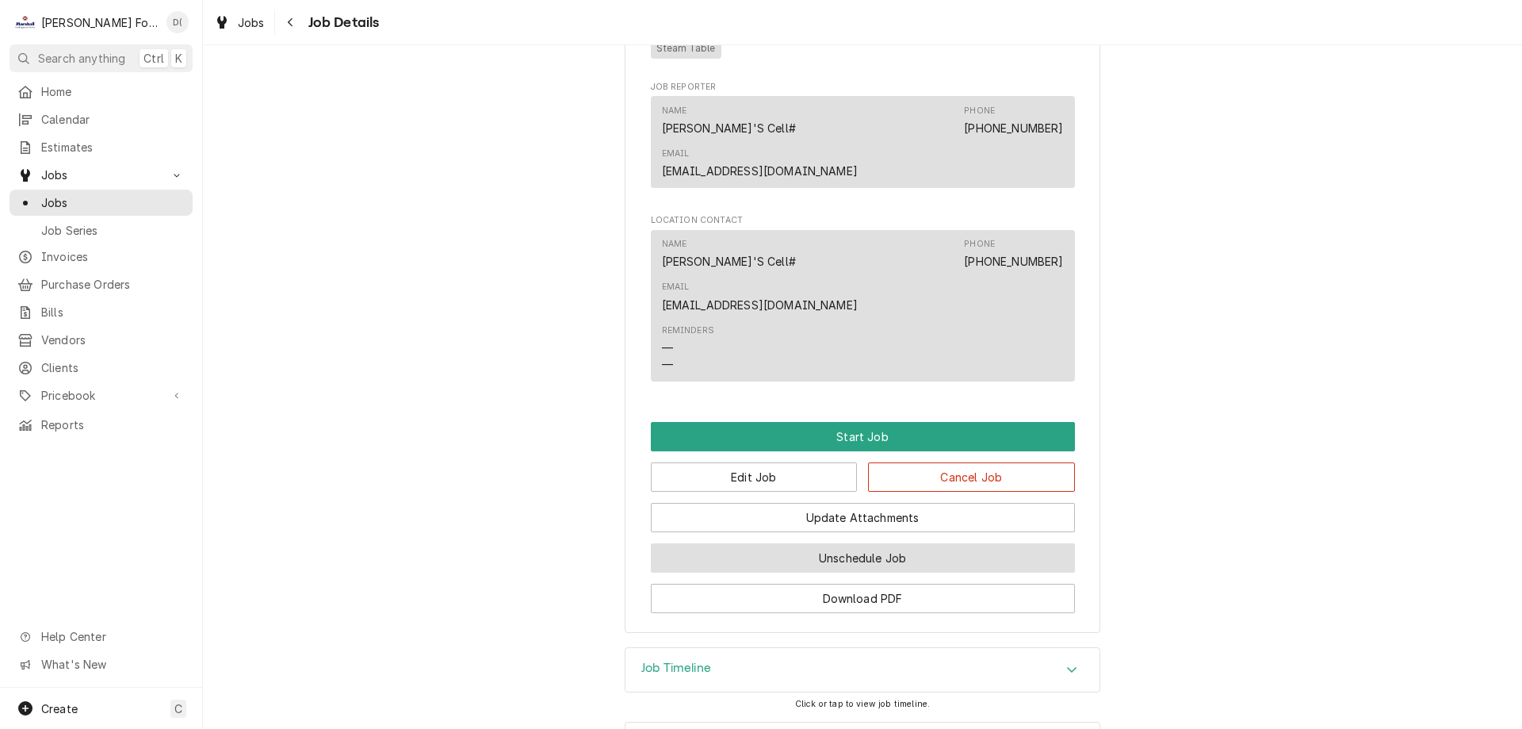
click at [806, 543] on button "Unschedule Job" at bounding box center [863, 557] width 424 height 29
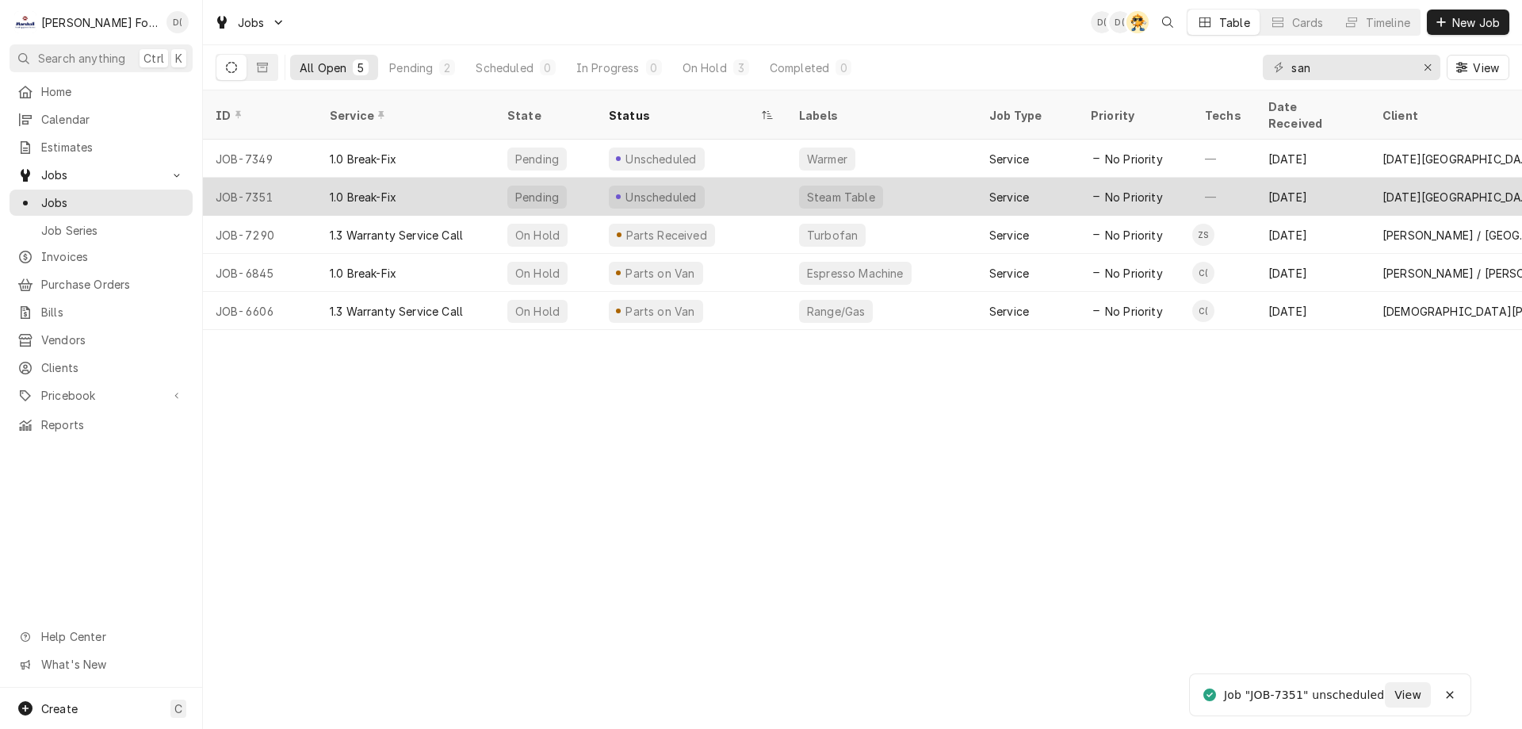
click at [720, 188] on div "Unscheduled" at bounding box center [691, 197] width 190 height 38
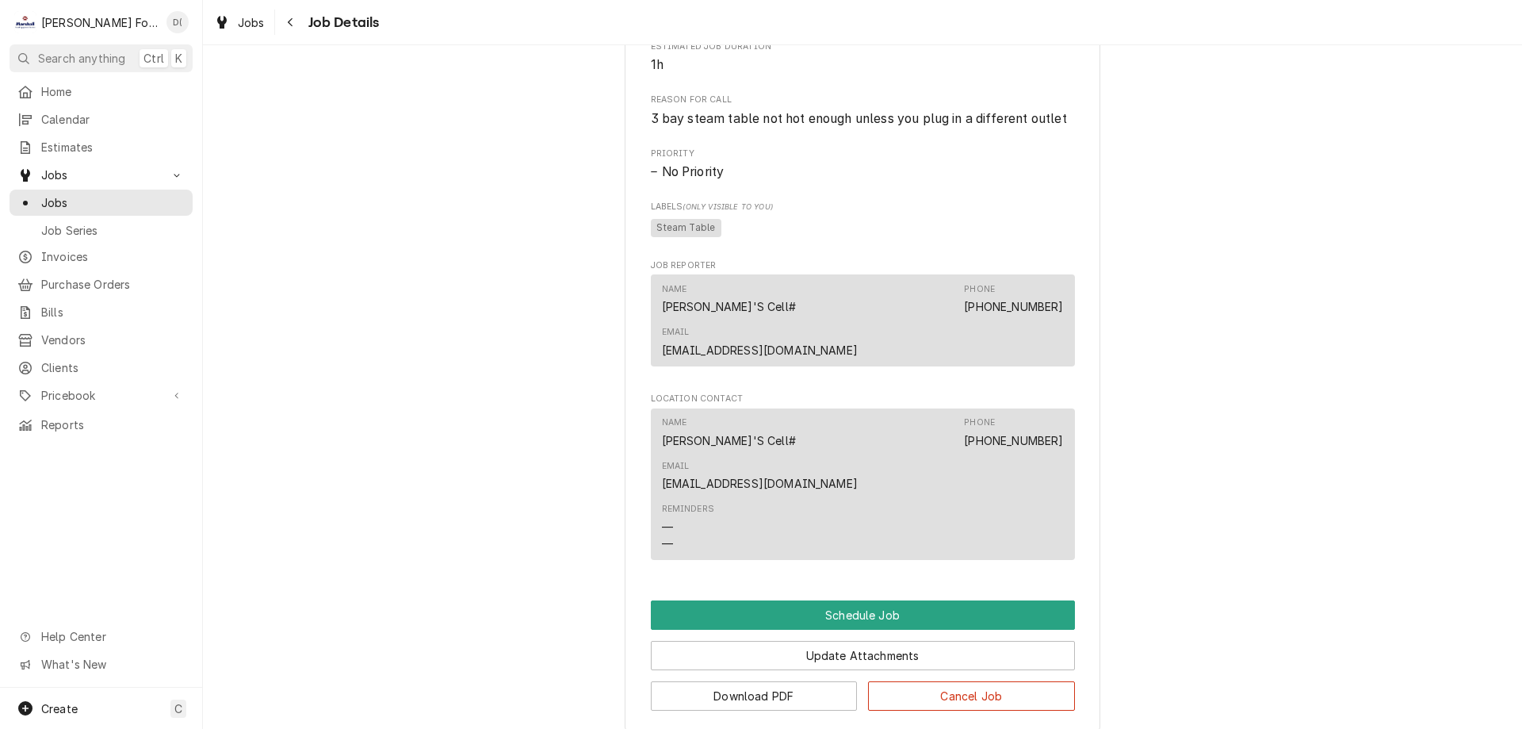
scroll to position [732, 0]
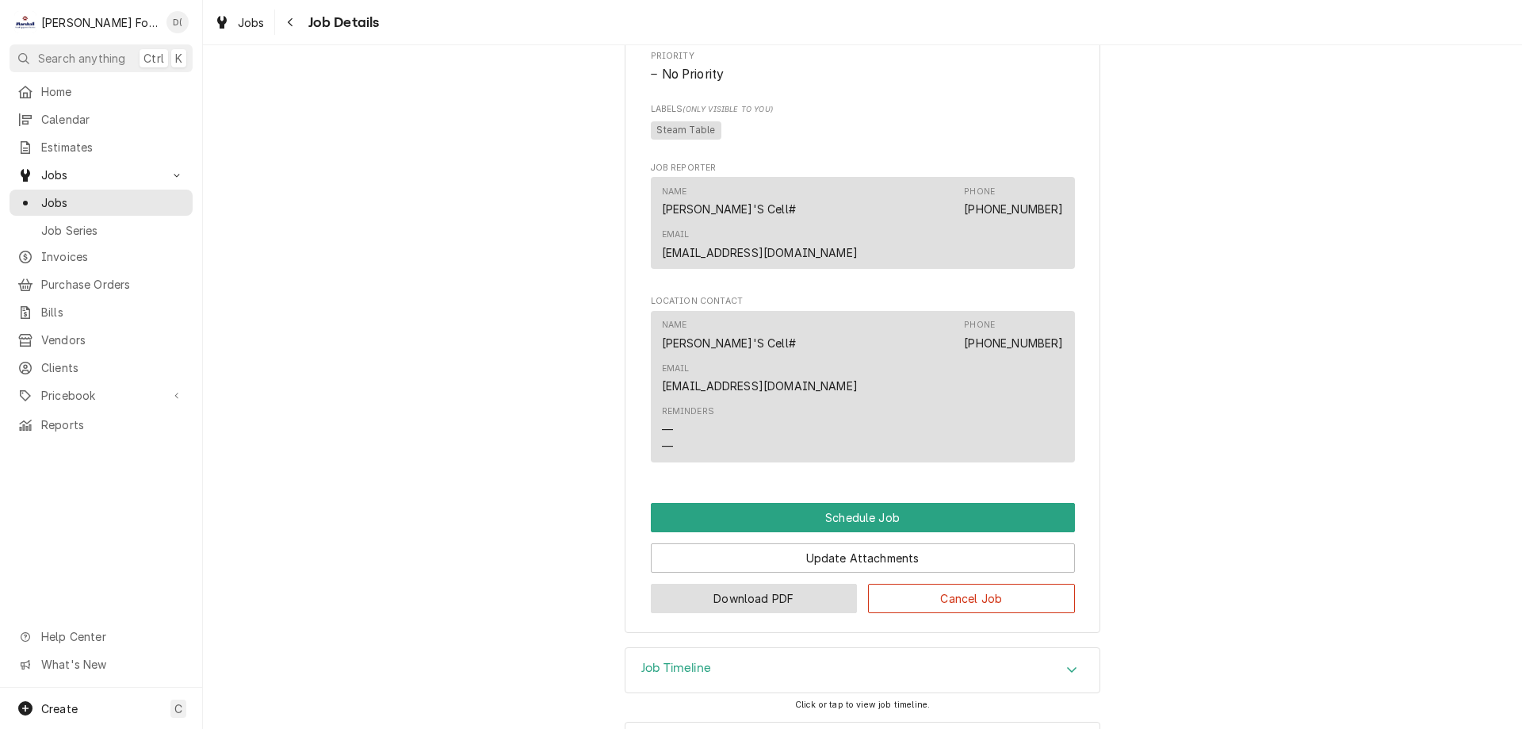
click at [771, 583] on button "Download PDF" at bounding box center [754, 597] width 207 height 29
click at [117, 199] on span "Jobs" at bounding box center [112, 202] width 143 height 17
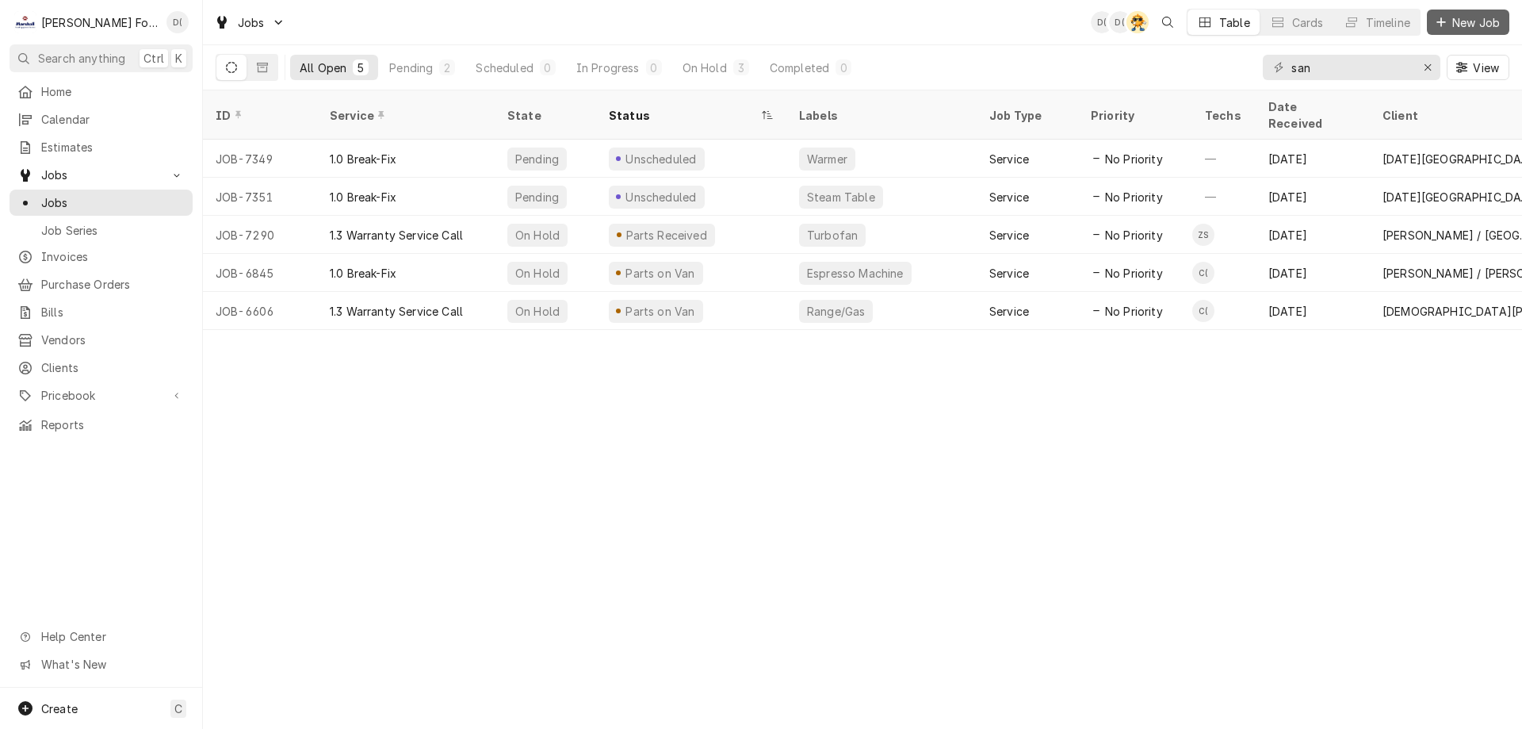
click at [1464, 23] on span "New Job" at bounding box center [1476, 22] width 54 height 17
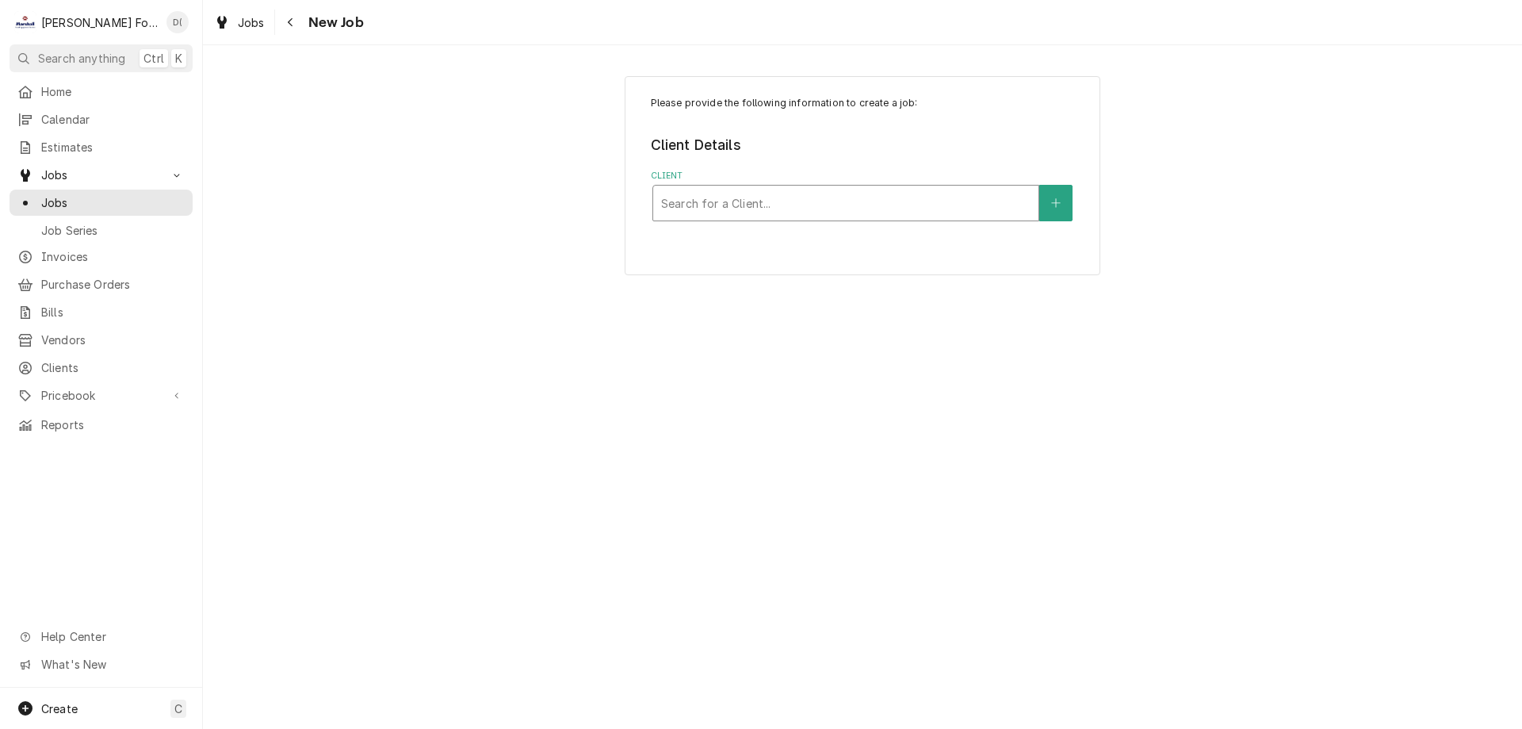
click at [843, 216] on div "Client" at bounding box center [845, 203] width 369 height 29
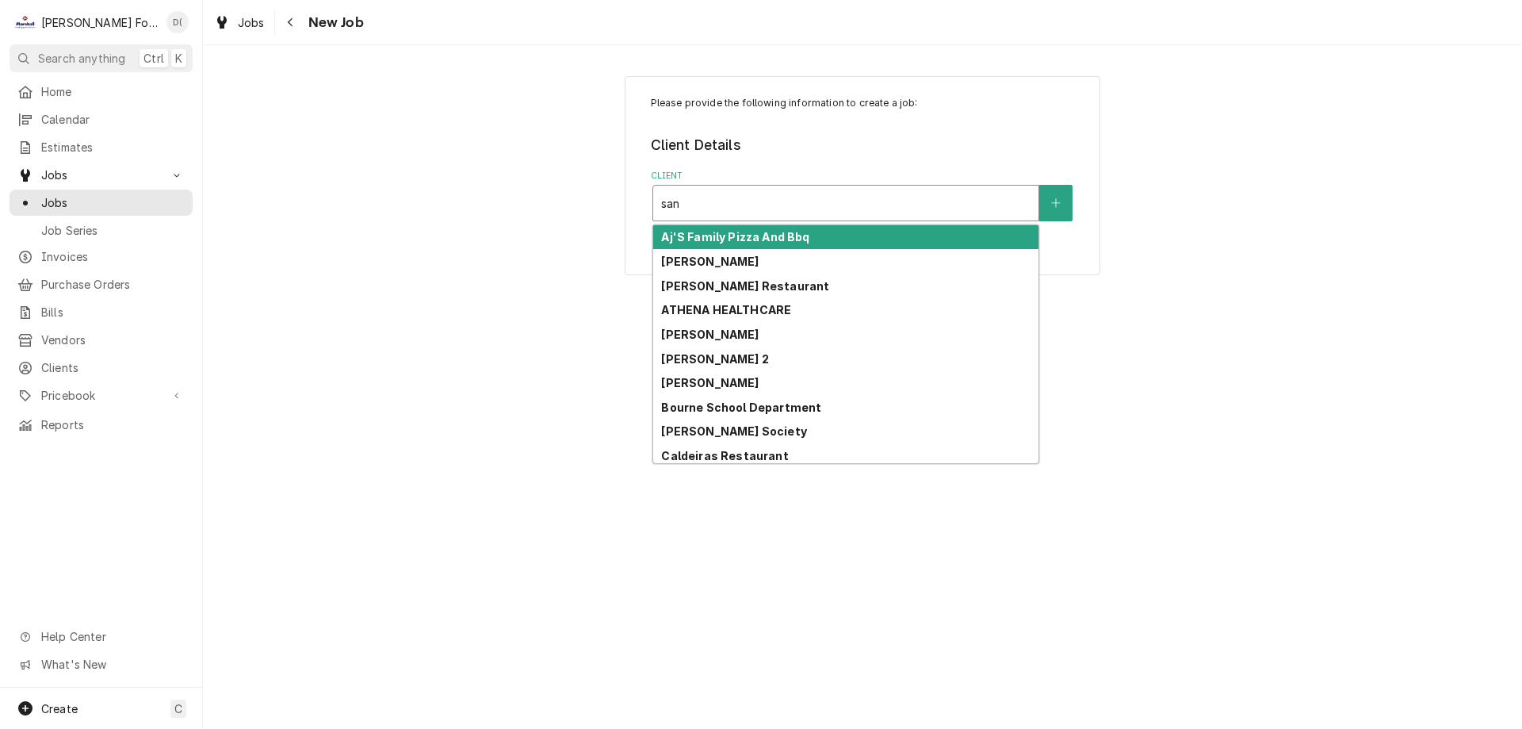
type input "san m"
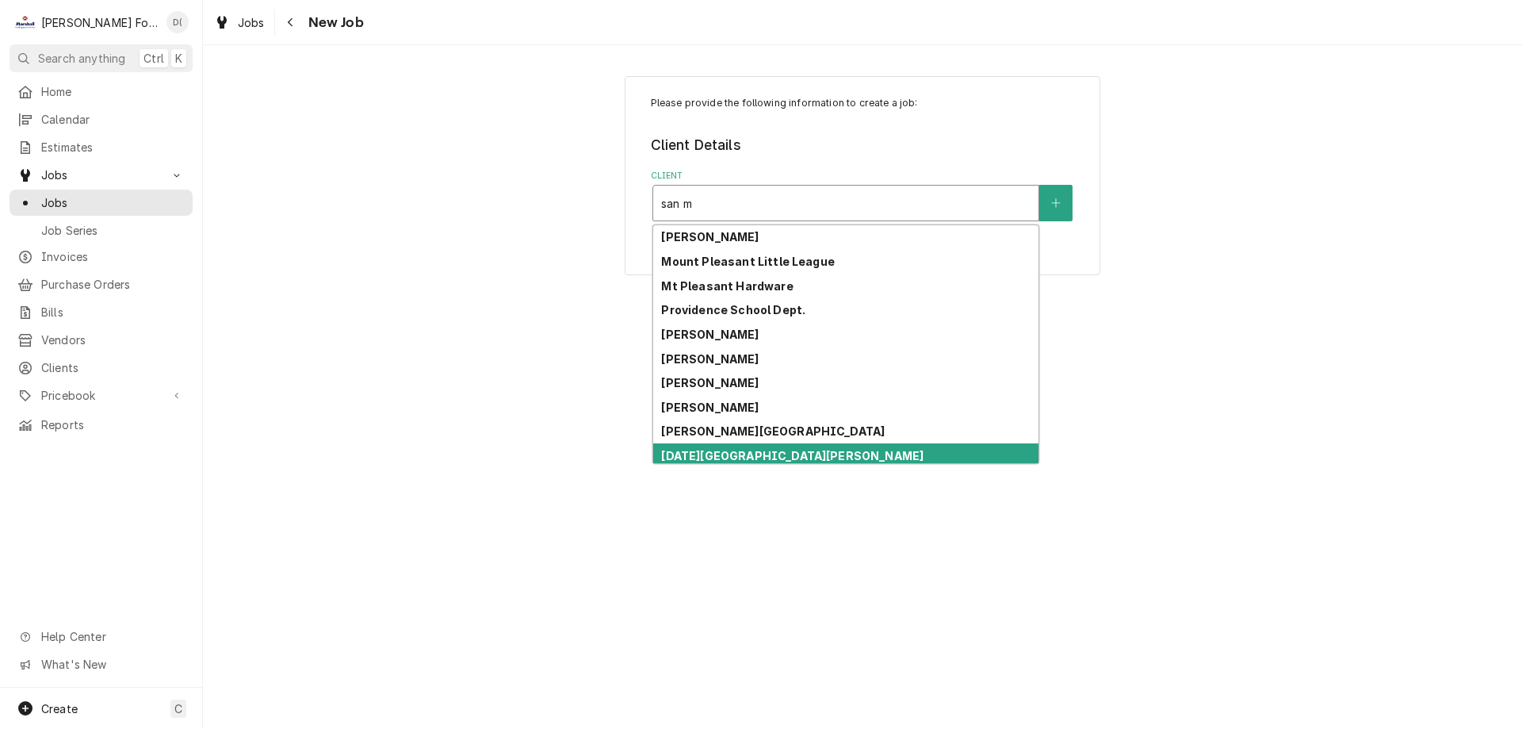
click at [752, 450] on strong "[DATE][GEOGRAPHIC_DATA][PERSON_NAME]" at bounding box center [792, 455] width 262 height 13
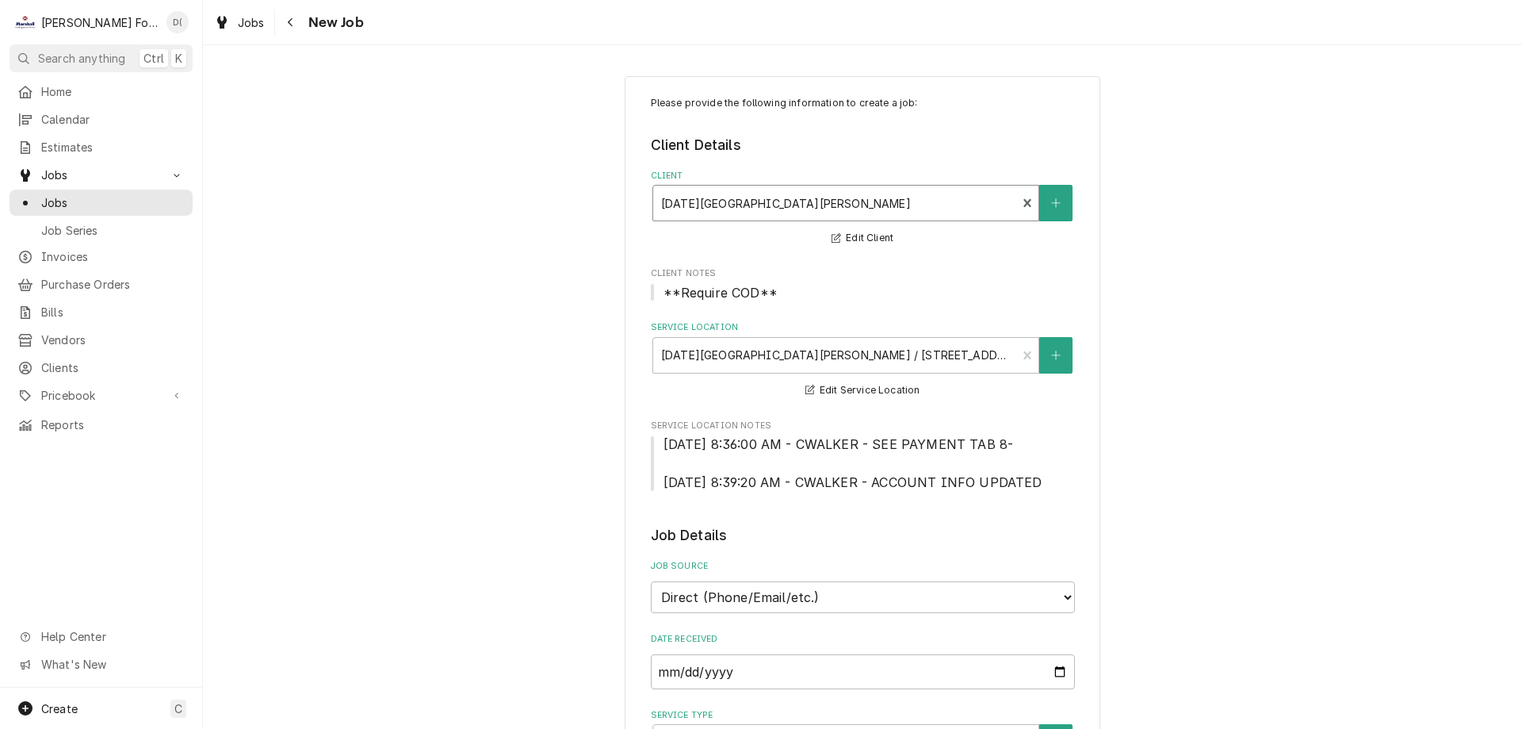
scroll to position [238, 0]
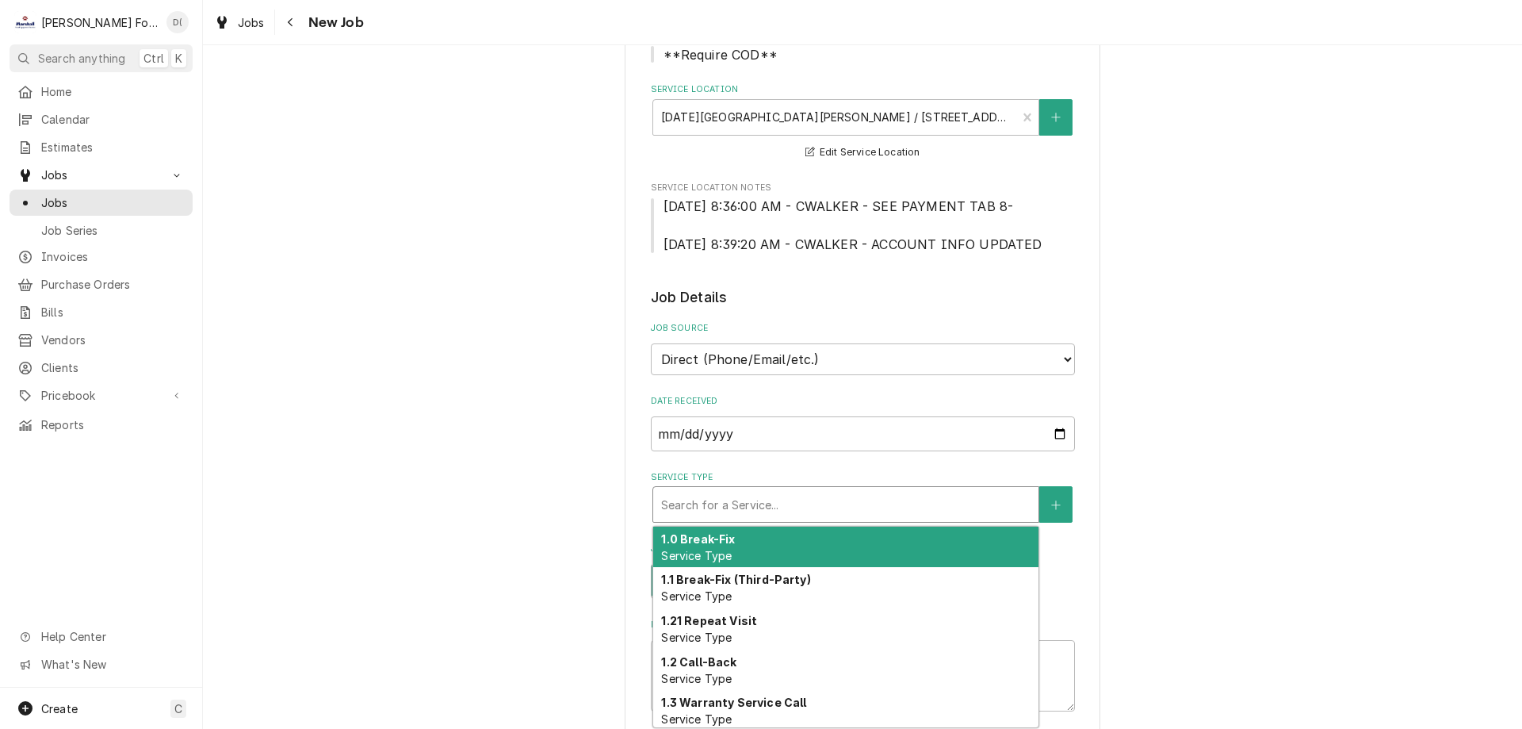
click at [731, 503] on div "Service Type" at bounding box center [845, 504] width 369 height 29
click at [722, 543] on strong "1.0 Break-Fix" at bounding box center [698, 538] width 74 height 13
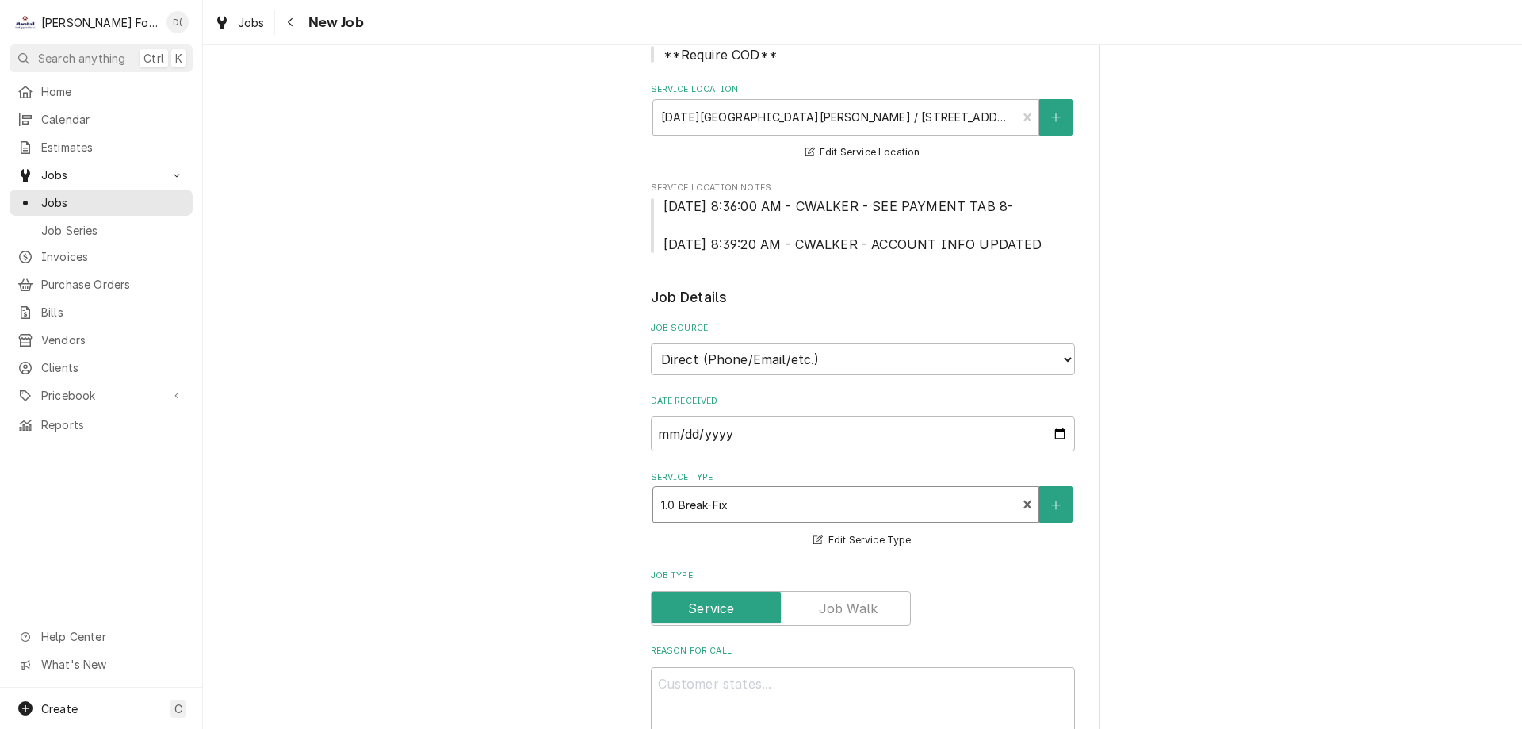
scroll to position [476, 0]
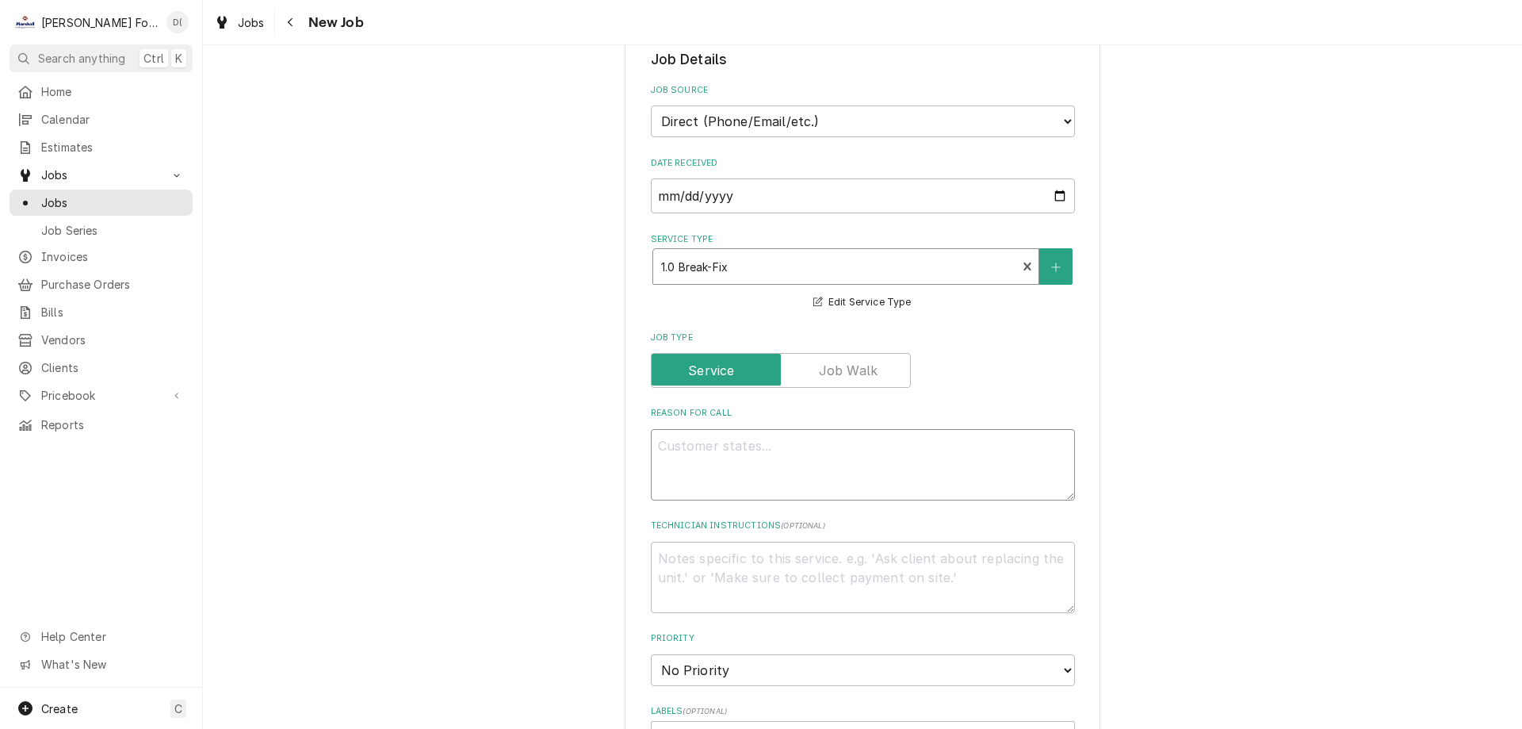
click at [752, 462] on textarea "Reason For Call" at bounding box center [863, 464] width 424 height 71
type textarea "x"
type textarea "c"
type textarea "x"
type textarea "co"
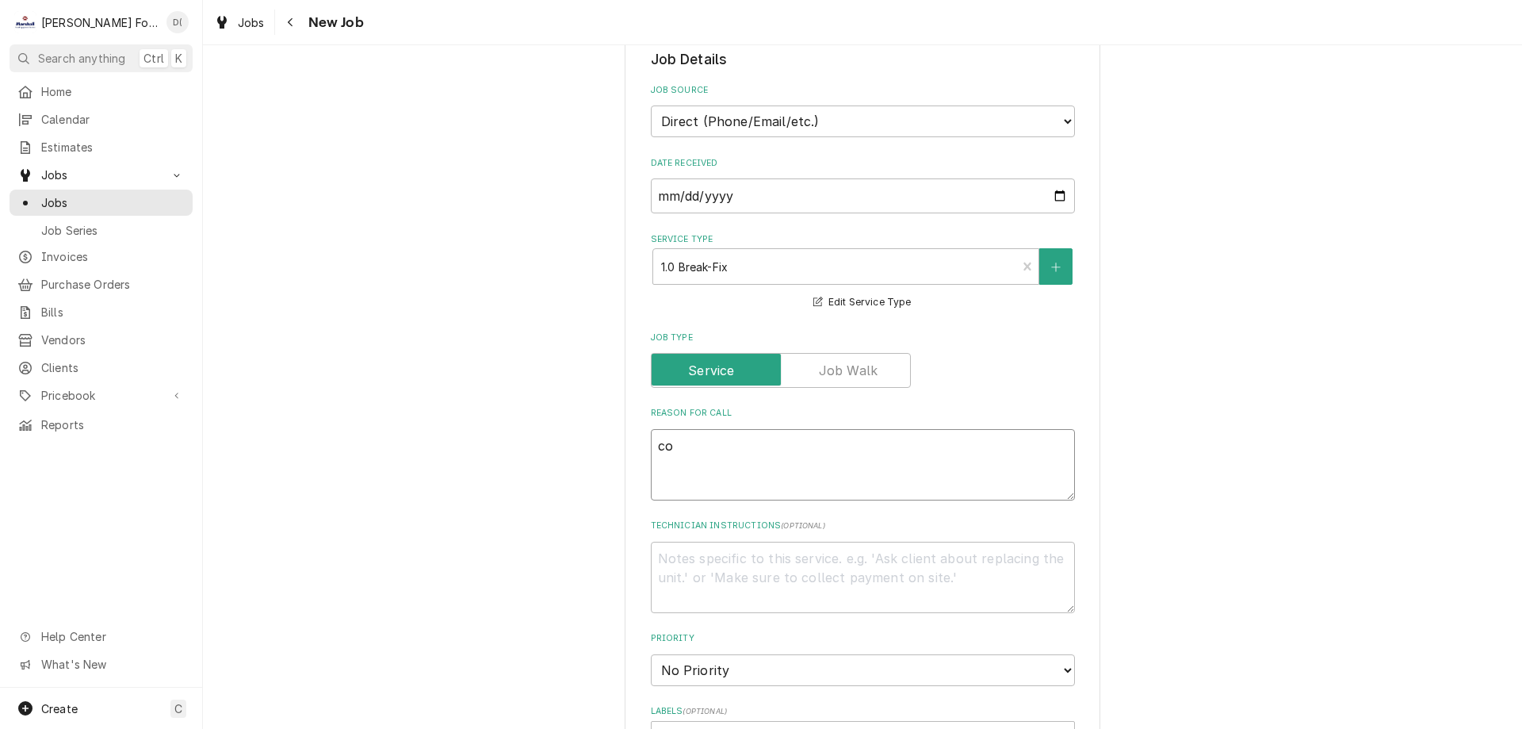
type textarea "x"
type textarea "com"
type textarea "x"
type textarea "comb"
type textarea "x"
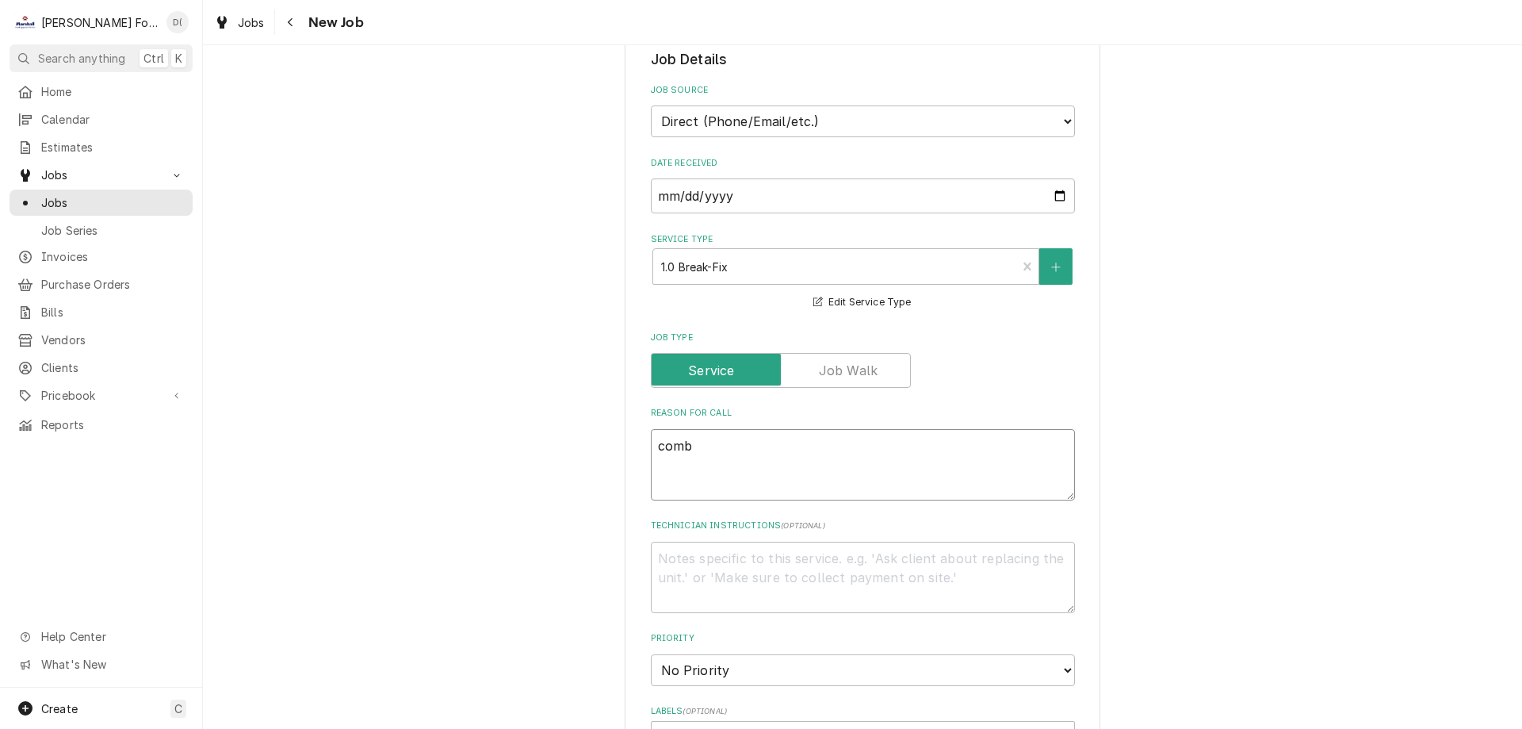
type textarea "combi"
type textarea "x"
type textarea "combi"
type textarea "x"
type textarea "combi o"
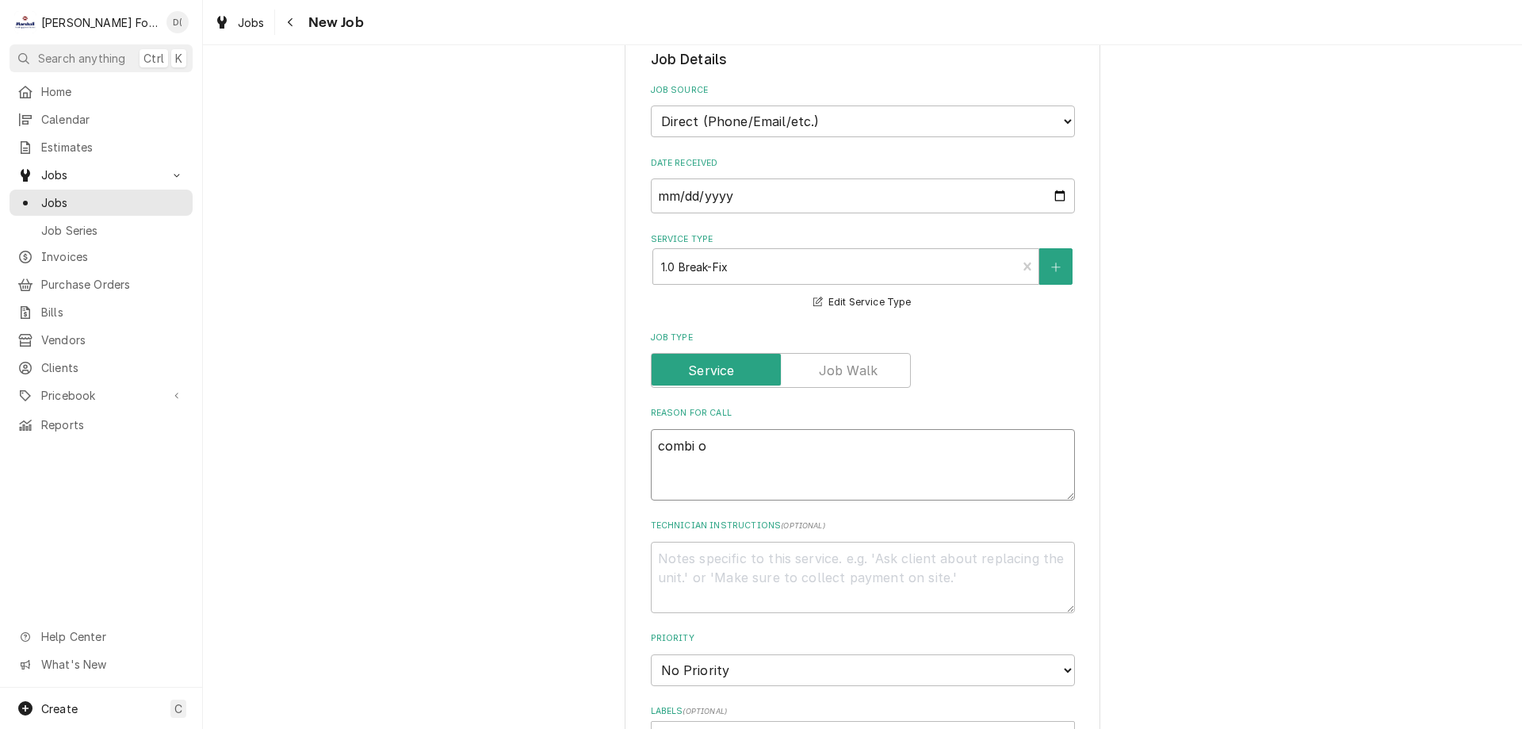
type textarea "x"
type textarea "combi ov"
type textarea "x"
type textarea "combi ove"
type textarea "x"
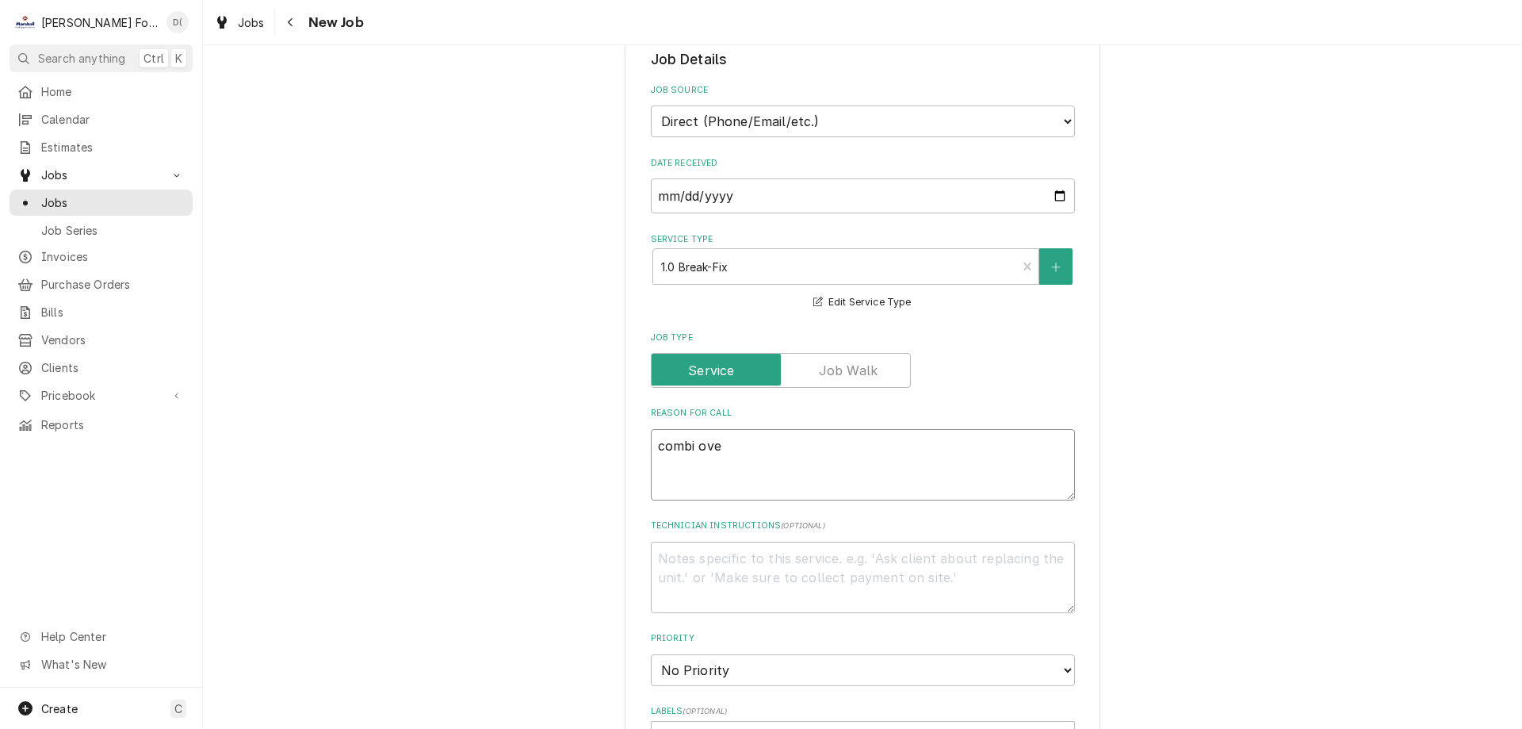
type textarea "combi oven"
type textarea "x"
type textarea "combi oven"
type textarea "x"
type textarea "combi oven l"
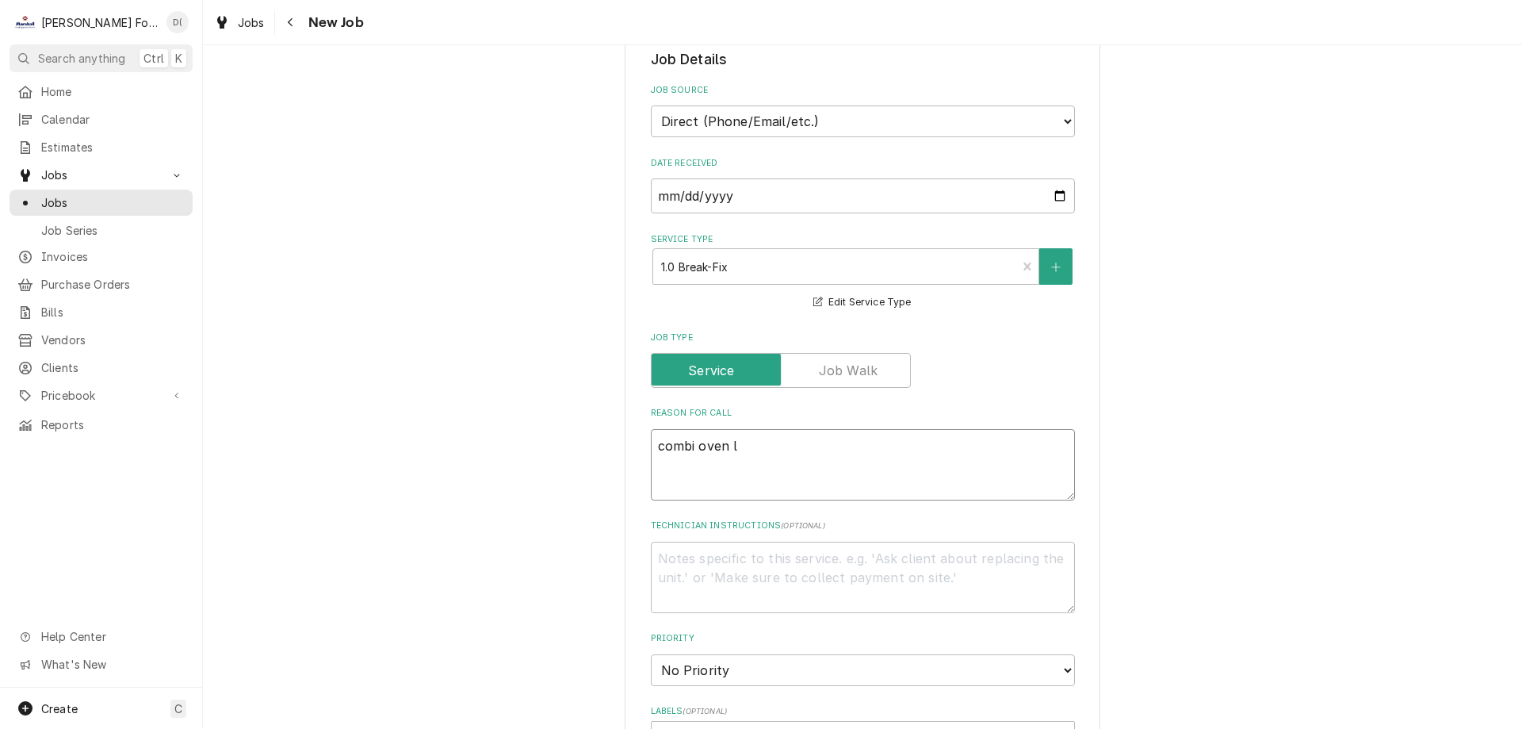
type textarea "x"
type textarea "combi oven le"
type textarea "x"
type textarea "combi oven lea"
type textarea "x"
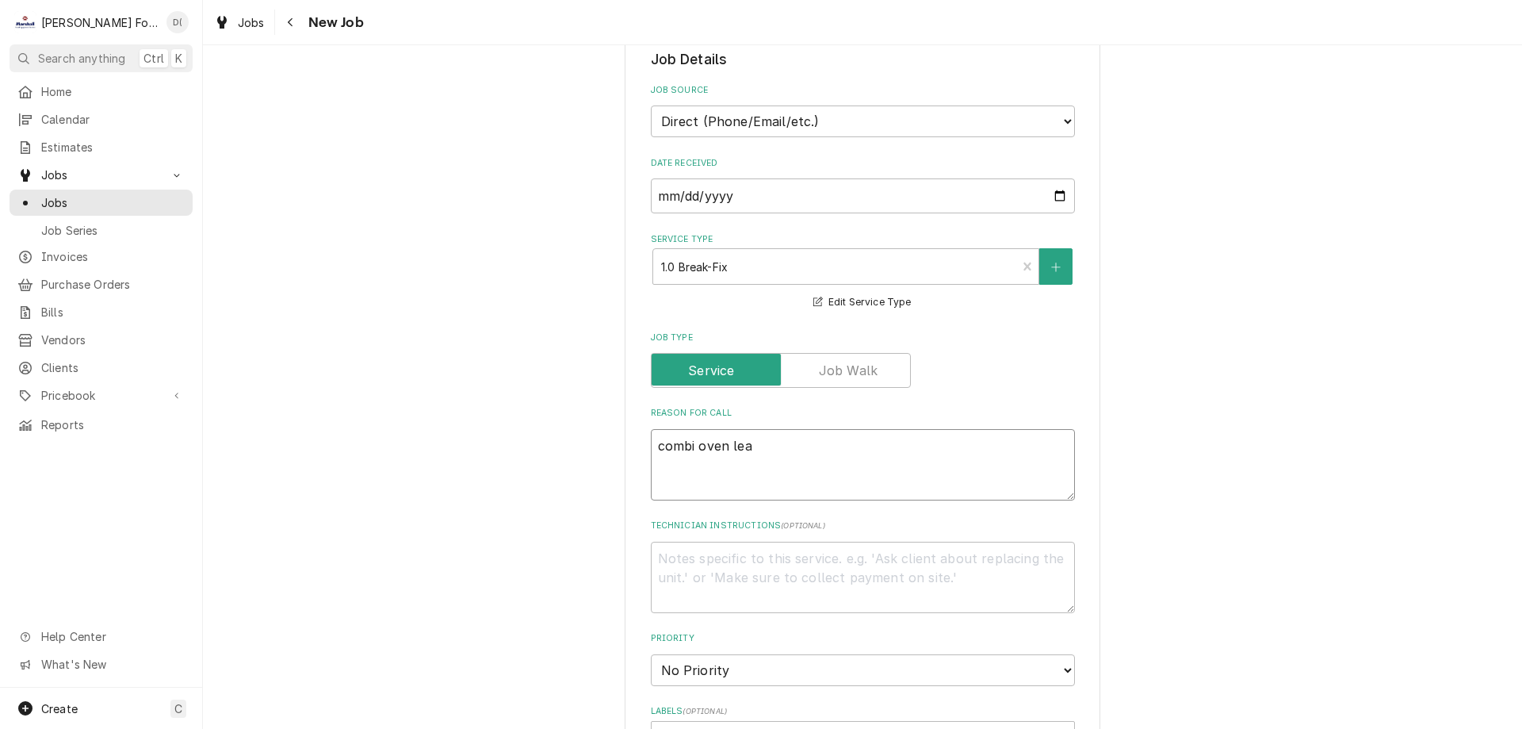
type textarea "combi oven leak"
type textarea "x"
type textarea "combi oven leaks"
type textarea "x"
type textarea "combi oven leaks"
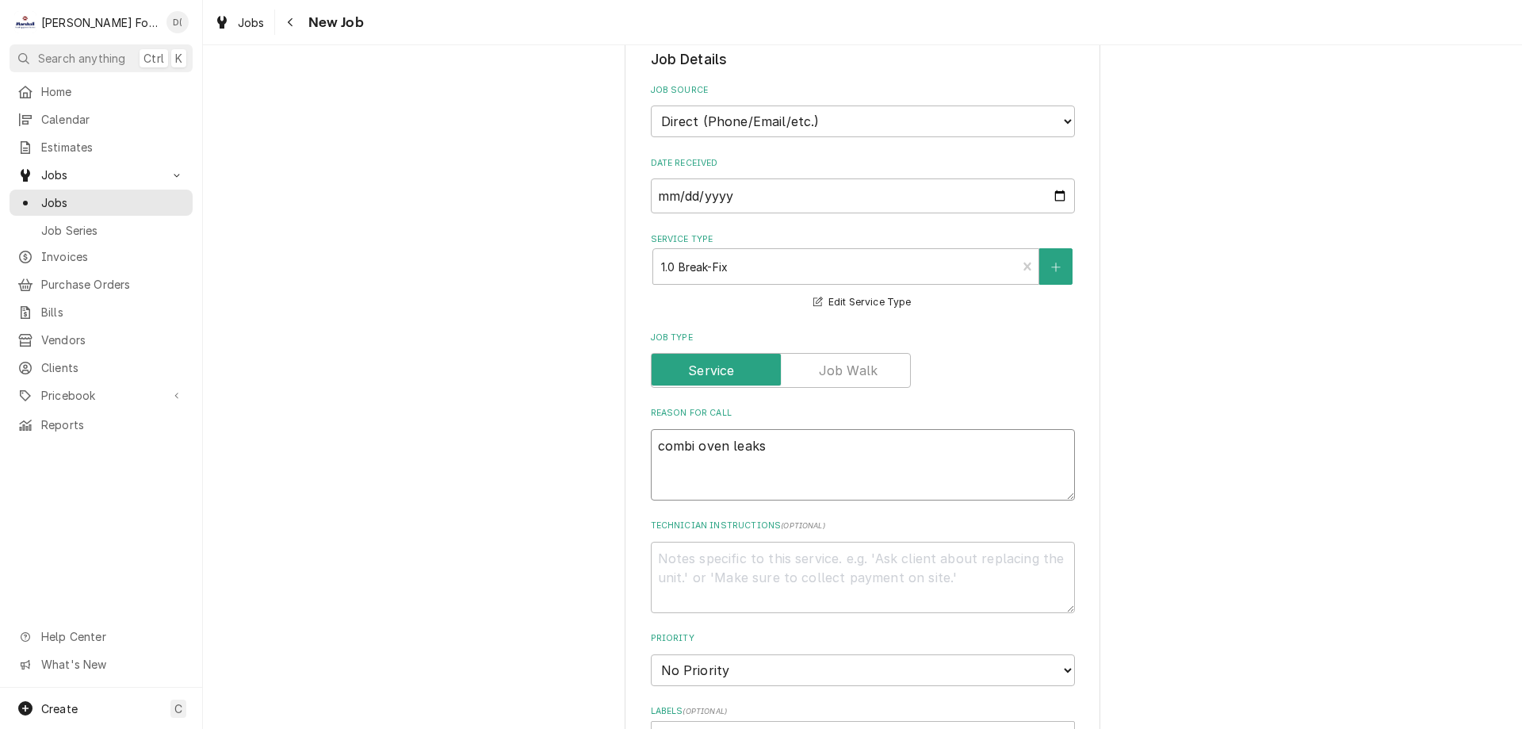
type textarea "x"
type textarea "combi oven leaks i"
type textarea "x"
type textarea "combi oven leaks in"
type textarea "x"
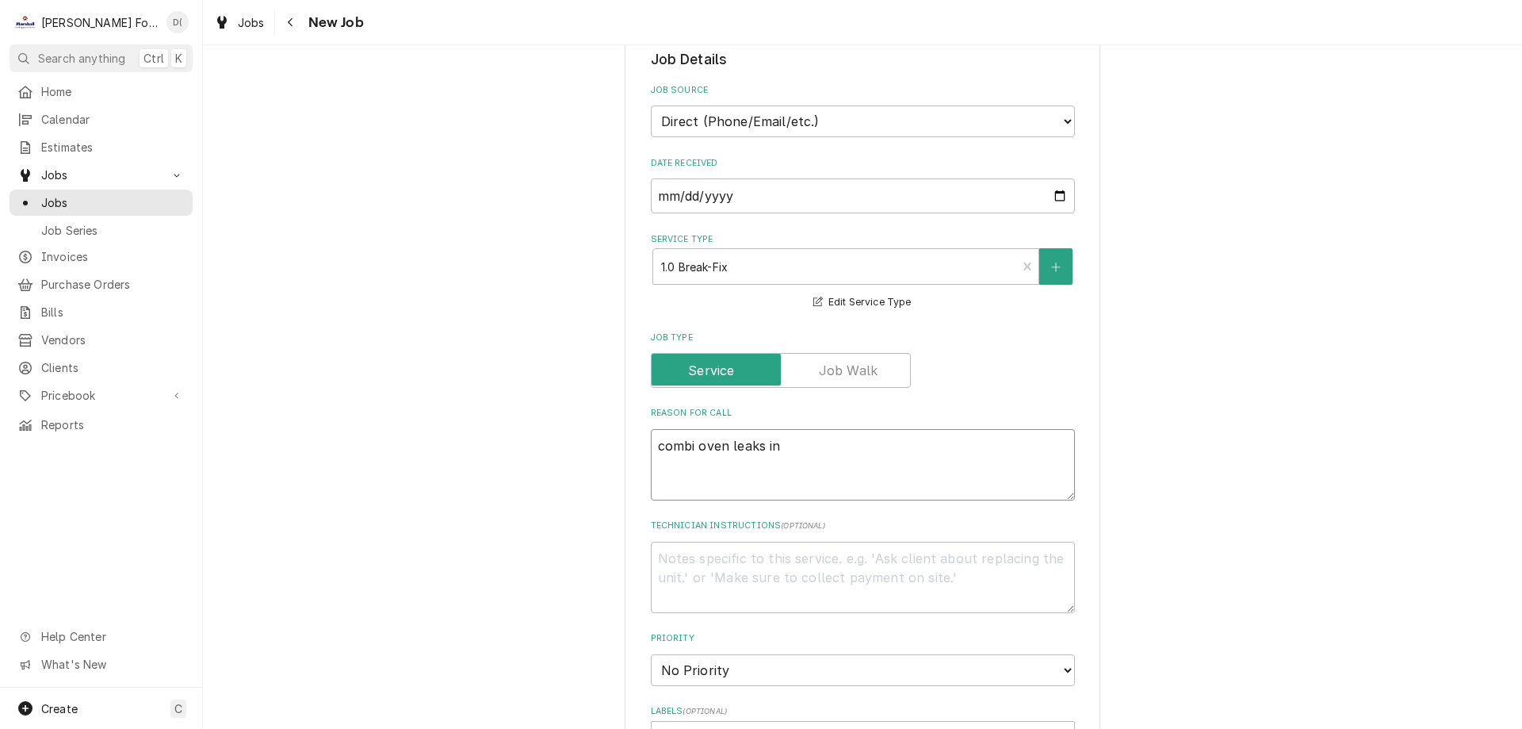
type textarea "combi oven leaks in"
type textarea "x"
type textarea "combi oven leaks in s"
type textarea "x"
type textarea "combi oven leaks in st"
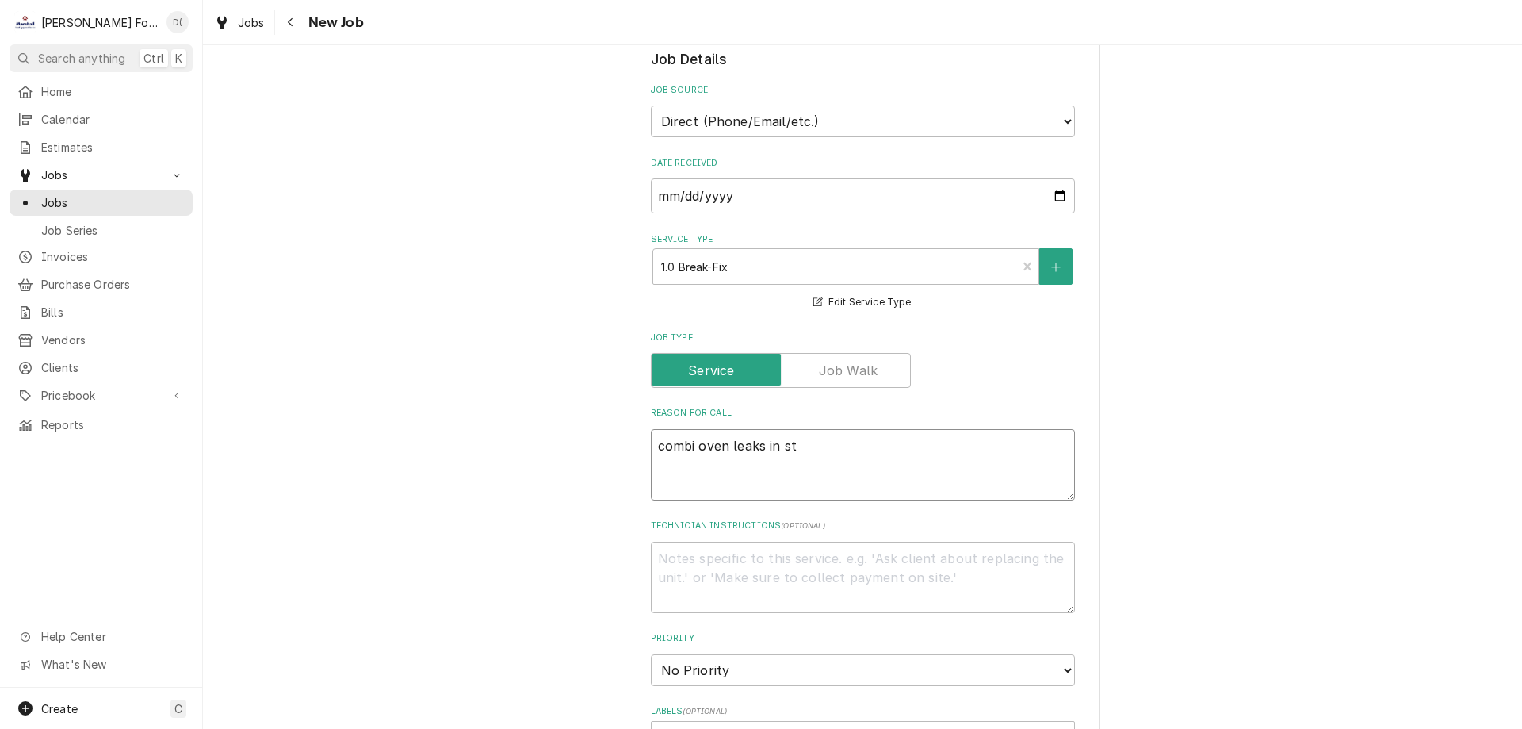
type textarea "x"
type textarea "combi oven leaks in ste"
type textarea "x"
type textarea "combi oven leaks in stea"
type textarea "x"
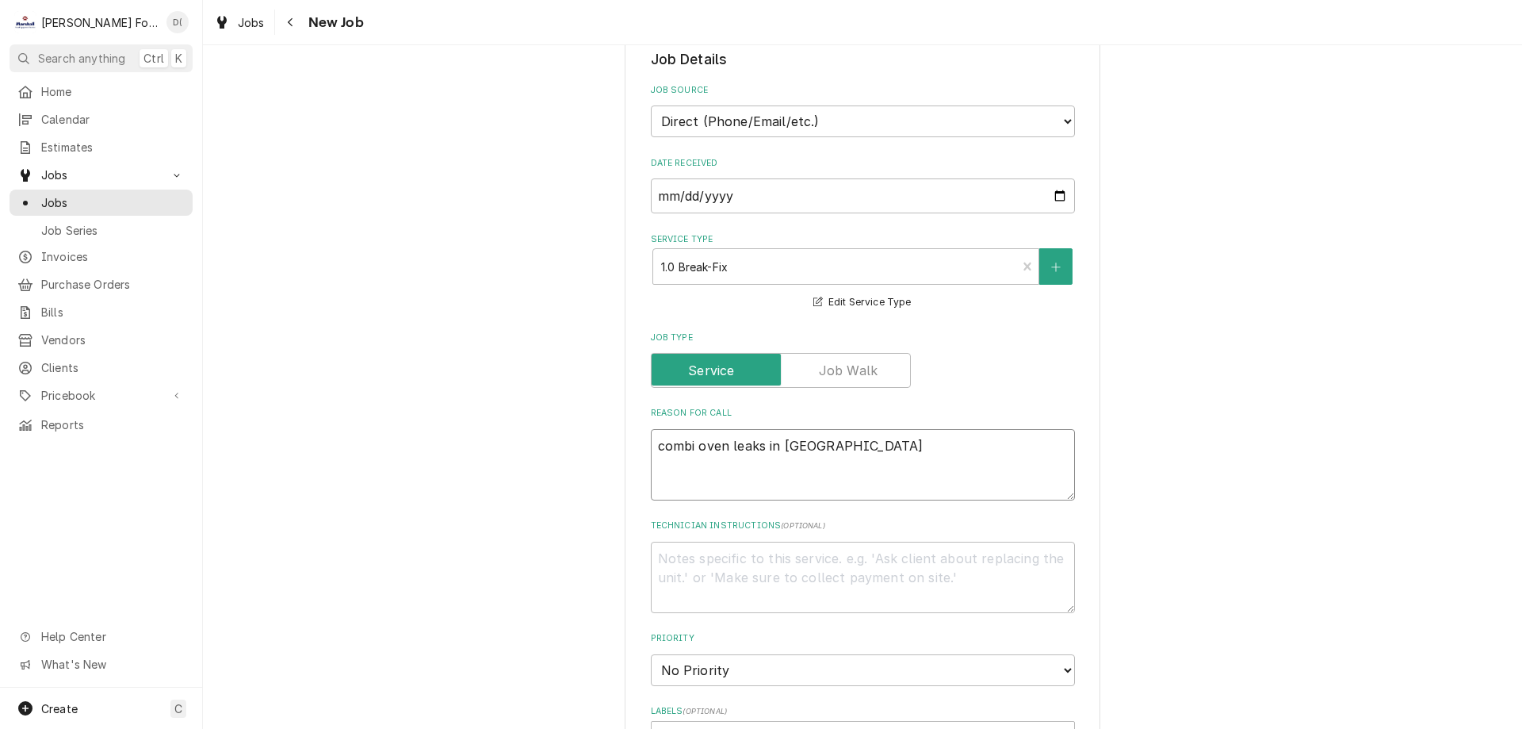
type textarea "combi oven leaks in steam"
type textarea "x"
type textarea "combi oven leaks in steam"
type textarea "x"
type textarea "combi oven leaks in steam m"
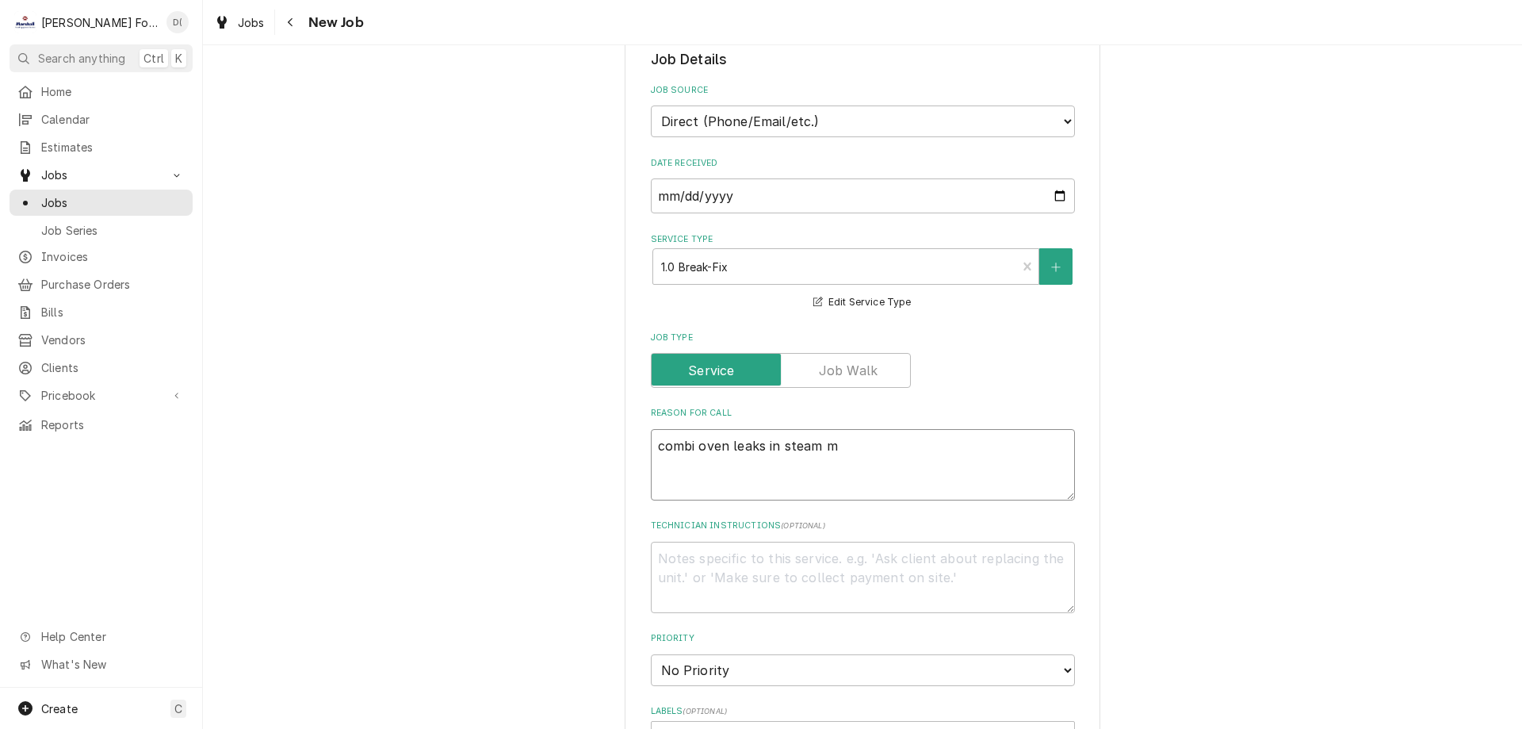
type textarea "x"
type textarea "combi oven leaks in steam mo"
type textarea "x"
type textarea "combi oven leaks in steam mod"
type textarea "x"
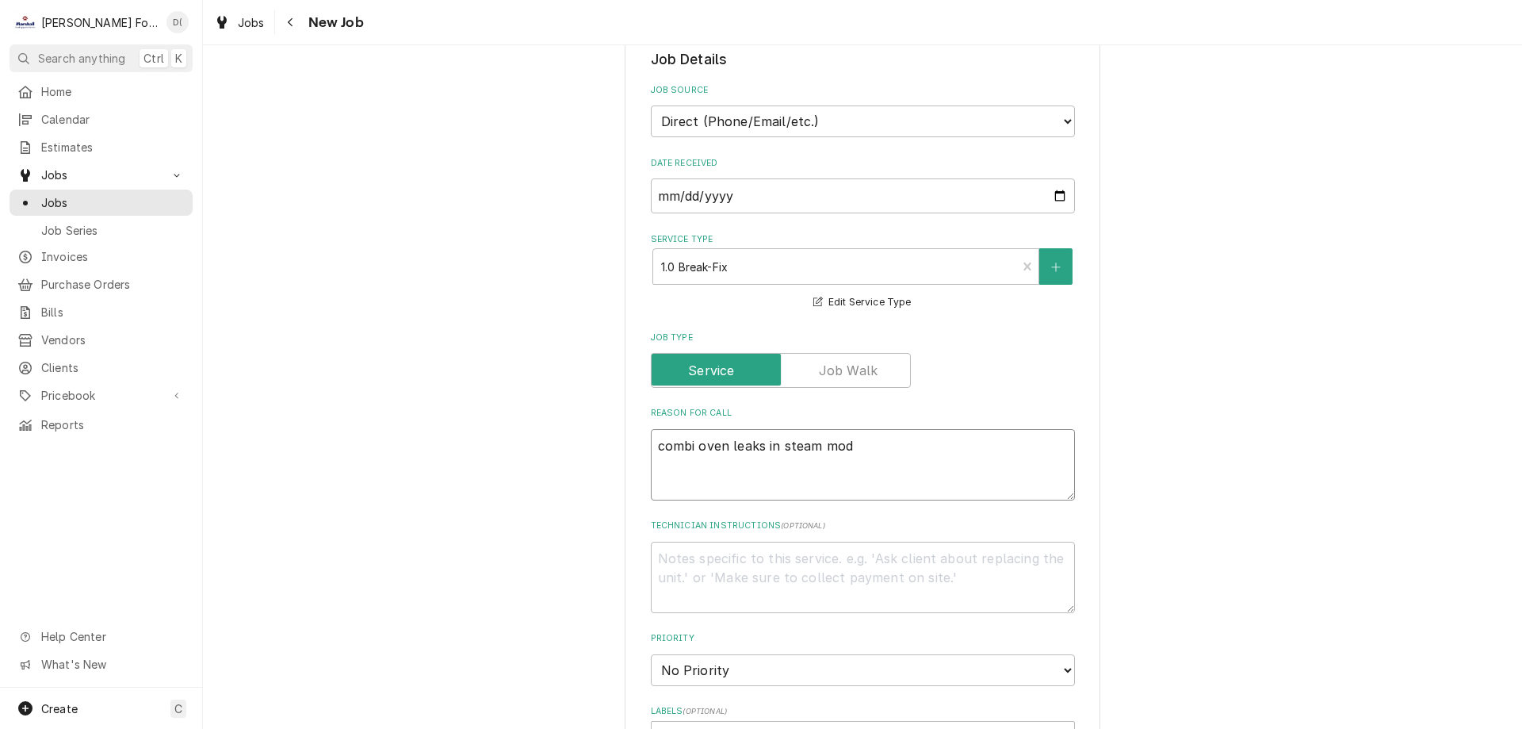
type textarea "combi oven leaks in steam mode"
type textarea "x"
type textarea "combi oven leaks in steam mode"
type textarea "x"
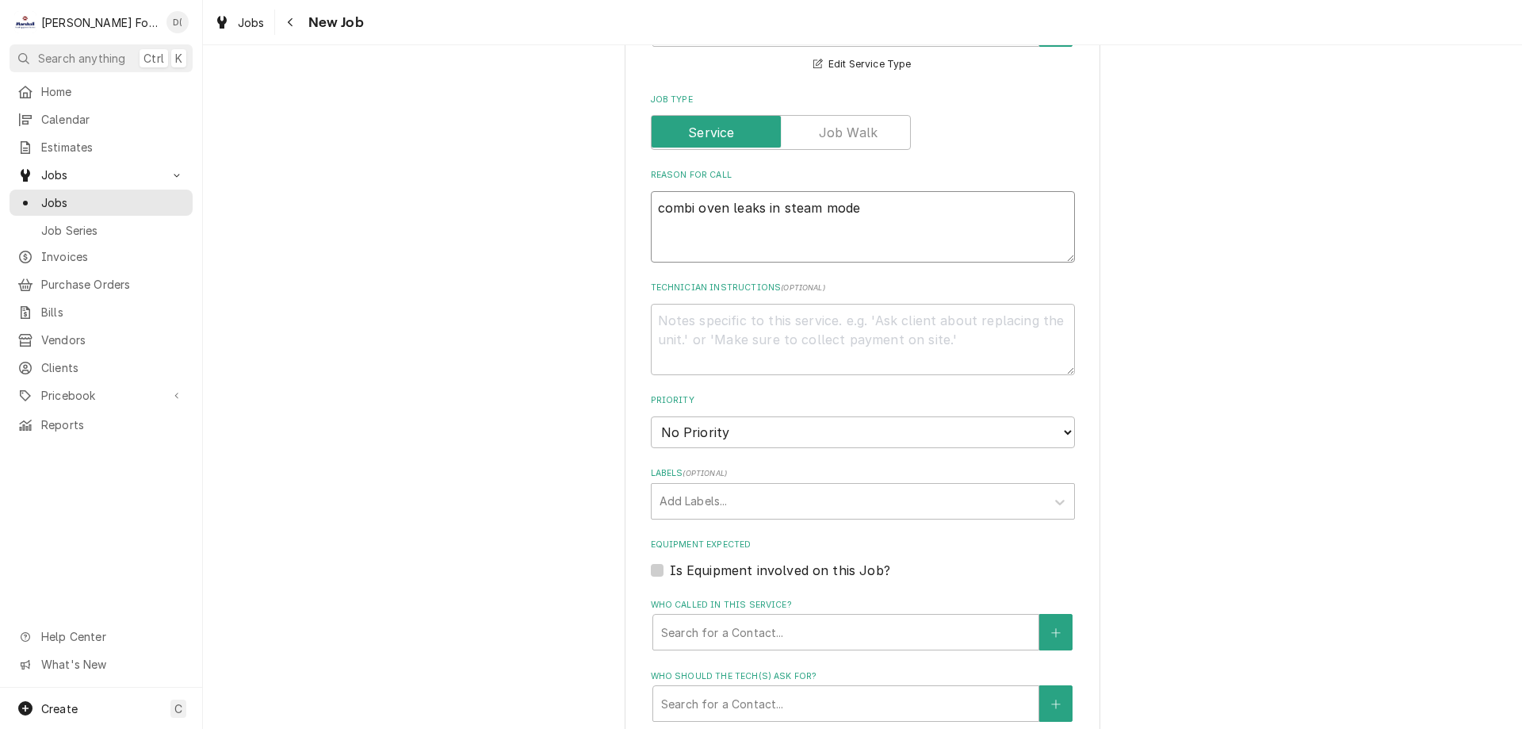
scroll to position [872, 0]
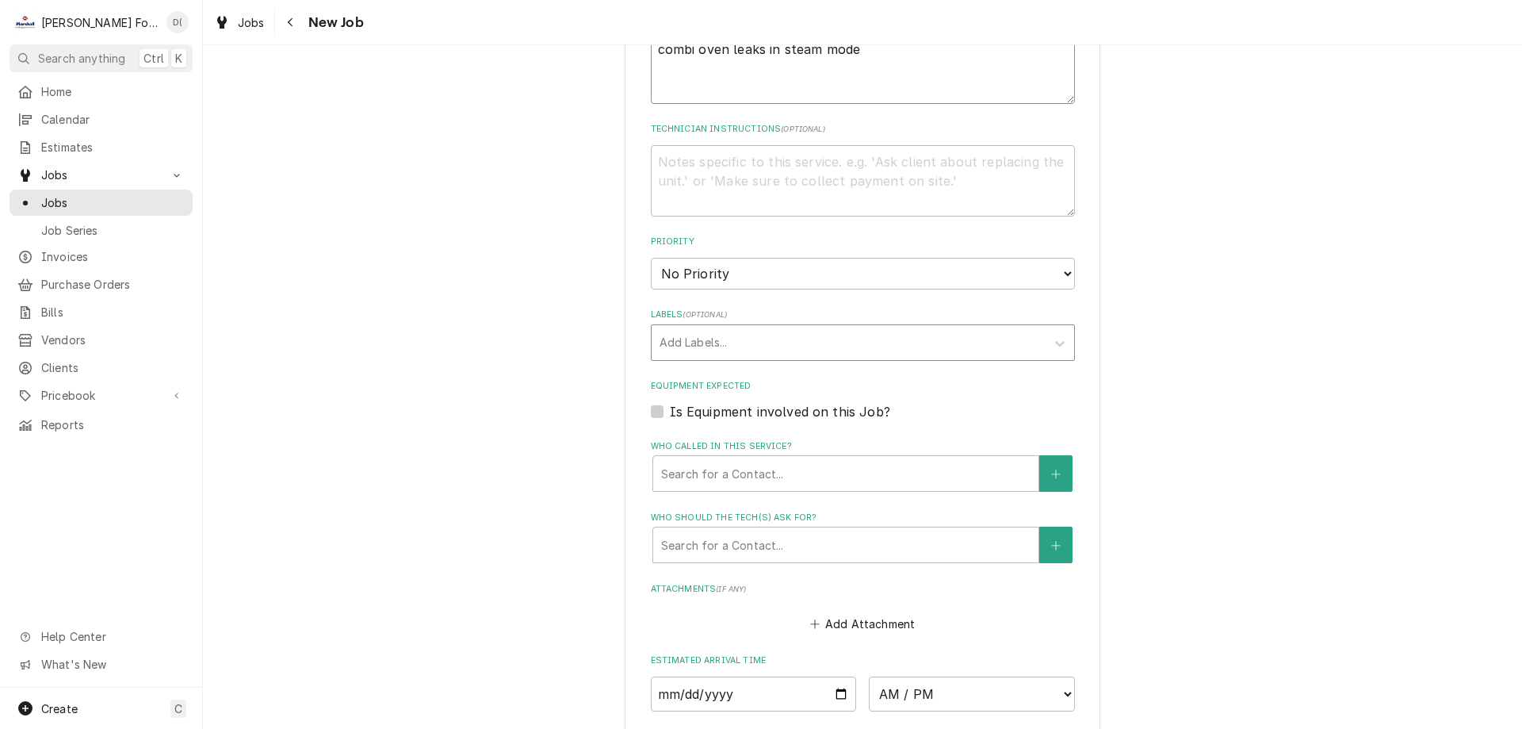
type textarea "combi oven leaks in steam mode"
click at [711, 352] on div "Labels" at bounding box center [849, 342] width 378 height 29
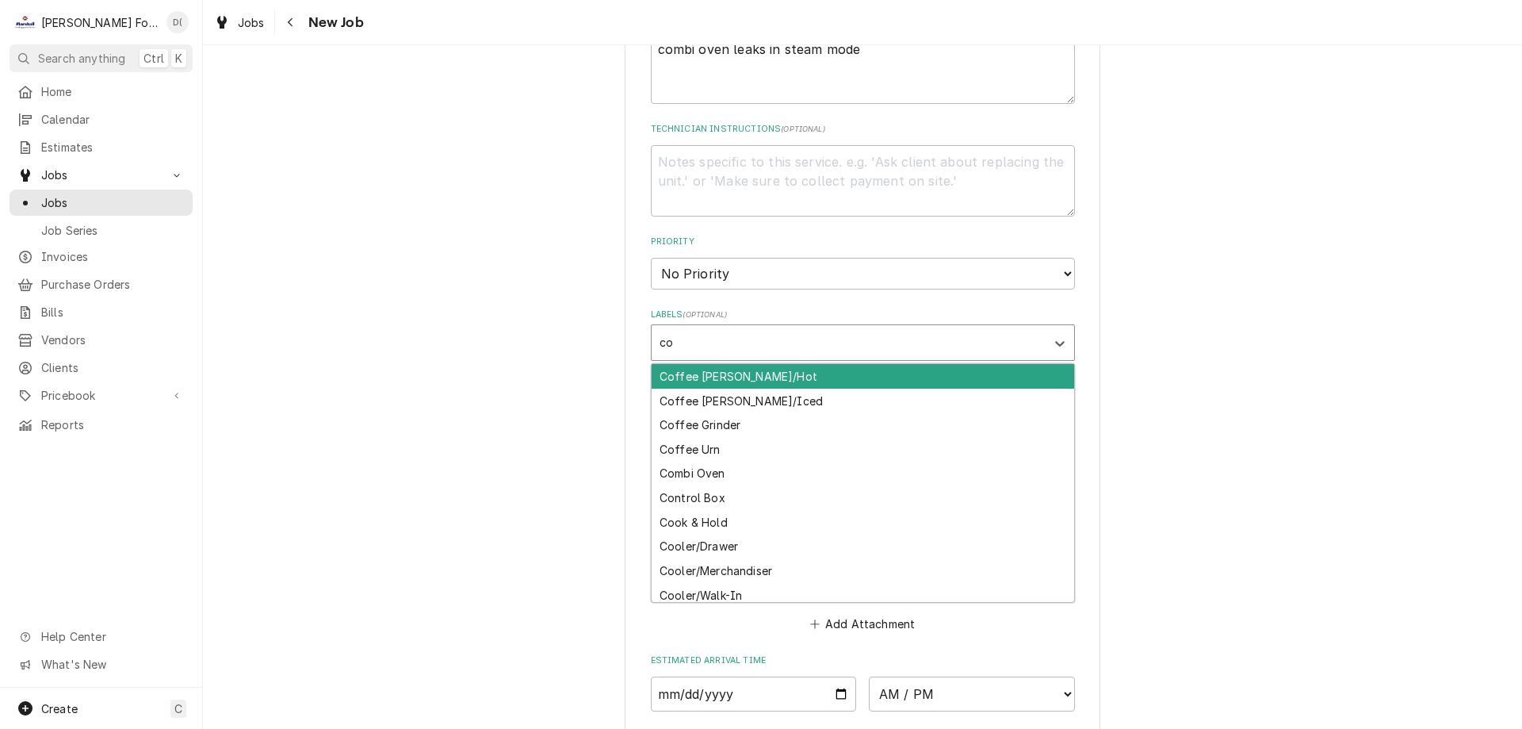
type input "com"
click at [687, 371] on div "Combi Oven" at bounding box center [863, 376] width 423 height 25
type textarea "x"
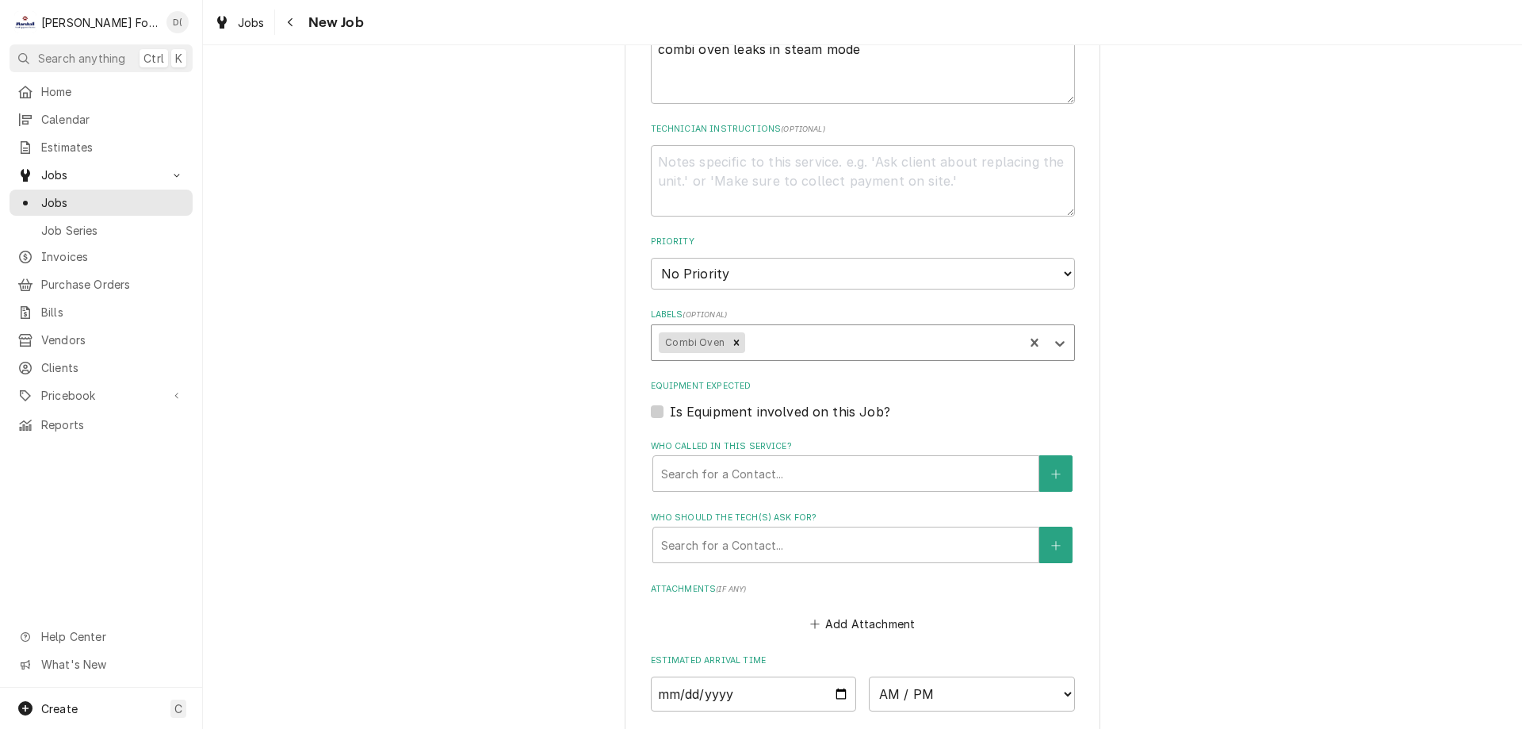
scroll to position [1110, 0]
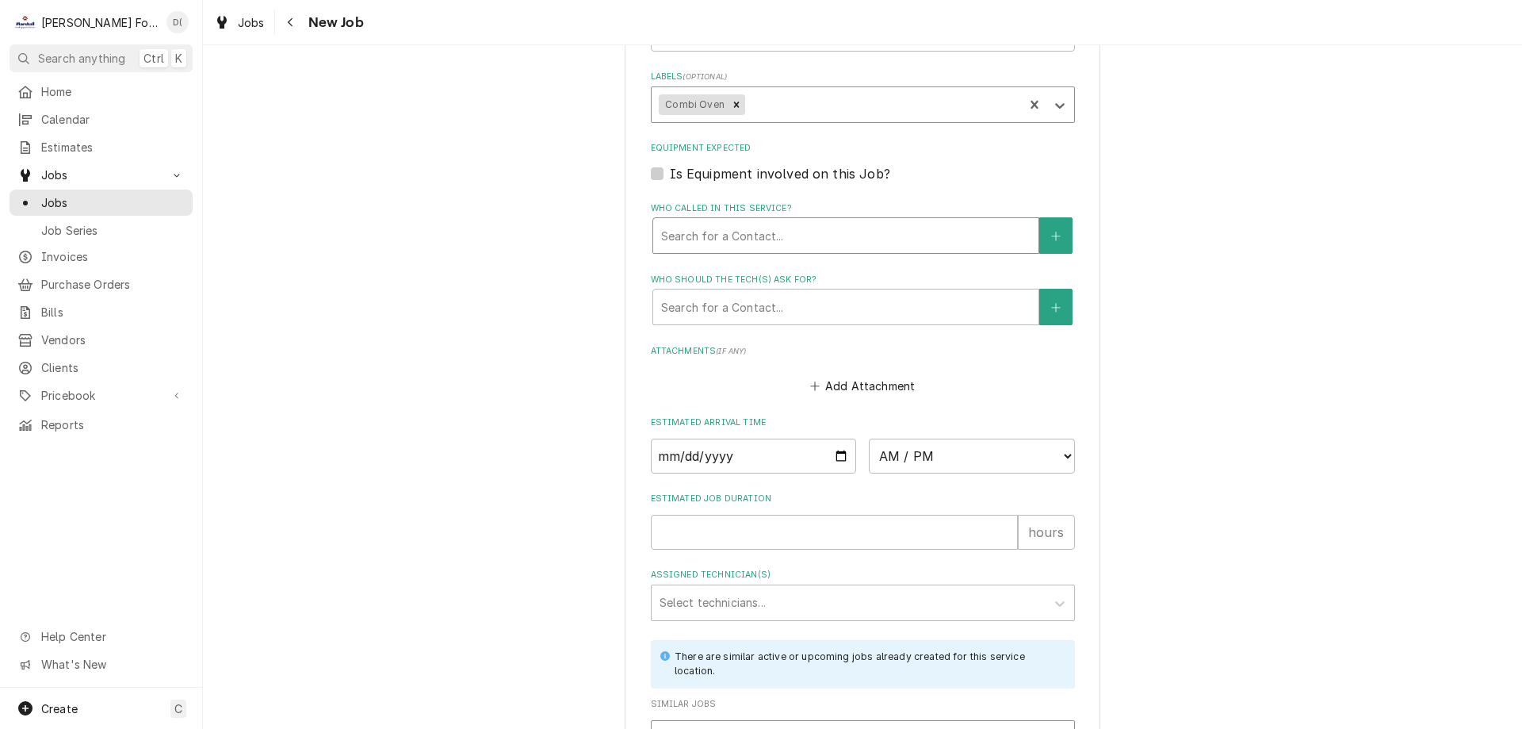
click at [748, 239] on div "Who called in this service?" at bounding box center [845, 235] width 369 height 29
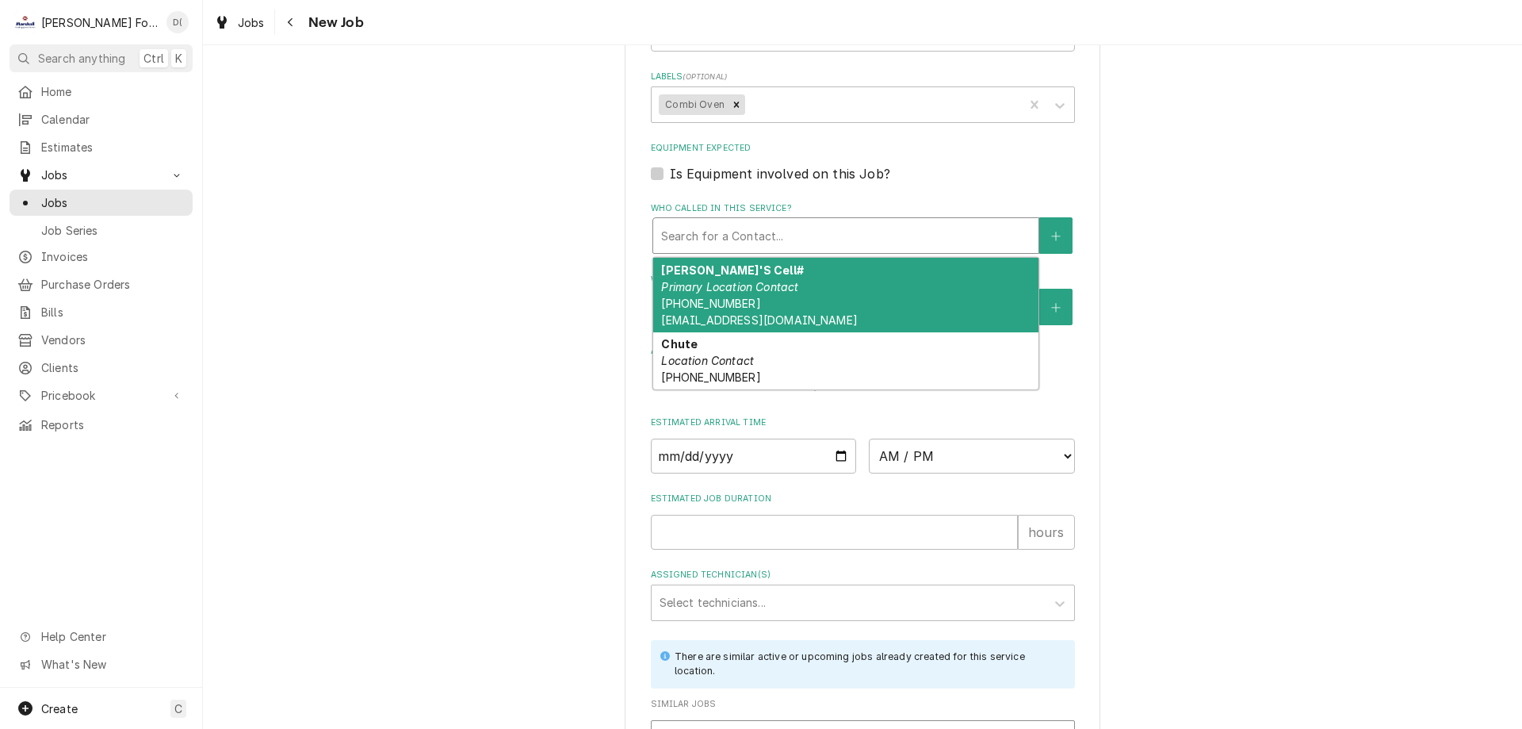
click at [732, 275] on div "Anne'S Cell# Primary Location Contact (508) 243-7063 anewquist@sanmiguelprov.org" at bounding box center [845, 295] width 385 height 75
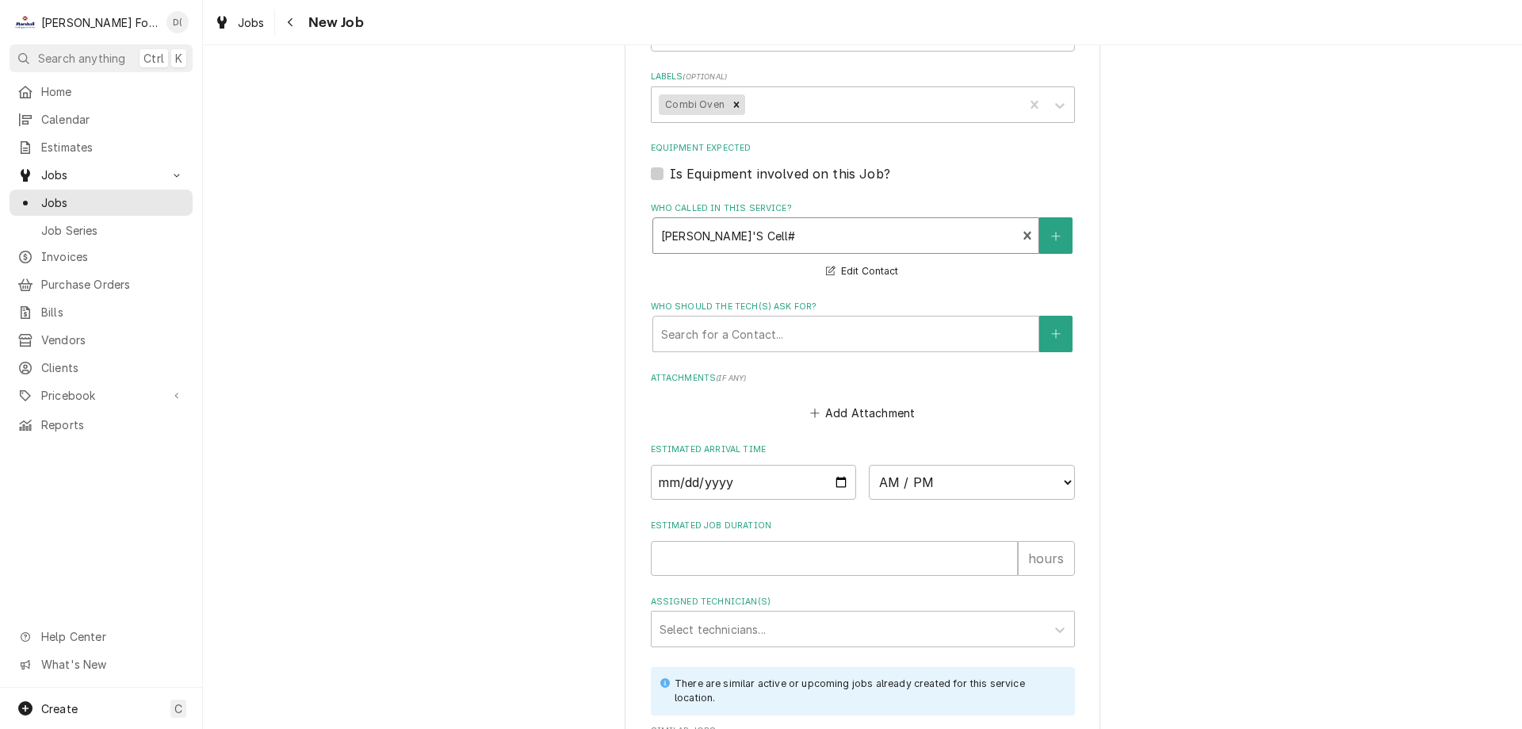
scroll to position [1357, 0]
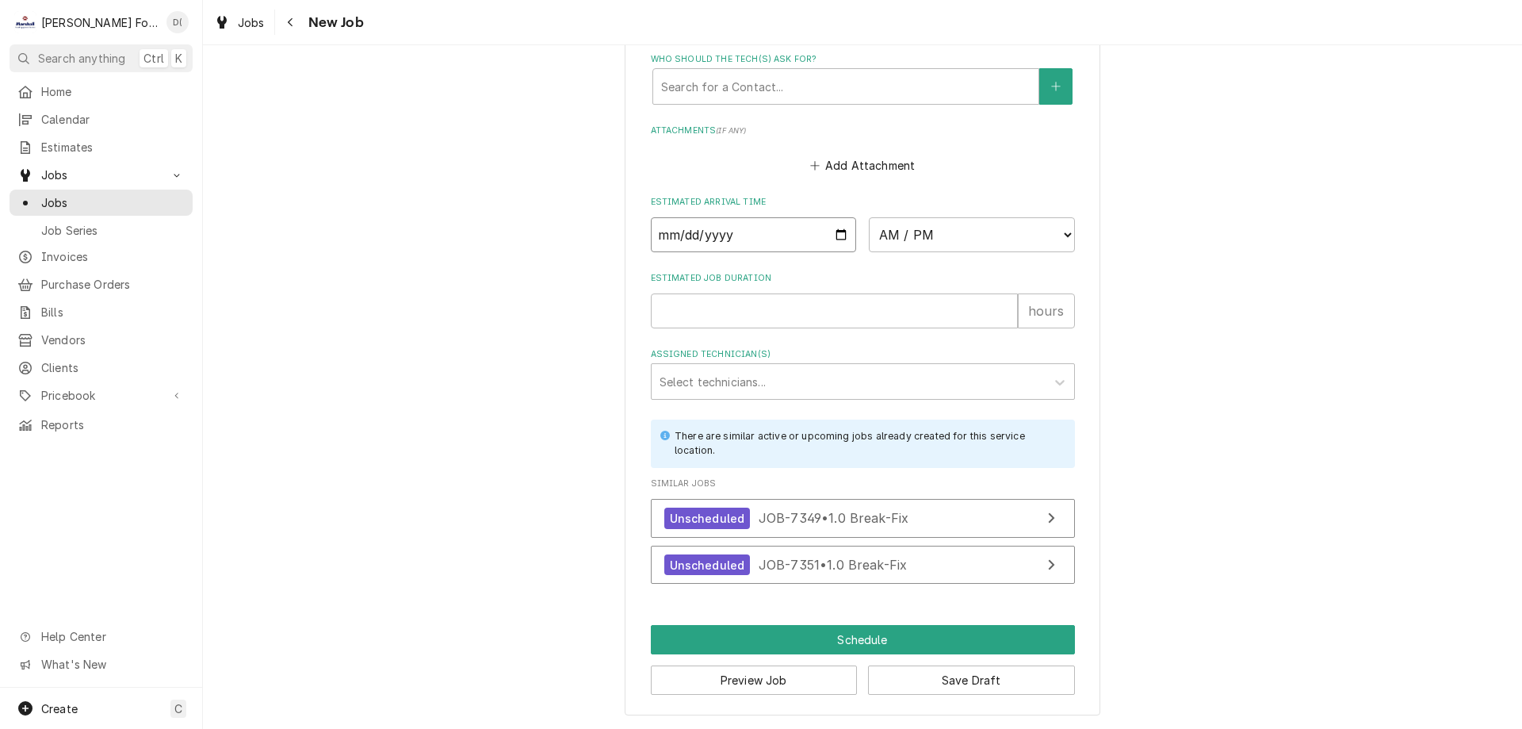
click at [834, 235] on input "Date" at bounding box center [754, 234] width 206 height 35
type textarea "x"
type input "2025-09-11"
click at [955, 239] on select "AM / PM 6:00 AM 6:15 AM 6:30 AM 6:45 AM 7:00 AM 7:15 AM 7:30 AM 7:45 AM 8:00 AM…" at bounding box center [972, 234] width 206 height 35
type textarea "x"
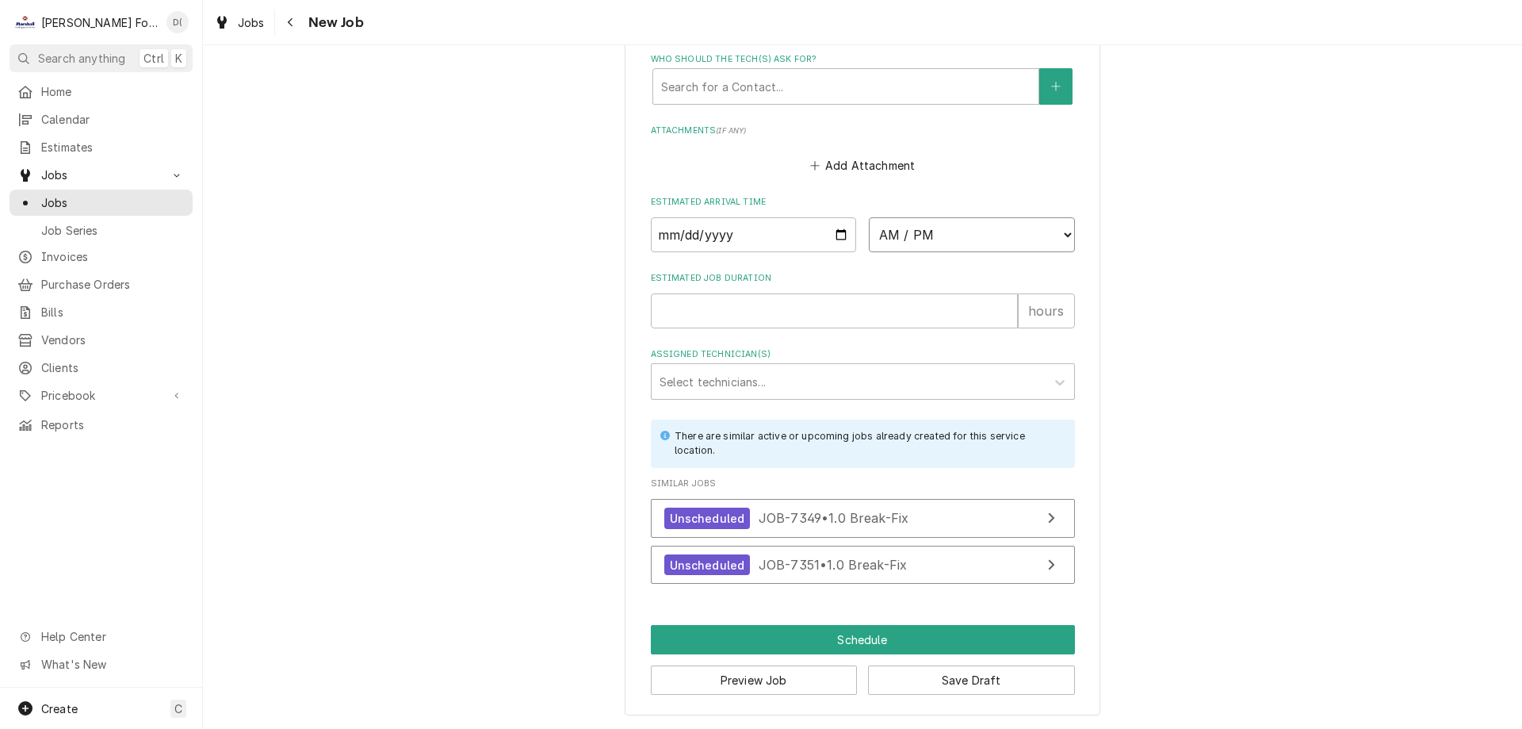
select select "12:45:00"
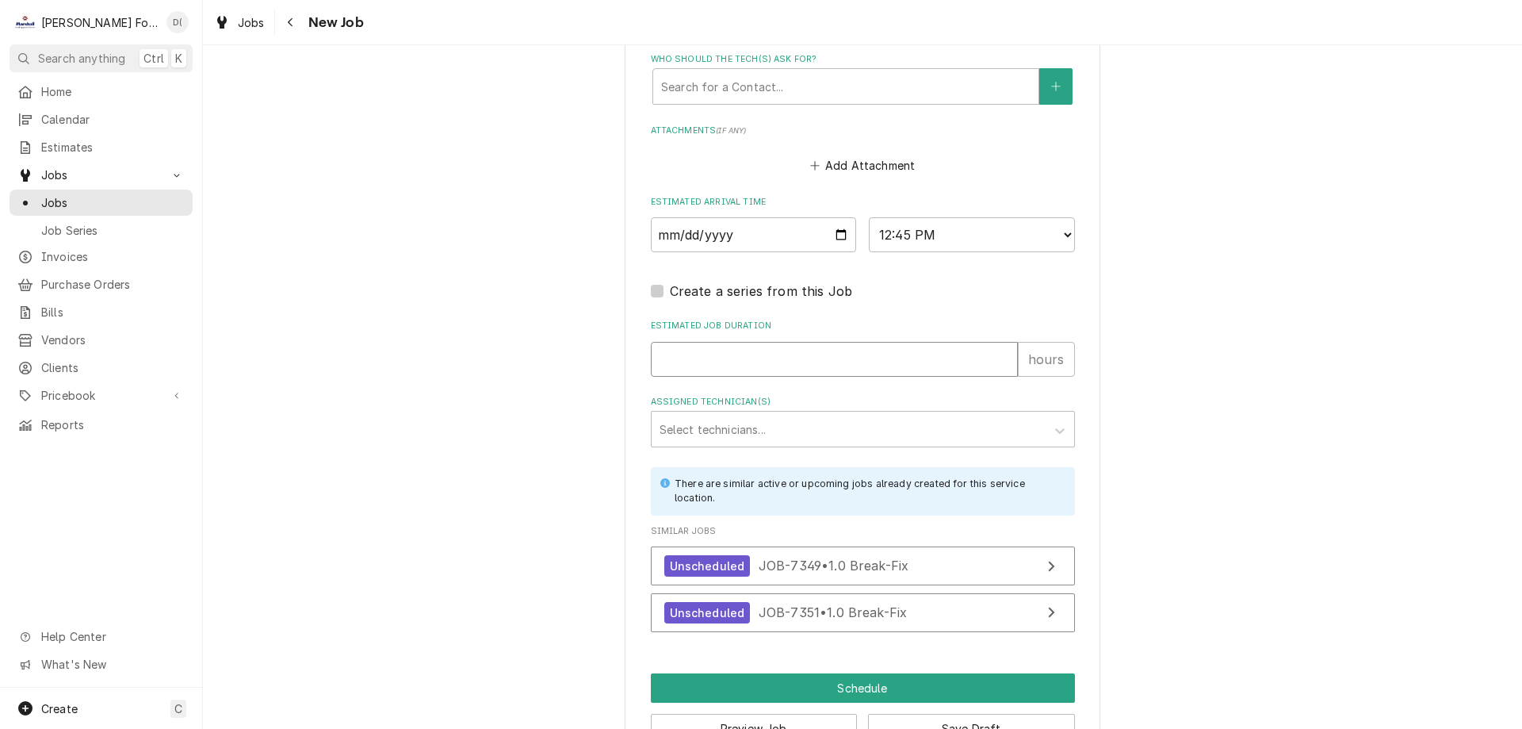
click at [766, 362] on input "Estimated Job Duration" at bounding box center [834, 359] width 367 height 35
type textarea "x"
type input "1"
type textarea "x"
type input "1"
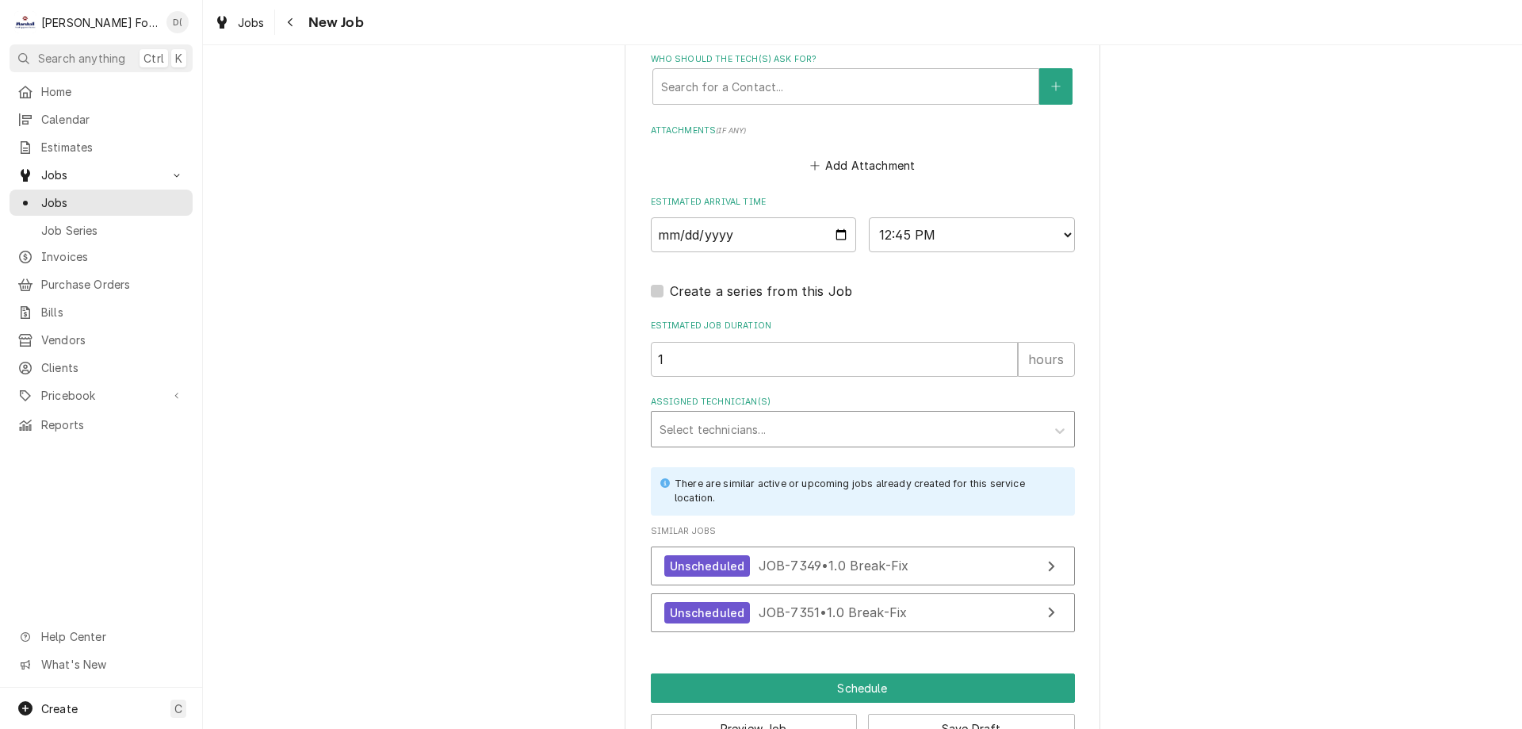
click at [796, 433] on div "Assigned Technician(s)" at bounding box center [849, 429] width 378 height 29
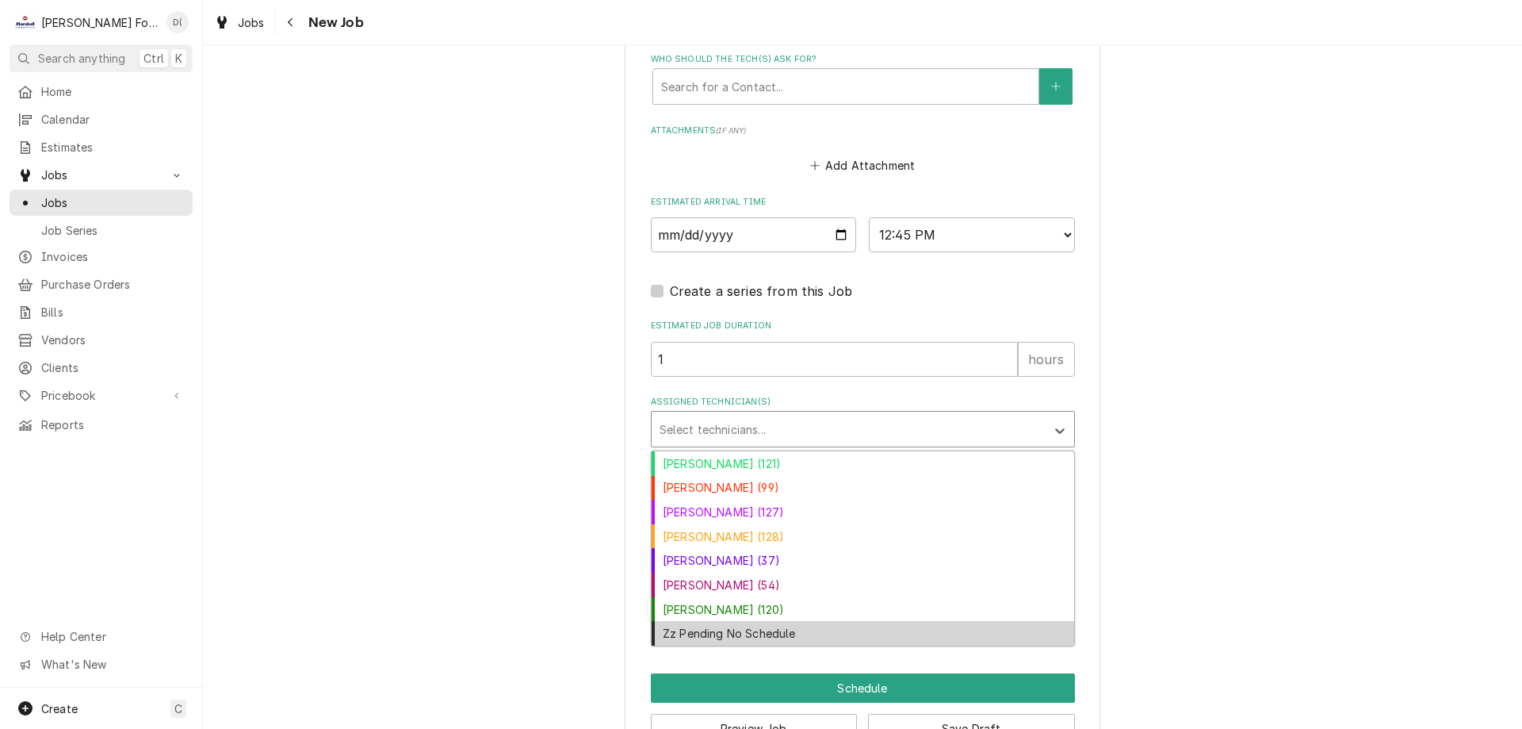
click at [775, 630] on div "Zz Pending No Schedule" at bounding box center [863, 633] width 423 height 25
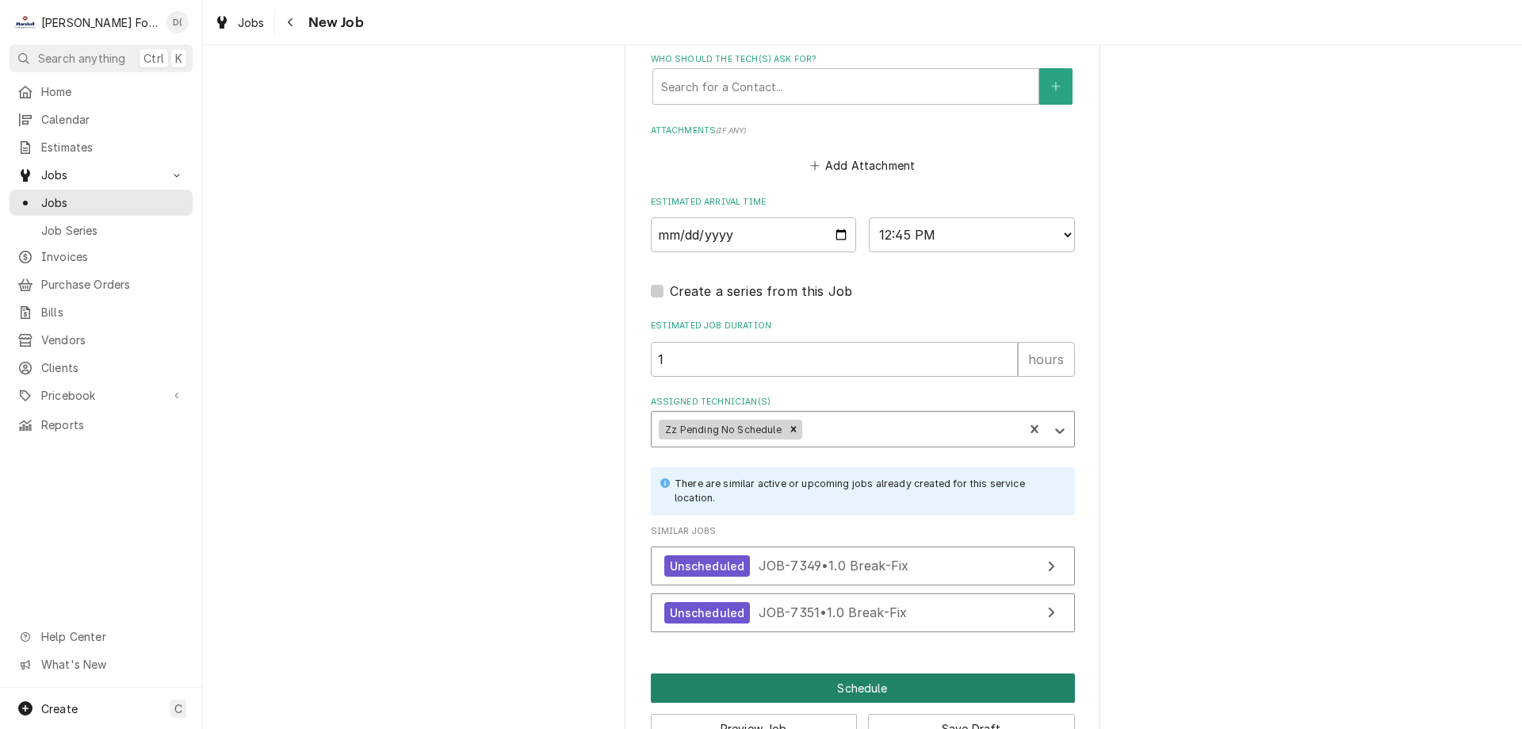
click at [836, 688] on button "Schedule" at bounding box center [863, 687] width 424 height 29
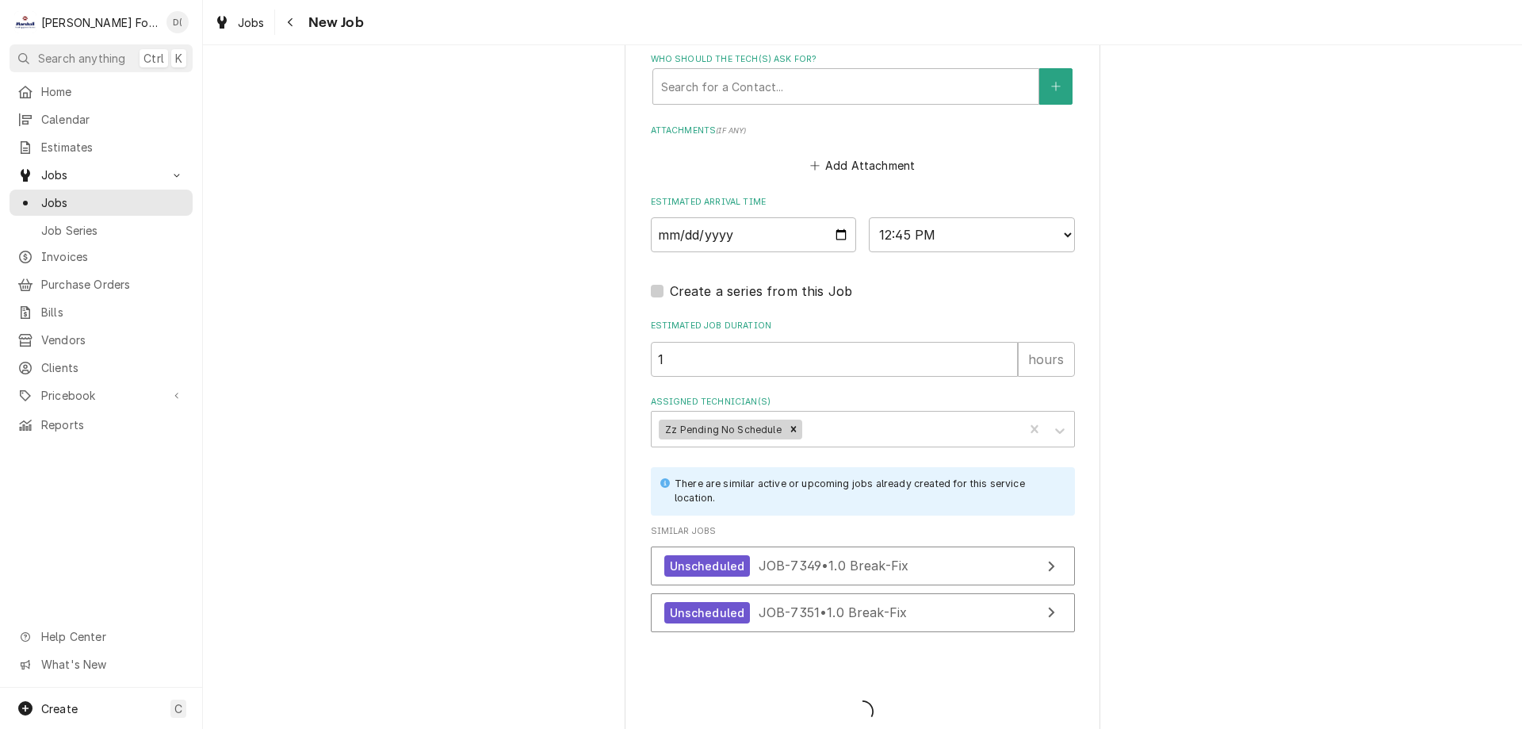
type textarea "x"
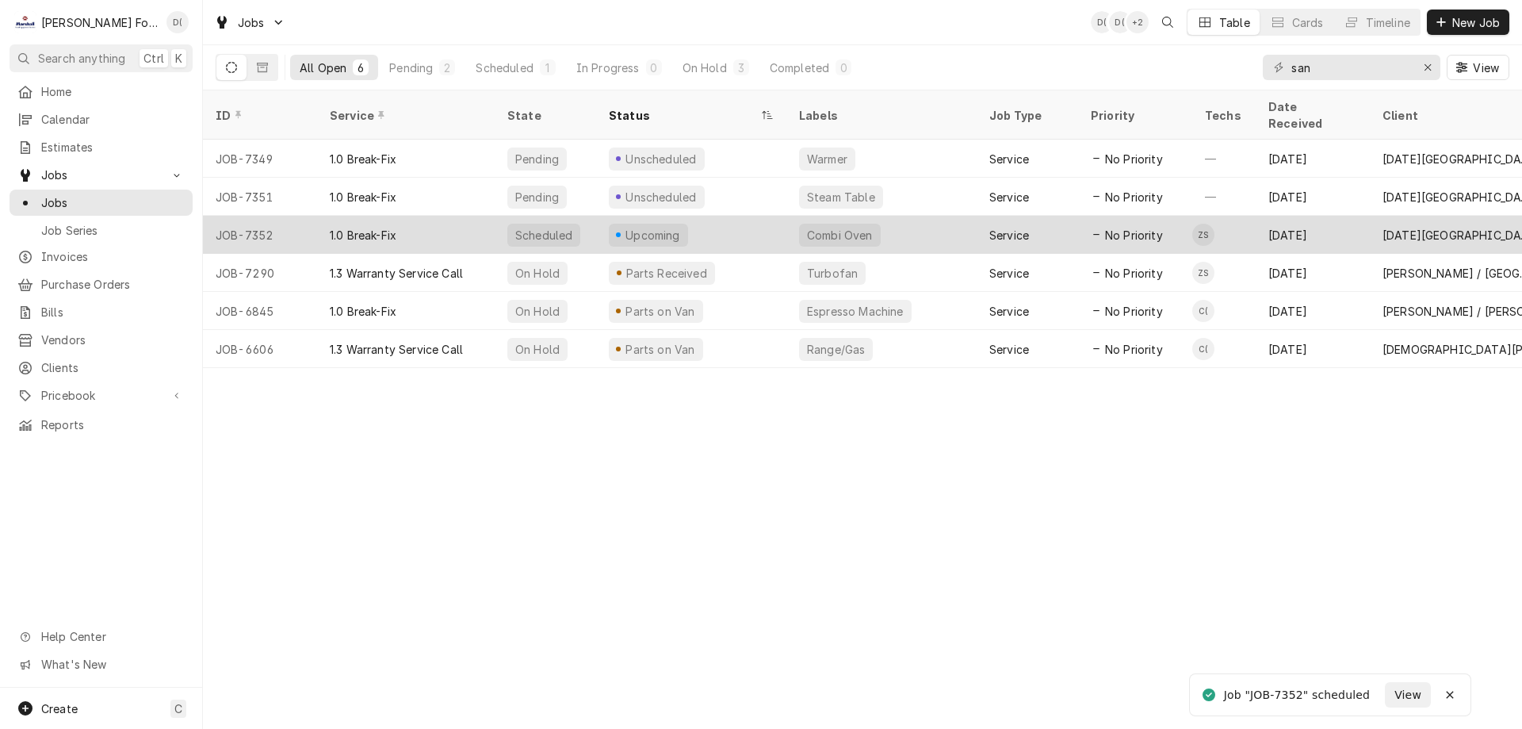
click at [673, 227] on div "Upcoming" at bounding box center [653, 235] width 59 height 17
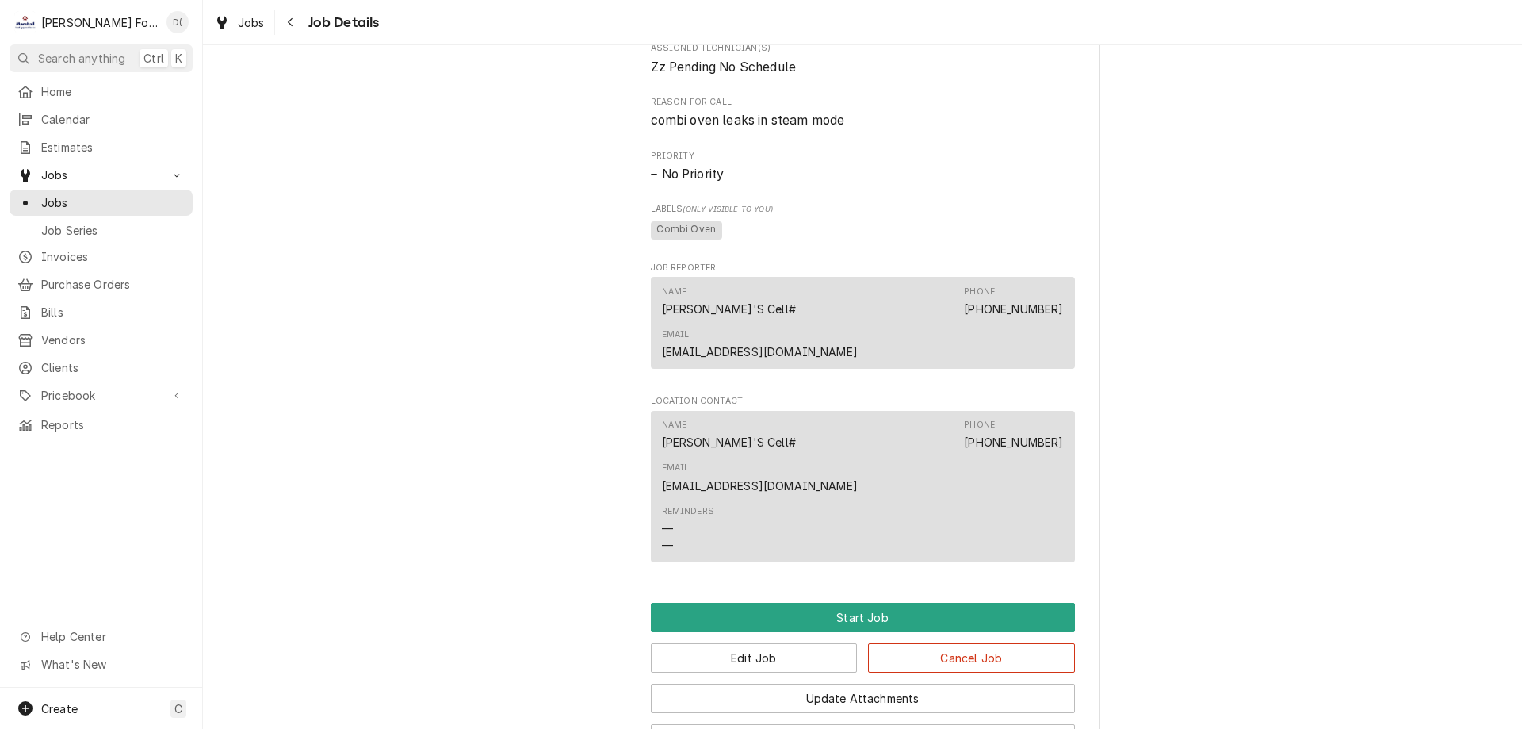
scroll to position [974, 0]
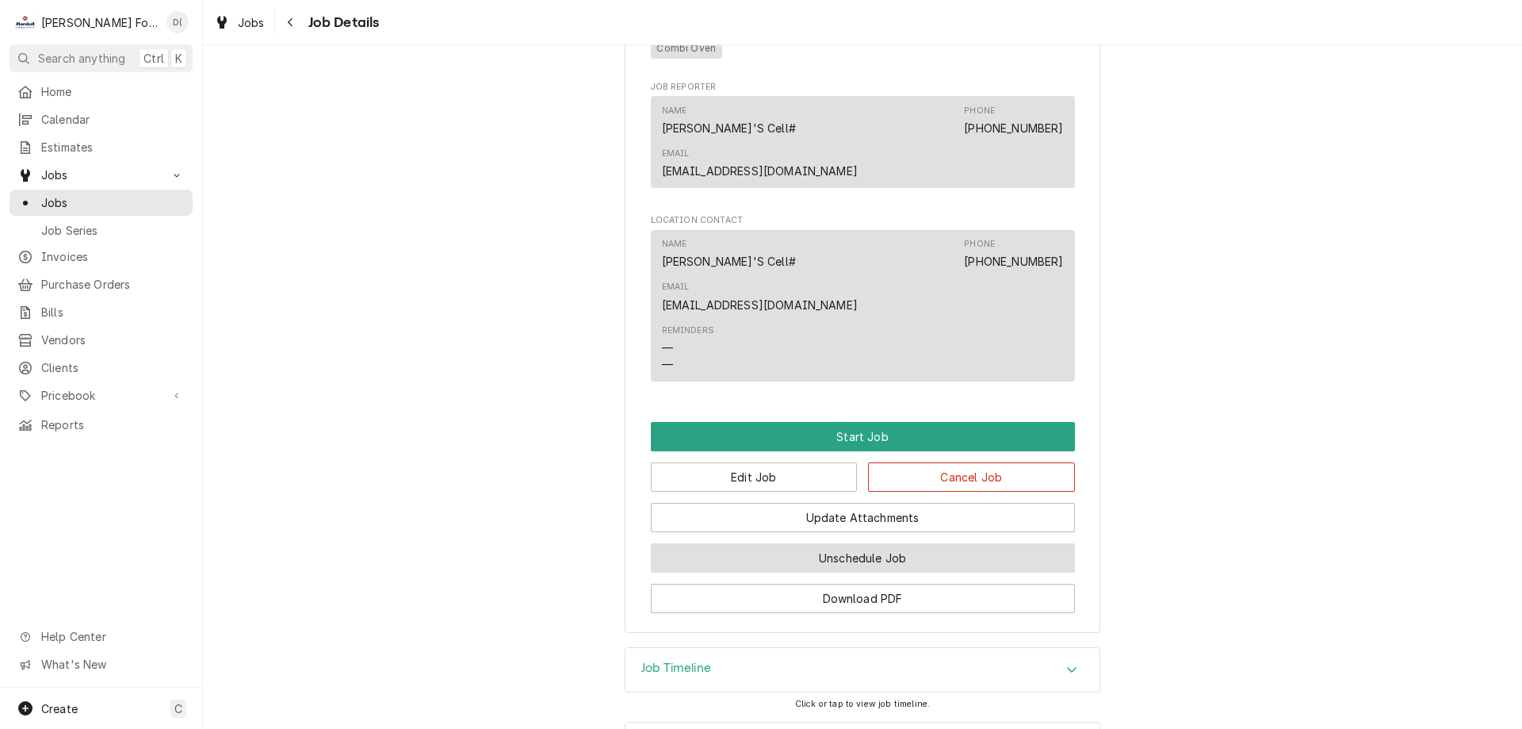
click at [859, 543] on button "Unschedule Job" at bounding box center [863, 557] width 424 height 29
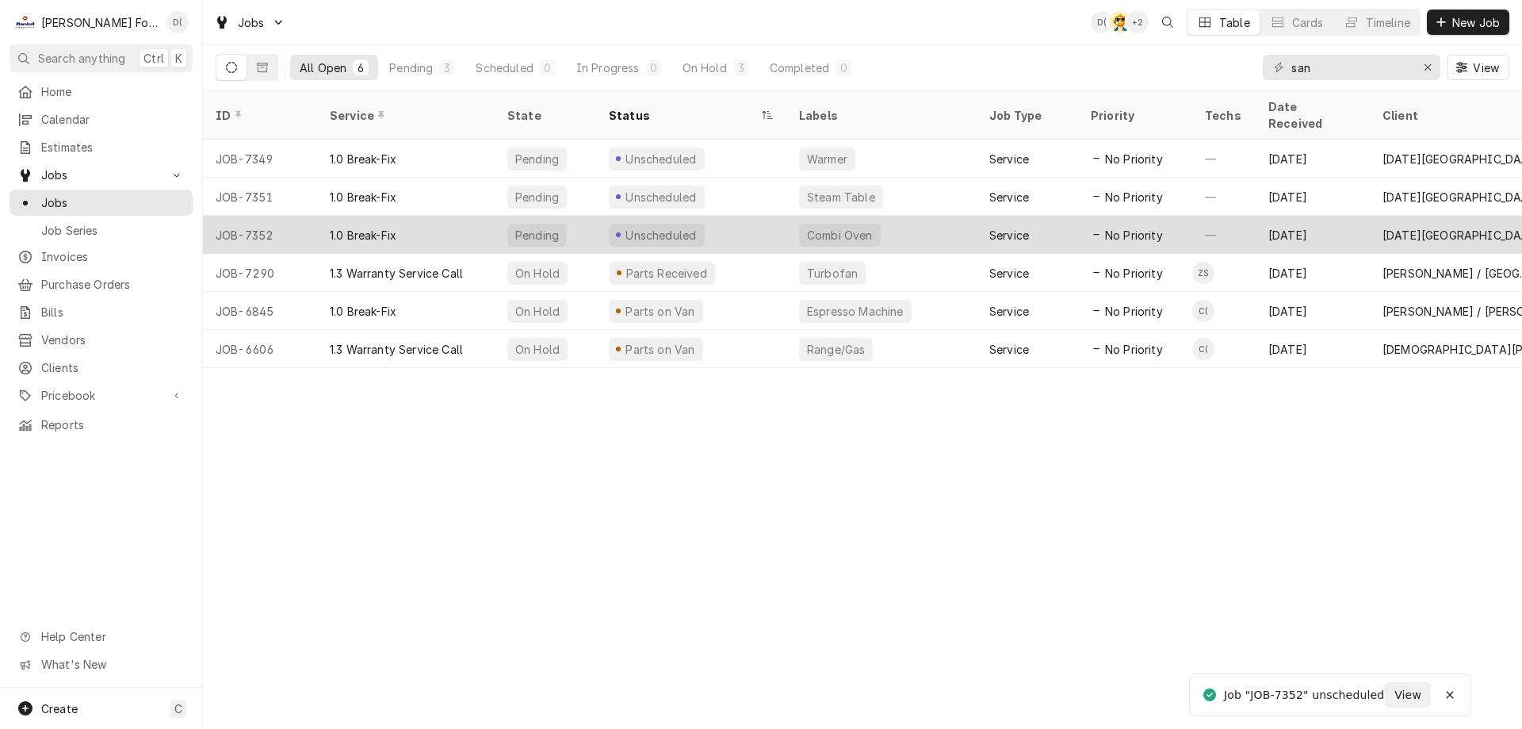
click at [760, 216] on div "Unscheduled" at bounding box center [691, 235] width 190 height 38
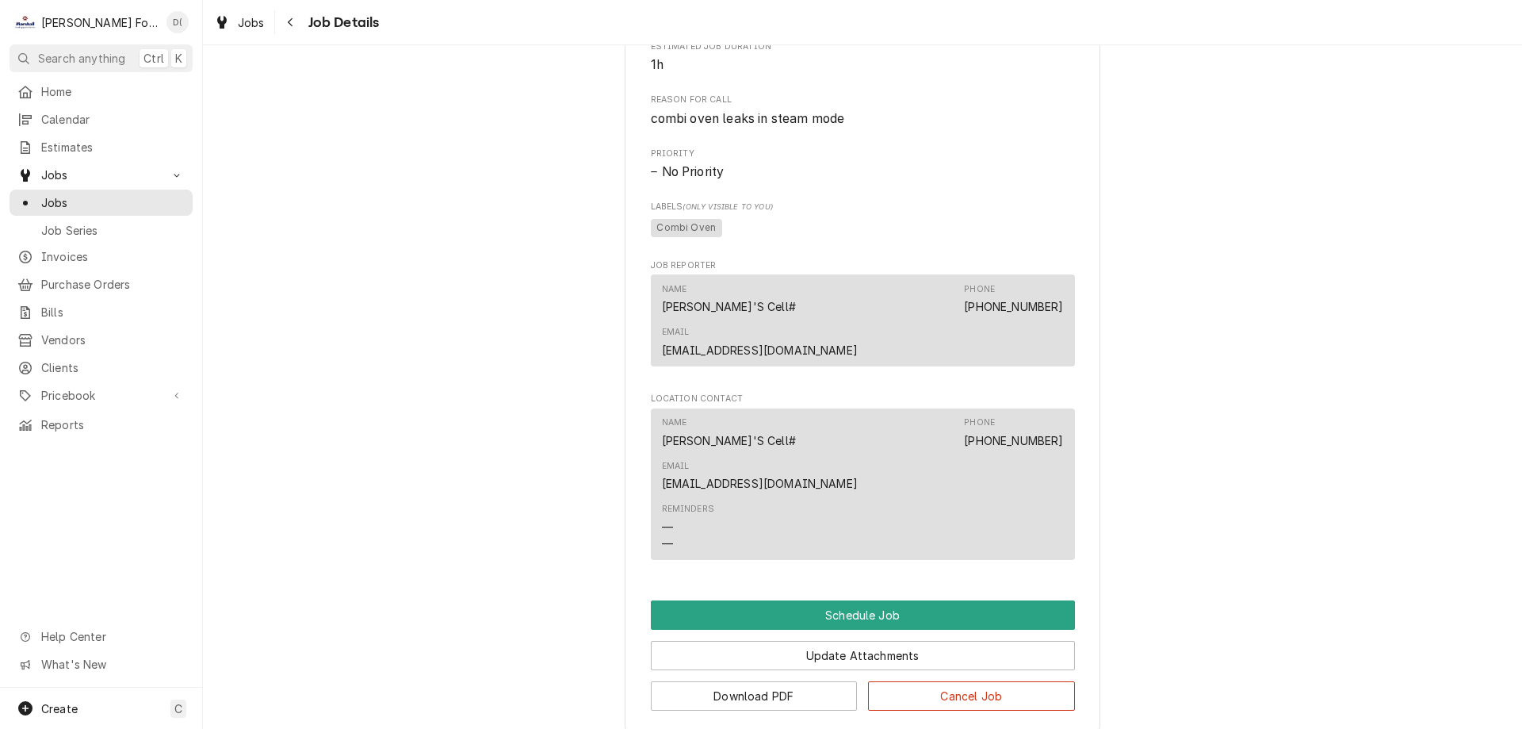
scroll to position [732, 0]
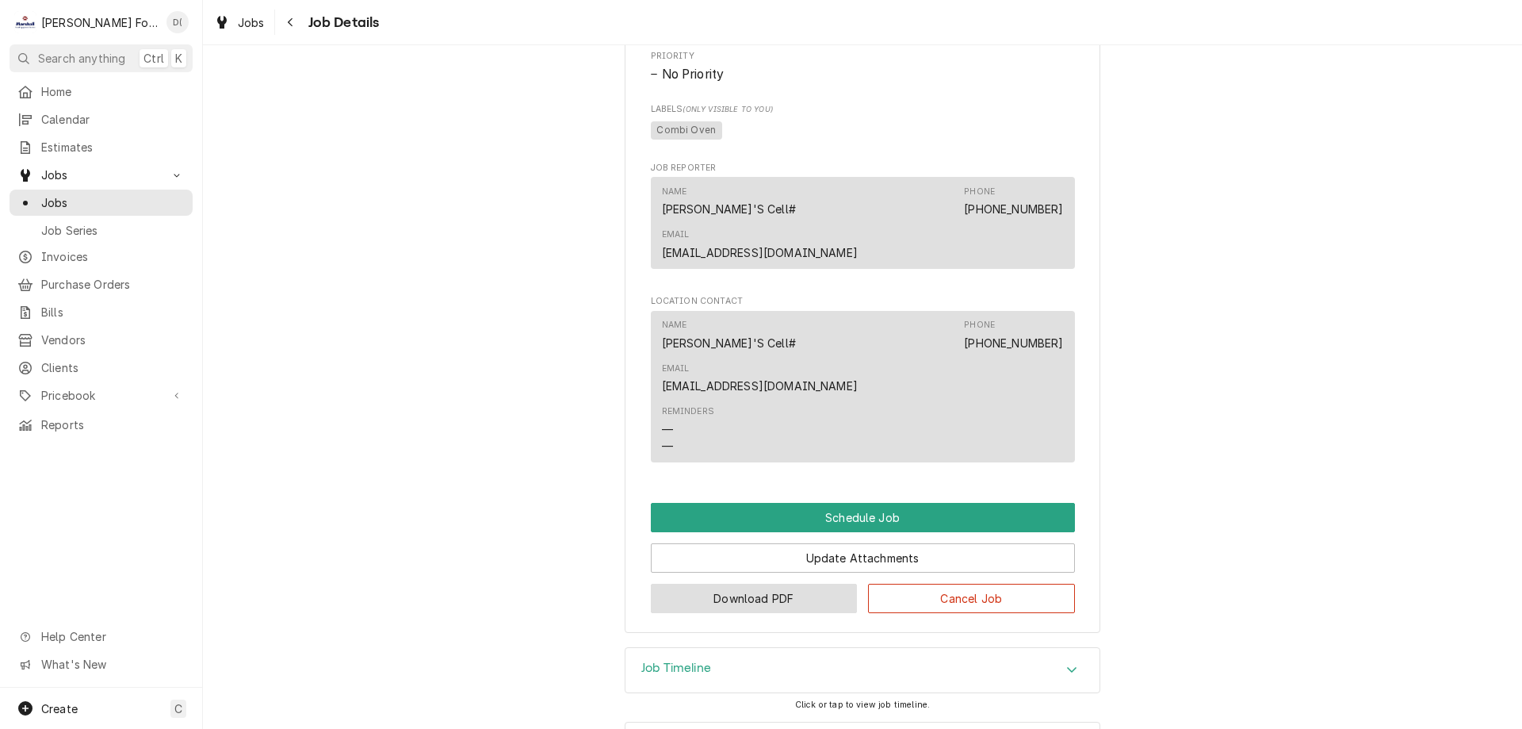
click at [799, 583] on button "Download PDF" at bounding box center [754, 597] width 207 height 29
click at [114, 201] on span "Jobs" at bounding box center [112, 202] width 143 height 17
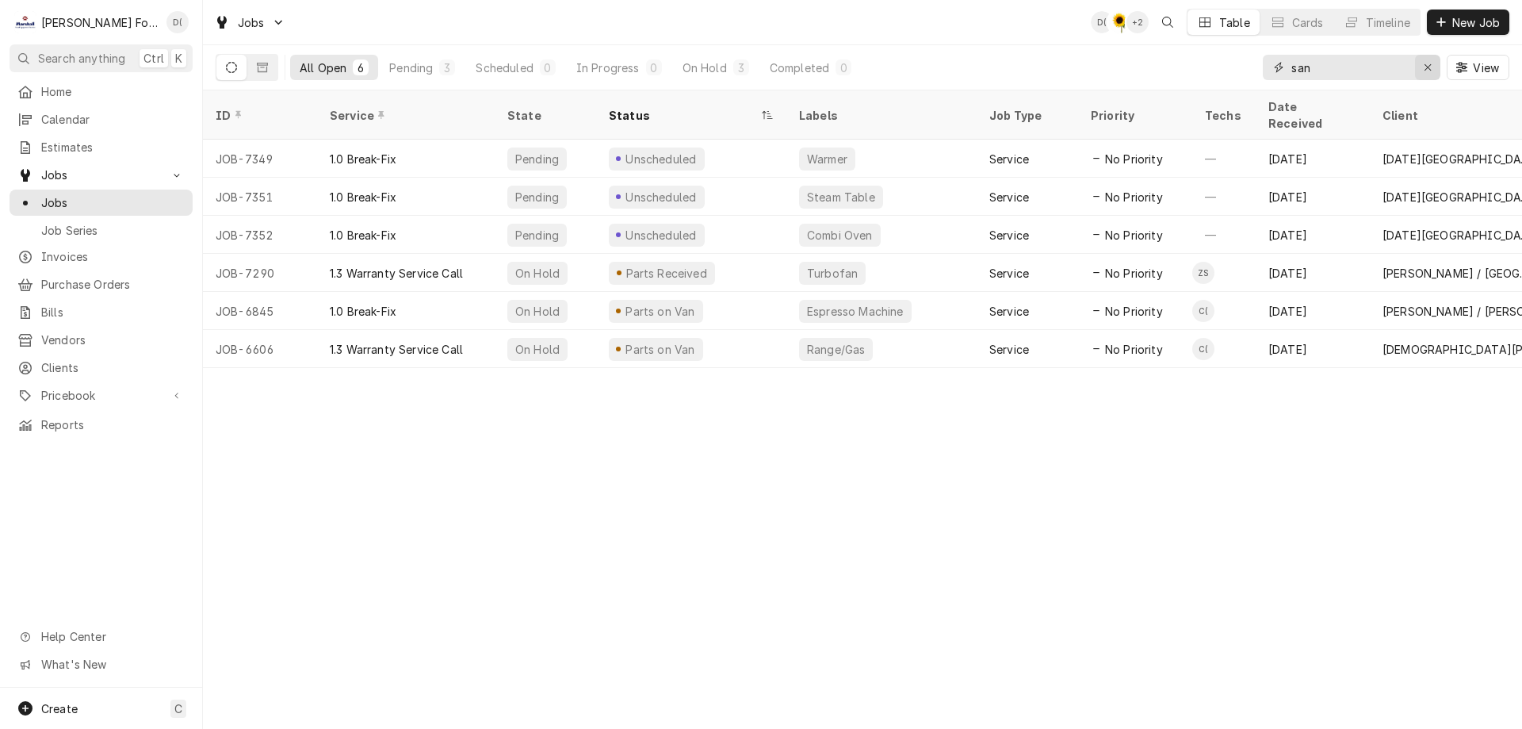
click at [1424, 69] on icon "Erase input" at bounding box center [1428, 67] width 9 height 11
click at [1386, 71] on input "Dynamic Content Wrapper" at bounding box center [1365, 67] width 149 height 25
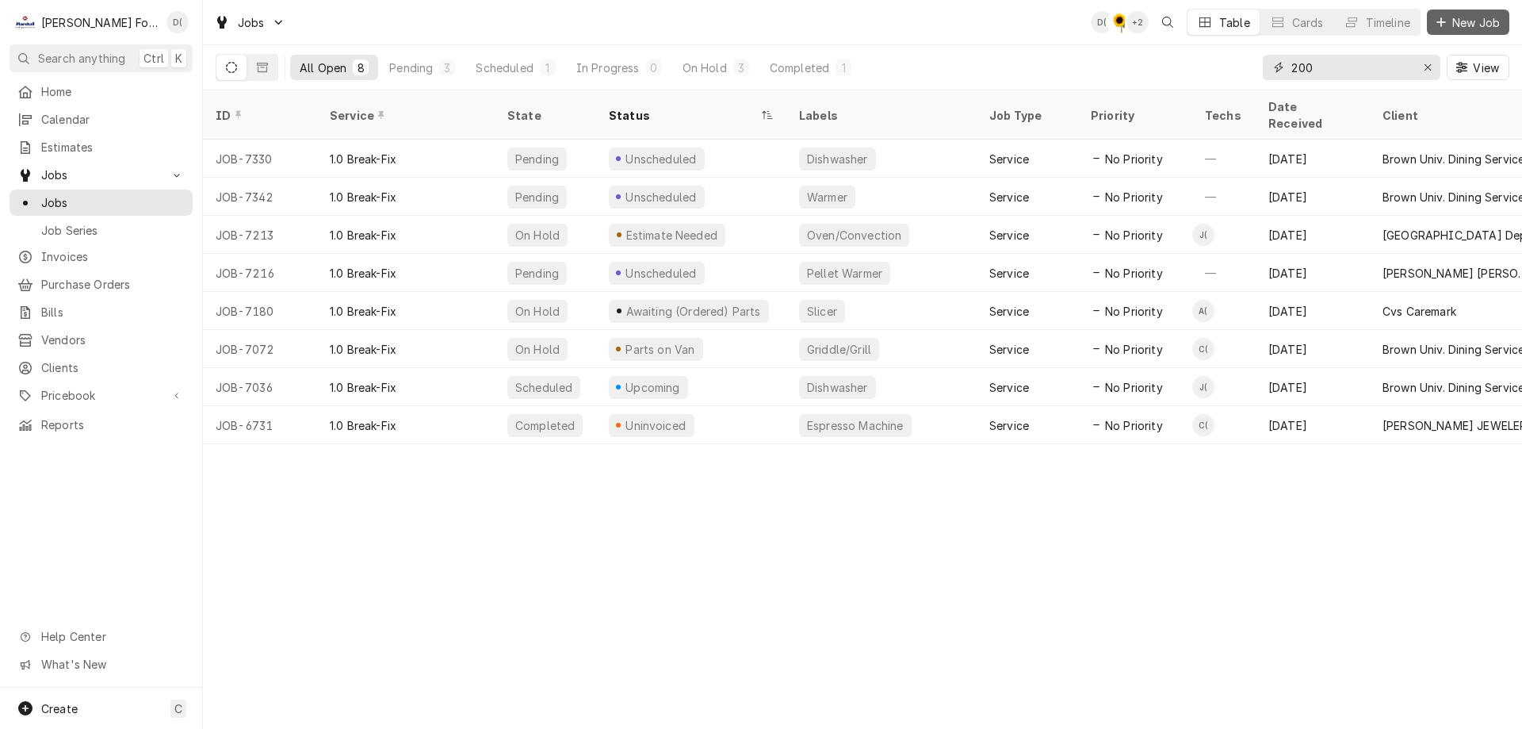
type input "200"
click at [1452, 21] on span "New Job" at bounding box center [1476, 22] width 54 height 17
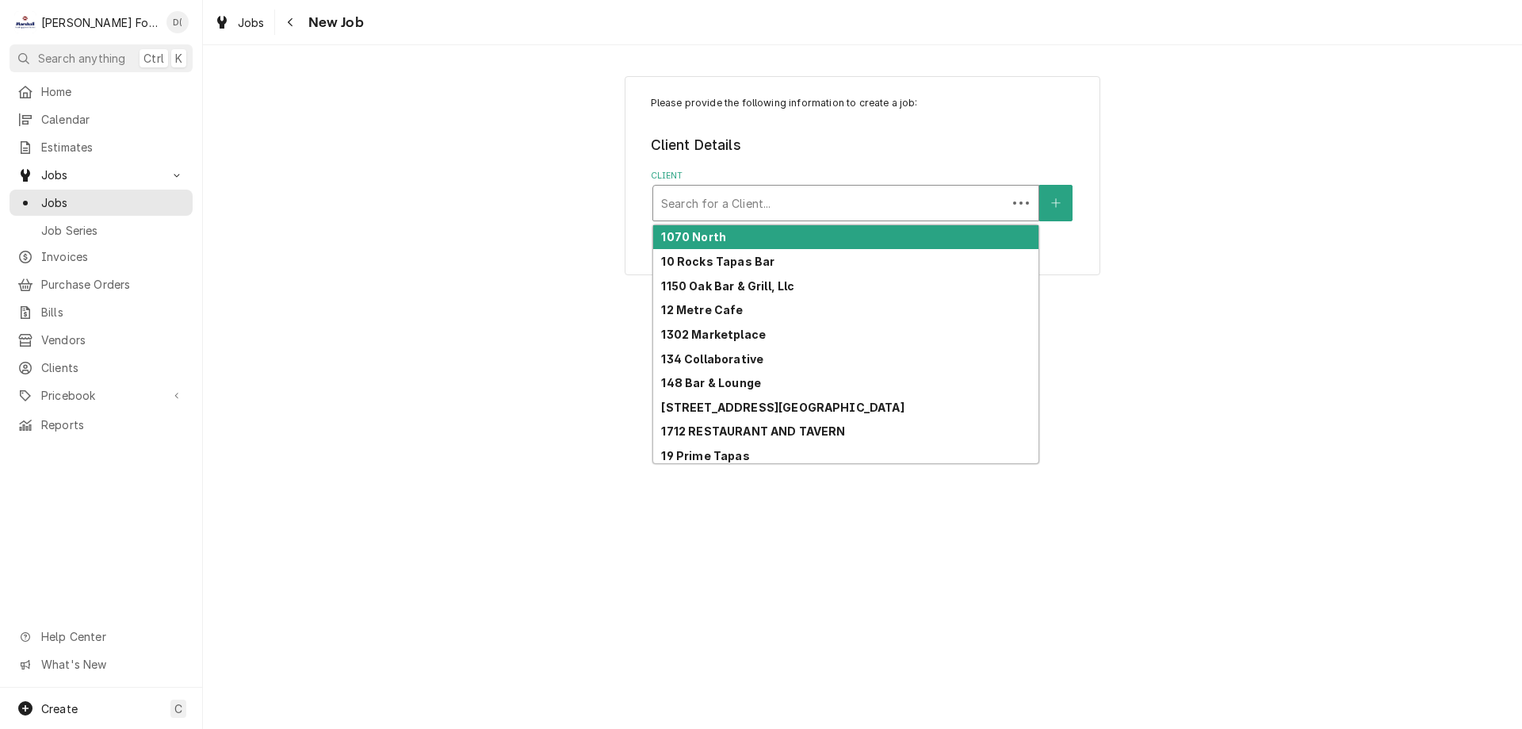
click at [794, 210] on div "Client" at bounding box center [830, 203] width 338 height 29
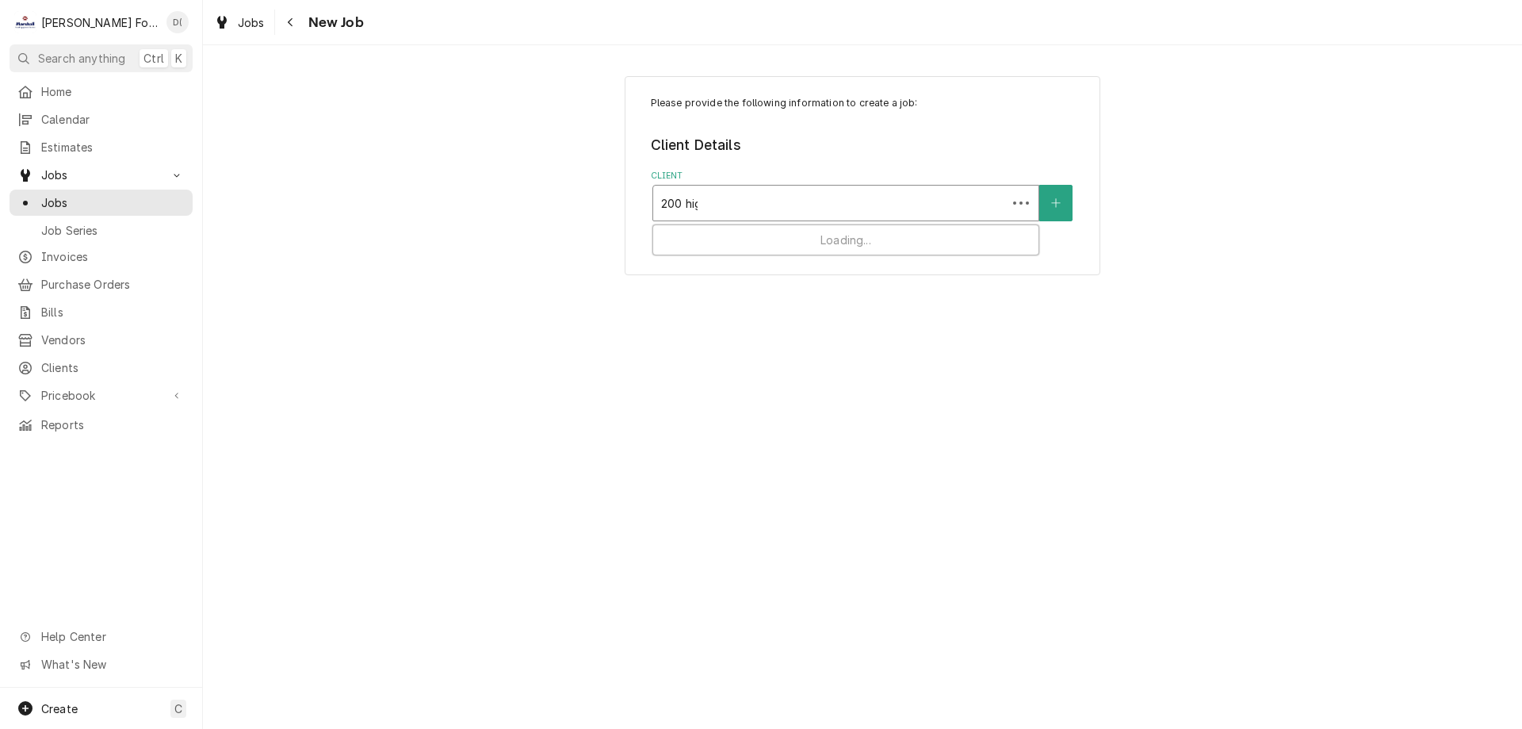
type input "200 high"
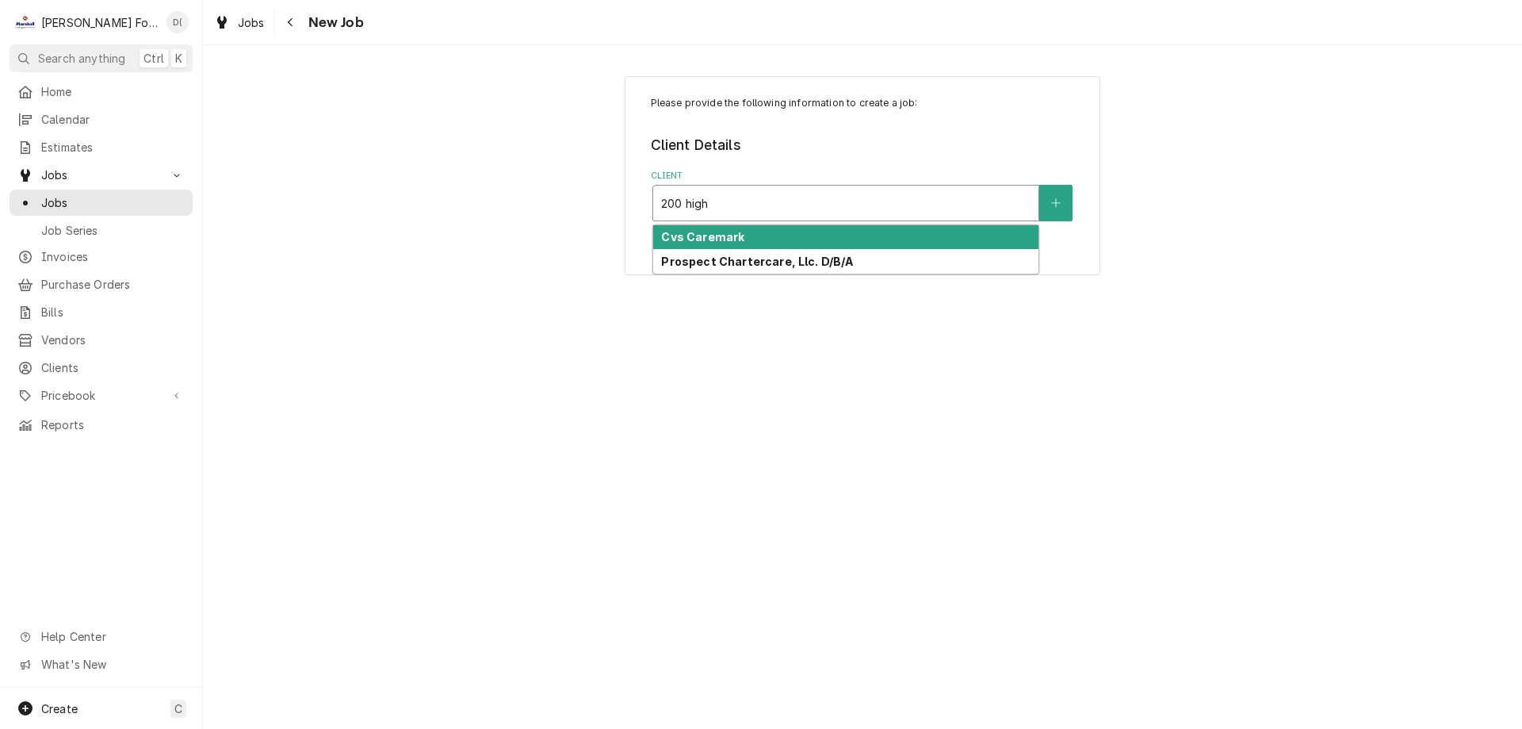
click at [835, 234] on div "Cvs Caremark" at bounding box center [845, 237] width 385 height 25
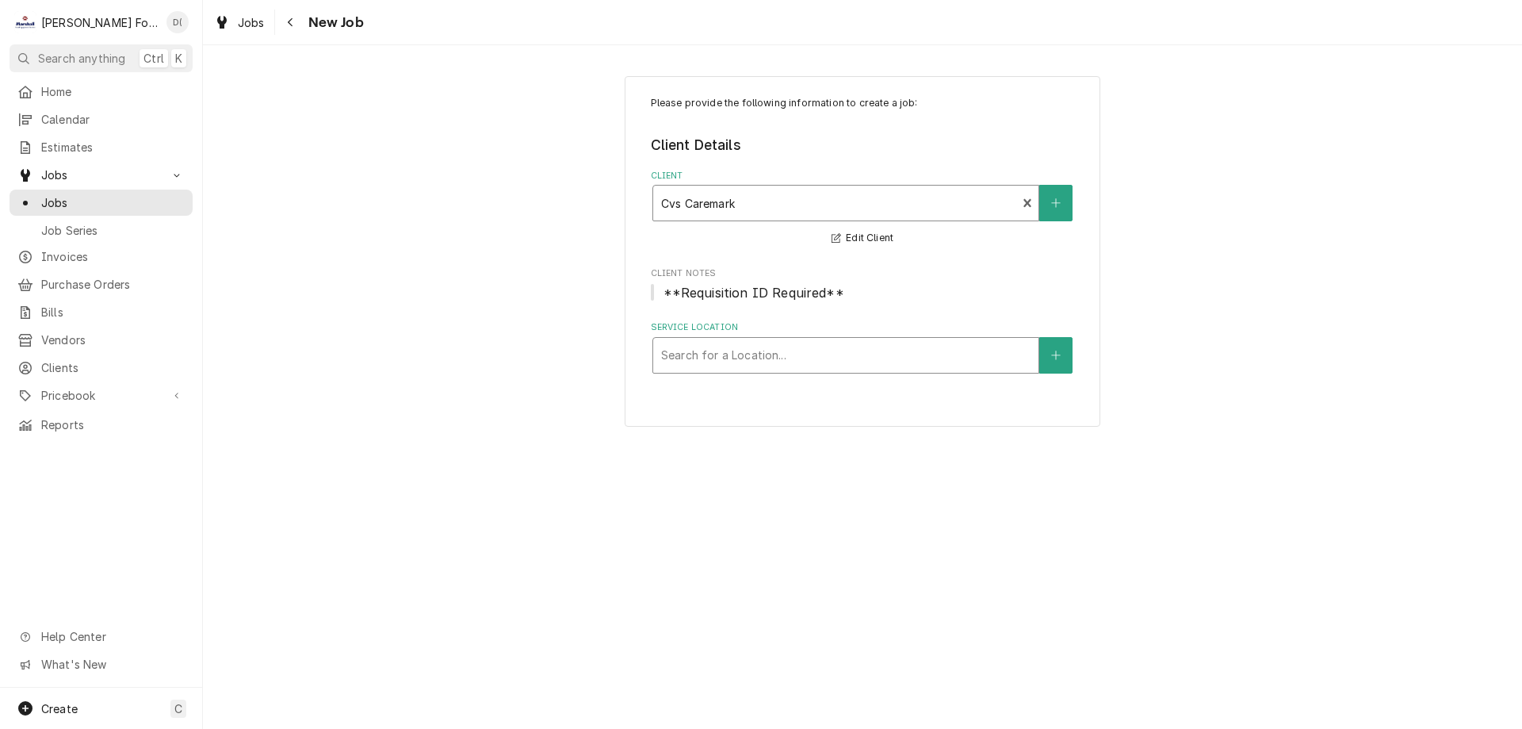
click at [751, 359] on div "Service Location" at bounding box center [845, 355] width 369 height 29
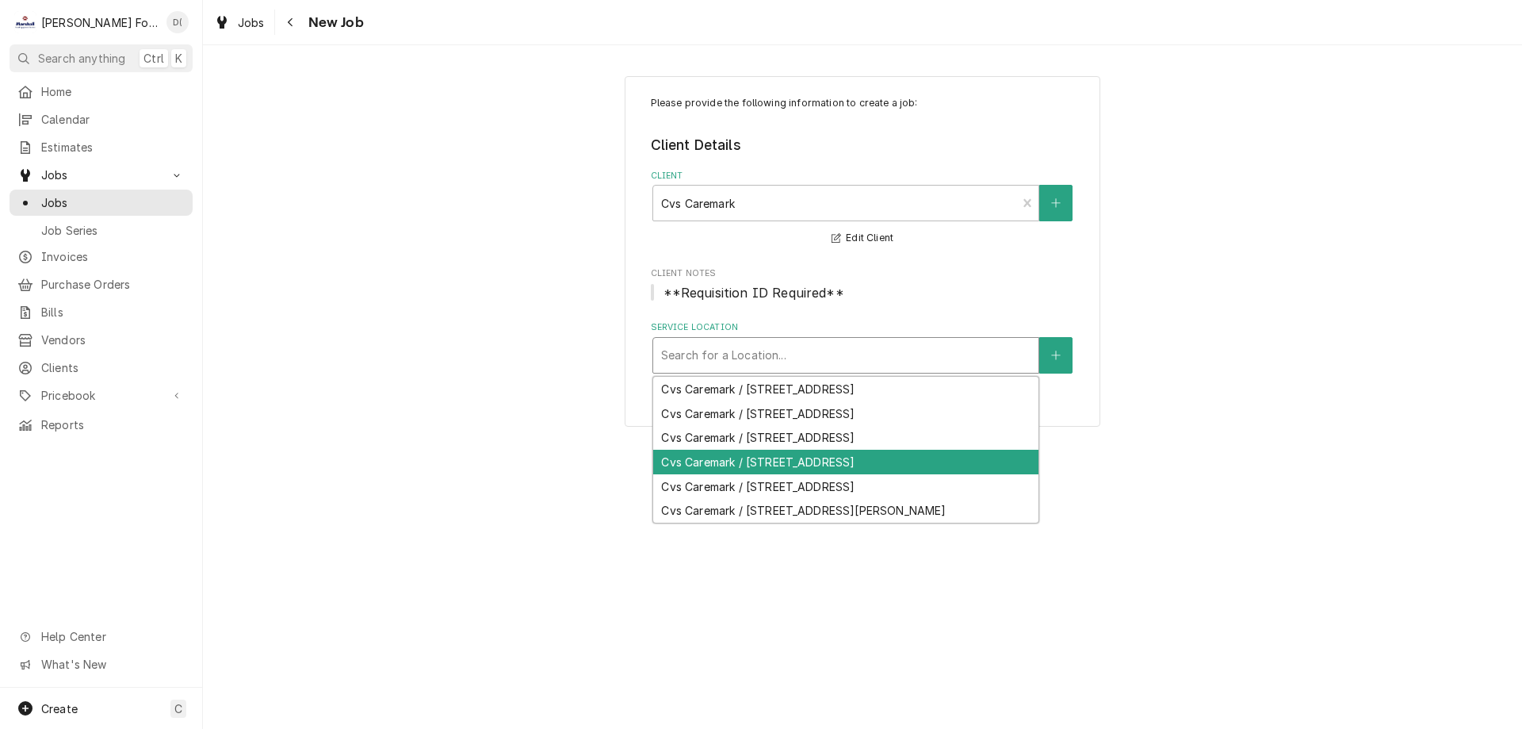
click at [762, 458] on div "Cvs Caremark / 200 Highland Corporate Drive, Cumberland, RI 02895" at bounding box center [845, 462] width 385 height 25
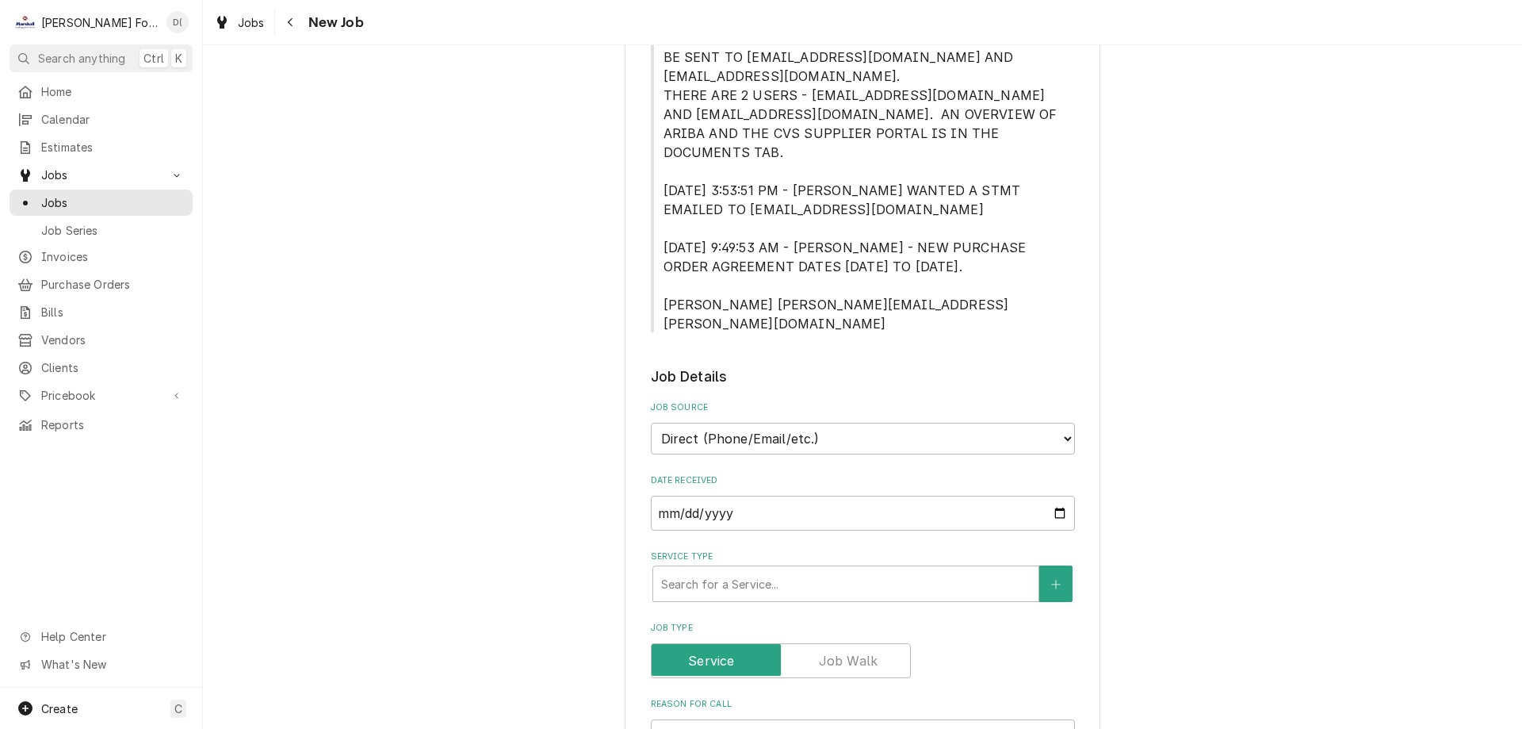
scroll to position [793, 0]
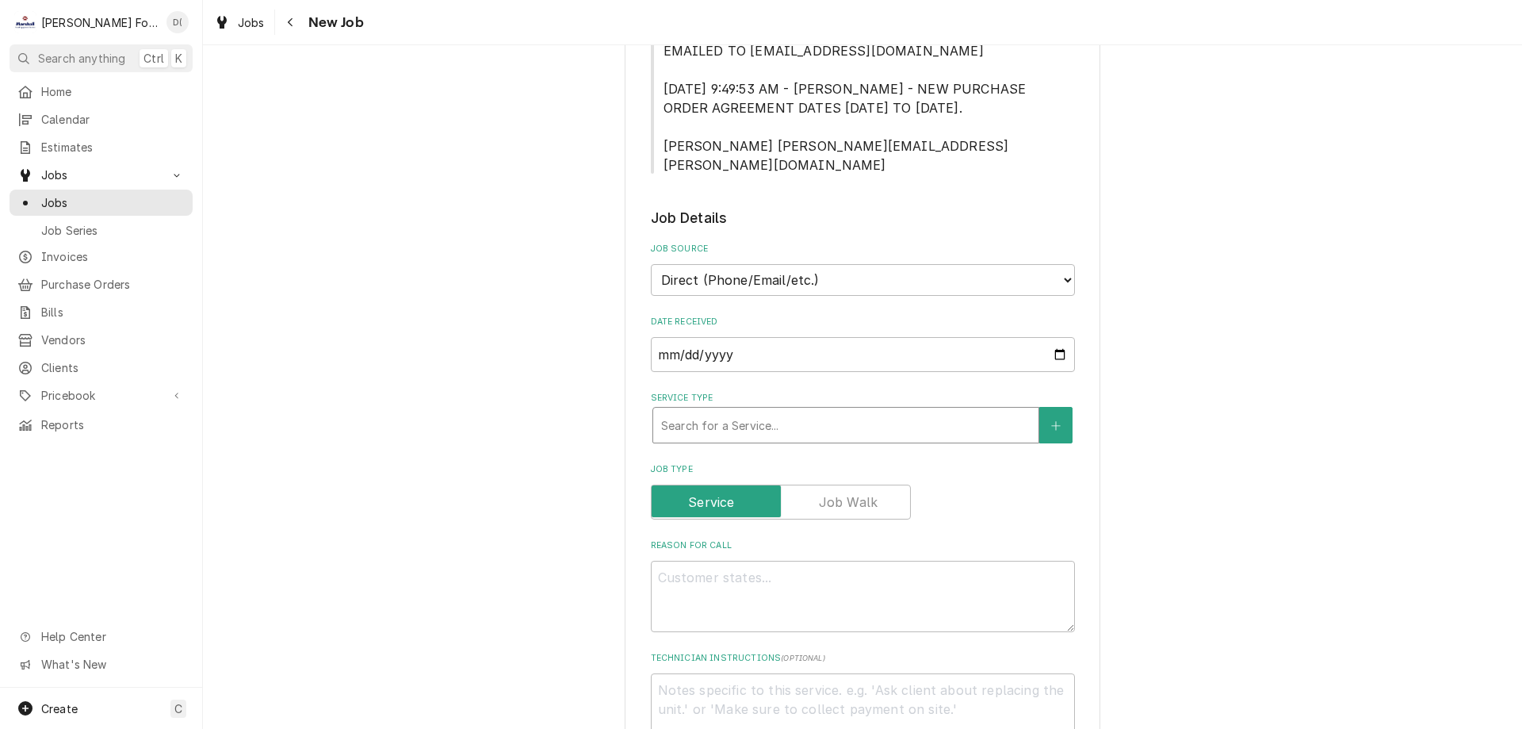
click at [711, 411] on div "Service Type" at bounding box center [845, 425] width 369 height 29
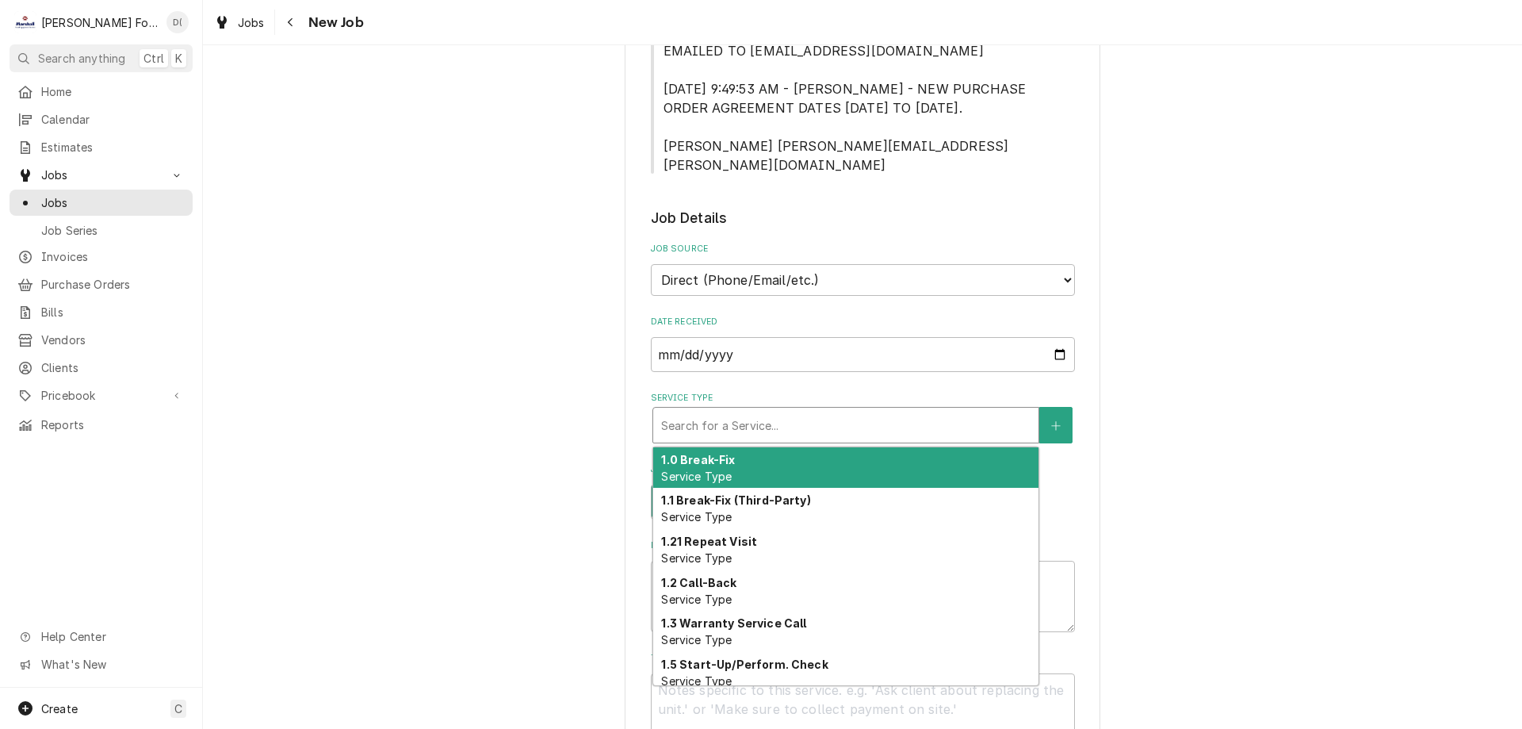
click at [718, 469] on span "Service Type" at bounding box center [696, 475] width 71 height 13
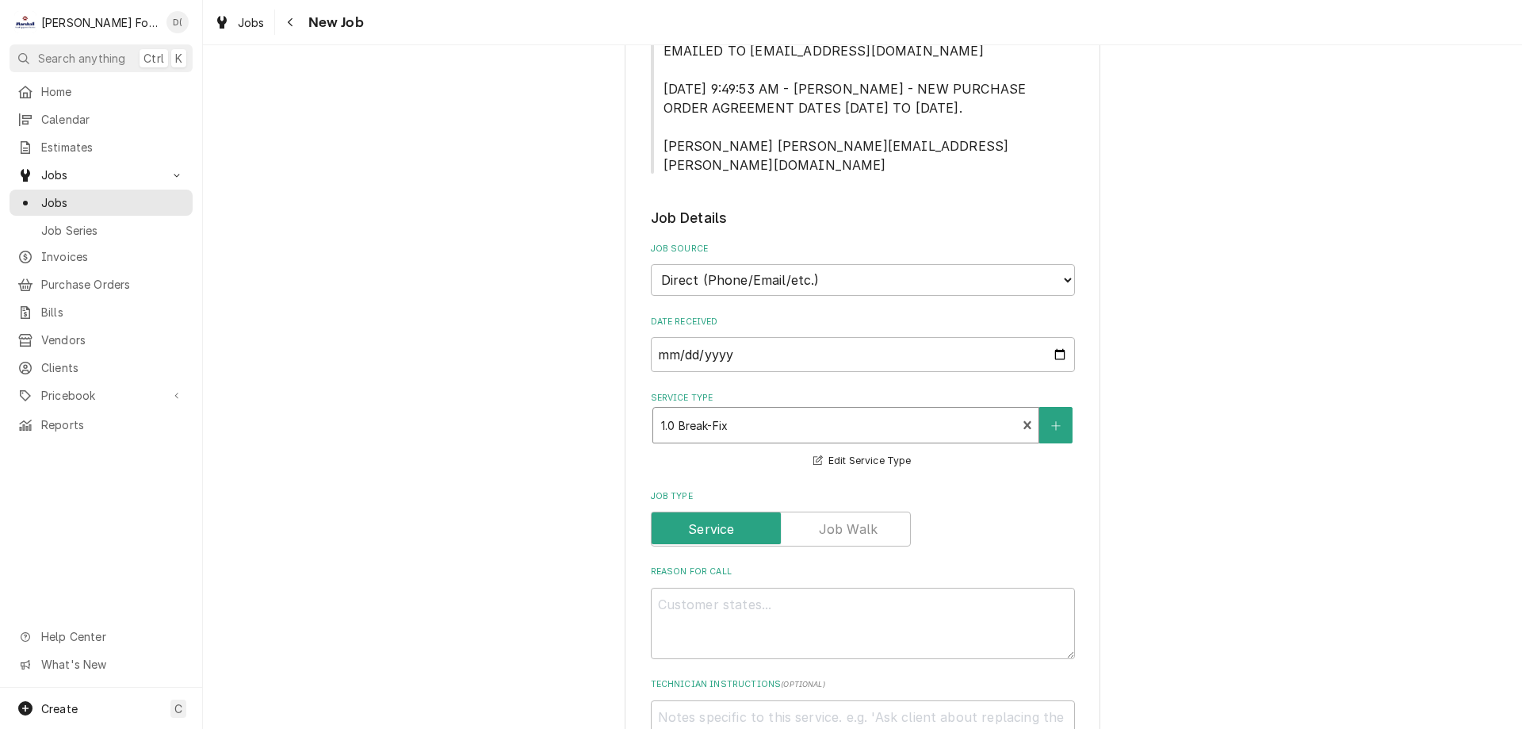
scroll to position [1031, 0]
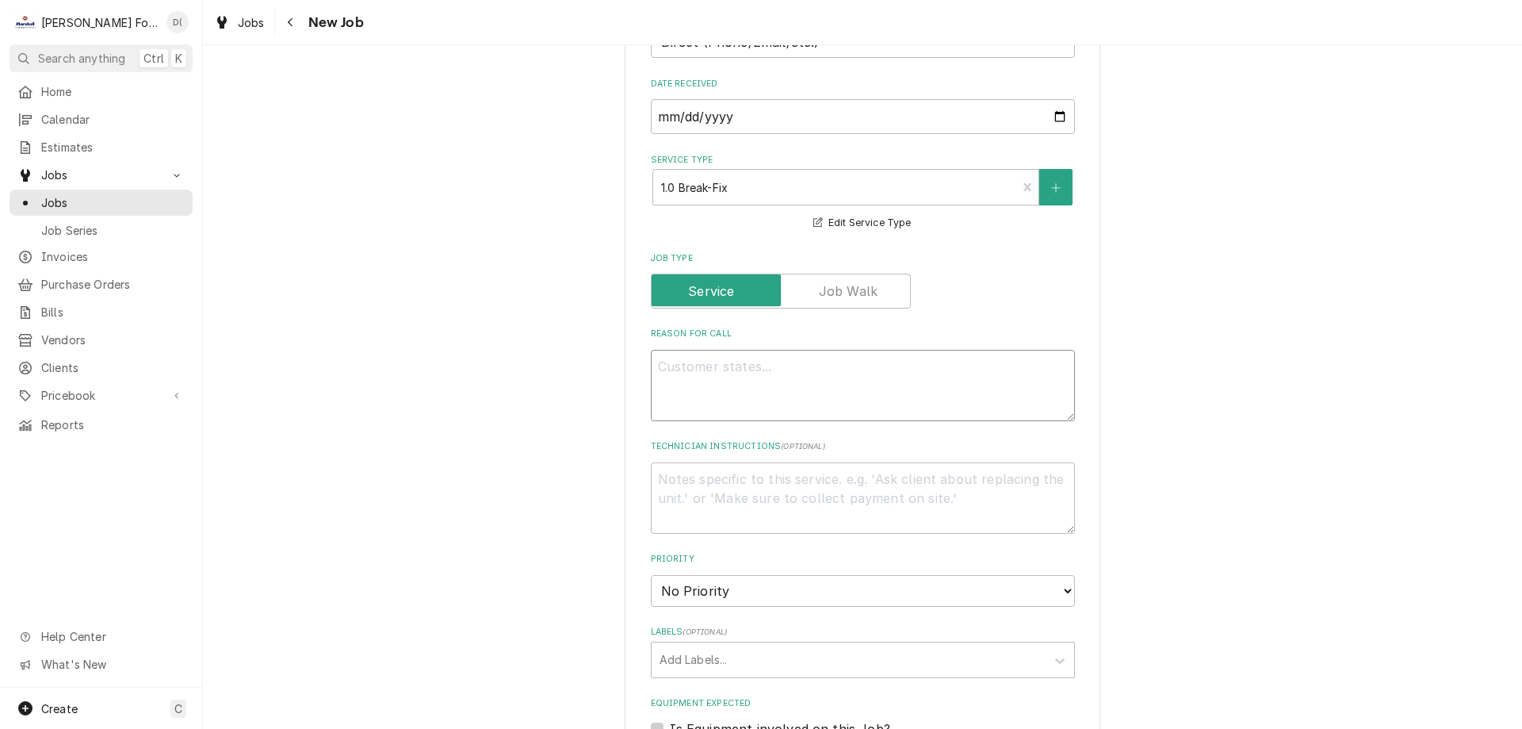
click at [775, 357] on textarea "Reason For Call" at bounding box center [863, 385] width 424 height 71
type textarea "x"
type textarea "d"
type textarea "x"
type textarea "di"
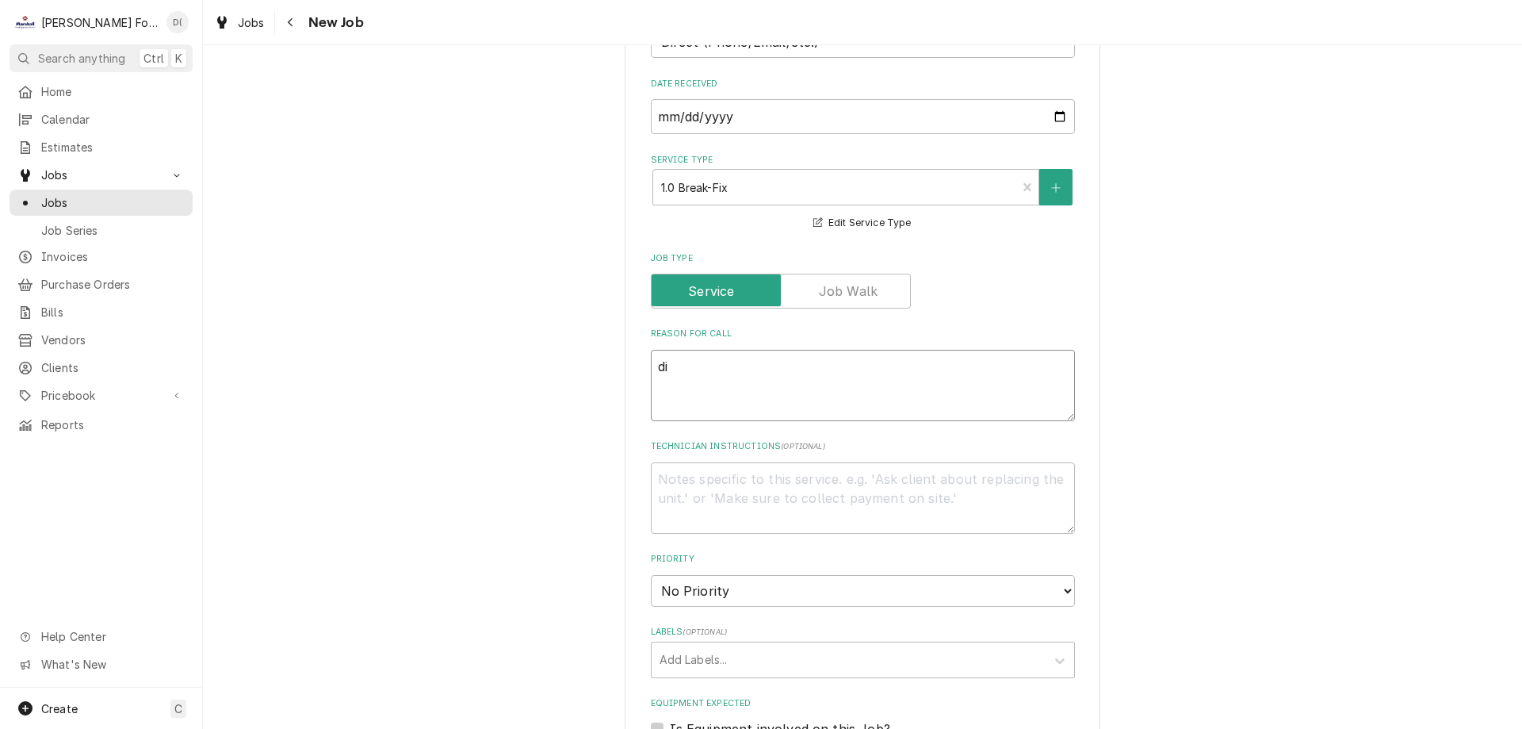
type textarea "x"
type textarea "dis"
type textarea "x"
type textarea "dish"
type textarea "x"
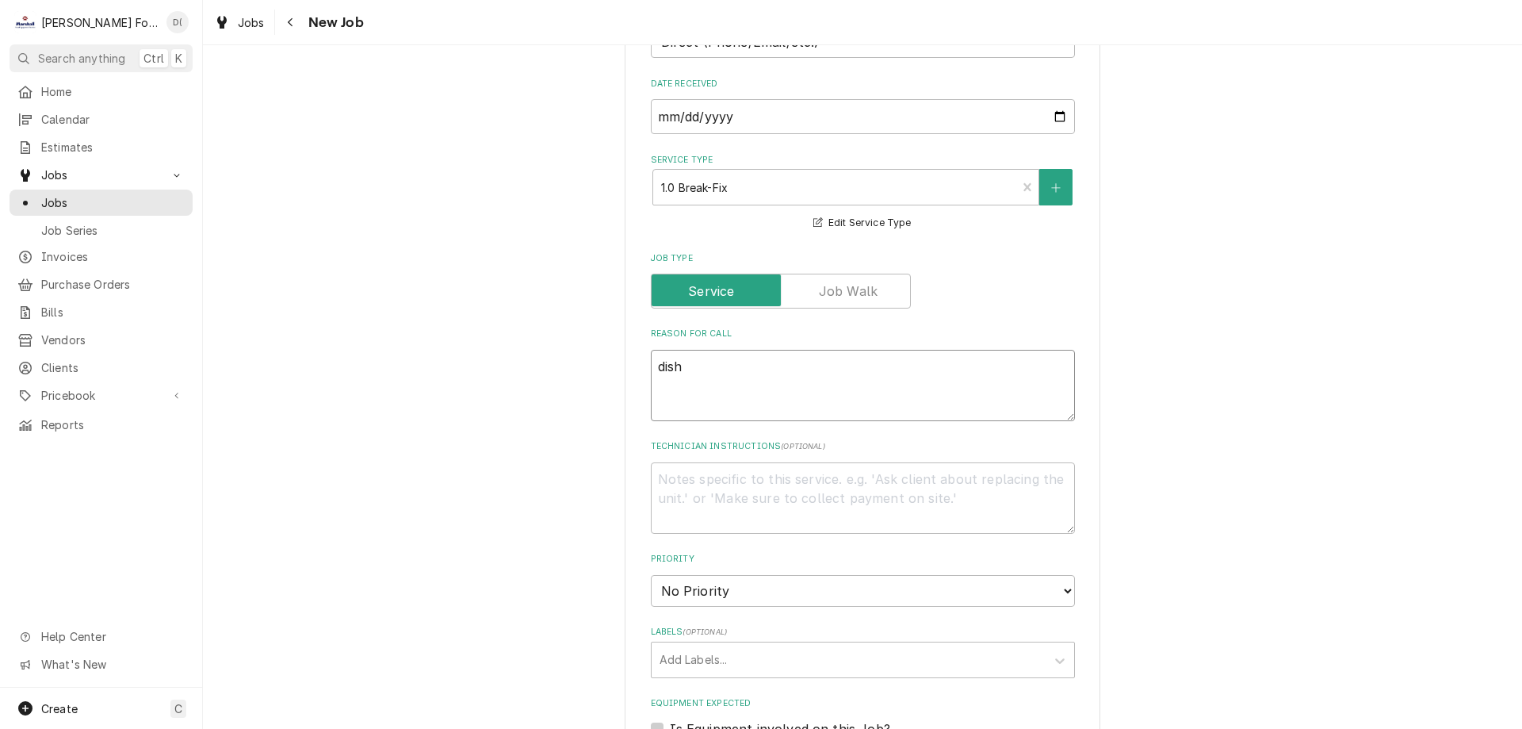
type textarea "dishw"
type textarea "x"
type textarea "dishwa"
type textarea "x"
type textarea "dishwas"
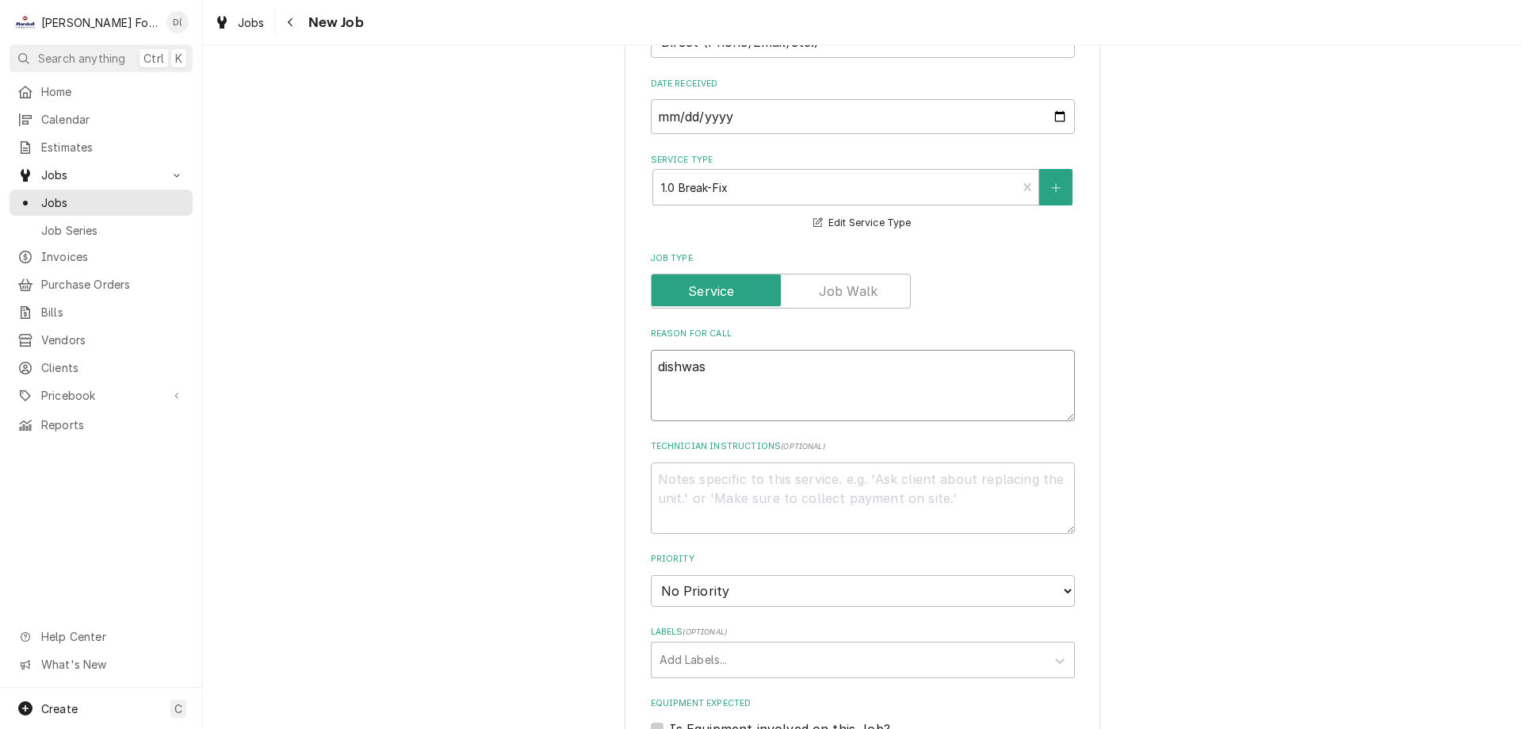
type textarea "x"
type textarea "dishwashe"
type textarea "x"
type textarea "dishwasher"
type textarea "x"
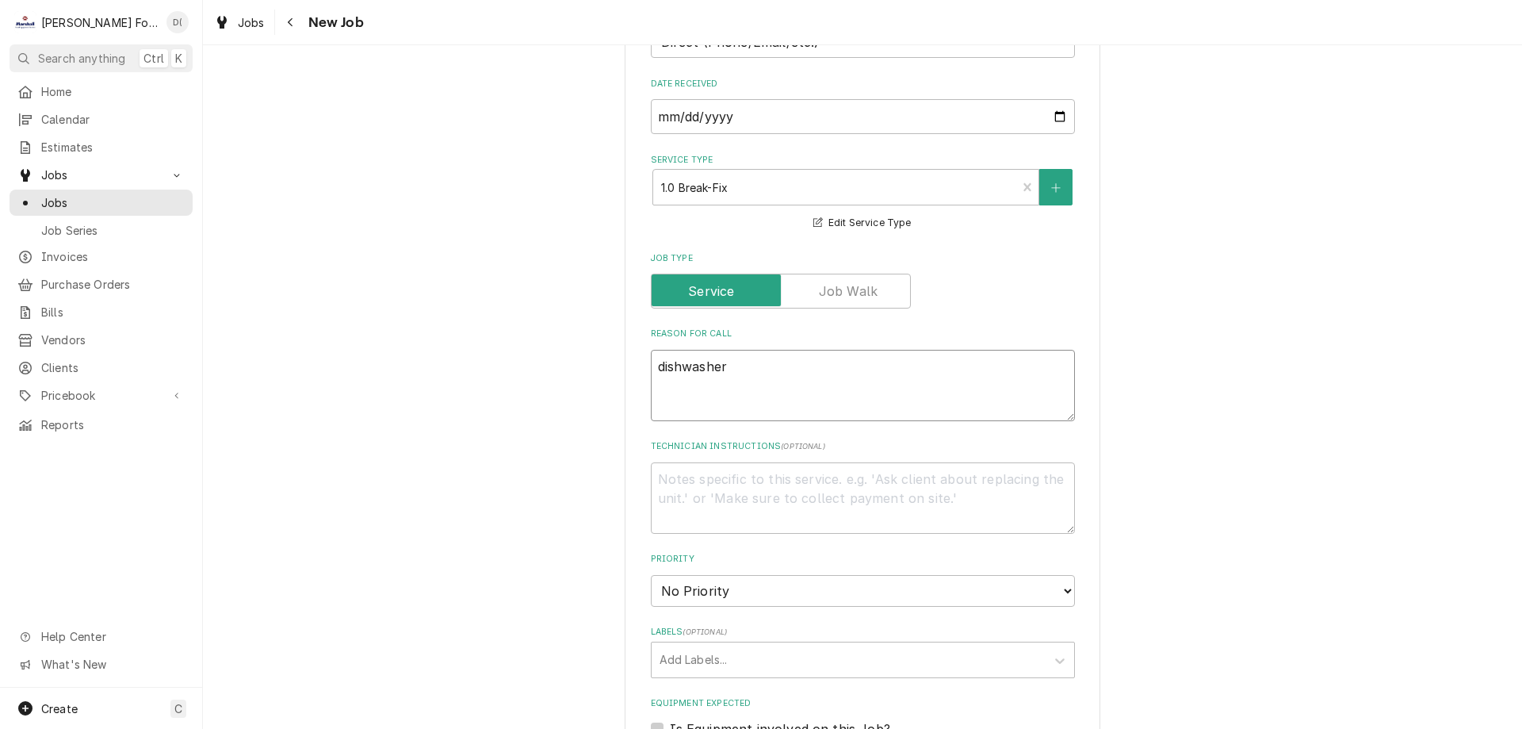
type textarea "dishwasher"
type textarea "x"
type textarea "dishwasher"
type textarea "x"
type textarea "dishwasher t"
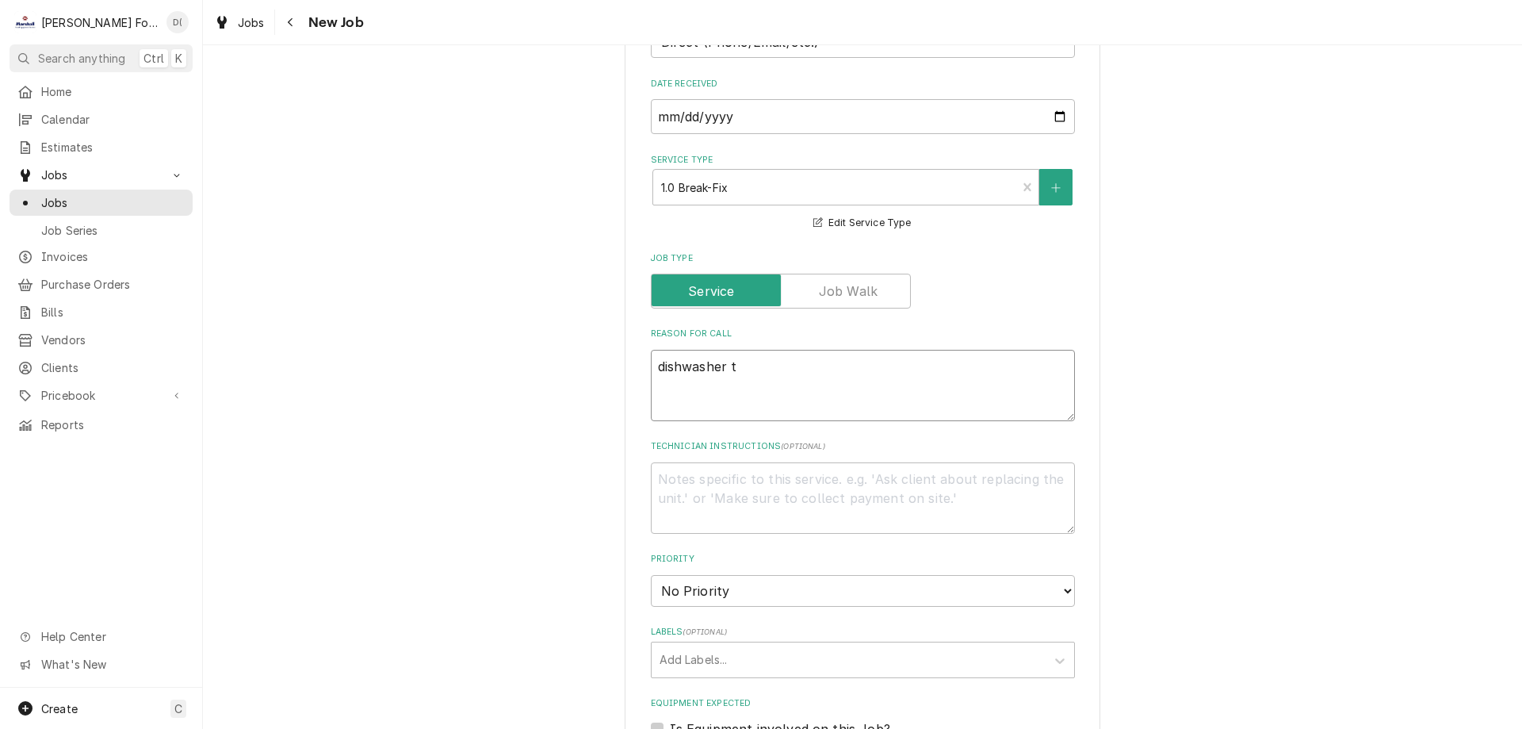
type textarea "x"
type textarea "dishwasher te"
type textarea "x"
type textarea "dishwasher tem"
type textarea "x"
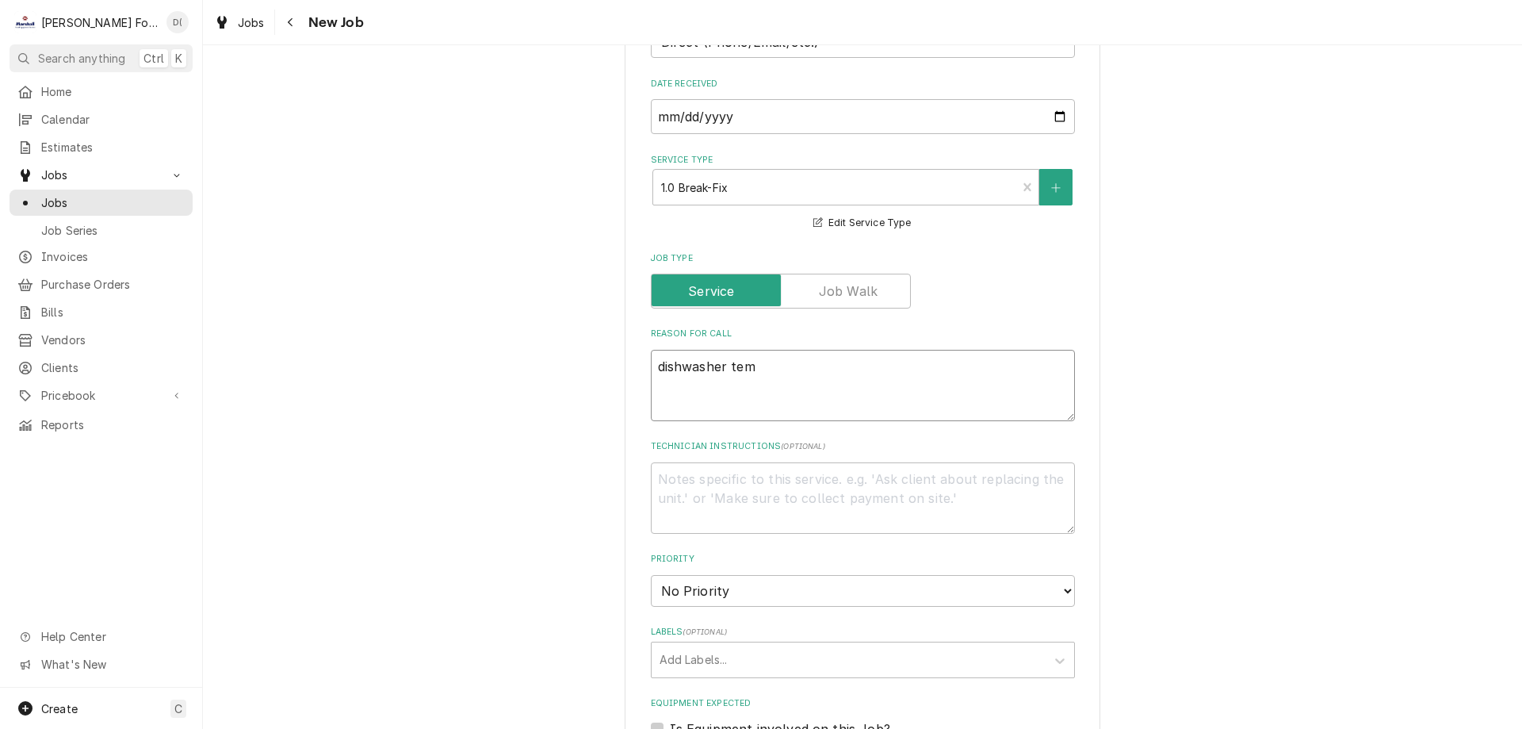
type textarea "dishwasher temp"
type textarea "x"
type textarea "dishwasher tempe"
type textarea "x"
type textarea "dishwasher temper"
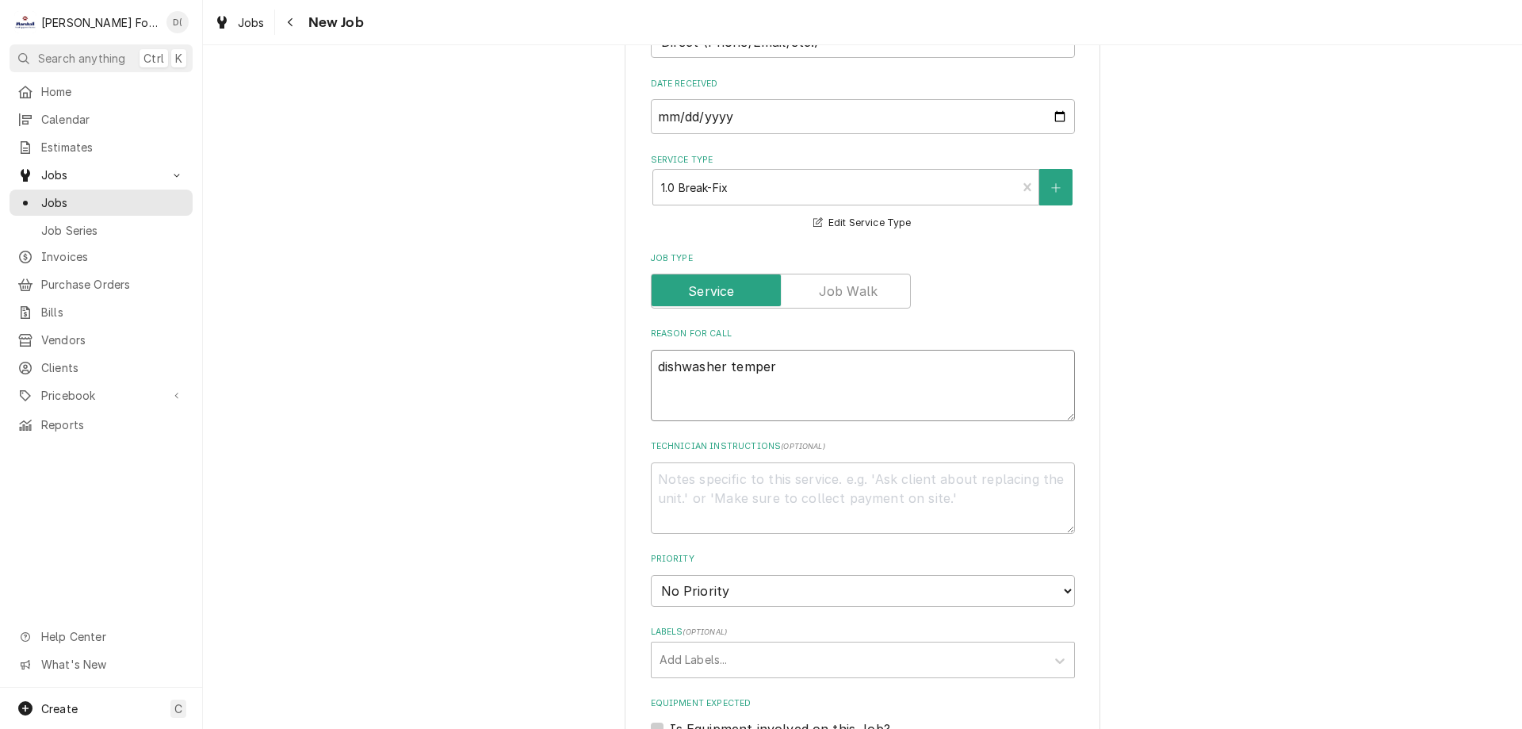
type textarea "x"
type textarea "dishwasher tempera"
type textarea "x"
type textarea "dishwasher temperat"
type textarea "x"
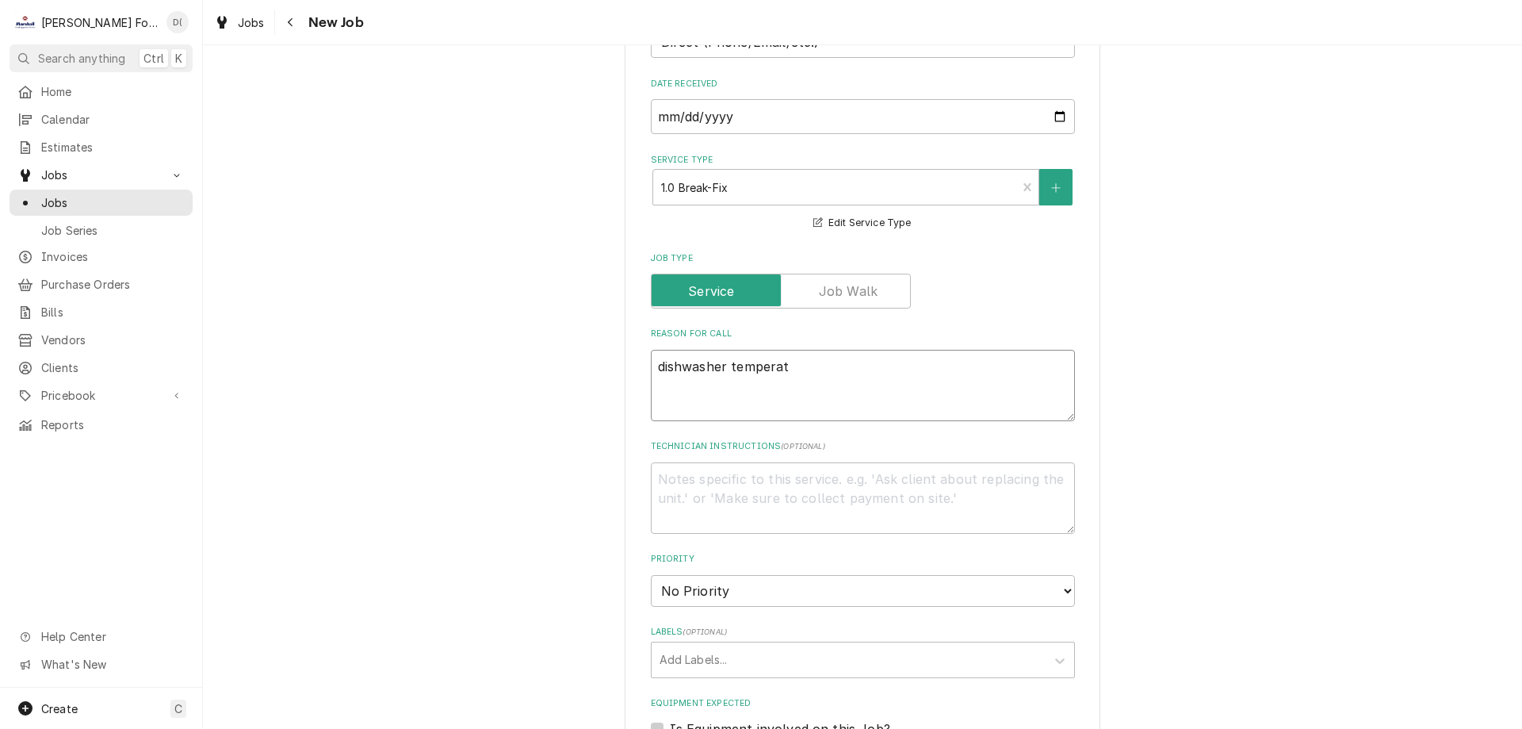
type textarea "dishwasher temperatu"
type textarea "x"
type textarea "dishwasher temperatur"
type textarea "x"
type textarea "dishwasher temperature"
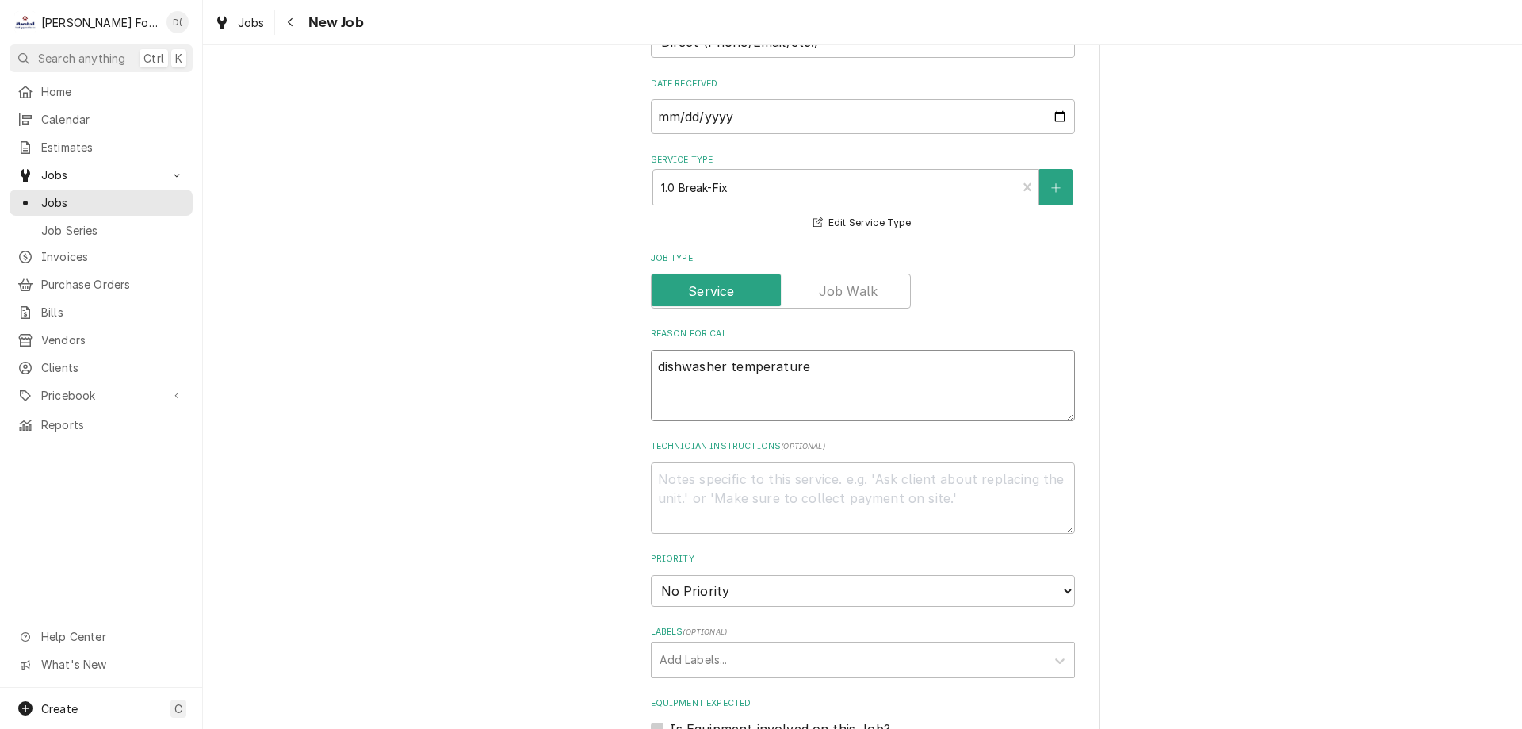
type textarea "x"
type textarea "dishwasher temperature"
type textarea "x"
type textarea "dishwasher temperature i"
type textarea "x"
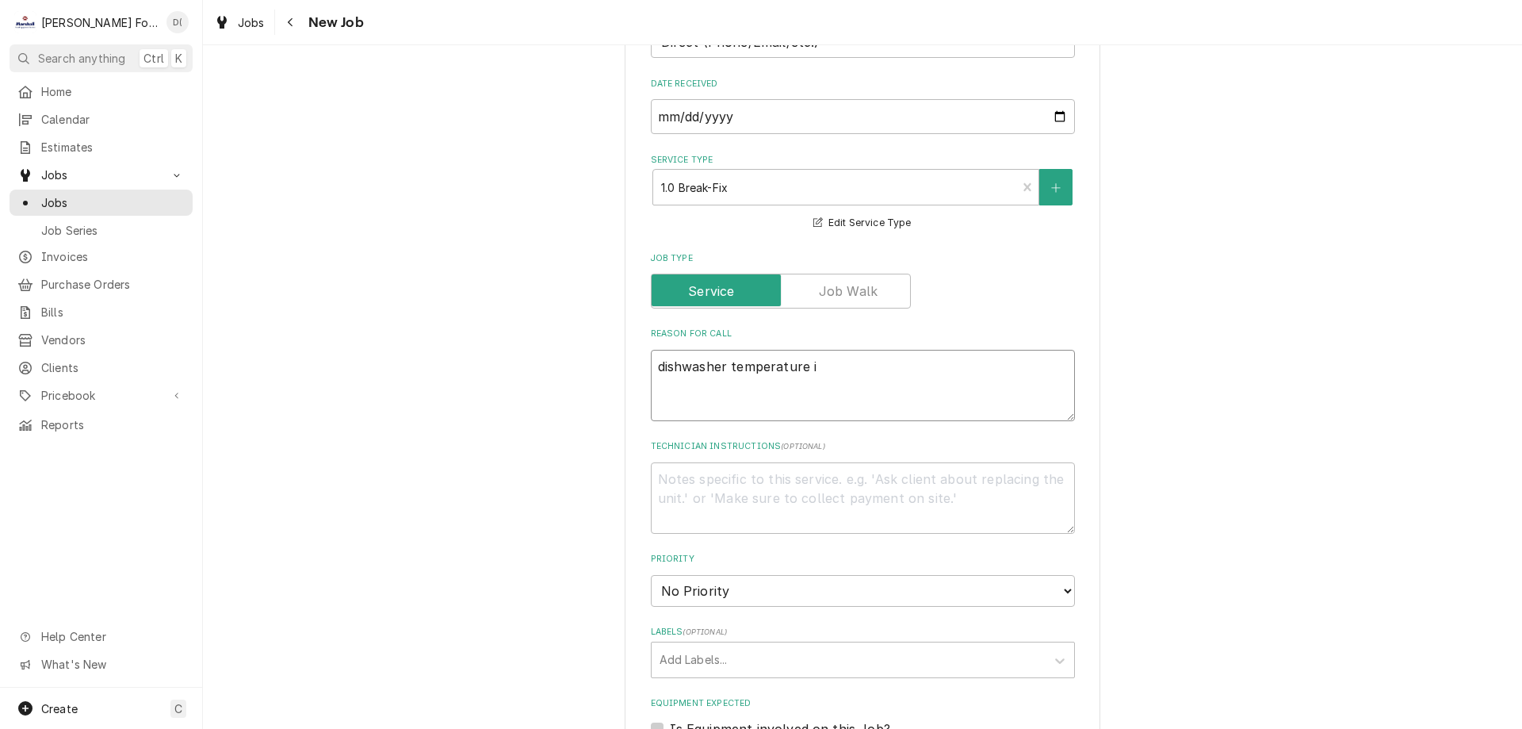
type textarea "dishwasher temperature is"
type textarea "x"
type textarea "dishwasher temperature is"
type textarea "x"
type textarea "dishwasher temperature is o"
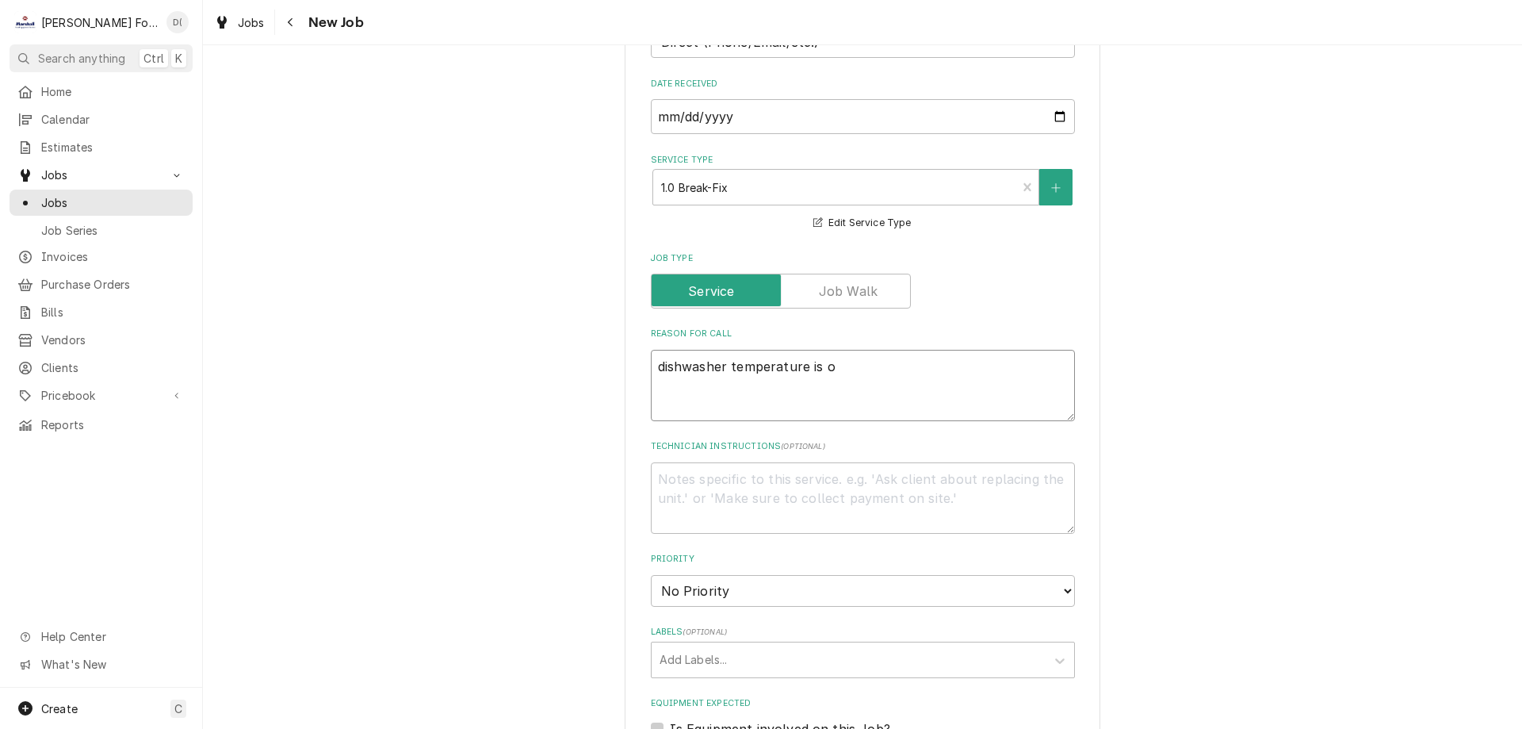
type textarea "x"
type textarea "dishwasher temperature is of"
type textarea "x"
type textarea "dishwasher temperature is off"
type textarea "x"
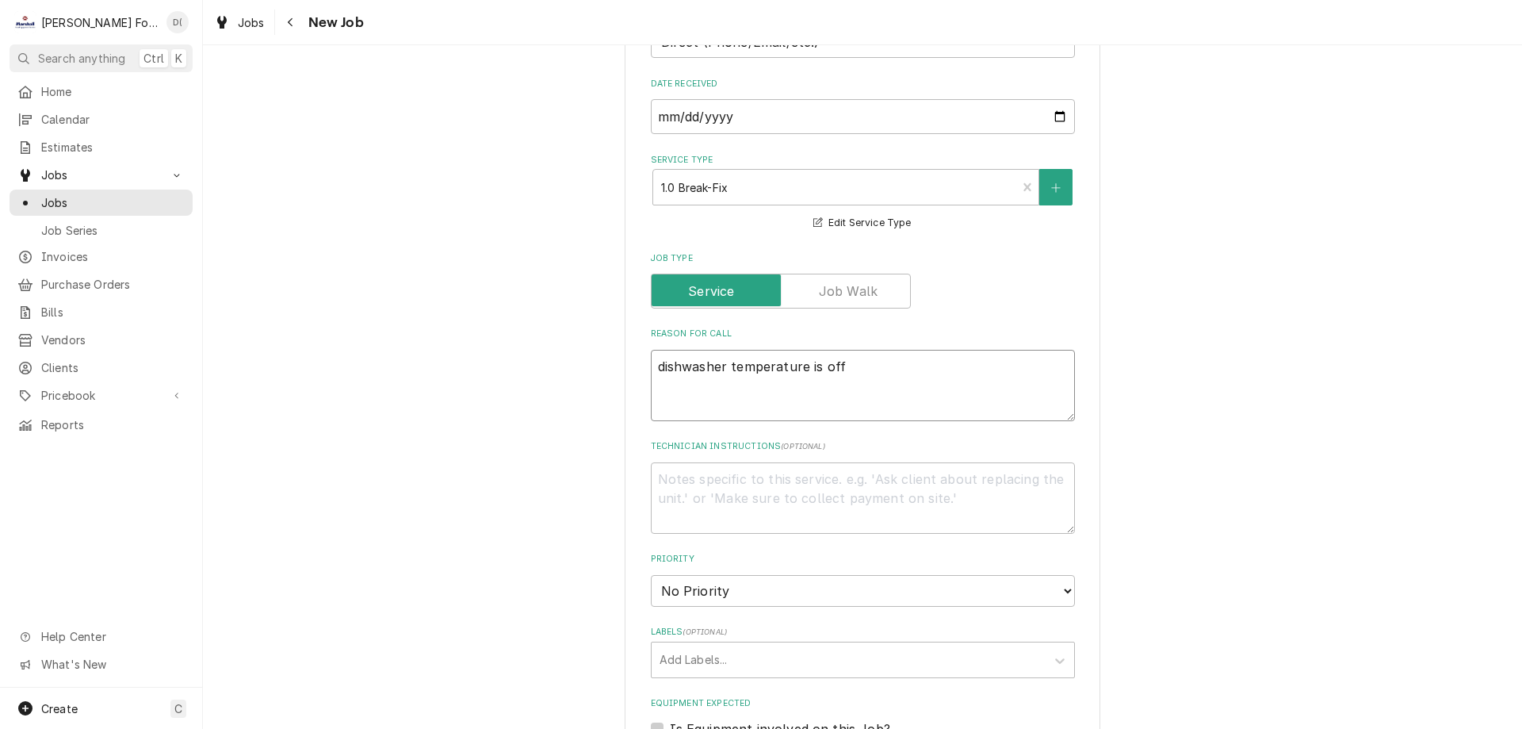
scroll to position [1189, 0]
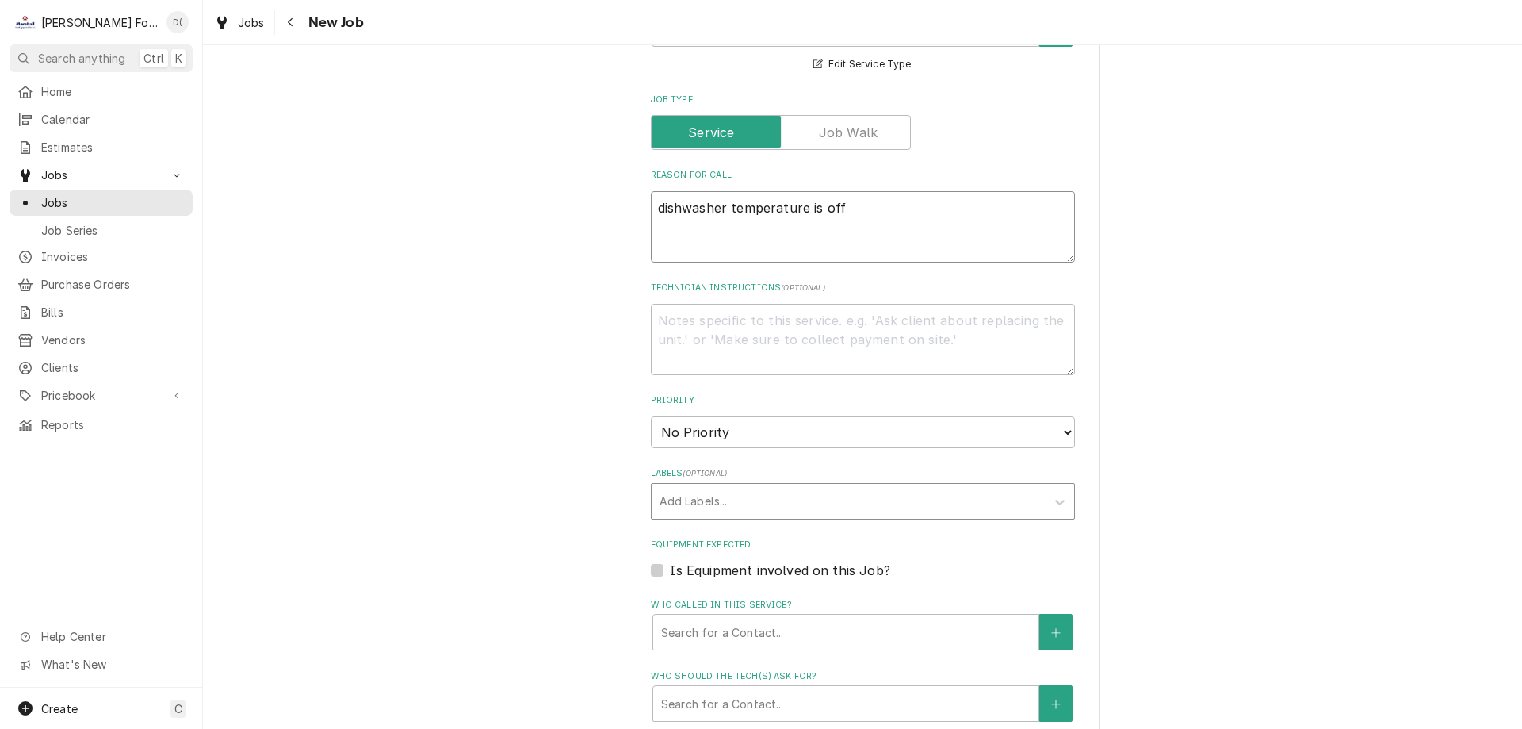
type textarea "dishwasher temperature is off"
click at [699, 487] on div "Labels" at bounding box center [849, 501] width 378 height 29
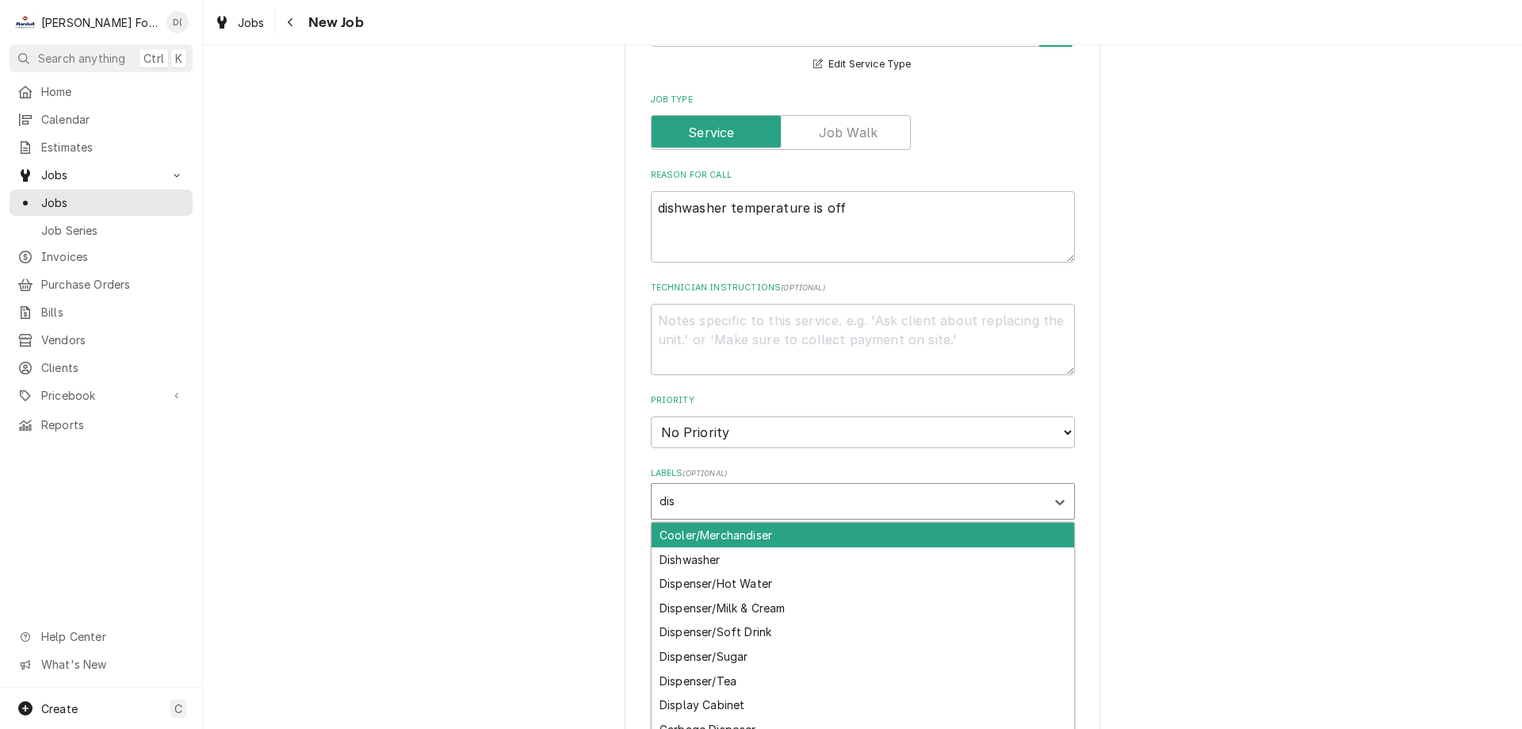
type input "dish"
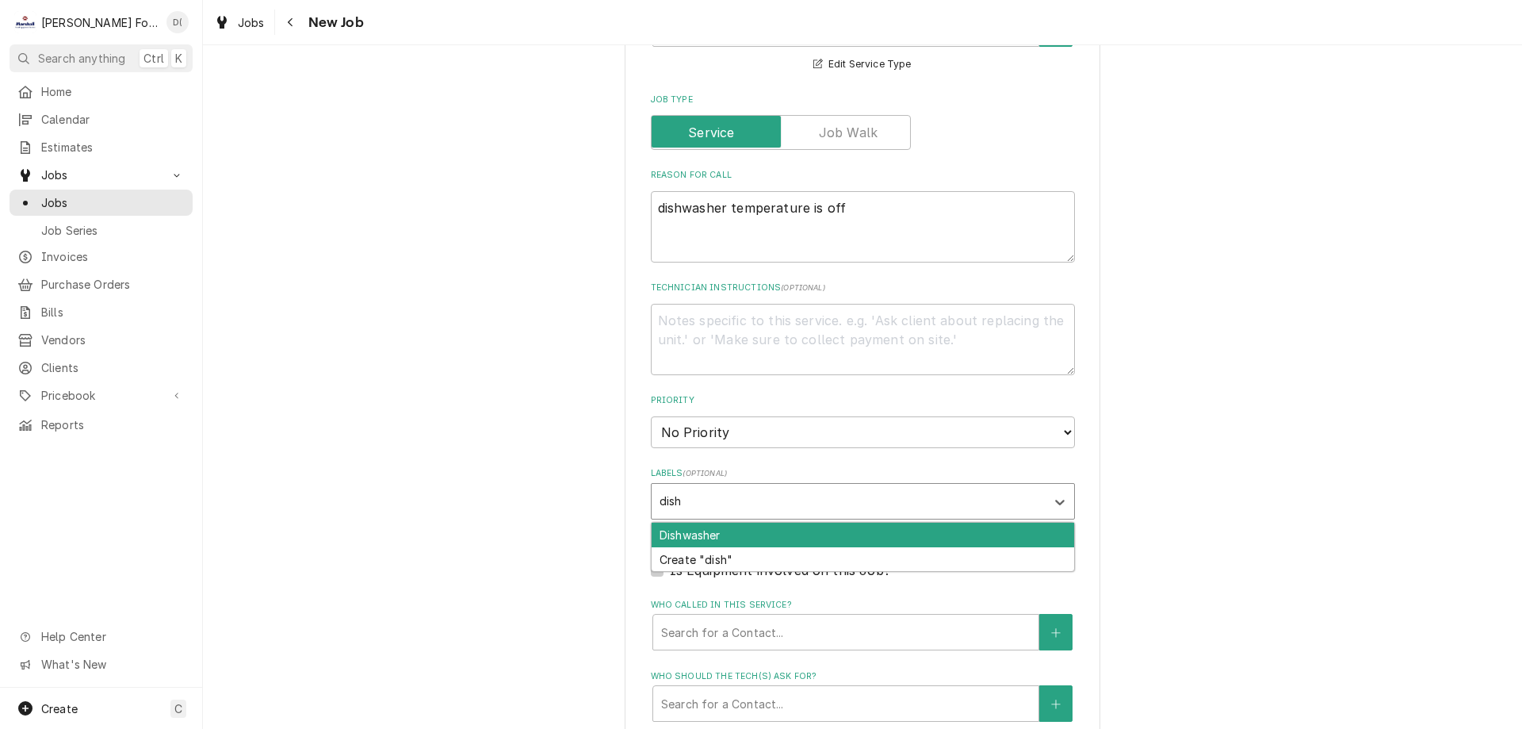
click at [693, 522] on div "Dishwasher" at bounding box center [863, 534] width 423 height 25
type textarea "x"
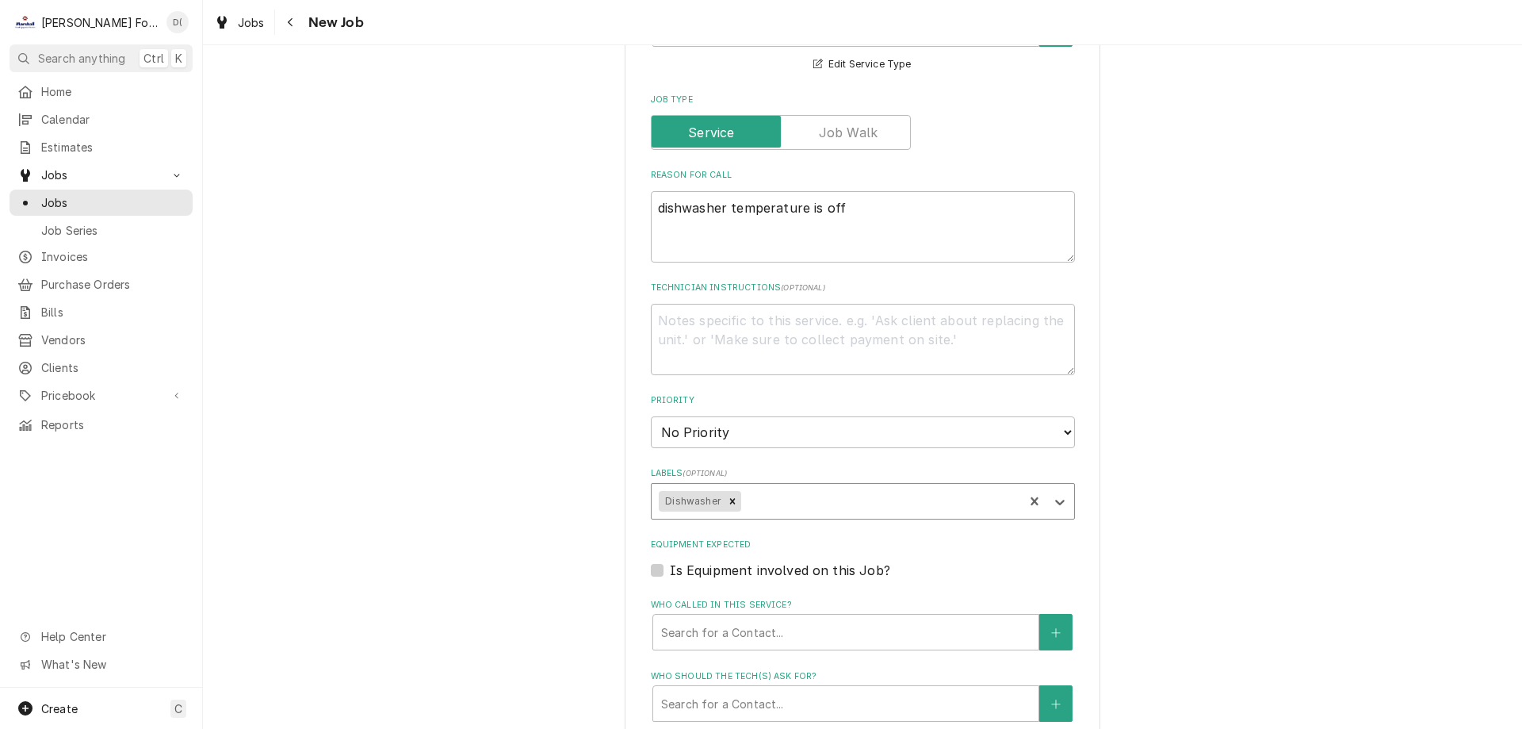
scroll to position [1348, 0]
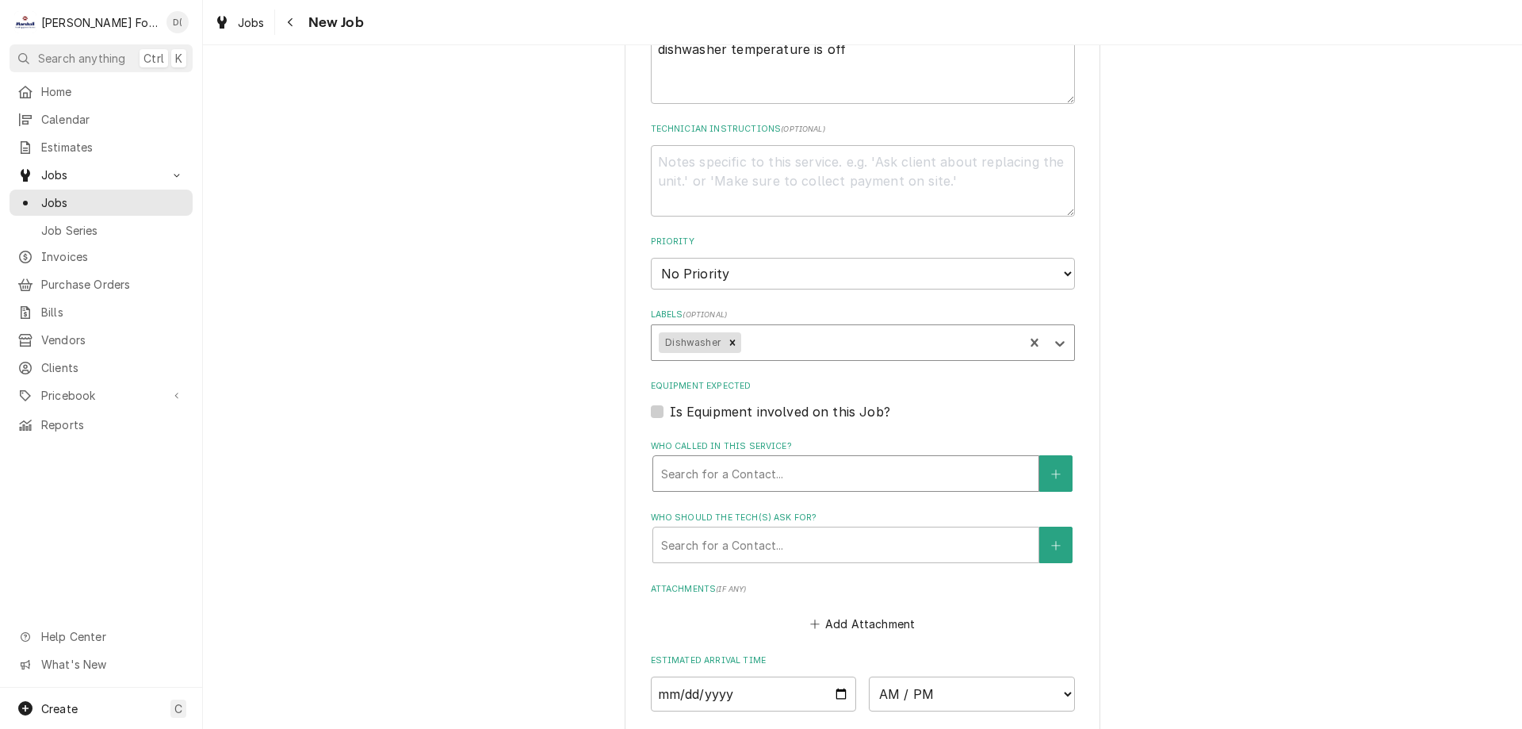
click at [751, 459] on div "Who called in this service?" at bounding box center [845, 473] width 369 height 29
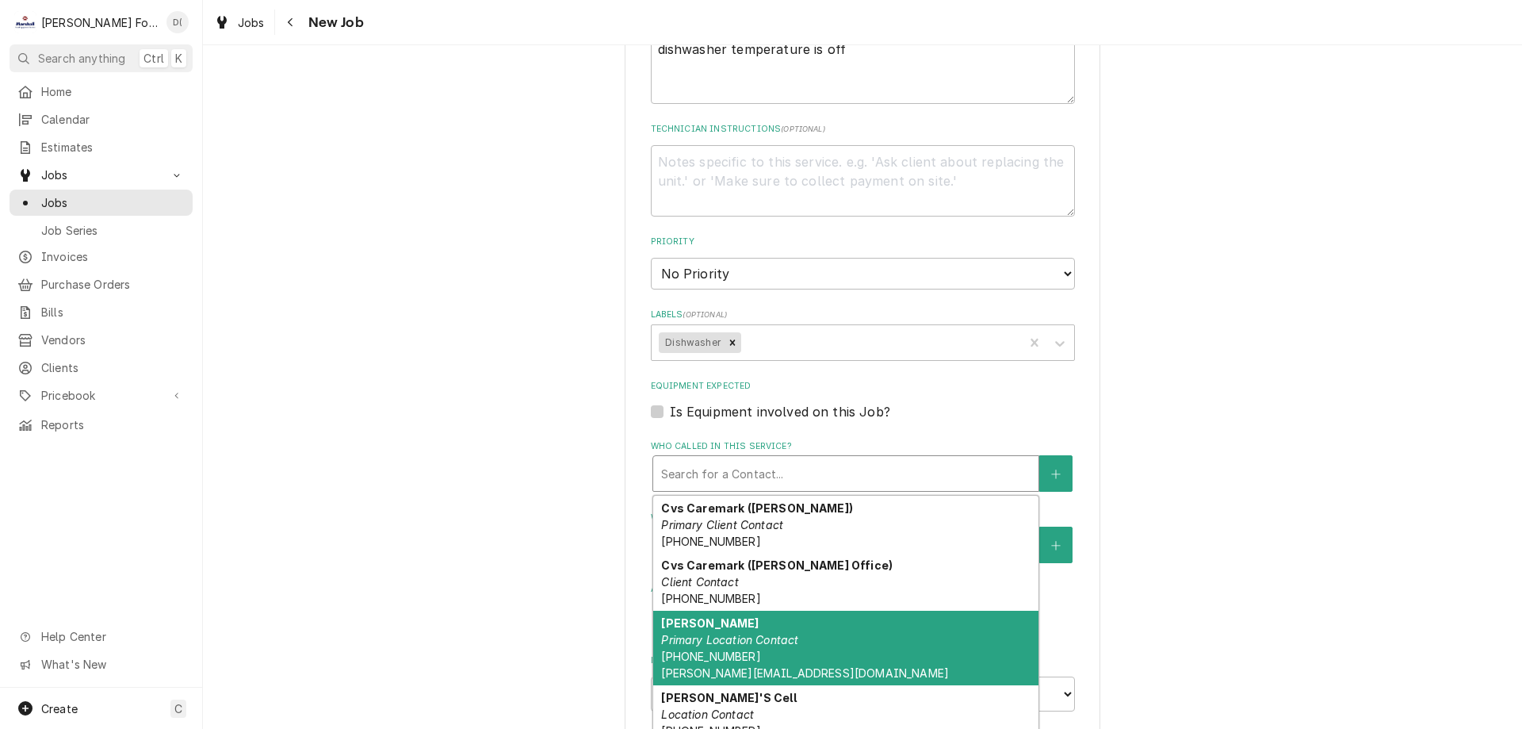
click at [739, 616] on strong "[PERSON_NAME]" at bounding box center [710, 622] width 98 height 13
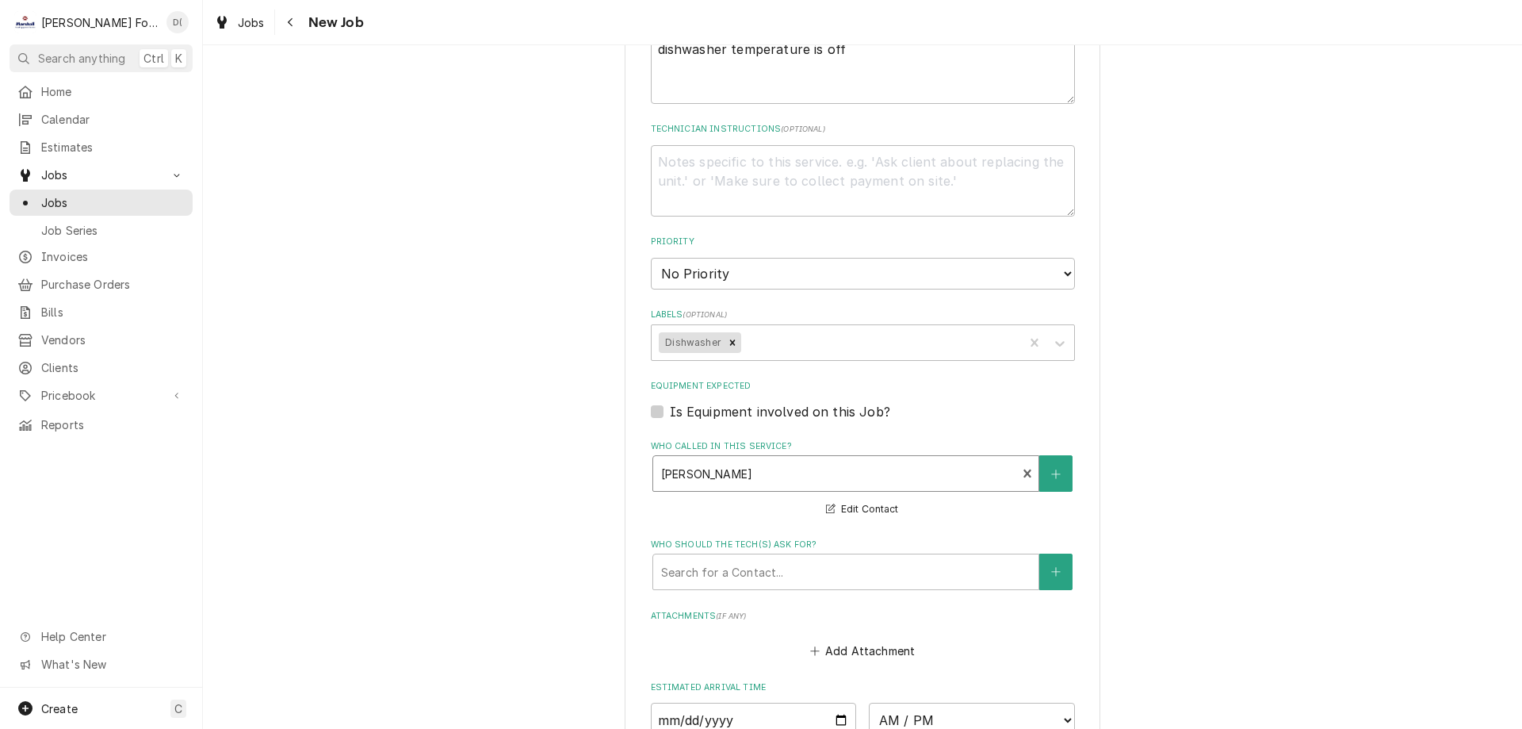
scroll to position [1586, 0]
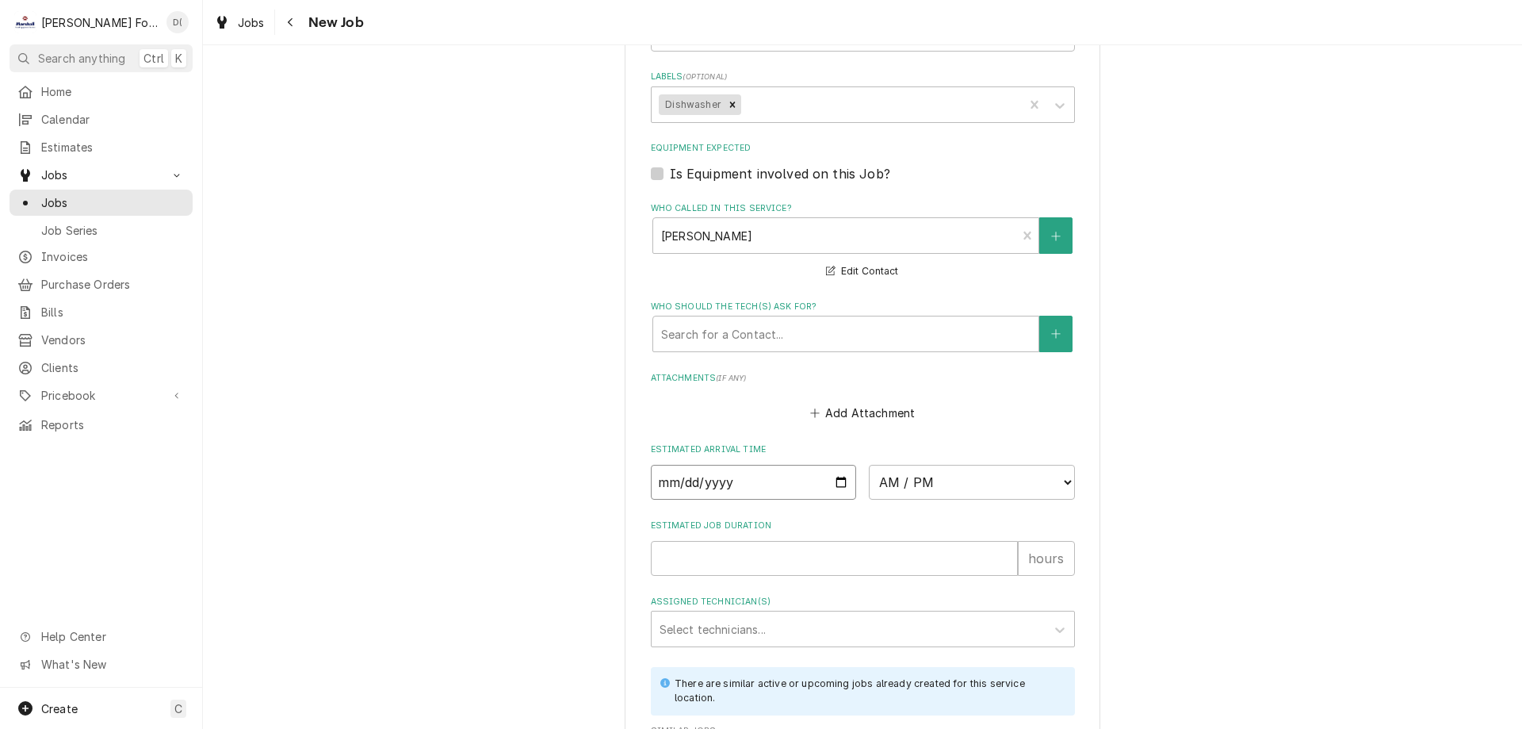
click at [833, 465] on input "Date" at bounding box center [754, 482] width 206 height 35
type textarea "x"
type input "2025-09-11"
type textarea "x"
click at [992, 465] on select "AM / PM 6:00 AM 6:15 AM 6:30 AM 6:45 AM 7:00 AM 7:15 AM 7:30 AM 7:45 AM 8:00 AM…" at bounding box center [972, 482] width 206 height 35
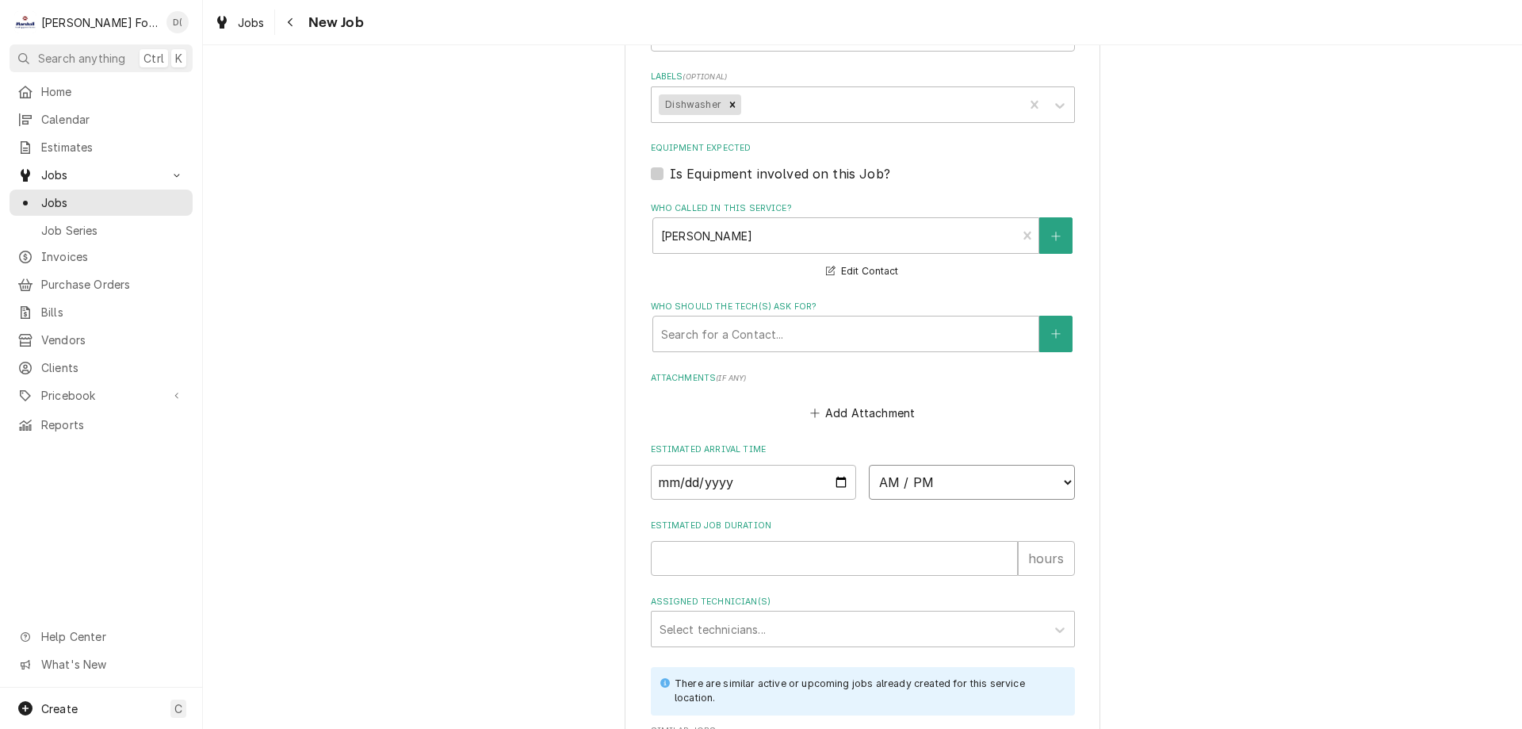
select select "12:00:00"
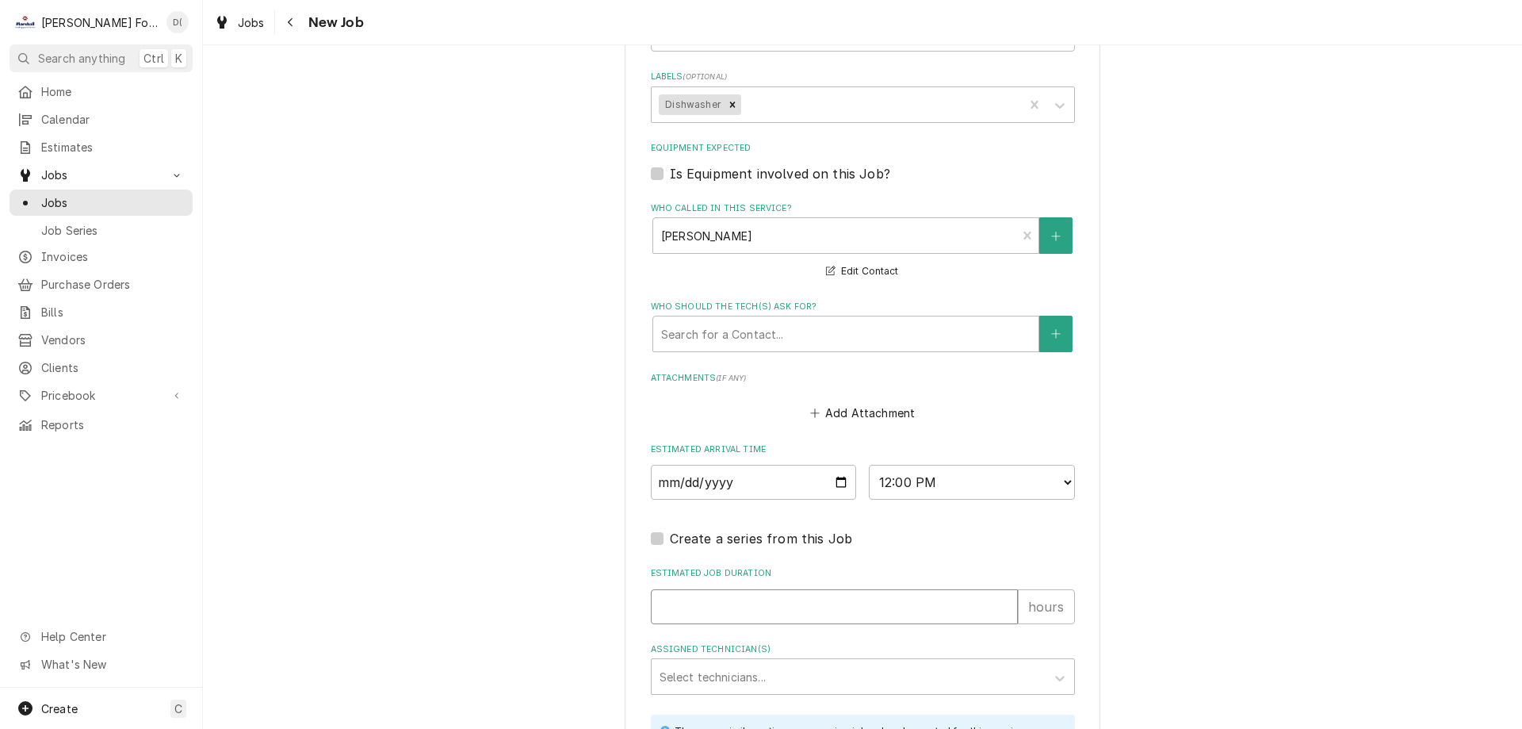
click at [698, 589] on input "Estimated Job Duration" at bounding box center [834, 606] width 367 height 35
type textarea "x"
type input "1"
type textarea "x"
type input "1"
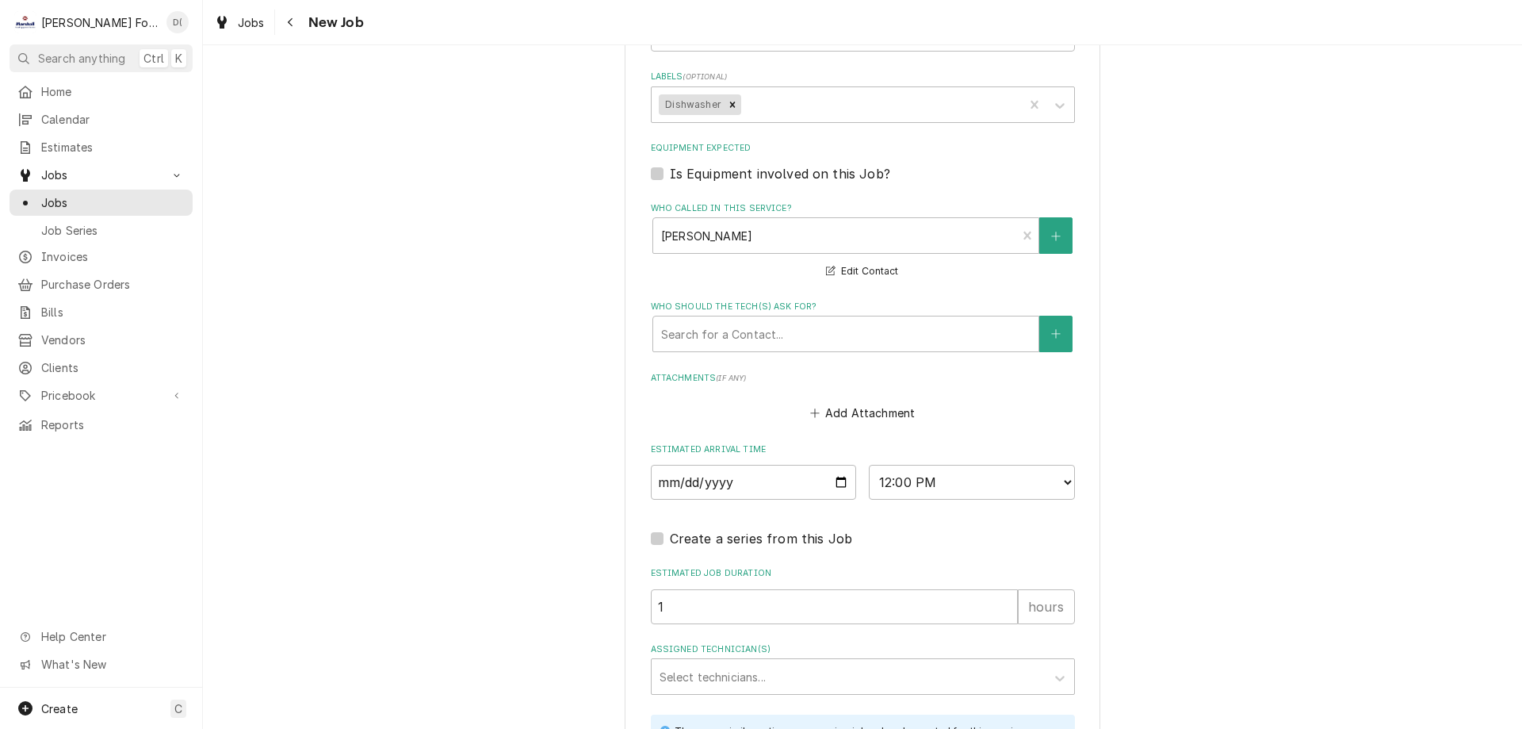
scroll to position [1796, 0]
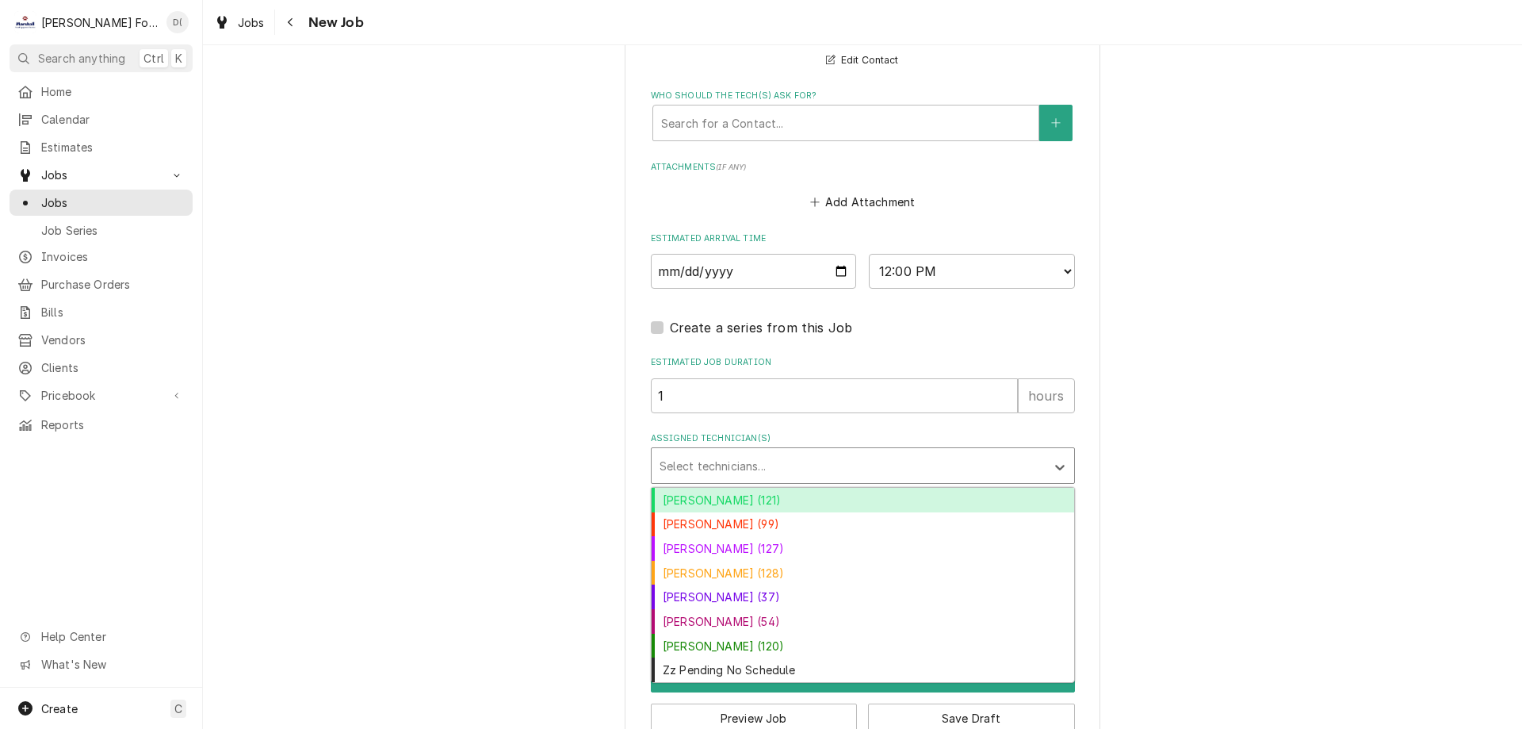
click at [702, 451] on div "Assigned Technician(s)" at bounding box center [849, 465] width 378 height 29
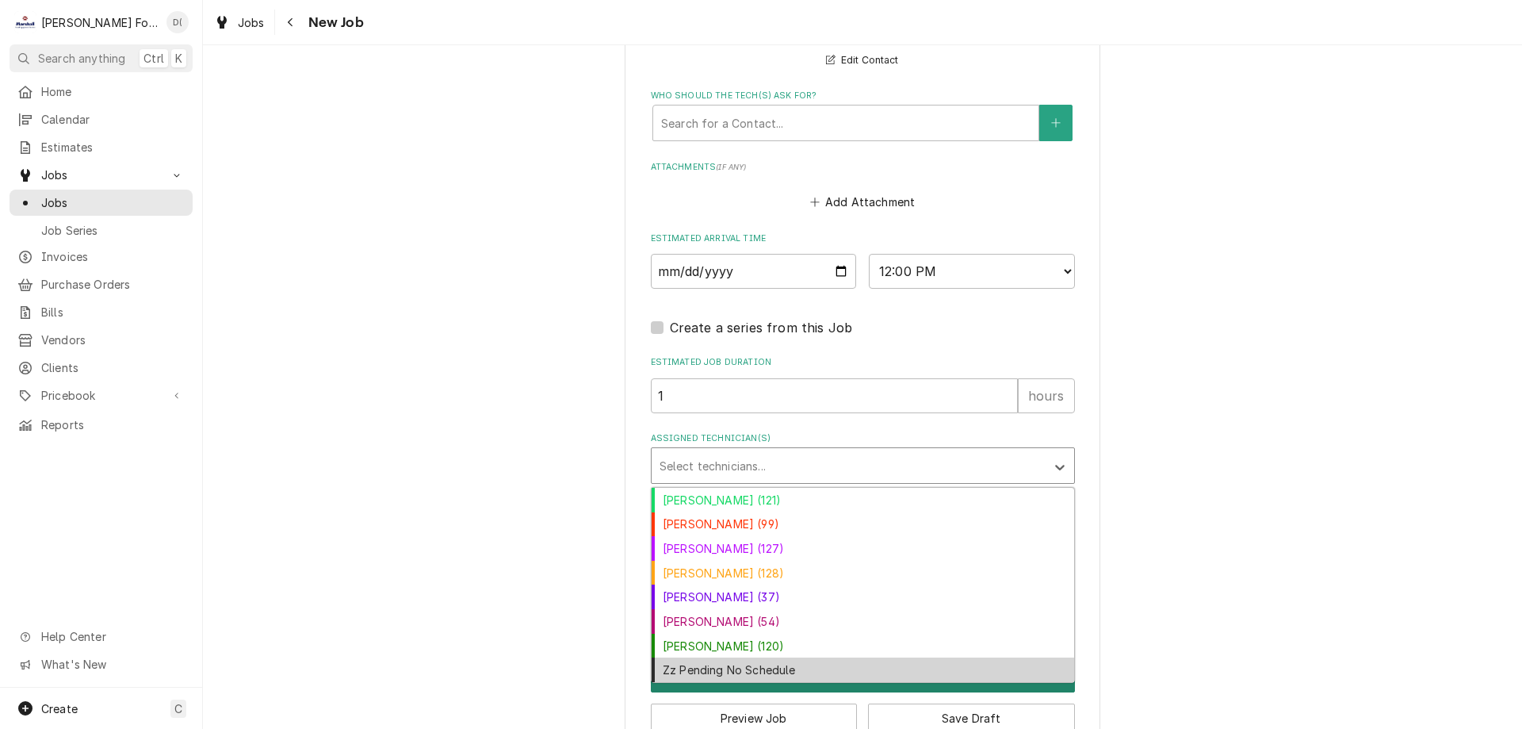
click at [721, 657] on div "Zz Pending No Schedule" at bounding box center [863, 669] width 423 height 25
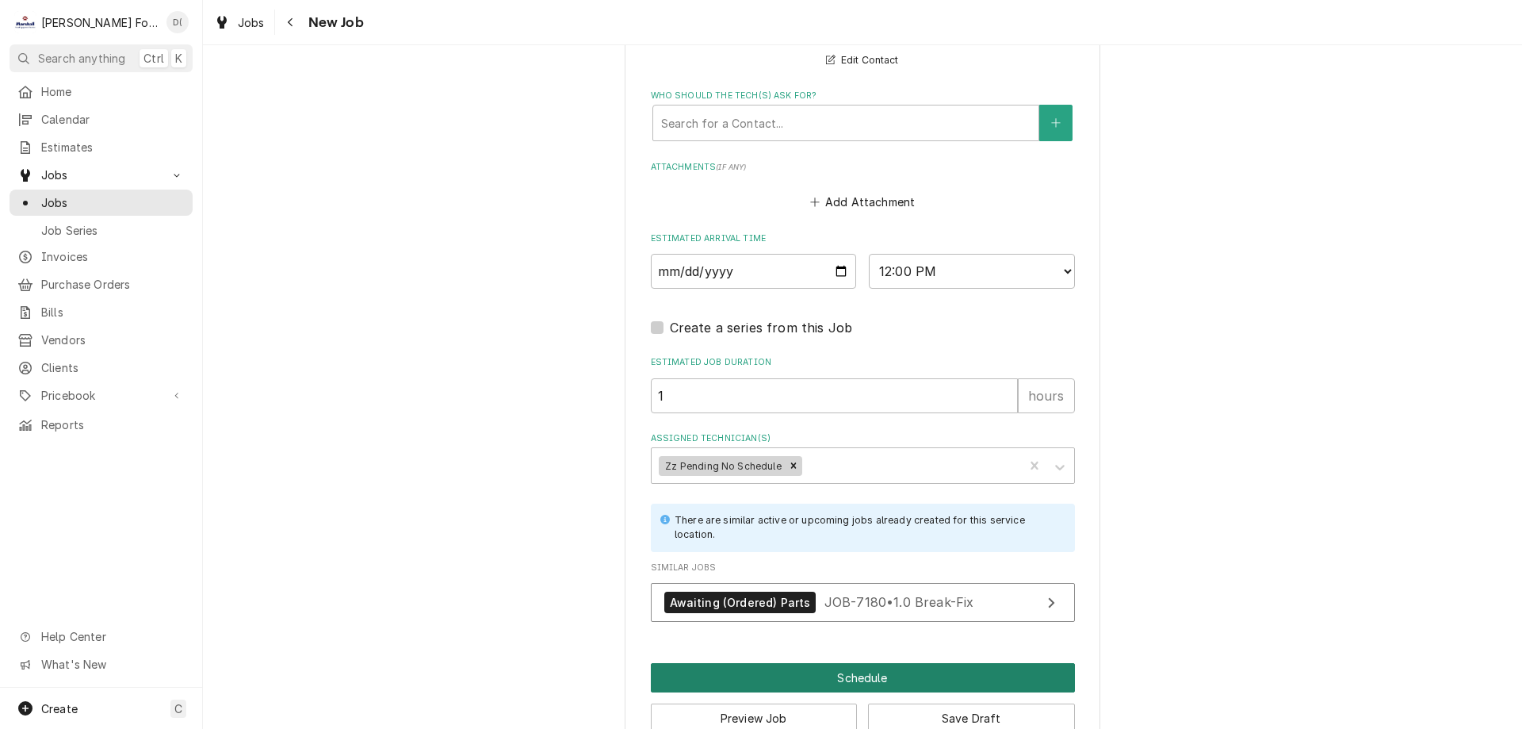
click at [798, 663] on button "Schedule" at bounding box center [863, 677] width 424 height 29
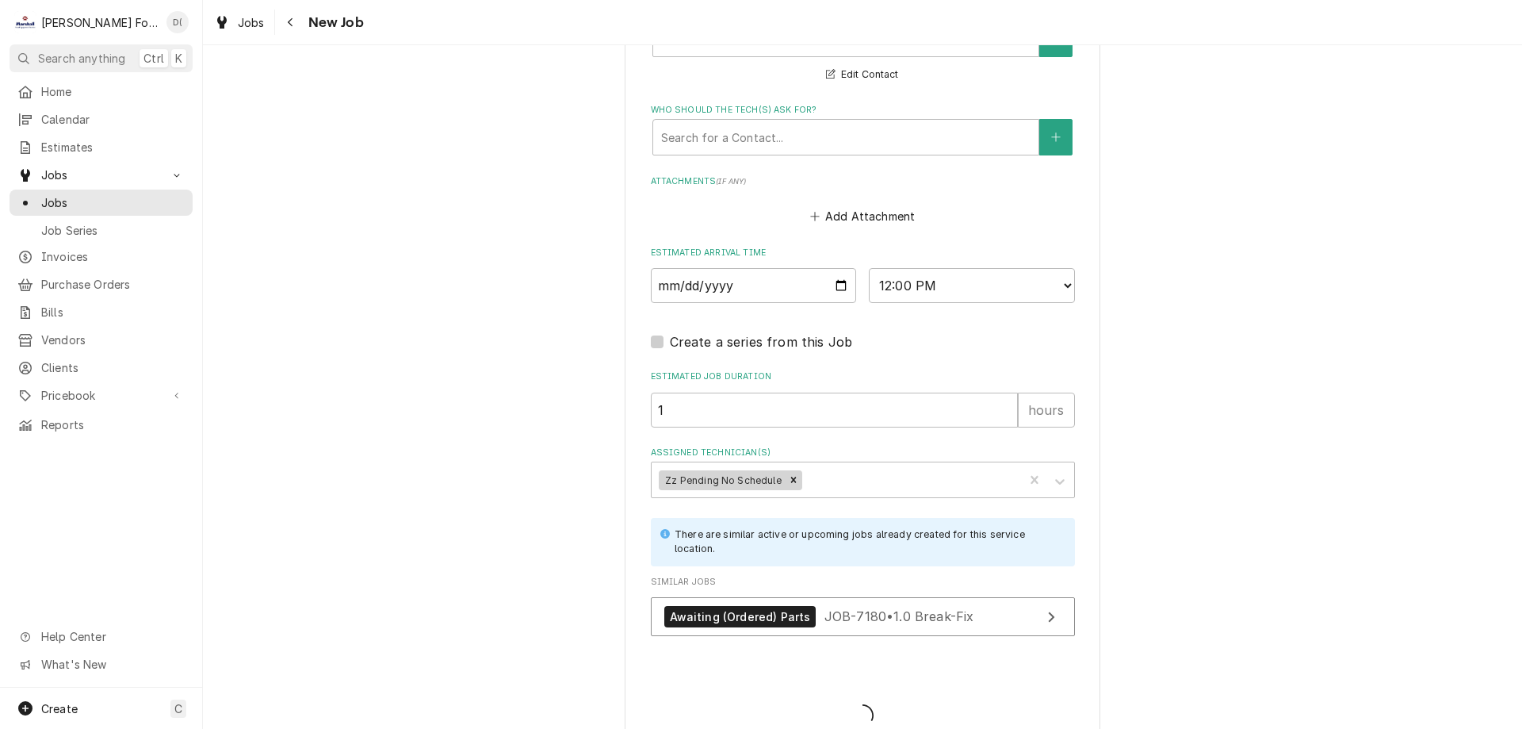
type textarea "x"
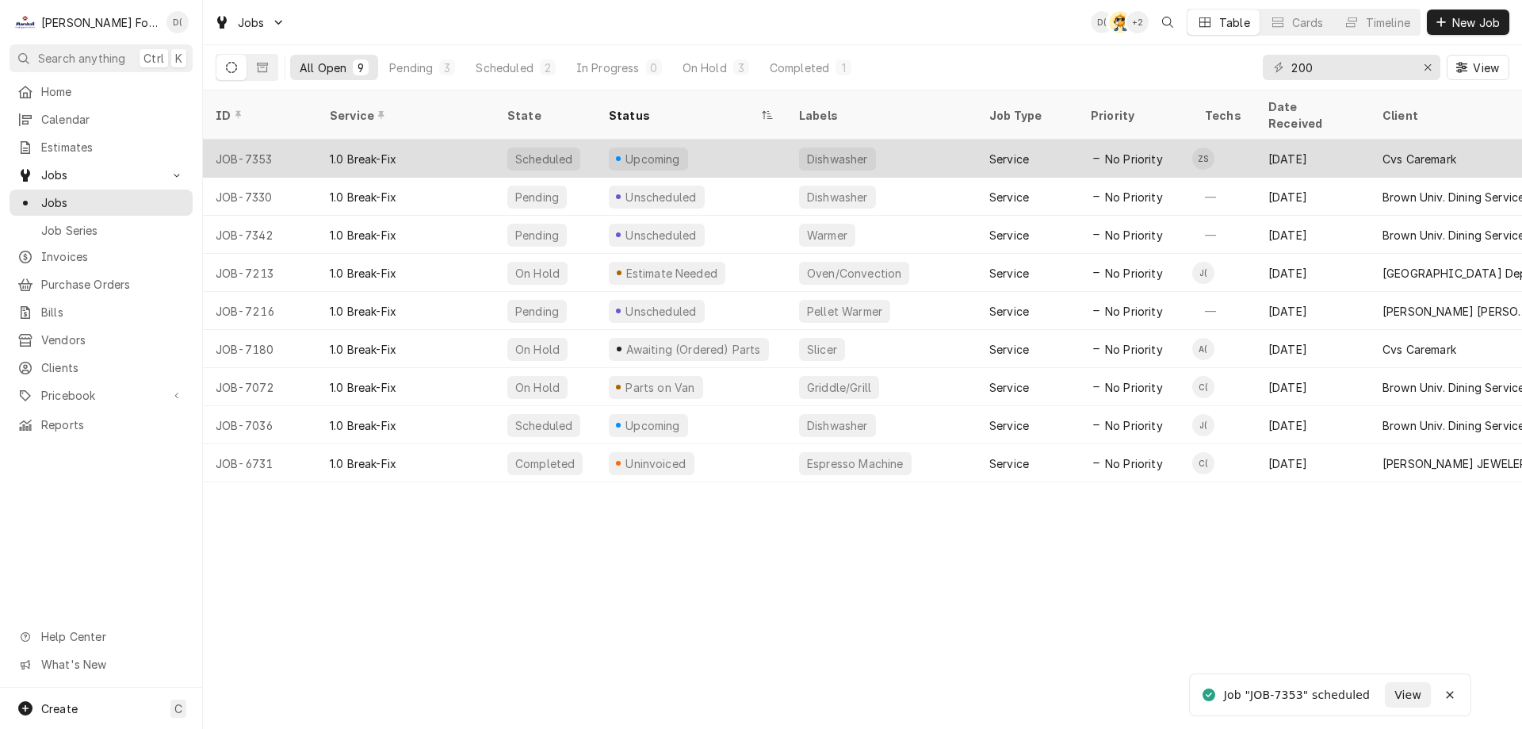
click at [734, 140] on div "Upcoming" at bounding box center [691, 159] width 190 height 38
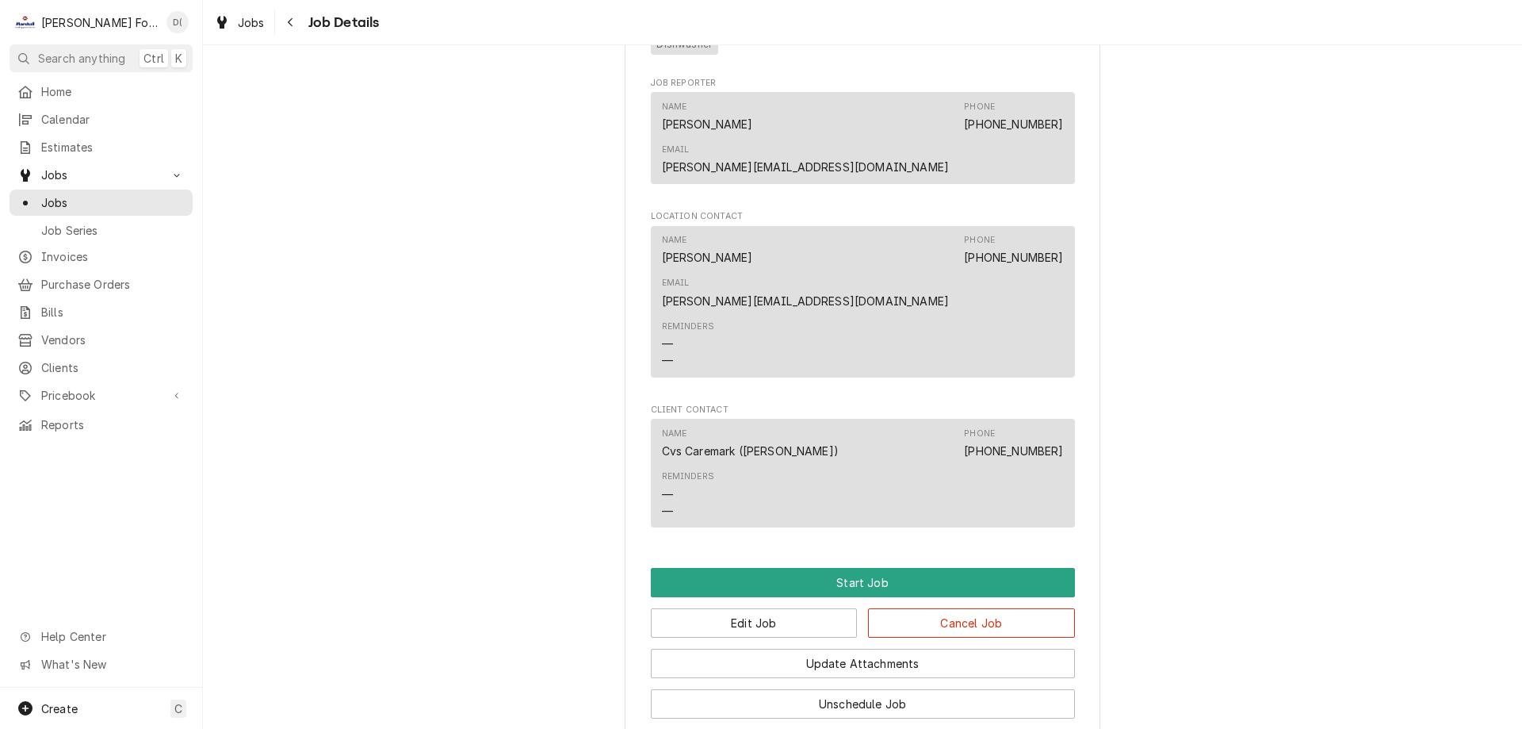
scroll to position [1536, 0]
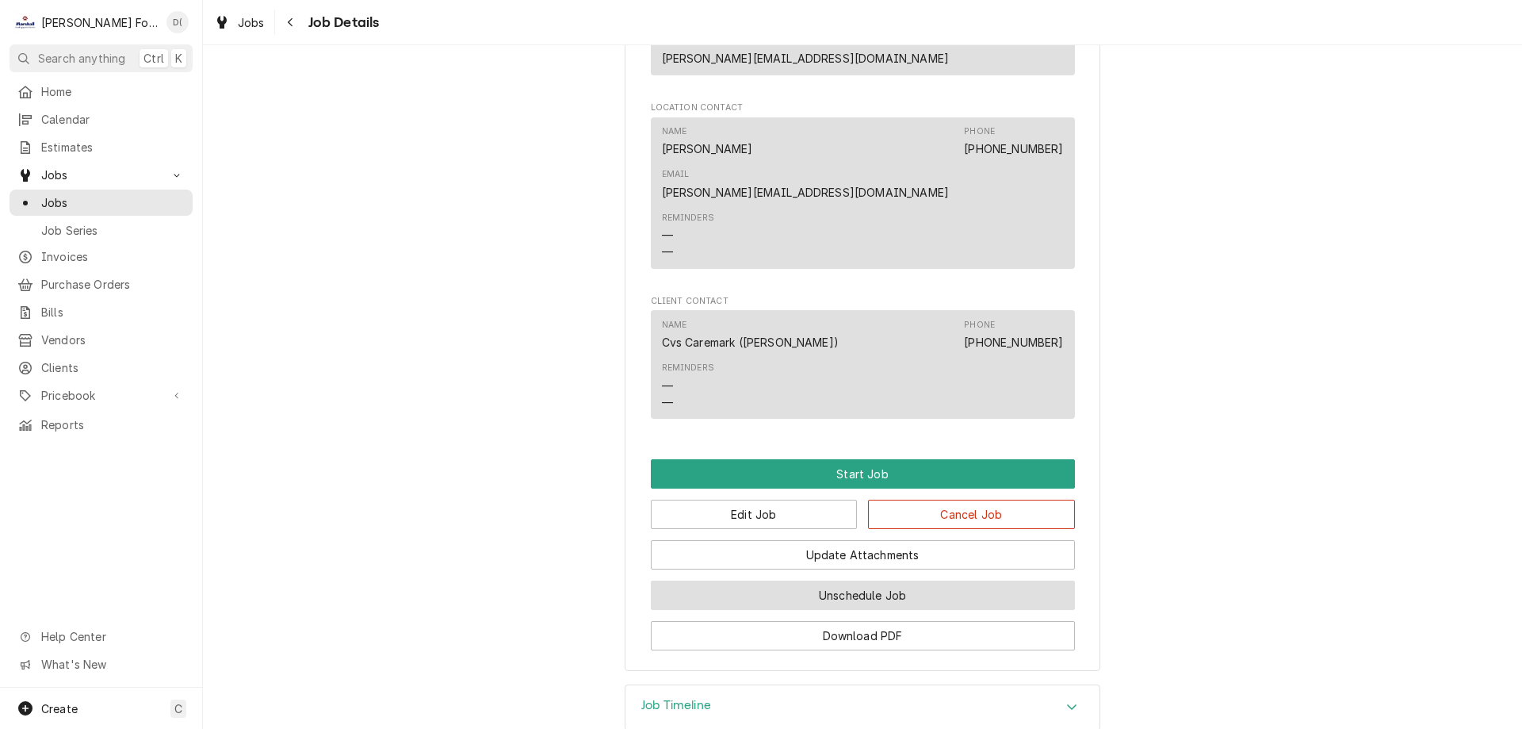
click at [848, 580] on button "Unschedule Job" at bounding box center [863, 594] width 424 height 29
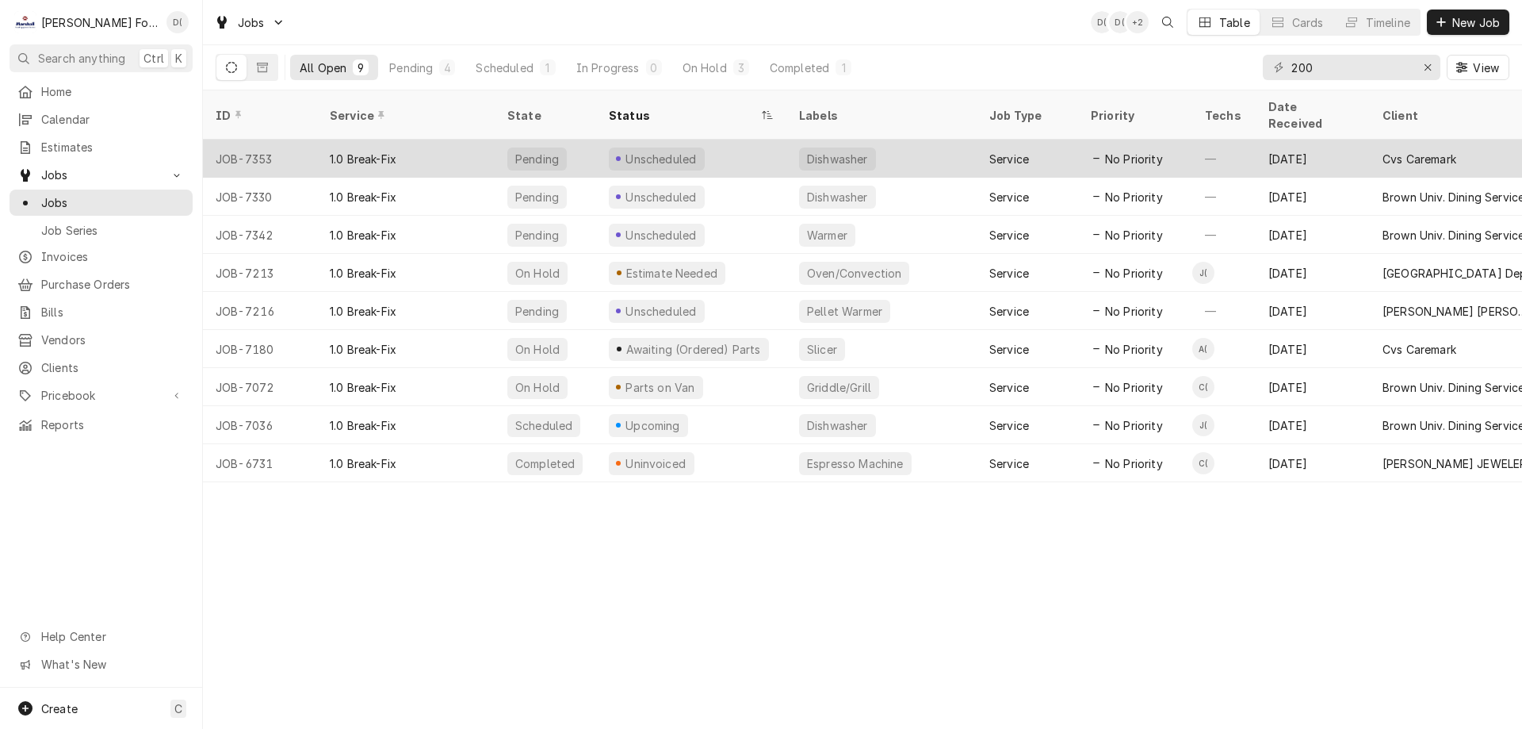
click at [734, 141] on div "Unscheduled" at bounding box center [691, 159] width 190 height 38
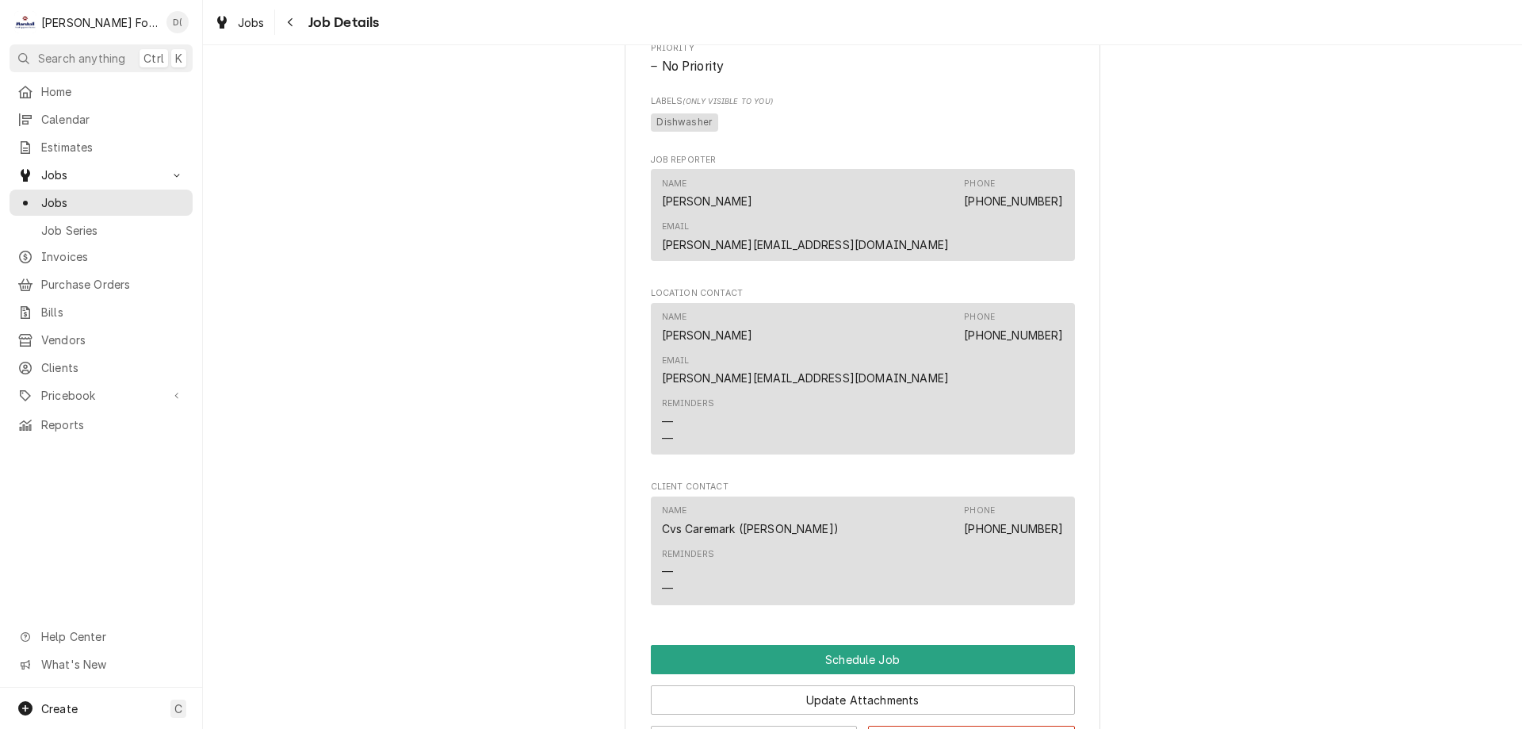
scroll to position [1295, 0]
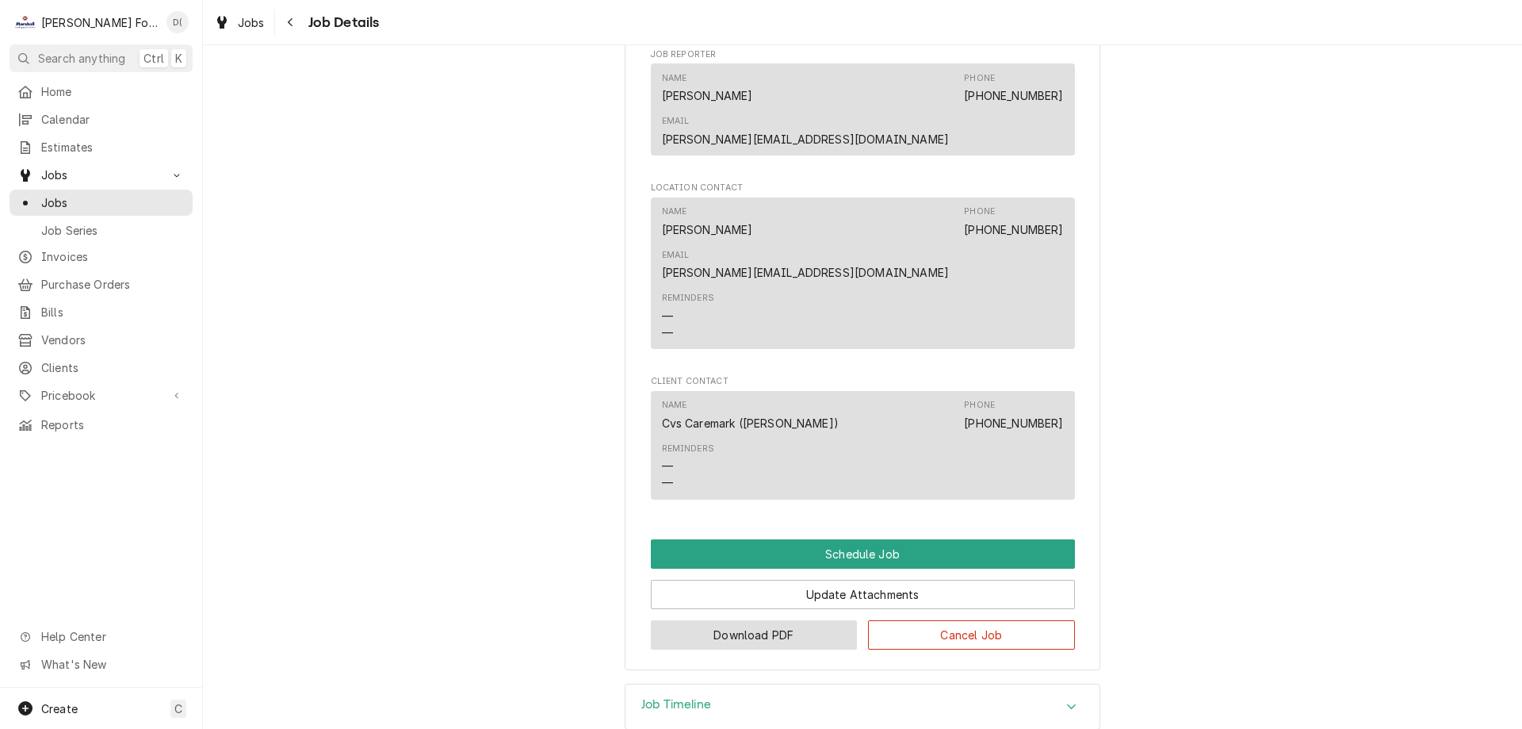
click at [767, 620] on button "Download PDF" at bounding box center [754, 634] width 207 height 29
click at [88, 189] on link "Jobs" at bounding box center [101, 202] width 183 height 26
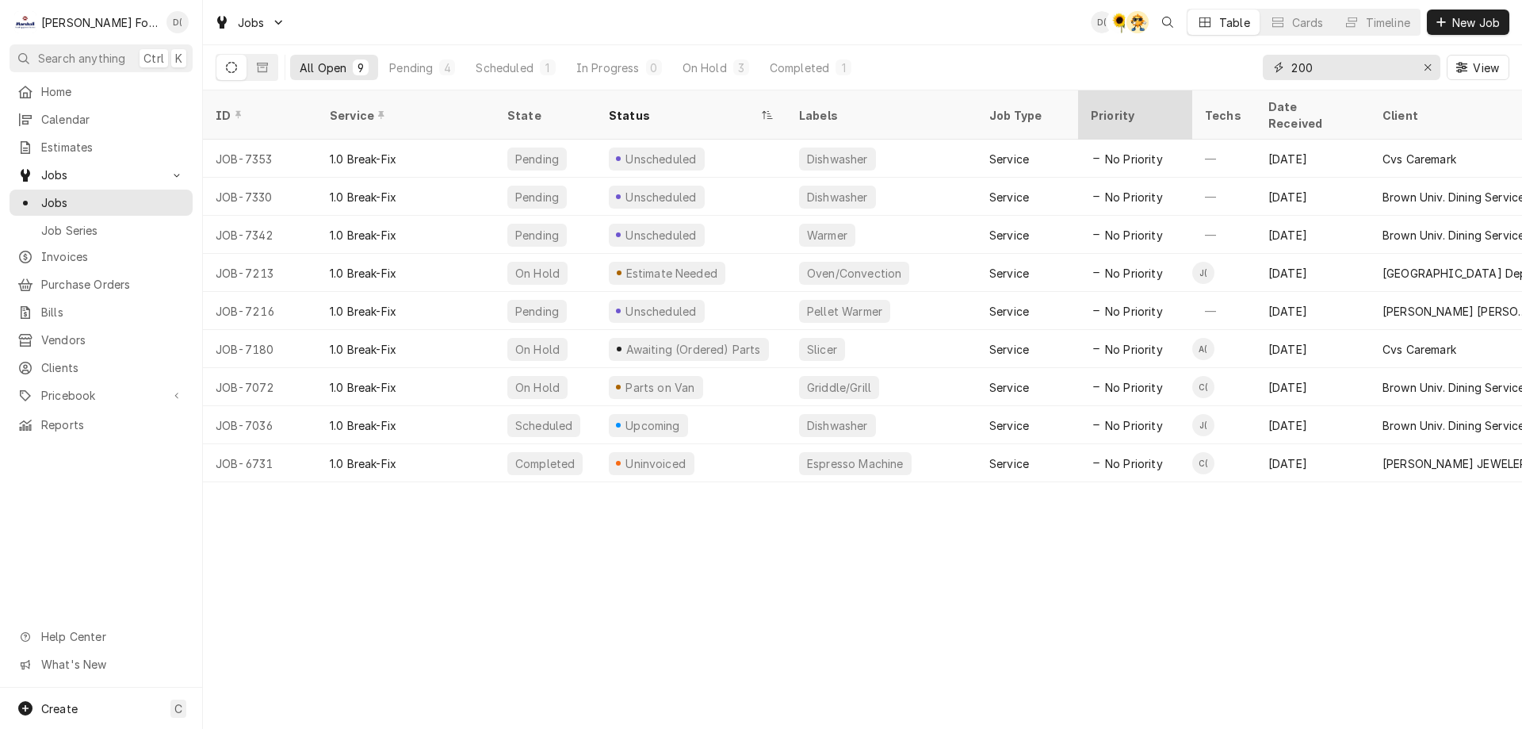
drag, startPoint x: 1344, startPoint y: 74, endPoint x: 1173, endPoint y: 101, distance: 173.5
click at [1175, 102] on div "Jobs D( C( AT Table Cards Timeline New Job All Open 9 Pending 4 Scheduled 1 In …" at bounding box center [862, 364] width 1319 height 729
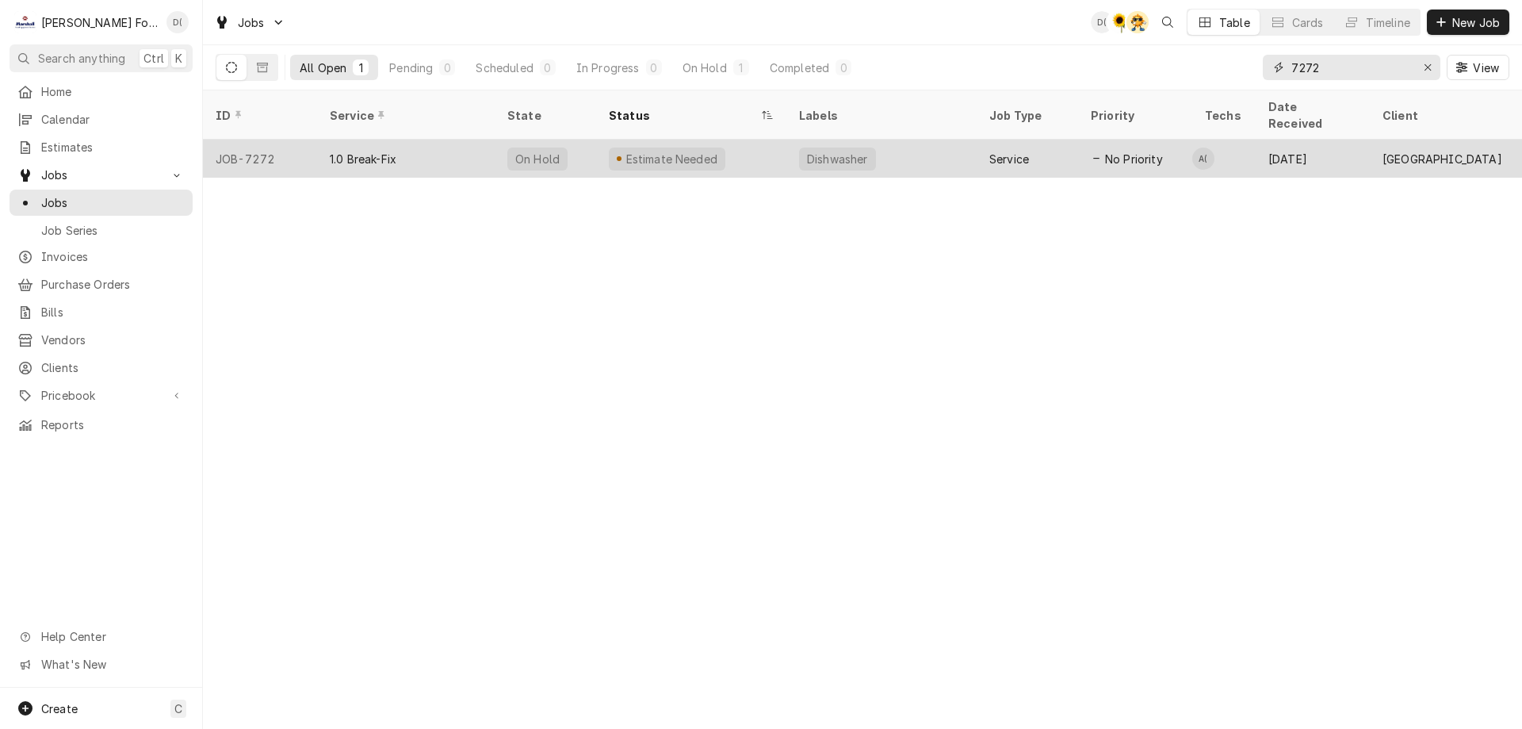
type input "7272"
click at [767, 140] on div "Estimate Needed" at bounding box center [691, 159] width 190 height 38
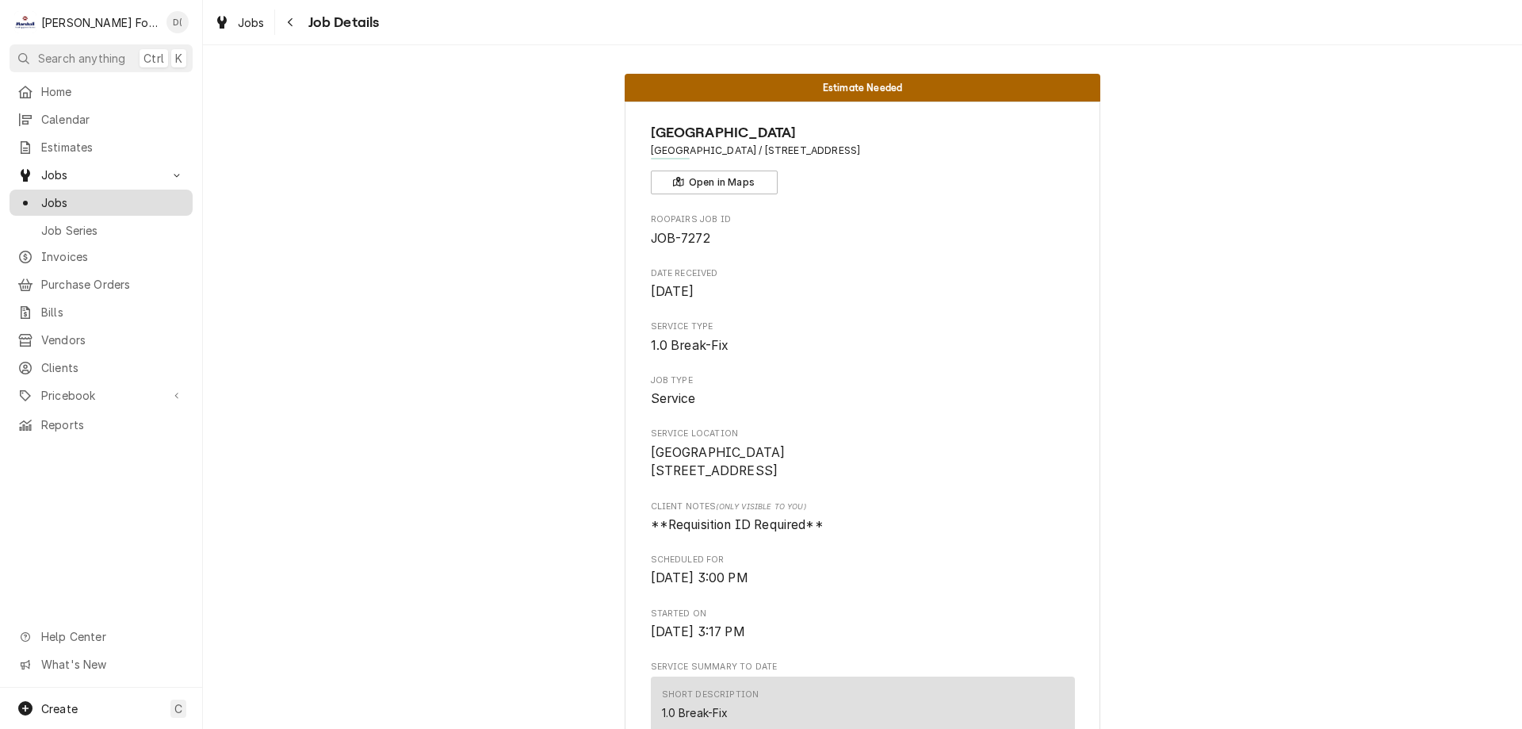
click at [130, 198] on span "Jobs" at bounding box center [112, 202] width 143 height 17
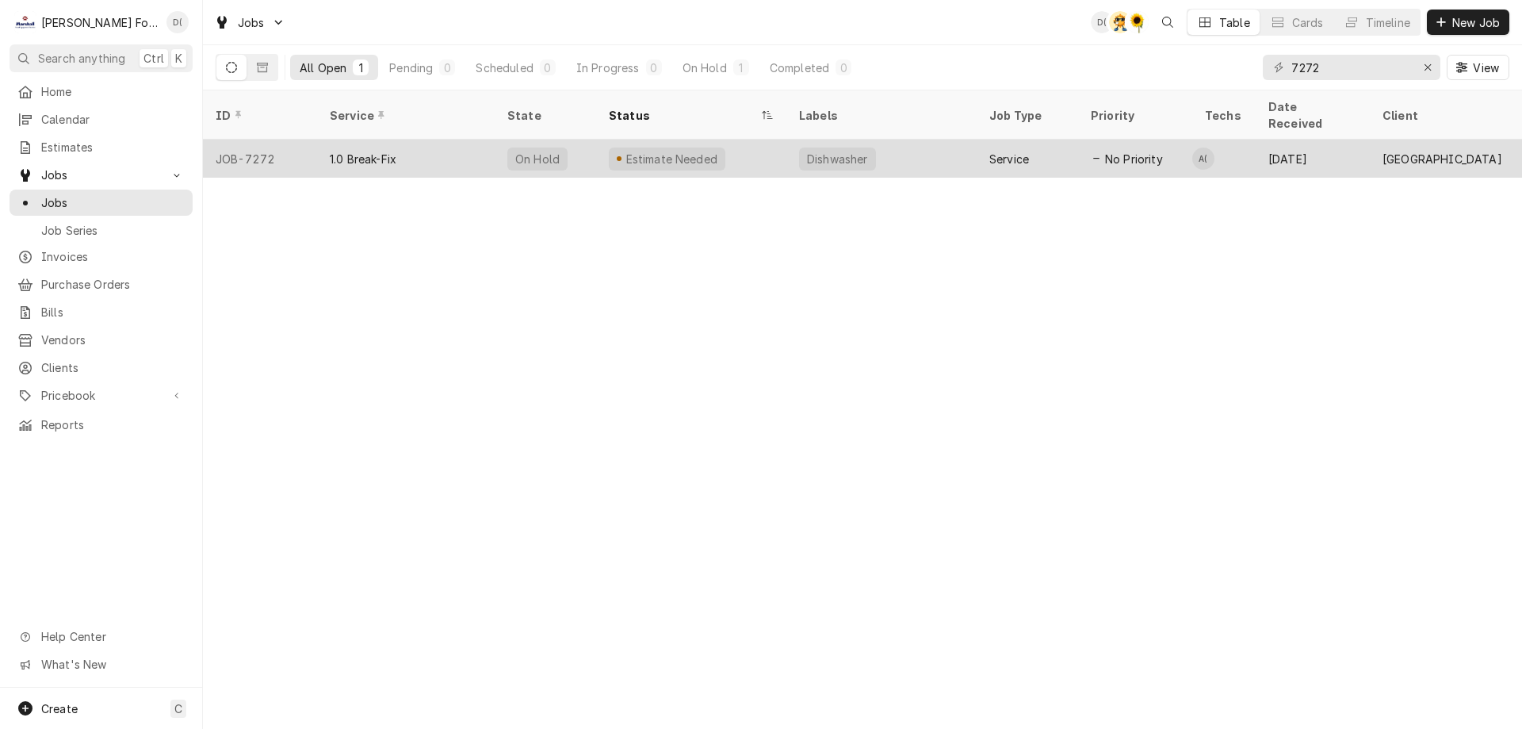
click at [733, 141] on div "Estimate Needed" at bounding box center [691, 159] width 190 height 38
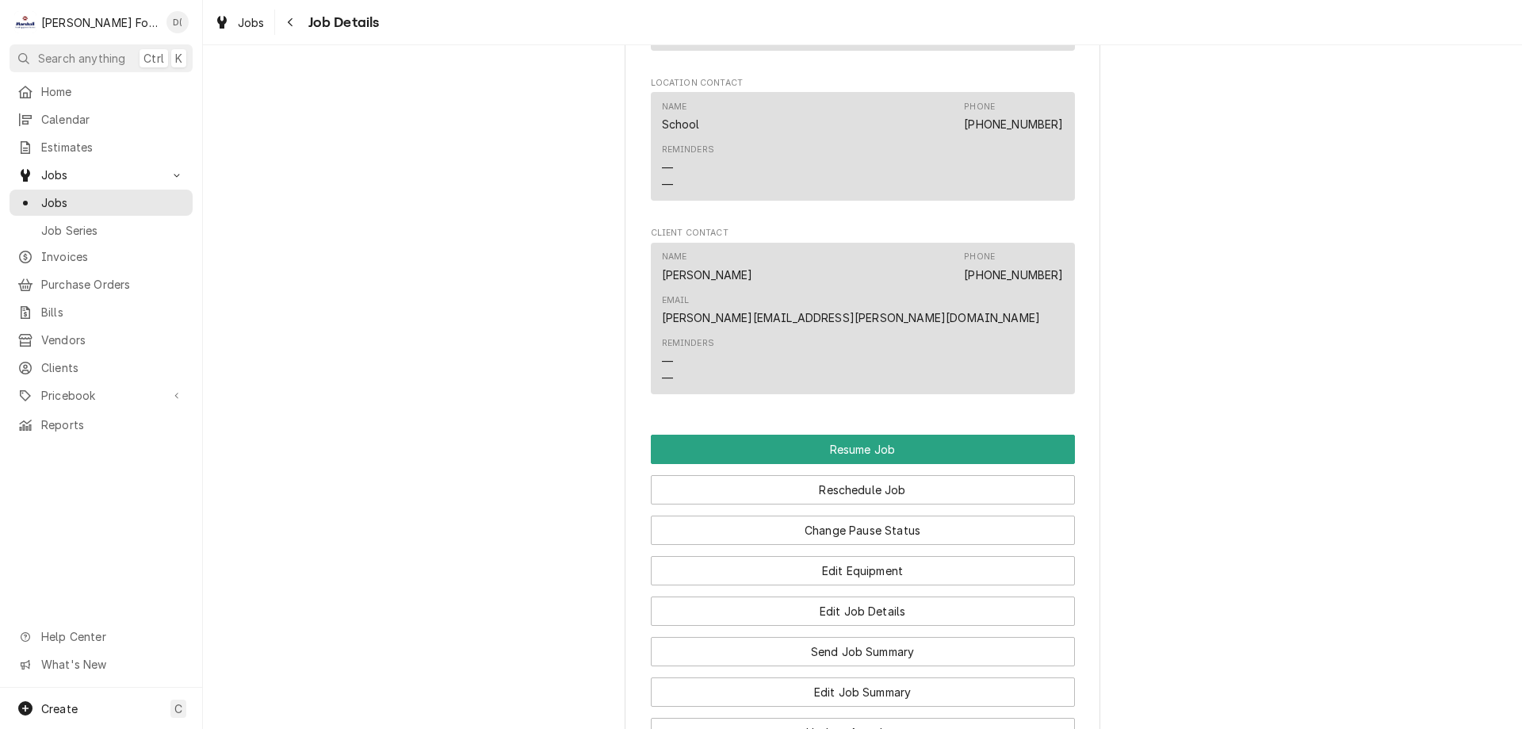
scroll to position [1665, 0]
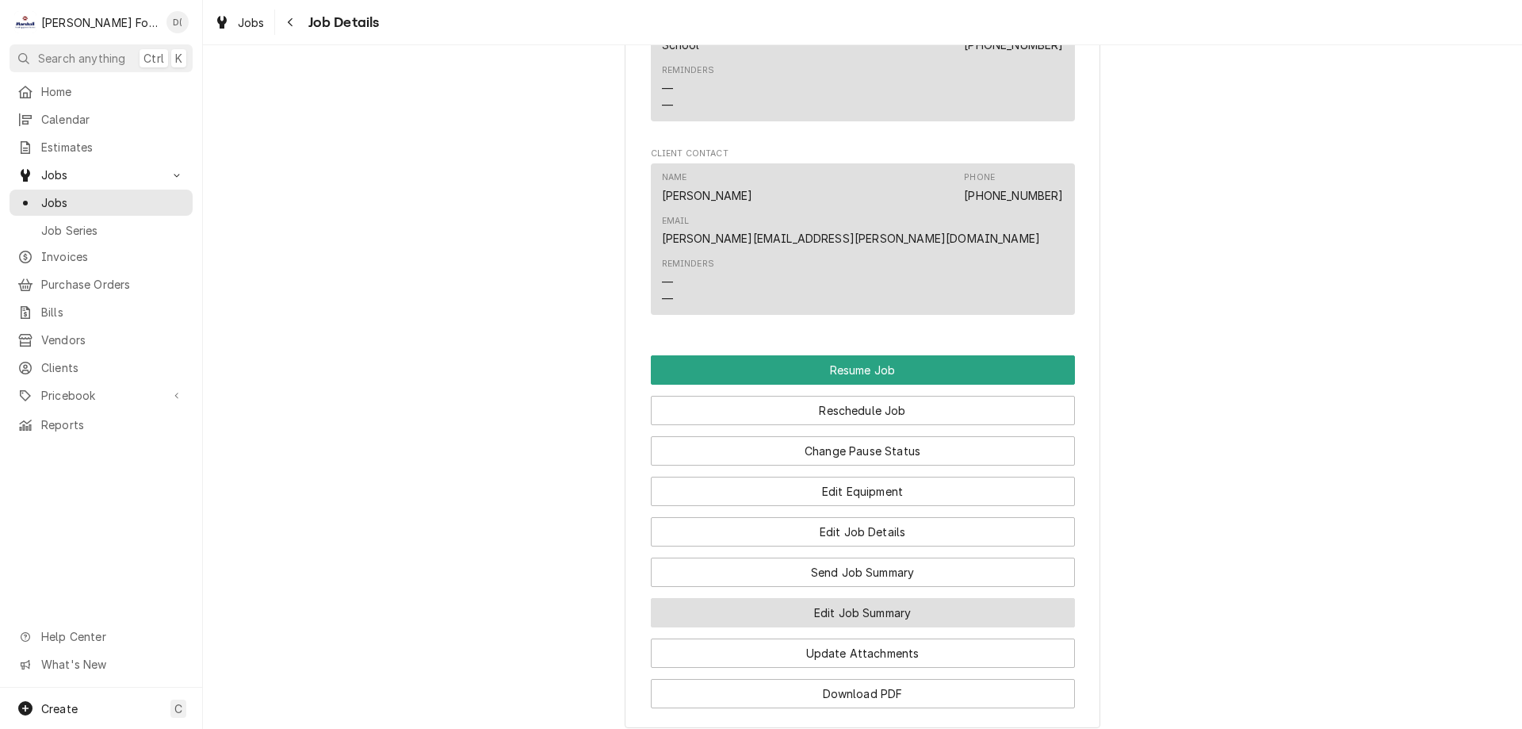
click at [829, 598] on button "Edit Job Summary" at bounding box center [863, 612] width 424 height 29
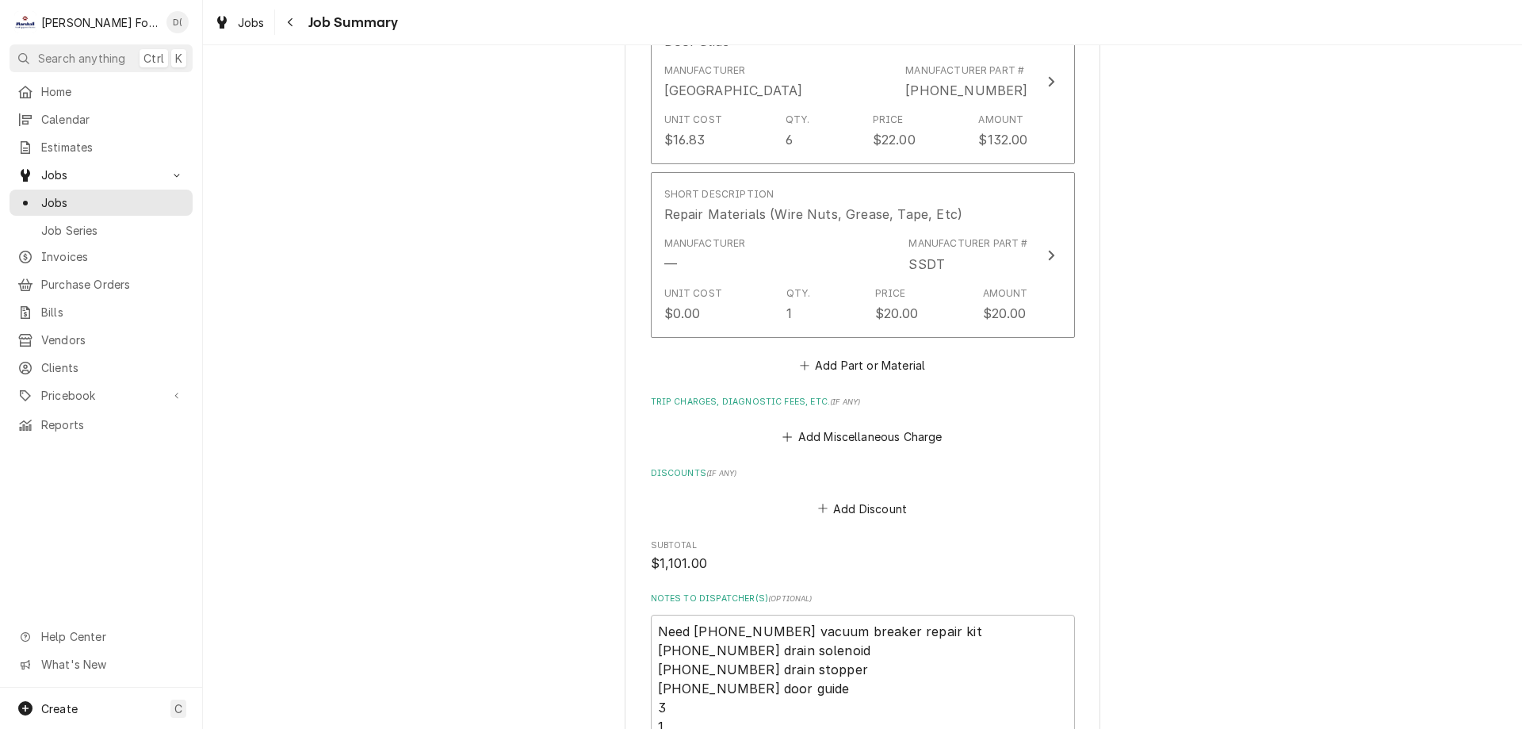
scroll to position [1823, 0]
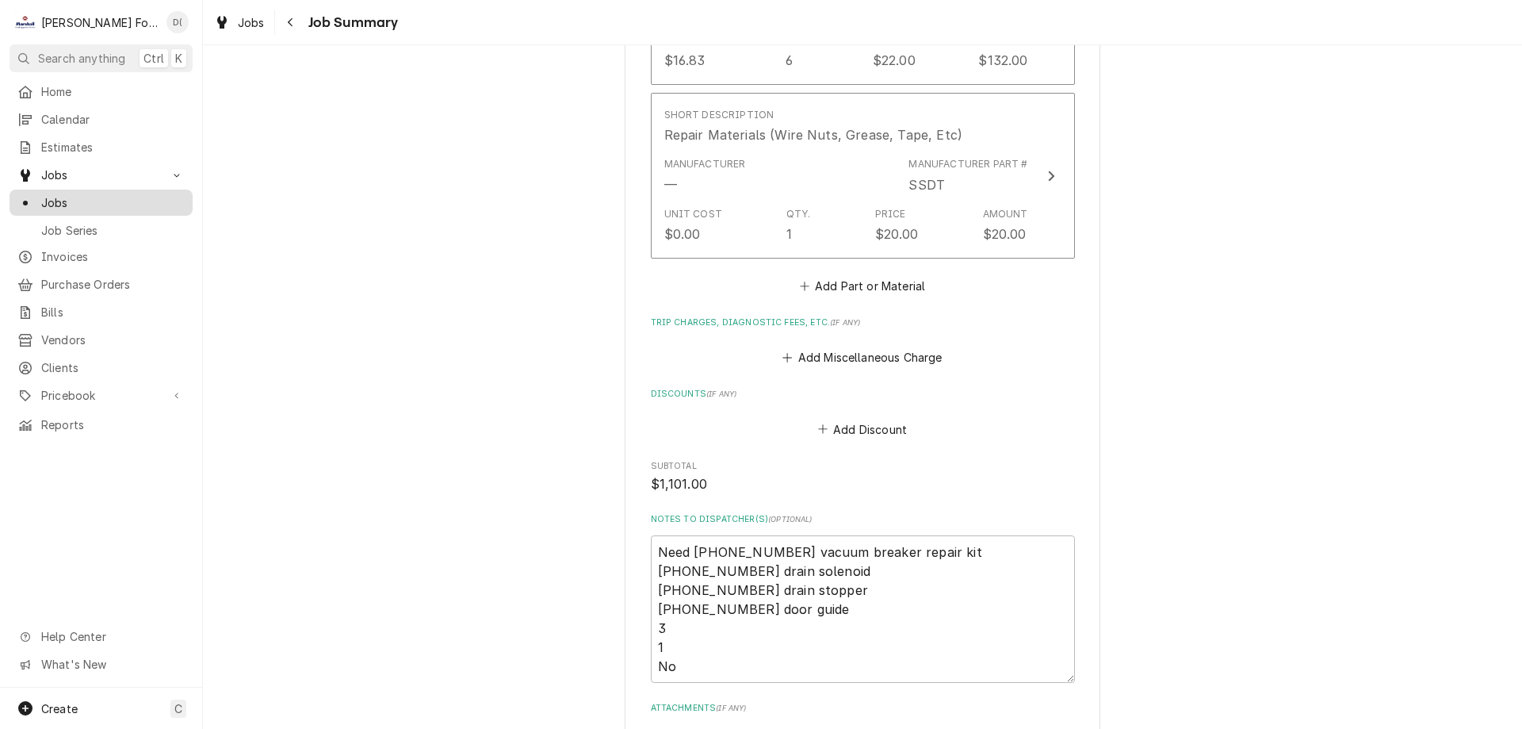
click at [77, 201] on span "Jobs" at bounding box center [112, 202] width 143 height 17
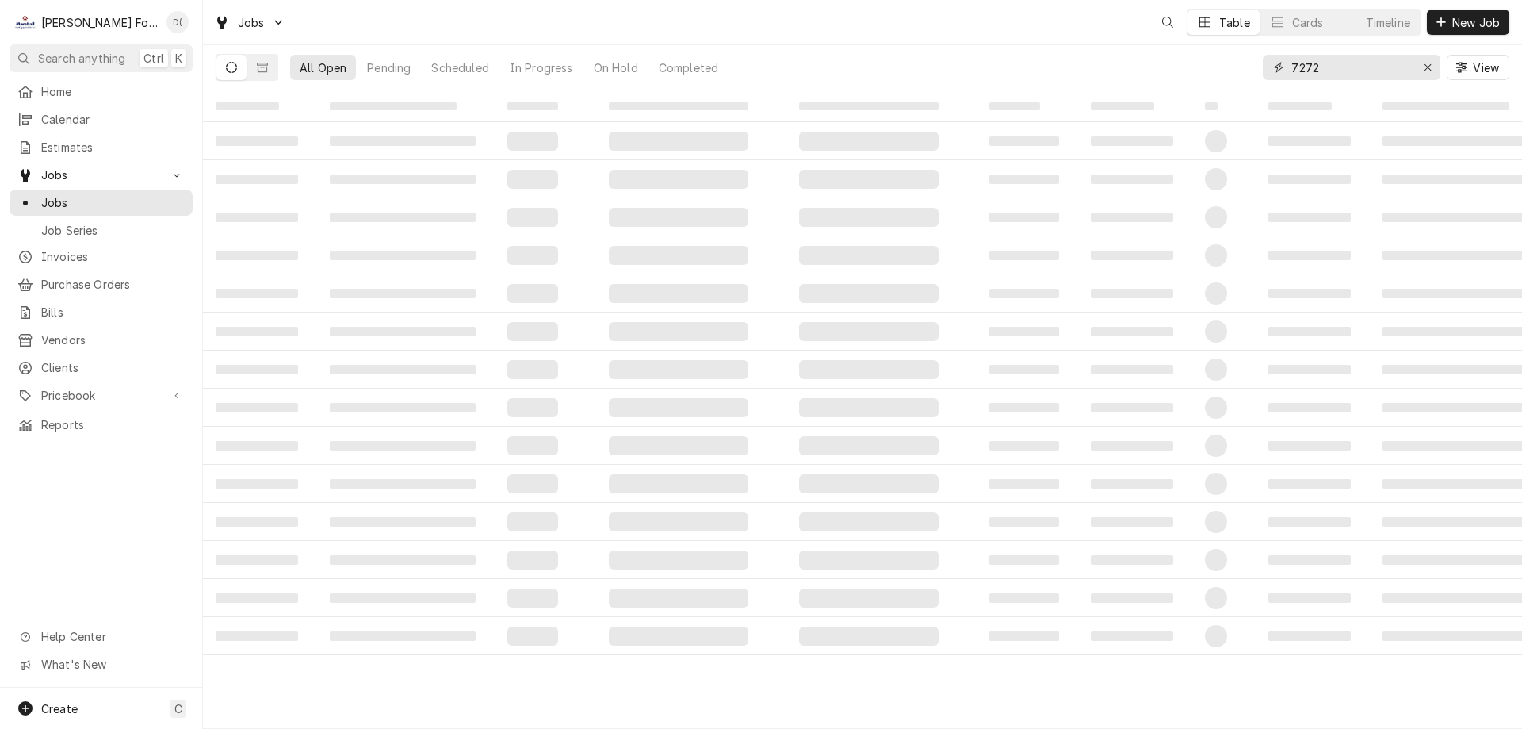
click at [1349, 70] on input "7272" at bounding box center [1350, 67] width 119 height 25
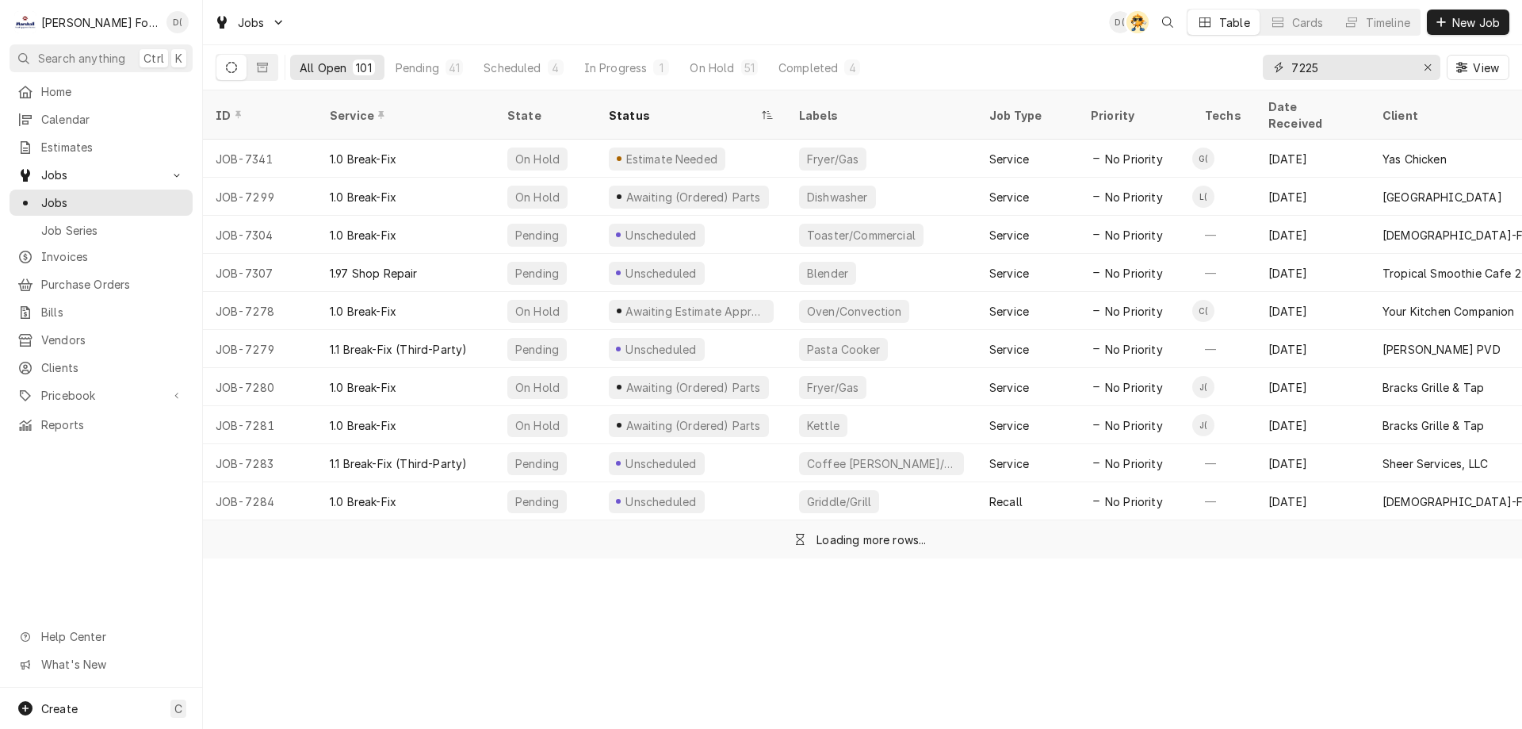
type input "7225"
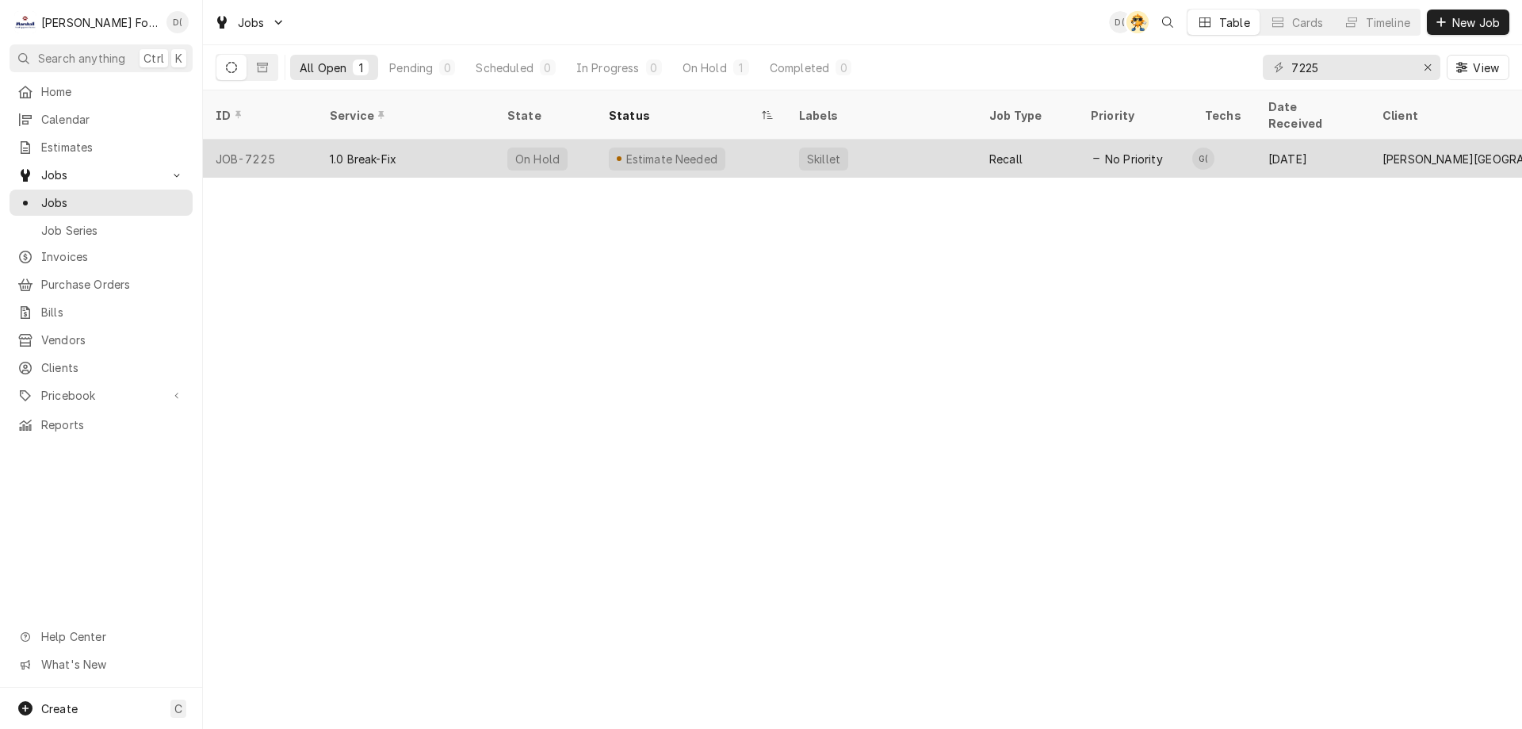
click at [790, 140] on div "Skillet" at bounding box center [881, 159] width 190 height 38
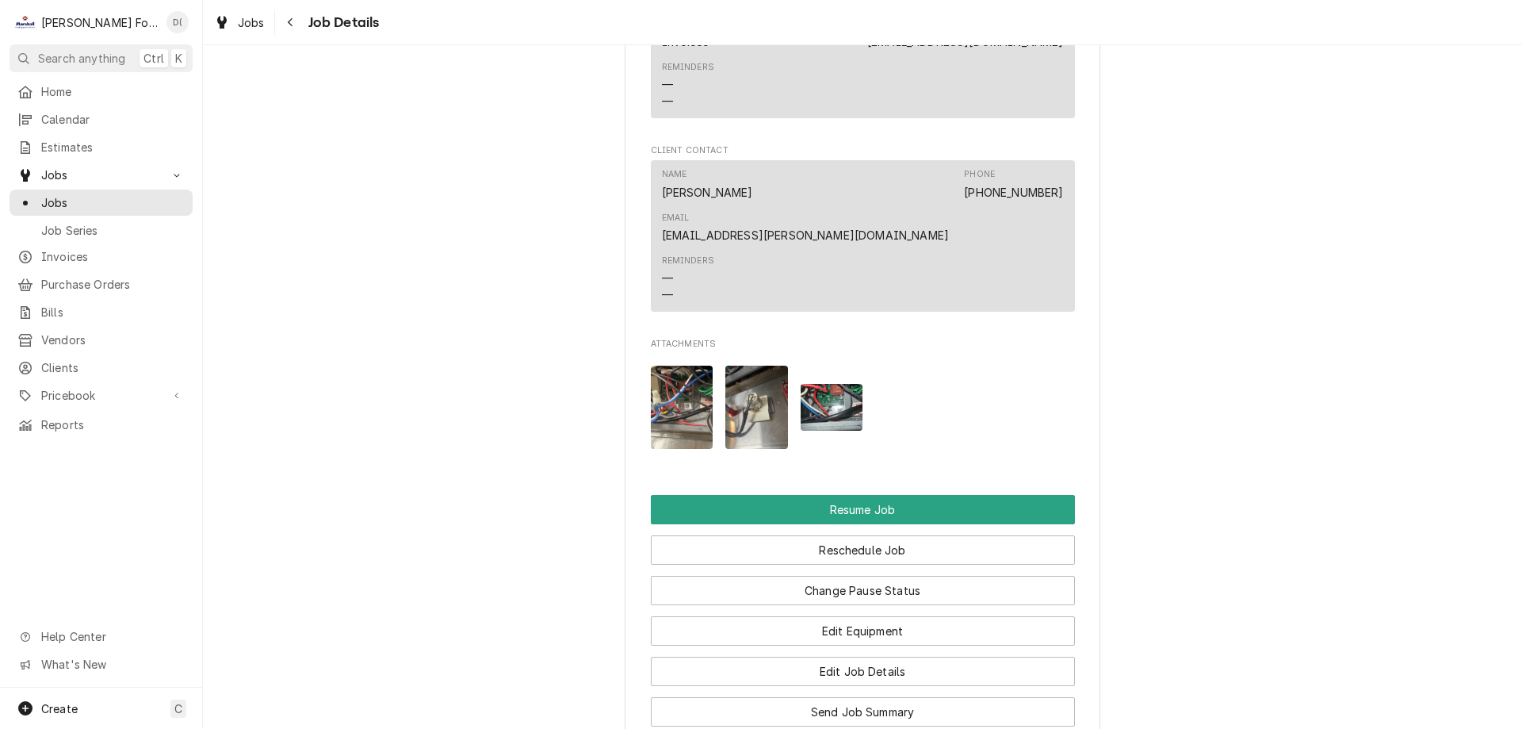
scroll to position [1823, 0]
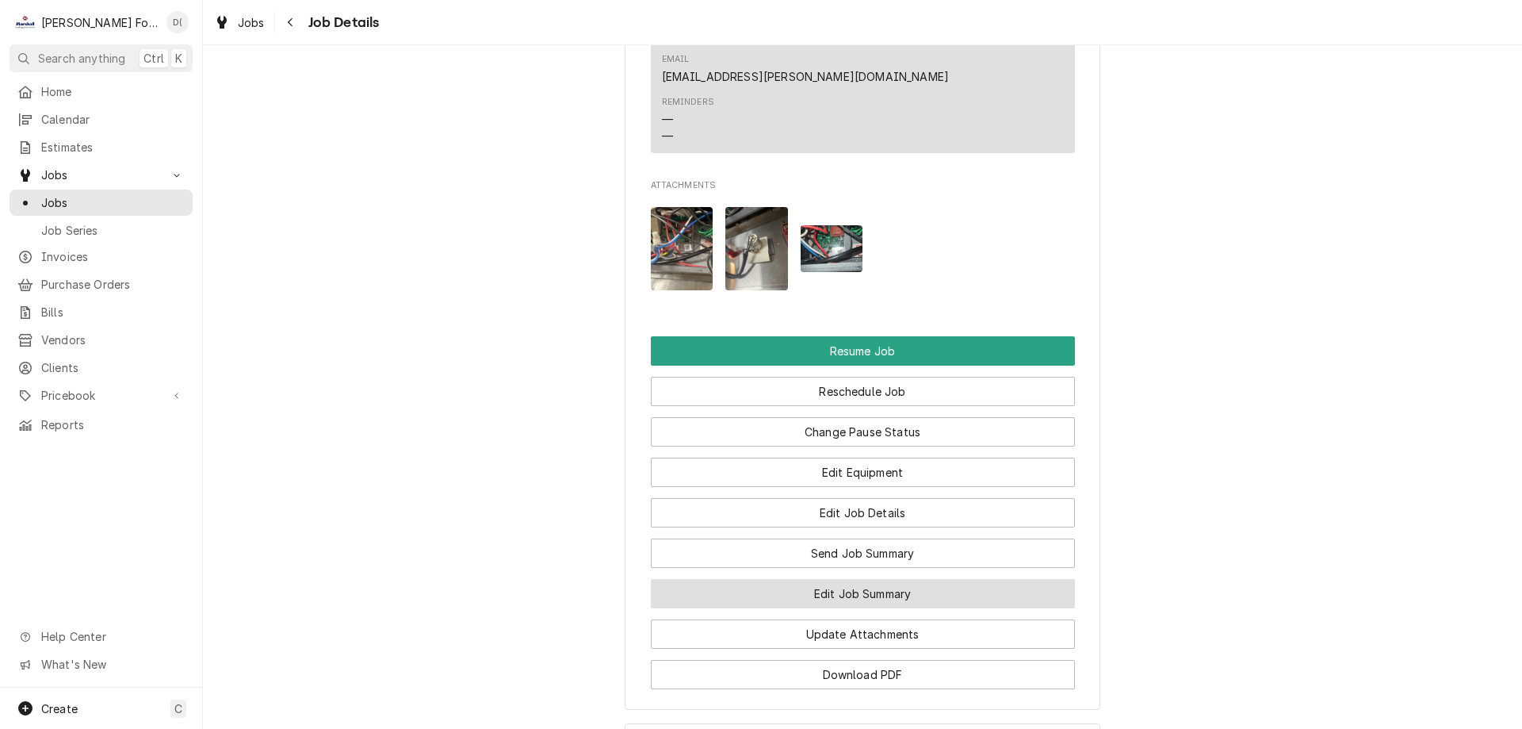
click at [815, 579] on button "Edit Job Summary" at bounding box center [863, 593] width 424 height 29
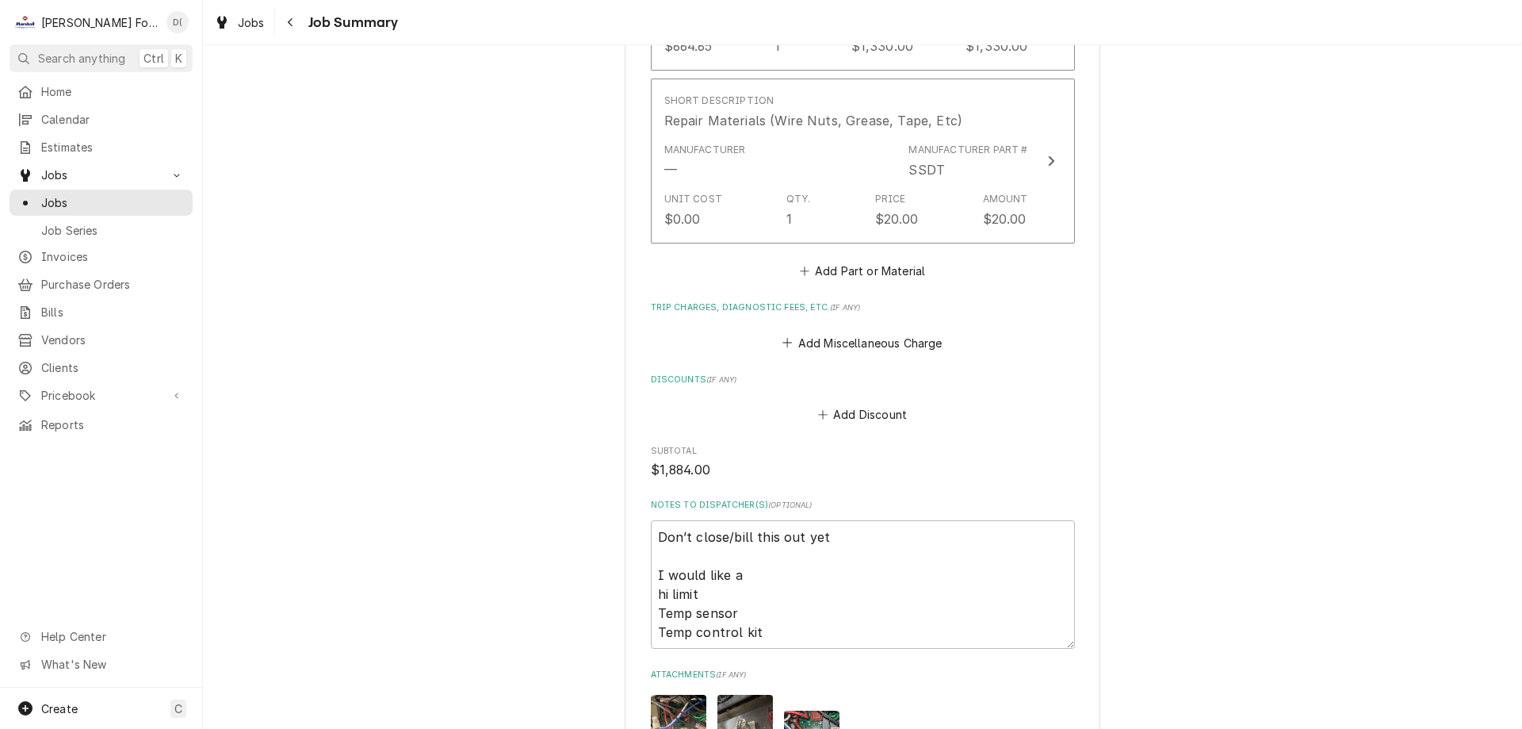
scroll to position [1823, 0]
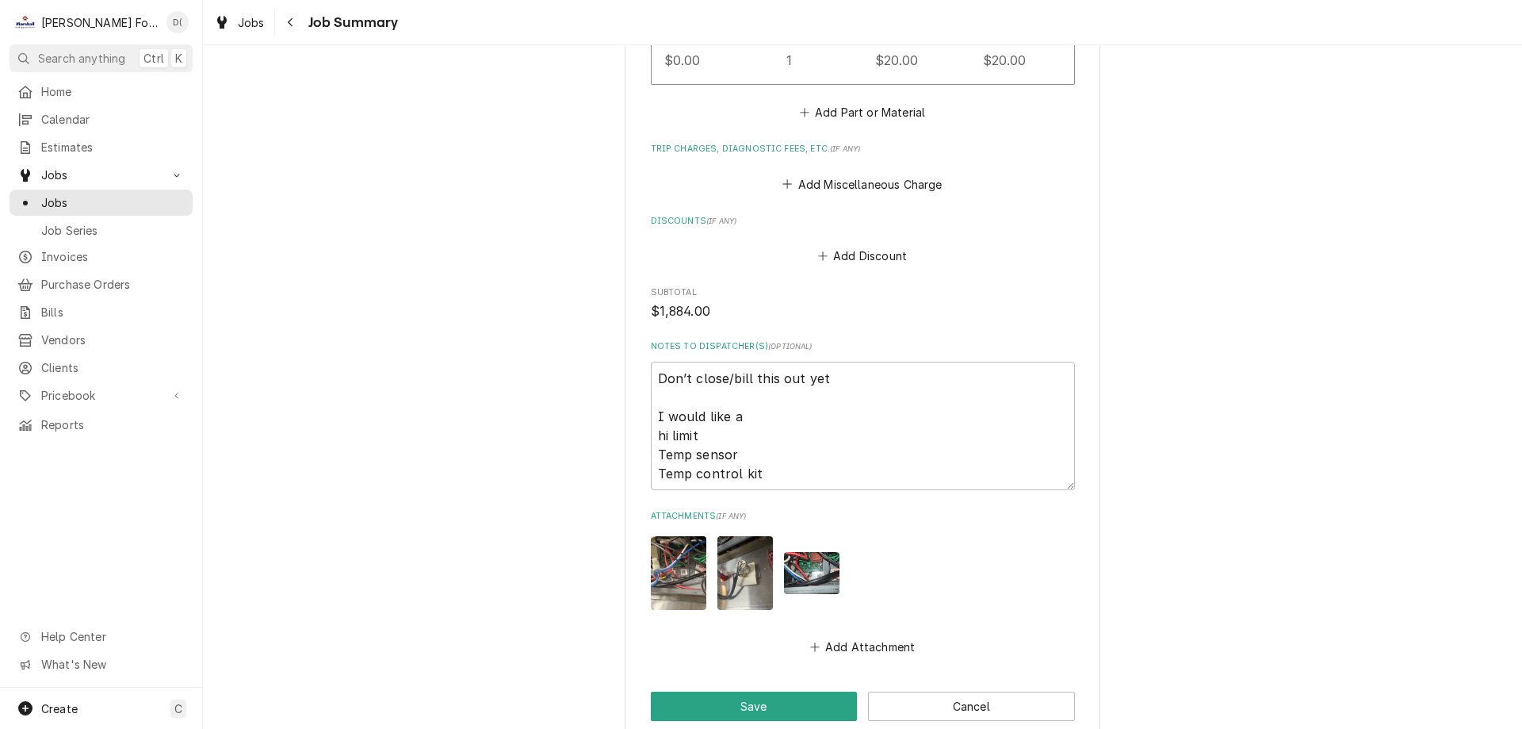
click at [115, 194] on span "Jobs" at bounding box center [112, 202] width 143 height 17
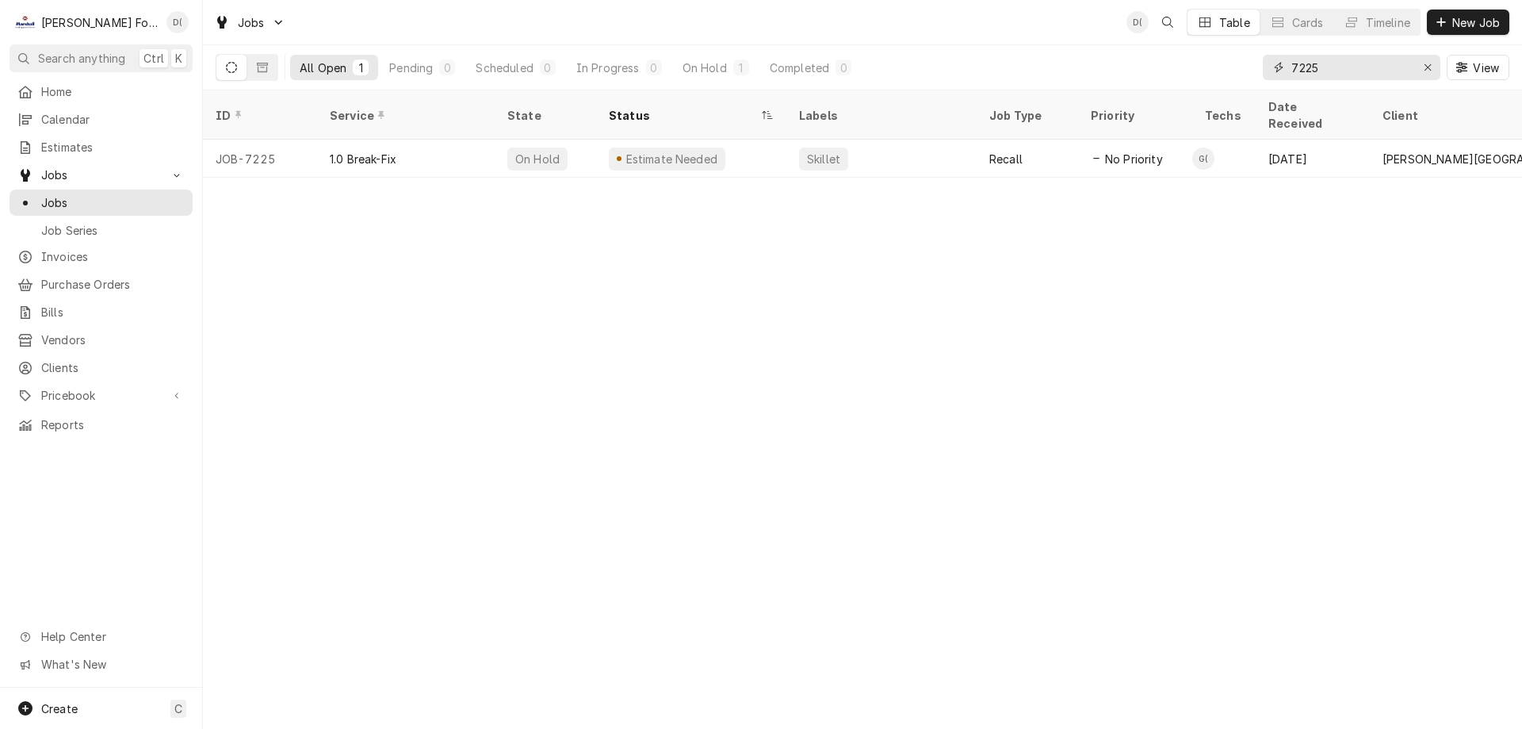
click at [1378, 73] on input "7225" at bounding box center [1350, 67] width 119 height 25
type input "7"
type input "3"
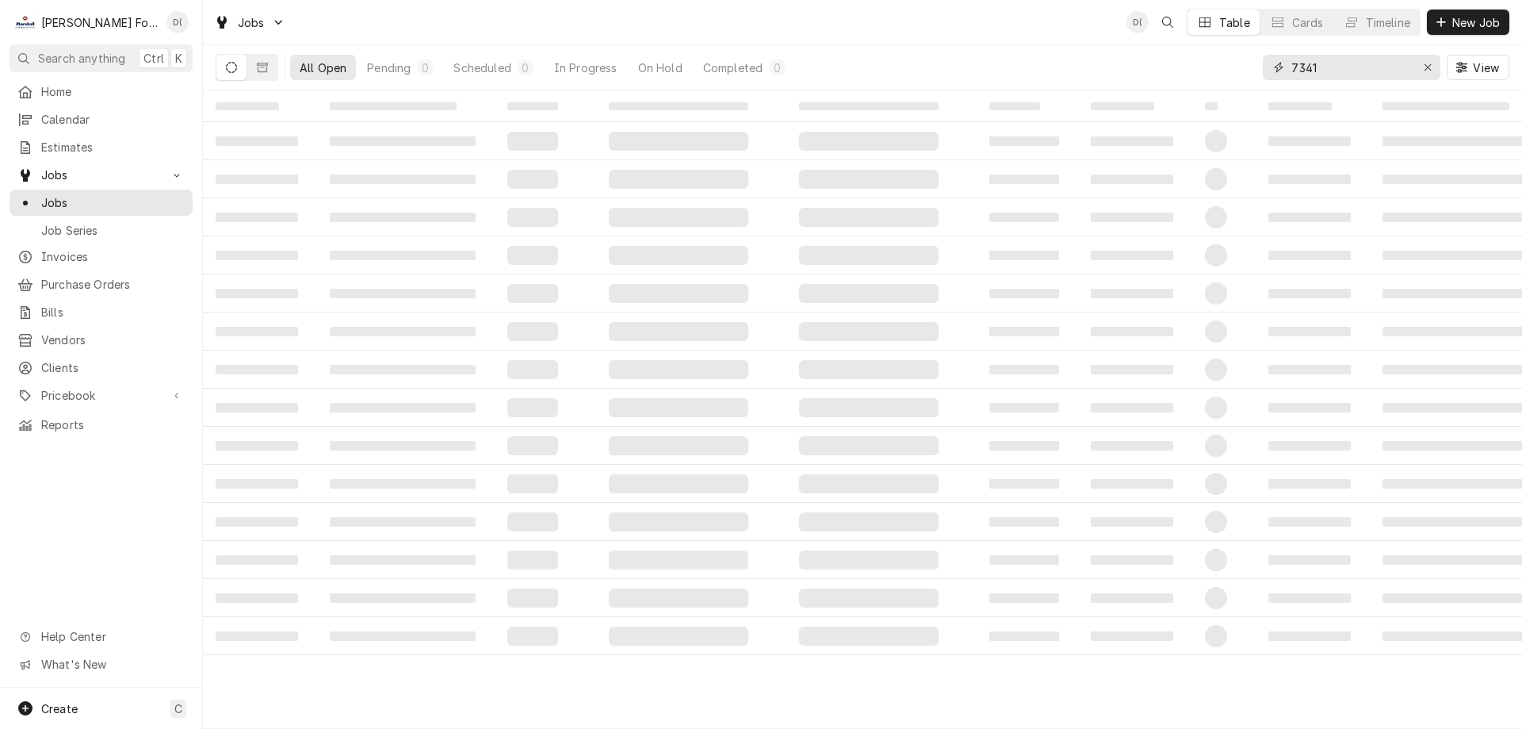
type input "7341"
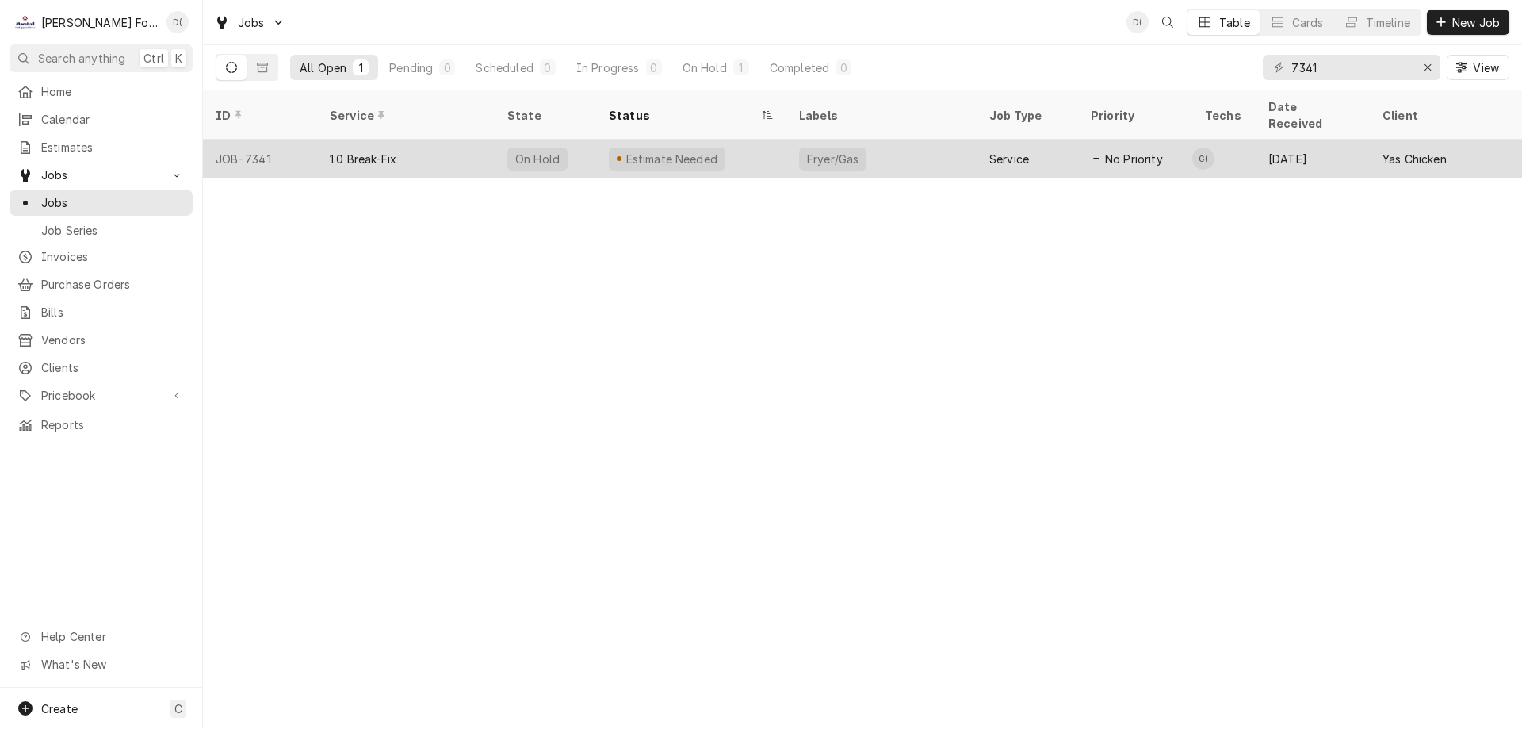
click at [751, 148] on div "Estimate Needed" at bounding box center [691, 159] width 190 height 38
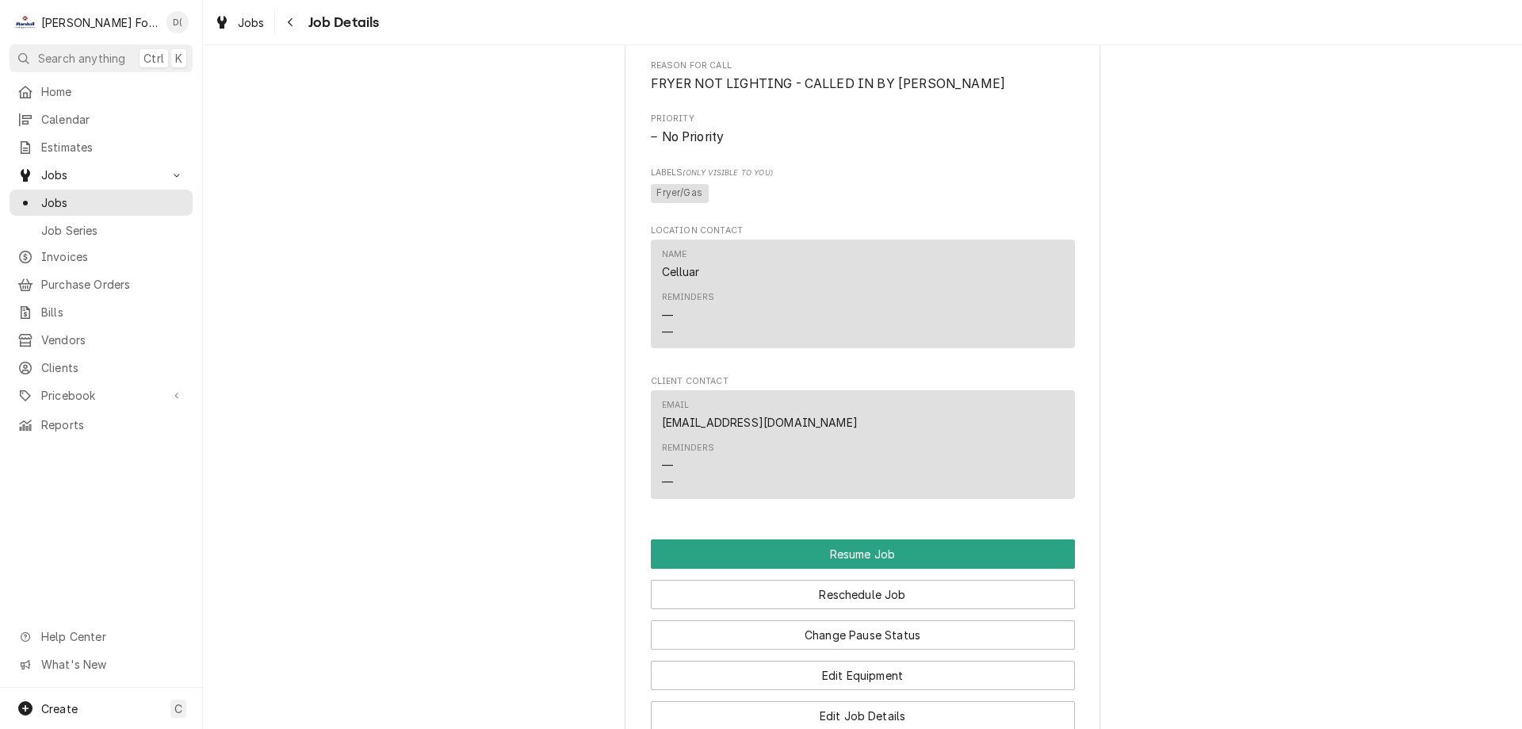
scroll to position [1348, 0]
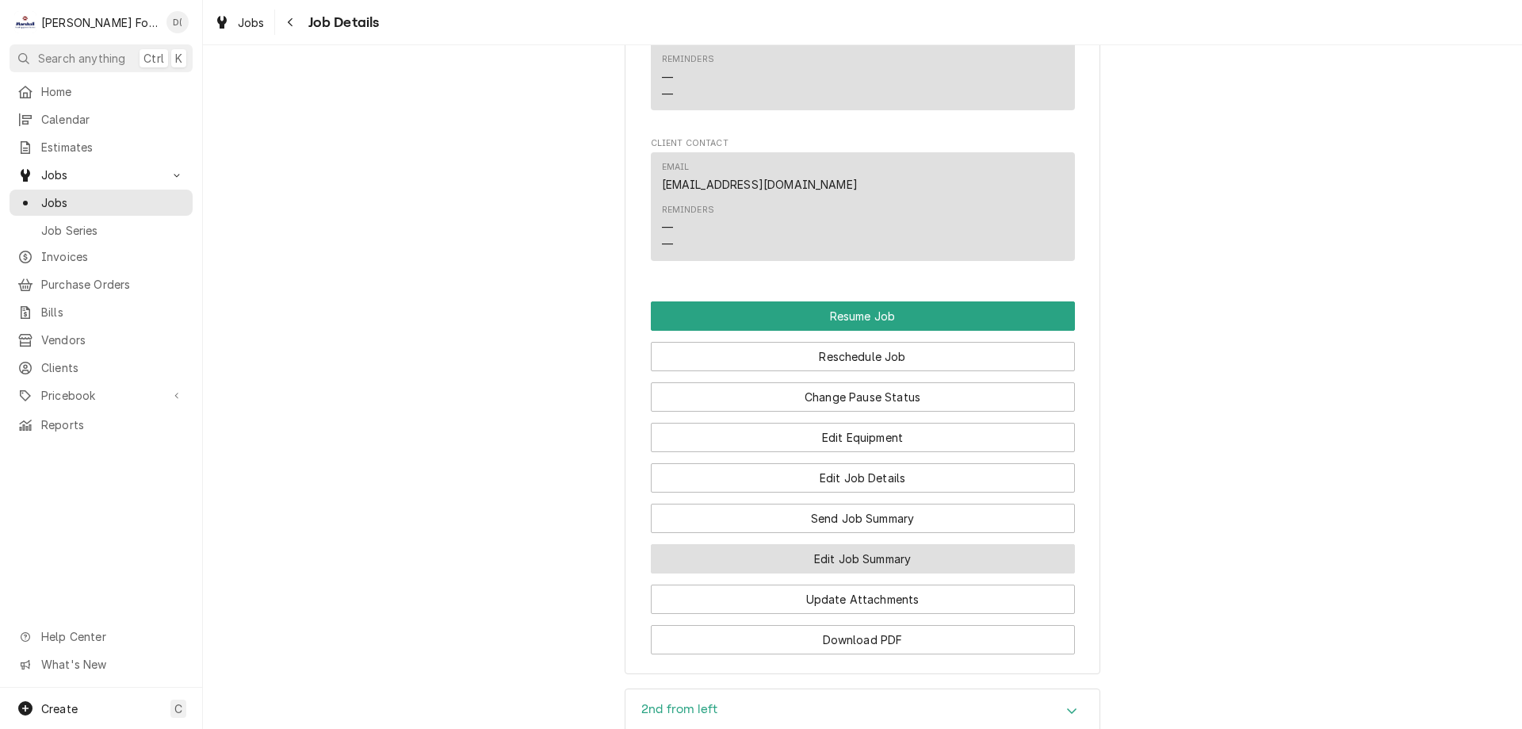
click at [835, 573] on button "Edit Job Summary" at bounding box center [863, 558] width 424 height 29
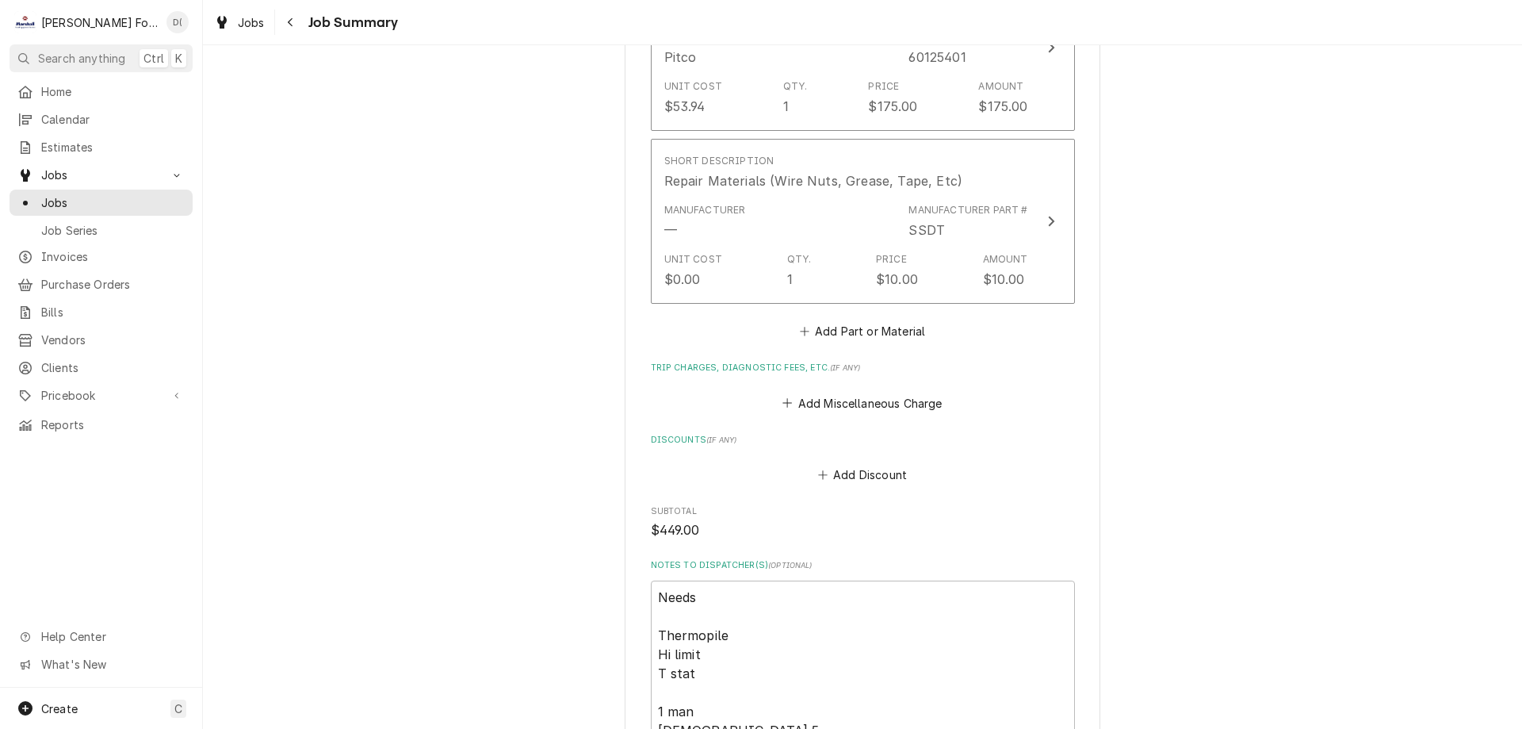
scroll to position [1744, 0]
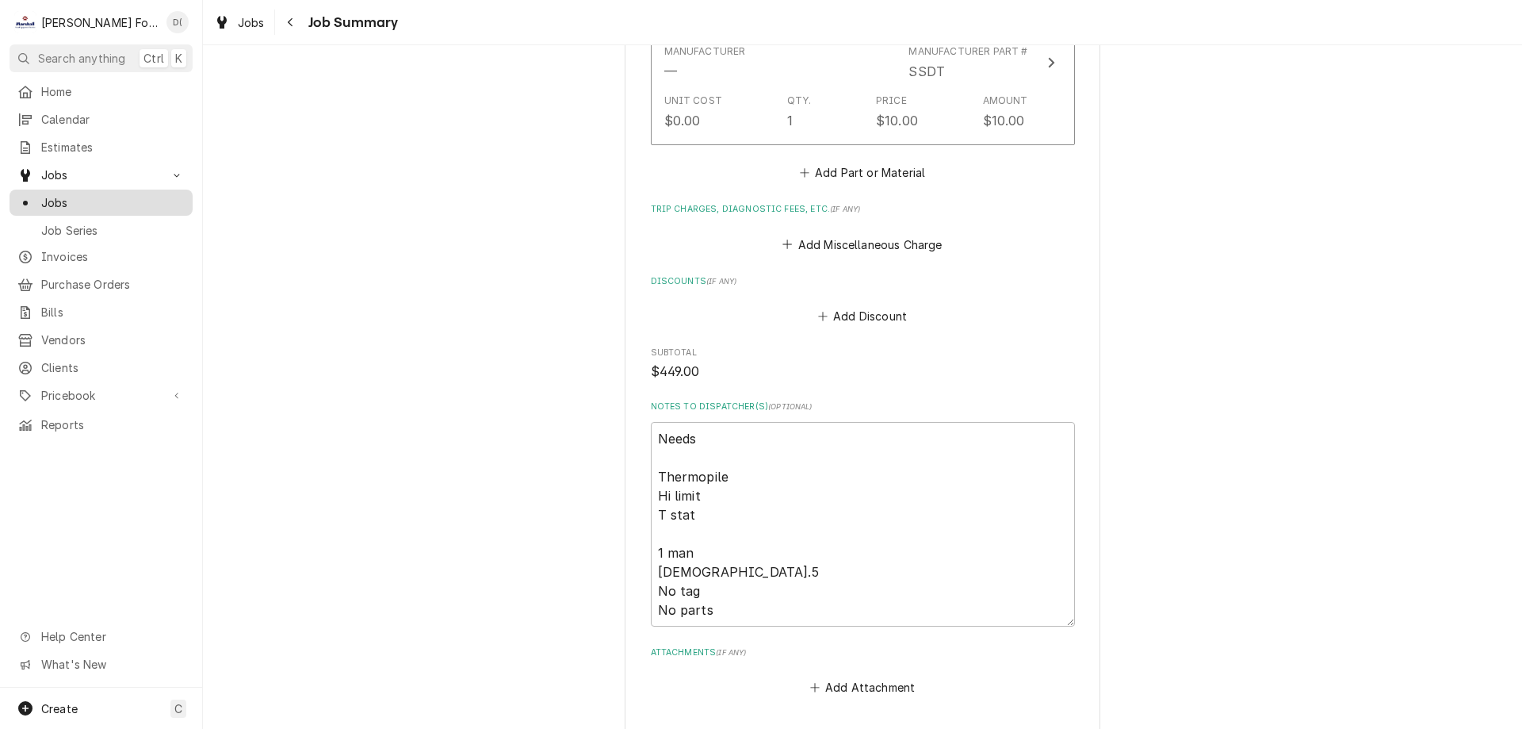
click at [84, 202] on span "Jobs" at bounding box center [112, 202] width 143 height 17
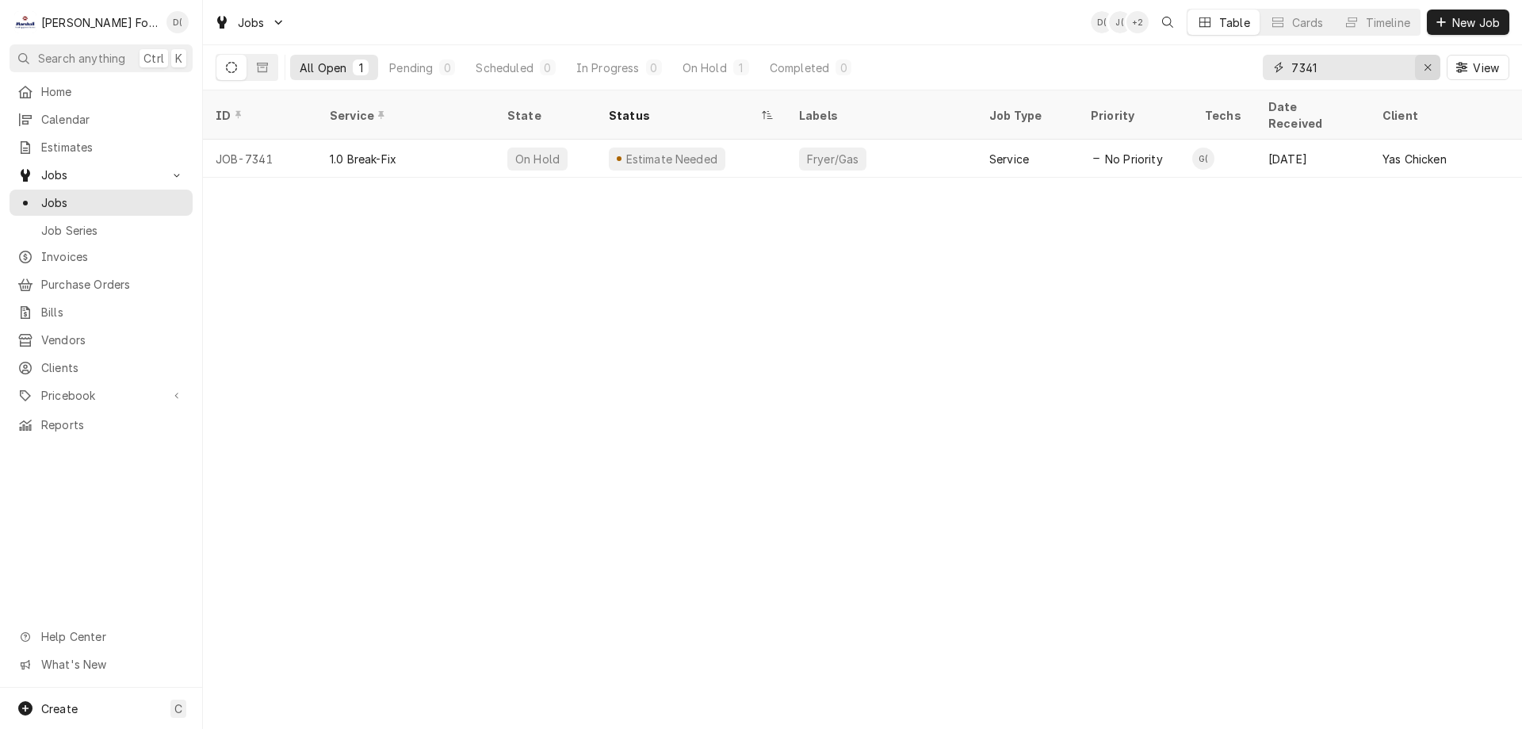
click at [1430, 65] on icon "Erase input" at bounding box center [1428, 67] width 9 height 11
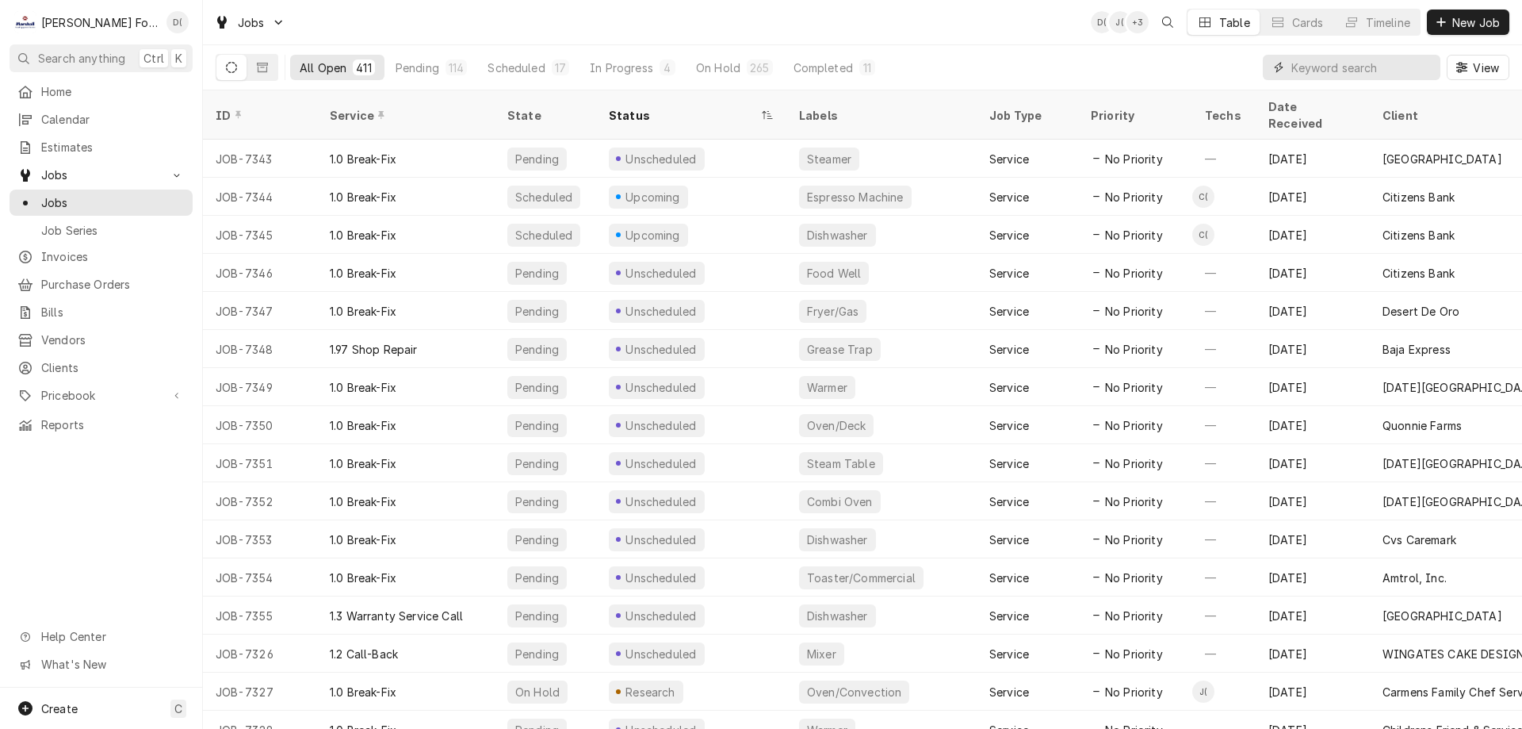
drag, startPoint x: 1328, startPoint y: 67, endPoint x: 1318, endPoint y: 67, distance: 10.3
click at [1325, 67] on input "Dynamic Content Wrapper" at bounding box center [1361, 67] width 141 height 25
type input "7008"
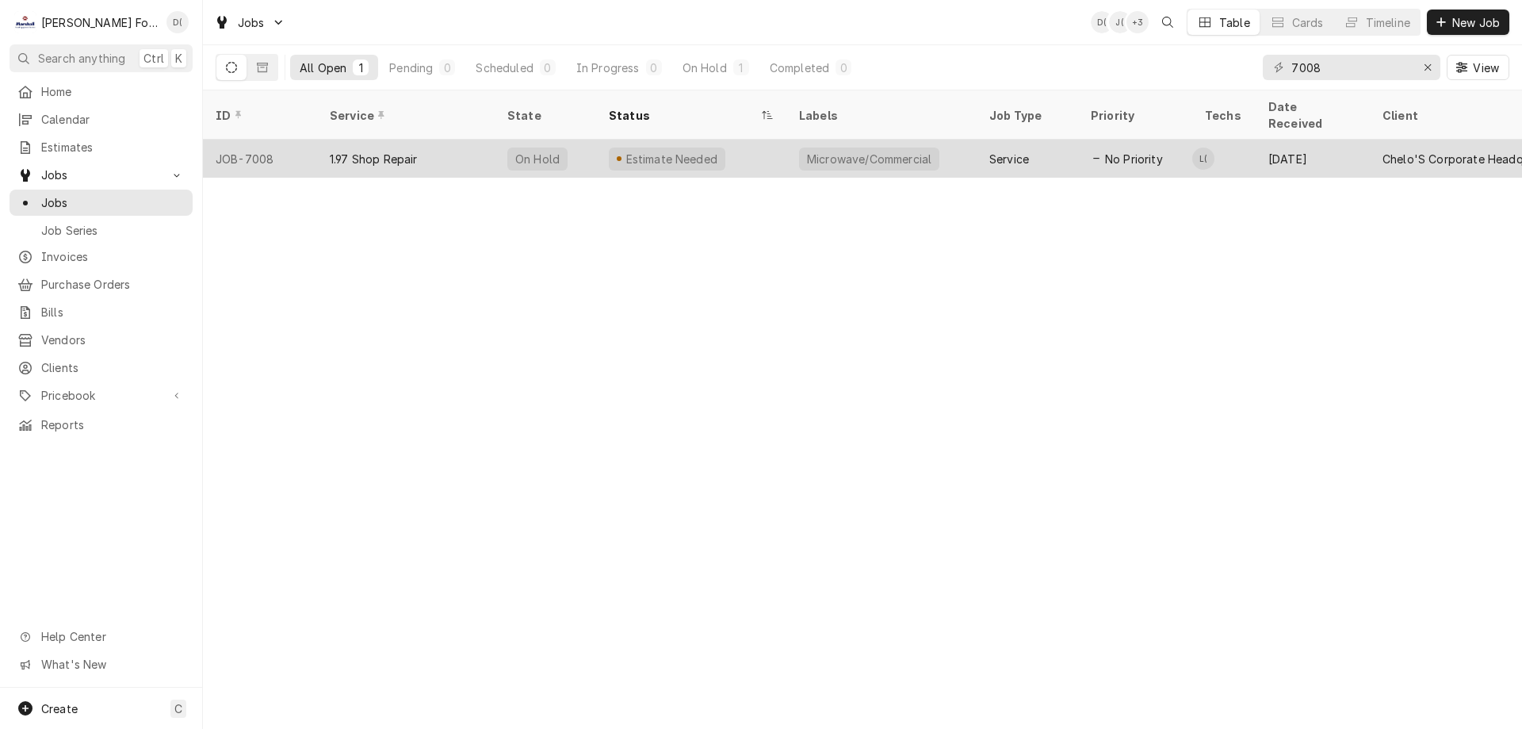
click at [731, 142] on div "Estimate Needed" at bounding box center [691, 159] width 190 height 38
